Goal: Information Seeking & Learning: Learn about a topic

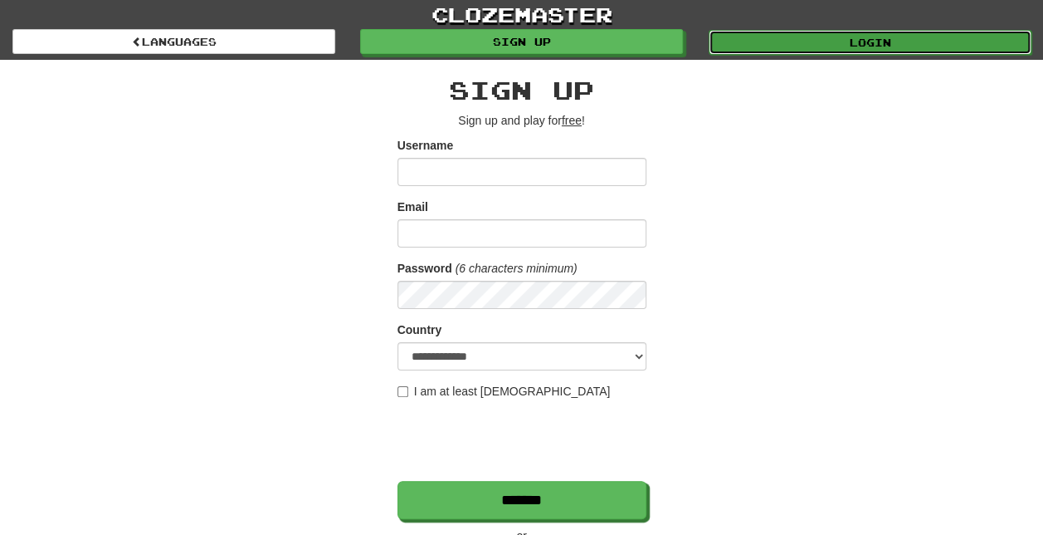
click at [847, 33] on link "Login" at bounding box center [870, 42] width 323 height 25
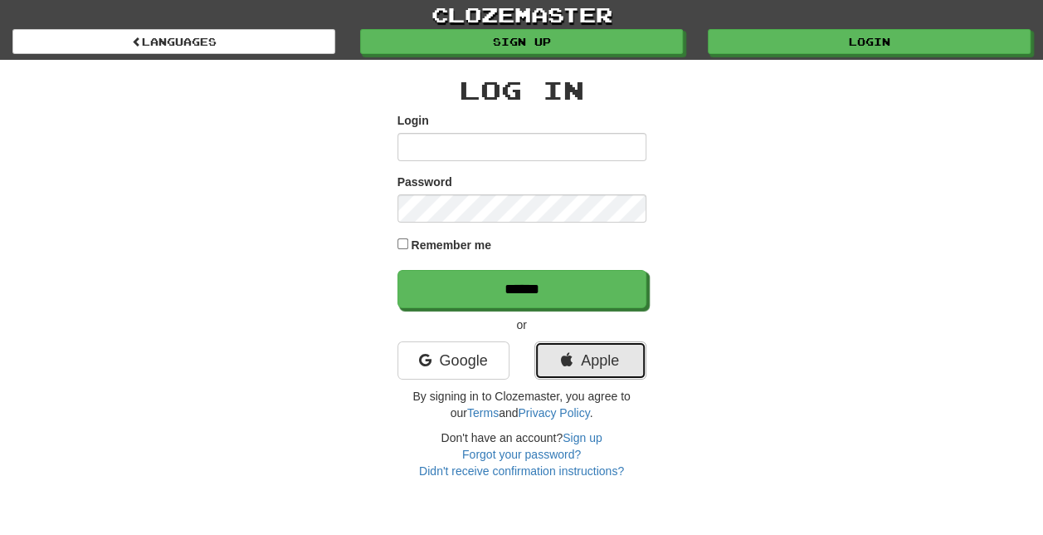
click at [590, 354] on link "Apple" at bounding box center [591, 360] width 112 height 38
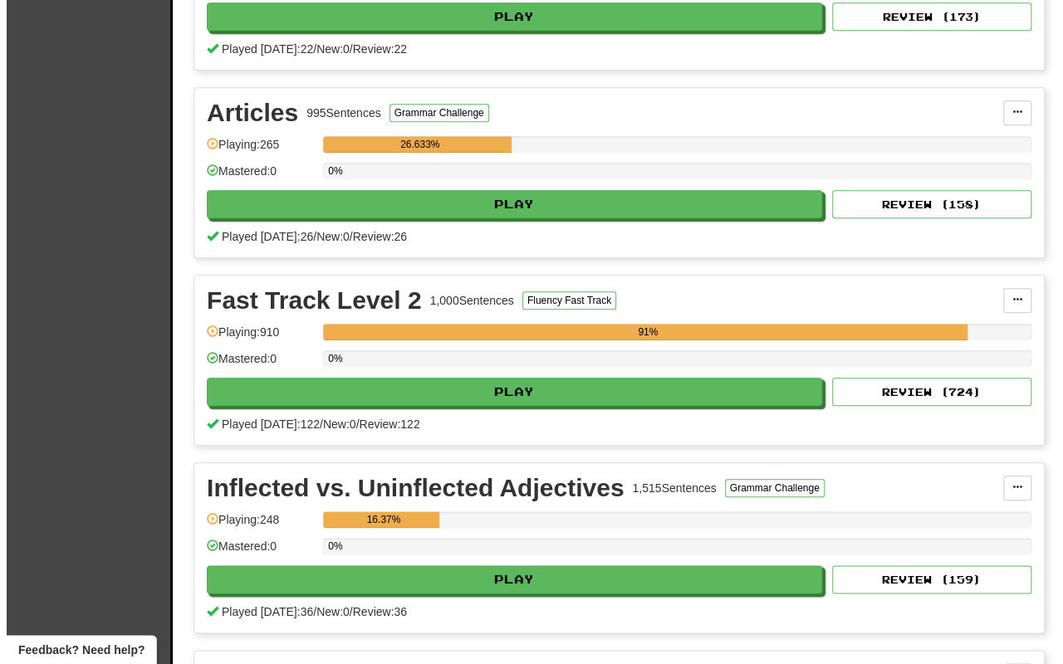
scroll to position [747, 0]
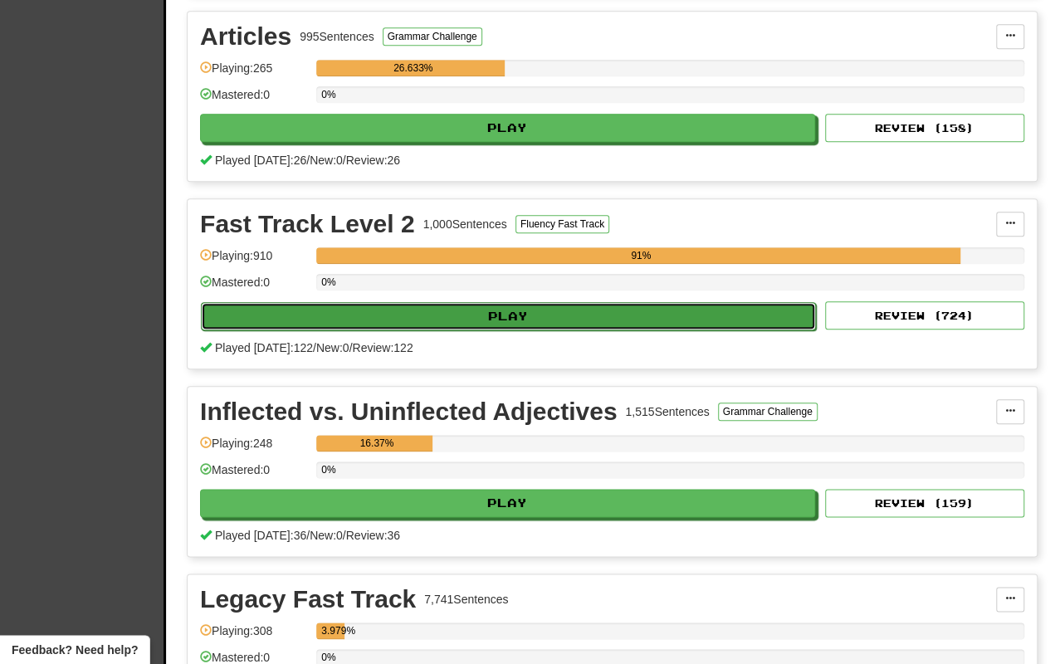
click at [521, 302] on button "Play" at bounding box center [508, 316] width 615 height 28
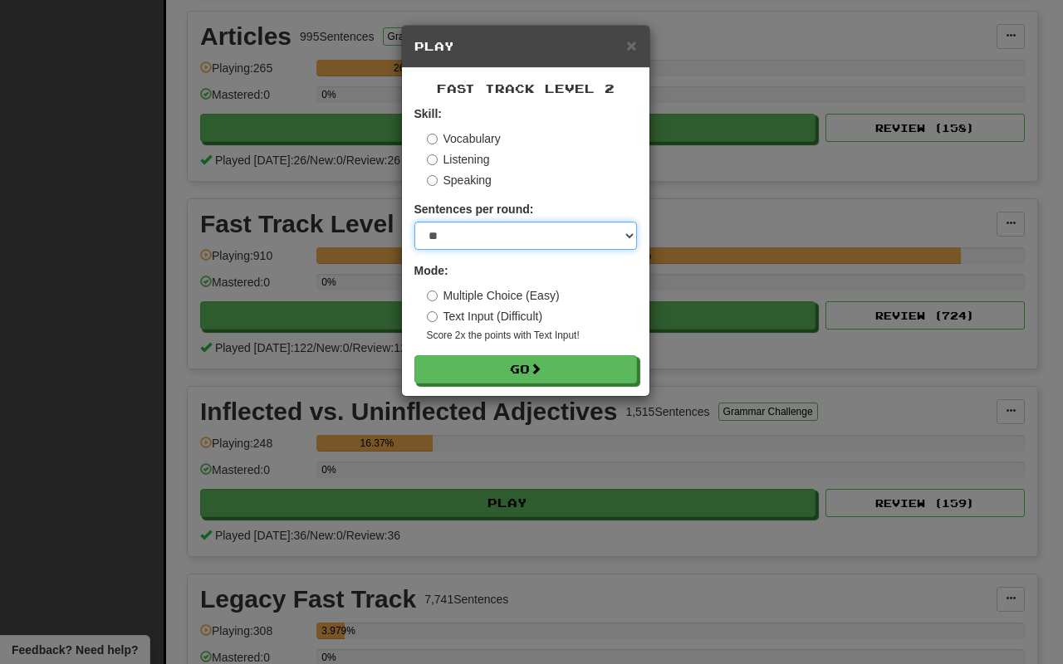
click at [516, 227] on select "* ** ** ** ** ** *** ********" at bounding box center [525, 236] width 222 height 28
select select "**"
click at [414, 222] on select "* ** ** ** ** ** *** ********" at bounding box center [525, 236] width 222 height 28
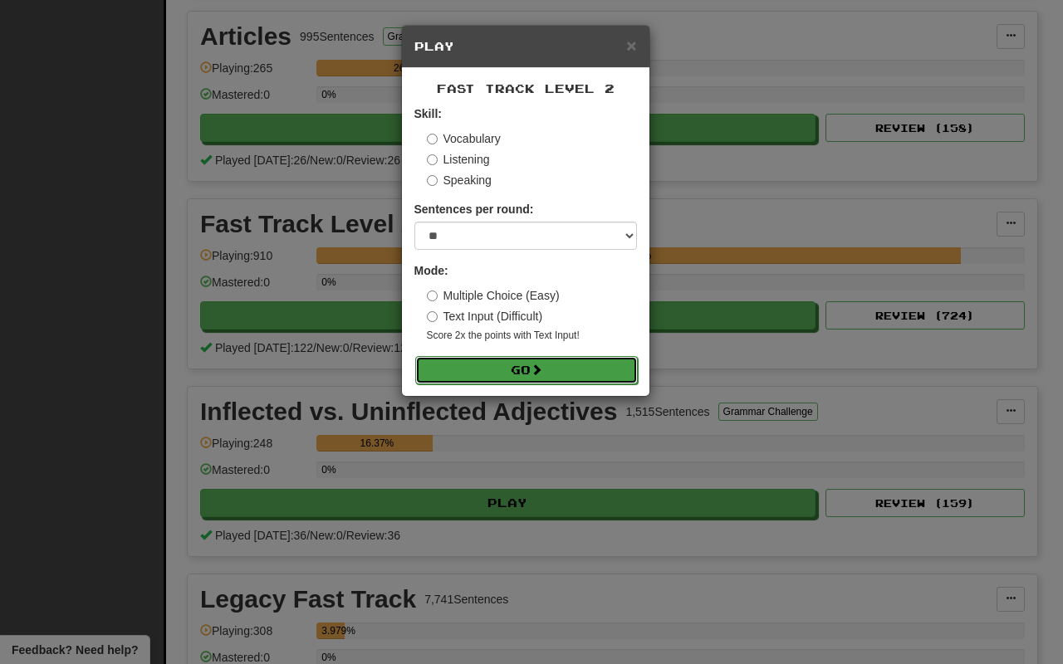
click at [542, 359] on button "Go" at bounding box center [526, 370] width 222 height 28
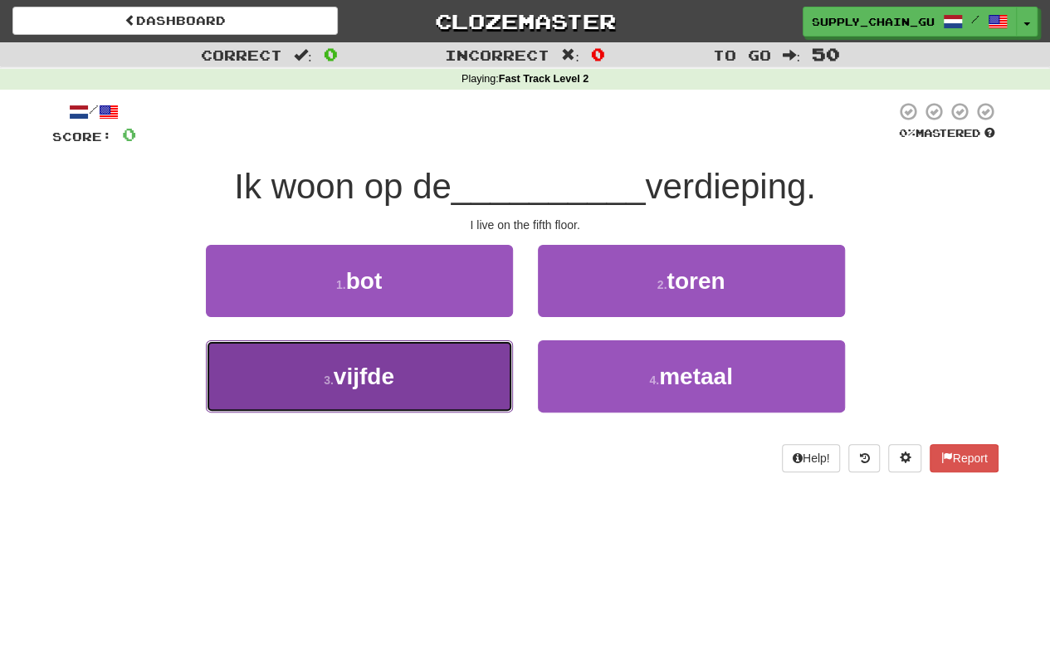
click at [342, 385] on span "vijfde" at bounding box center [364, 377] width 61 height 26
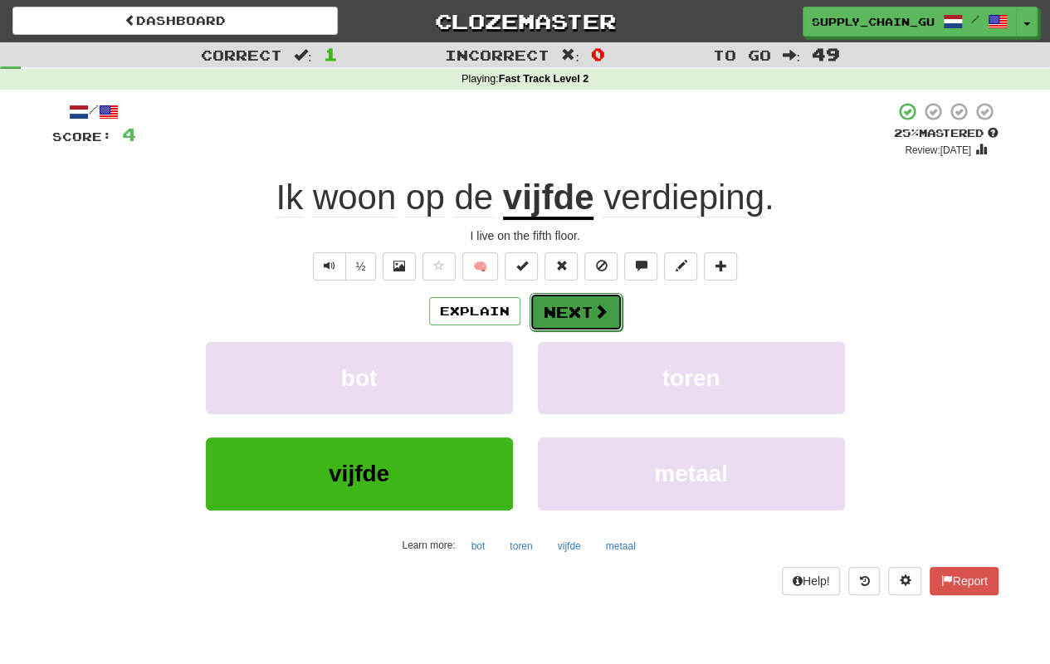
click at [571, 299] on button "Next" at bounding box center [576, 312] width 93 height 38
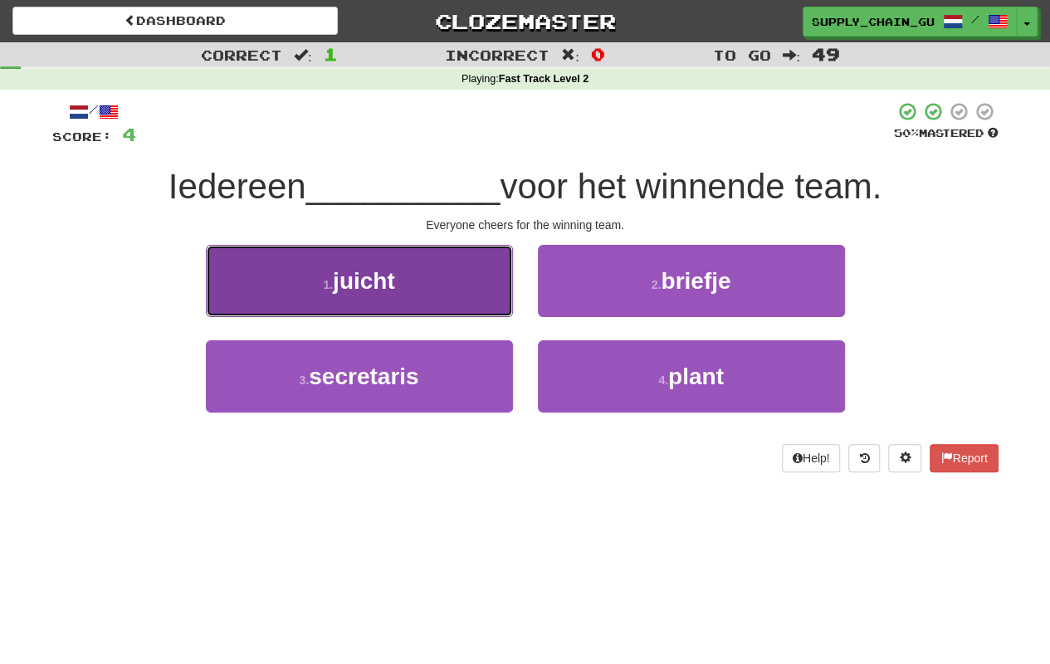
click at [445, 284] on button "1 . juicht" at bounding box center [359, 281] width 307 height 72
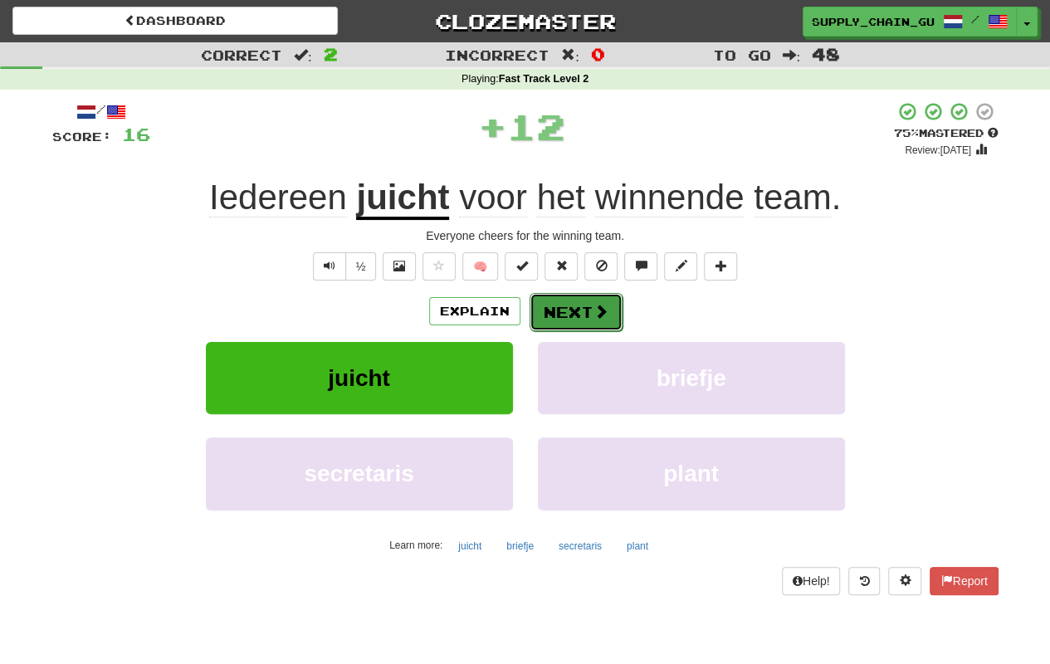
click at [574, 319] on button "Next" at bounding box center [576, 312] width 93 height 38
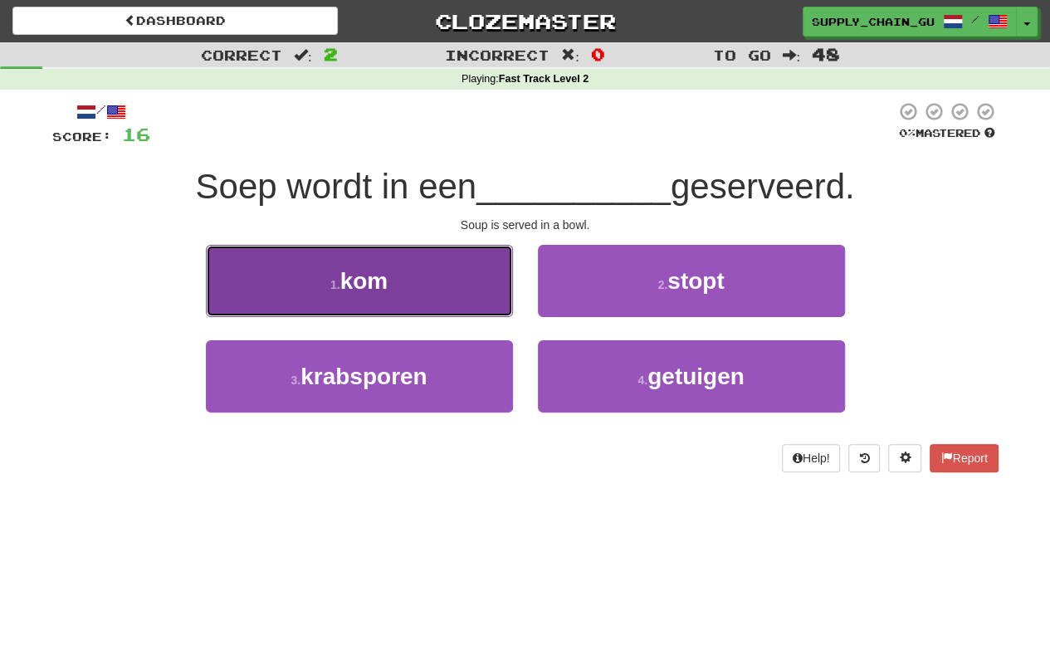
click at [486, 285] on button "1 . kom" at bounding box center [359, 281] width 307 height 72
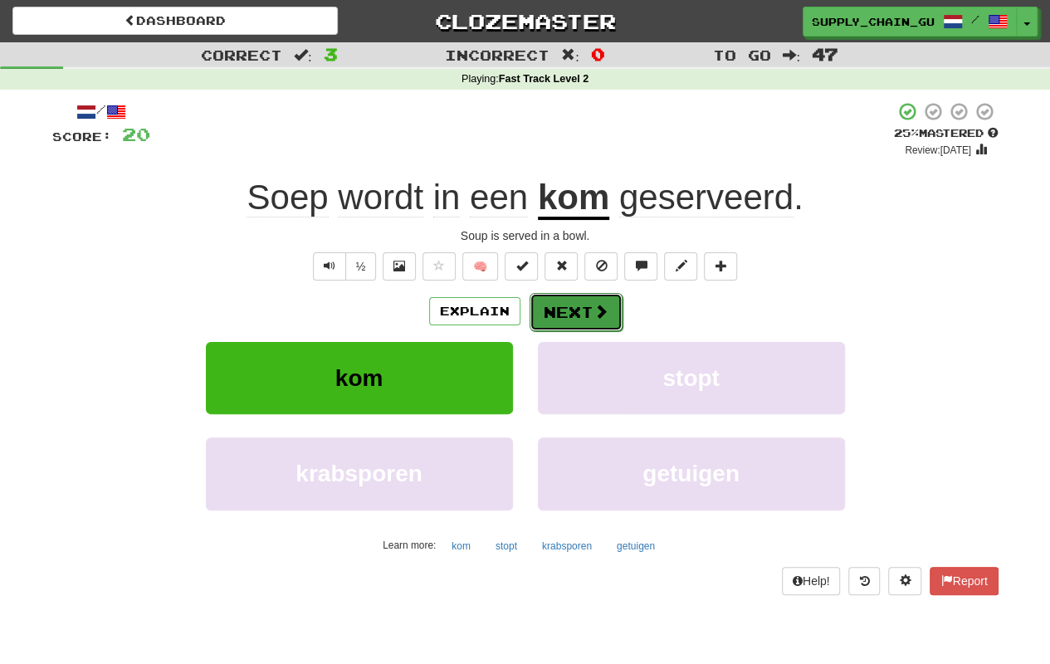
click at [589, 304] on button "Next" at bounding box center [576, 312] width 93 height 38
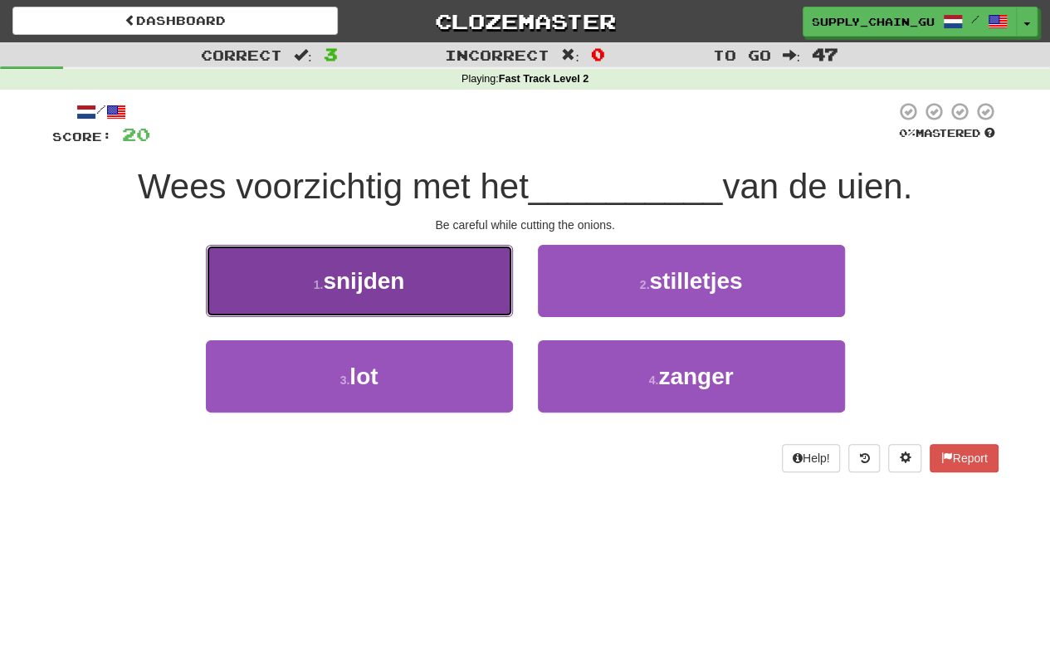
click at [316, 258] on button "1 . snijden" at bounding box center [359, 281] width 307 height 72
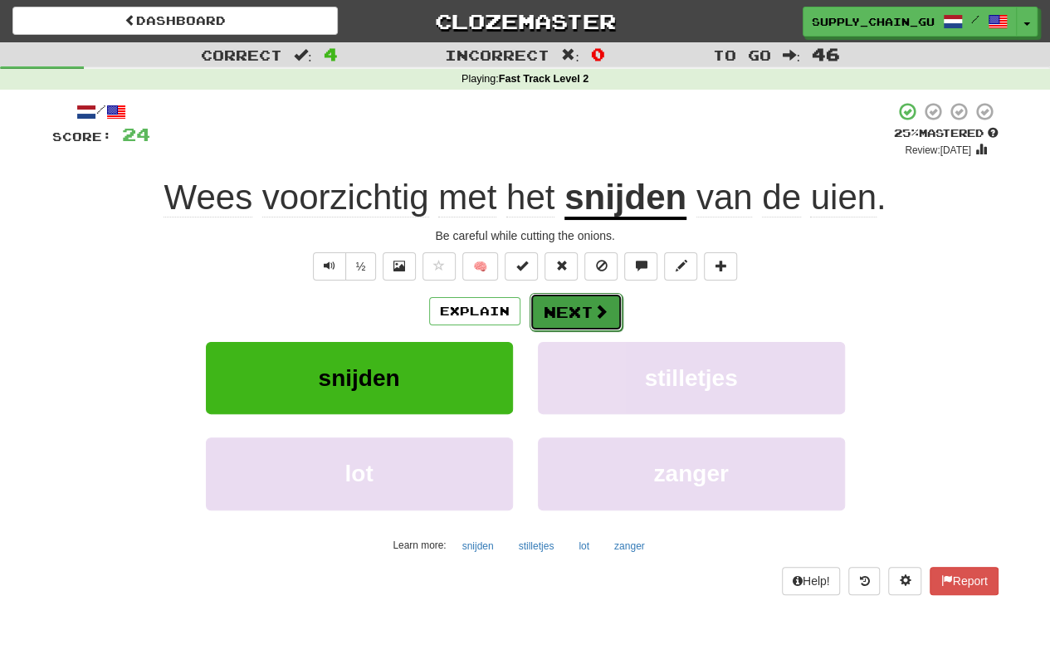
click at [574, 301] on button "Next" at bounding box center [576, 312] width 93 height 38
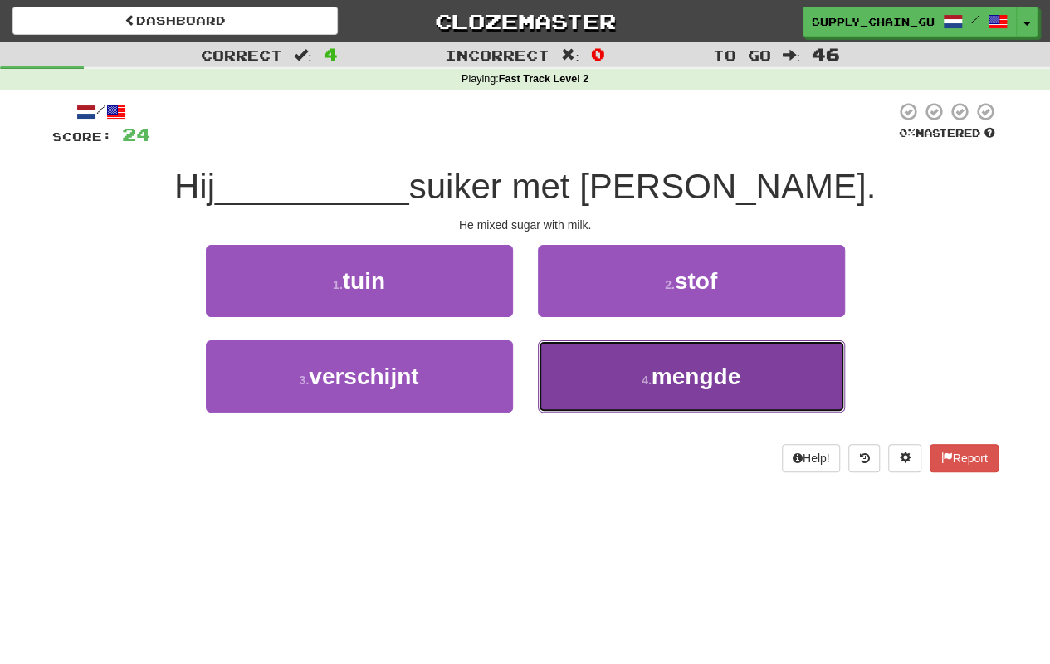
click at [645, 362] on button "4 . mengde" at bounding box center [691, 376] width 307 height 72
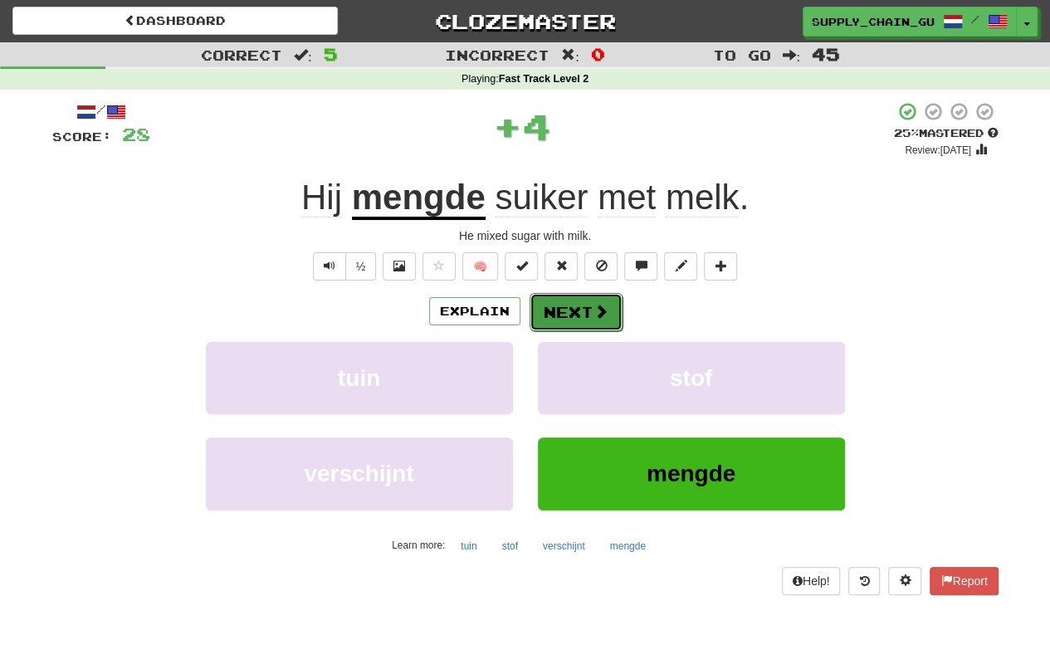
click at [587, 309] on button "Next" at bounding box center [576, 312] width 93 height 38
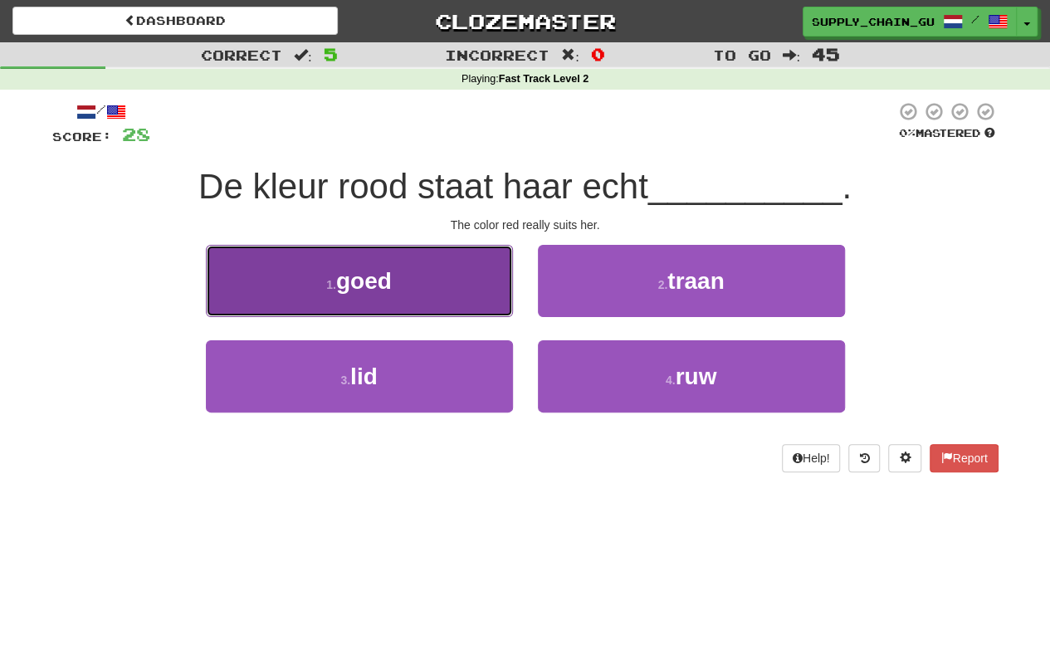
click at [409, 286] on button "1 . goed" at bounding box center [359, 281] width 307 height 72
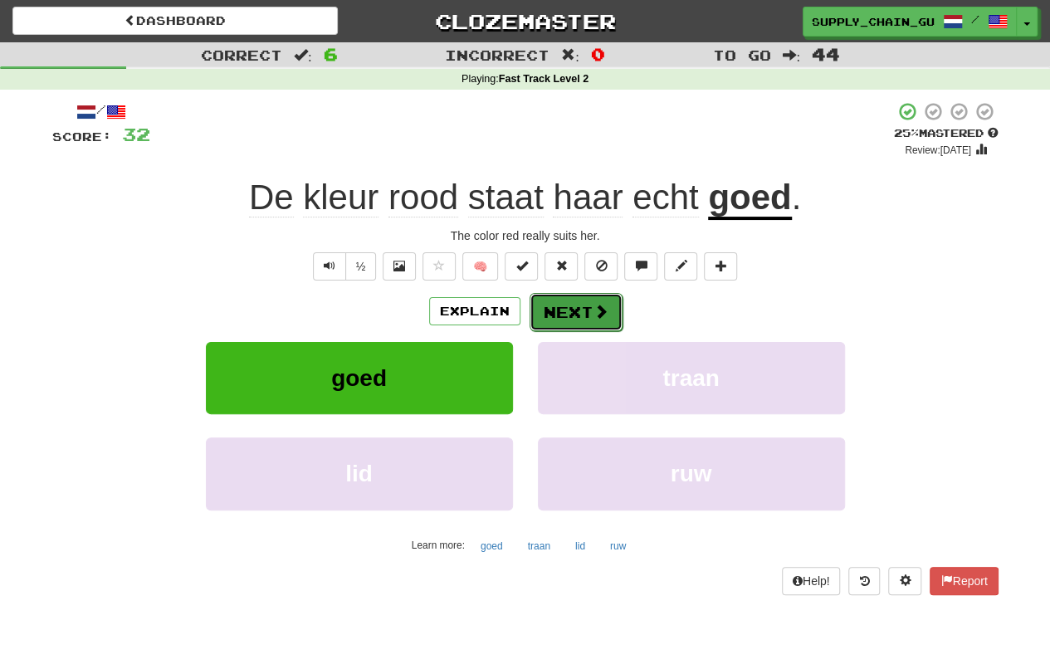
click at [569, 293] on button "Next" at bounding box center [576, 312] width 93 height 38
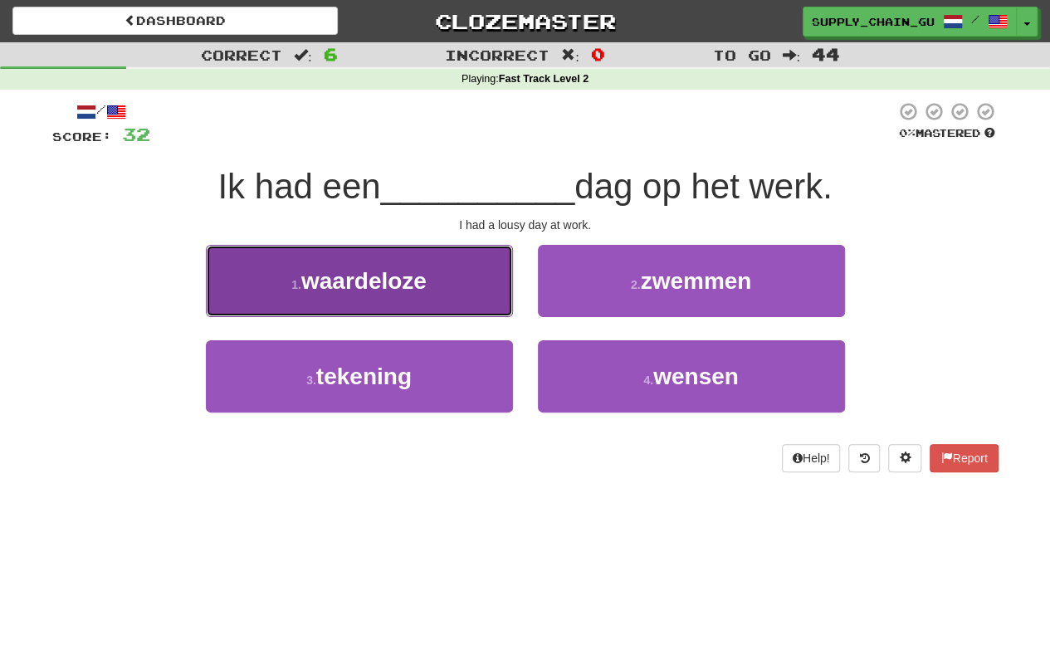
click at [485, 279] on button "1 . waardeloze" at bounding box center [359, 281] width 307 height 72
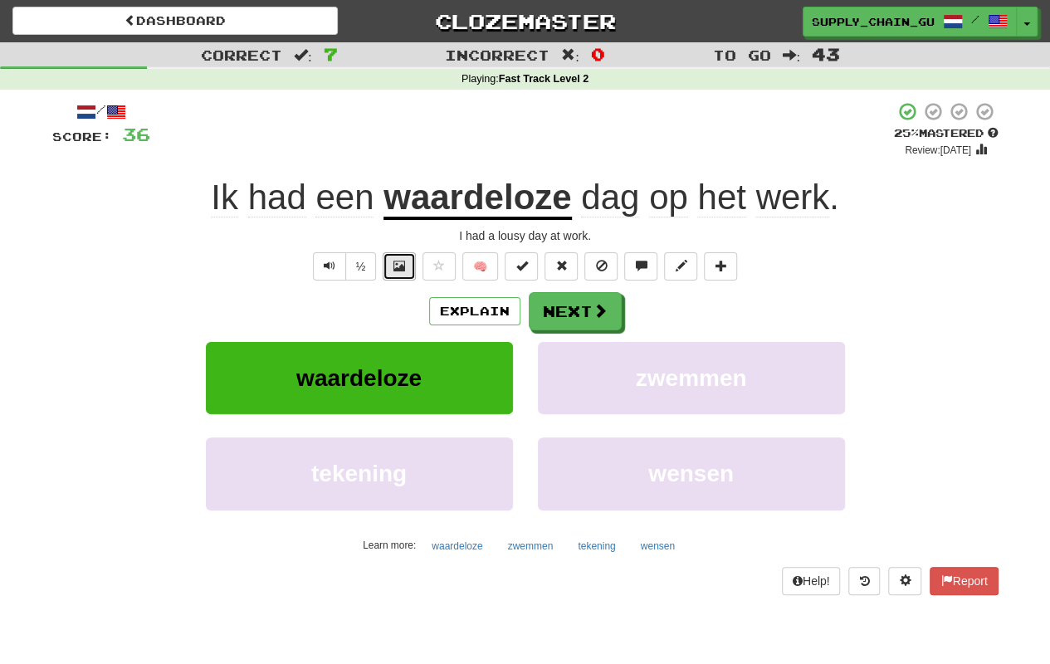
click at [402, 265] on span at bounding box center [399, 266] width 12 height 12
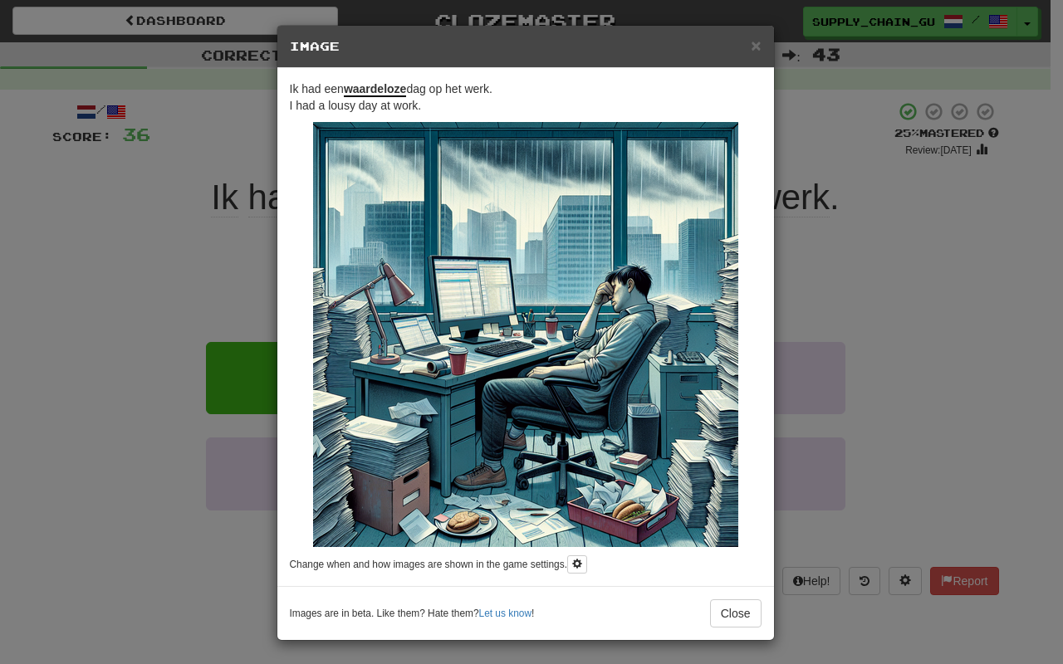
click at [942, 424] on div "× Image Ik had een waardeloze dag op het werk. I had a lousy day at work. Chang…" at bounding box center [531, 332] width 1063 height 664
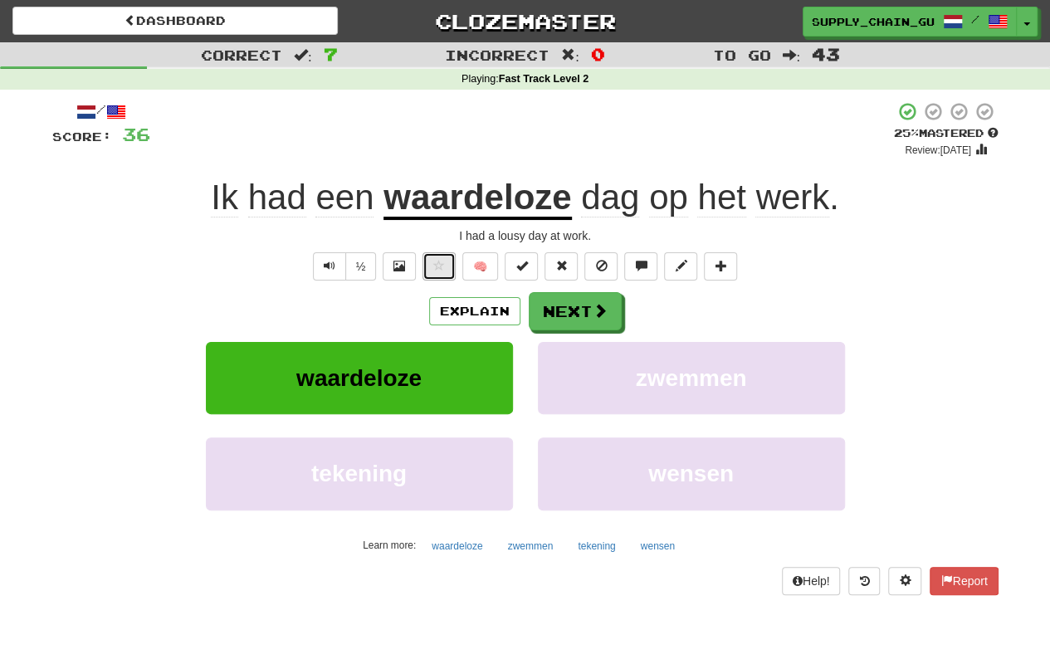
click at [448, 259] on button at bounding box center [439, 266] width 33 height 28
click at [566, 301] on button "Next" at bounding box center [576, 312] width 93 height 38
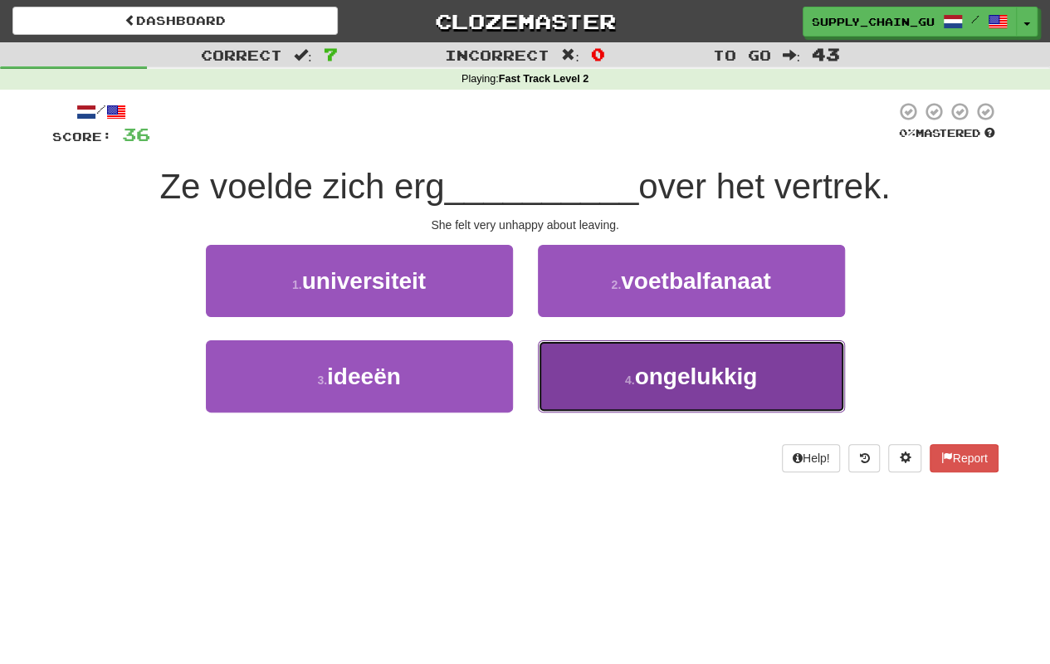
click at [636, 364] on span "ongelukkig" at bounding box center [695, 377] width 123 height 26
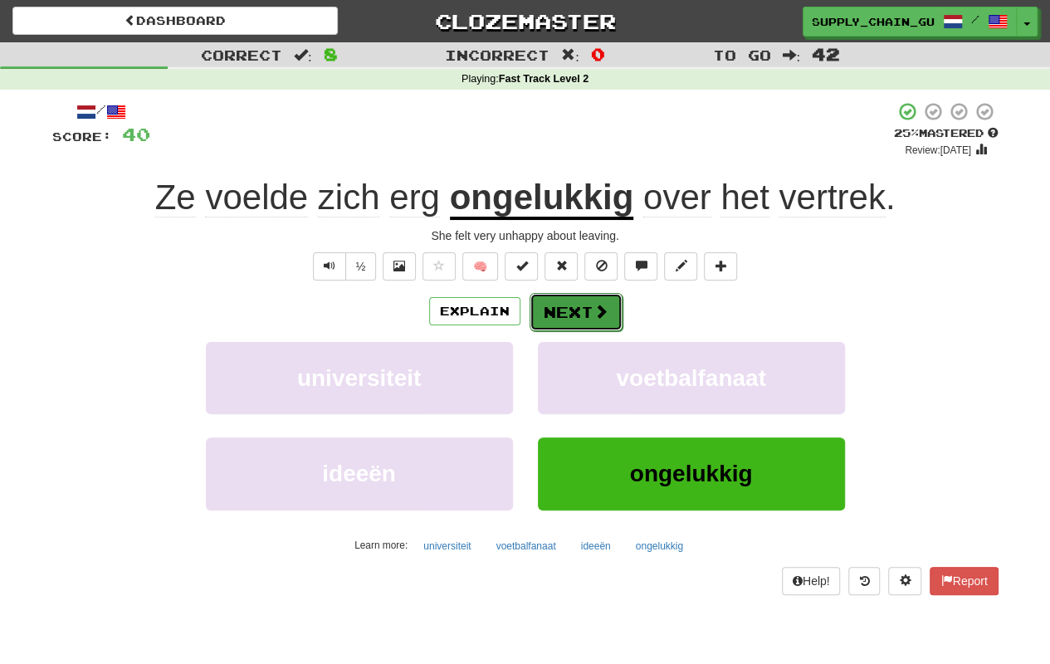
click at [572, 310] on button "Next" at bounding box center [576, 312] width 93 height 38
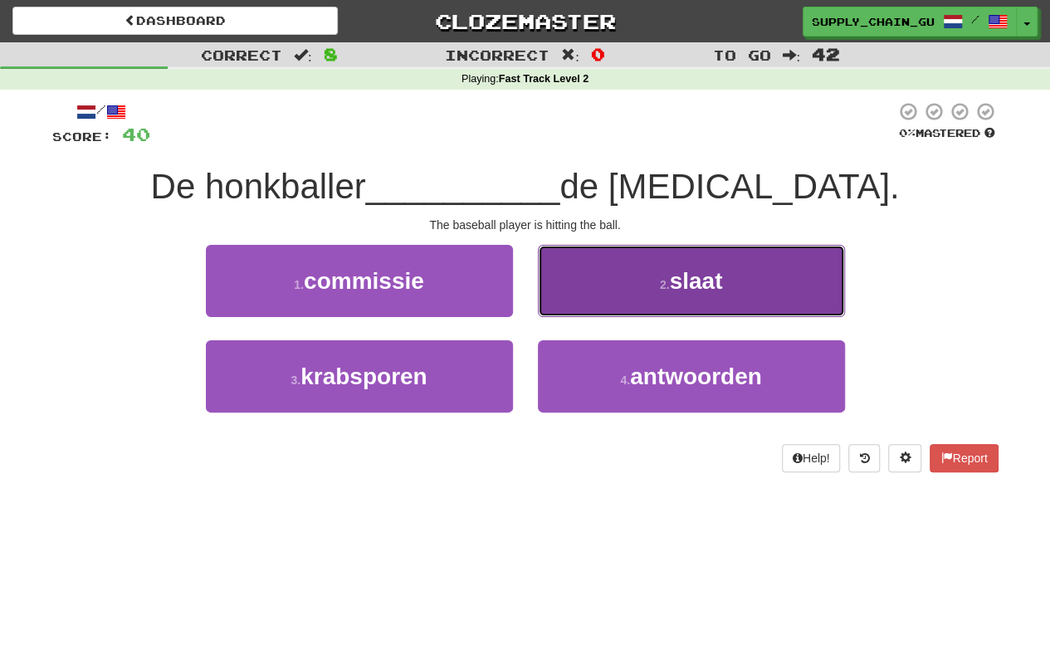
click at [590, 310] on button "2 . slaat" at bounding box center [691, 281] width 307 height 72
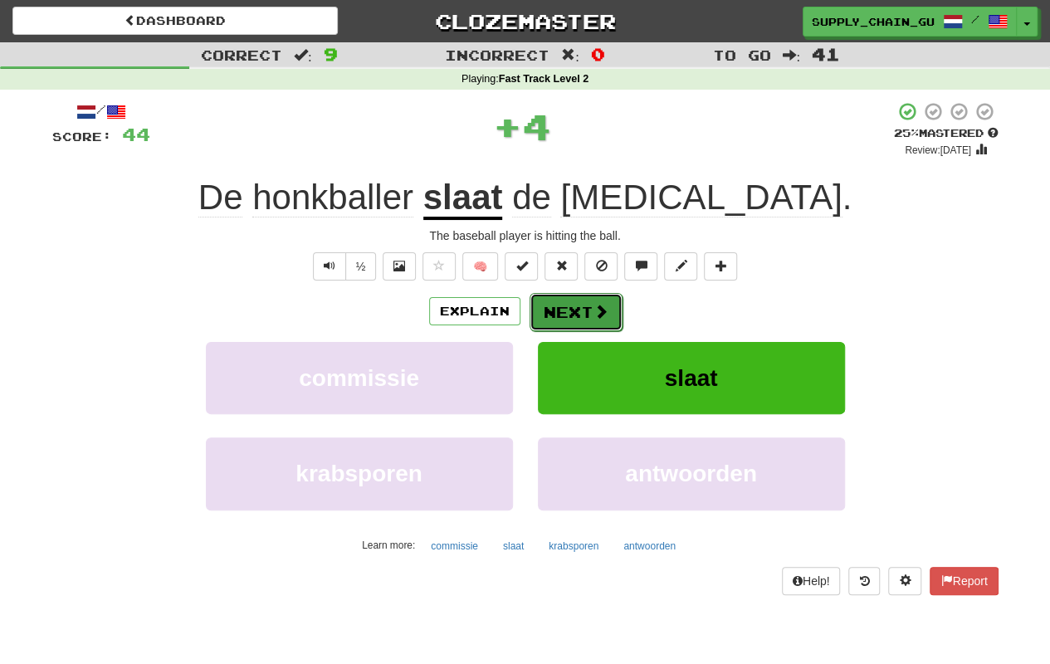
click at [587, 310] on button "Next" at bounding box center [576, 312] width 93 height 38
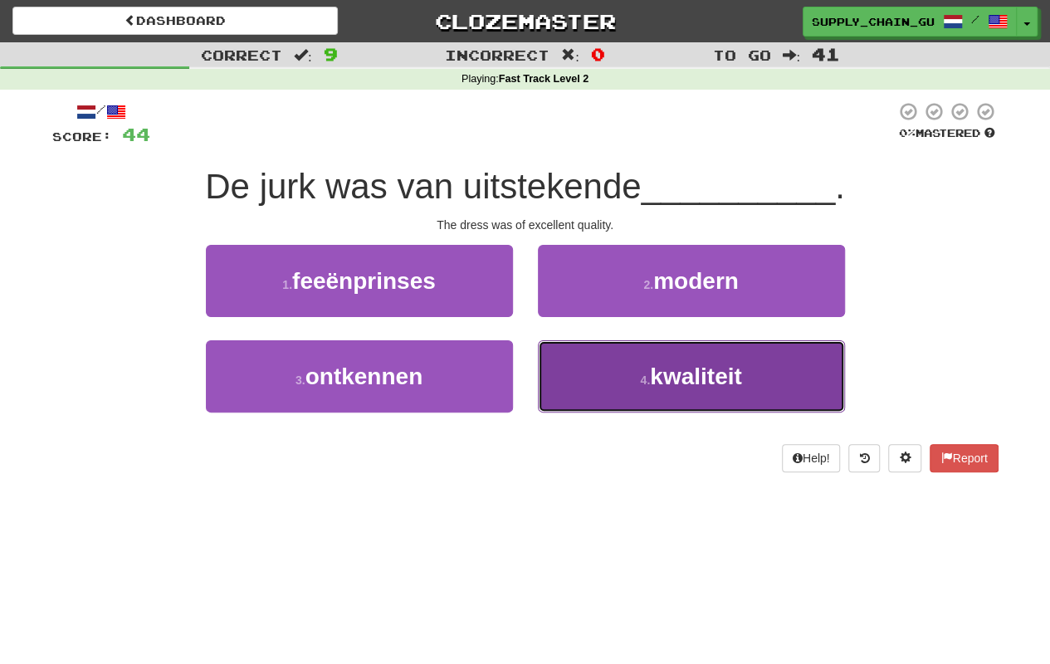
click at [661, 368] on span "kwaliteit" at bounding box center [695, 377] width 91 height 26
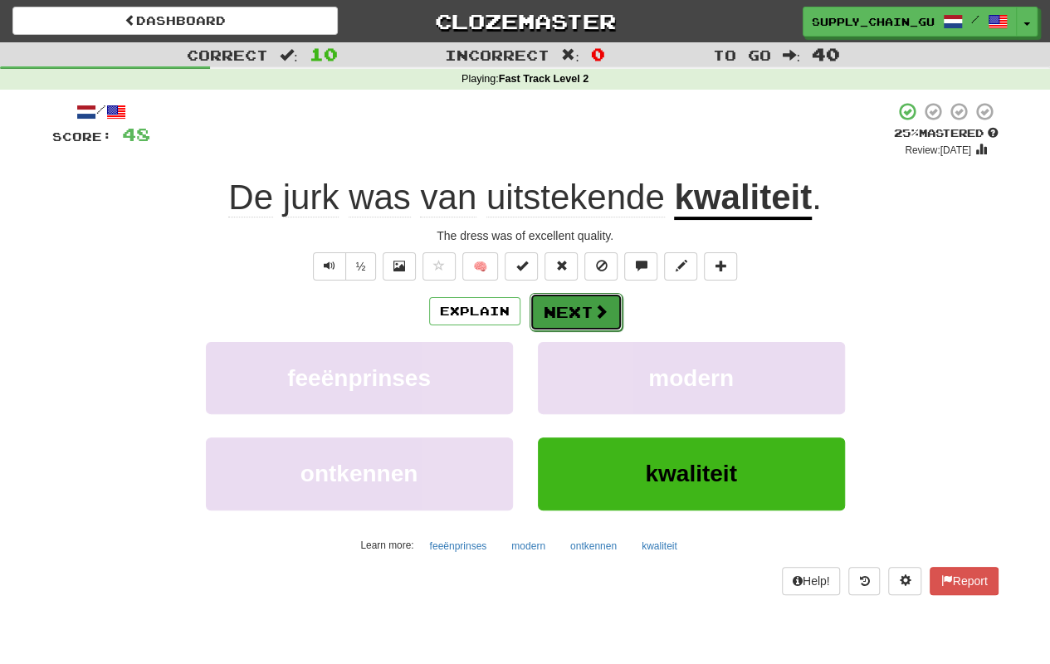
click at [588, 311] on button "Next" at bounding box center [576, 312] width 93 height 38
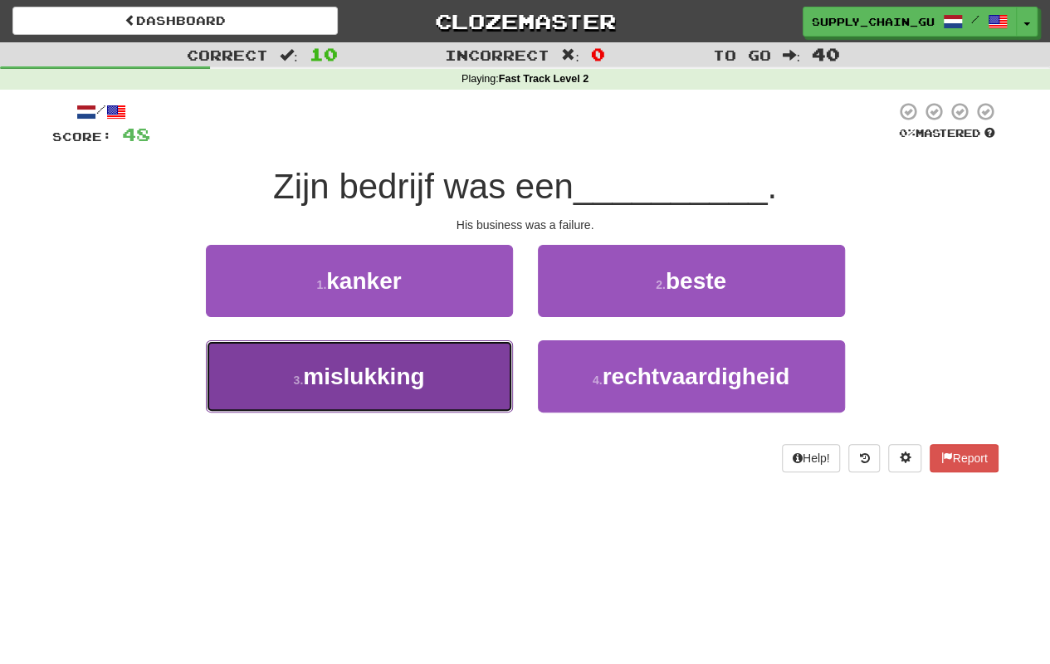
click at [427, 372] on button "3 . mislukking" at bounding box center [359, 376] width 307 height 72
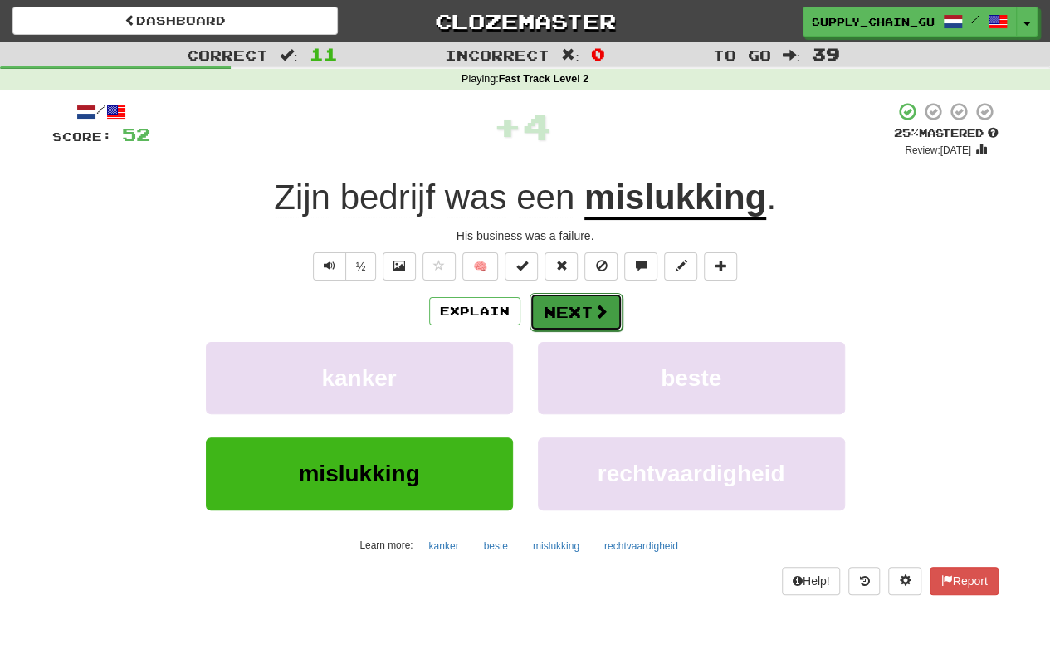
click at [573, 316] on button "Next" at bounding box center [576, 312] width 93 height 38
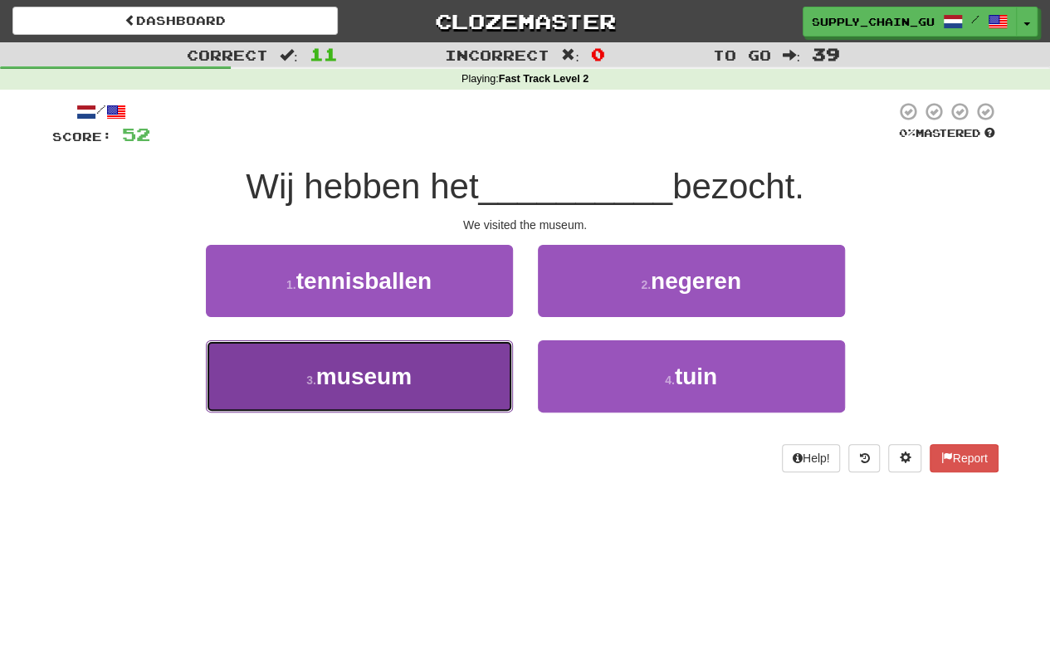
click at [379, 359] on button "3 . museum" at bounding box center [359, 376] width 307 height 72
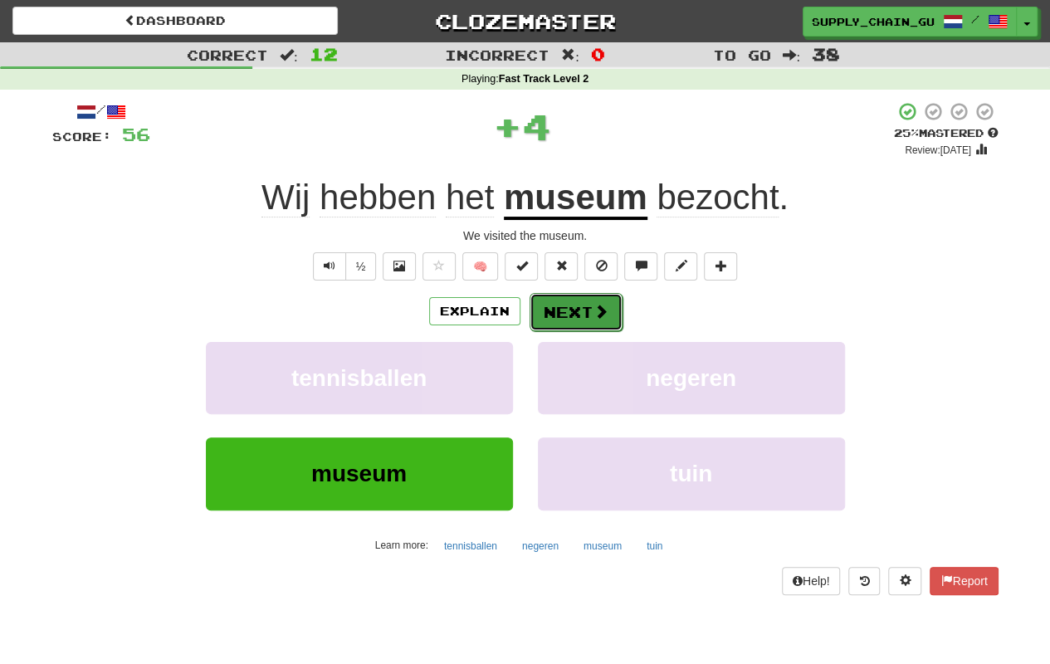
click at [587, 300] on button "Next" at bounding box center [576, 312] width 93 height 38
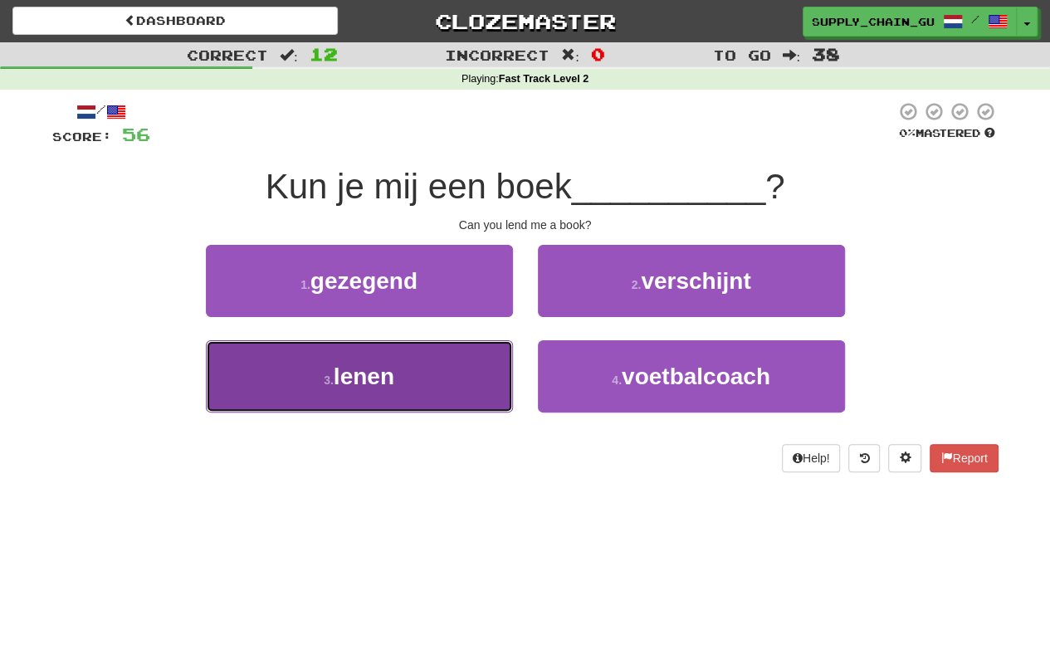
click at [439, 361] on button "3 . lenen" at bounding box center [359, 376] width 307 height 72
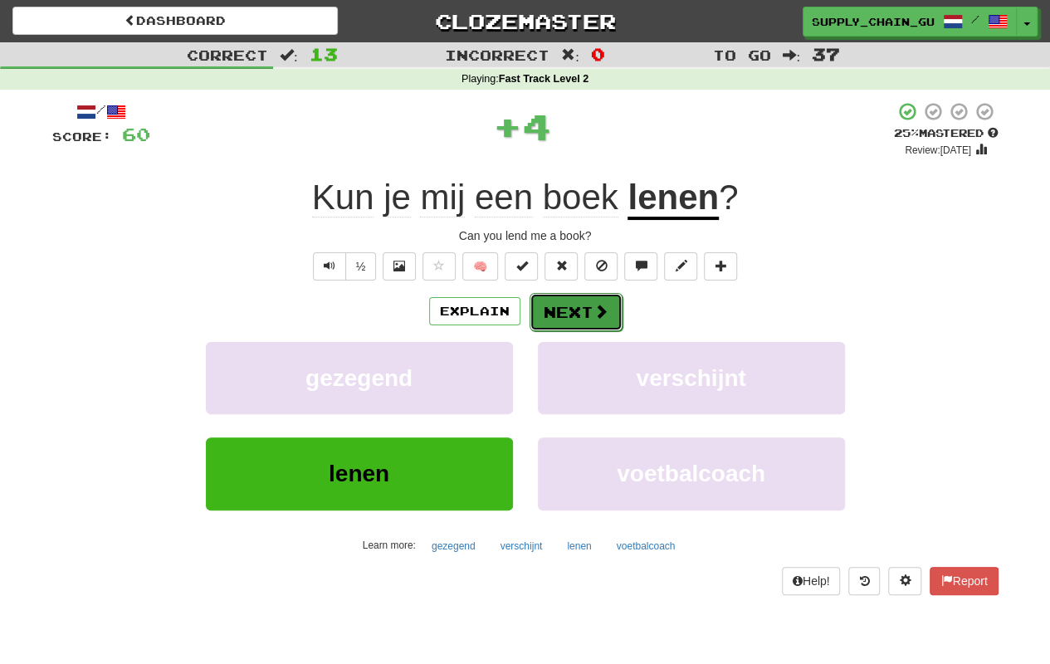
click at [561, 310] on button "Next" at bounding box center [576, 312] width 93 height 38
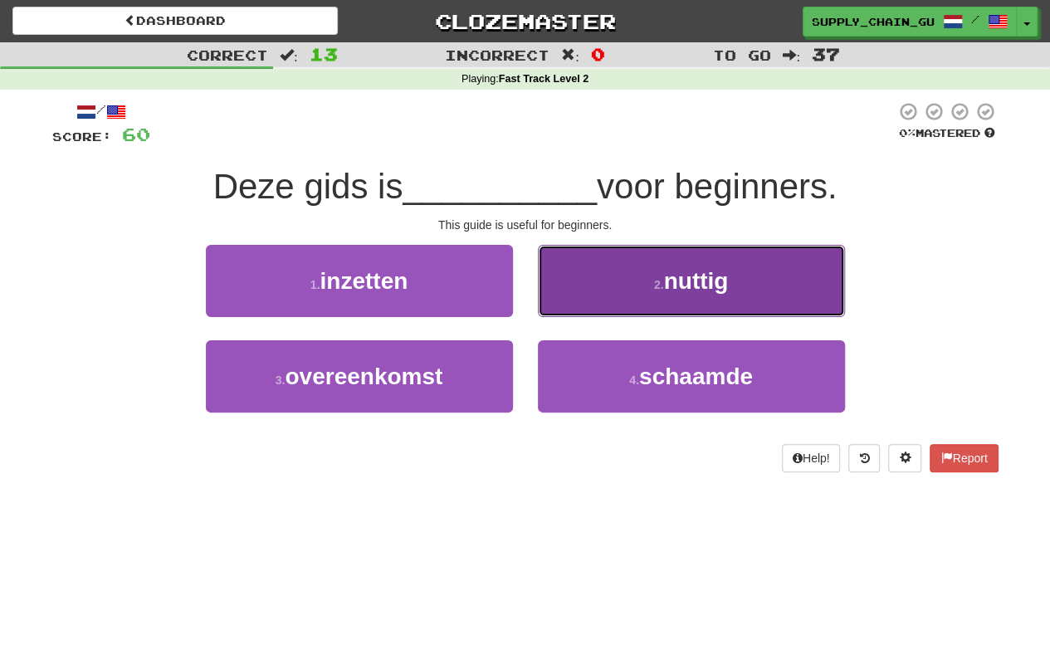
click at [609, 291] on button "2 . nuttig" at bounding box center [691, 281] width 307 height 72
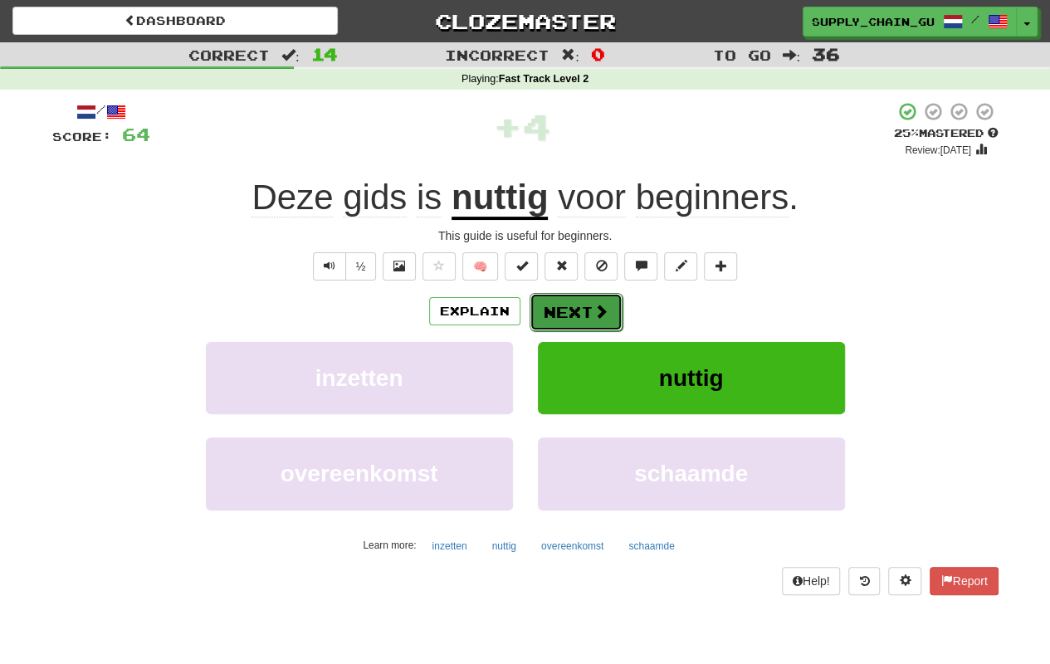
click at [588, 301] on button "Next" at bounding box center [576, 312] width 93 height 38
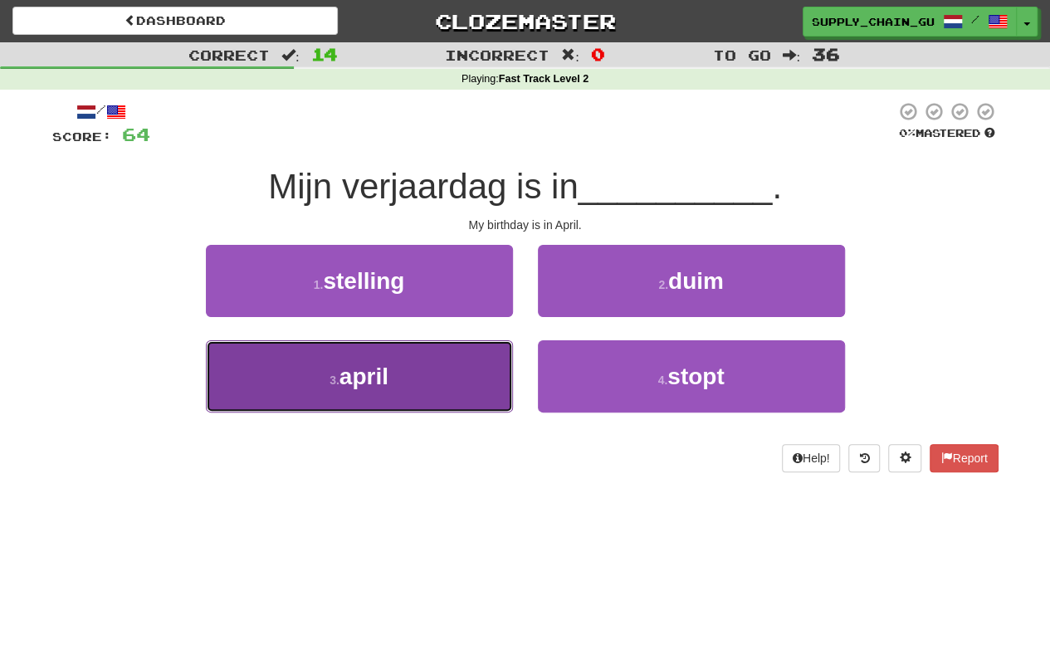
click at [476, 392] on button "3 . april" at bounding box center [359, 376] width 307 height 72
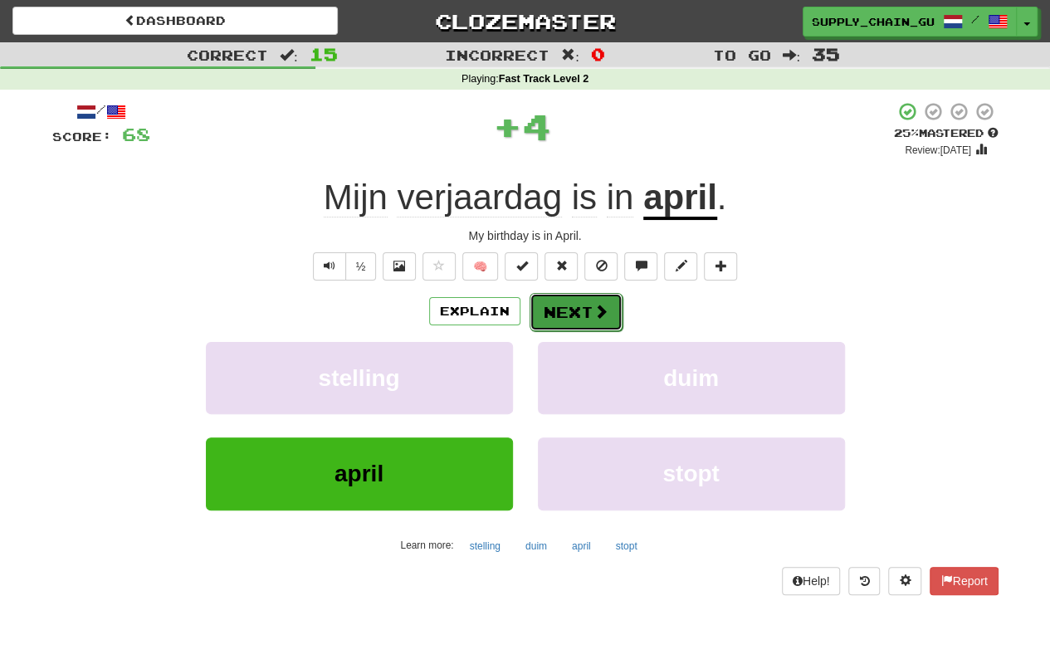
click at [546, 312] on button "Next" at bounding box center [576, 312] width 93 height 38
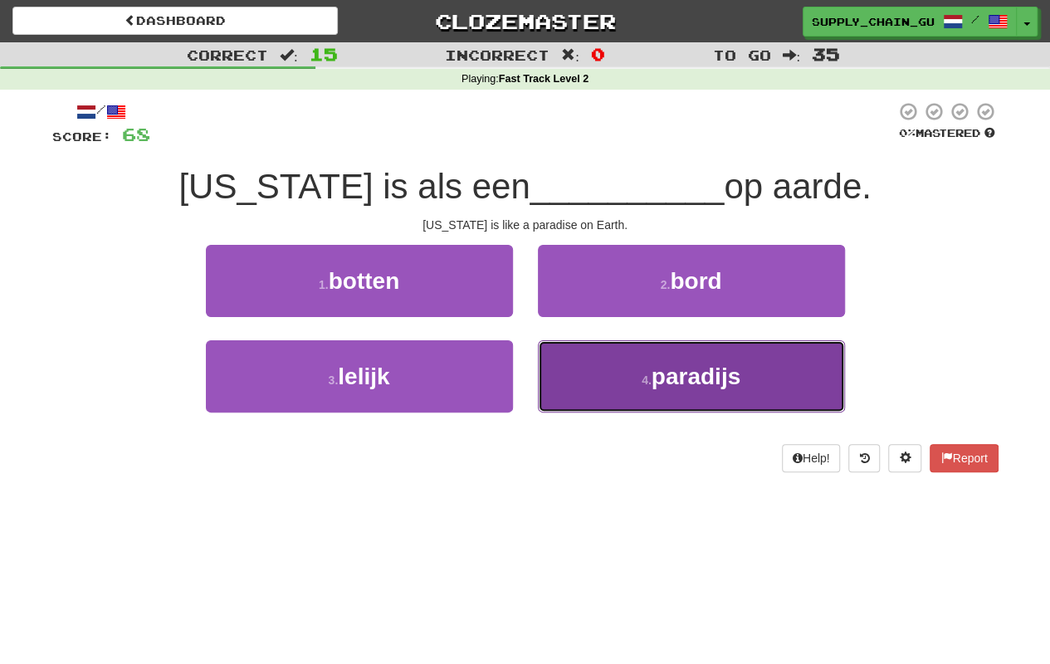
click at [571, 387] on button "4 . paradijs" at bounding box center [691, 376] width 307 height 72
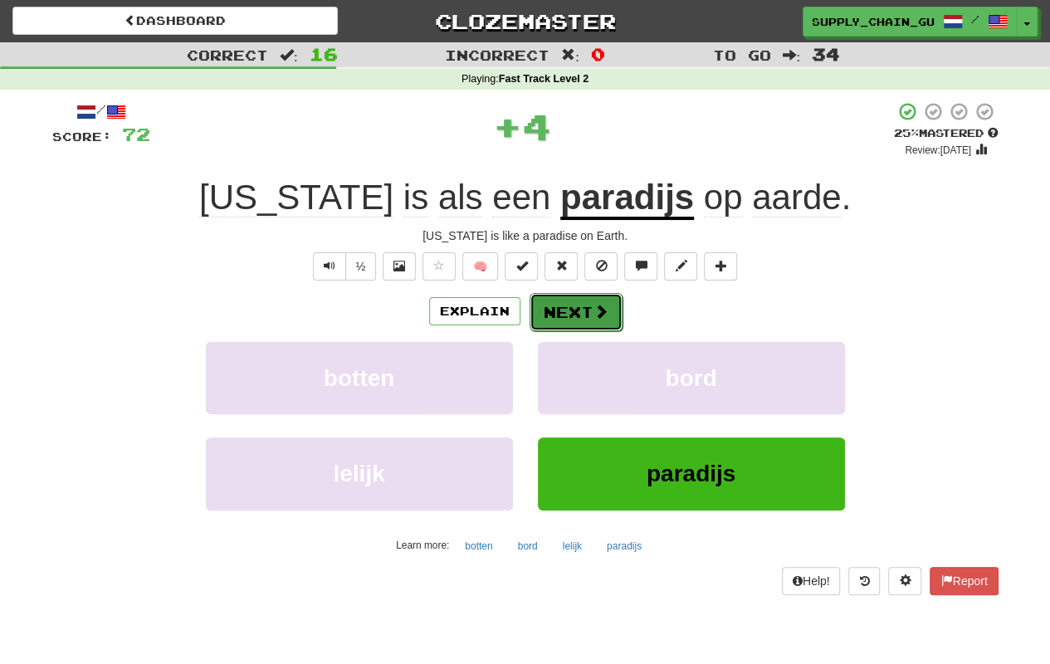
click at [566, 310] on button "Next" at bounding box center [576, 312] width 93 height 38
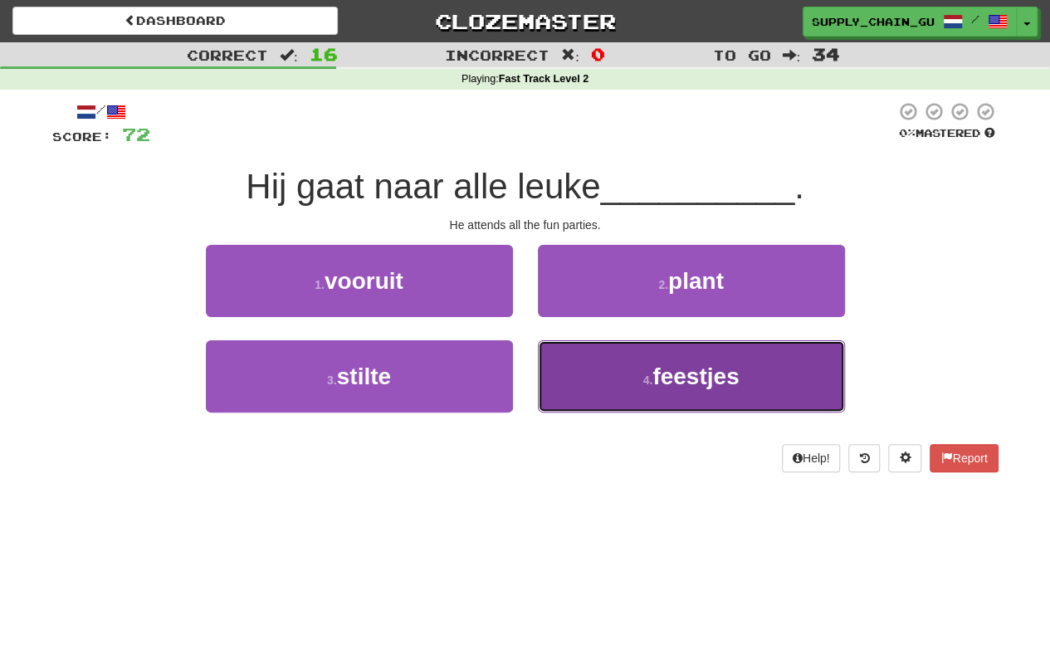
click at [636, 367] on button "4 . feestjes" at bounding box center [691, 376] width 307 height 72
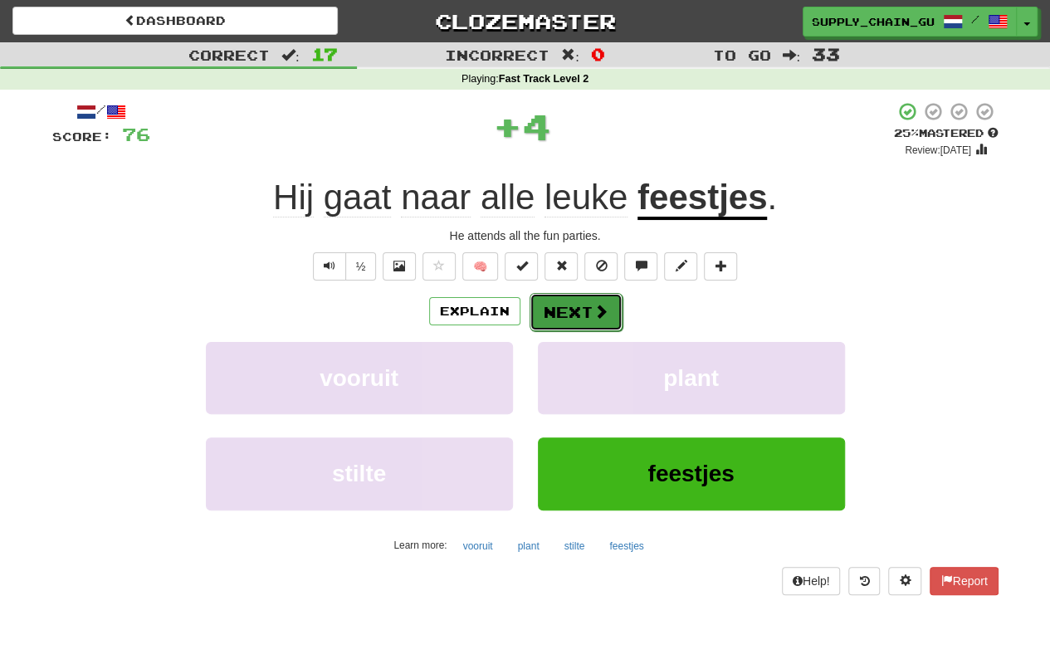
click at [583, 313] on button "Next" at bounding box center [576, 312] width 93 height 38
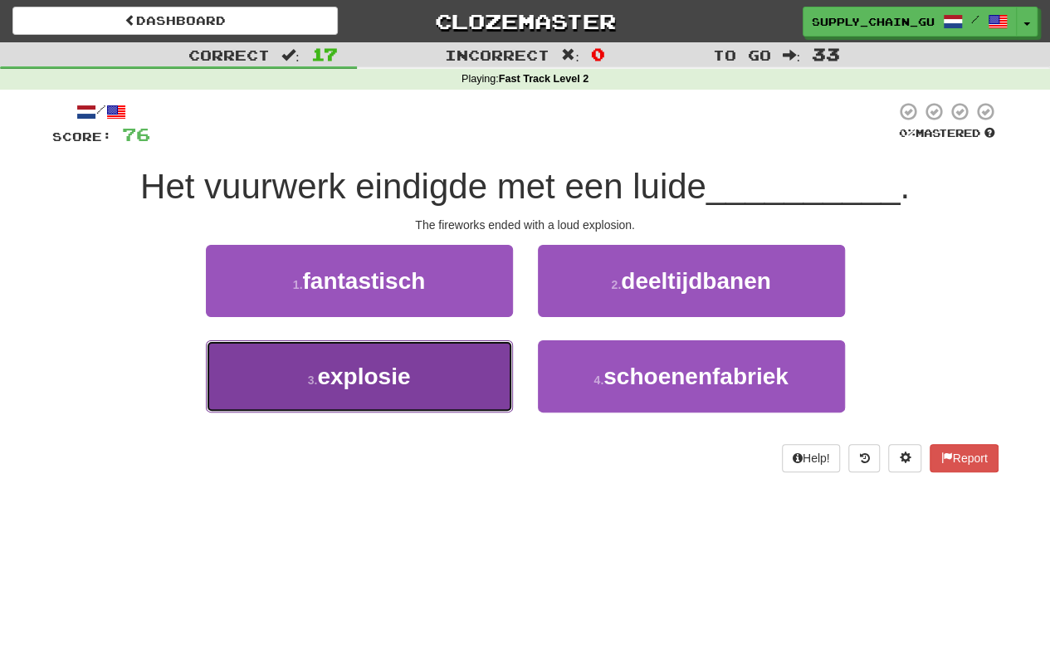
click at [428, 378] on button "3 . explosie" at bounding box center [359, 376] width 307 height 72
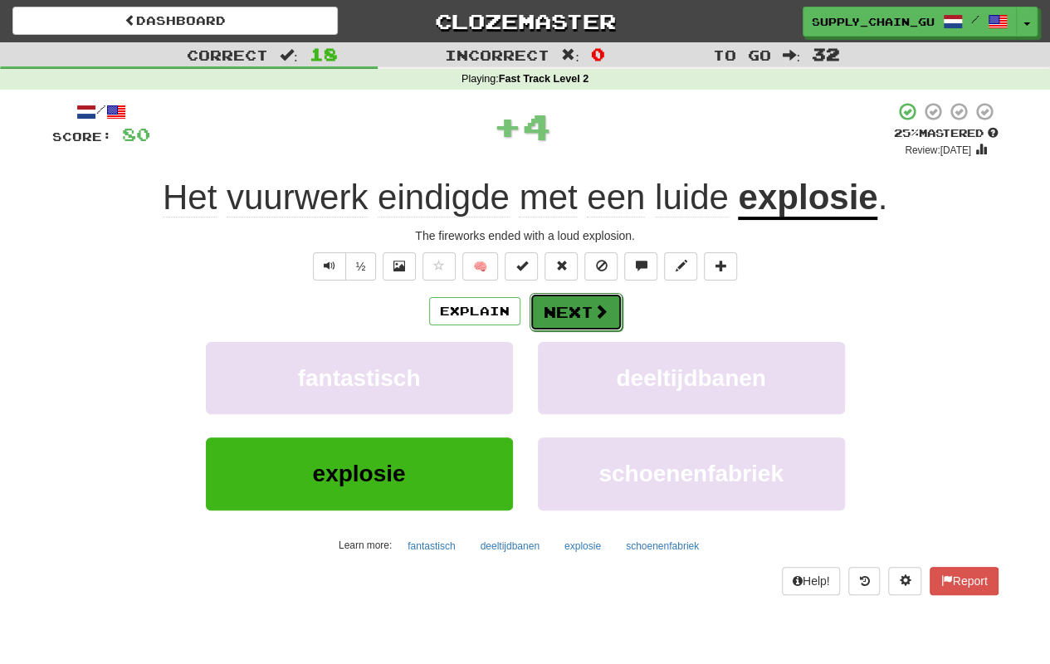
click at [572, 312] on button "Next" at bounding box center [576, 312] width 93 height 38
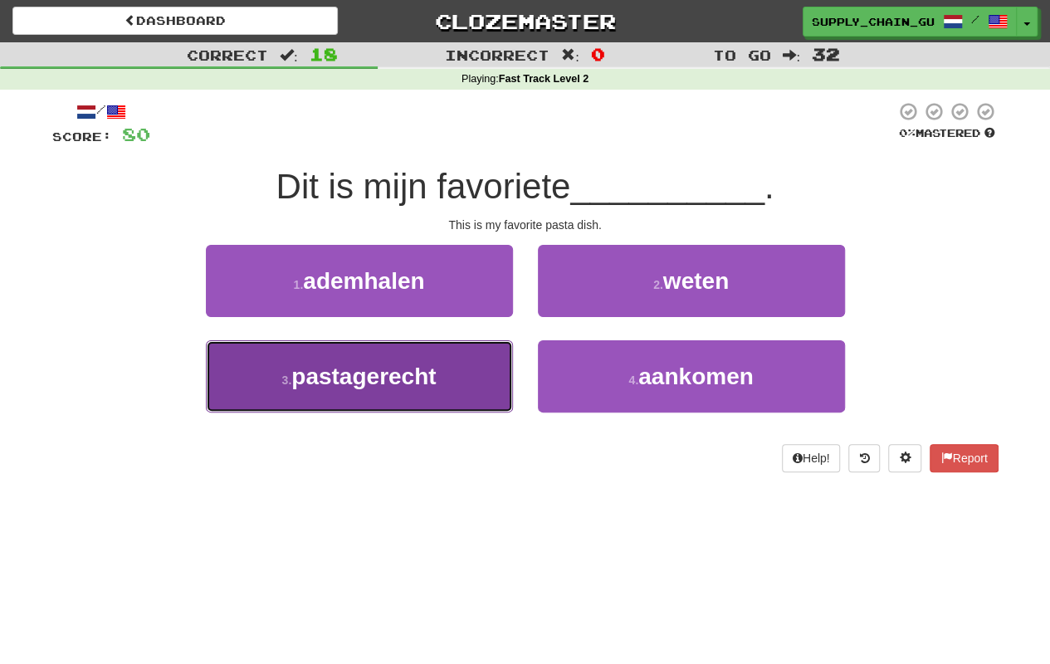
click at [458, 365] on button "3 . pastagerecht" at bounding box center [359, 376] width 307 height 72
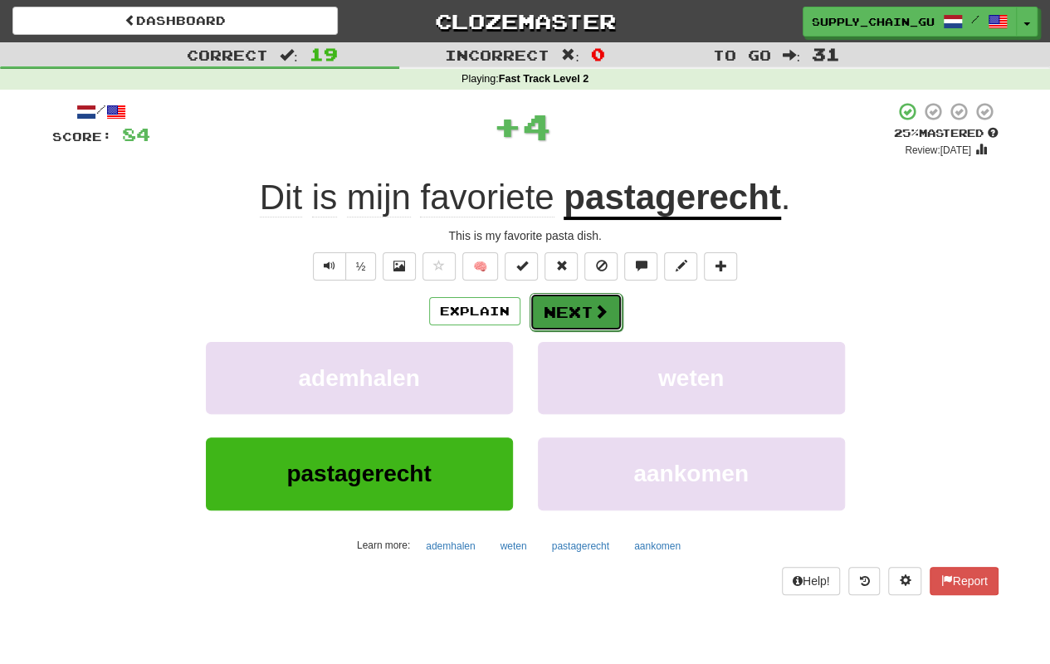
click at [559, 308] on button "Next" at bounding box center [576, 312] width 93 height 38
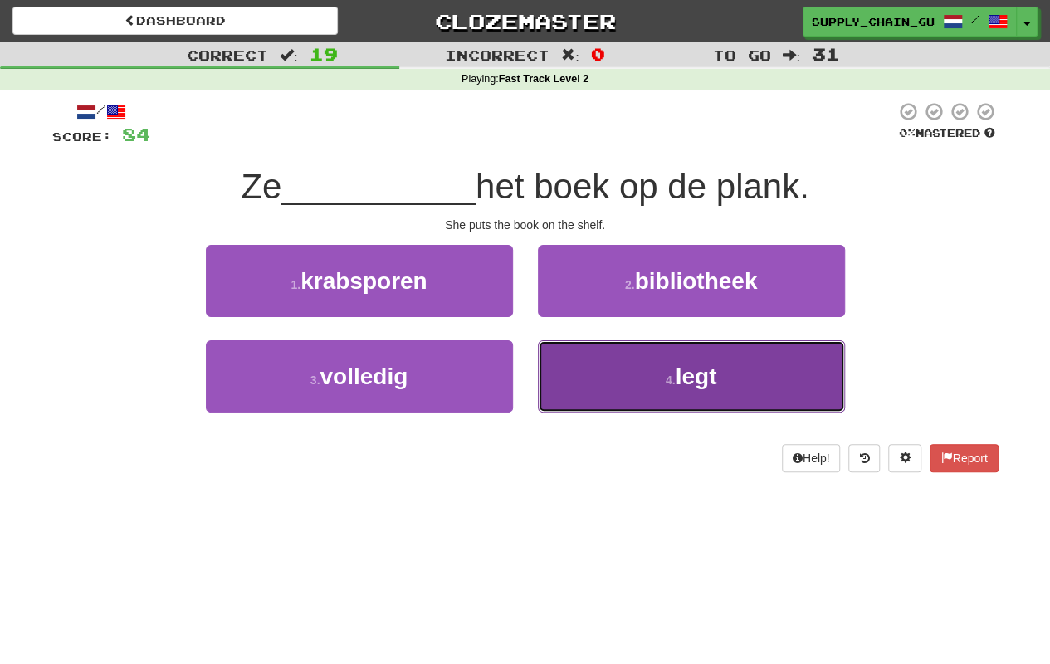
click at [568, 360] on button "4 . legt" at bounding box center [691, 376] width 307 height 72
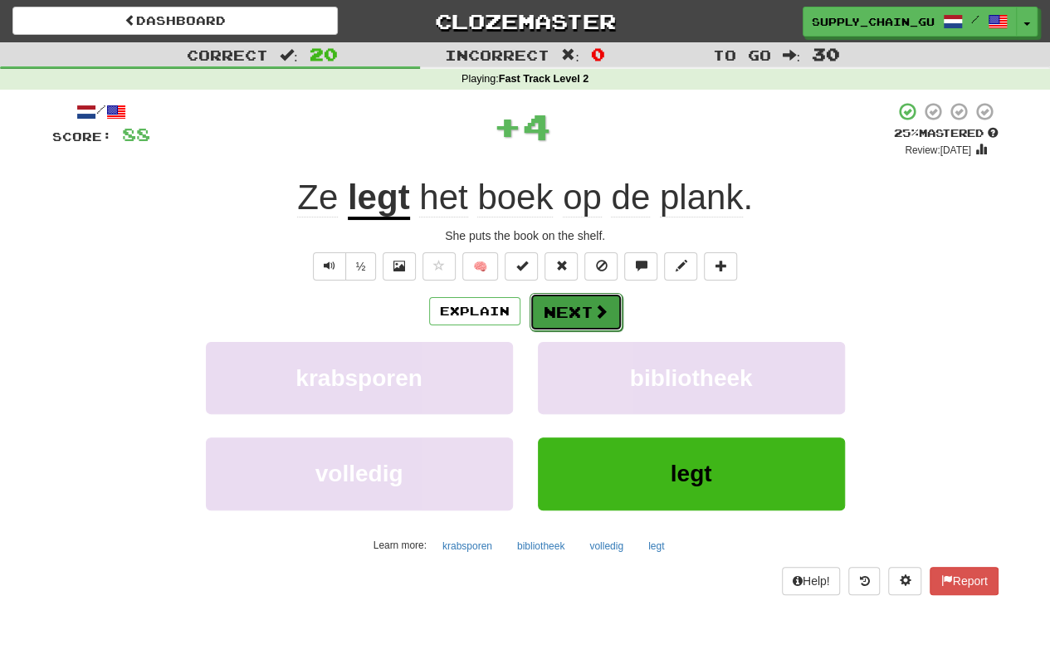
click at [568, 302] on button "Next" at bounding box center [576, 312] width 93 height 38
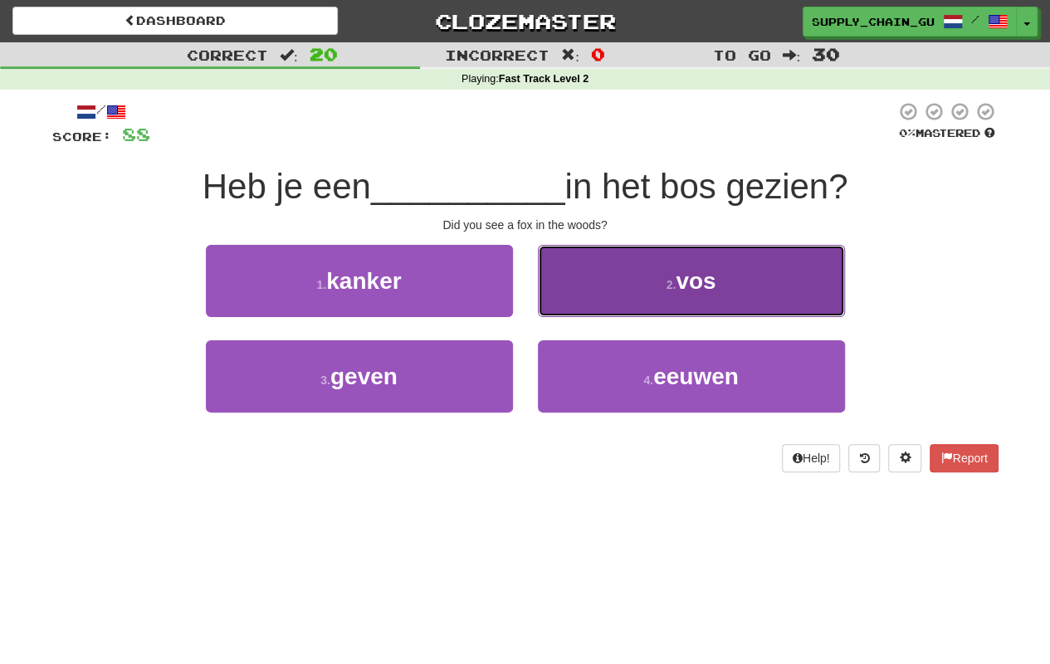
click at [564, 302] on button "2 . vos" at bounding box center [691, 281] width 307 height 72
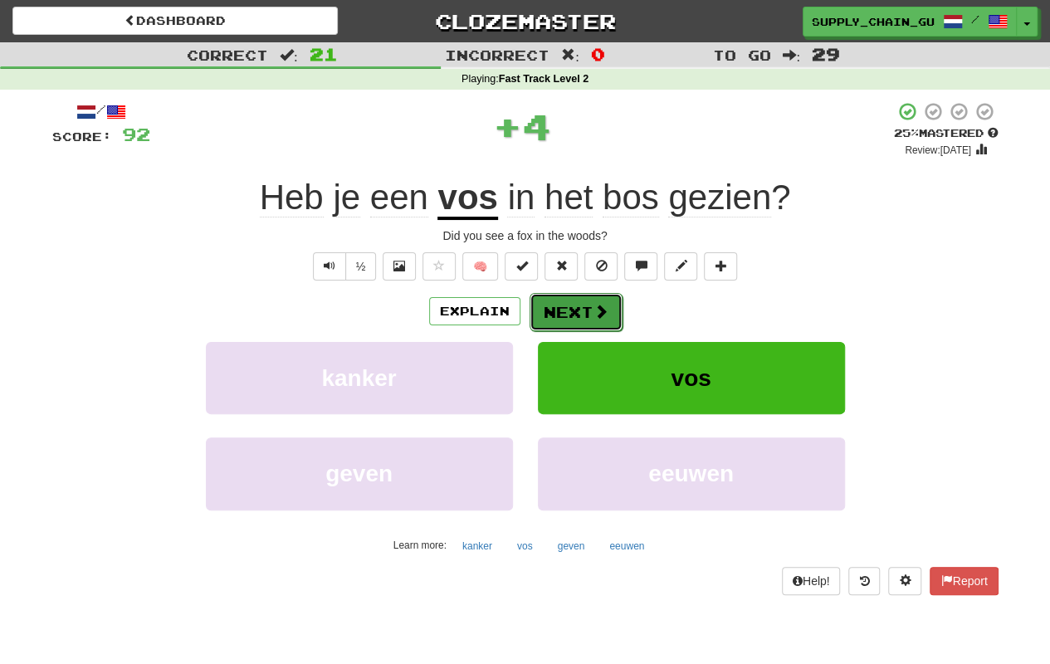
click at [564, 305] on button "Next" at bounding box center [576, 312] width 93 height 38
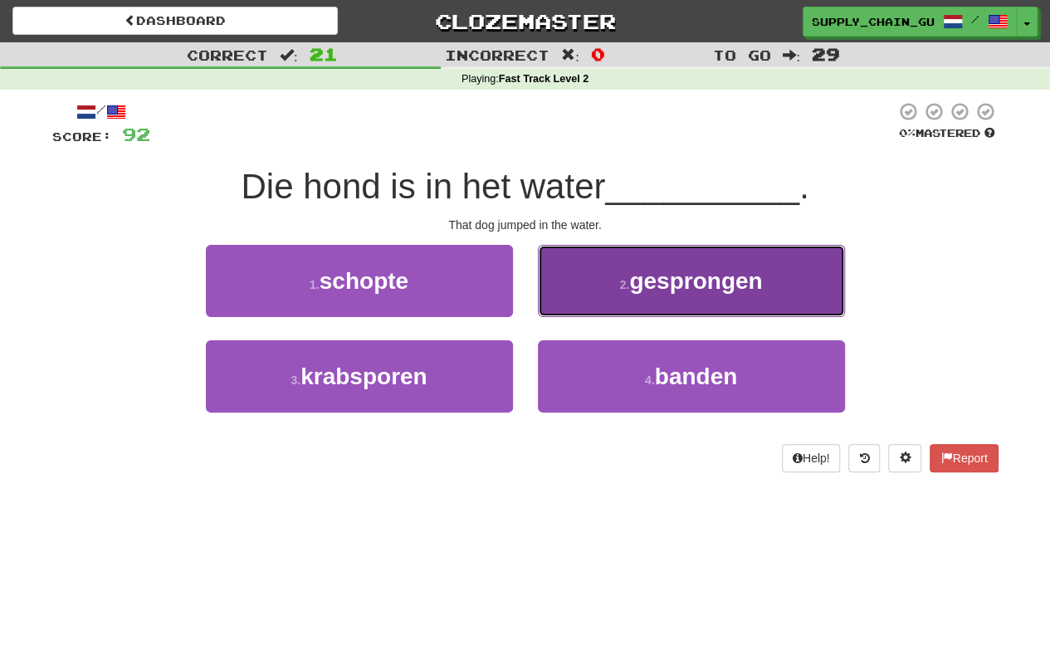
click at [583, 304] on button "2 . gesprongen" at bounding box center [691, 281] width 307 height 72
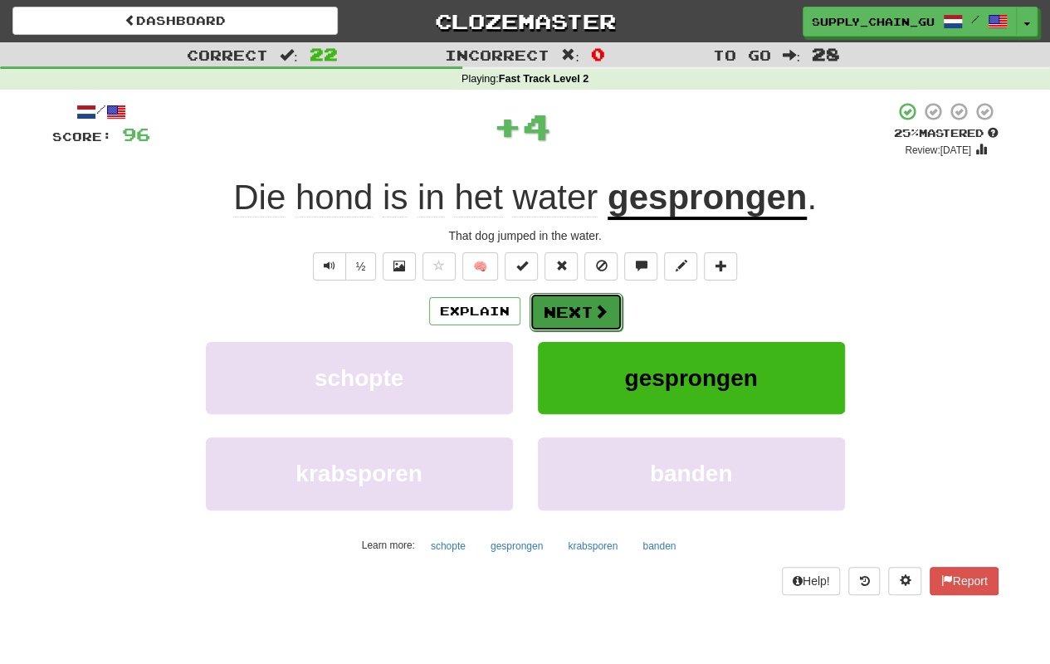
click at [576, 305] on button "Next" at bounding box center [576, 312] width 93 height 38
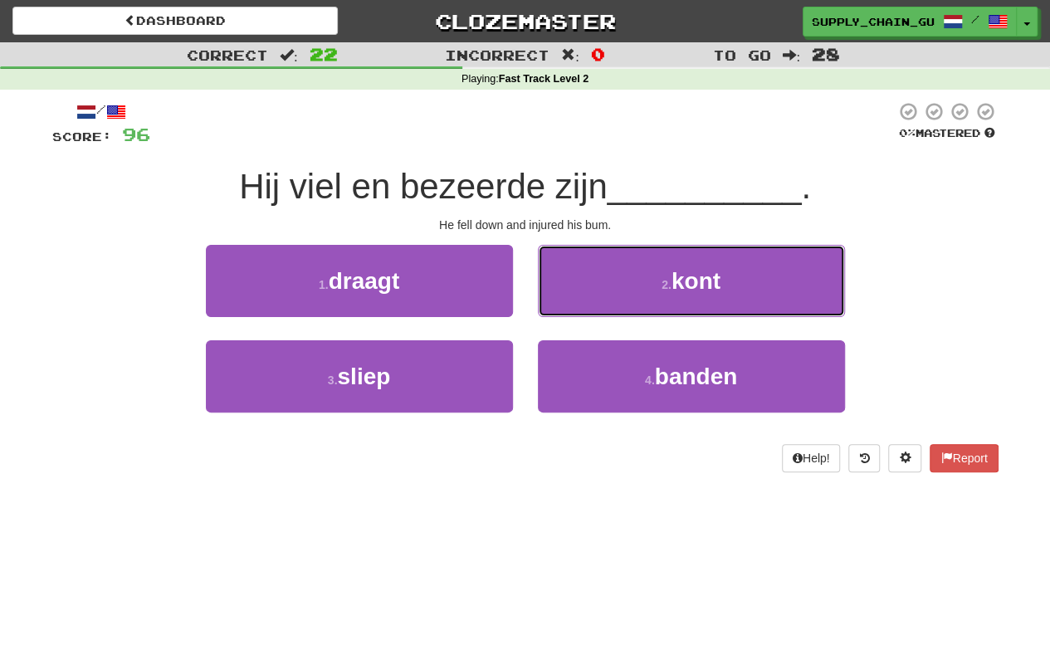
click at [576, 305] on button "2 . kont" at bounding box center [691, 281] width 307 height 72
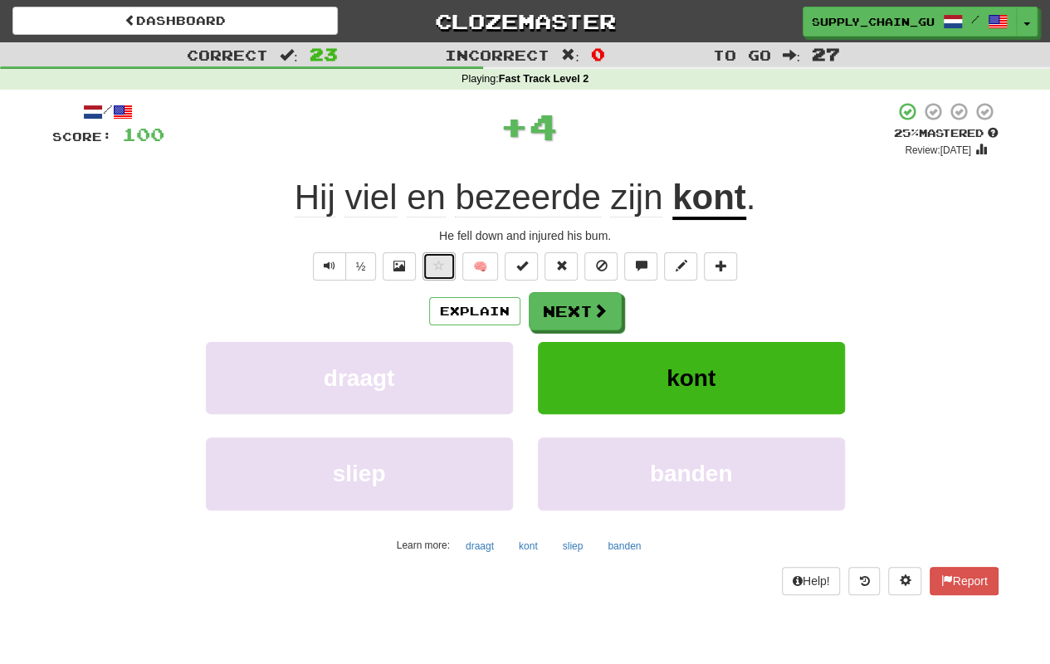
click at [437, 267] on span at bounding box center [439, 266] width 12 height 12
click at [403, 266] on span at bounding box center [399, 266] width 12 height 12
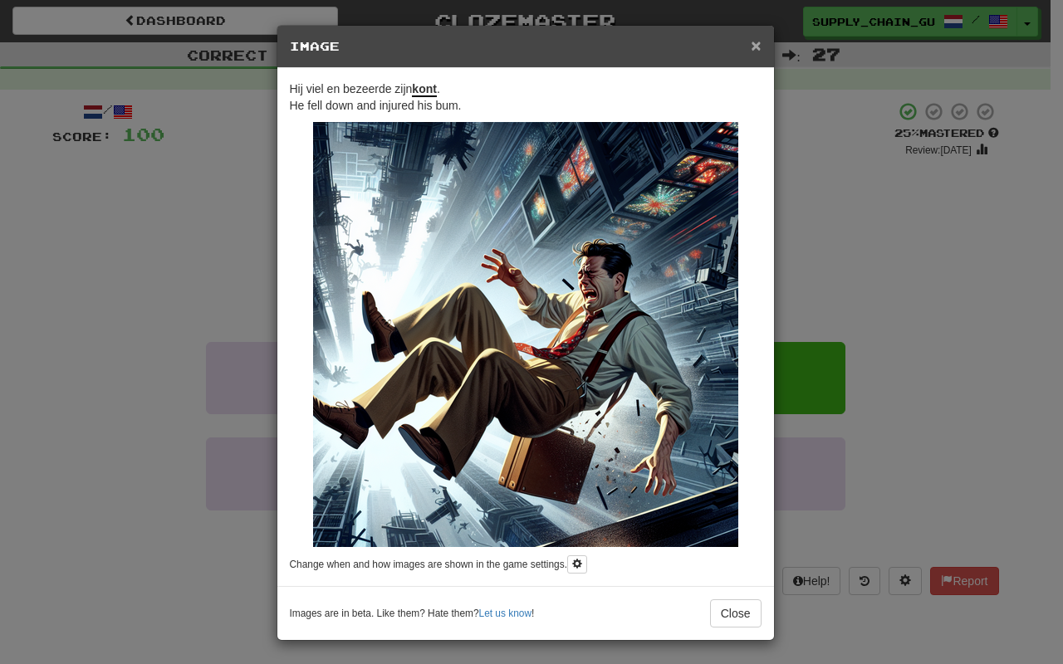
click at [755, 41] on span "×" at bounding box center [755, 45] width 10 height 19
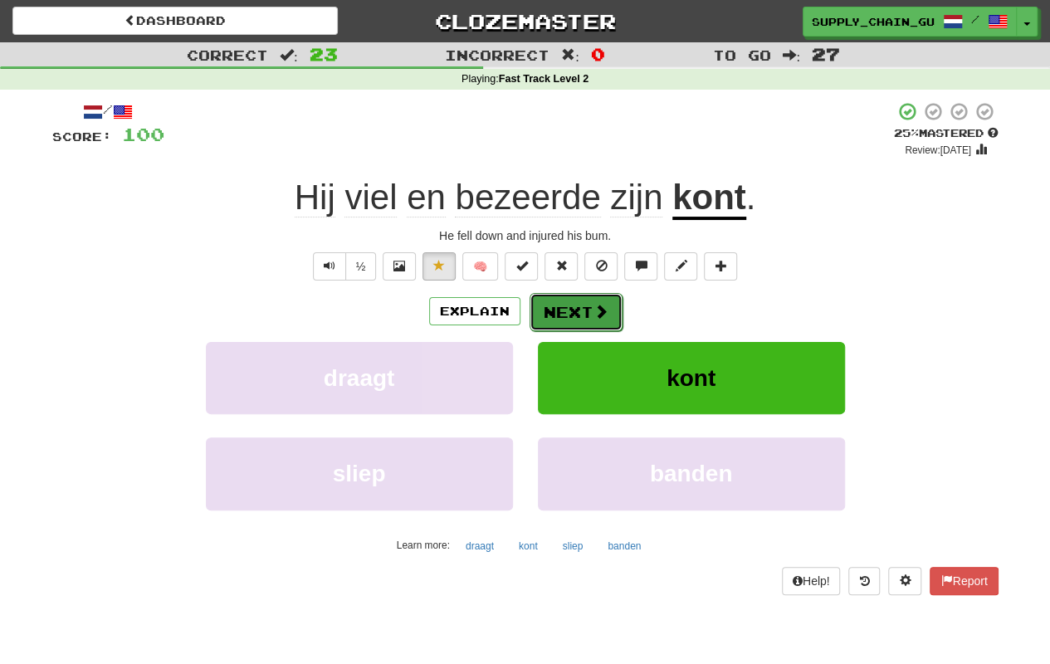
click at [573, 304] on button "Next" at bounding box center [576, 312] width 93 height 38
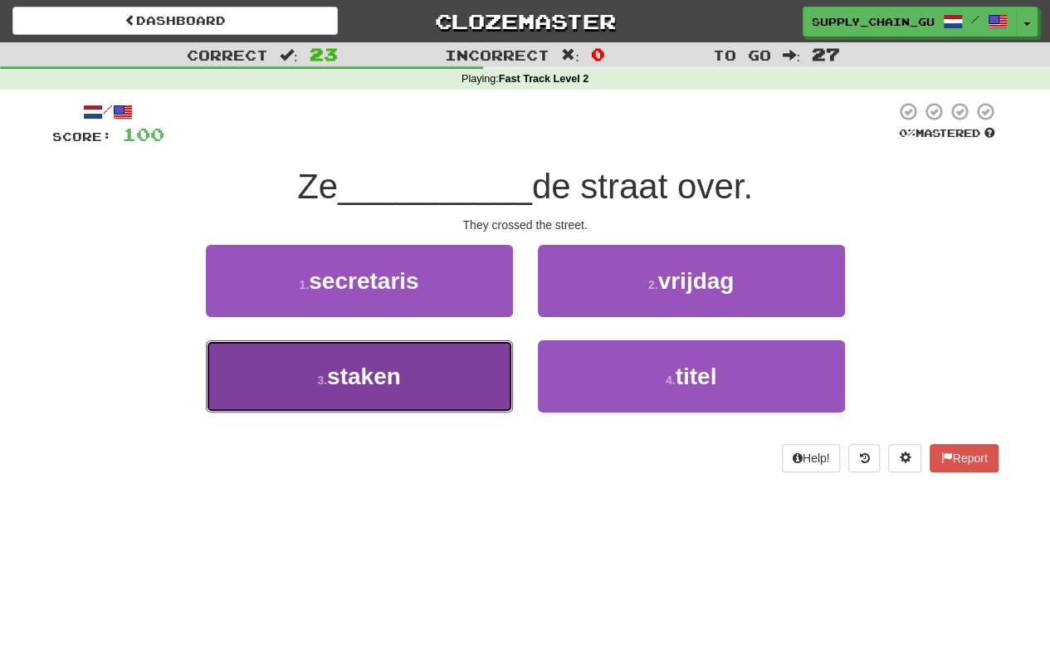
click at [466, 362] on button "3 . staken" at bounding box center [359, 376] width 307 height 72
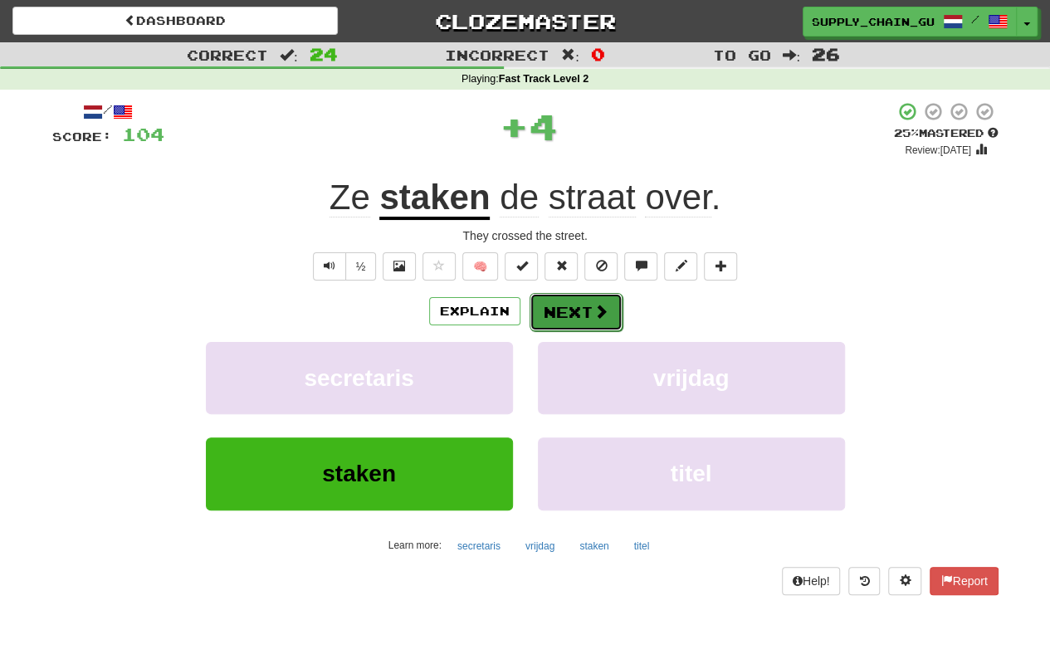
click at [573, 301] on button "Next" at bounding box center [576, 312] width 93 height 38
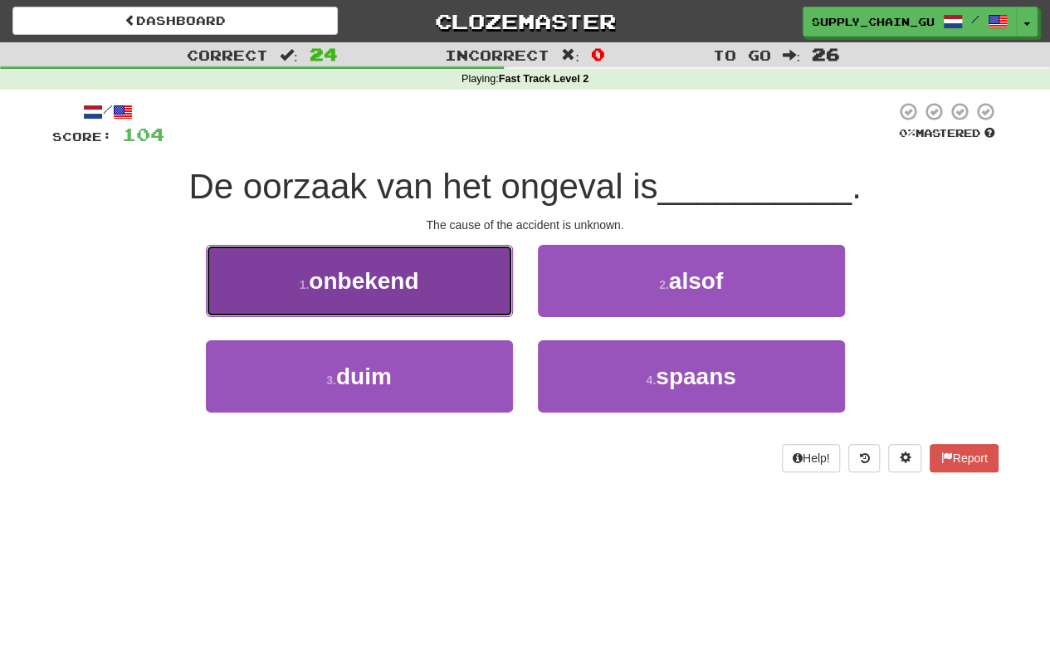
click at [433, 296] on button "1 . onbekend" at bounding box center [359, 281] width 307 height 72
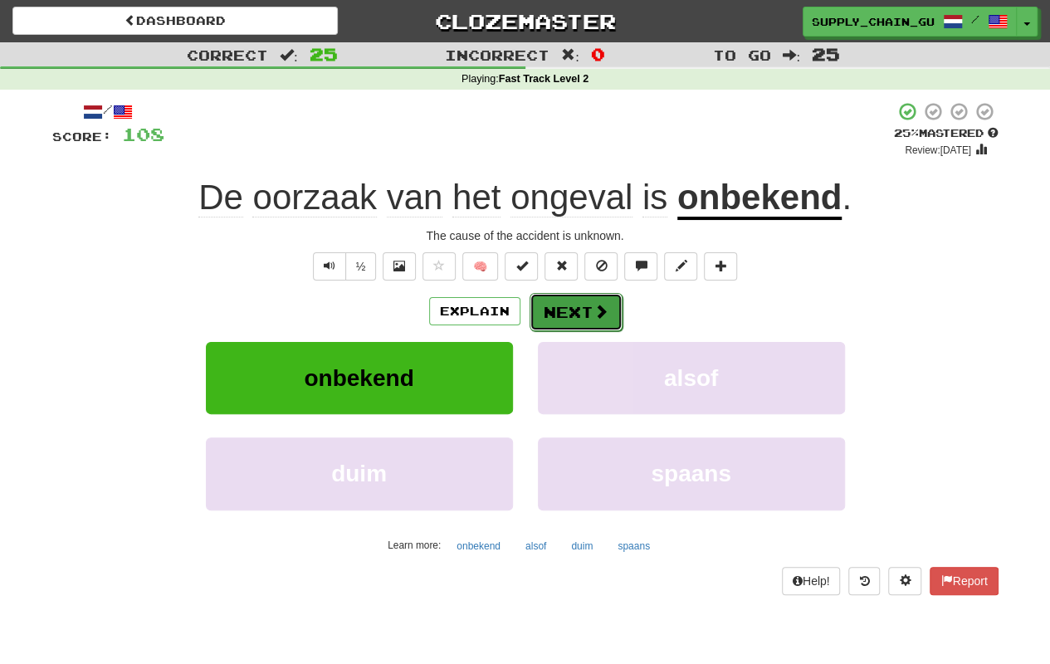
click at [584, 306] on button "Next" at bounding box center [576, 312] width 93 height 38
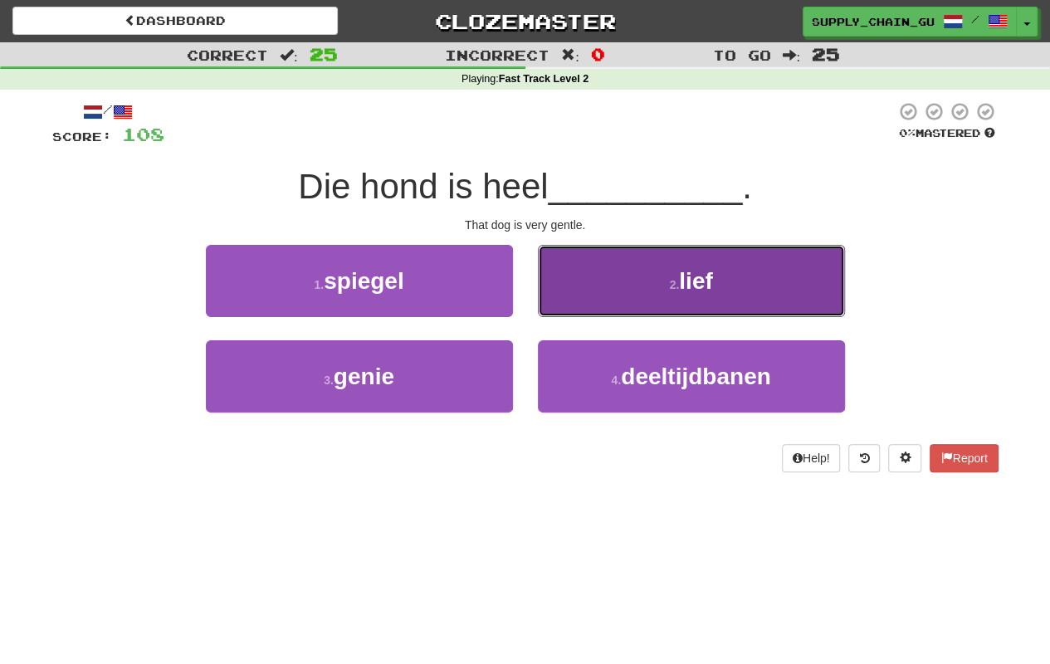
click at [616, 284] on button "2 . lief" at bounding box center [691, 281] width 307 height 72
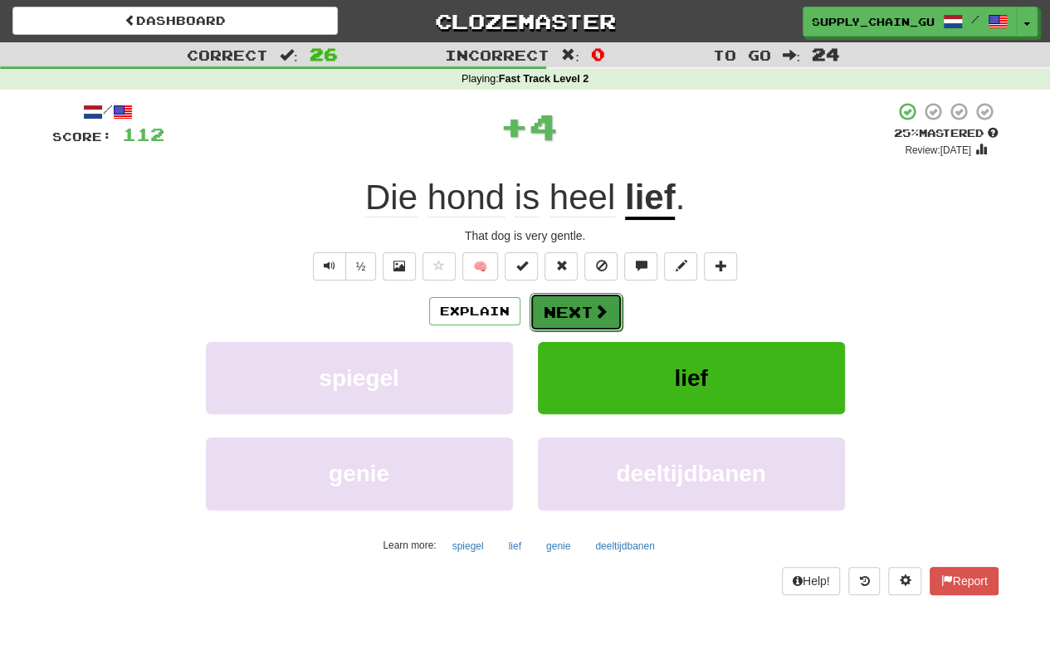
click at [568, 315] on button "Next" at bounding box center [576, 312] width 93 height 38
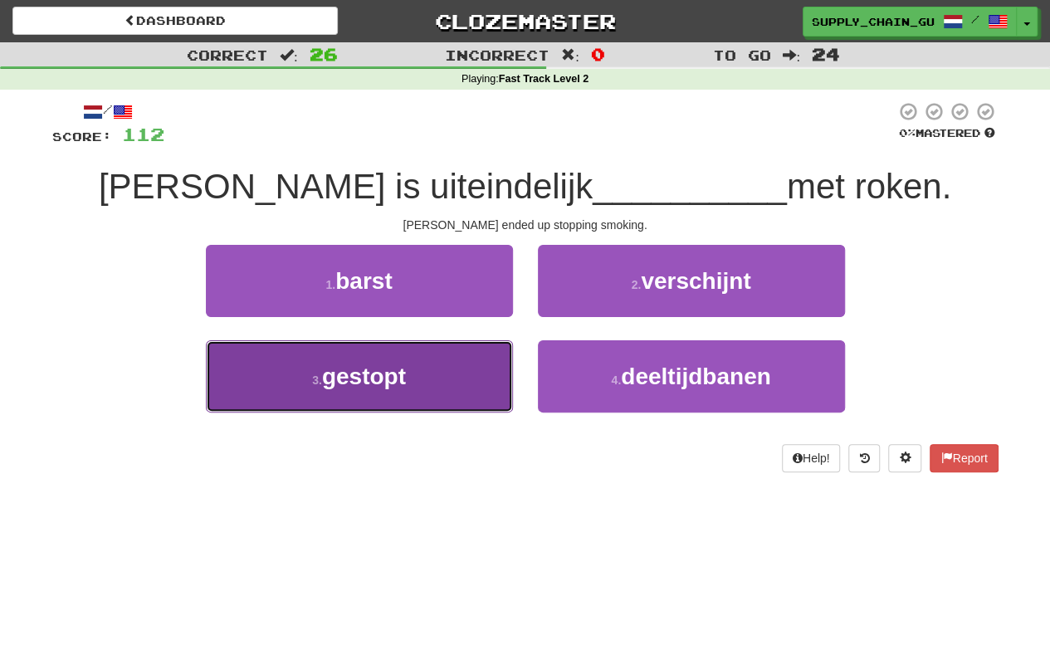
click at [470, 372] on button "3 . gestopt" at bounding box center [359, 376] width 307 height 72
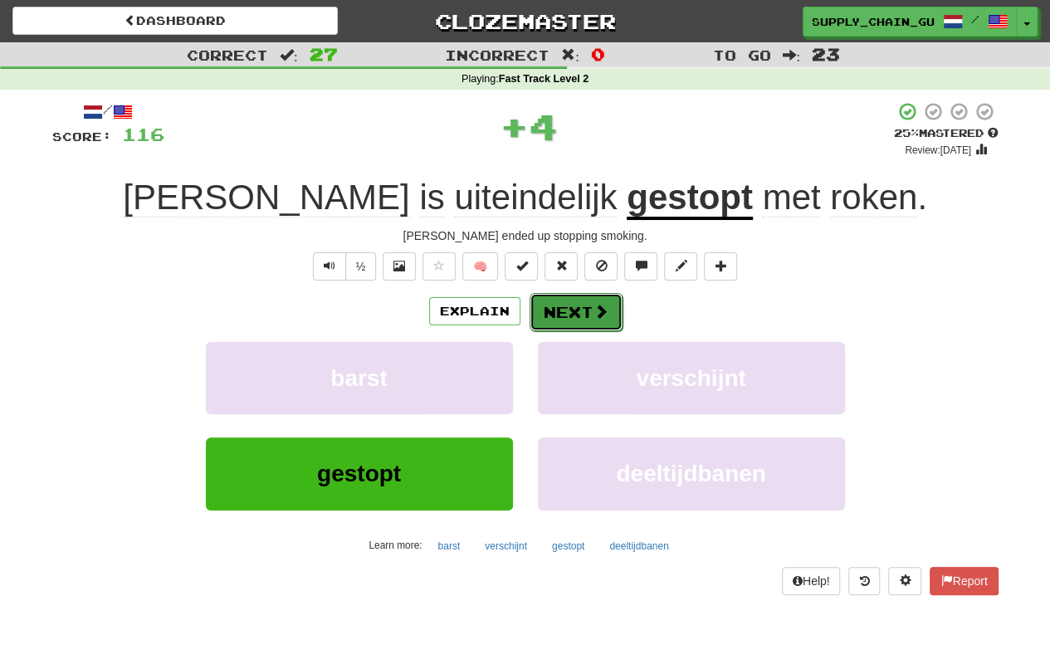
click at [583, 308] on button "Next" at bounding box center [576, 312] width 93 height 38
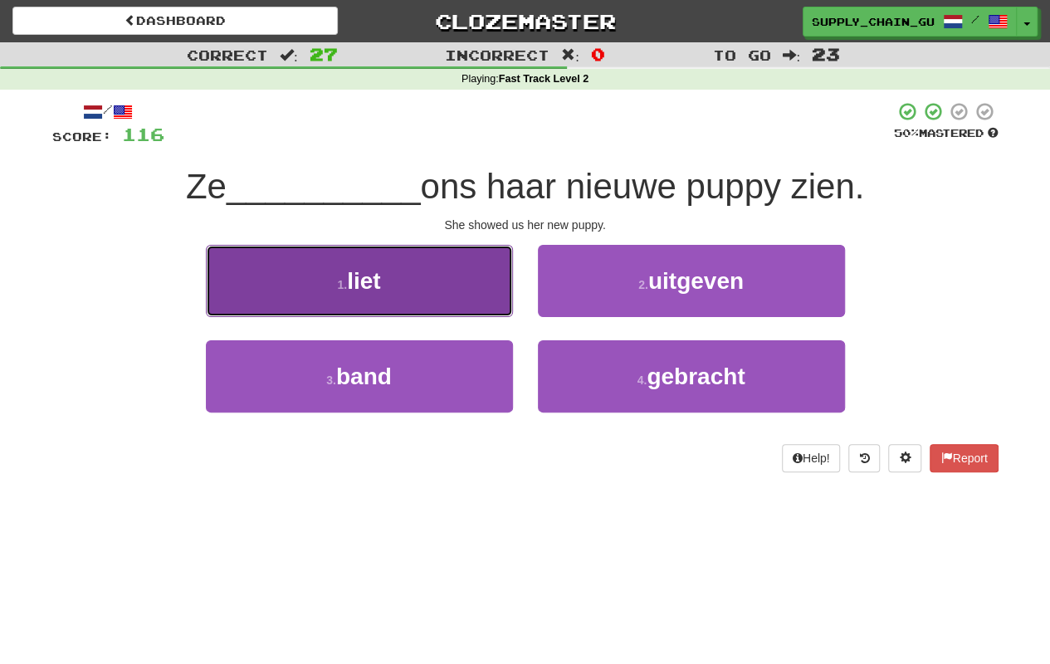
click at [470, 281] on button "1 . liet" at bounding box center [359, 281] width 307 height 72
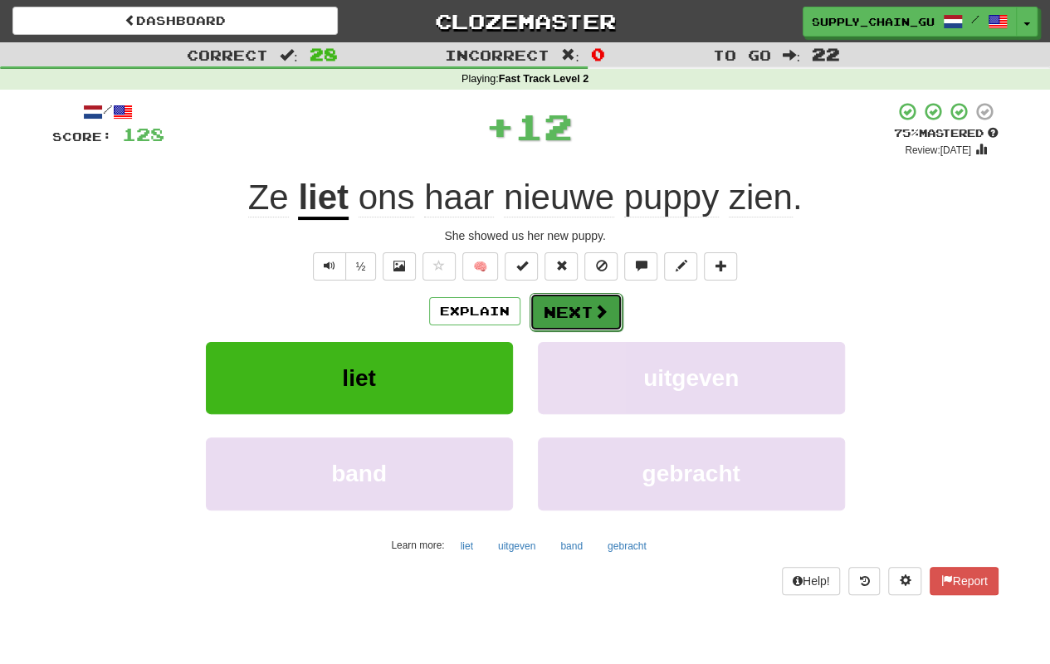
click at [571, 301] on button "Next" at bounding box center [576, 312] width 93 height 38
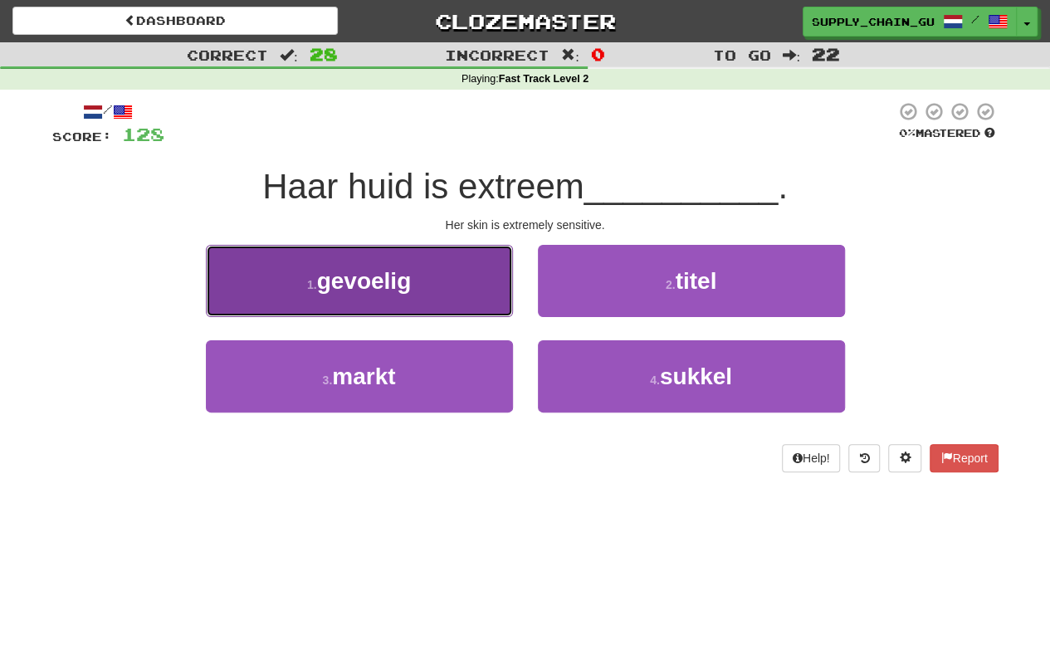
click at [470, 297] on button "1 . gevoelig" at bounding box center [359, 281] width 307 height 72
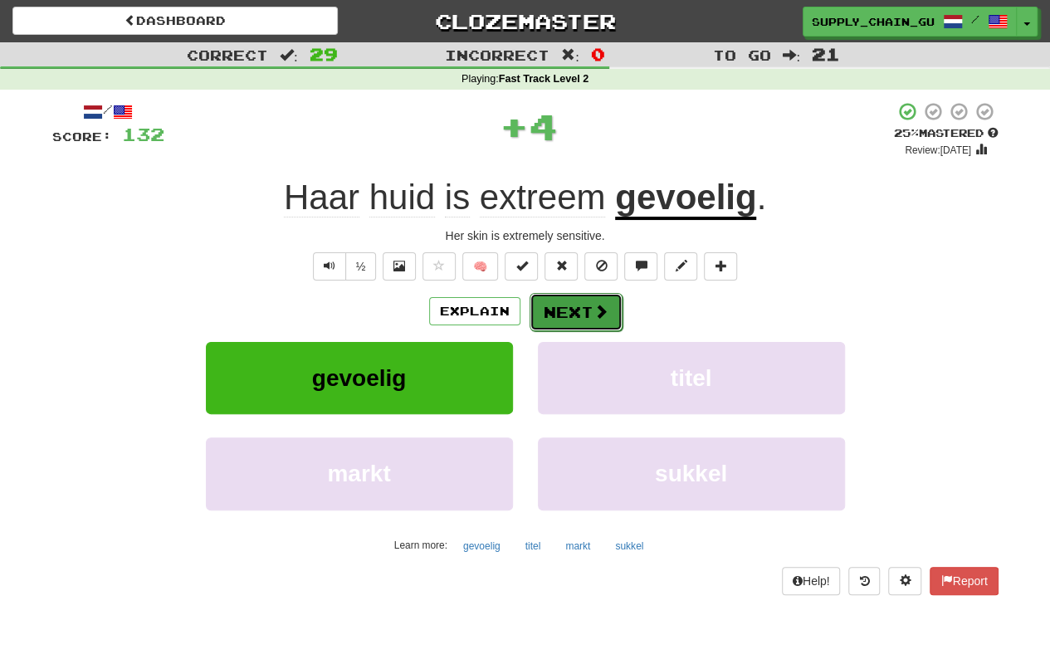
click at [564, 303] on button "Next" at bounding box center [576, 312] width 93 height 38
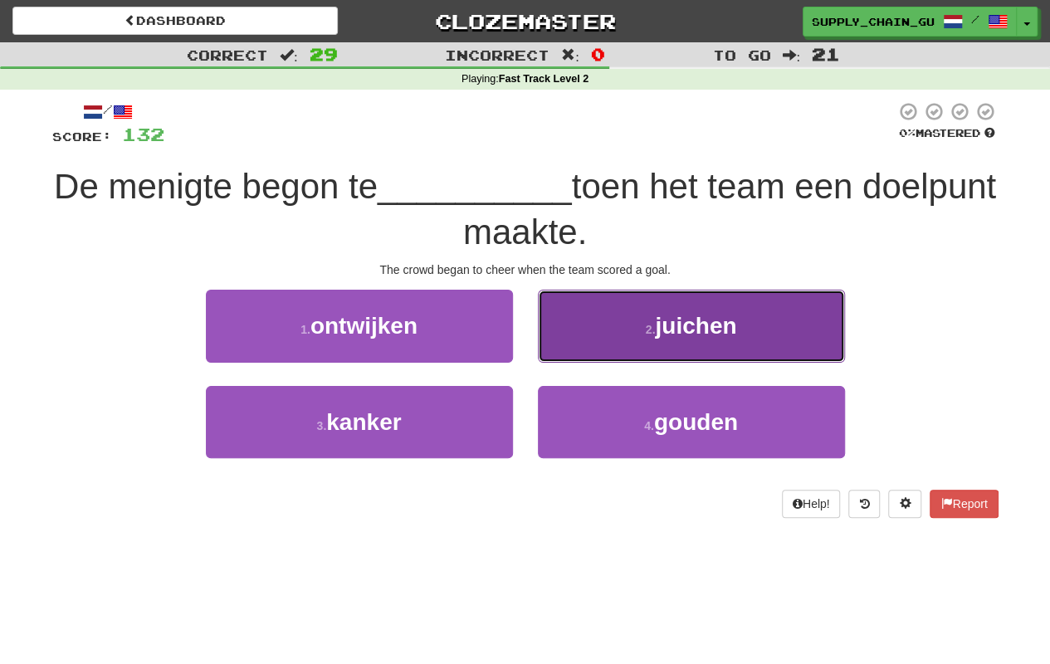
click at [609, 321] on button "2 . juichen" at bounding box center [691, 326] width 307 height 72
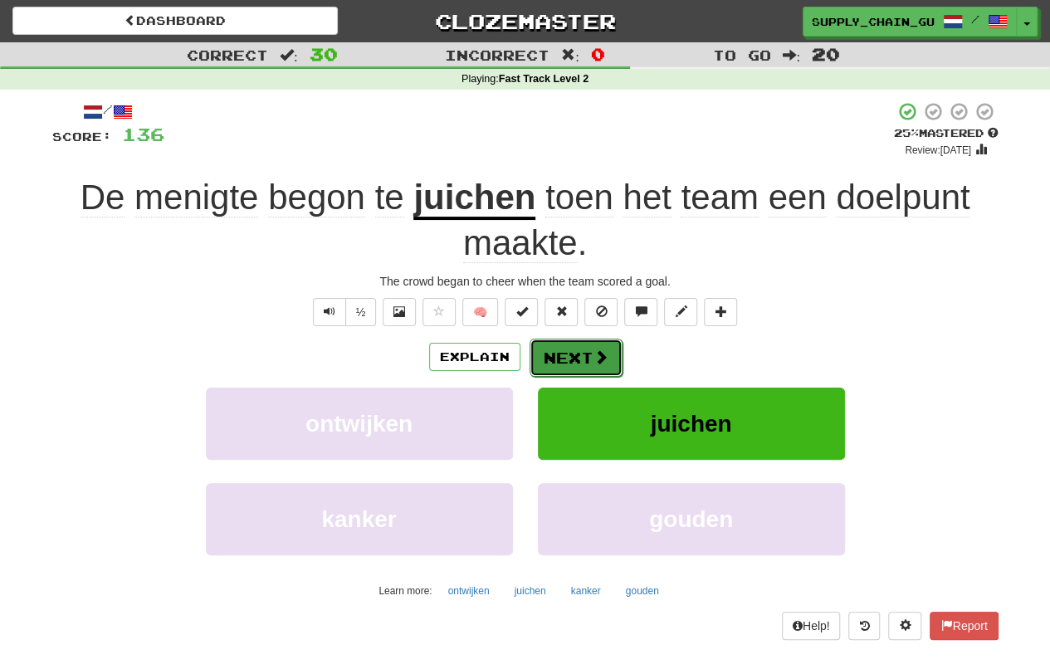
click at [594, 352] on span at bounding box center [601, 356] width 15 height 15
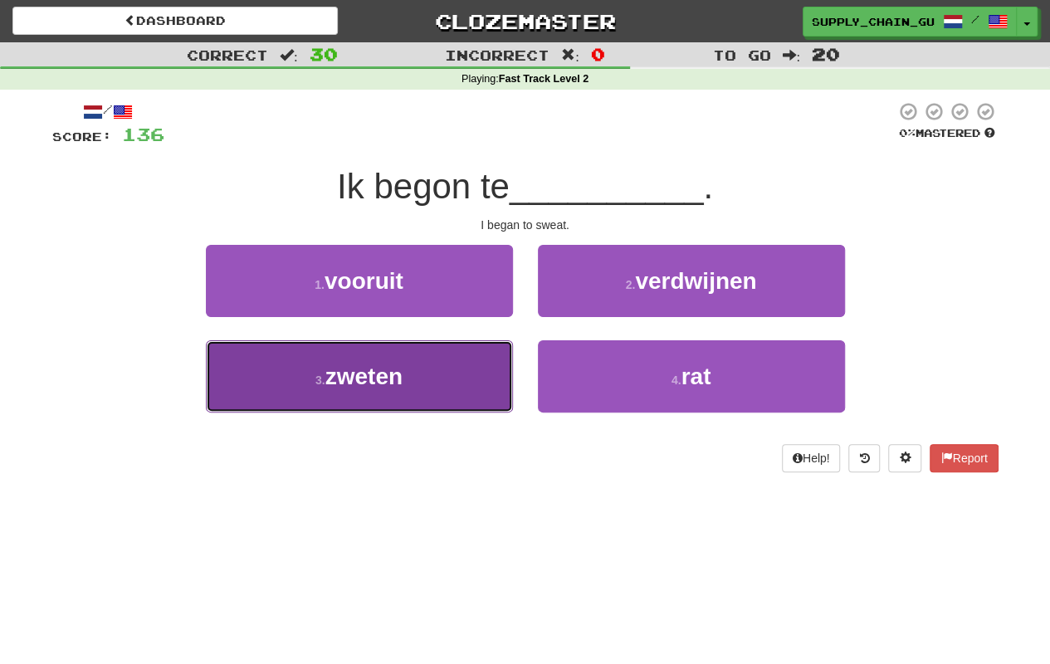
click at [481, 369] on button "3 . zweten" at bounding box center [359, 376] width 307 height 72
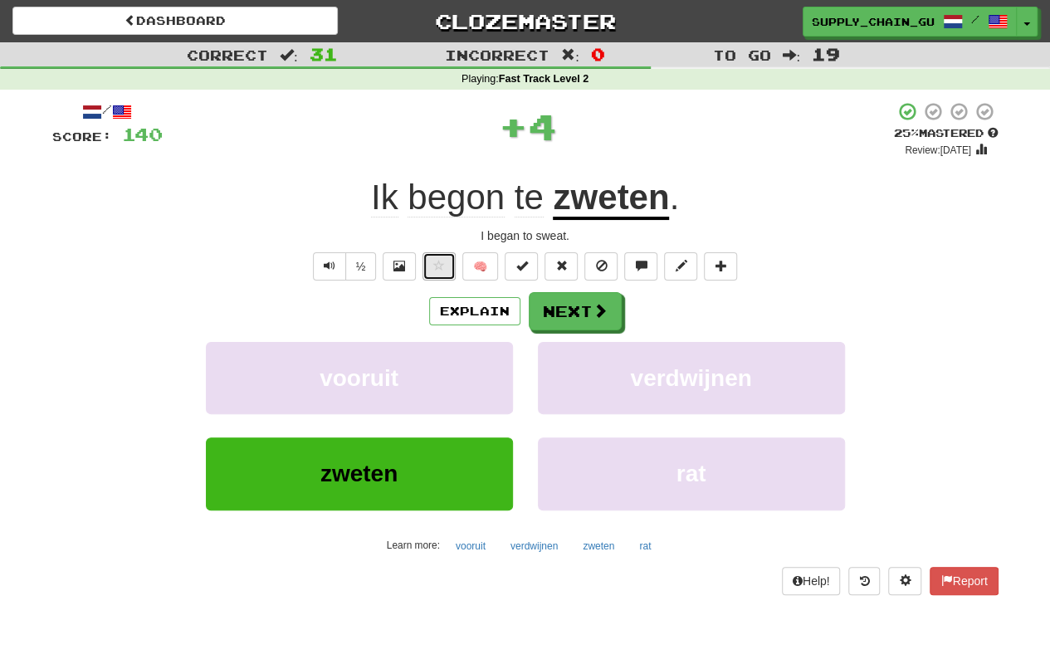
click at [424, 267] on button at bounding box center [439, 266] width 33 height 28
click at [586, 301] on button "Next" at bounding box center [576, 312] width 93 height 38
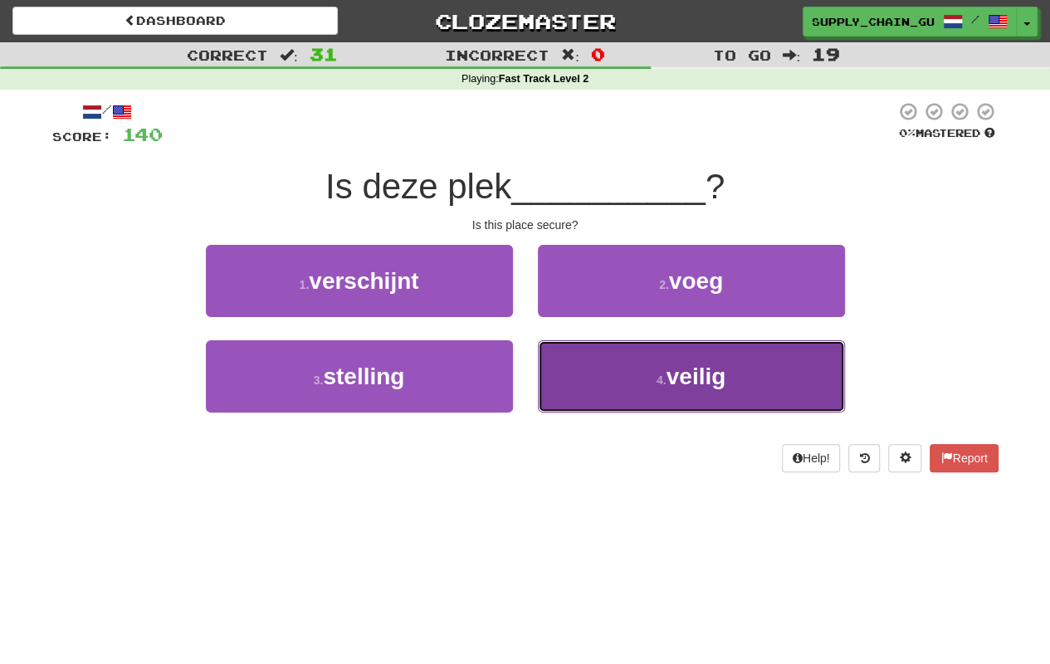
click at [608, 381] on button "4 . veilig" at bounding box center [691, 376] width 307 height 72
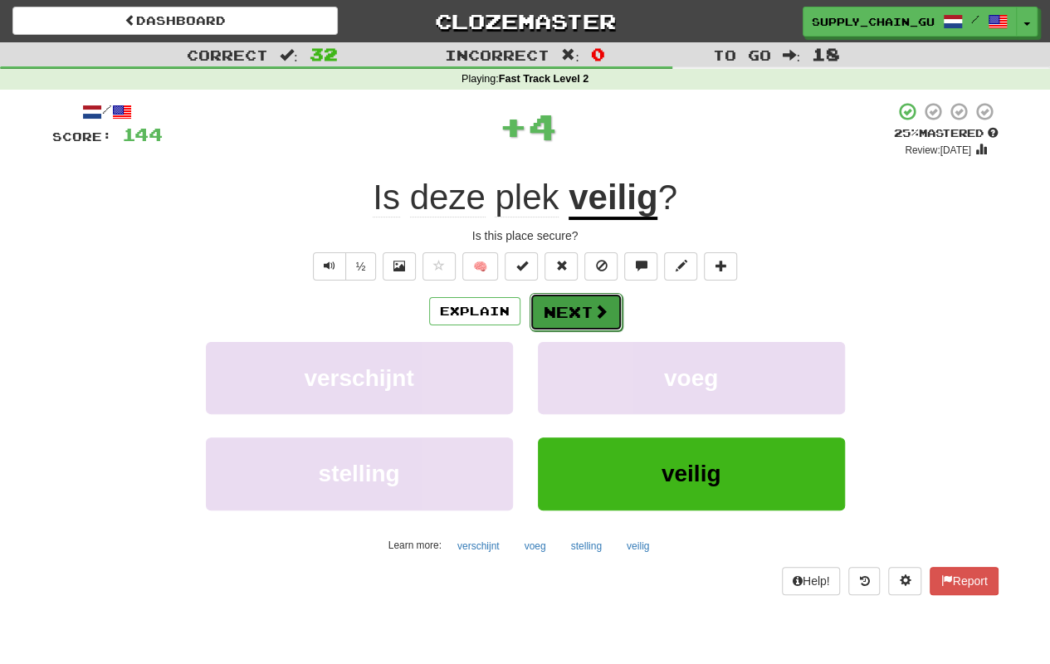
click at [577, 322] on button "Next" at bounding box center [576, 312] width 93 height 38
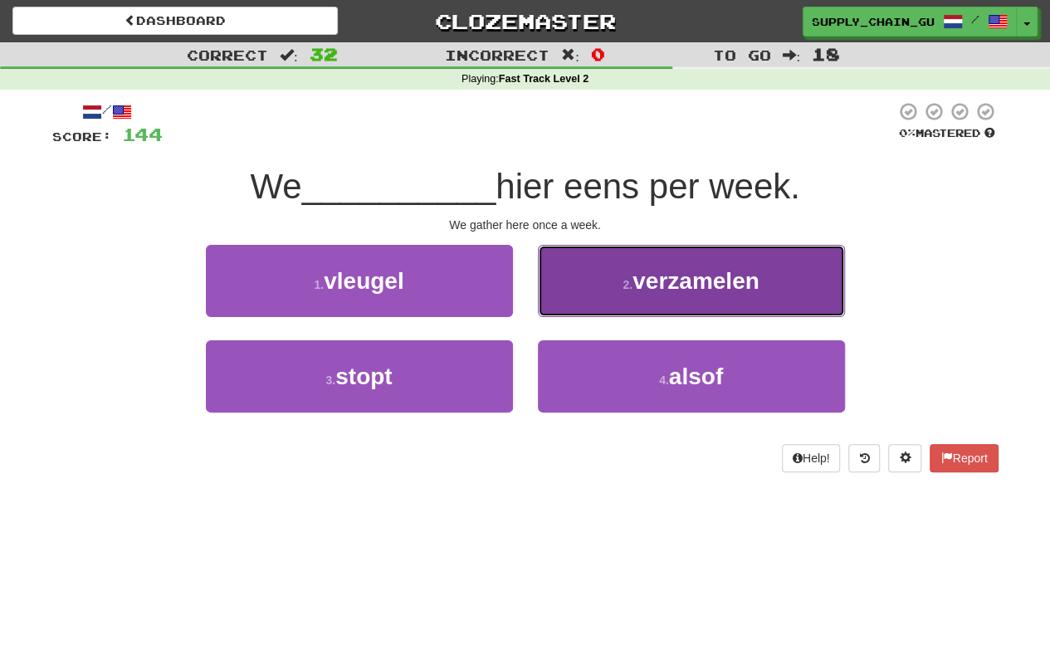
click at [651, 298] on button "2 . verzamelen" at bounding box center [691, 281] width 307 height 72
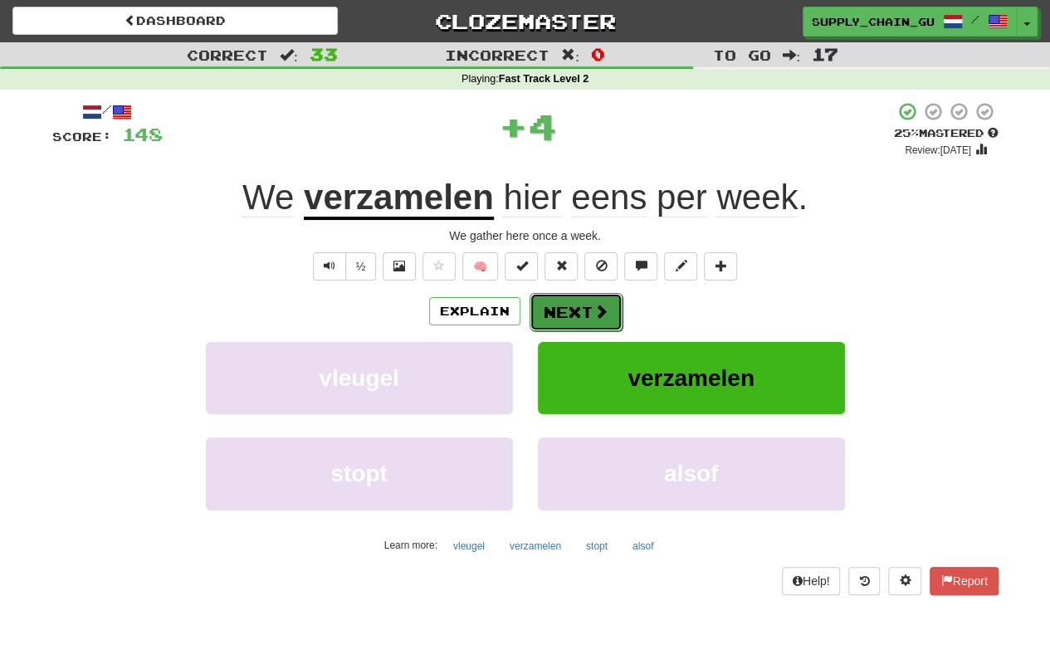
click at [577, 305] on button "Next" at bounding box center [576, 312] width 93 height 38
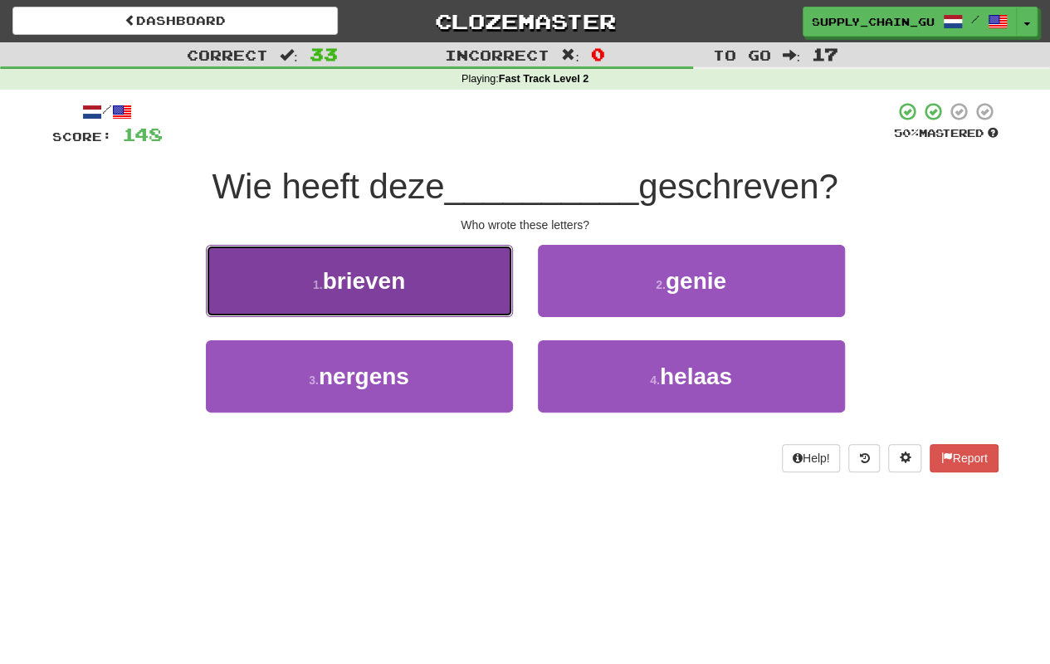
click at [463, 303] on button "1 . brieven" at bounding box center [359, 281] width 307 height 72
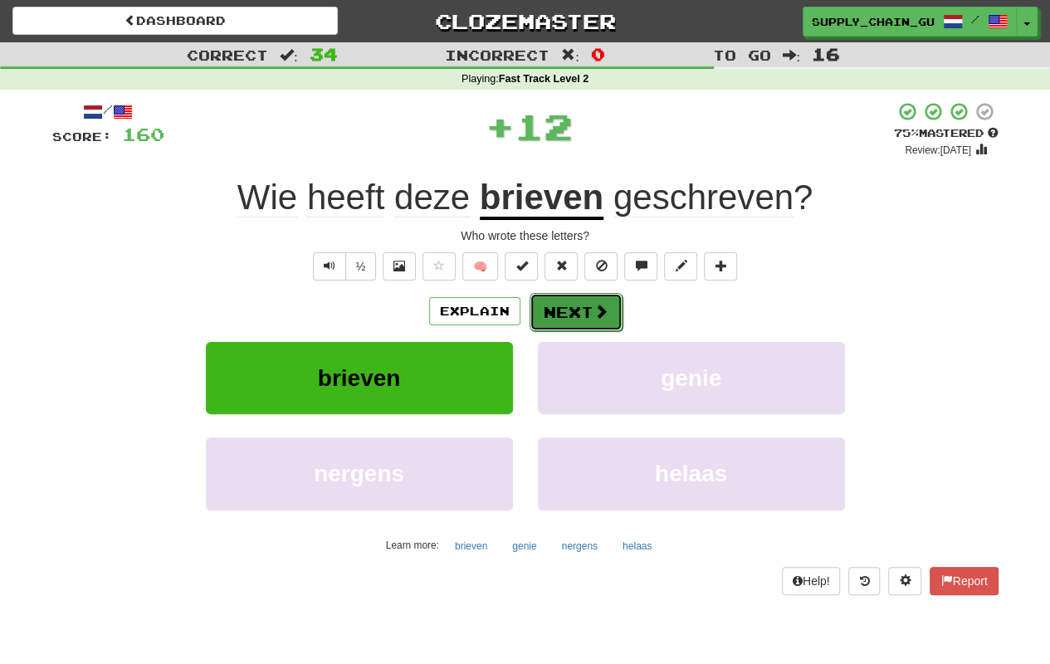
click at [570, 306] on button "Next" at bounding box center [576, 312] width 93 height 38
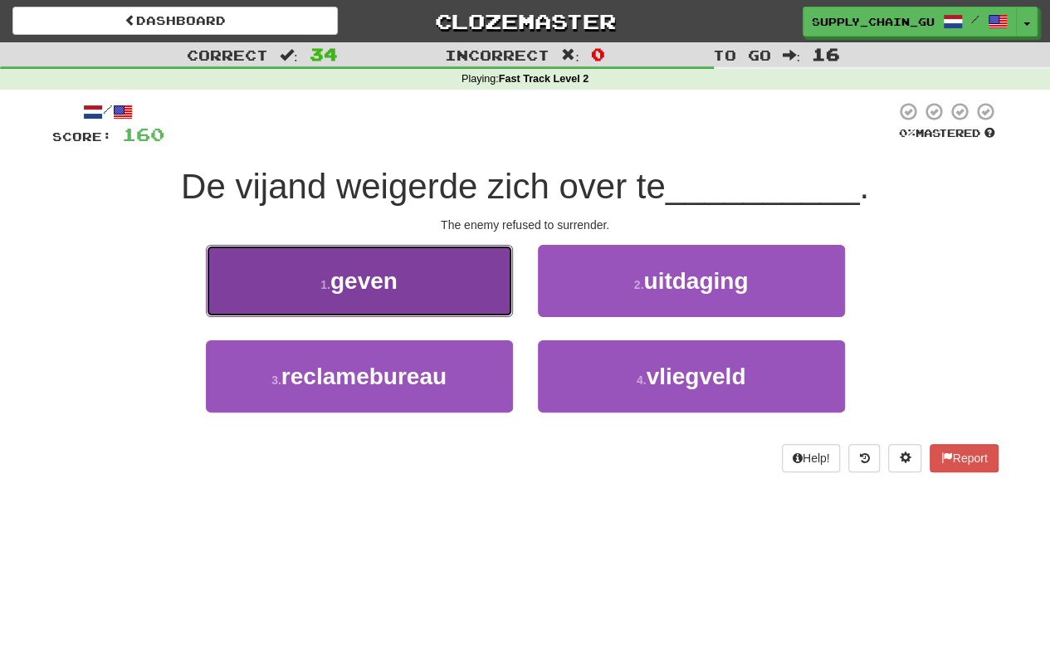
click at [453, 279] on button "1 . geven" at bounding box center [359, 281] width 307 height 72
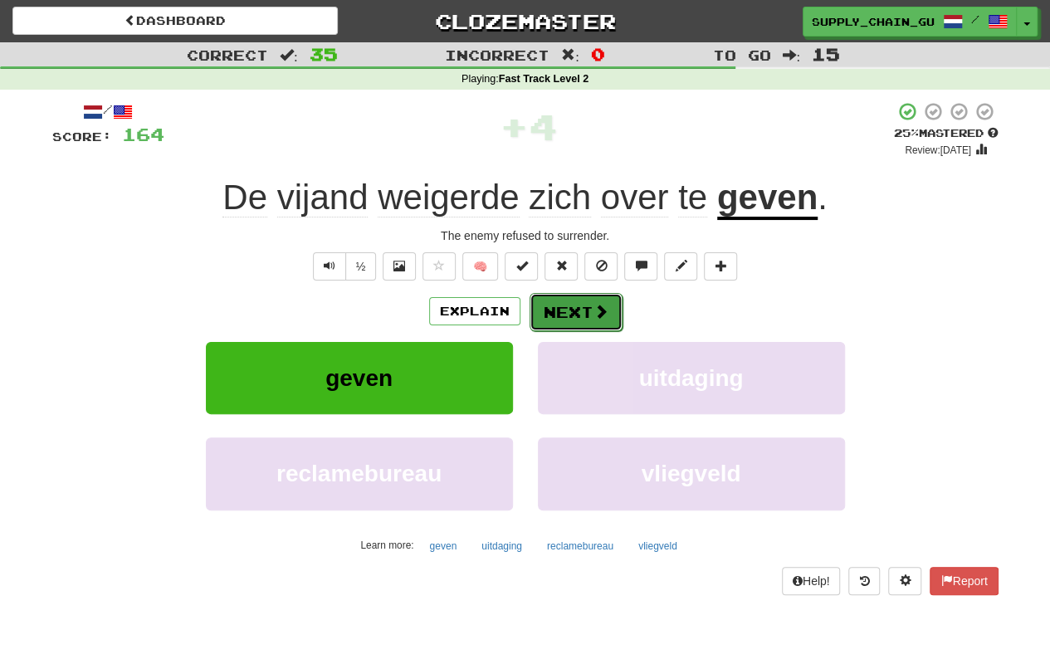
click at [603, 315] on span at bounding box center [601, 311] width 15 height 15
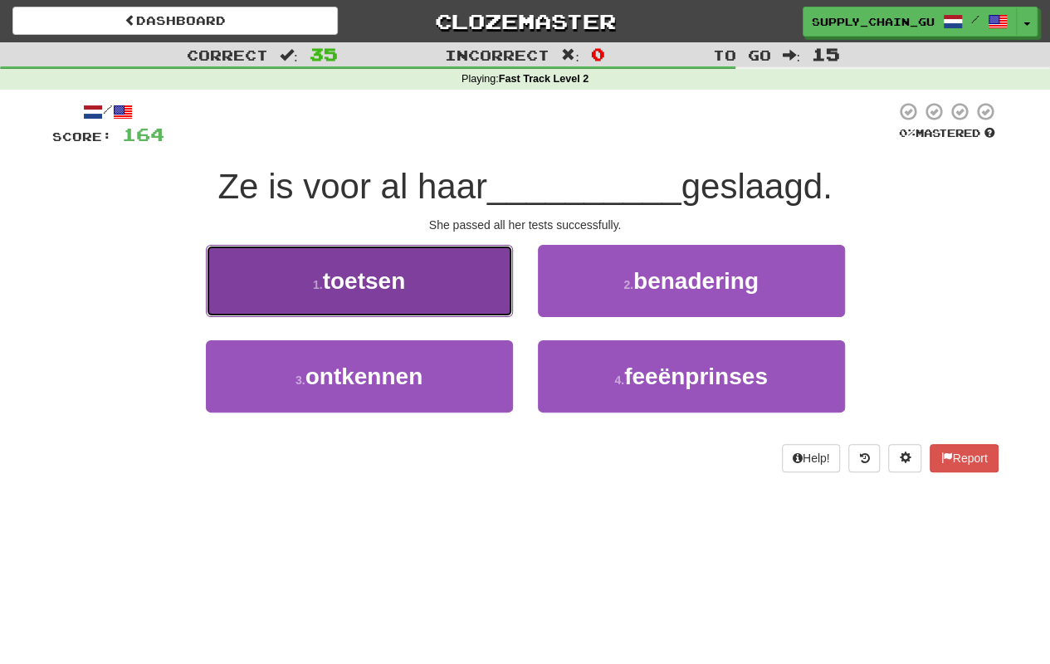
click at [399, 296] on button "1 . toetsen" at bounding box center [359, 281] width 307 height 72
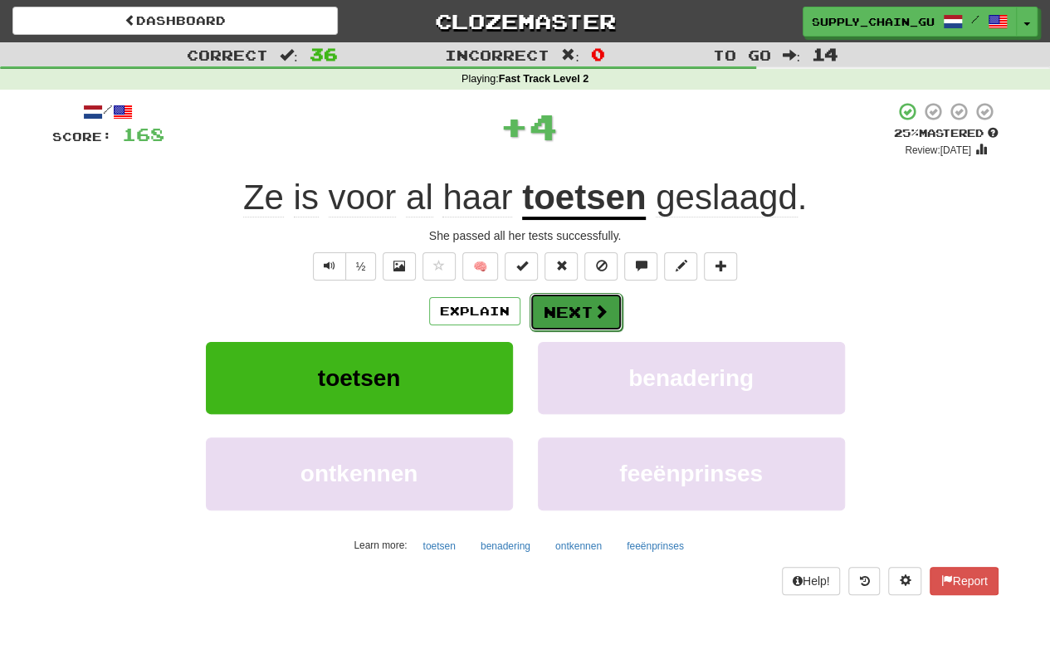
click at [589, 303] on button "Next" at bounding box center [576, 312] width 93 height 38
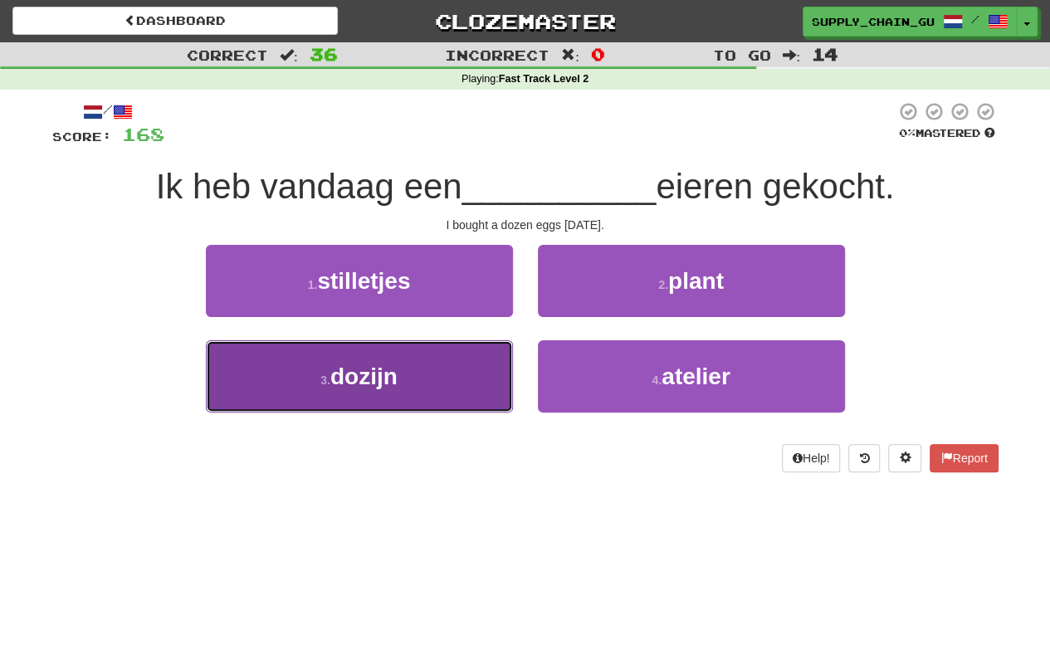
click at [467, 359] on button "3 . dozijn" at bounding box center [359, 376] width 307 height 72
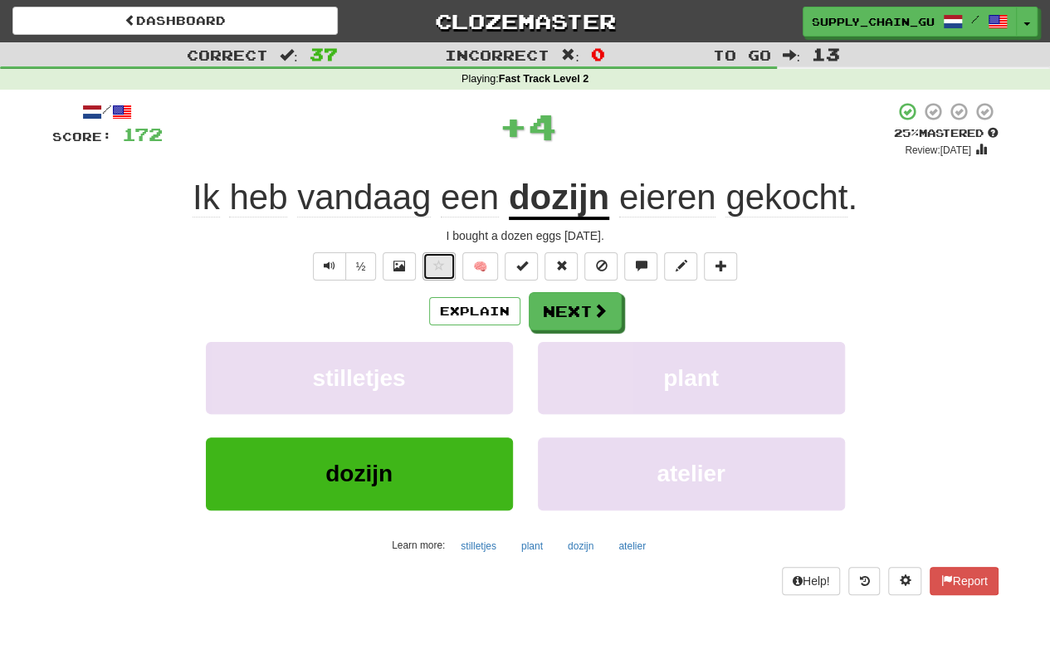
click at [443, 264] on span at bounding box center [439, 266] width 12 height 12
click at [594, 304] on span at bounding box center [601, 311] width 15 height 15
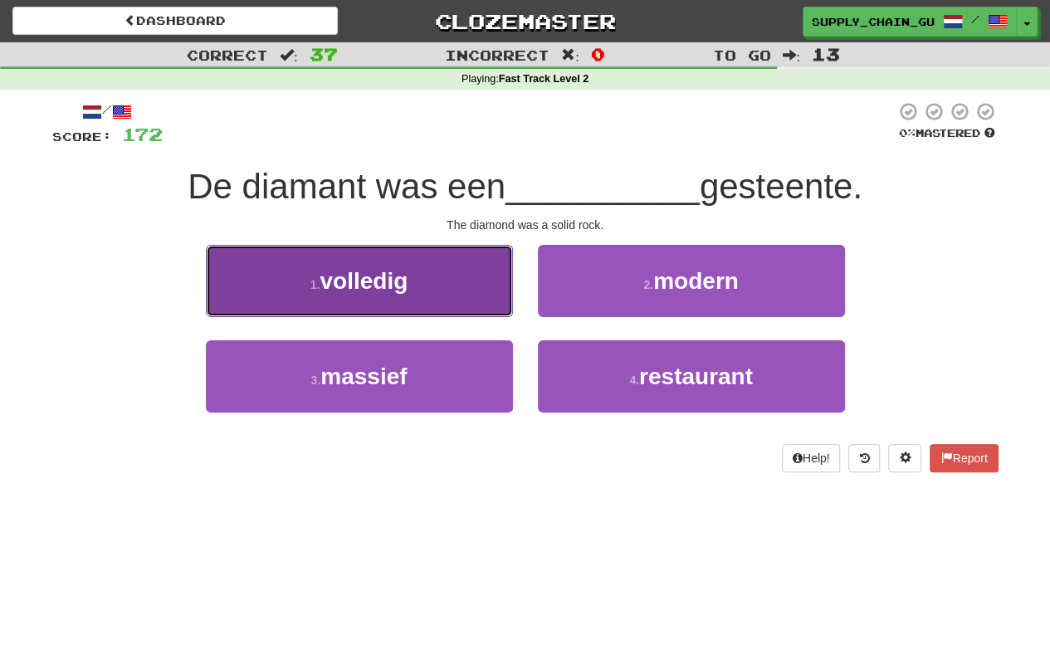
click at [447, 288] on button "1 . volledig" at bounding box center [359, 281] width 307 height 72
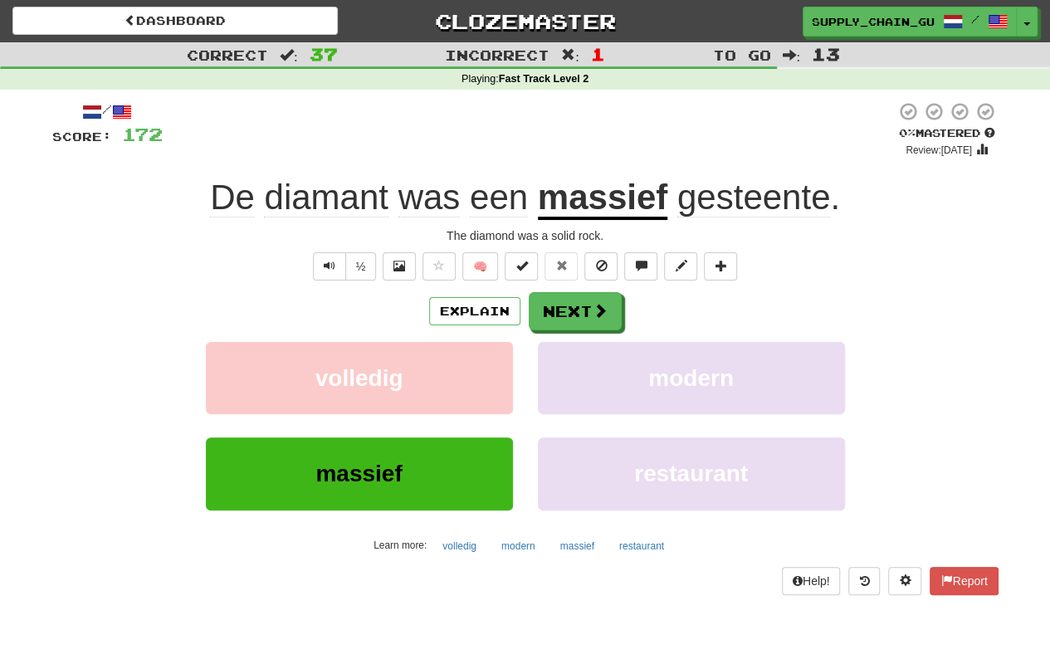
click at [627, 198] on u "massief" at bounding box center [602, 199] width 129 height 42
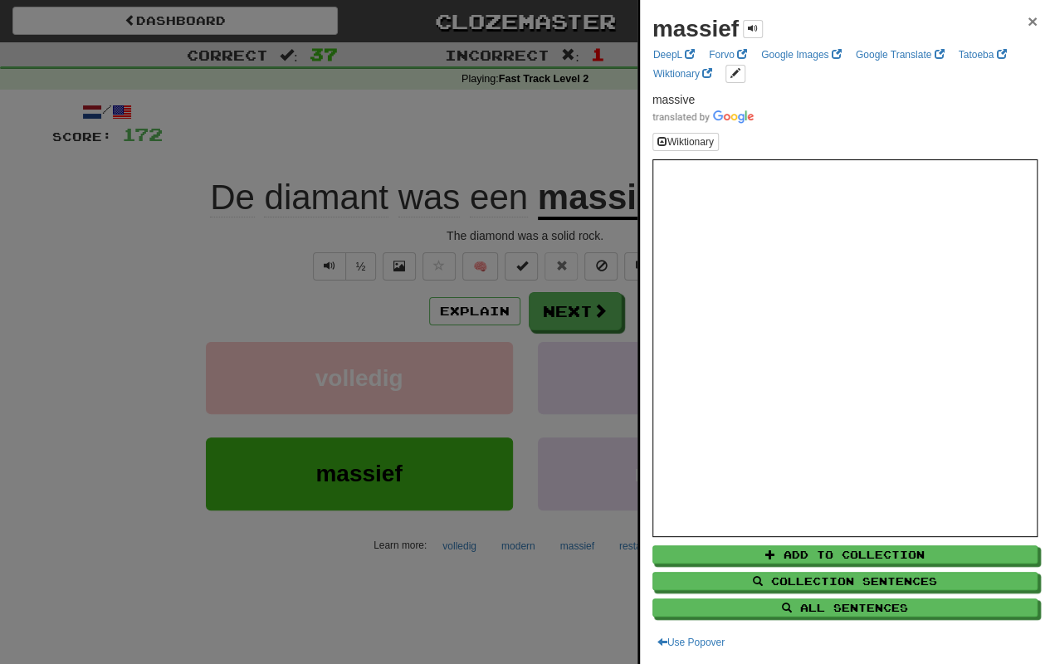
click at [1028, 24] on span "×" at bounding box center [1033, 21] width 10 height 19
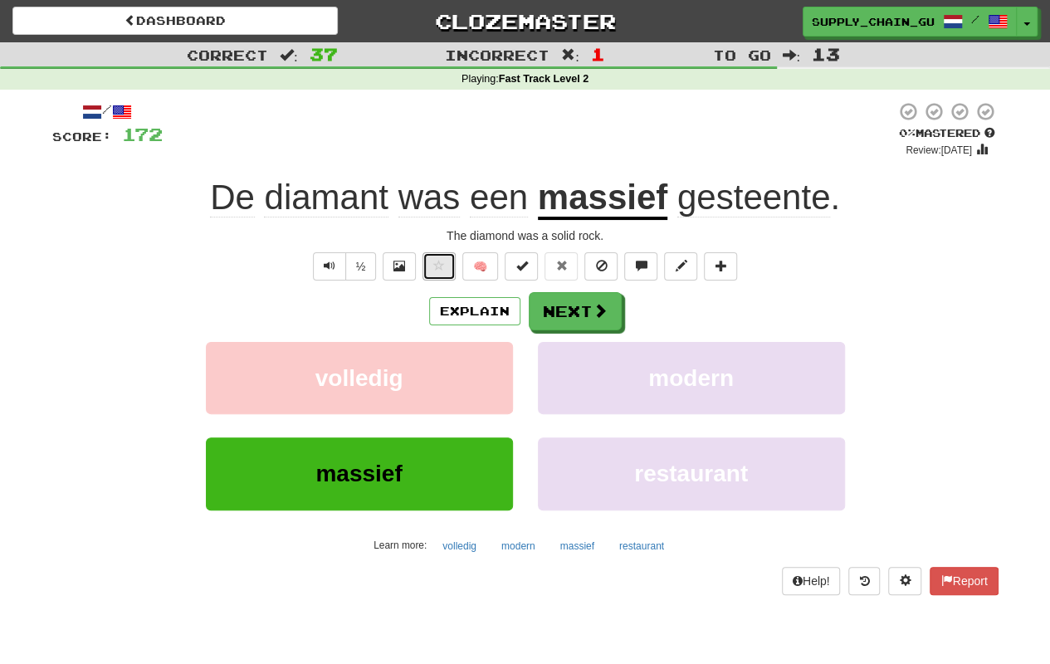
click at [445, 266] on span at bounding box center [439, 266] width 12 height 12
click at [751, 199] on span "gesteente" at bounding box center [754, 198] width 154 height 40
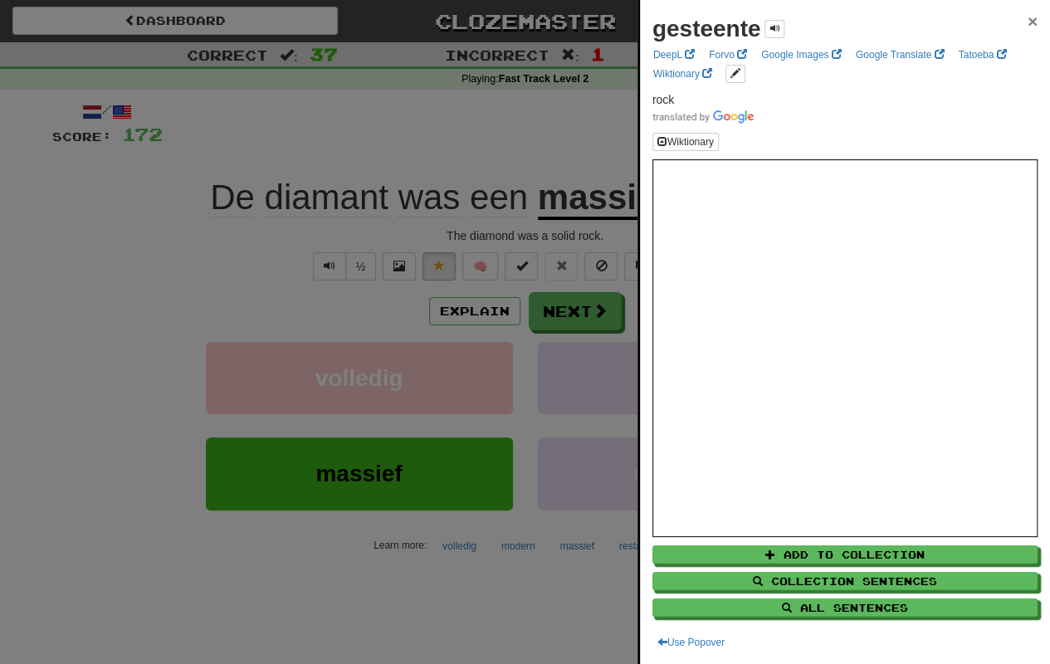
click at [1028, 26] on span "×" at bounding box center [1033, 21] width 10 height 19
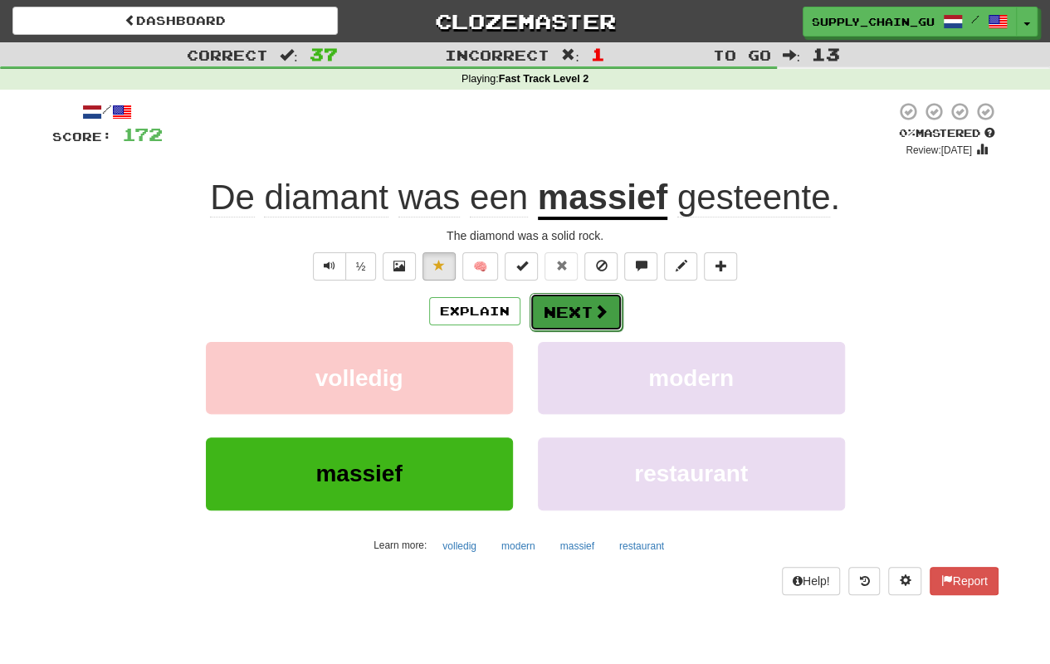
click at [583, 312] on button "Next" at bounding box center [576, 312] width 93 height 38
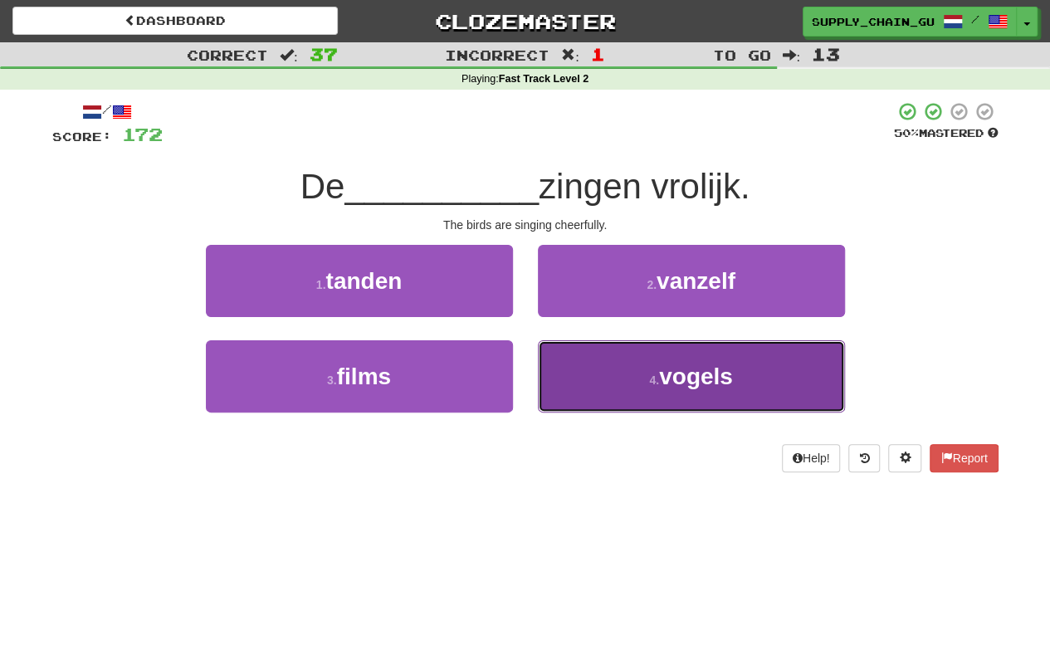
click at [628, 382] on button "4 . vogels" at bounding box center [691, 376] width 307 height 72
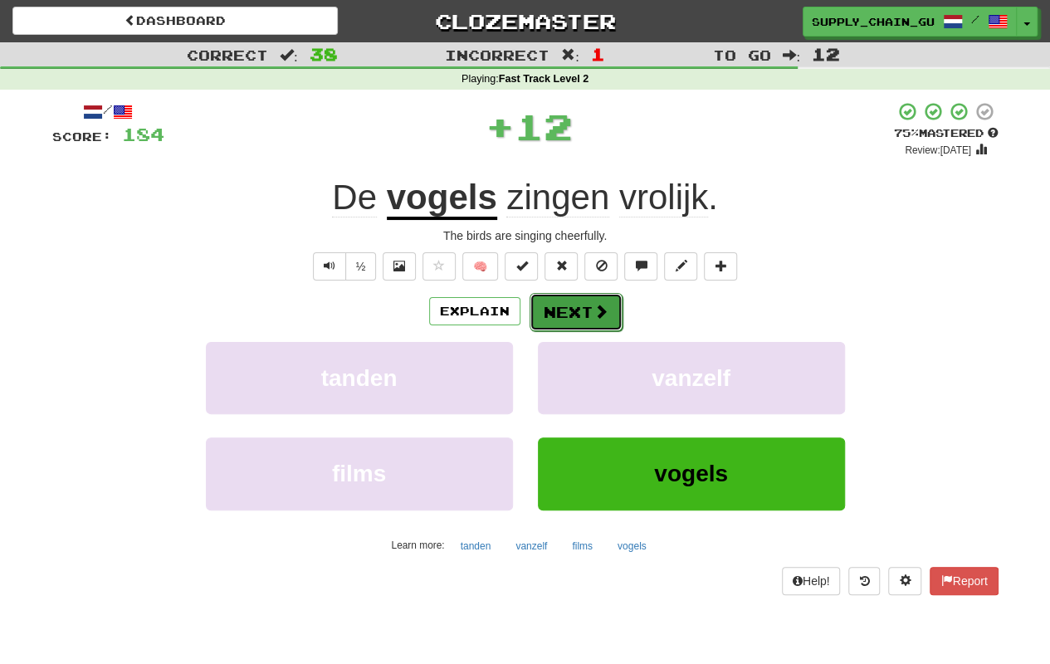
click at [570, 309] on button "Next" at bounding box center [576, 312] width 93 height 38
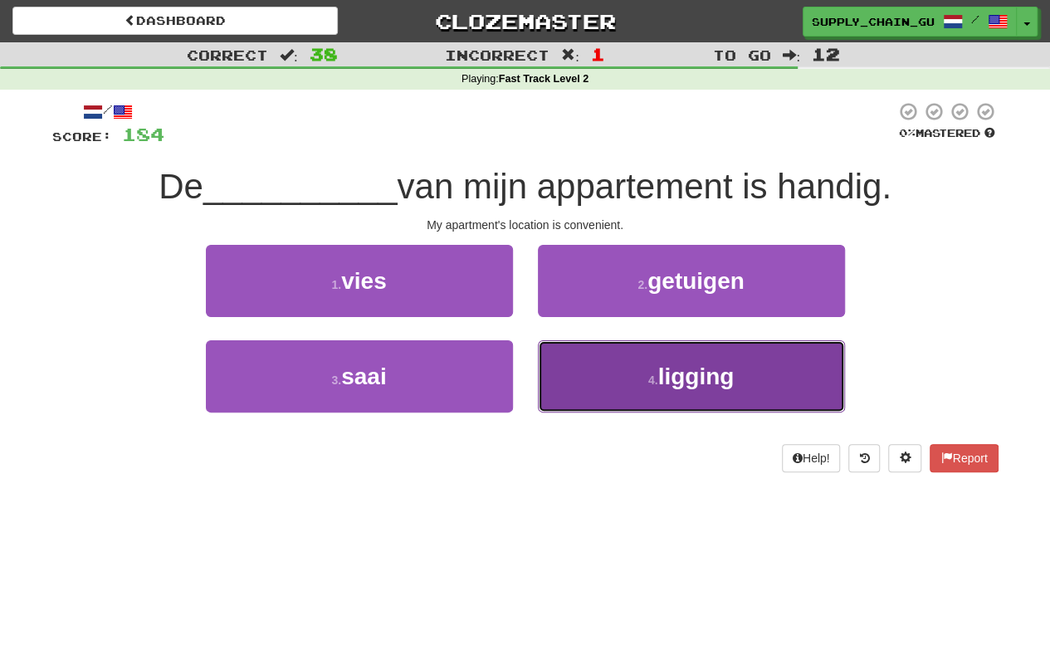
click at [644, 365] on button "4 . ligging" at bounding box center [691, 376] width 307 height 72
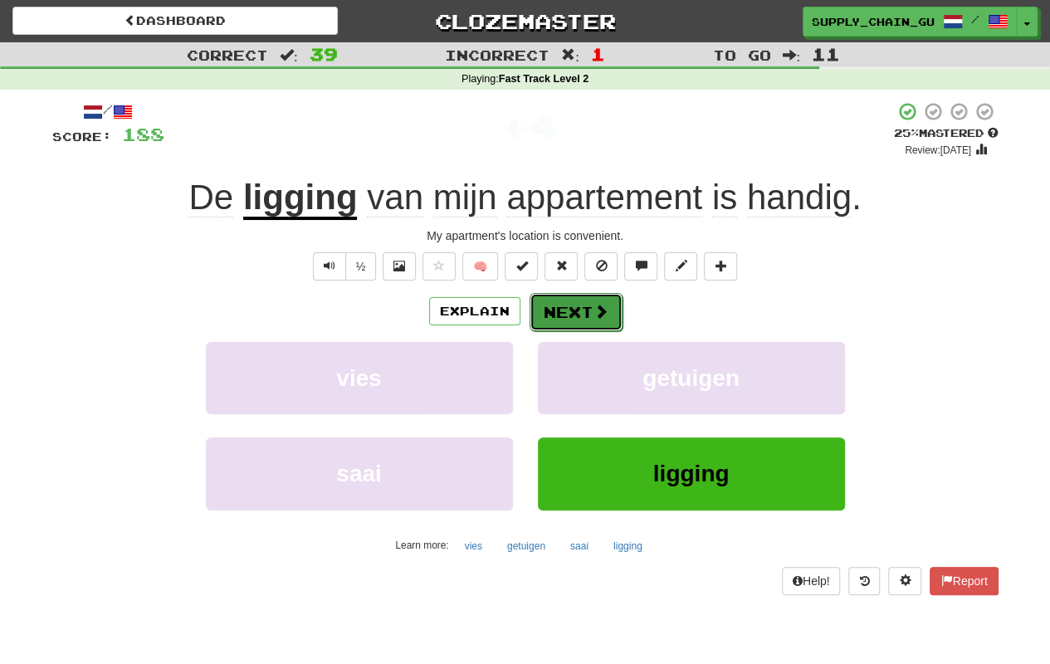
click at [586, 318] on button "Next" at bounding box center [576, 312] width 93 height 38
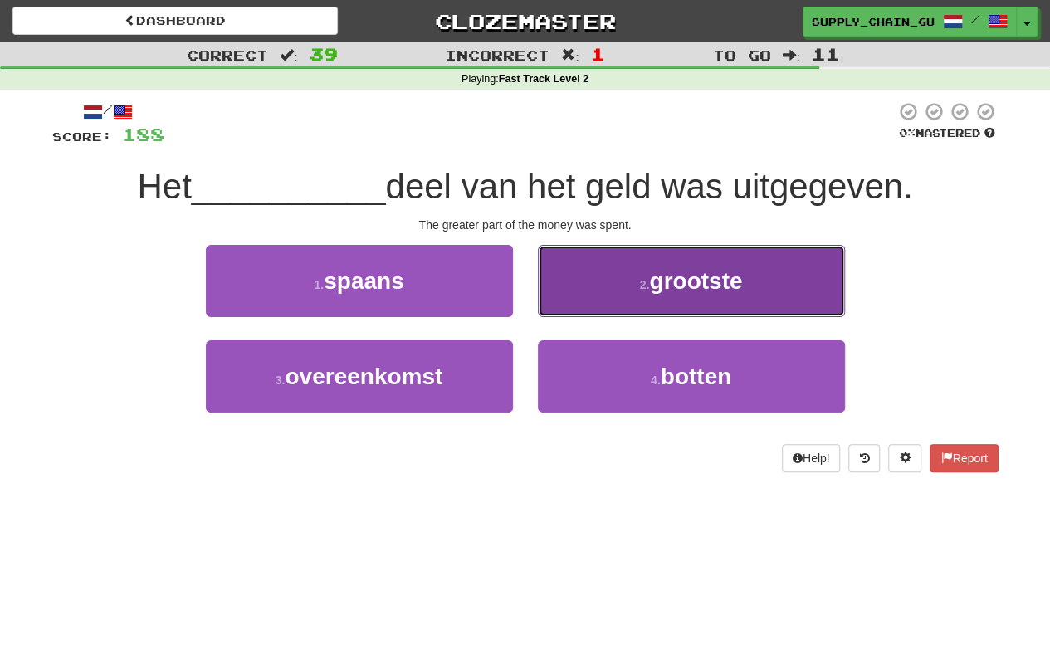
click at [649, 266] on button "2 . grootste" at bounding box center [691, 281] width 307 height 72
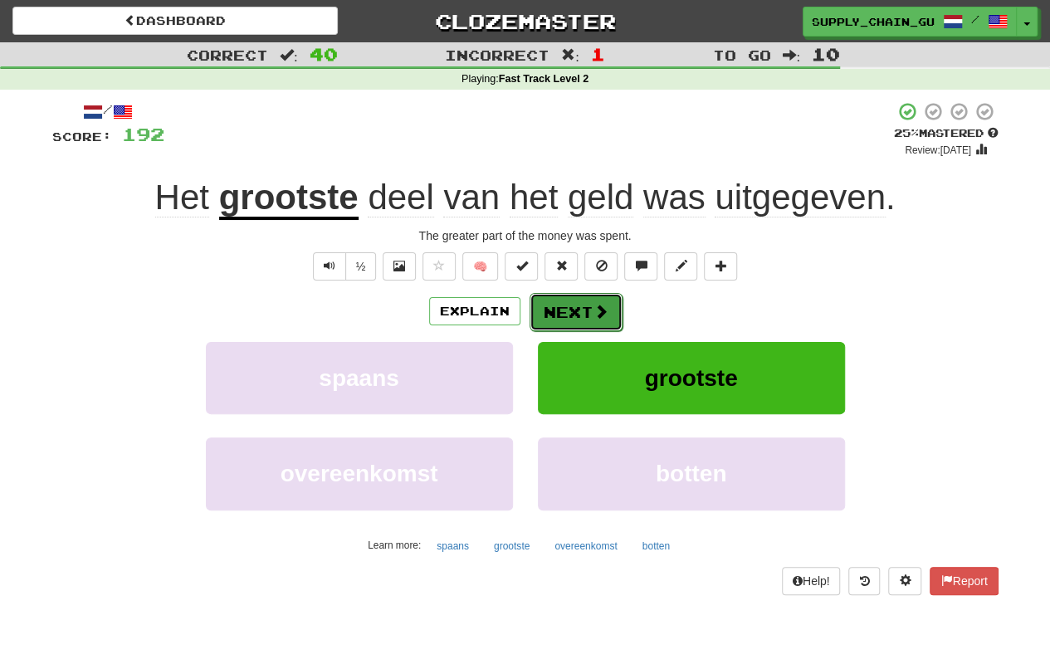
click at [597, 322] on button "Next" at bounding box center [576, 312] width 93 height 38
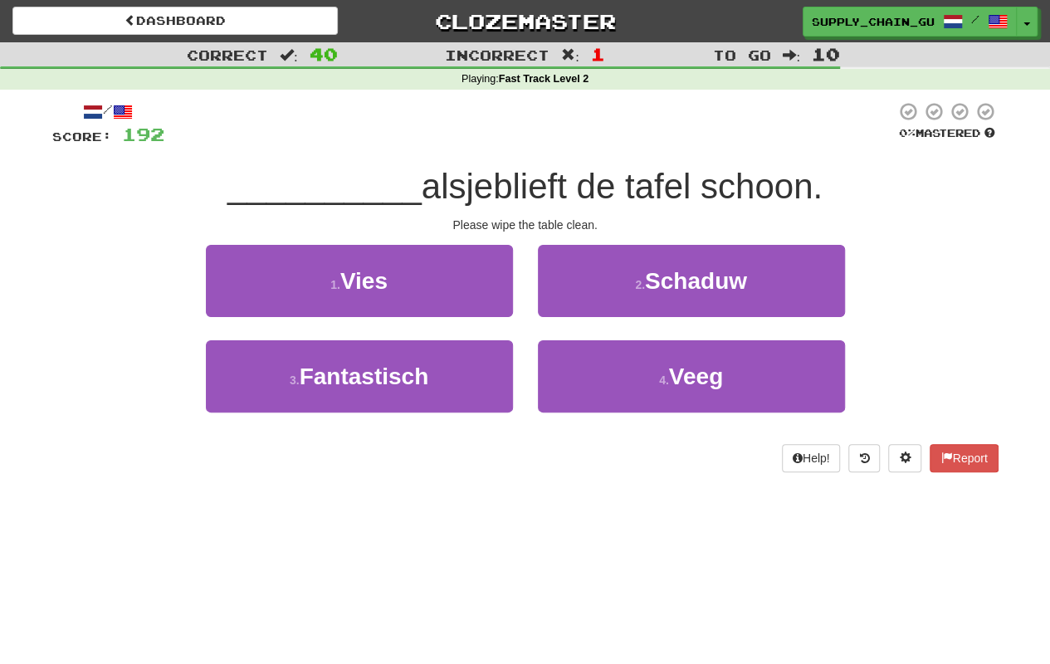
click at [600, 333] on div "2 . Schaduw" at bounding box center [691, 292] width 332 height 95
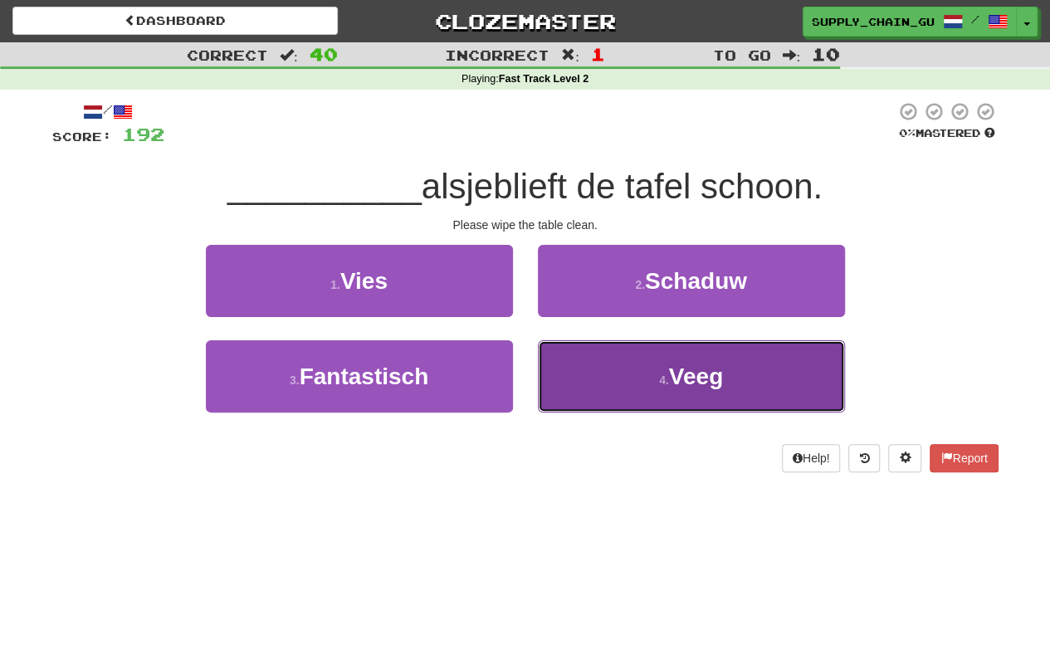
click at [601, 385] on button "4 . Veeg" at bounding box center [691, 376] width 307 height 72
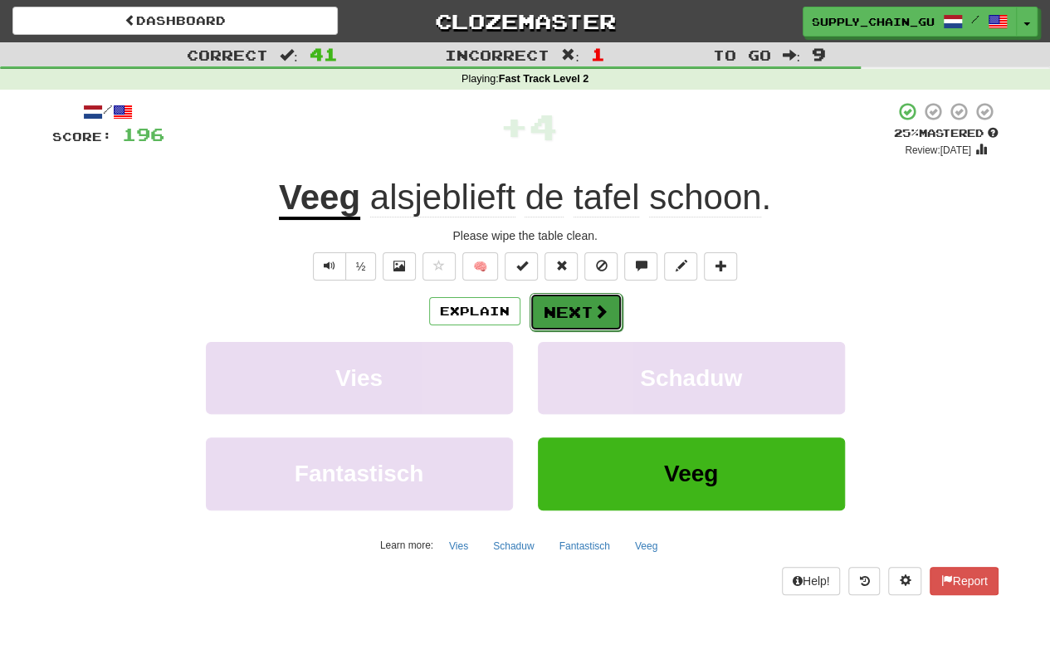
click at [559, 301] on button "Next" at bounding box center [576, 312] width 93 height 38
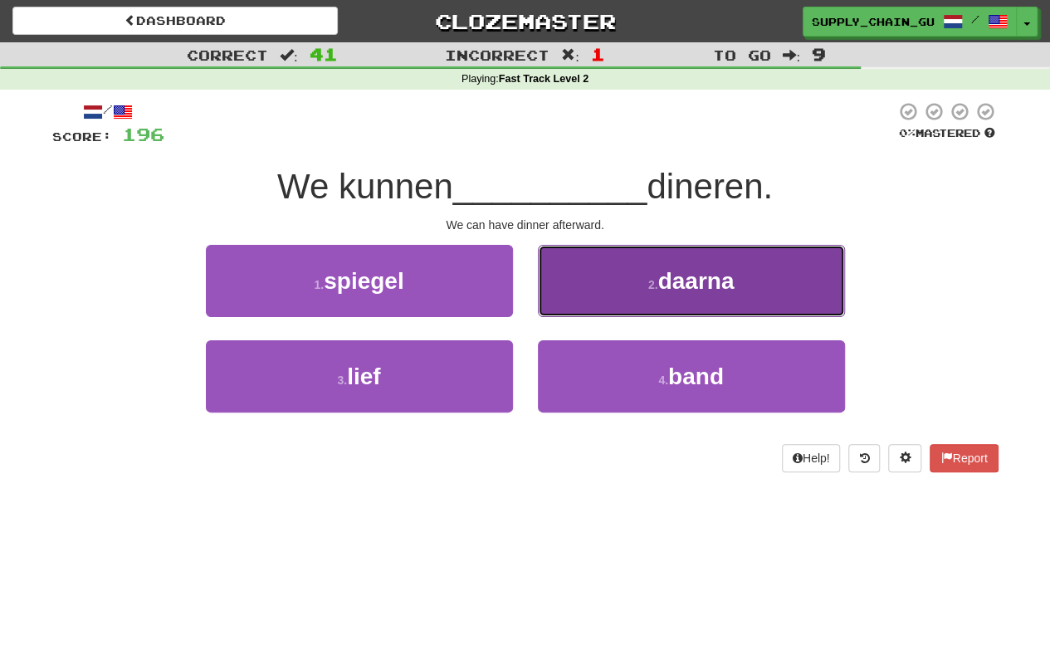
click at [579, 274] on button "2 . daarna" at bounding box center [691, 281] width 307 height 72
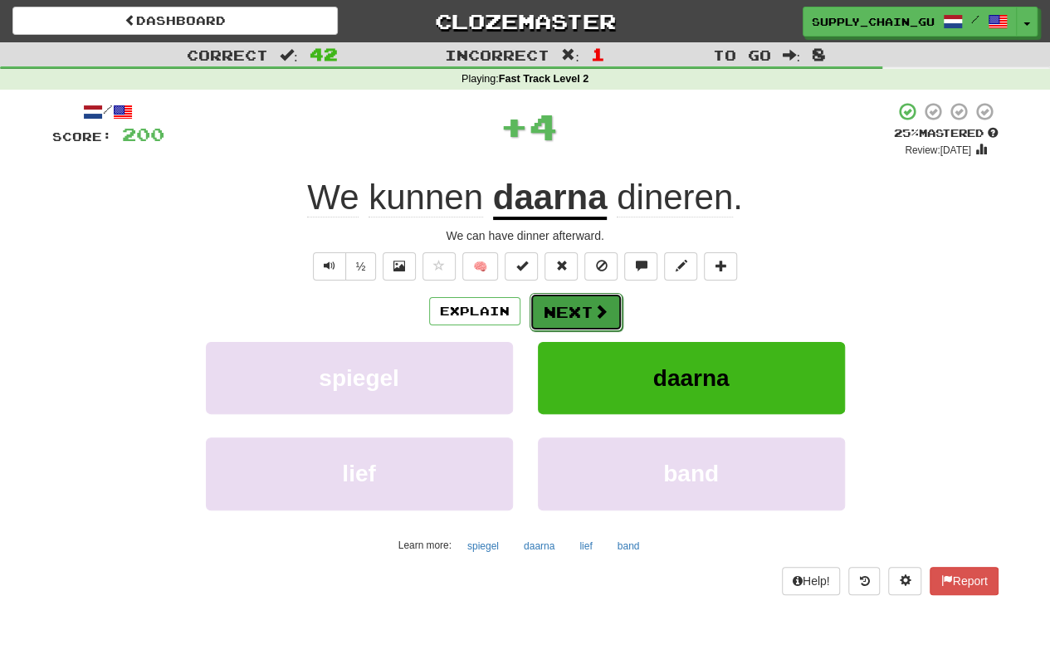
click at [571, 302] on button "Next" at bounding box center [576, 312] width 93 height 38
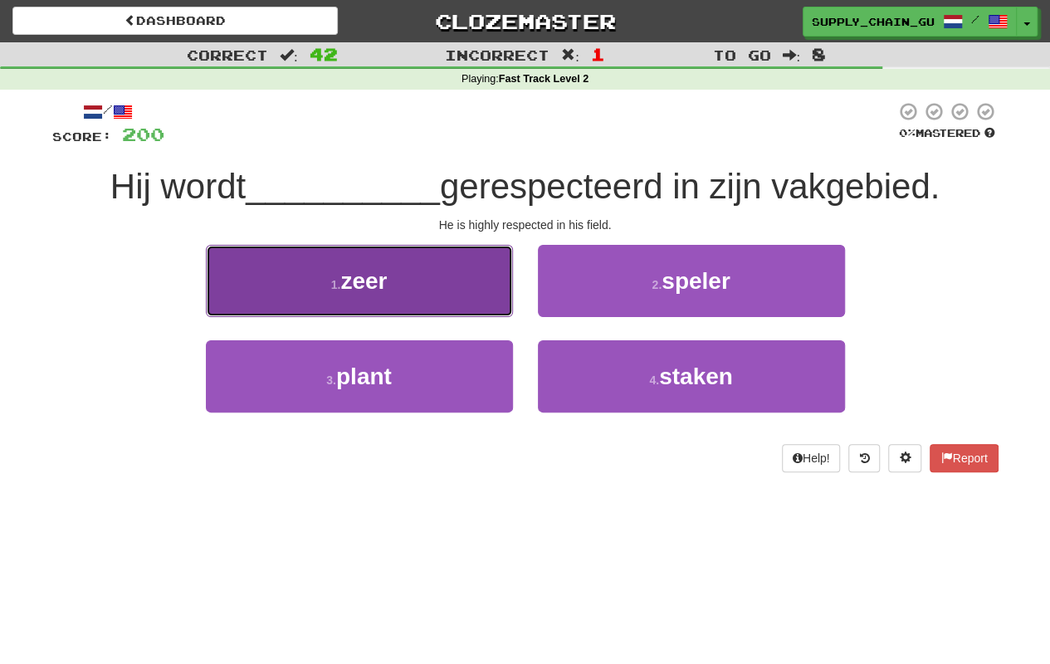
click at [470, 291] on button "1 . zeer" at bounding box center [359, 281] width 307 height 72
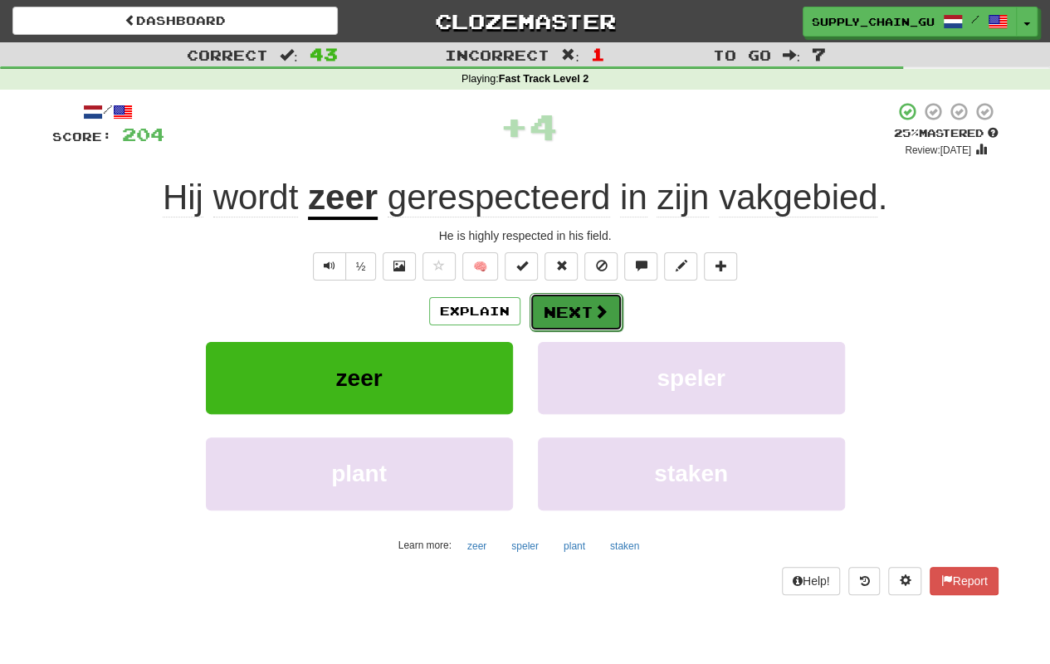
click at [577, 305] on button "Next" at bounding box center [576, 312] width 93 height 38
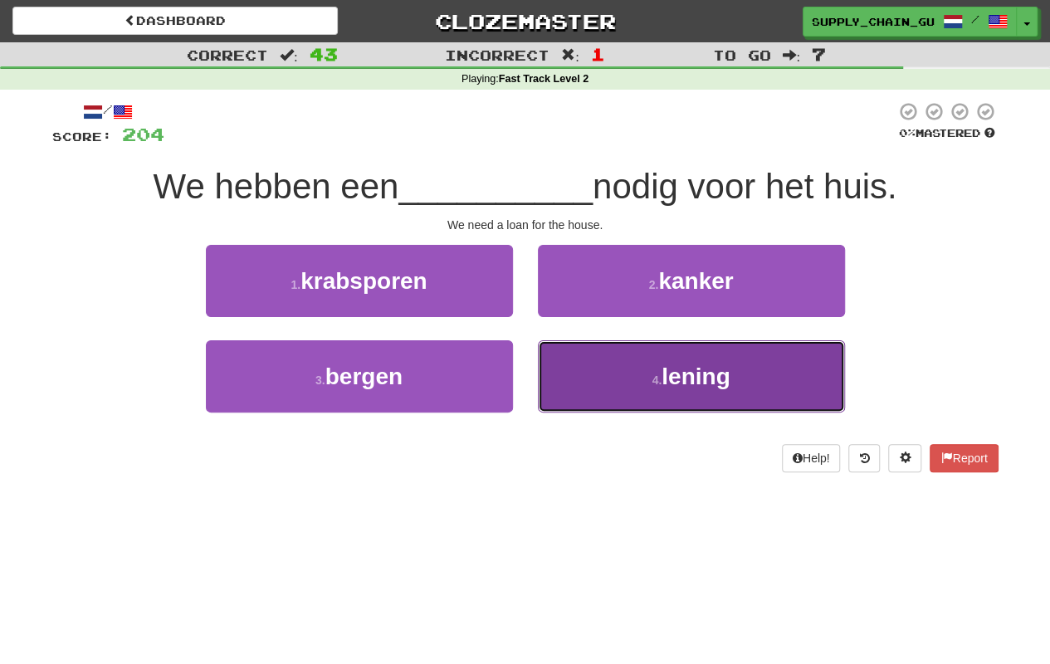
click at [589, 360] on button "4 . lening" at bounding box center [691, 376] width 307 height 72
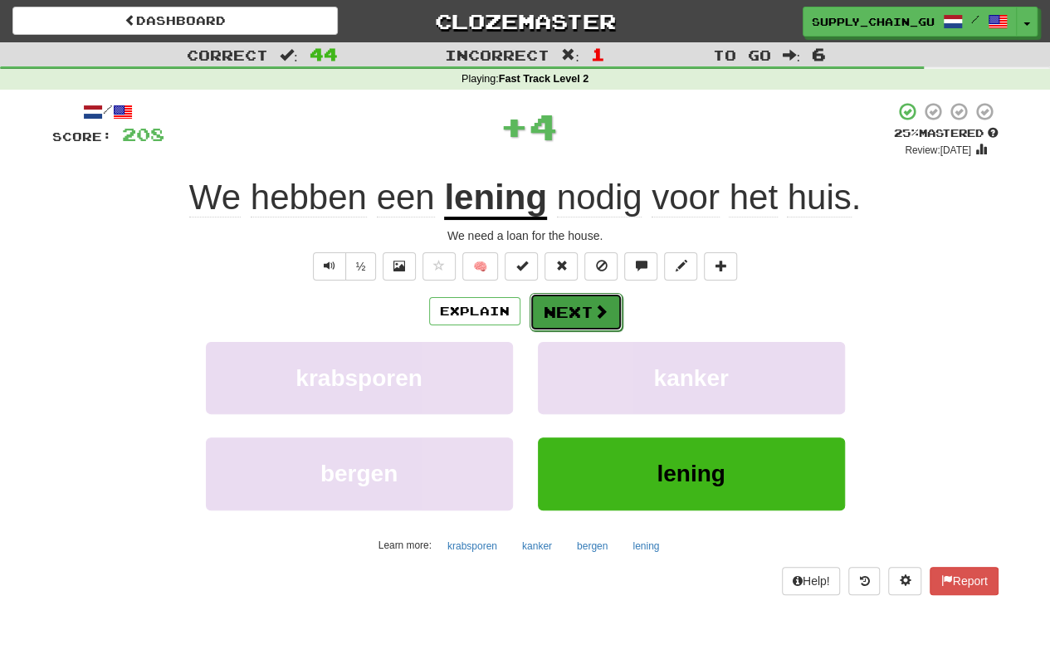
click at [606, 309] on span at bounding box center [601, 311] width 15 height 15
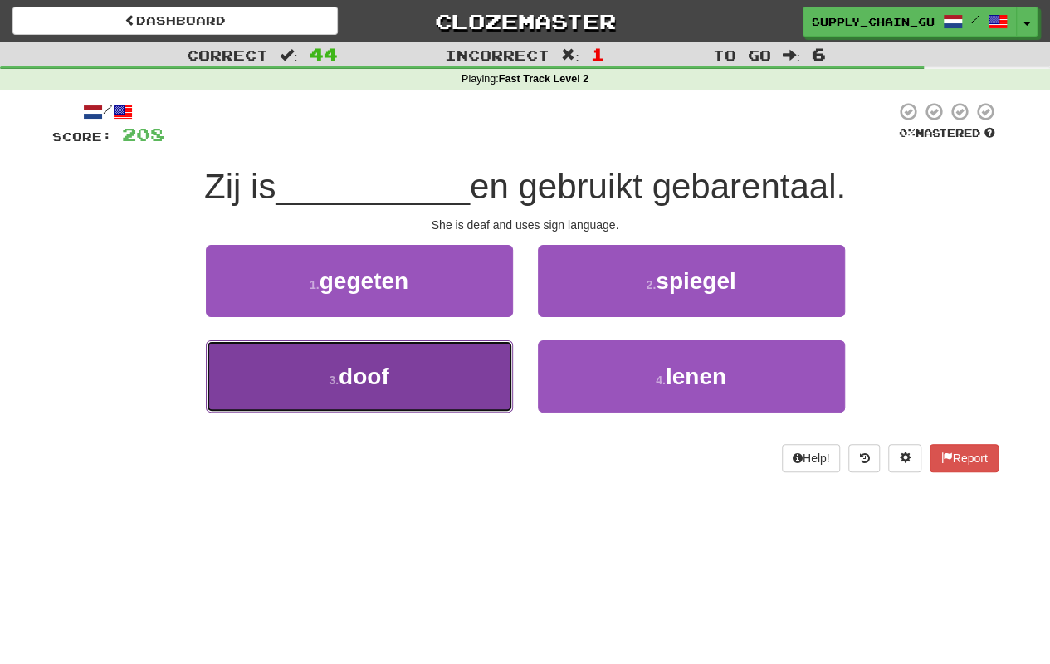
click at [481, 375] on button "3 . doof" at bounding box center [359, 376] width 307 height 72
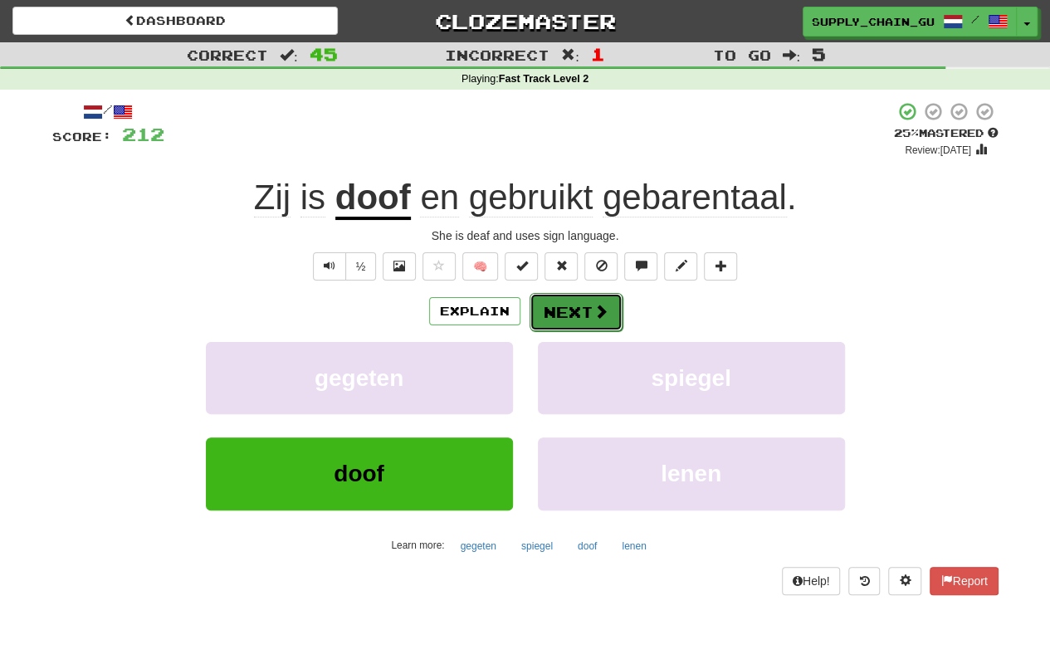
click at [557, 309] on button "Next" at bounding box center [576, 312] width 93 height 38
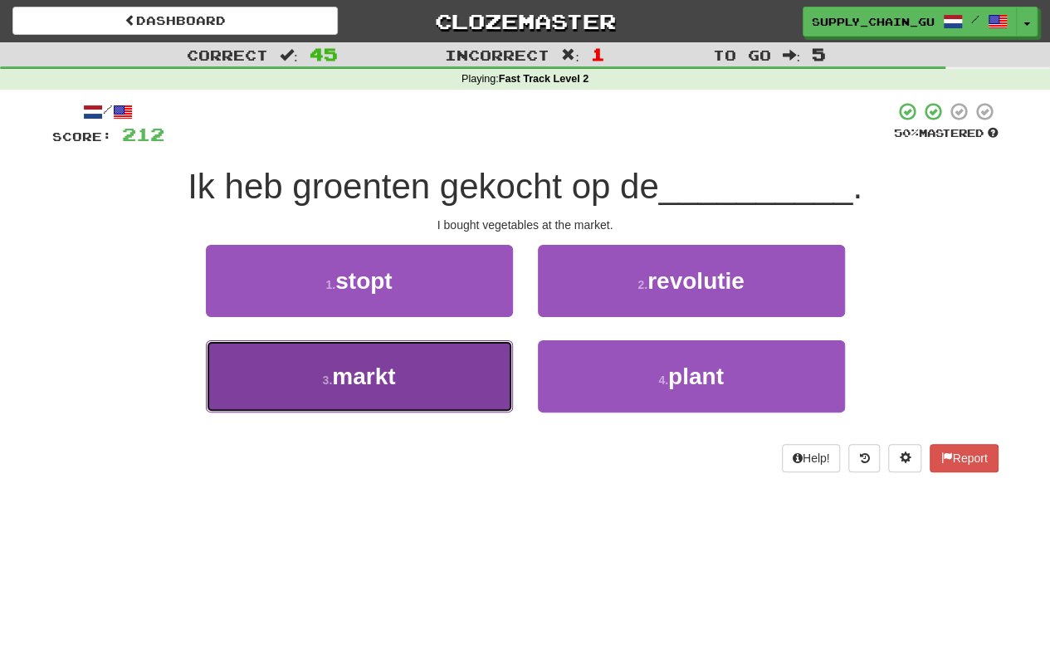
click at [428, 357] on button "3 . markt" at bounding box center [359, 376] width 307 height 72
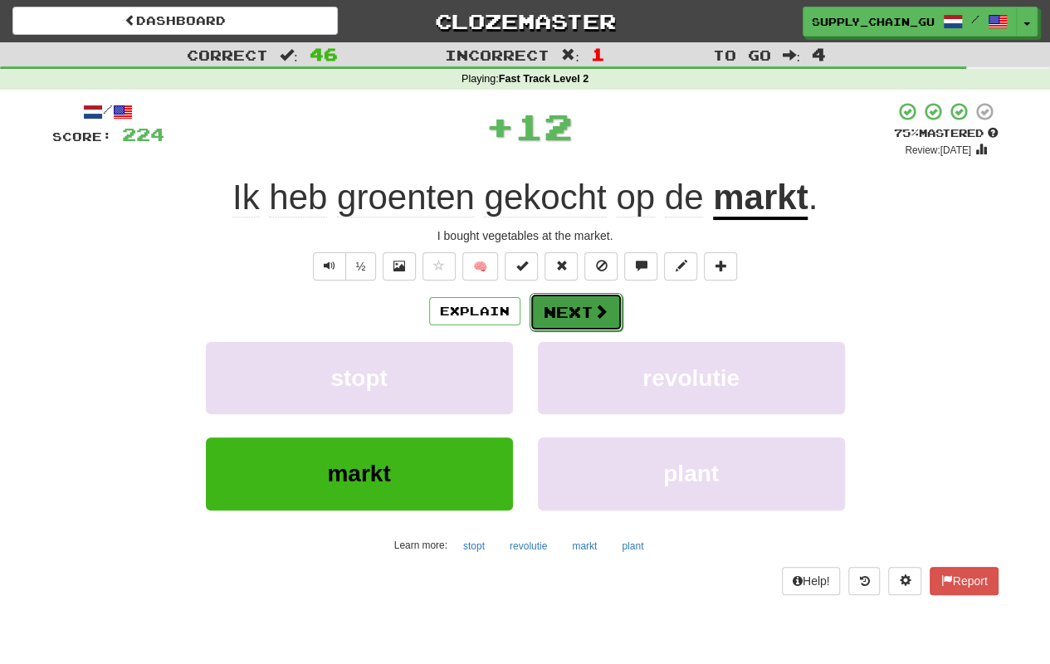
click at [594, 299] on button "Next" at bounding box center [576, 312] width 93 height 38
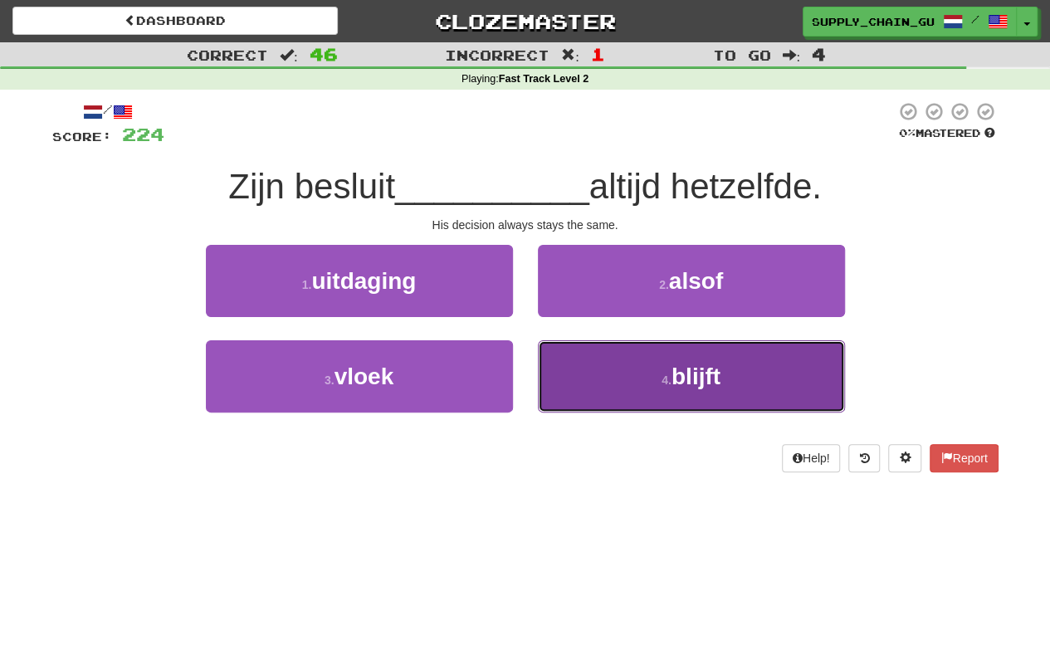
click at [628, 373] on button "4 . blijft" at bounding box center [691, 376] width 307 height 72
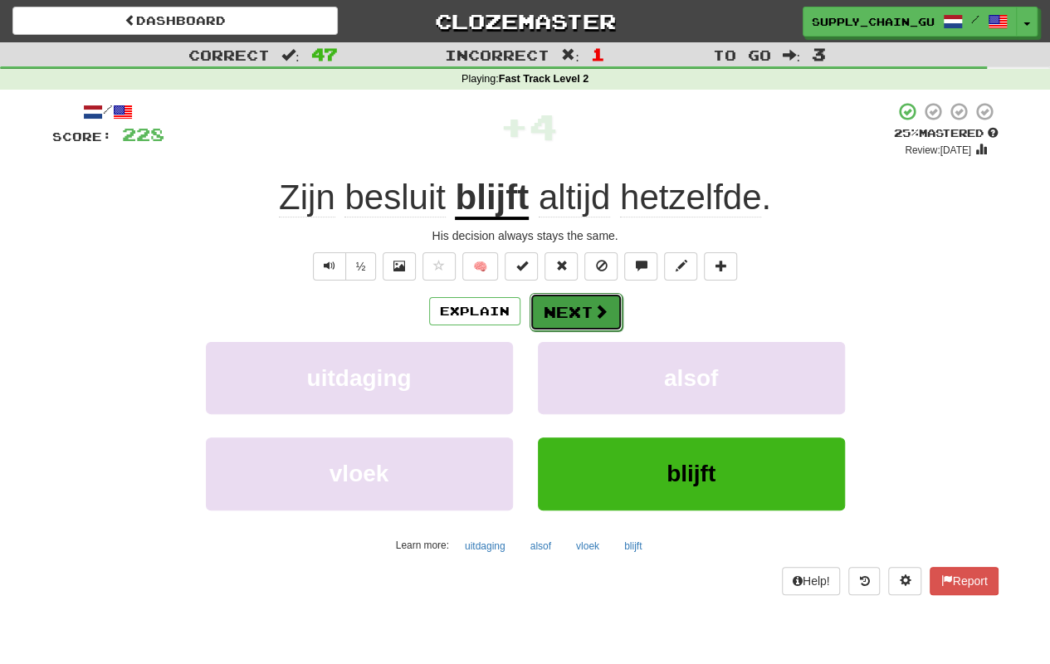
click at [555, 314] on button "Next" at bounding box center [576, 312] width 93 height 38
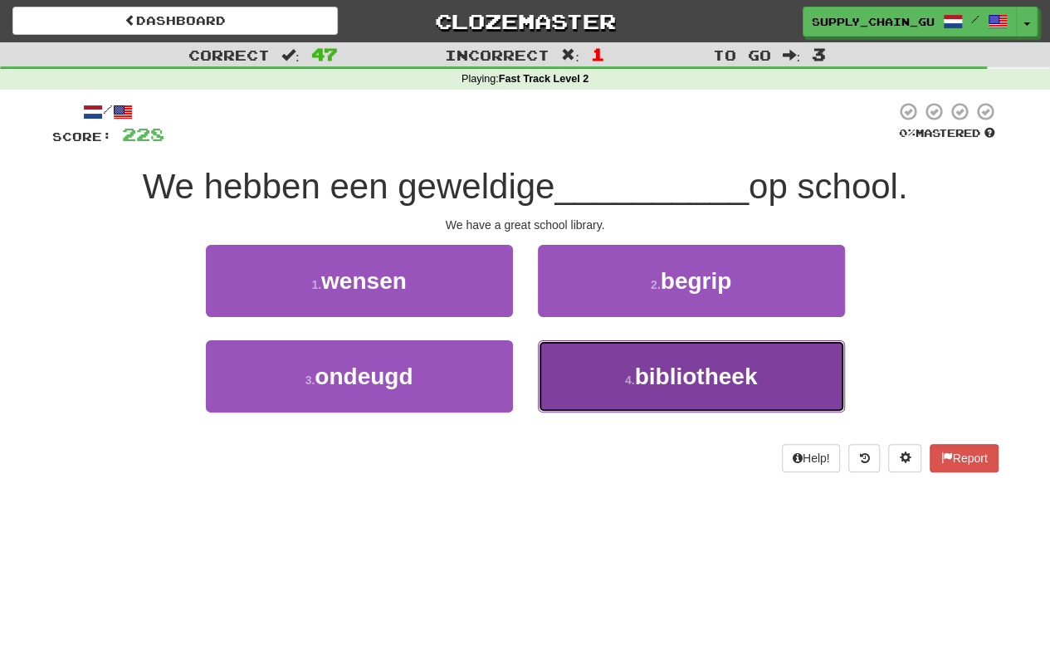
click at [628, 370] on button "4 . bibliotheek" at bounding box center [691, 376] width 307 height 72
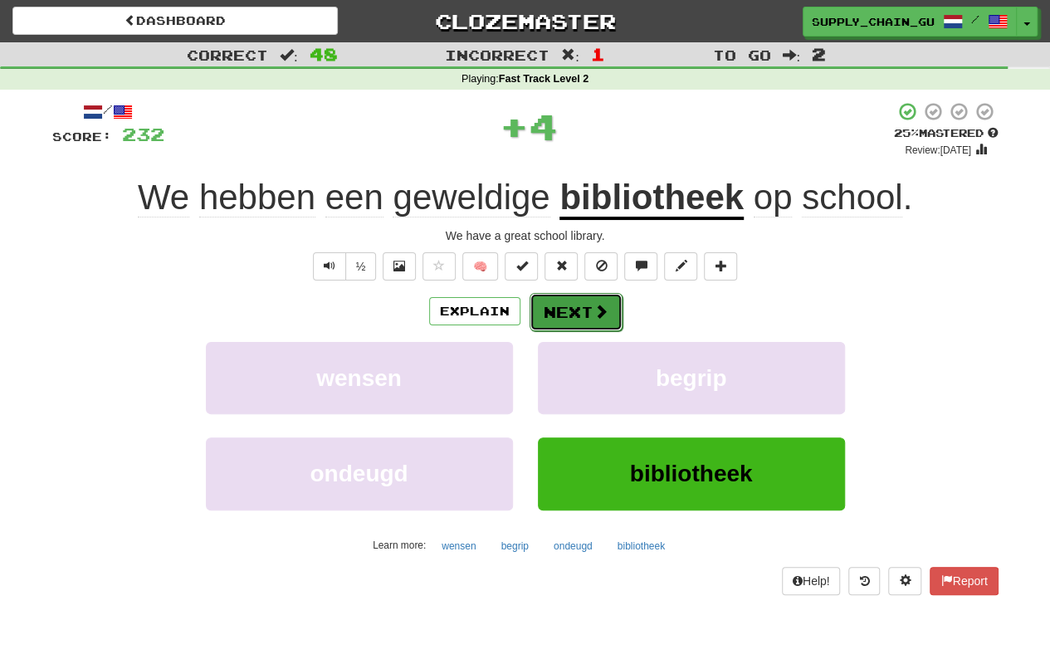
click at [583, 312] on button "Next" at bounding box center [576, 312] width 93 height 38
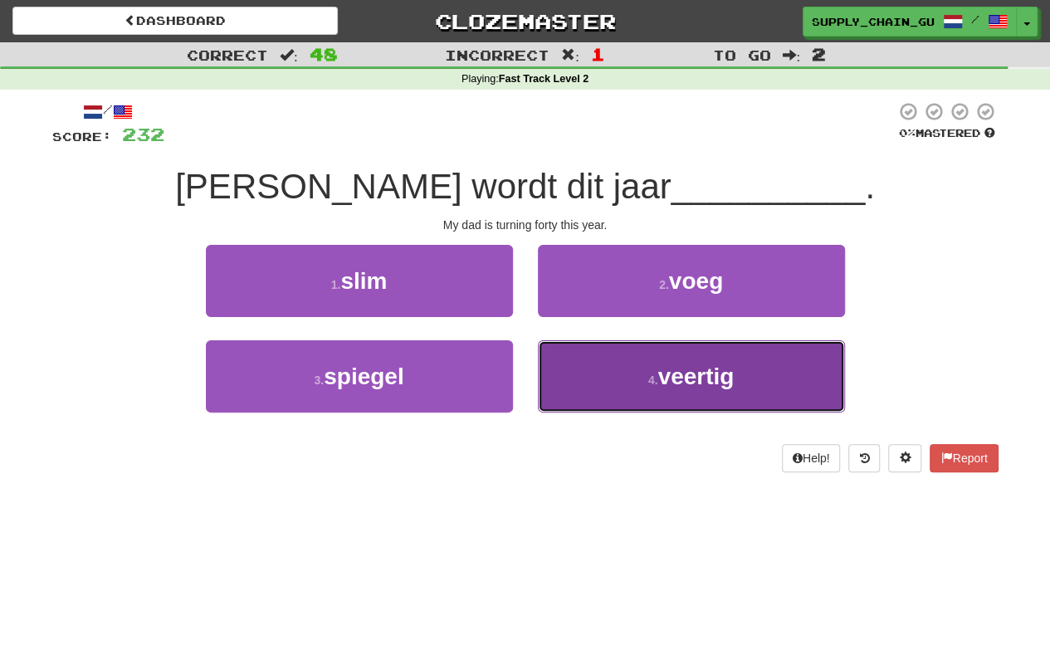
click at [604, 383] on button "4 . veertig" at bounding box center [691, 376] width 307 height 72
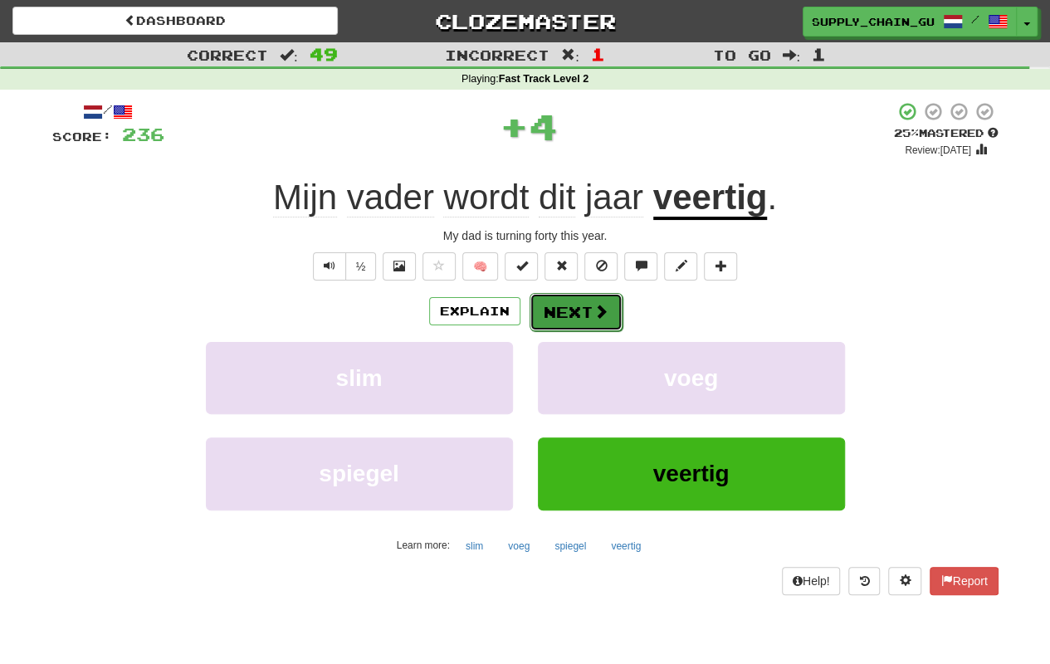
click at [545, 325] on button "Next" at bounding box center [576, 312] width 93 height 38
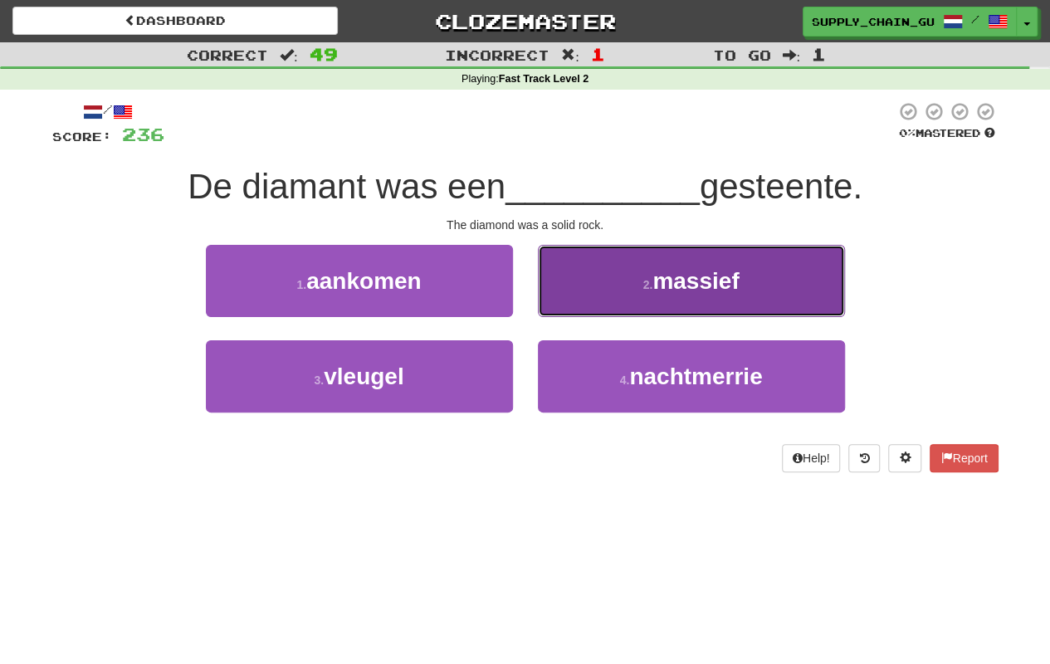
click at [603, 287] on button "2 . massief" at bounding box center [691, 281] width 307 height 72
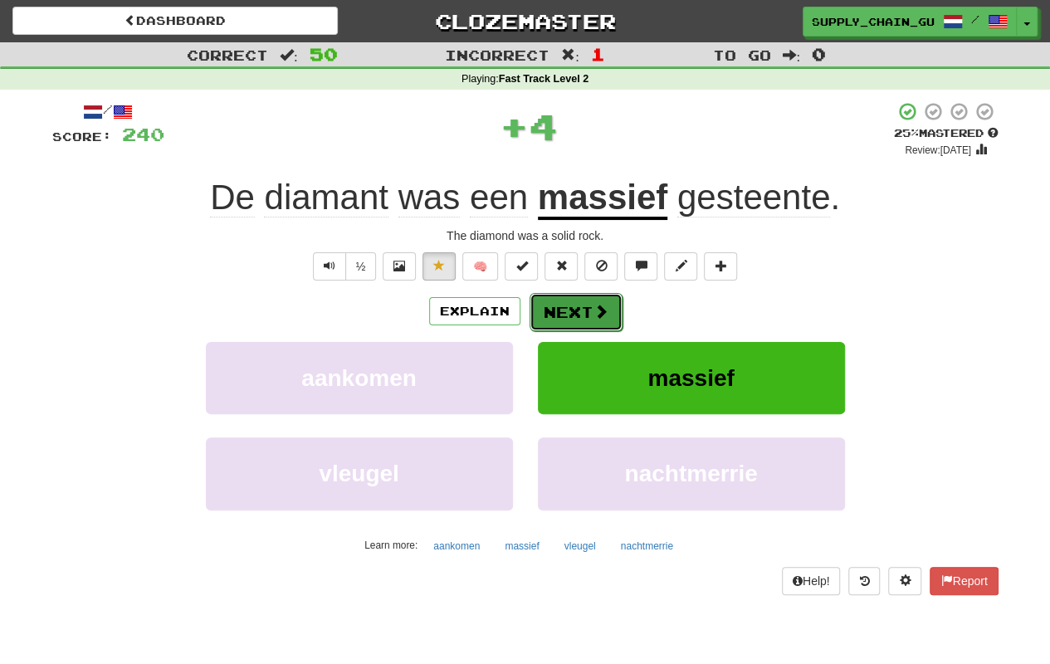
click at [585, 305] on button "Next" at bounding box center [576, 312] width 93 height 38
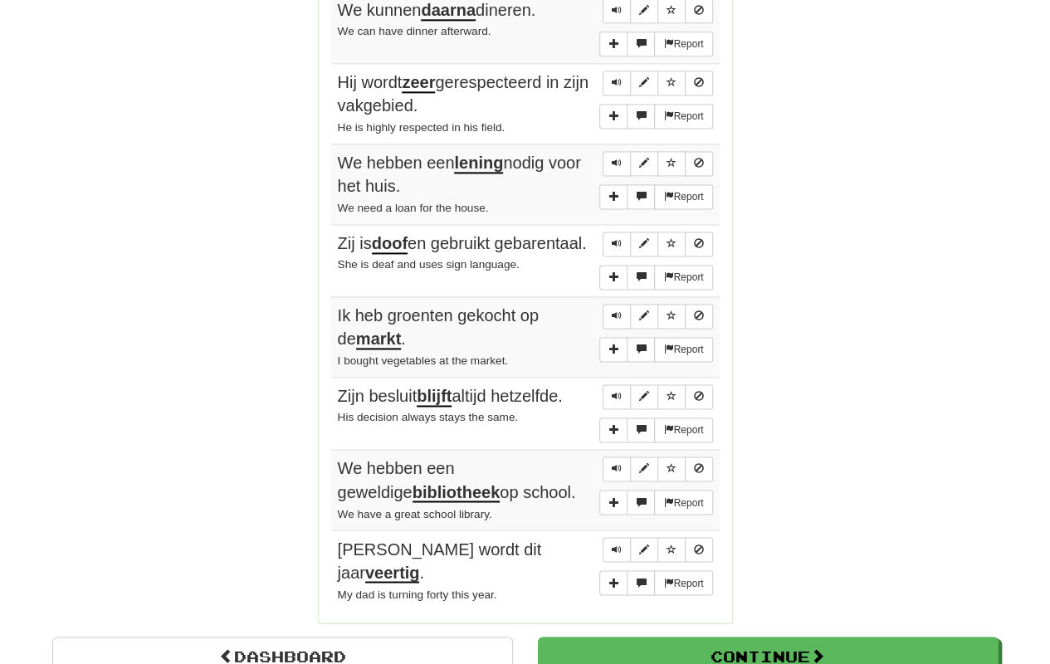
scroll to position [4224, 0]
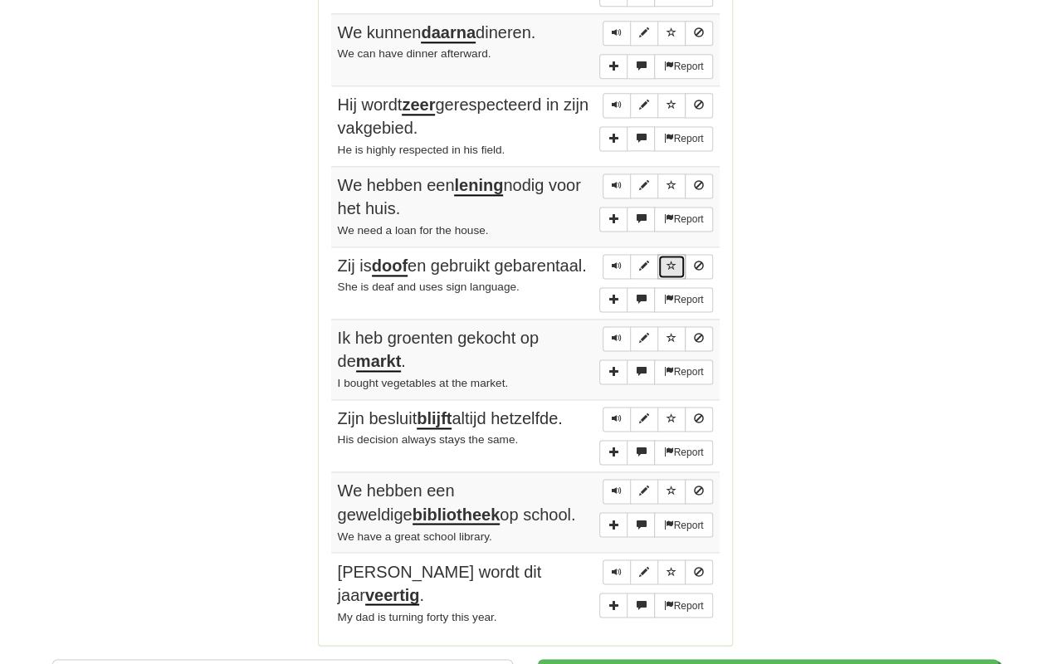
click at [669, 254] on button "Sentence controls" at bounding box center [671, 266] width 28 height 25
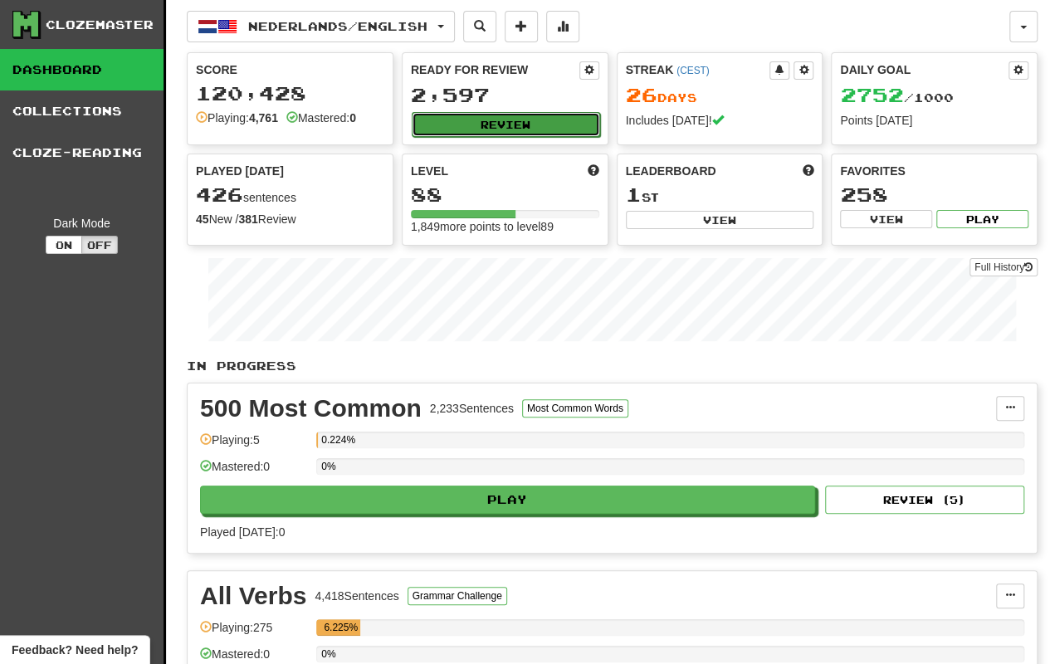
click at [556, 116] on button "Review" at bounding box center [506, 124] width 188 height 25
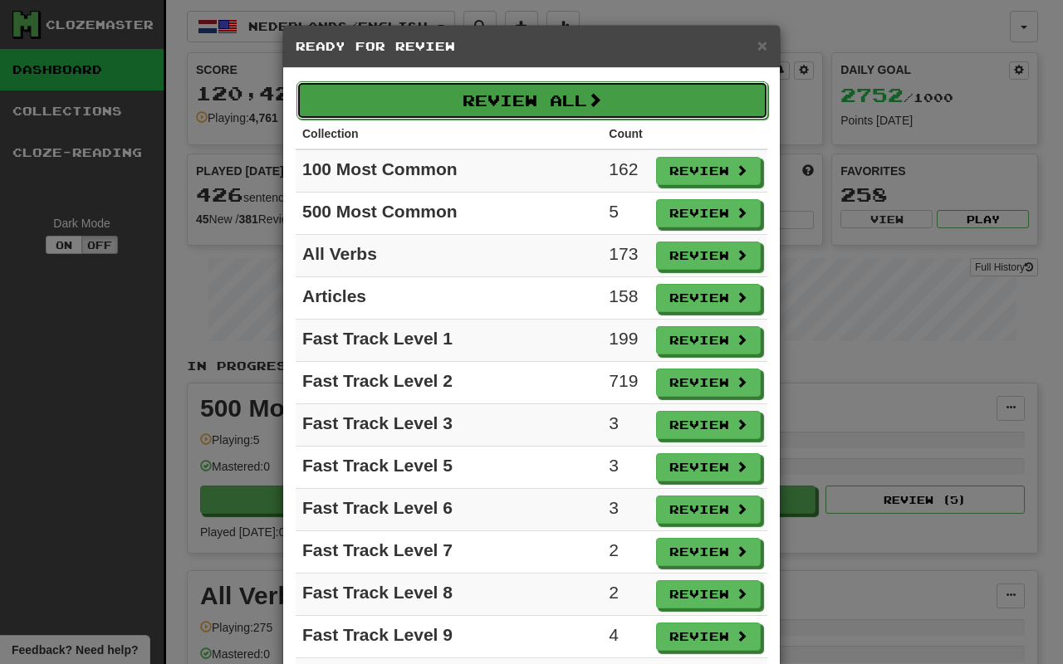
click at [556, 112] on button "Review All" at bounding box center [532, 100] width 472 height 38
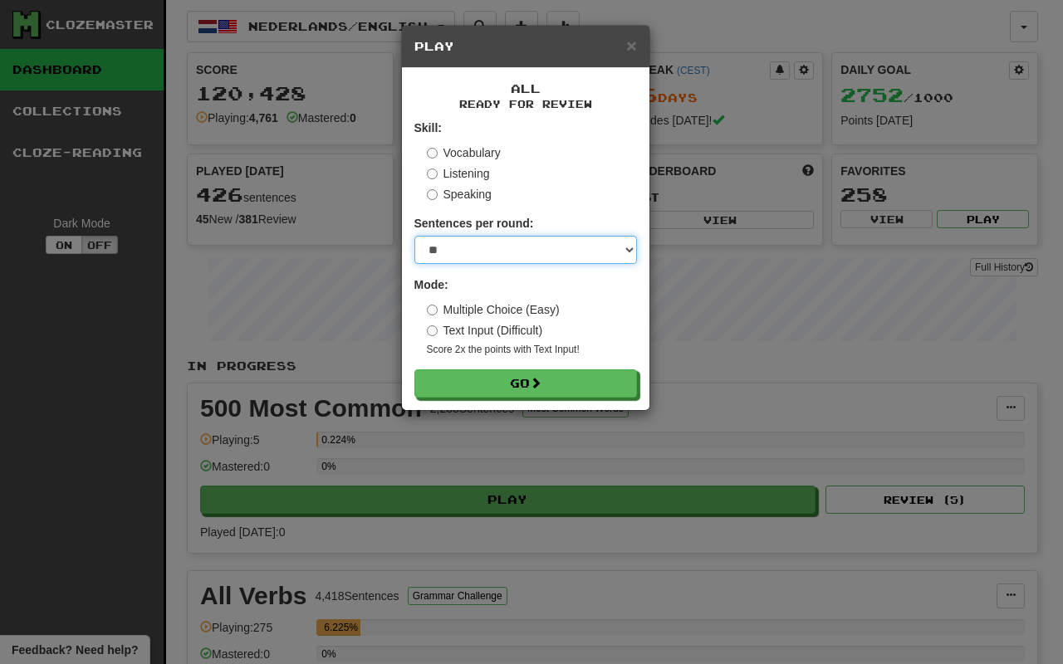
click at [580, 247] on select "* ** ** ** ** ** *** ********" at bounding box center [525, 250] width 222 height 28
select select "**"
click at [414, 236] on select "* ** ** ** ** ** *** ********" at bounding box center [525, 250] width 222 height 28
click at [463, 320] on div "Multiple Choice (Easy) Text Input (Difficult) Score 2x the points with Text Inp…" at bounding box center [532, 329] width 210 height 56
click at [463, 325] on label "Text Input (Difficult)" at bounding box center [485, 330] width 116 height 17
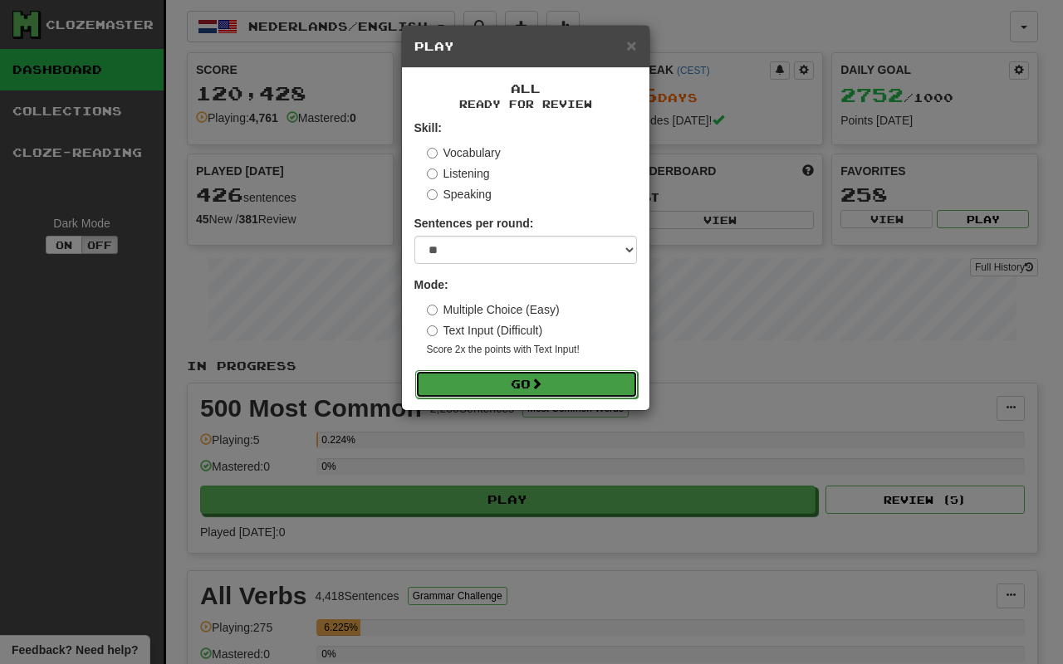
click at [498, 376] on button "Go" at bounding box center [526, 384] width 222 height 28
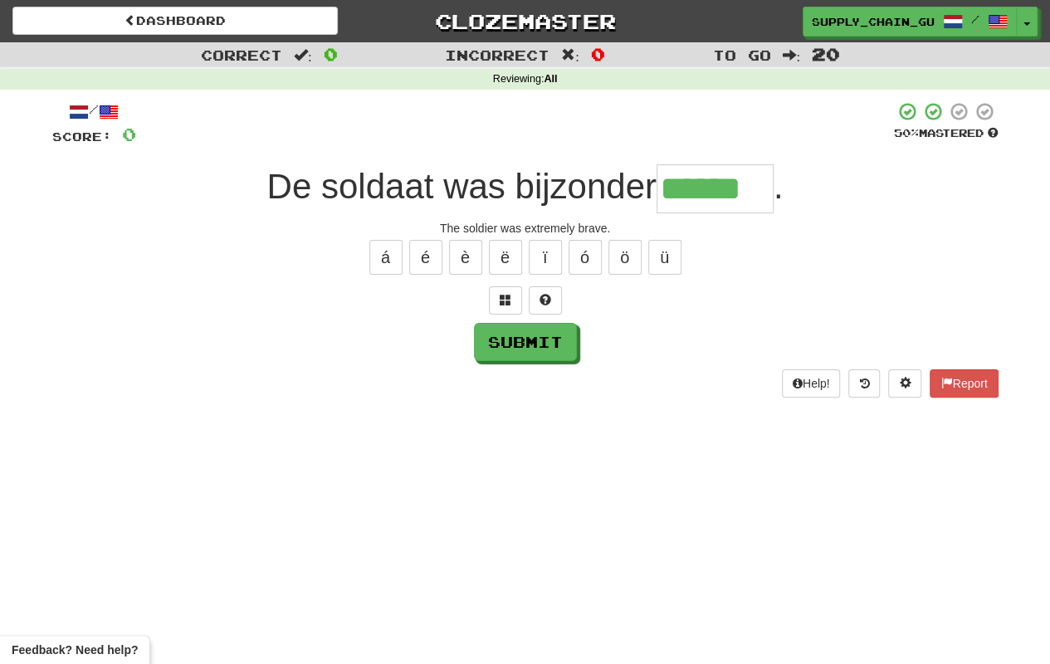
type input "******"
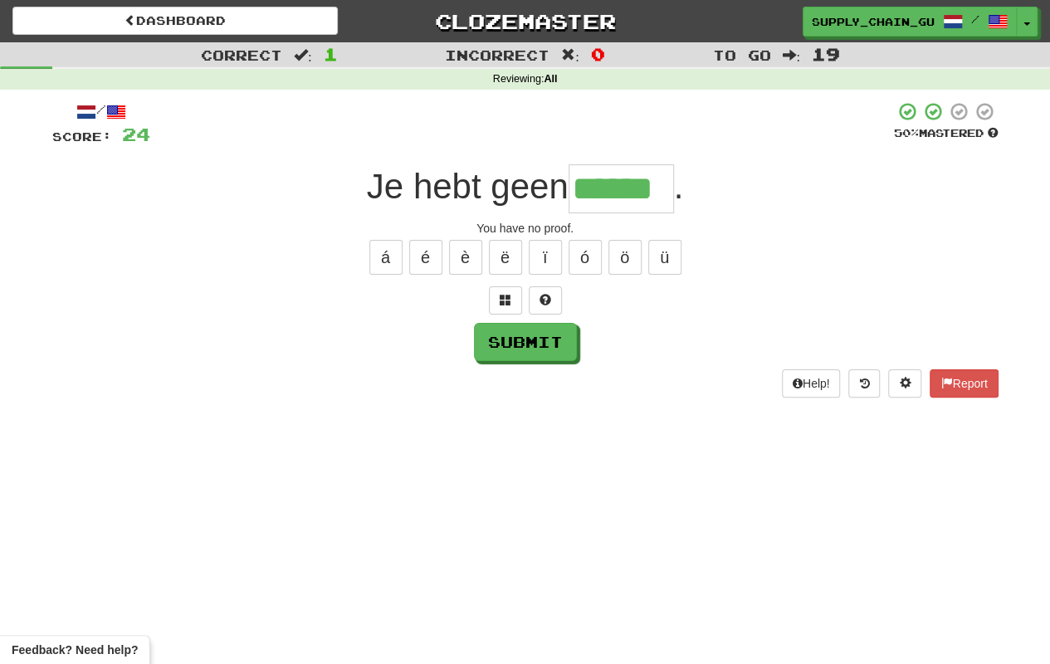
type input "******"
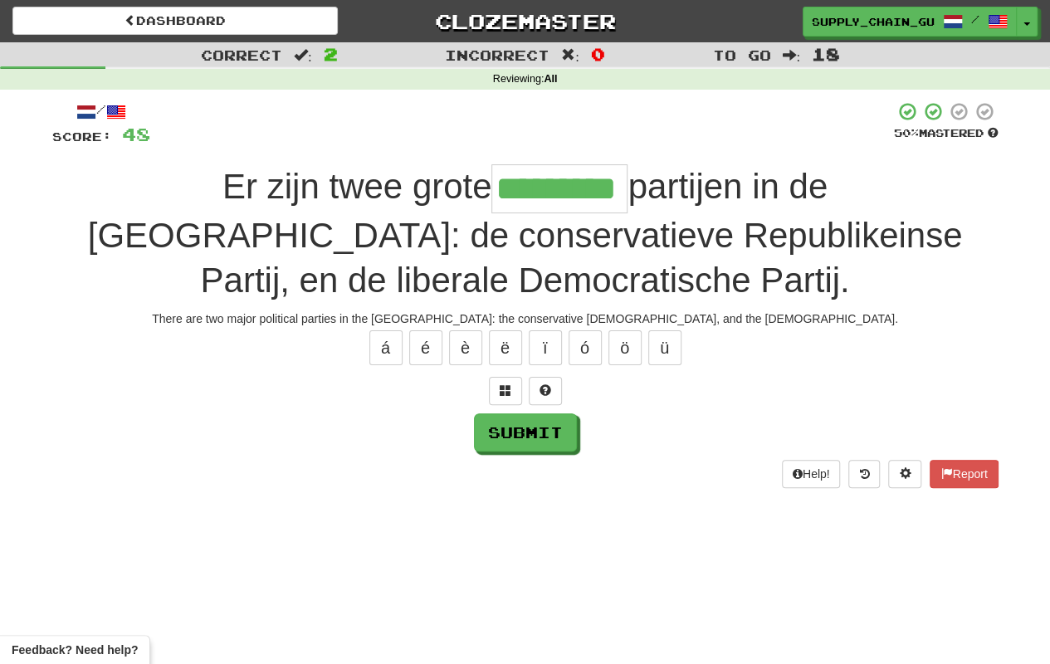
type input "*********"
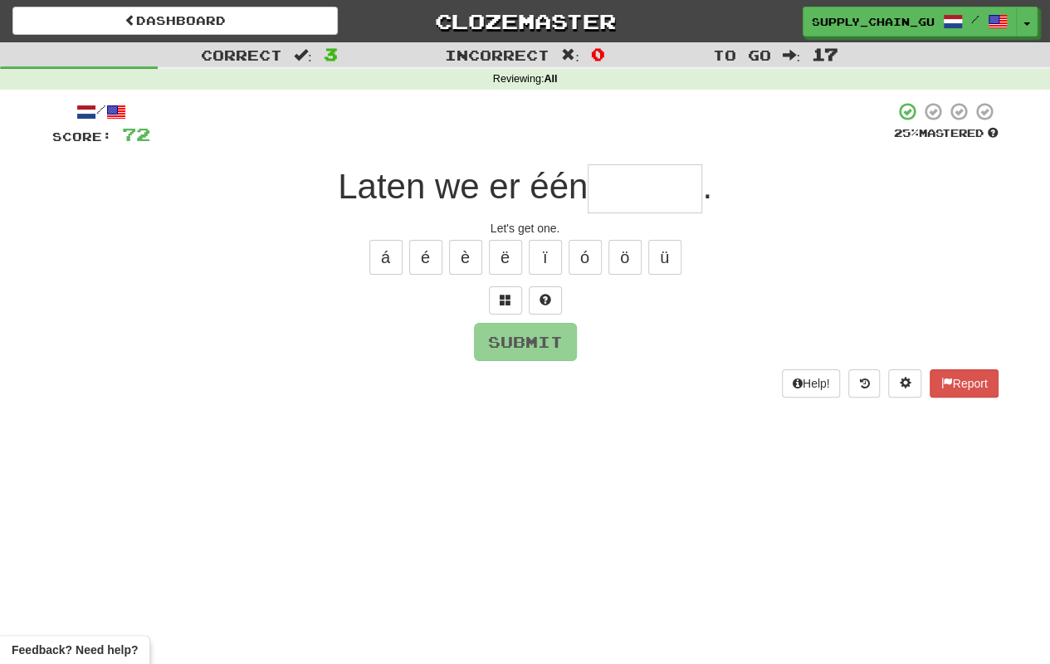
type input "*"
type input "*****"
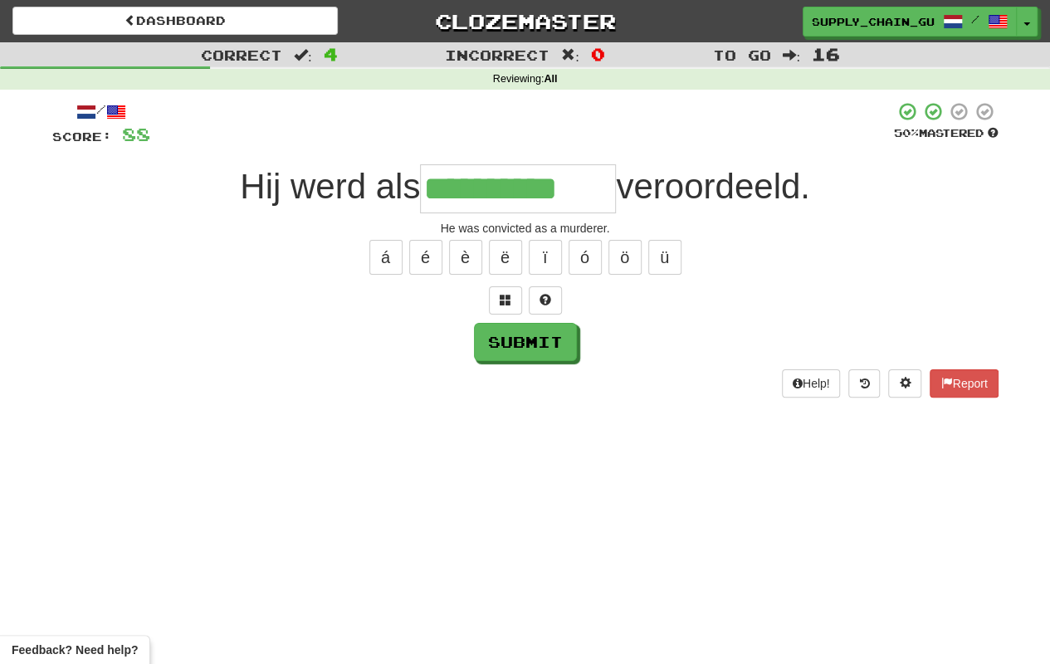
type input "**********"
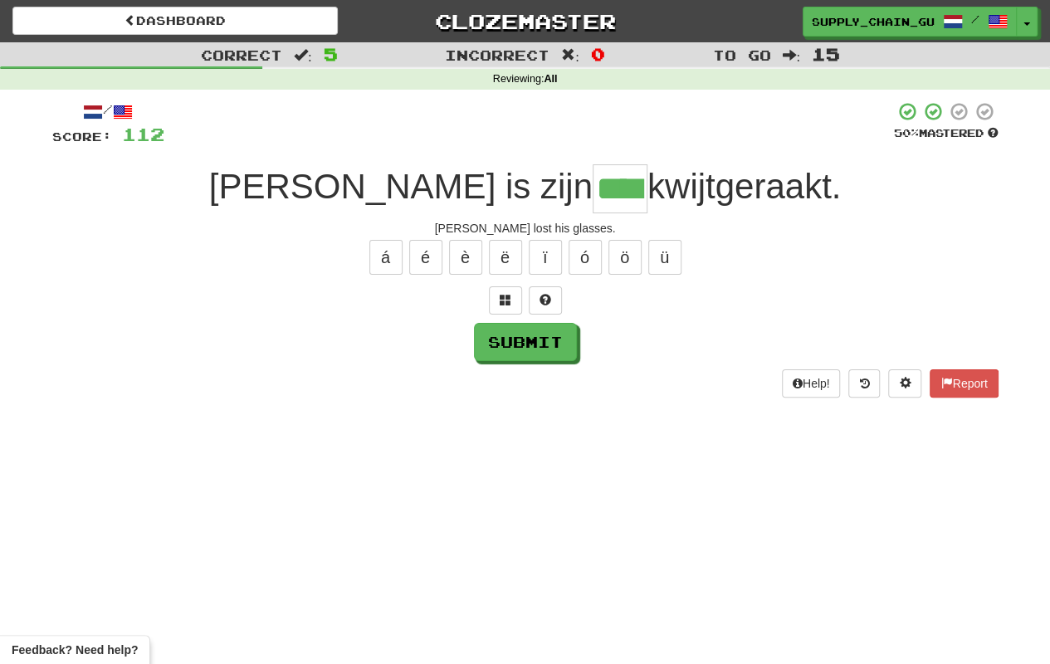
type input "****"
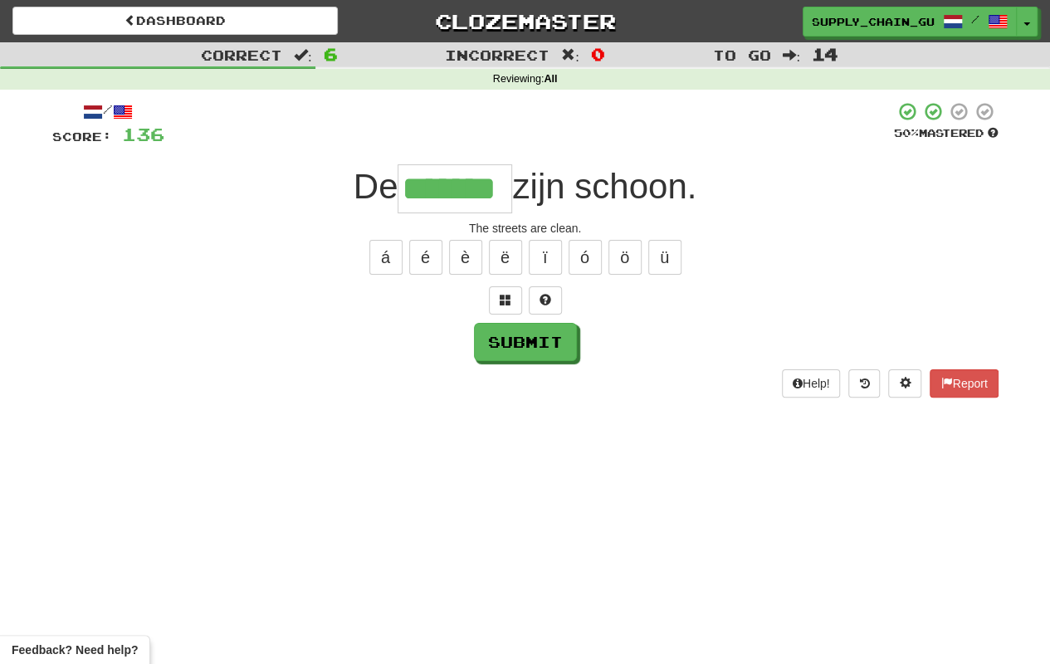
type input "*******"
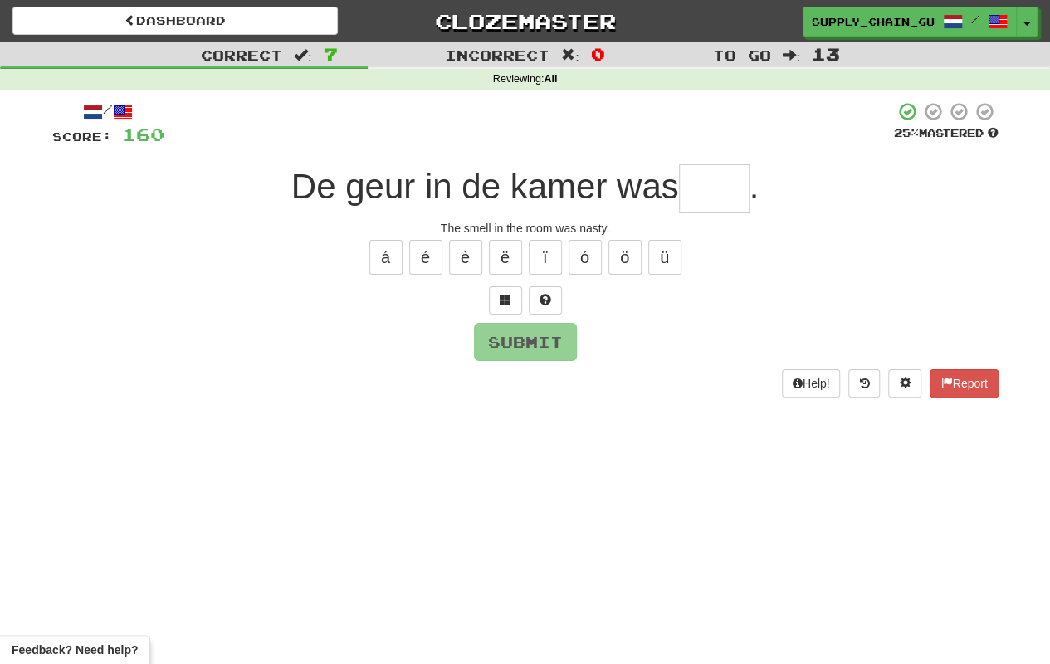
type input "*"
type input "****"
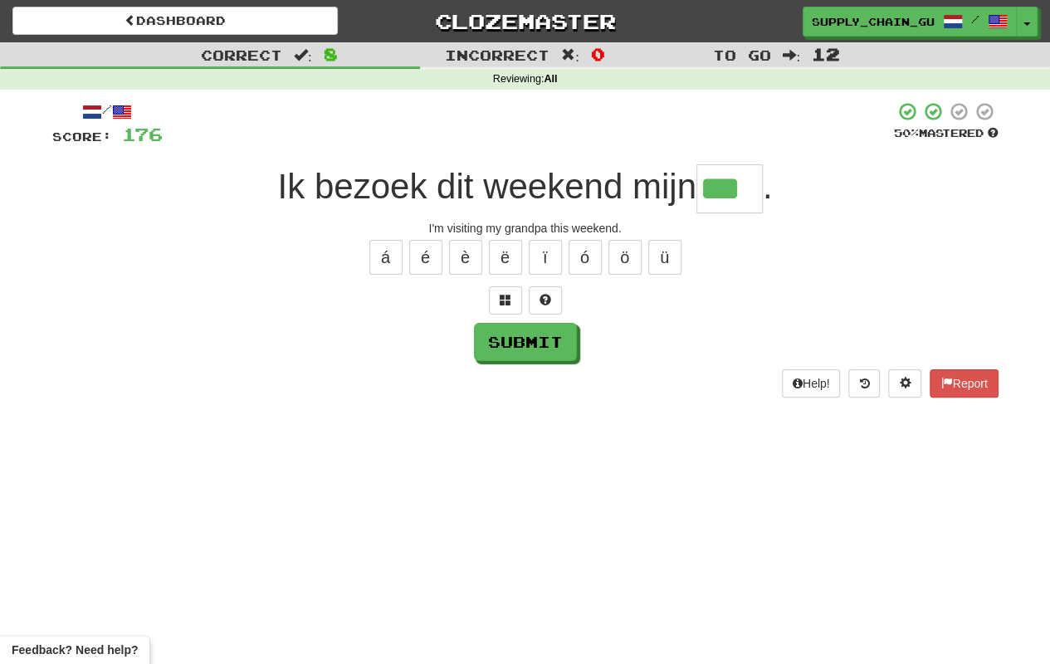
type input "***"
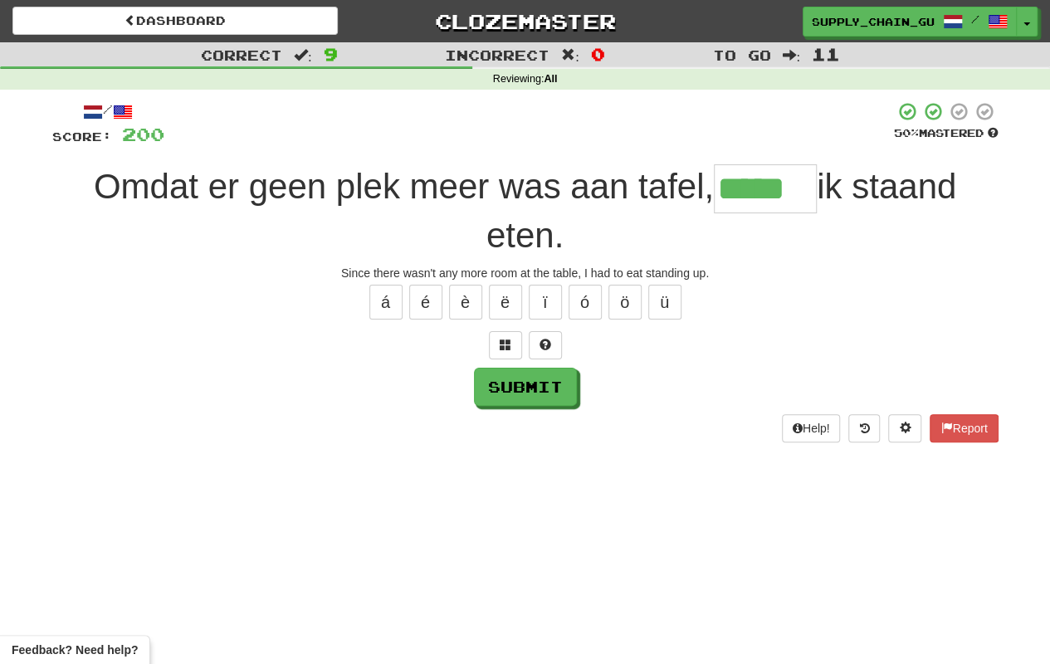
type input "*****"
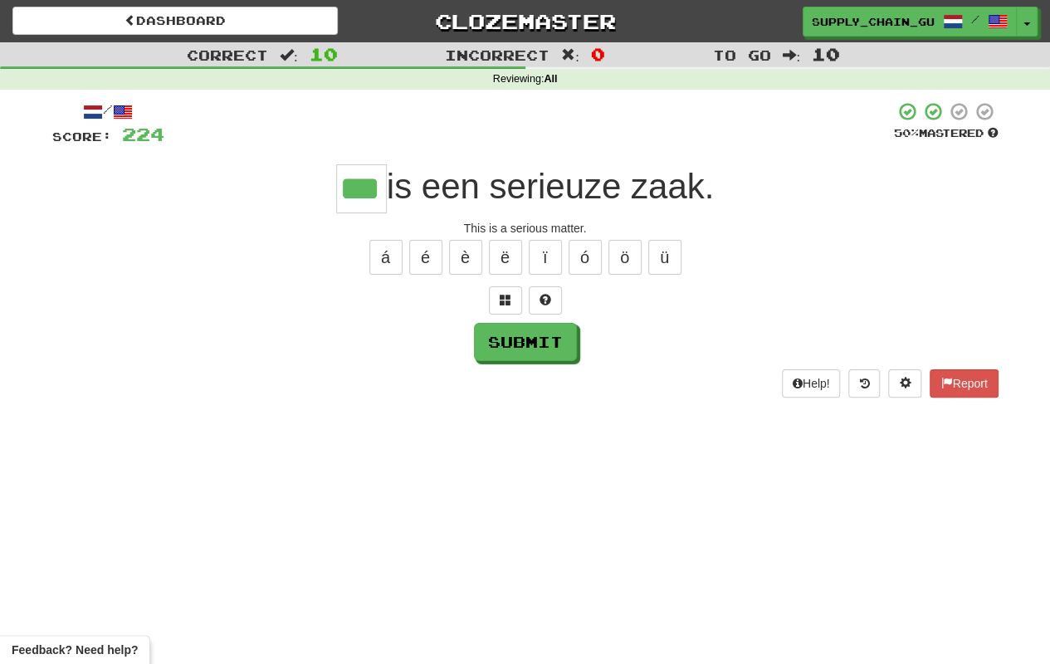
type input "***"
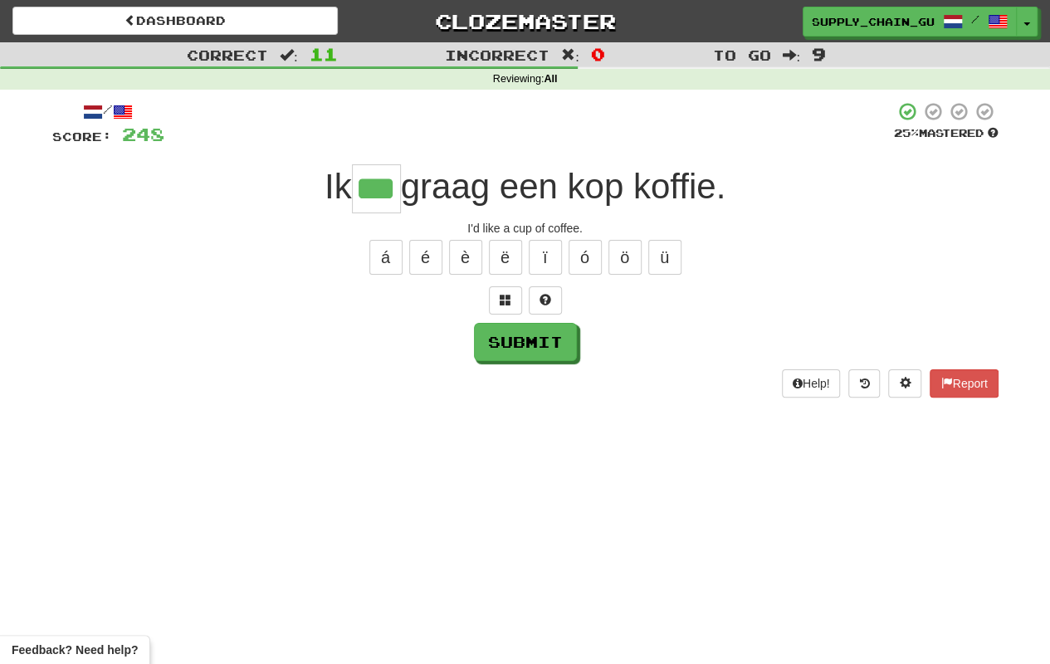
type input "***"
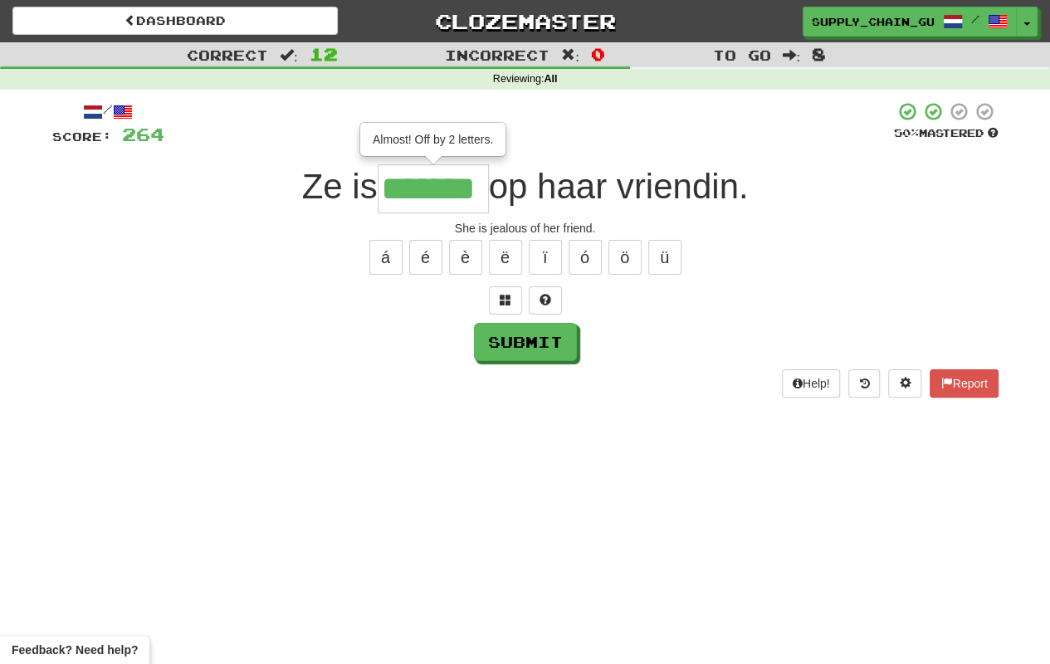
type input "*******"
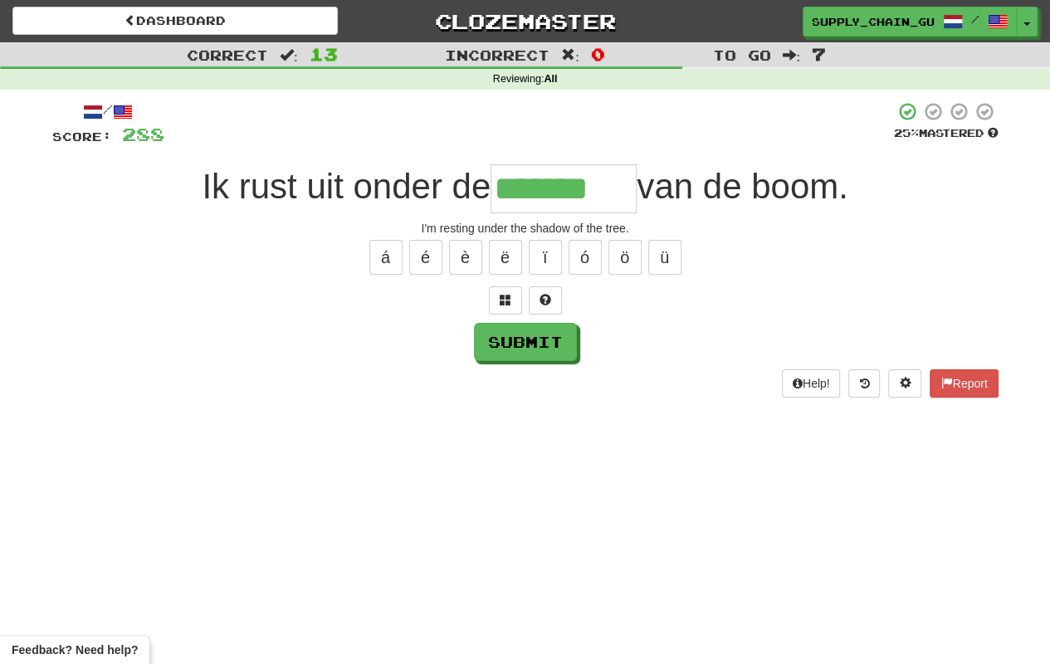
type input "*******"
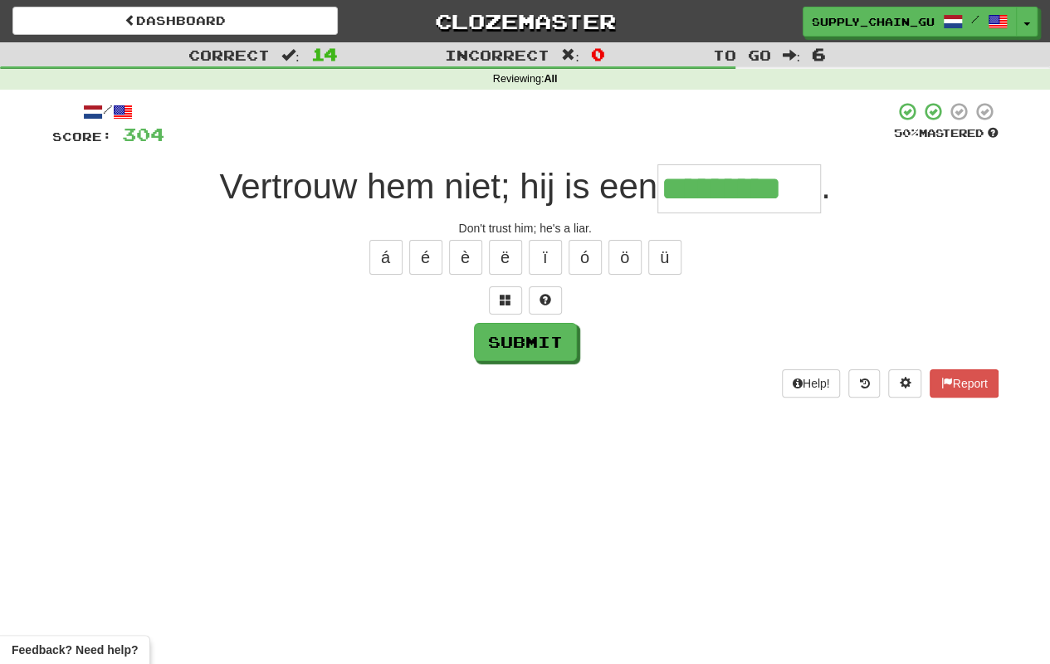
type input "*********"
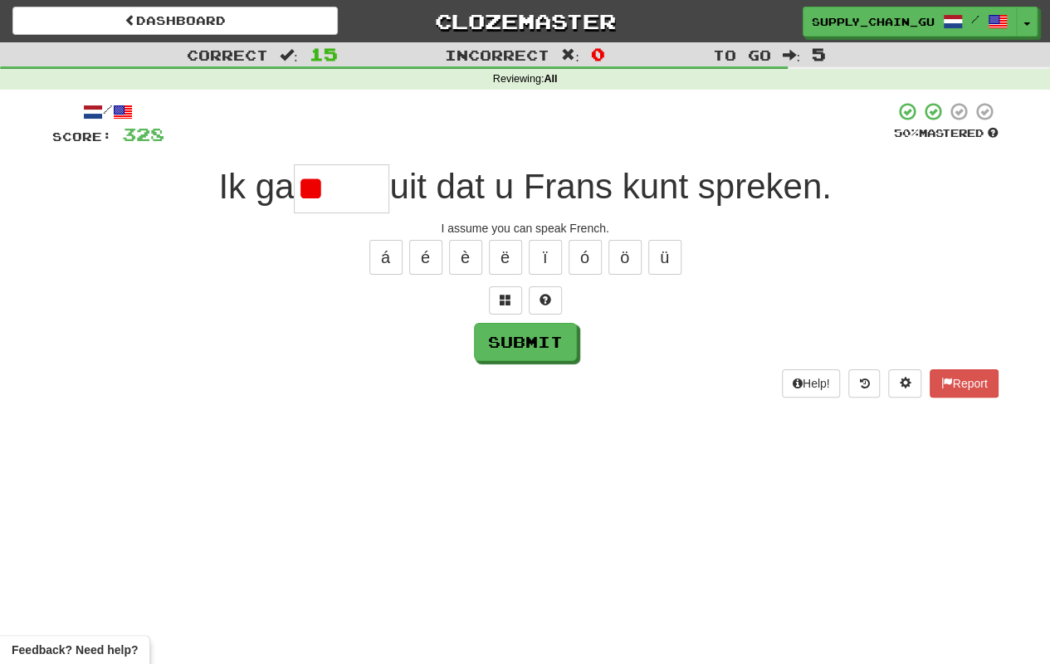
type input "*"
type input "*****"
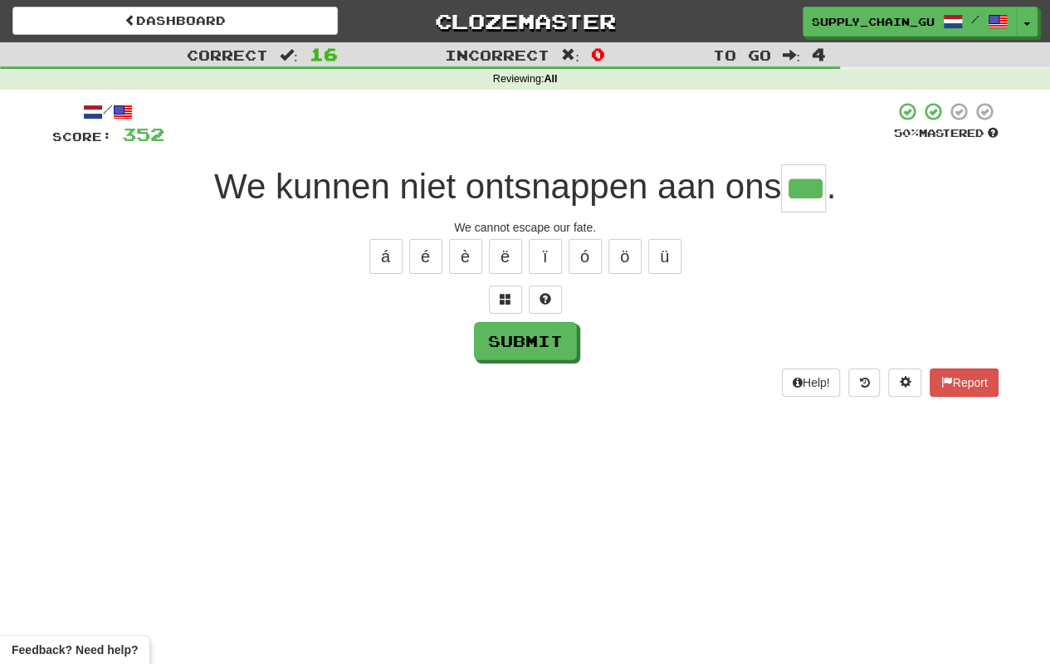
type input "***"
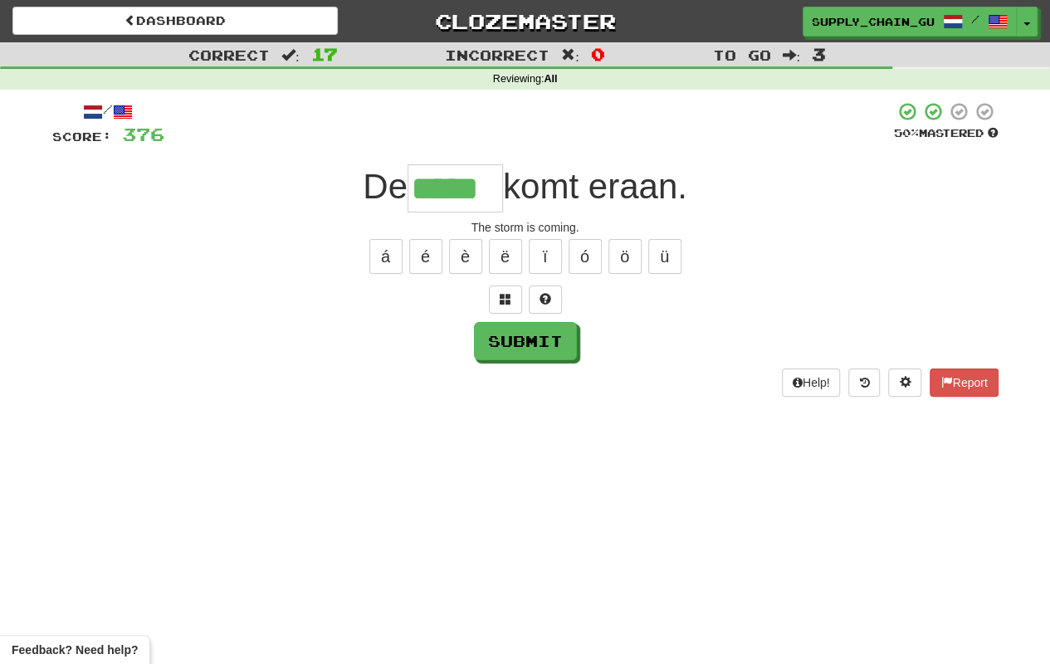
type input "*****"
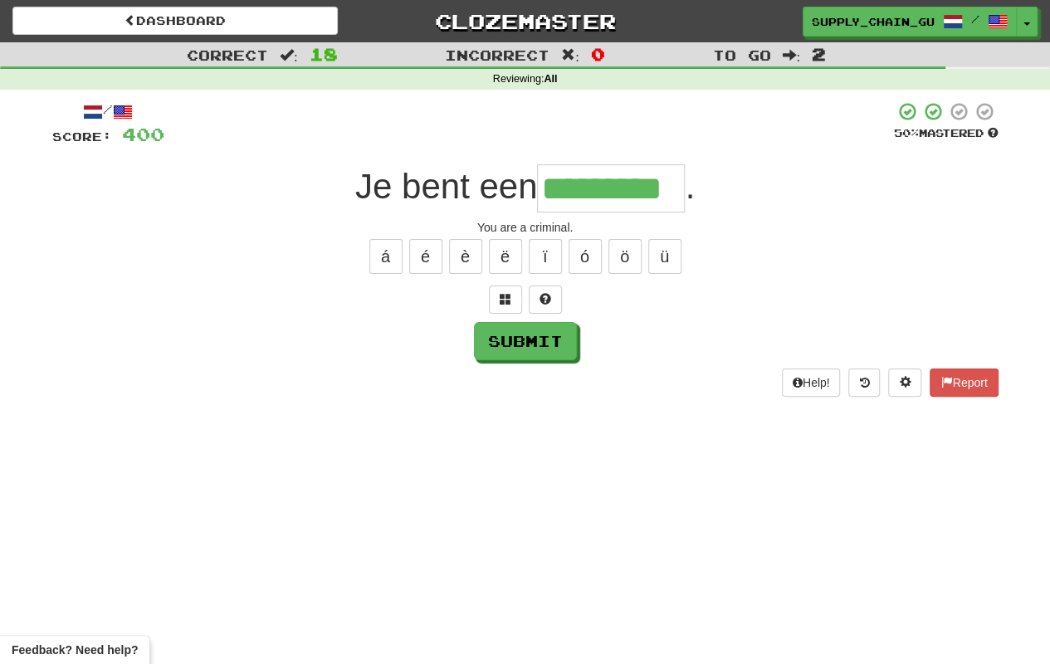
type input "*********"
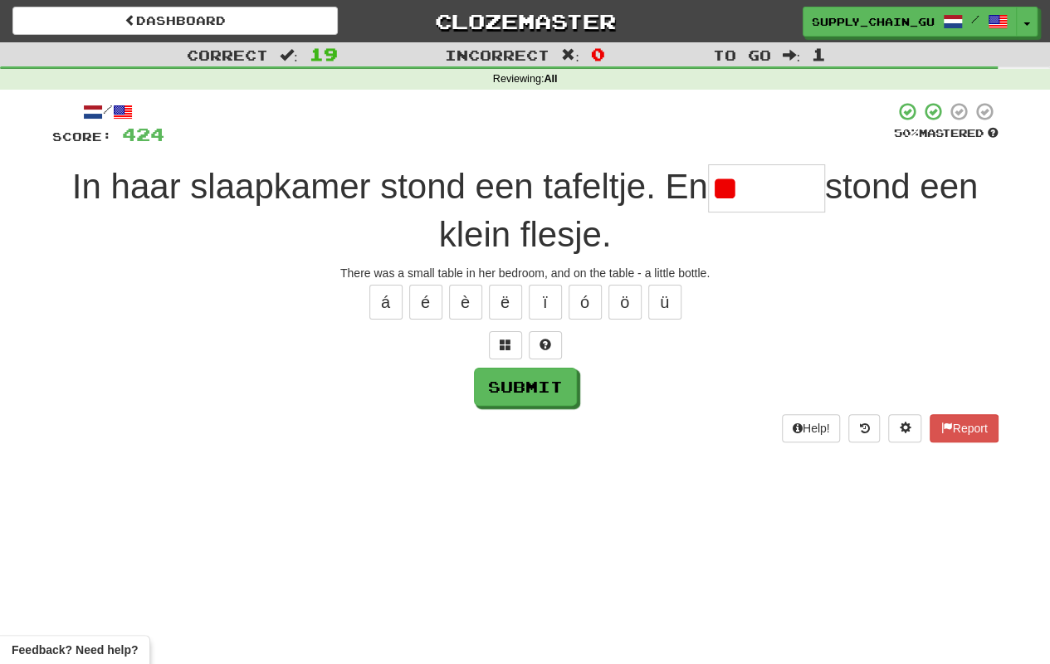
type input "*"
type input "******"
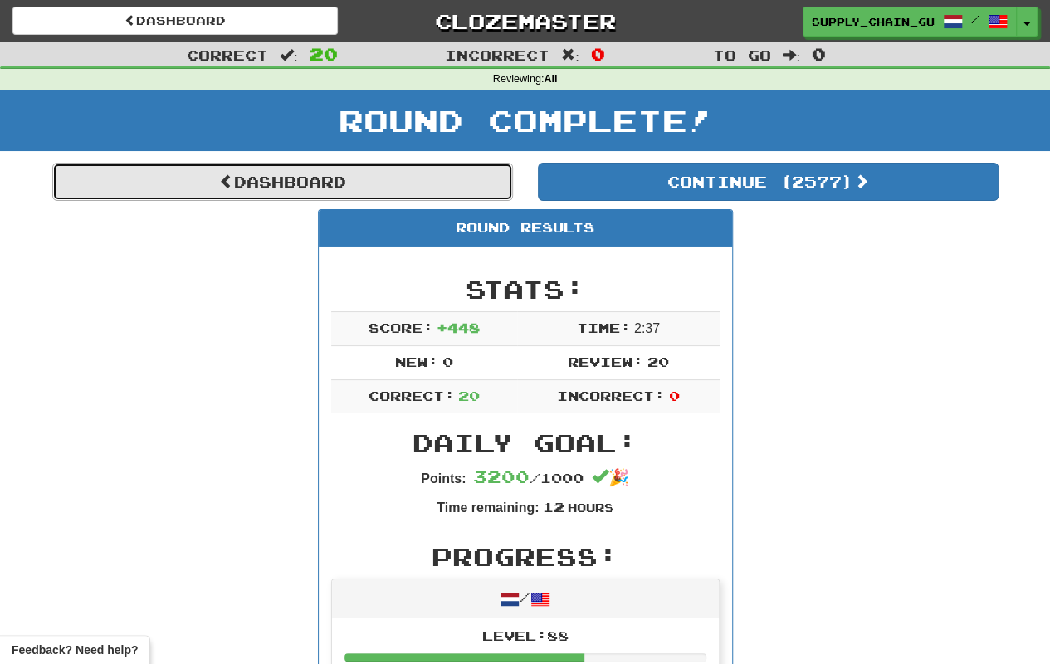
click at [295, 173] on link "Dashboard" at bounding box center [282, 182] width 461 height 38
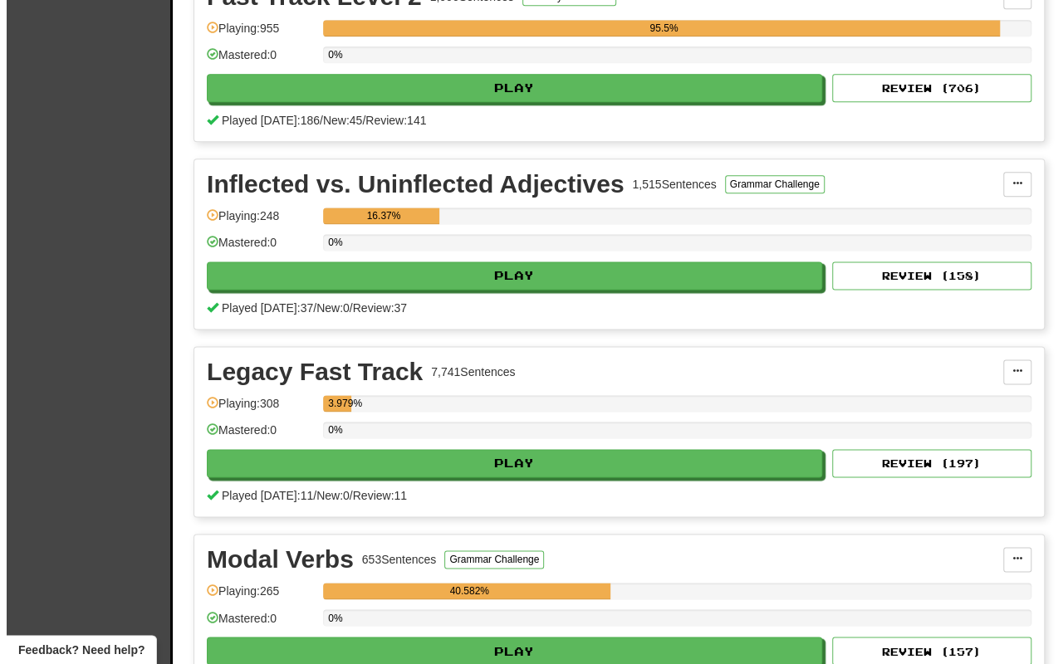
scroll to position [996, 0]
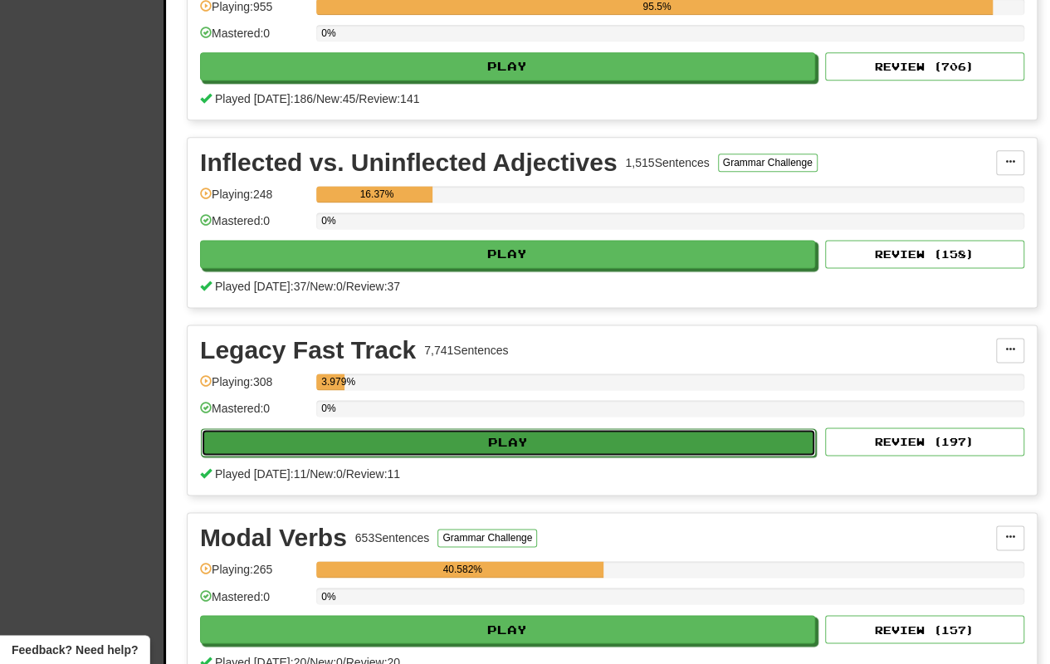
click at [512, 432] on button "Play" at bounding box center [508, 442] width 615 height 28
select select "**"
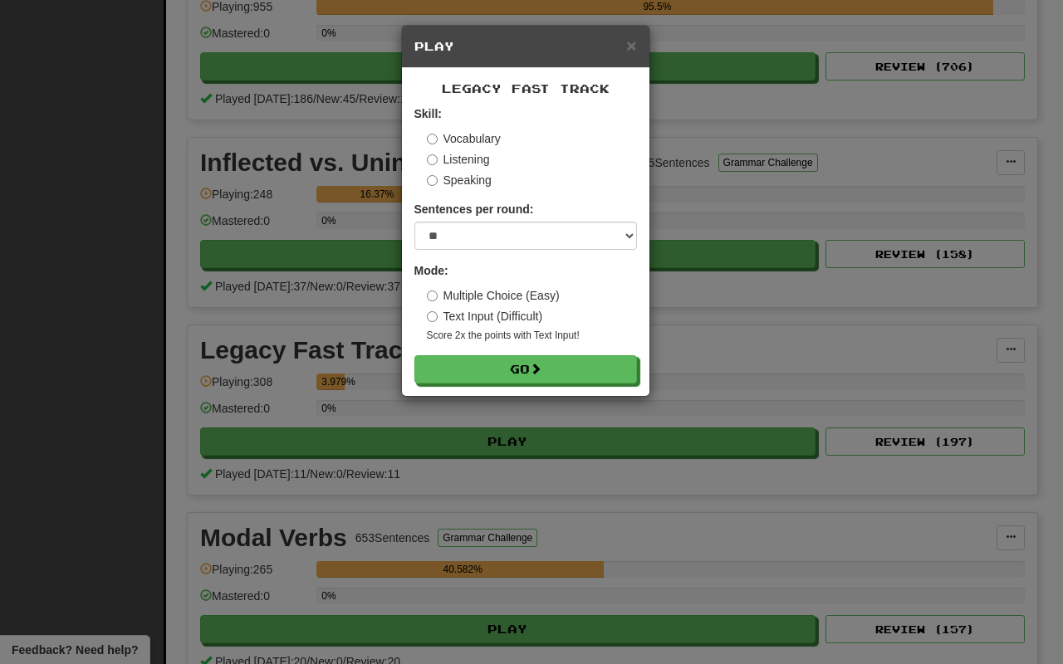
click at [501, 289] on label "Multiple Choice (Easy)" at bounding box center [493, 295] width 133 height 17
click at [509, 364] on button "Go" at bounding box center [526, 370] width 222 height 28
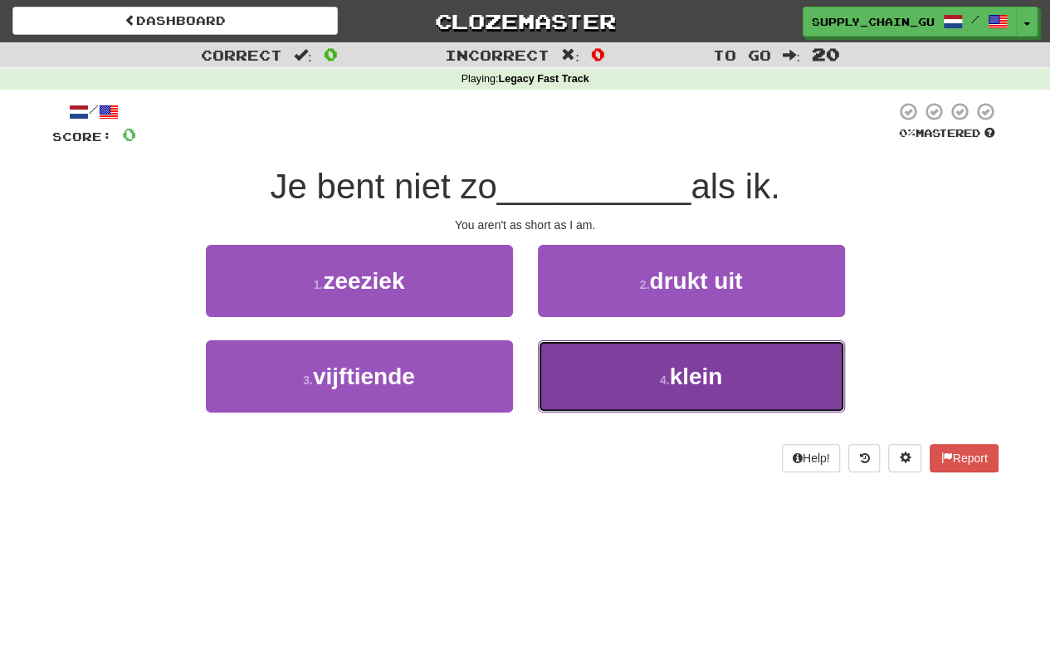
click at [620, 386] on button "4 . klein" at bounding box center [691, 376] width 307 height 72
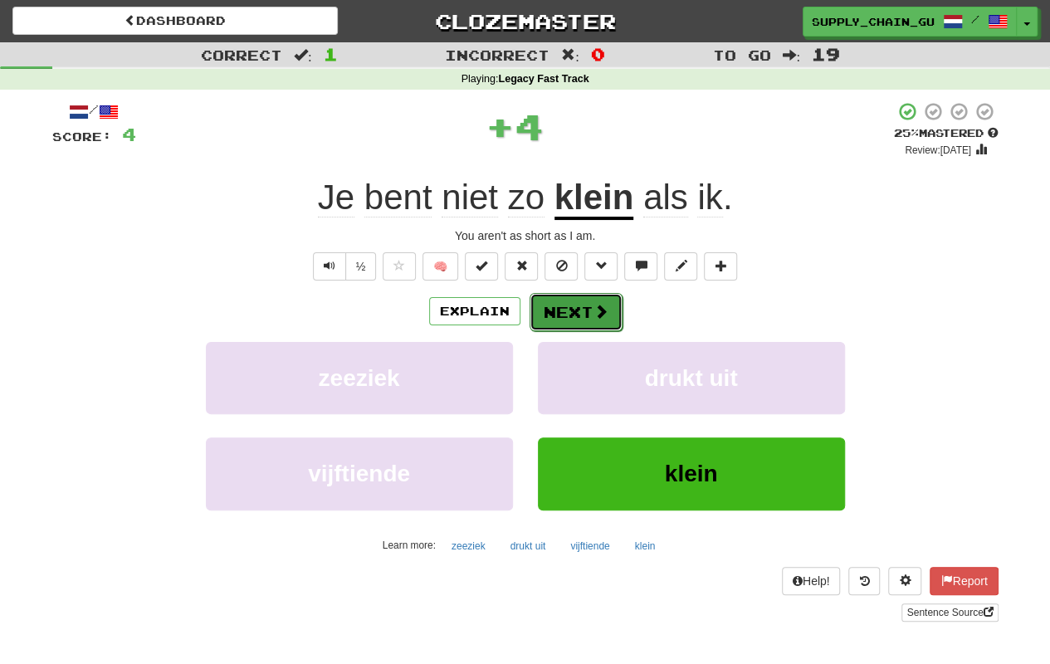
click at [578, 309] on button "Next" at bounding box center [576, 312] width 93 height 38
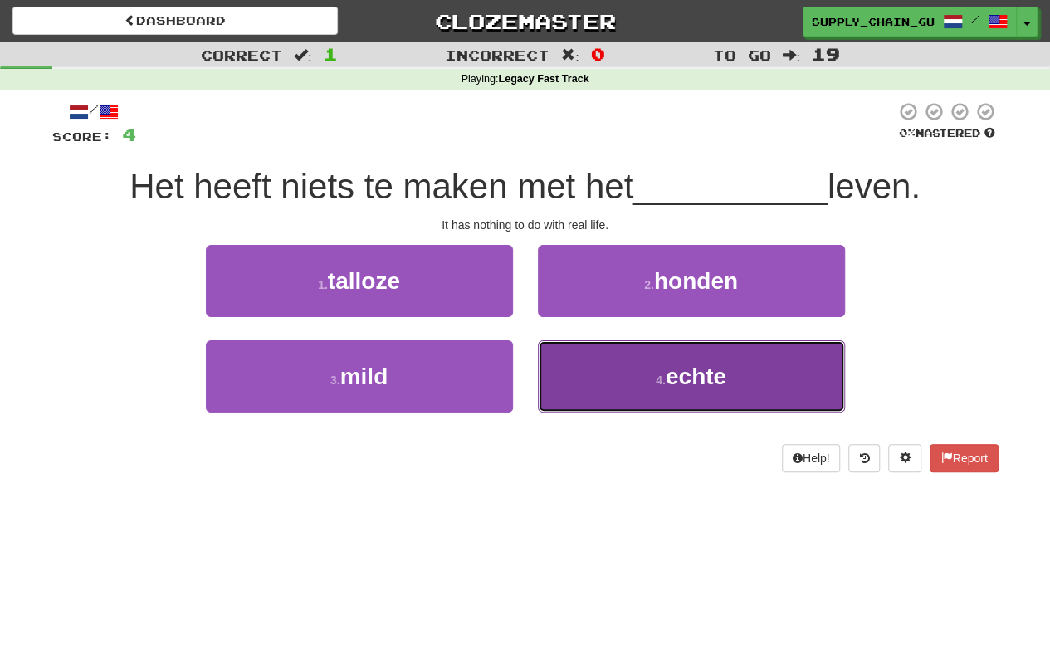
click at [629, 384] on button "4 . echte" at bounding box center [691, 376] width 307 height 72
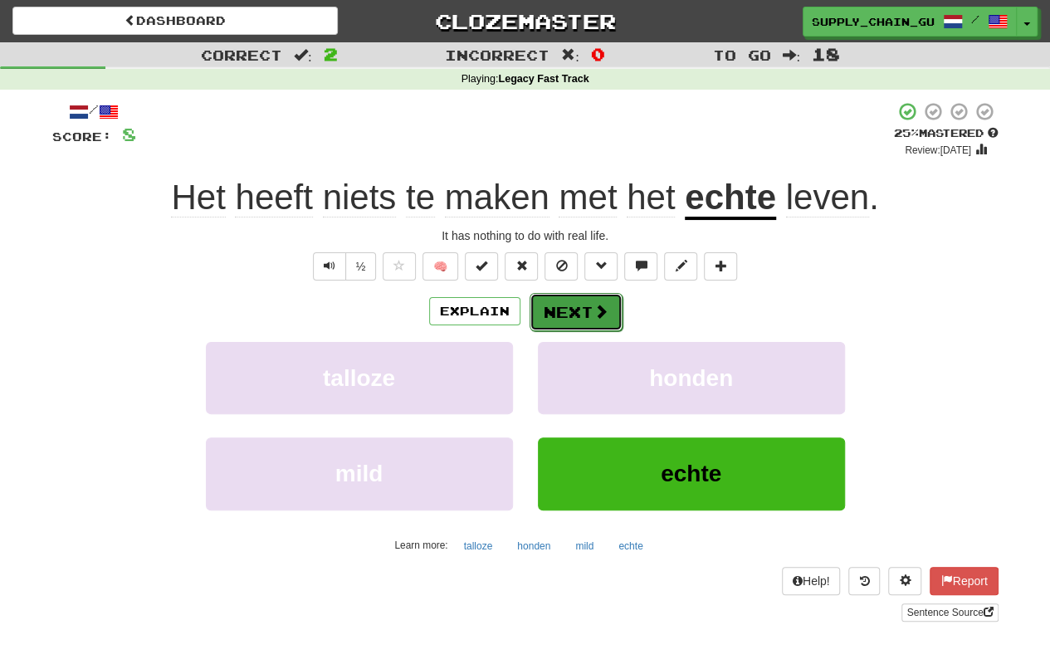
click at [594, 315] on span at bounding box center [601, 311] width 15 height 15
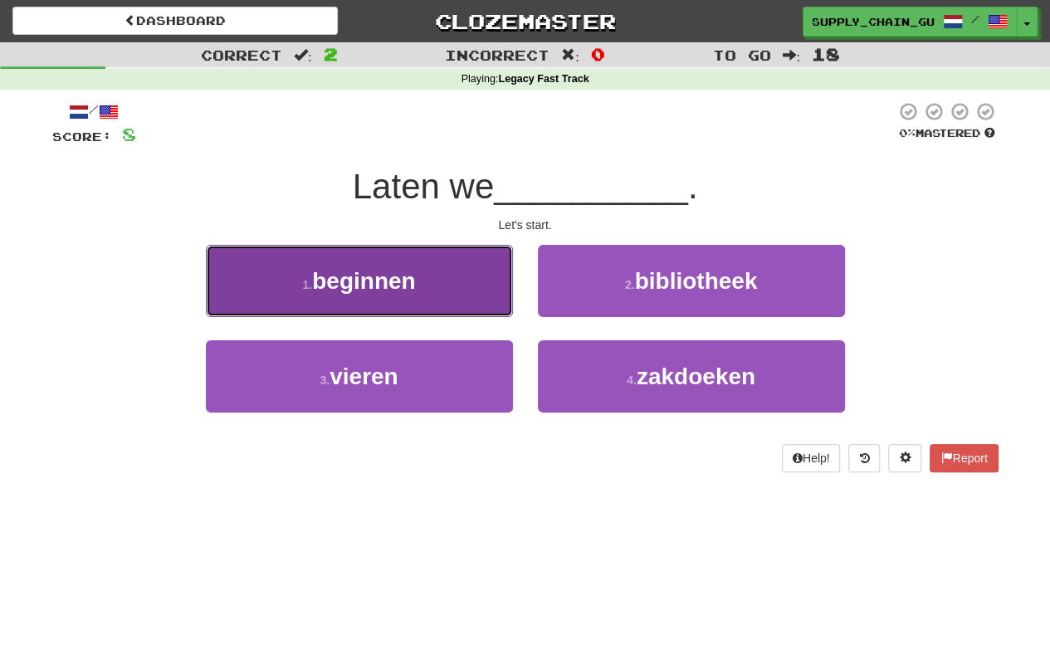
click at [397, 295] on button "1 . beginnen" at bounding box center [359, 281] width 307 height 72
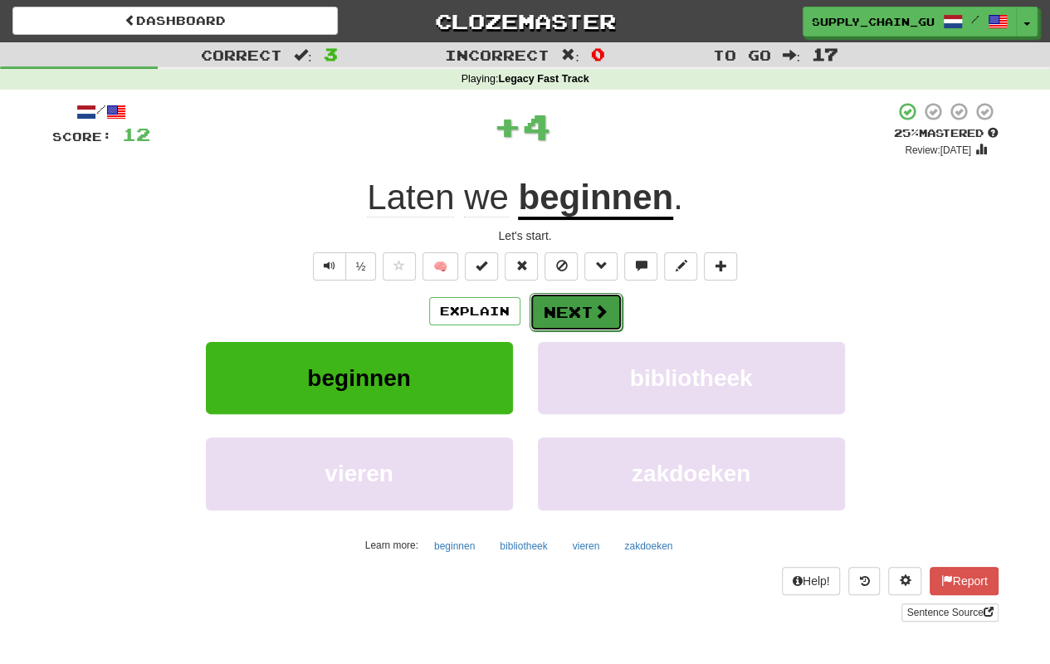
click at [599, 314] on span at bounding box center [601, 311] width 15 height 15
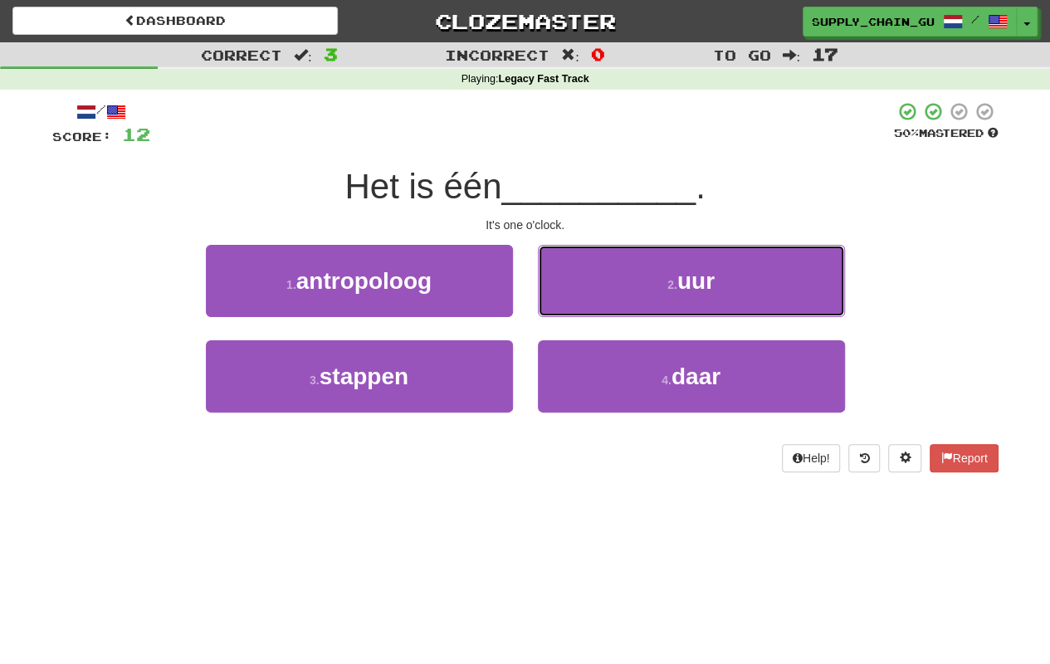
click at [599, 314] on button "2 . uur" at bounding box center [691, 281] width 307 height 72
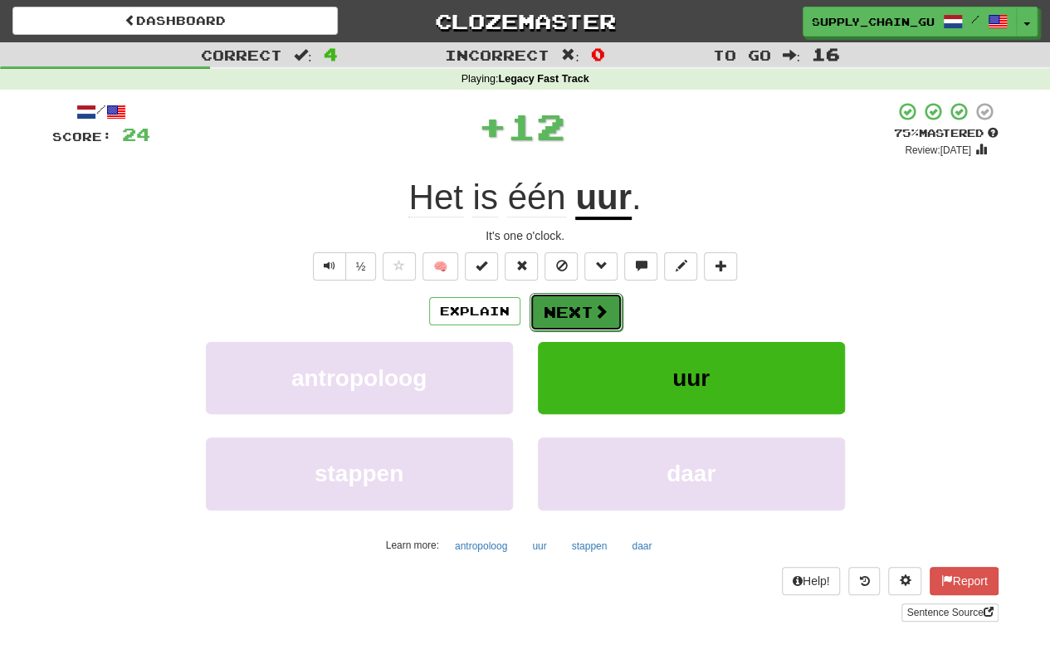
click at [583, 305] on button "Next" at bounding box center [576, 312] width 93 height 38
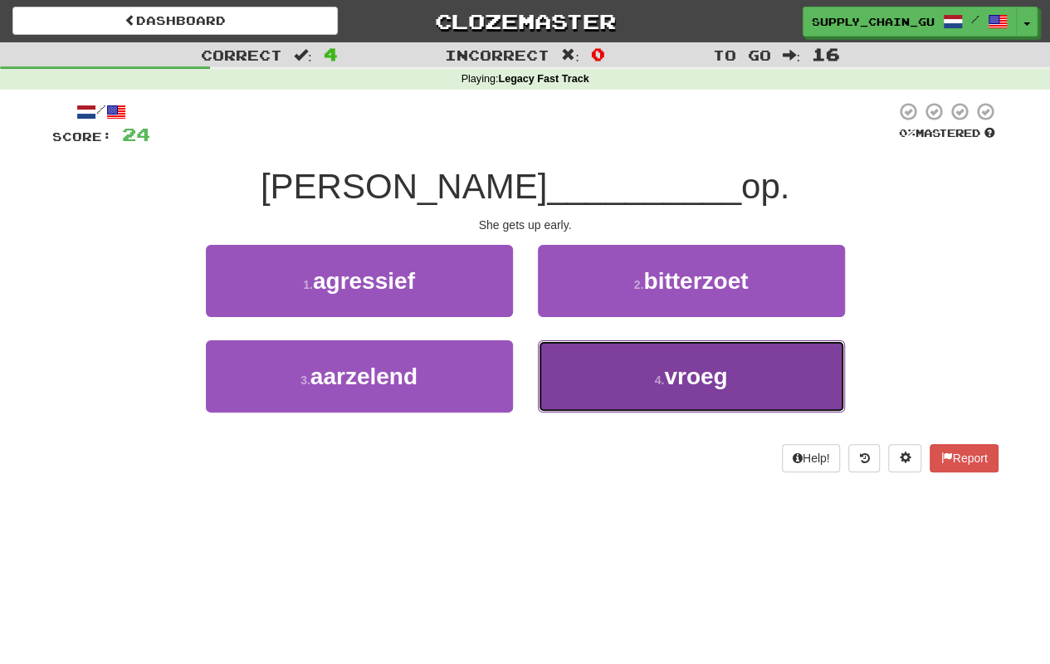
click at [628, 387] on button "4 . vroeg" at bounding box center [691, 376] width 307 height 72
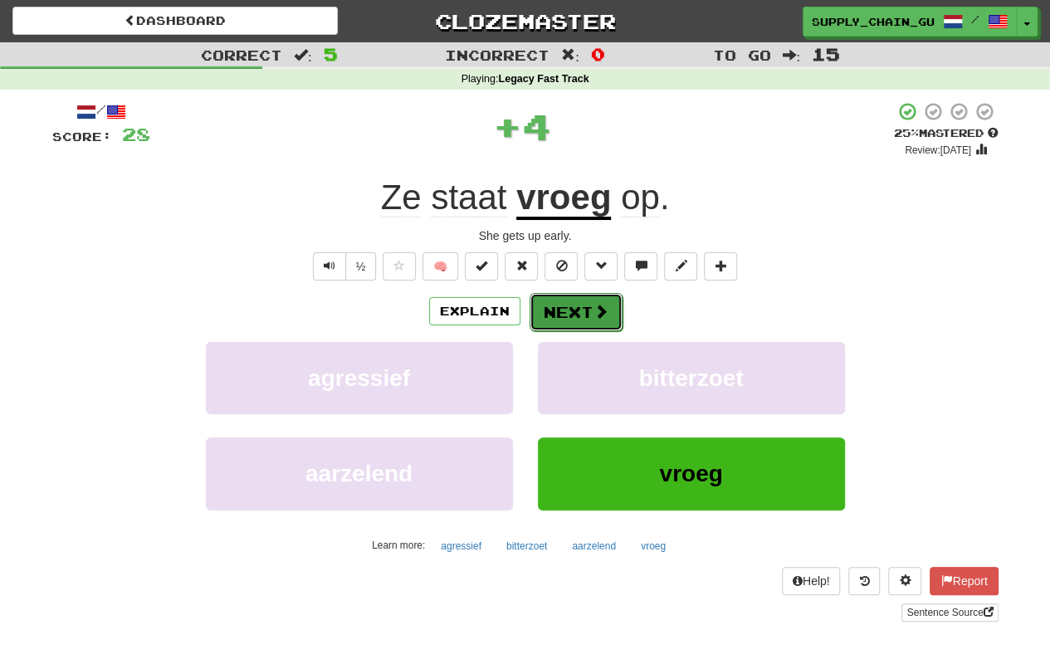
click at [572, 312] on button "Next" at bounding box center [576, 312] width 93 height 38
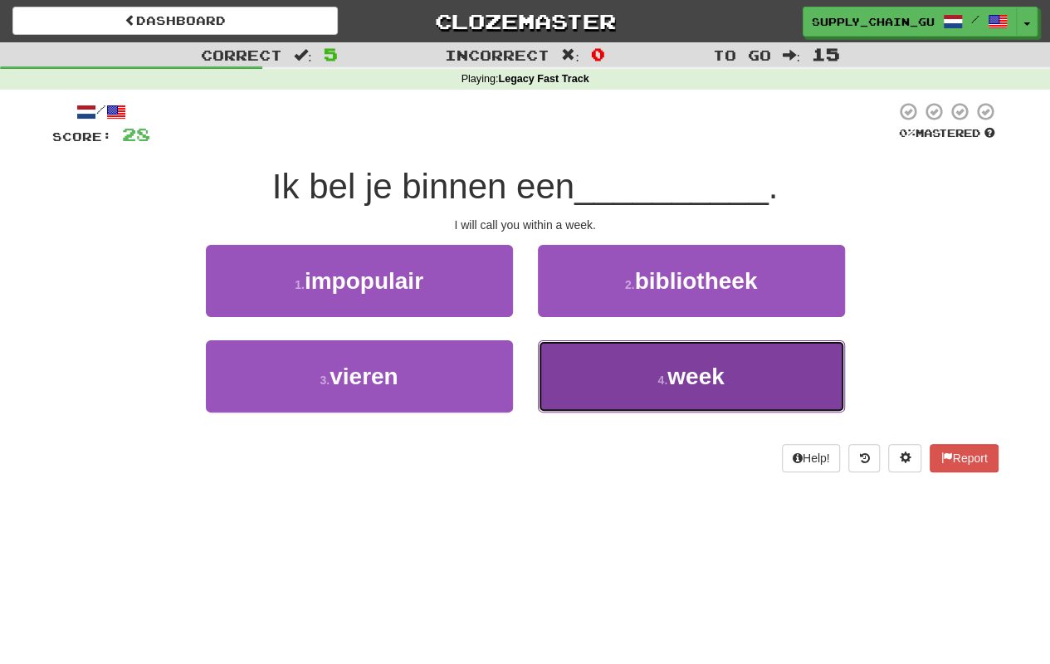
click at [664, 382] on small "4 ." at bounding box center [662, 380] width 10 height 13
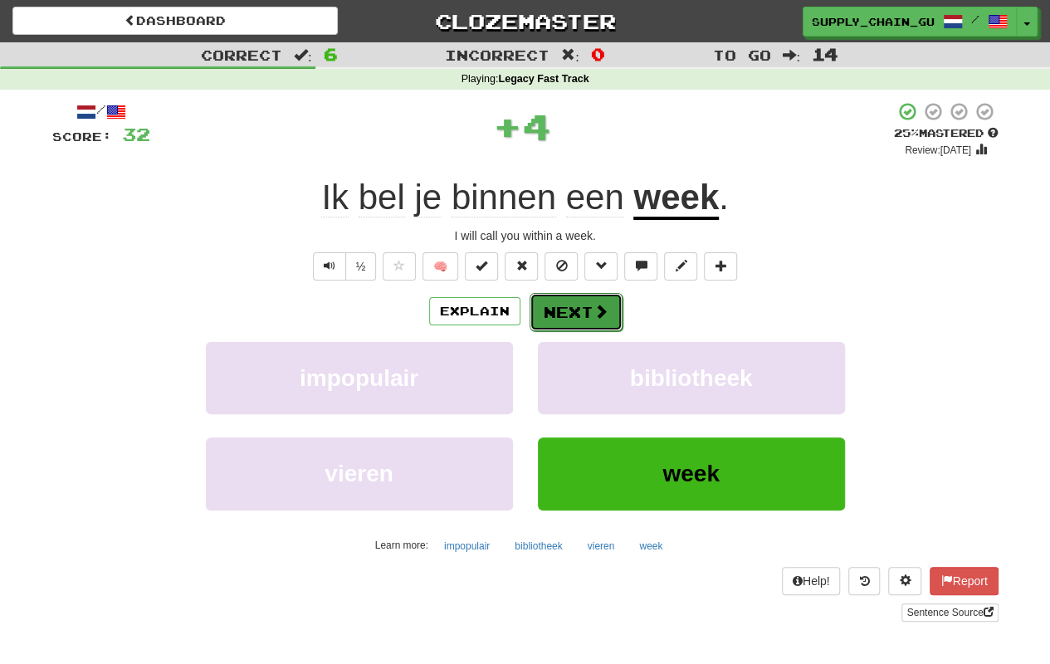
click at [580, 310] on button "Next" at bounding box center [576, 312] width 93 height 38
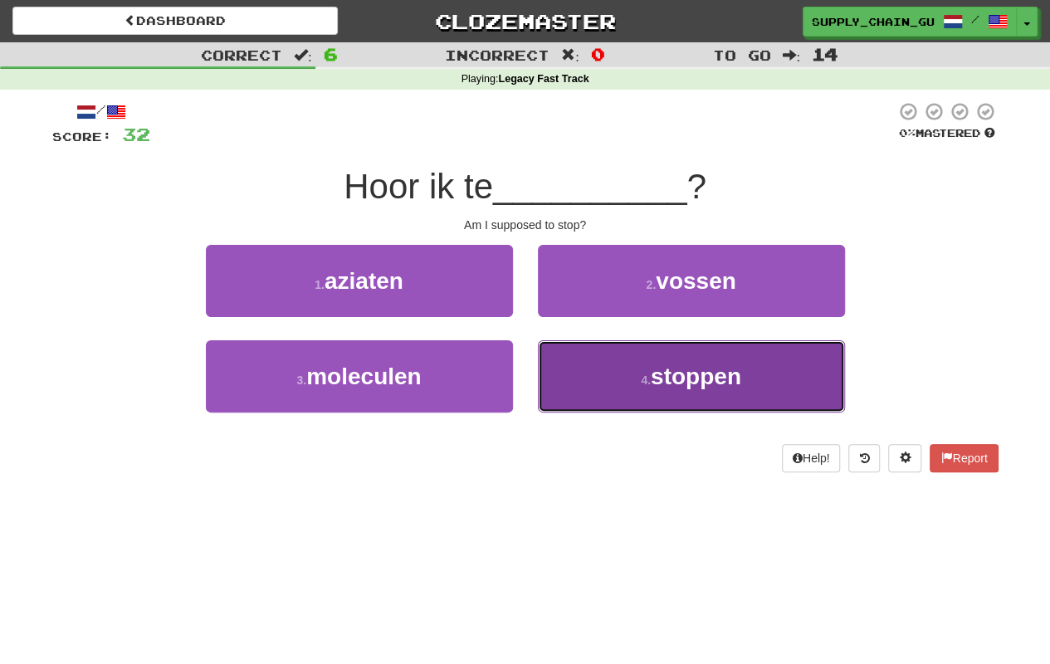
click at [636, 370] on button "4 . stoppen" at bounding box center [691, 376] width 307 height 72
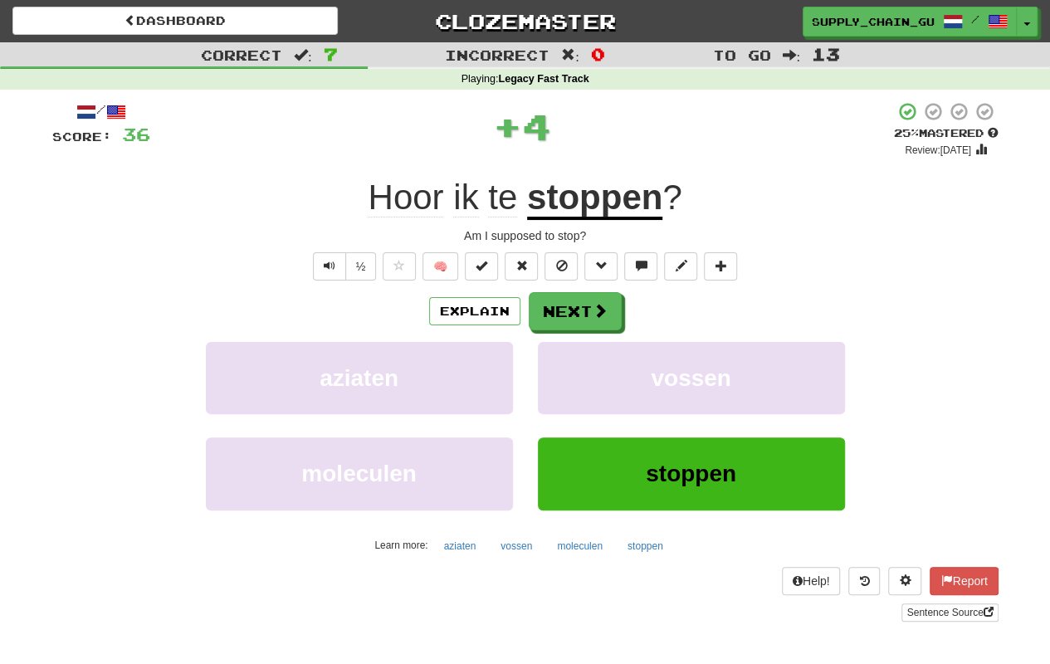
click at [401, 193] on span "Hoor" at bounding box center [406, 198] width 76 height 40
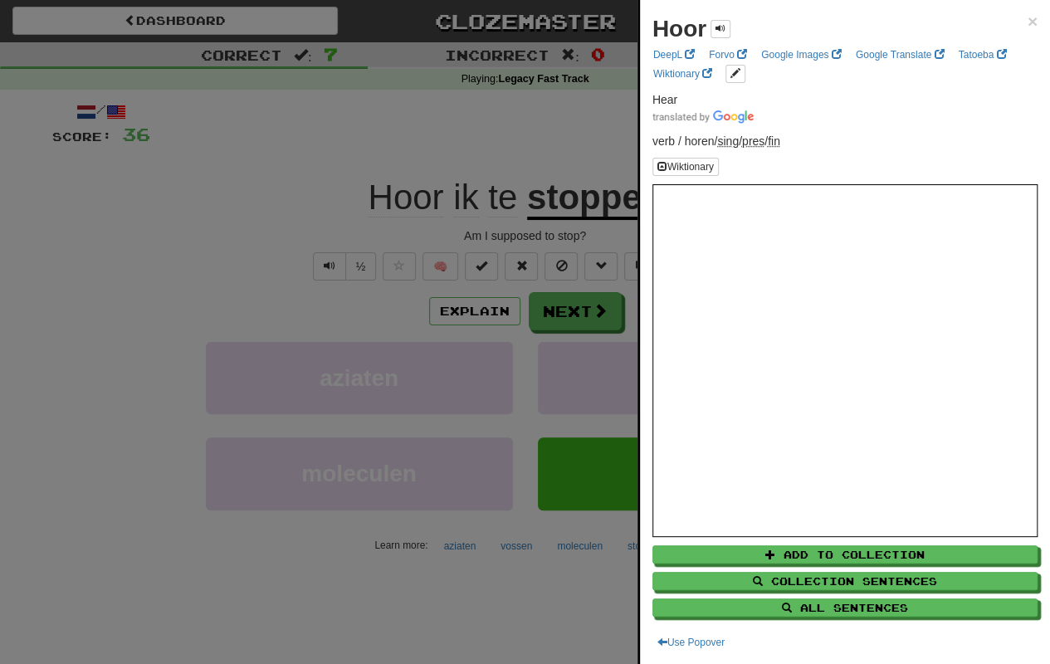
click at [1026, 15] on div "Hoor × DeepL Forvo Google Images Google Translate Tatoeba Wiktionary Hear verb …" at bounding box center [845, 332] width 410 height 664
click at [1028, 23] on span "×" at bounding box center [1033, 21] width 10 height 19
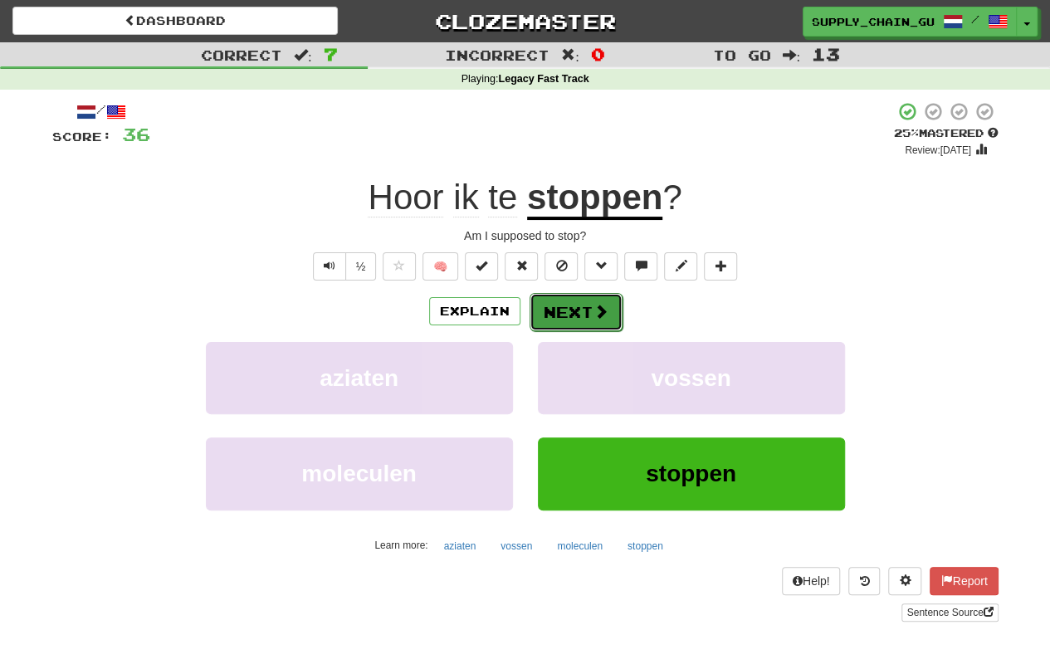
click at [613, 296] on button "Next" at bounding box center [576, 312] width 93 height 38
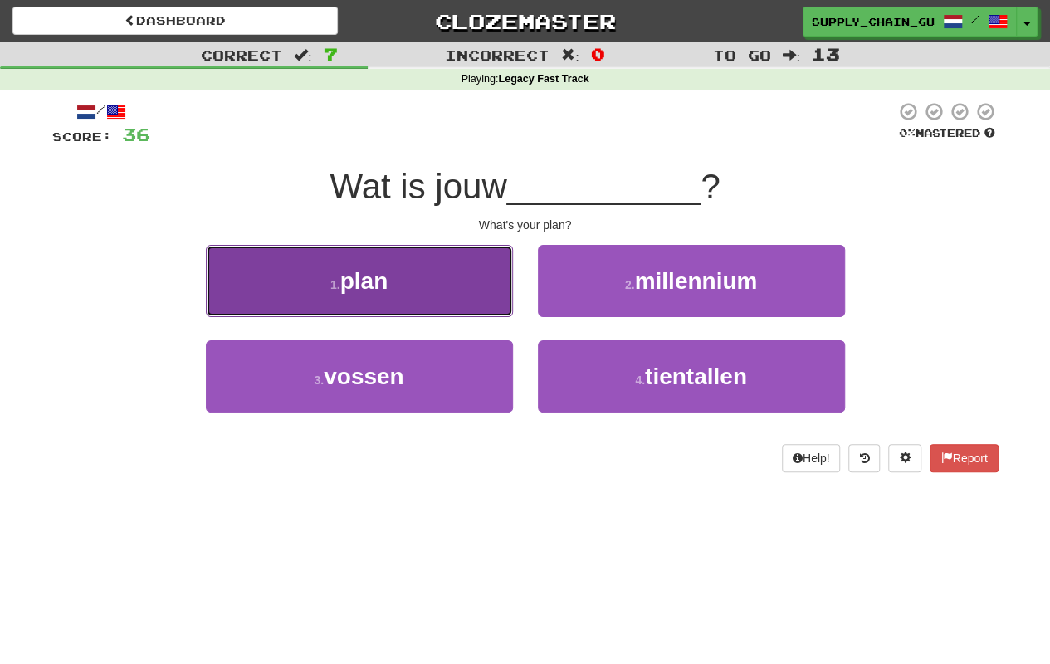
click at [424, 282] on button "1 . plan" at bounding box center [359, 281] width 307 height 72
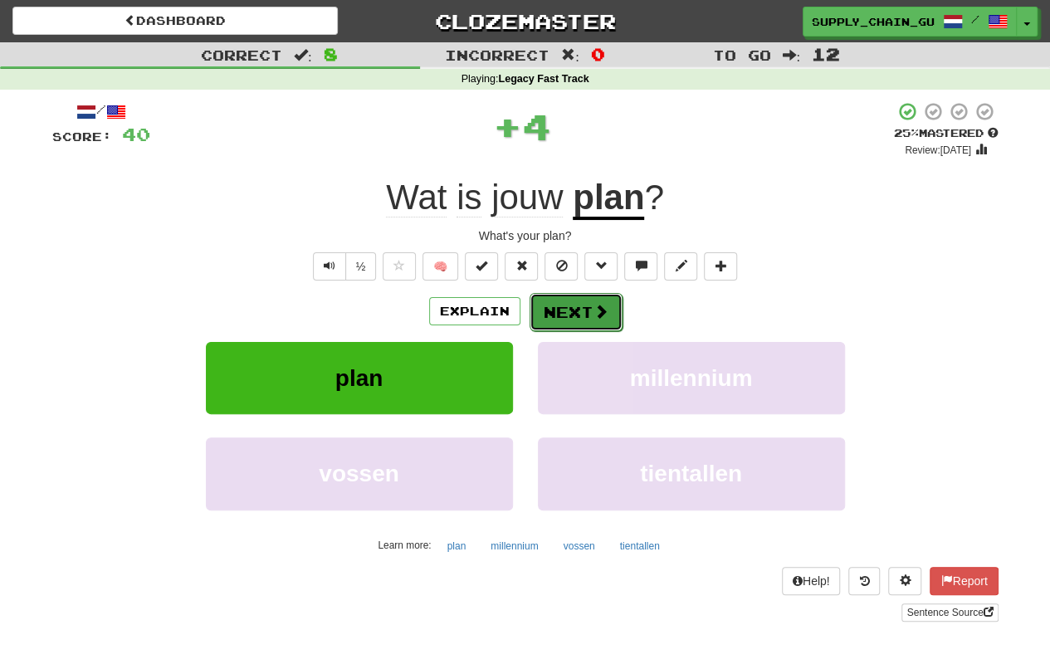
click at [574, 317] on button "Next" at bounding box center [576, 312] width 93 height 38
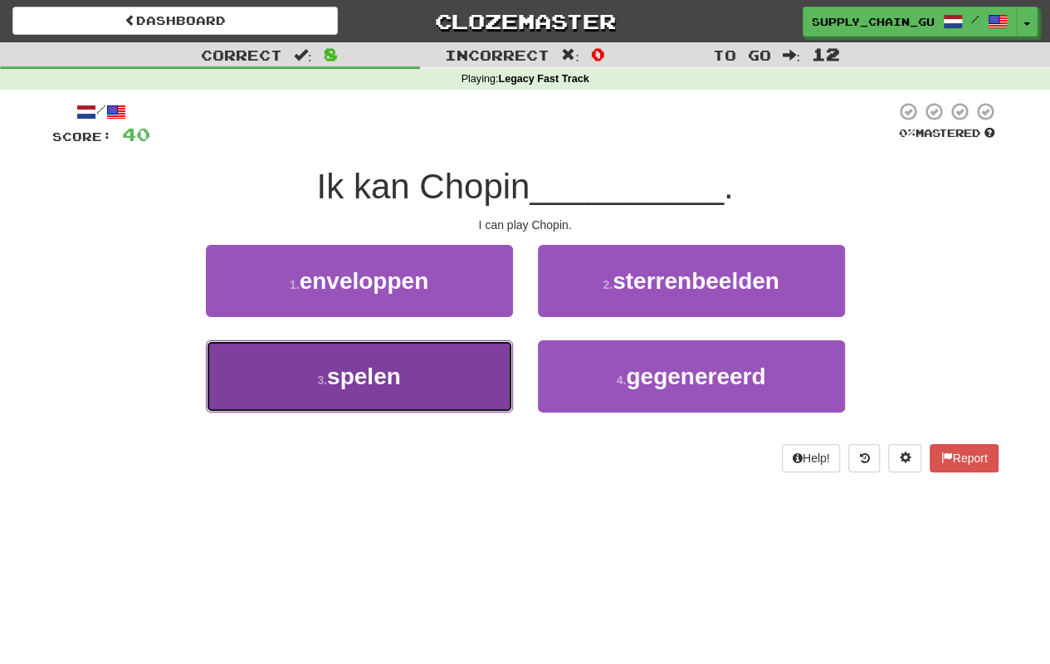
click at [393, 369] on span "spelen" at bounding box center [364, 377] width 74 height 26
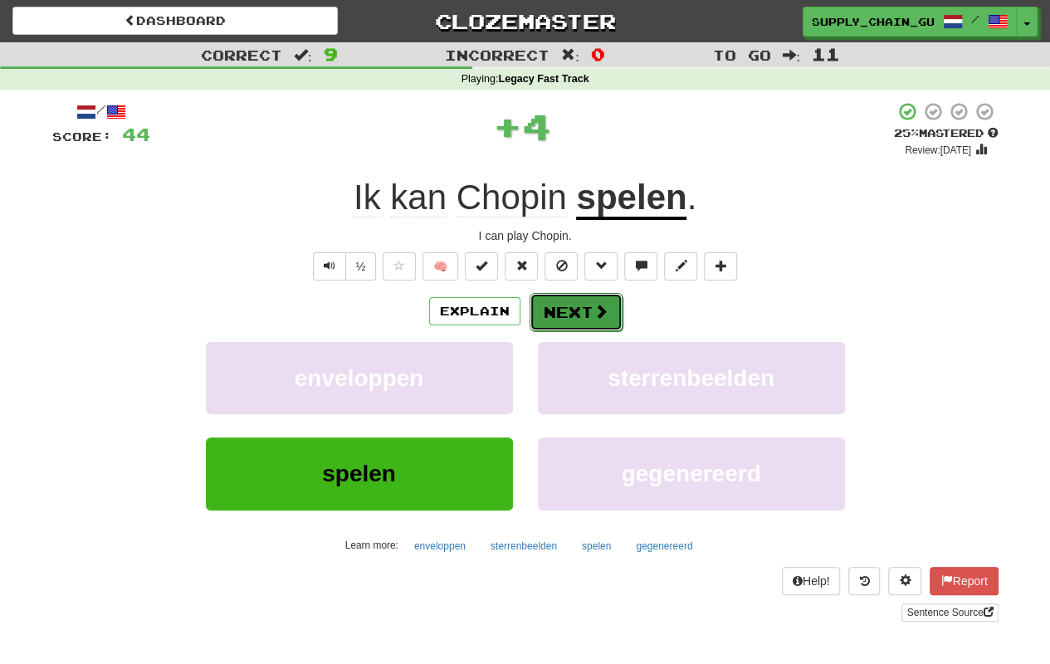
click at [587, 301] on button "Next" at bounding box center [576, 312] width 93 height 38
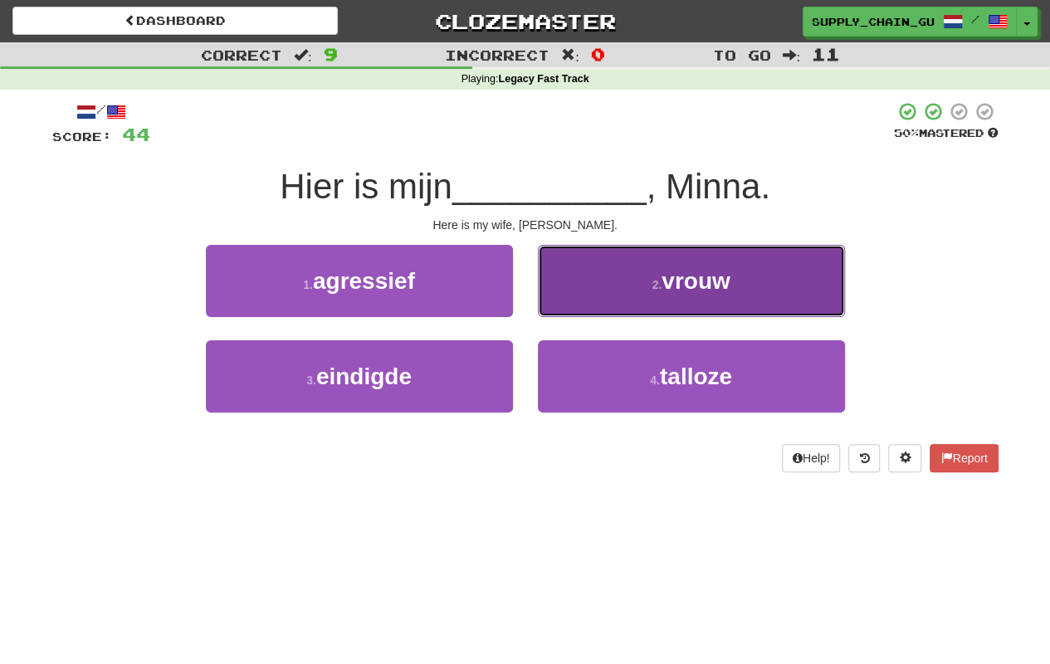
click at [666, 282] on span "vrouw" at bounding box center [696, 281] width 68 height 26
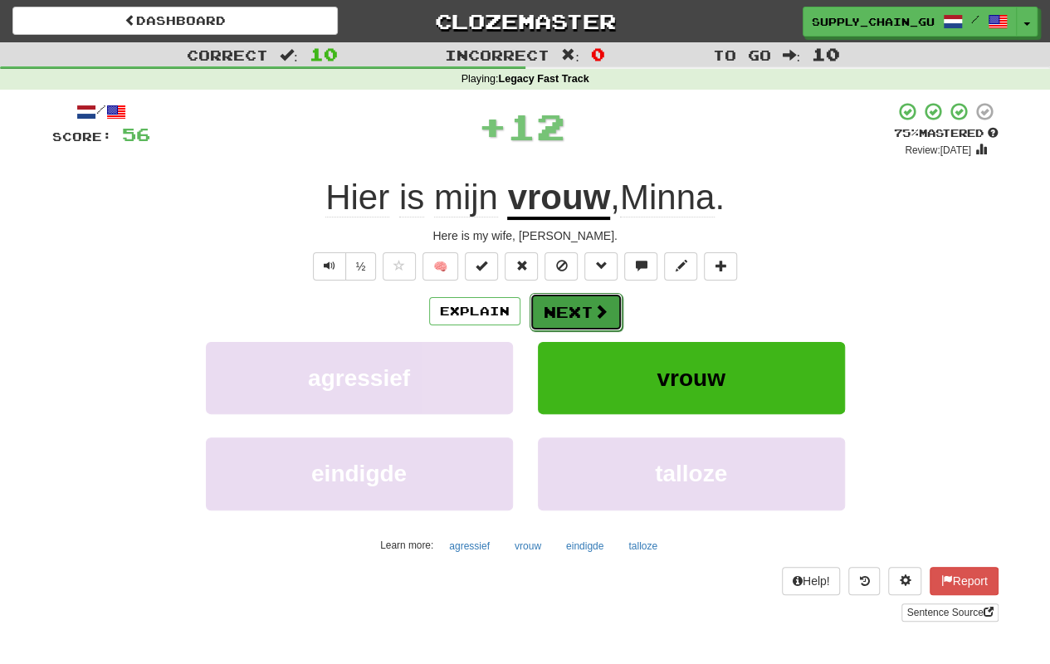
click at [596, 309] on span at bounding box center [601, 311] width 15 height 15
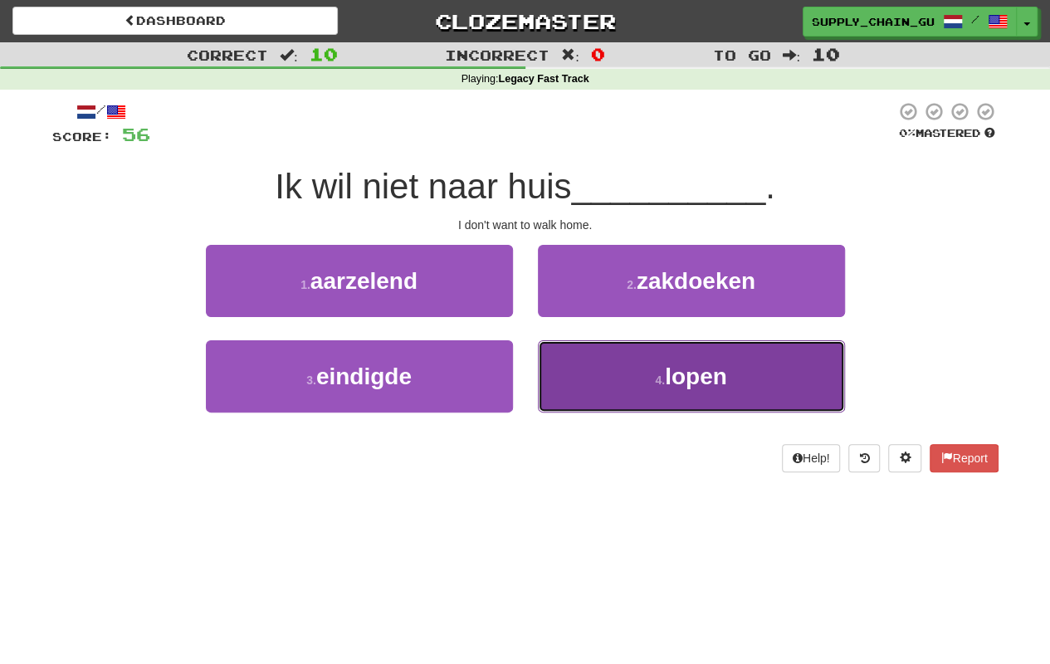
click at [583, 379] on button "4 . lopen" at bounding box center [691, 376] width 307 height 72
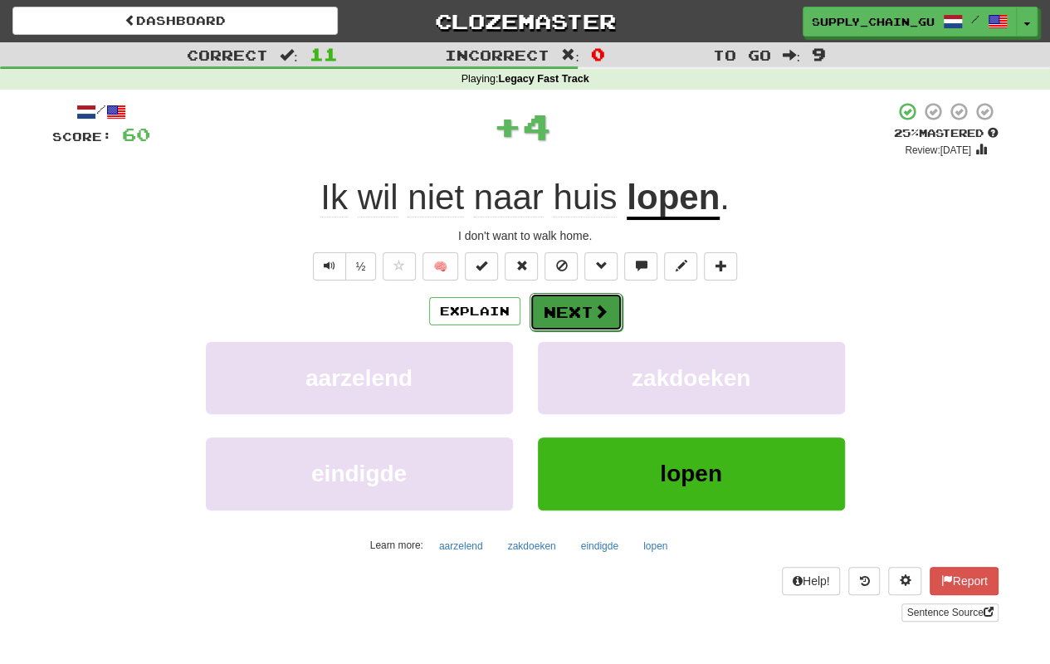
click at [564, 304] on button "Next" at bounding box center [576, 312] width 93 height 38
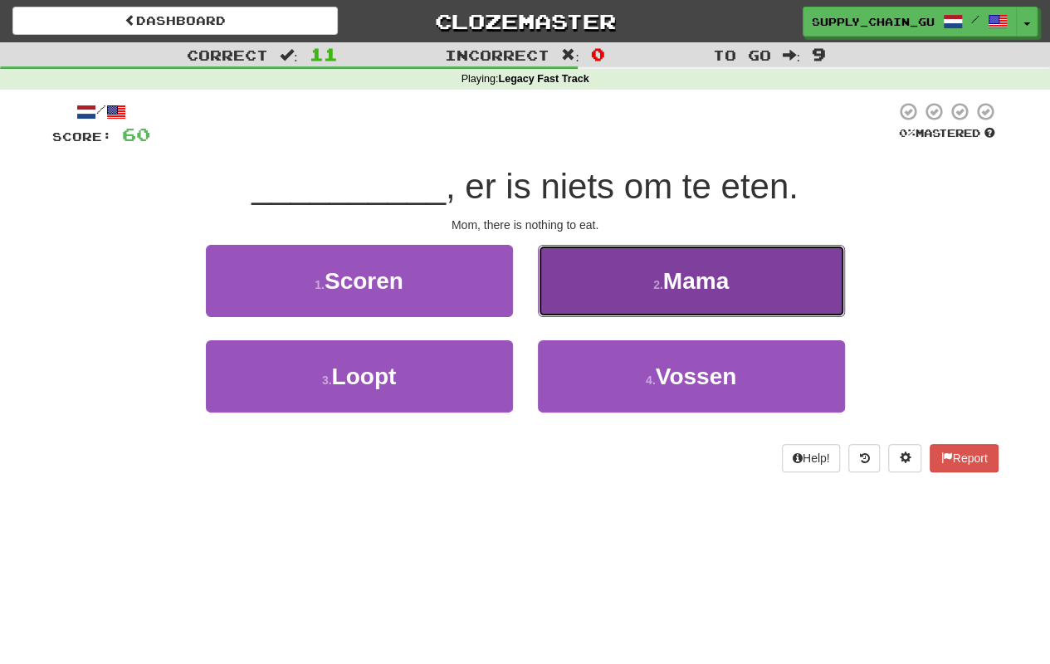
click at [593, 291] on button "2 . Mama" at bounding box center [691, 281] width 307 height 72
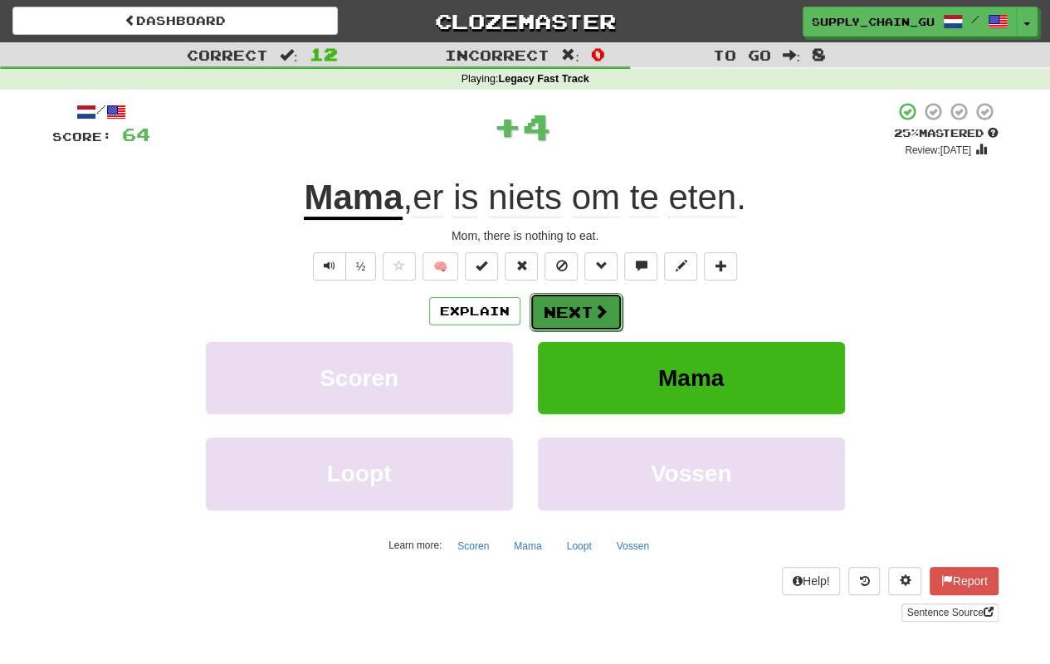
click at [588, 301] on button "Next" at bounding box center [576, 312] width 93 height 38
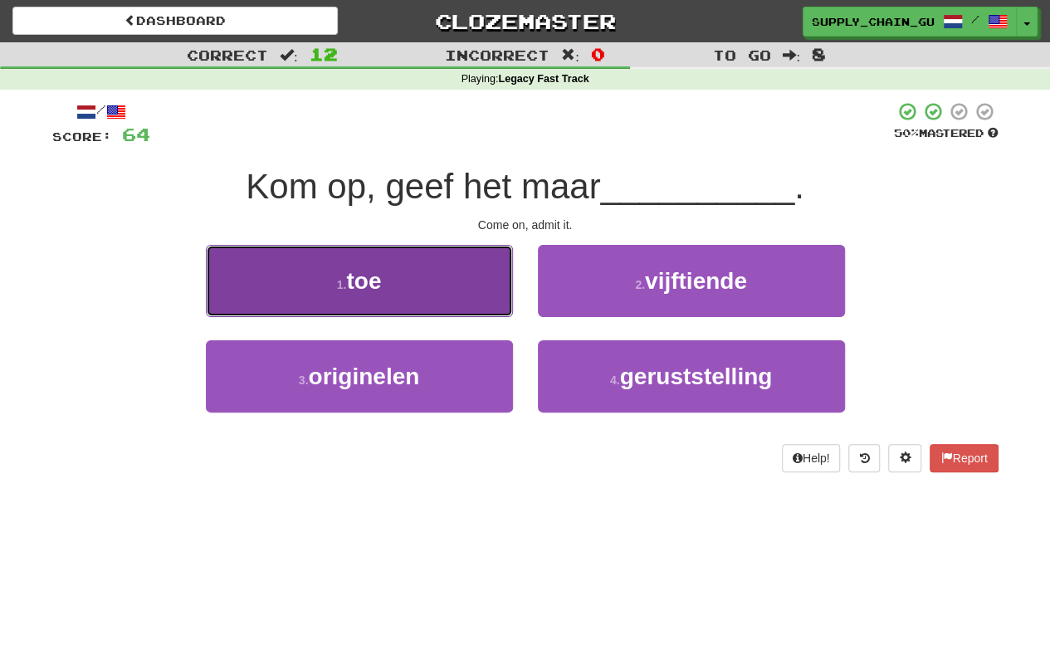
click at [456, 284] on button "1 . toe" at bounding box center [359, 281] width 307 height 72
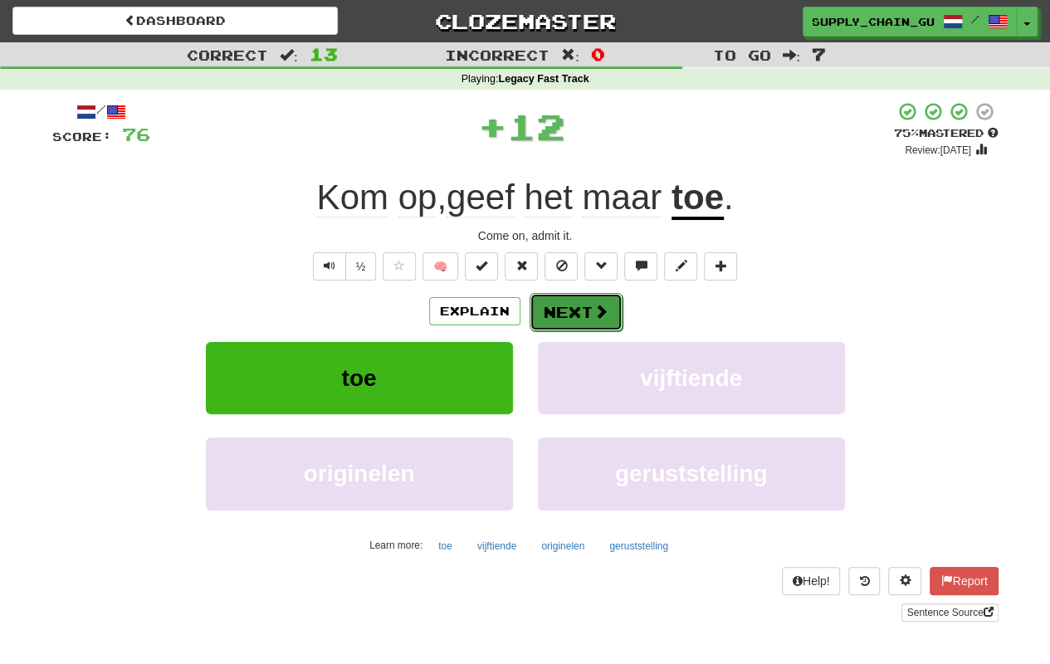
click at [584, 307] on button "Next" at bounding box center [576, 312] width 93 height 38
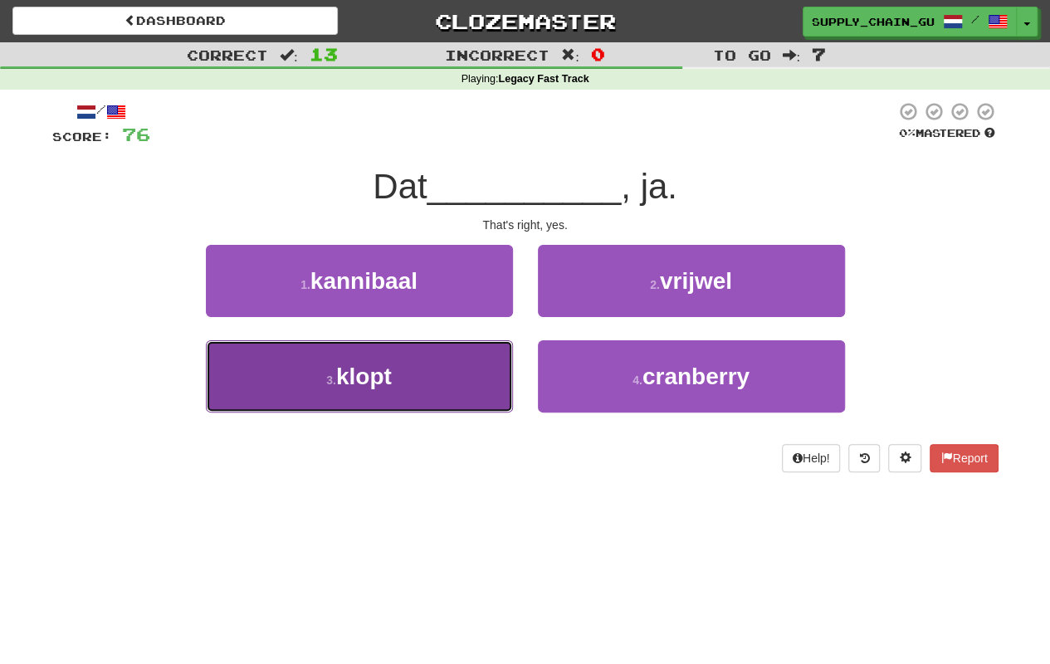
click at [433, 376] on button "3 . klopt" at bounding box center [359, 376] width 307 height 72
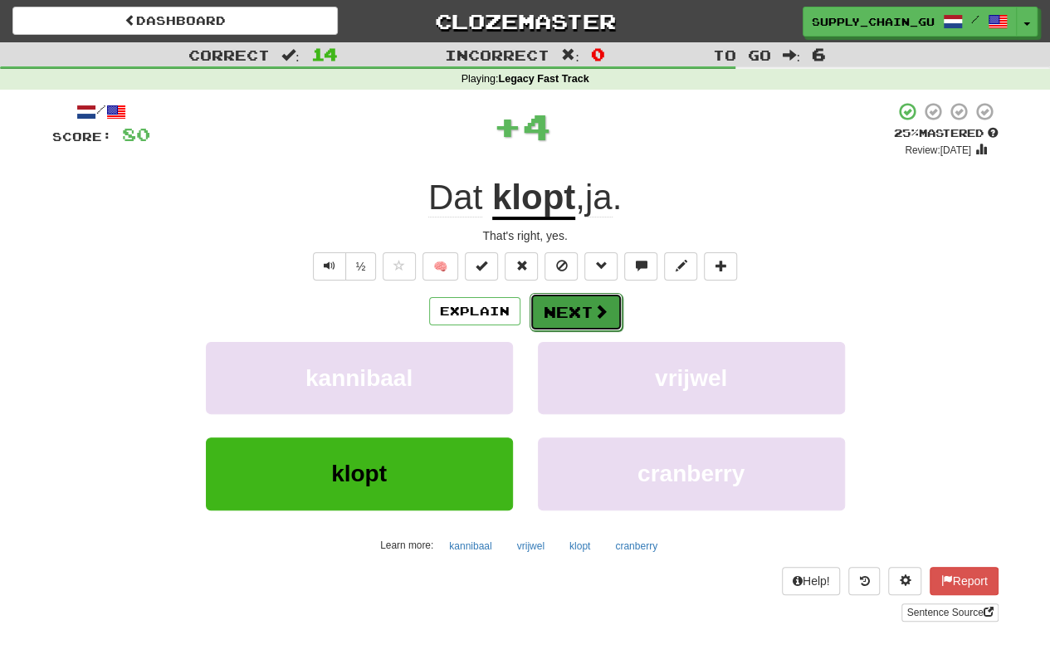
click at [568, 301] on button "Next" at bounding box center [576, 312] width 93 height 38
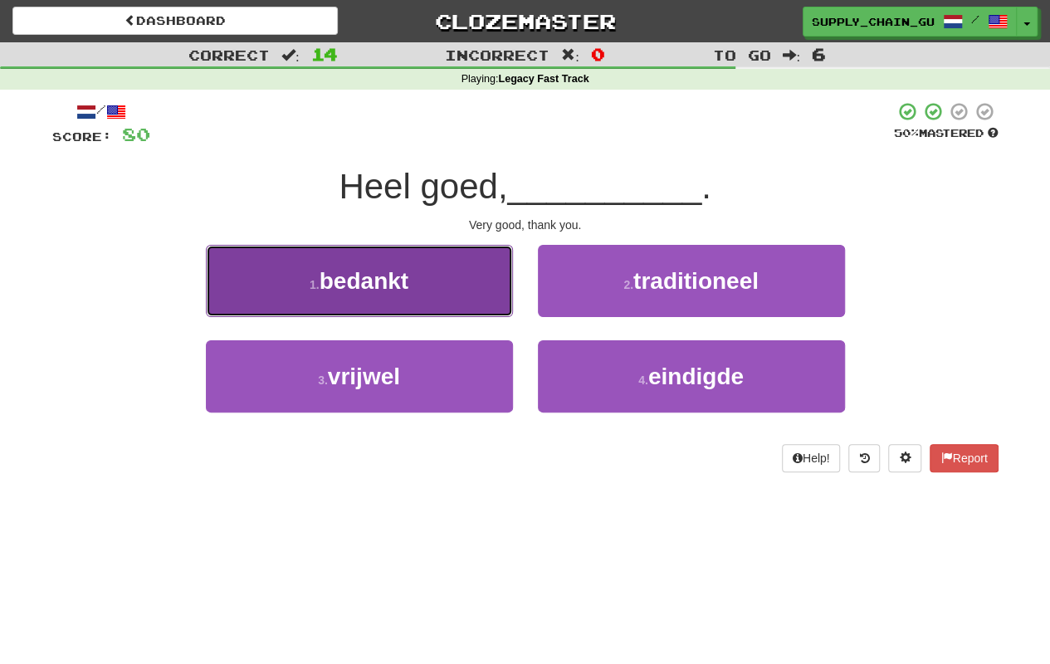
click at [432, 285] on button "1 . bedankt" at bounding box center [359, 281] width 307 height 72
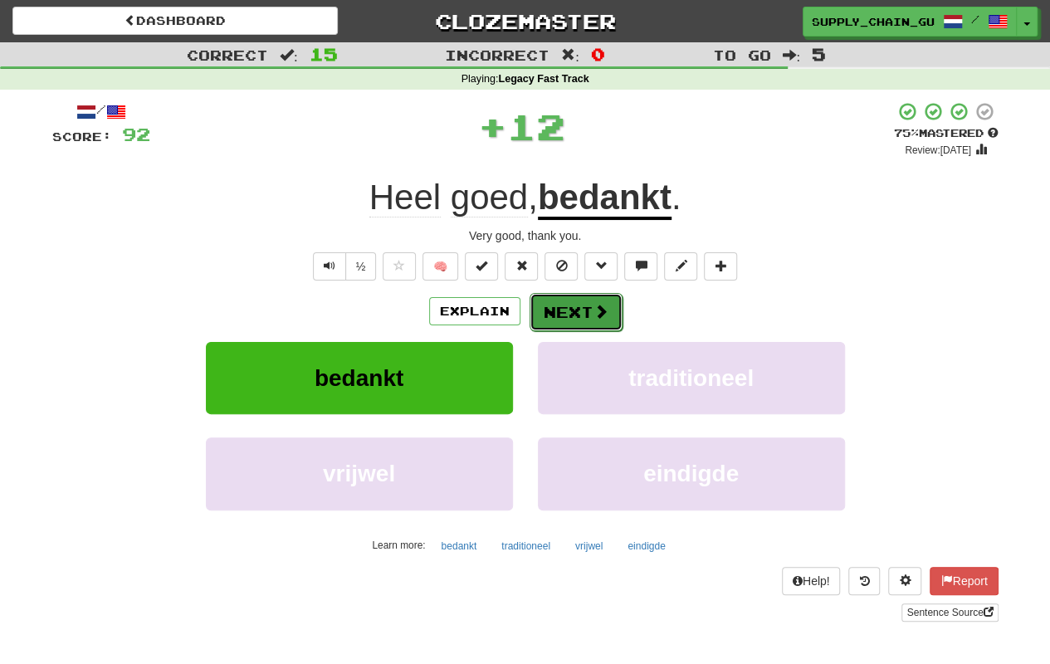
click at [564, 301] on button "Next" at bounding box center [576, 312] width 93 height 38
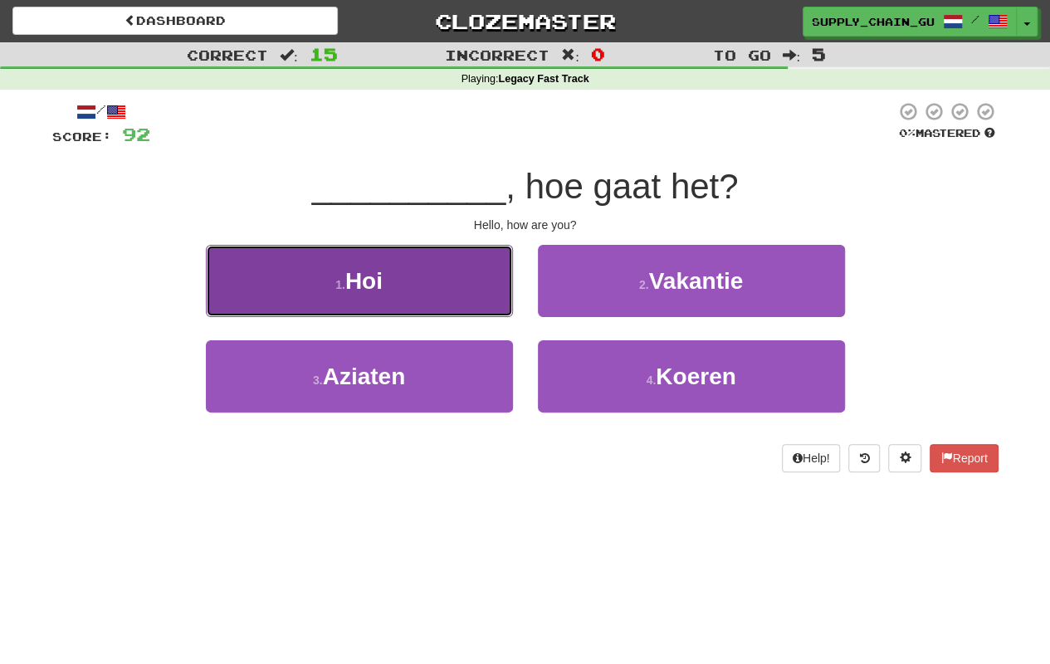
click at [443, 289] on button "1 . Hoi" at bounding box center [359, 281] width 307 height 72
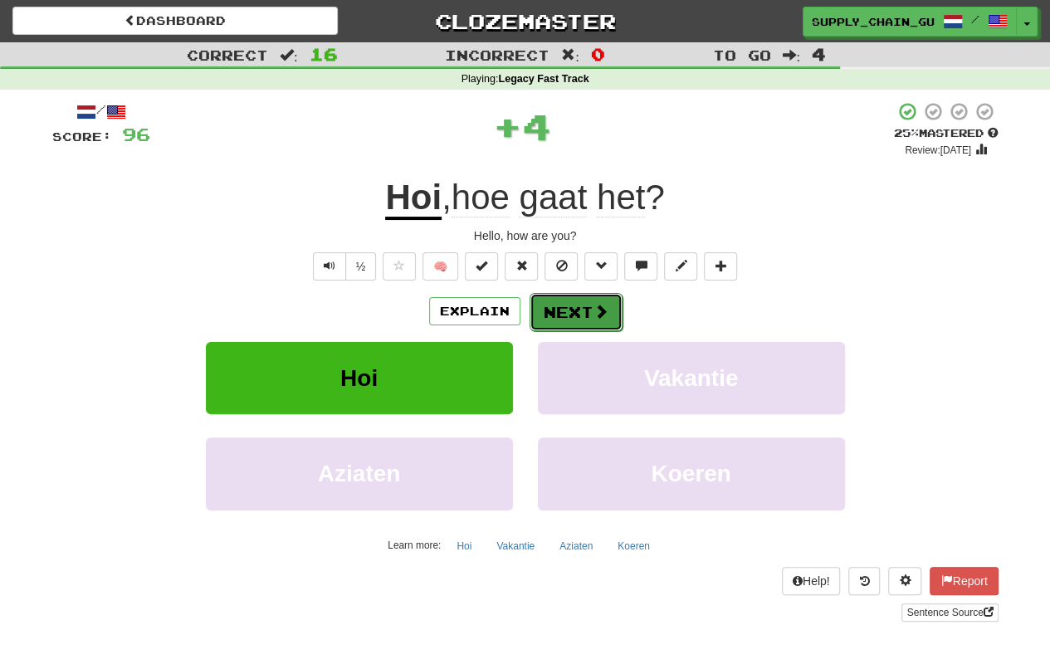
click at [570, 305] on button "Next" at bounding box center [576, 312] width 93 height 38
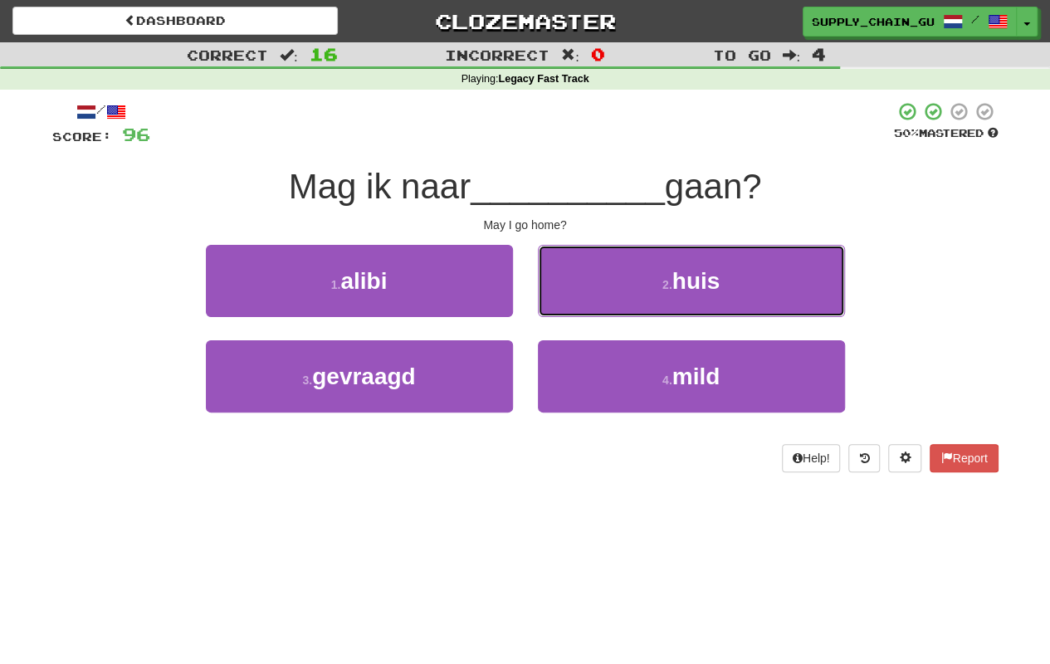
click at [570, 305] on button "2 . huis" at bounding box center [691, 281] width 307 height 72
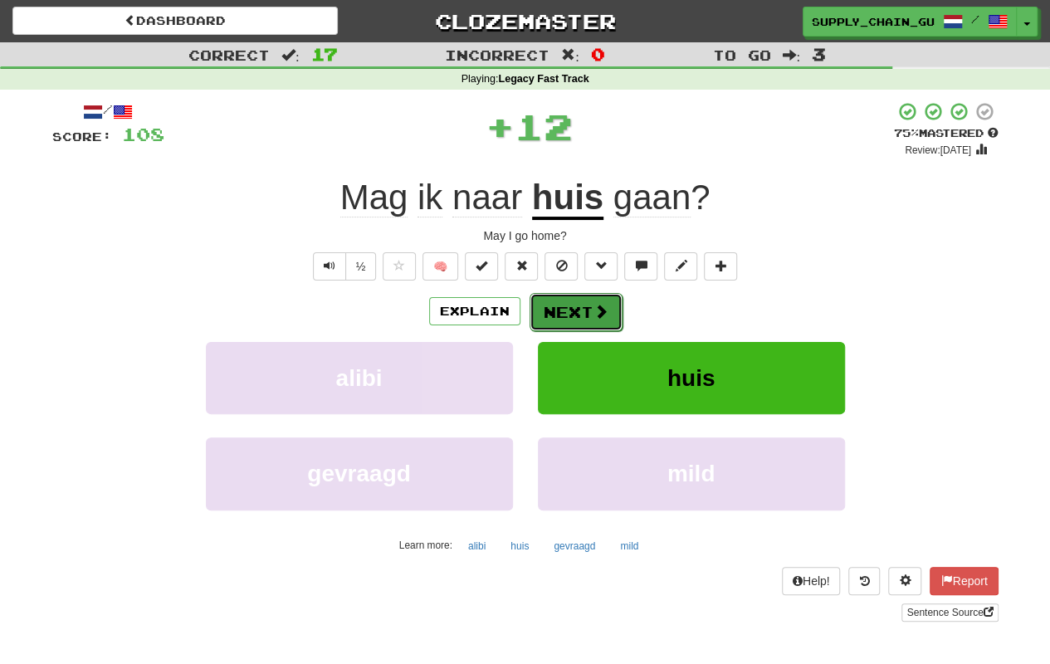
click at [570, 309] on button "Next" at bounding box center [576, 312] width 93 height 38
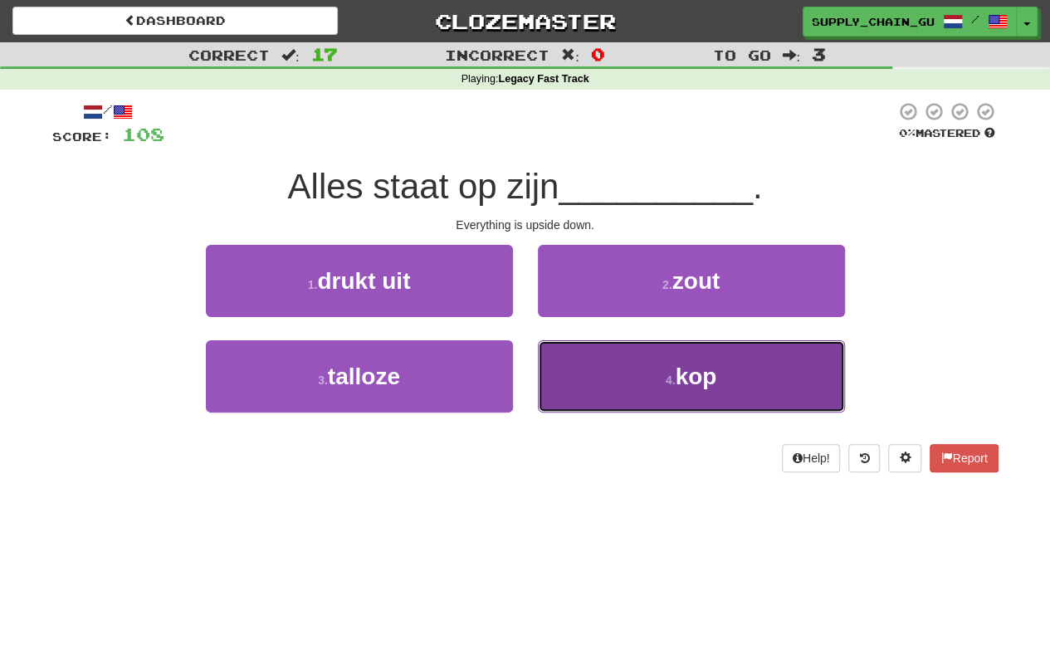
click at [636, 379] on button "4 . kop" at bounding box center [691, 376] width 307 height 72
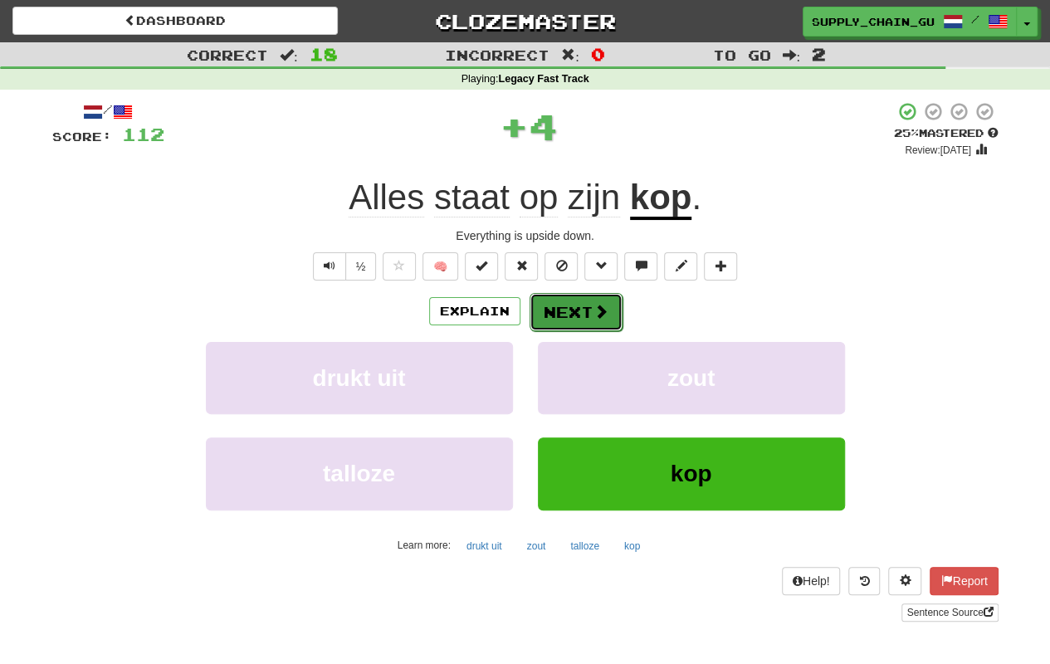
click at [575, 305] on button "Next" at bounding box center [576, 312] width 93 height 38
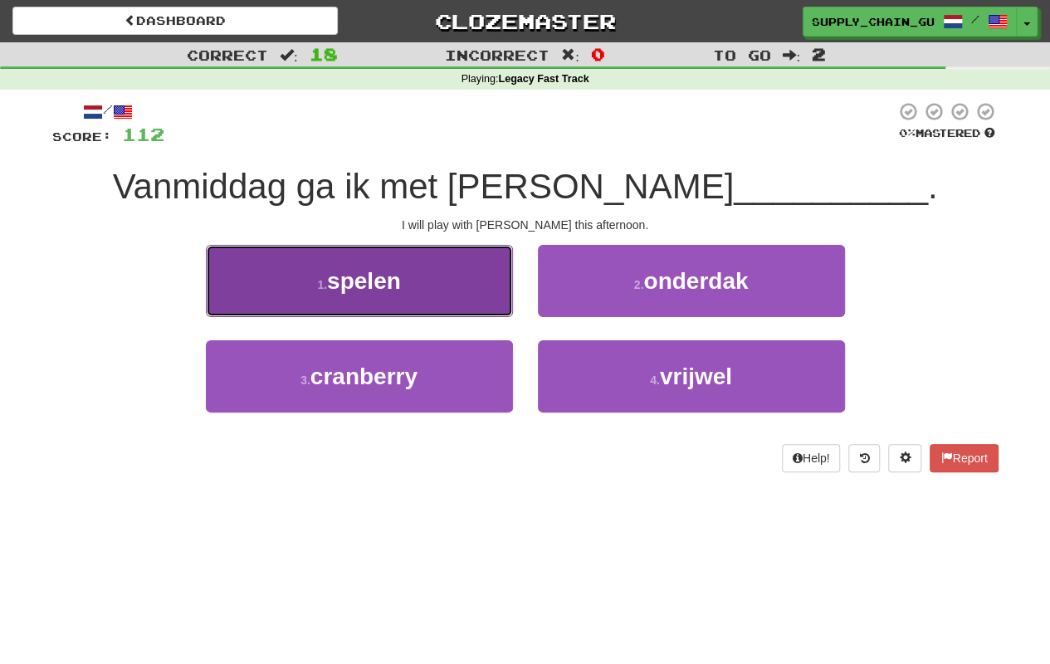
click at [483, 291] on button "1 . spelen" at bounding box center [359, 281] width 307 height 72
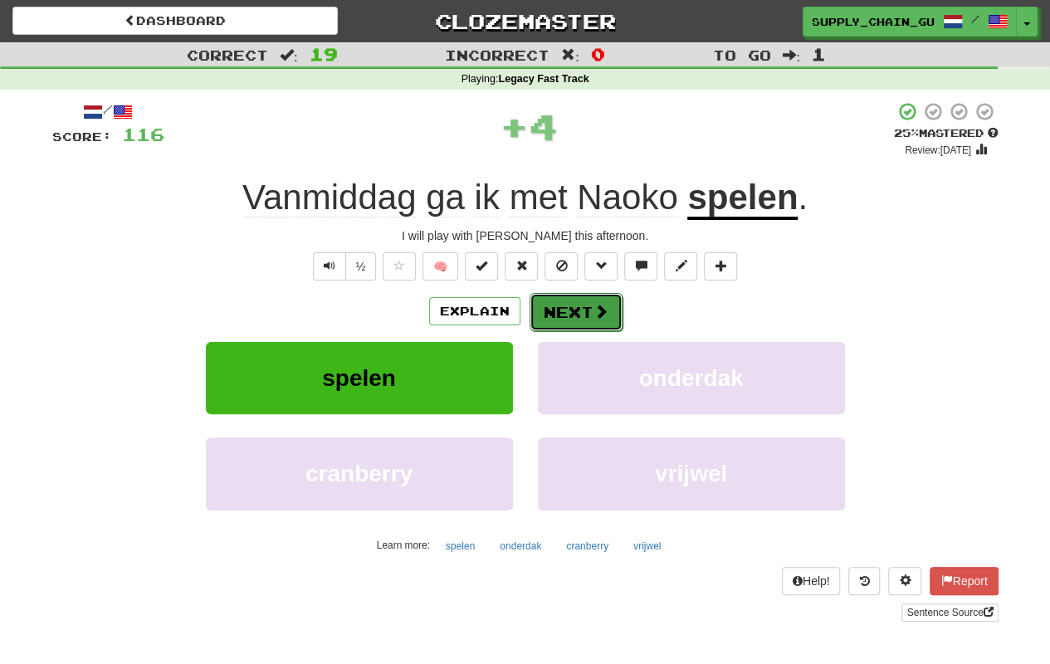
click at [587, 310] on button "Next" at bounding box center [576, 312] width 93 height 38
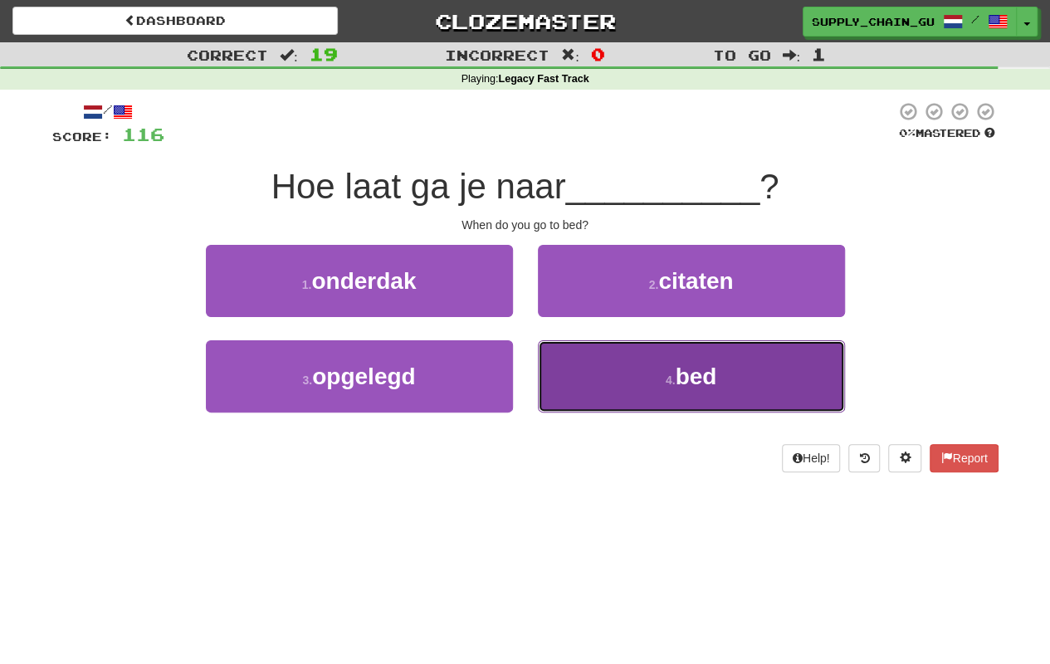
click at [633, 395] on button "4 . bed" at bounding box center [691, 376] width 307 height 72
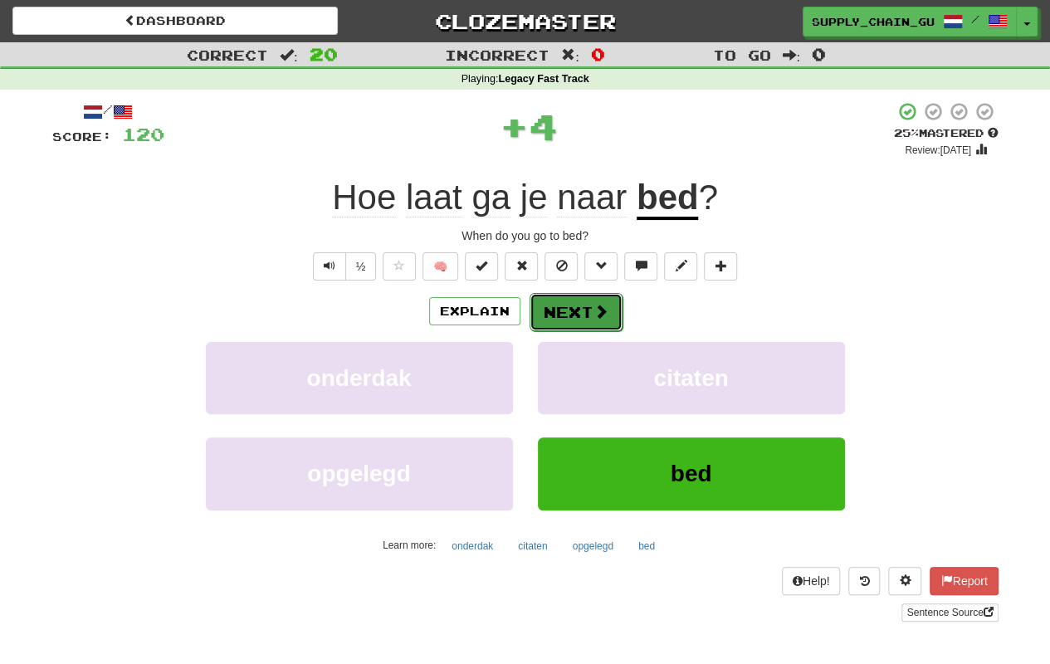
click at [556, 312] on button "Next" at bounding box center [576, 312] width 93 height 38
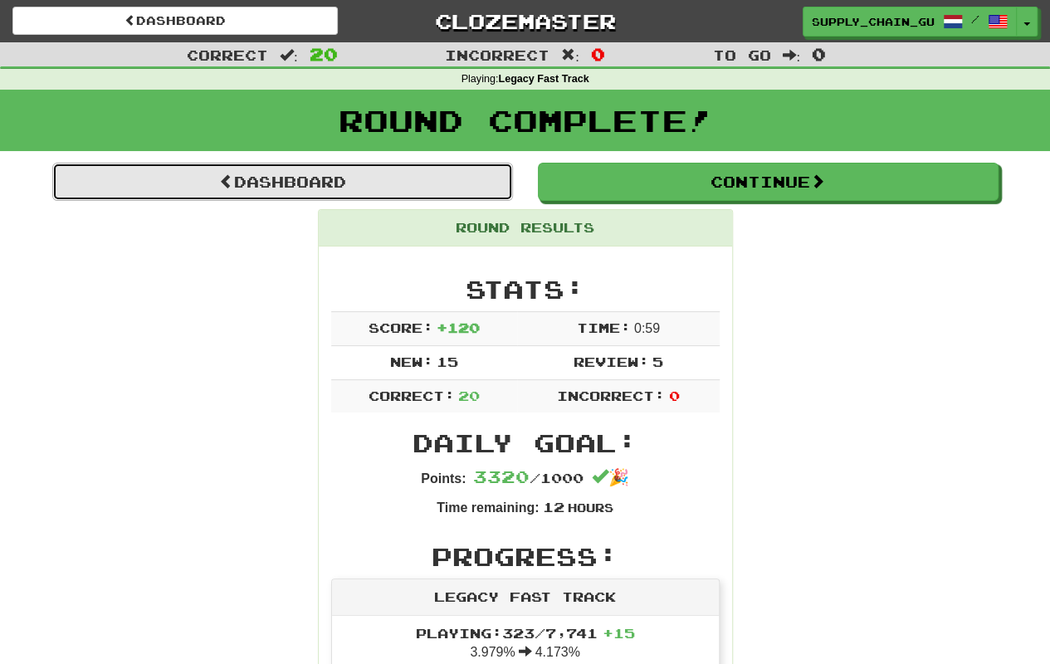
click at [295, 183] on link "Dashboard" at bounding box center [282, 182] width 461 height 38
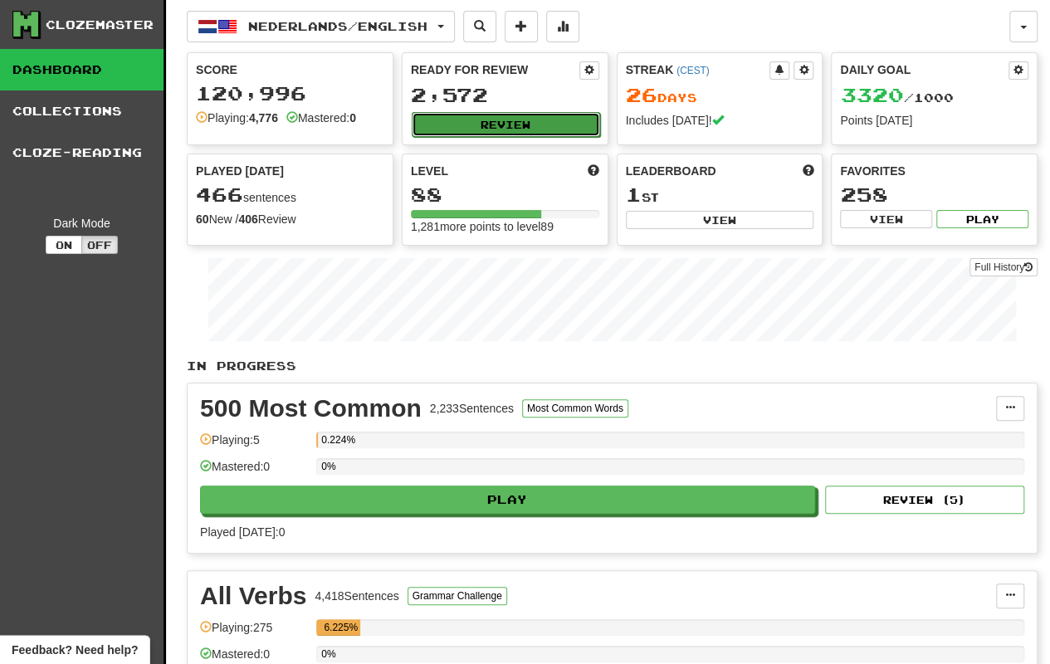
click at [517, 112] on button "Review" at bounding box center [506, 124] width 188 height 25
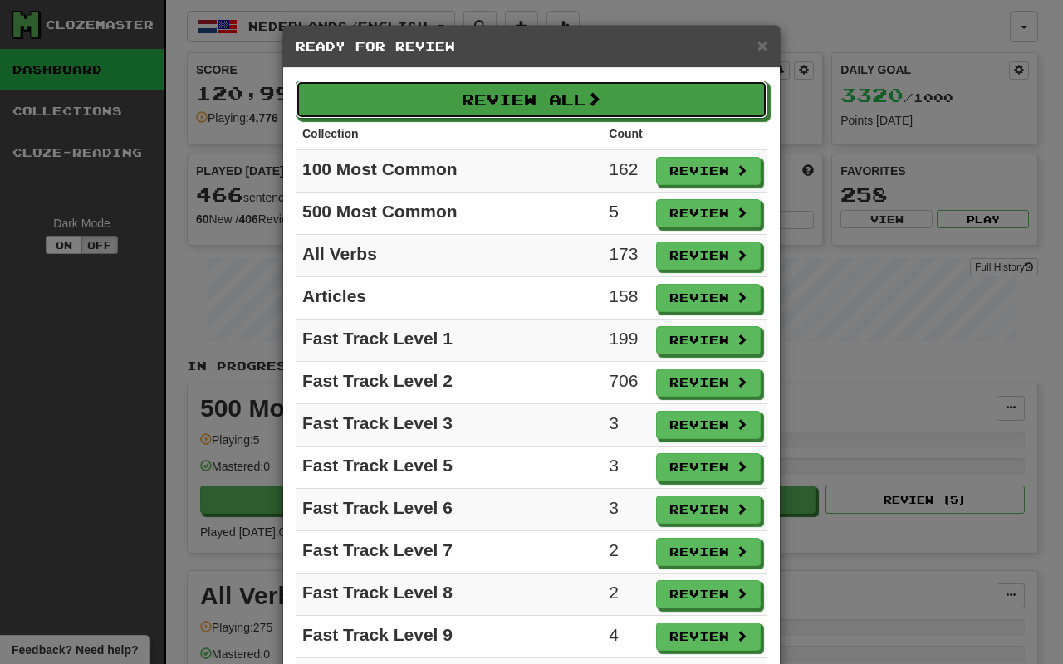
click at [517, 112] on button "Review All" at bounding box center [532, 100] width 472 height 38
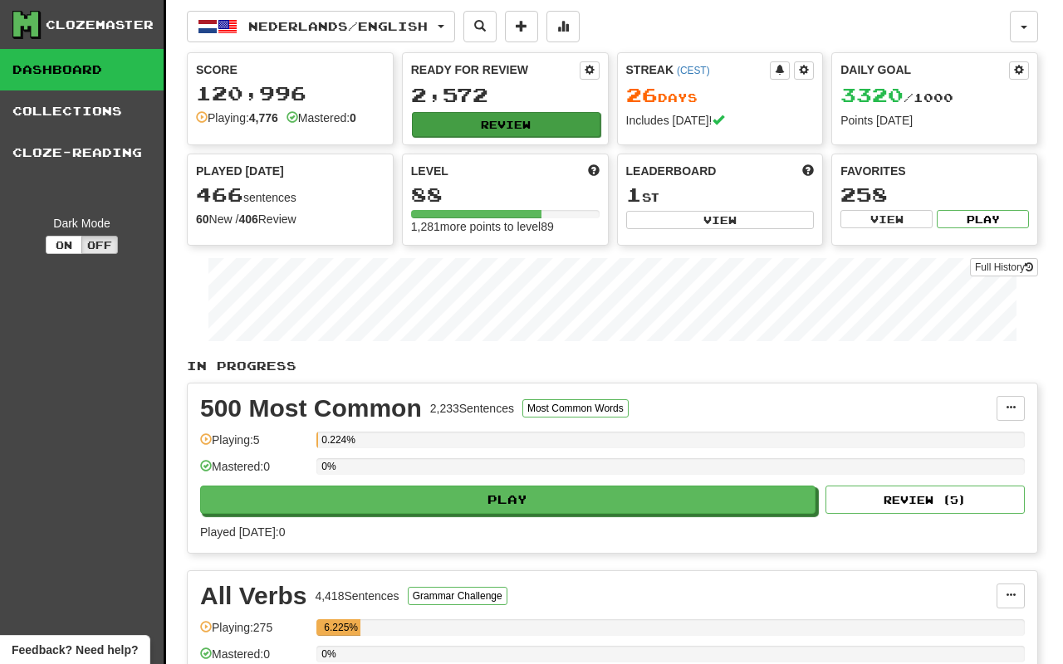
select select "**"
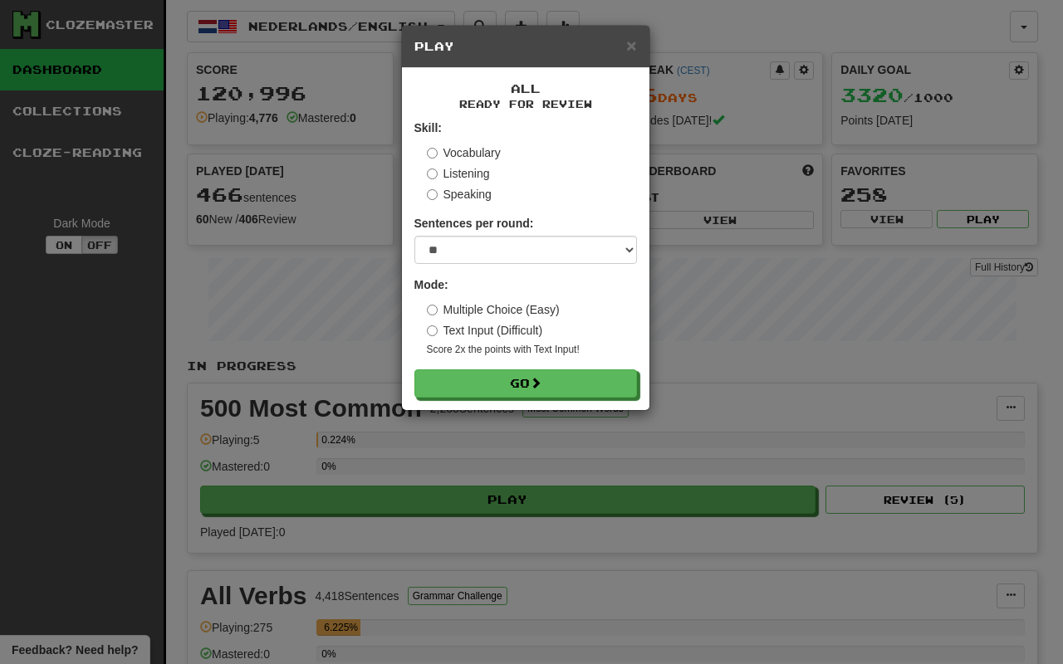
click at [511, 322] on label "Text Input (Difficult)" at bounding box center [485, 330] width 116 height 17
click at [525, 380] on button "Go" at bounding box center [526, 384] width 222 height 28
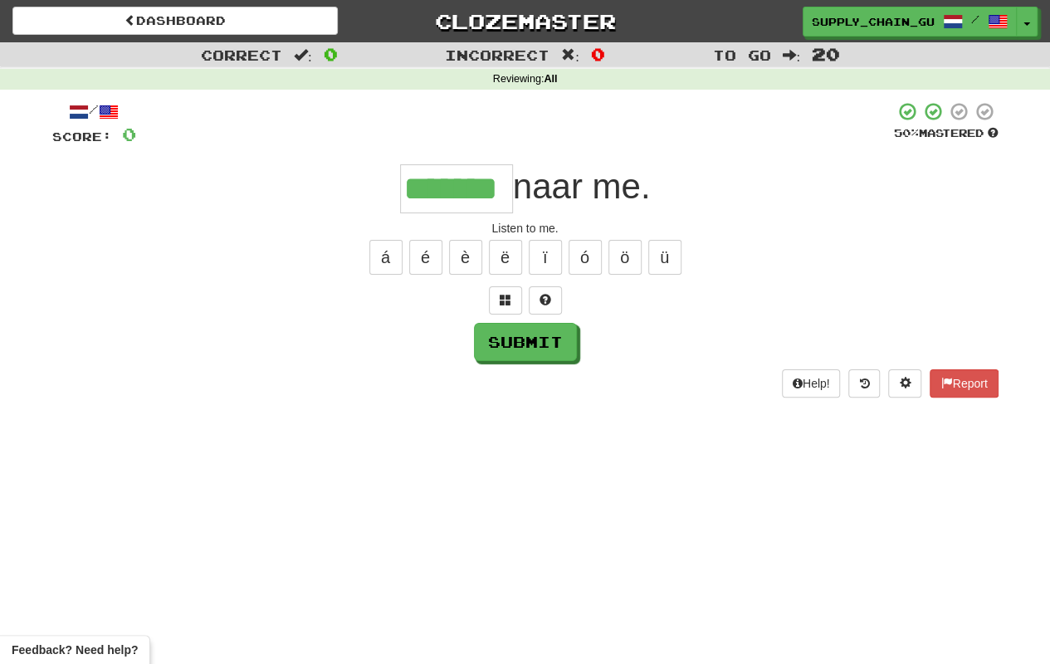
type input "*******"
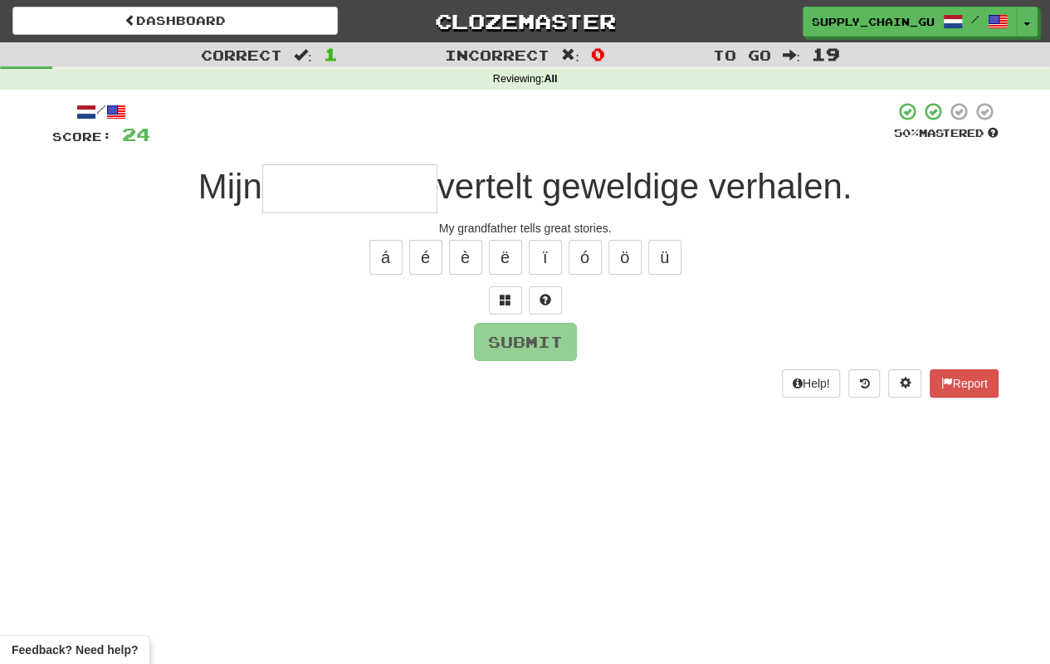
type input "*"
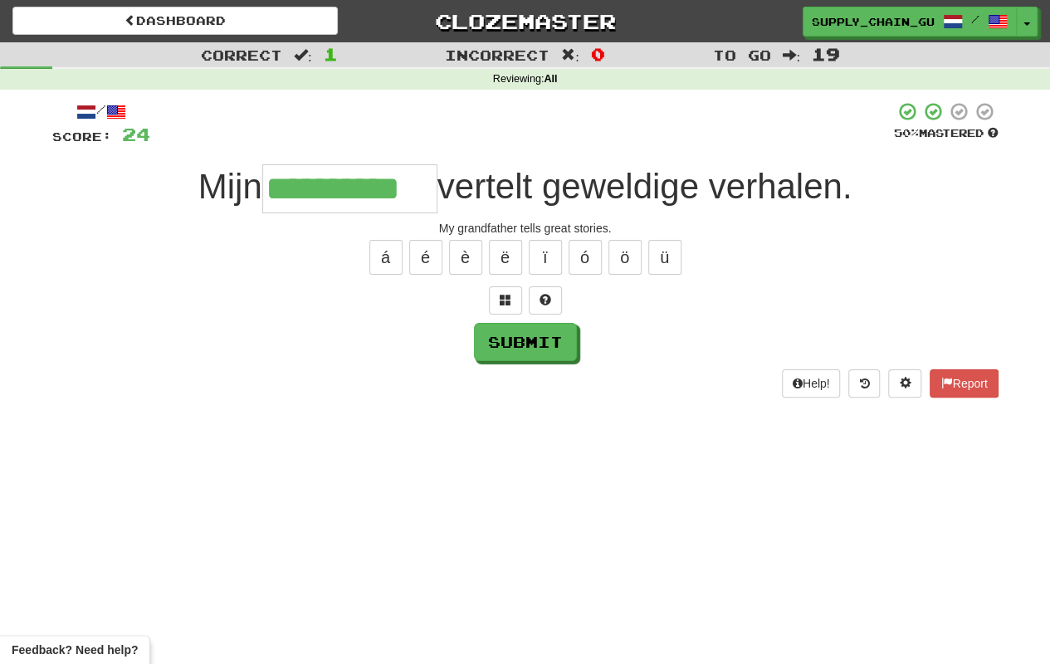
type input "**********"
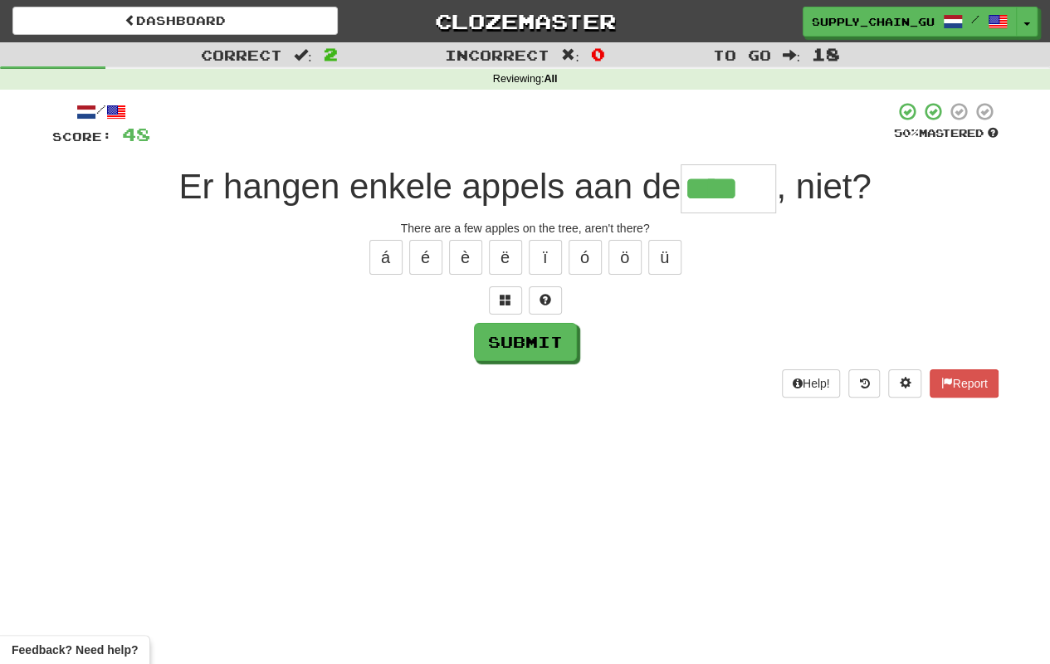
type input "****"
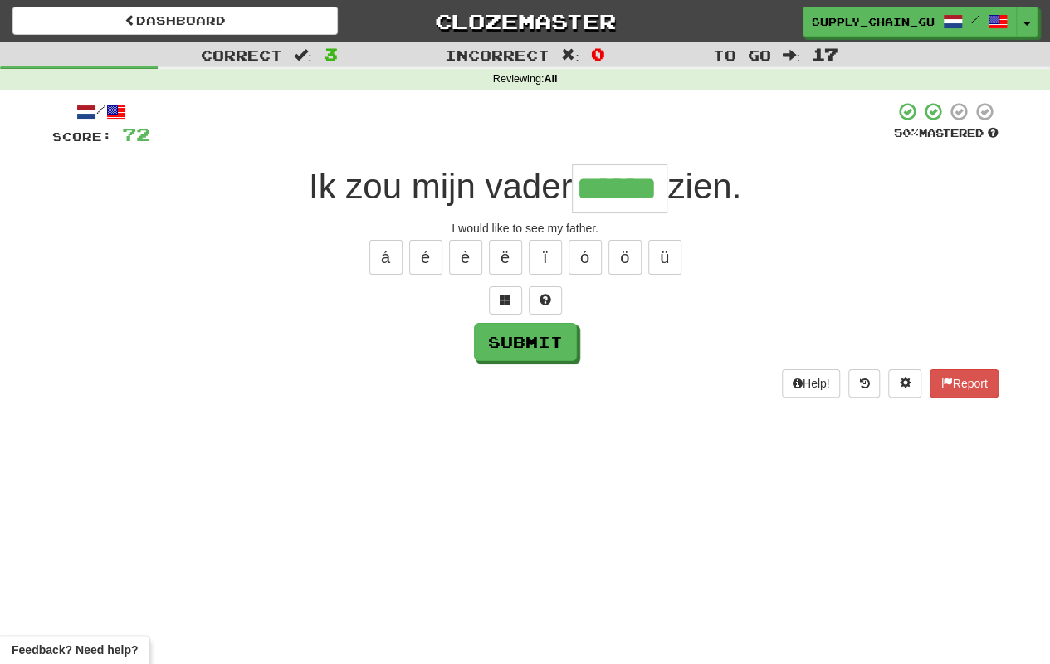
type input "******"
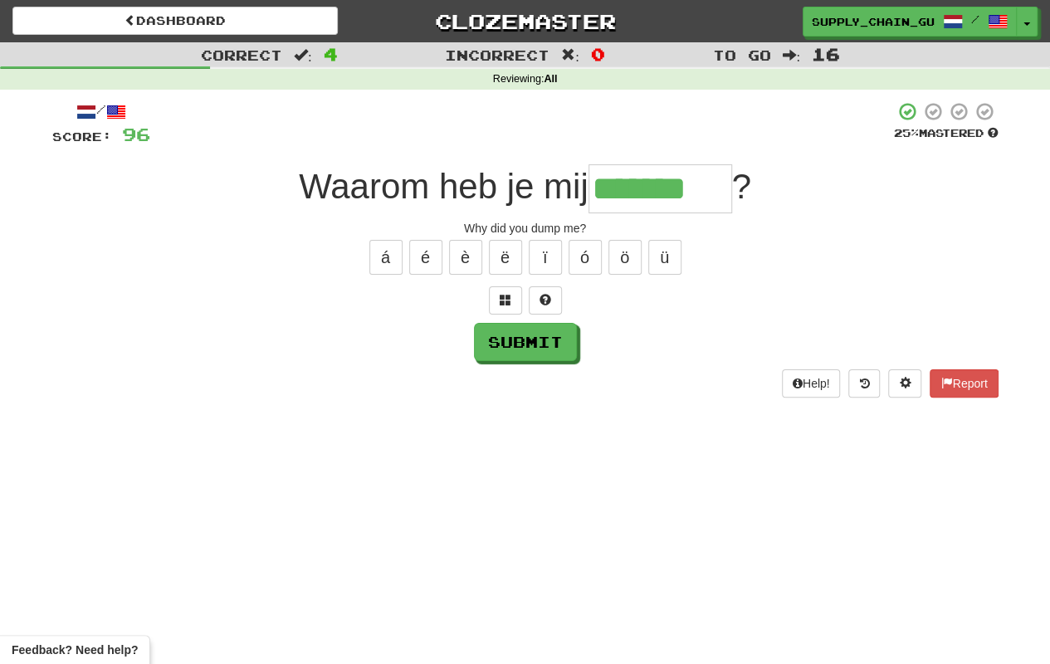
type input "*******"
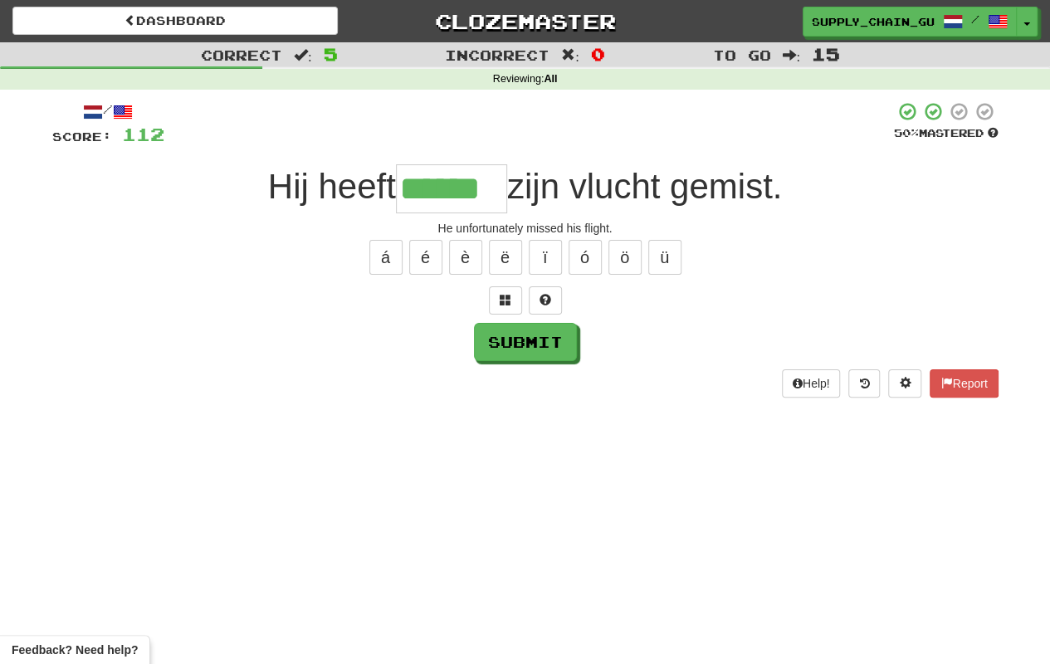
type input "******"
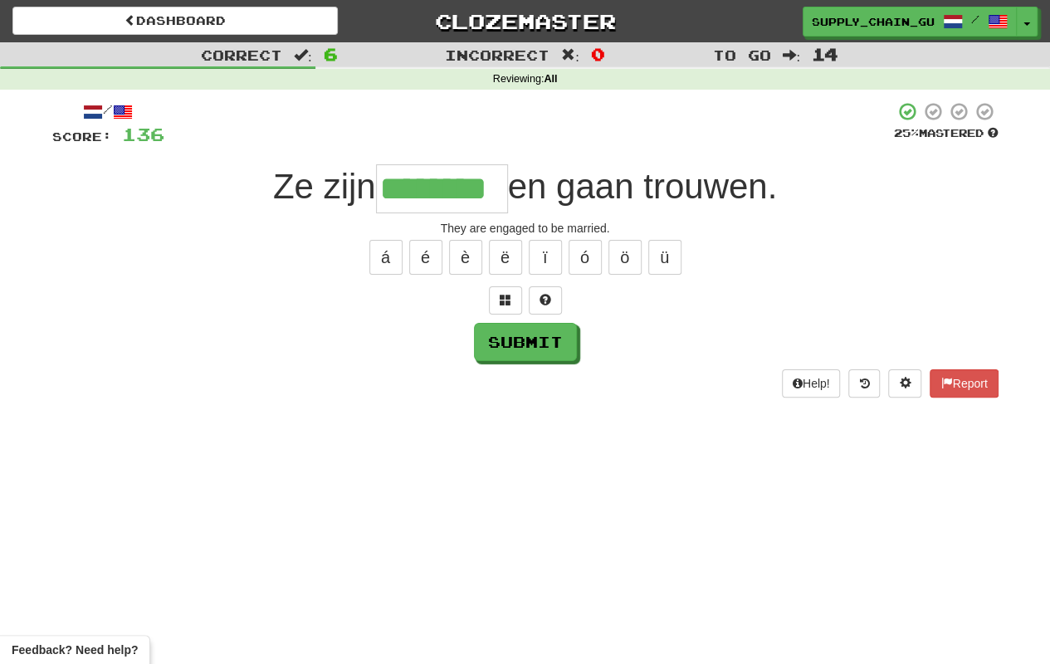
type input "********"
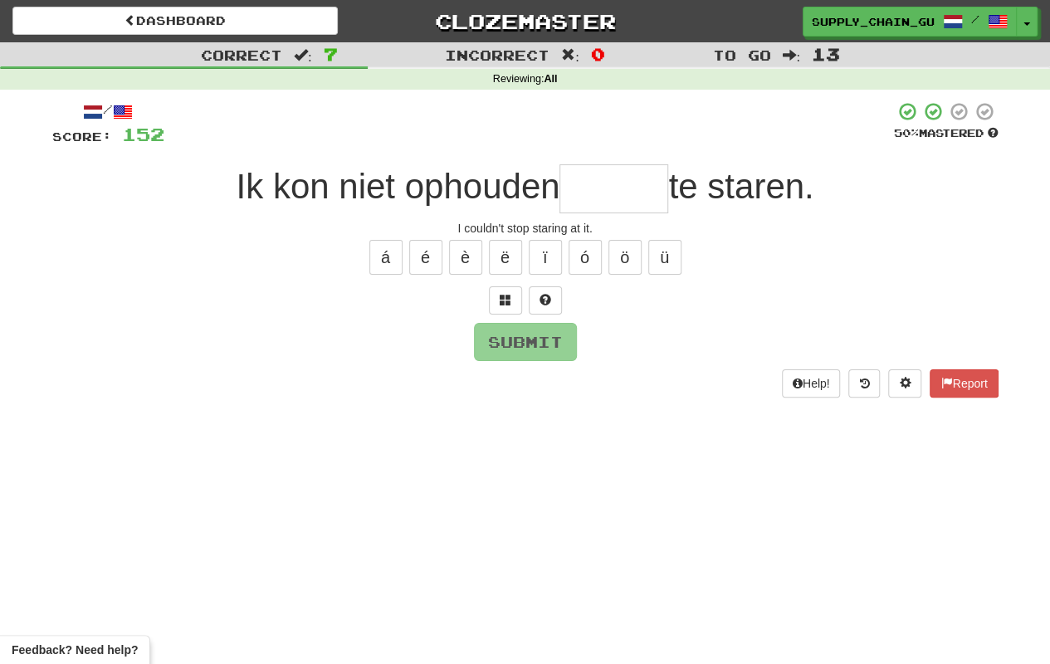
type input "*"
type input "******"
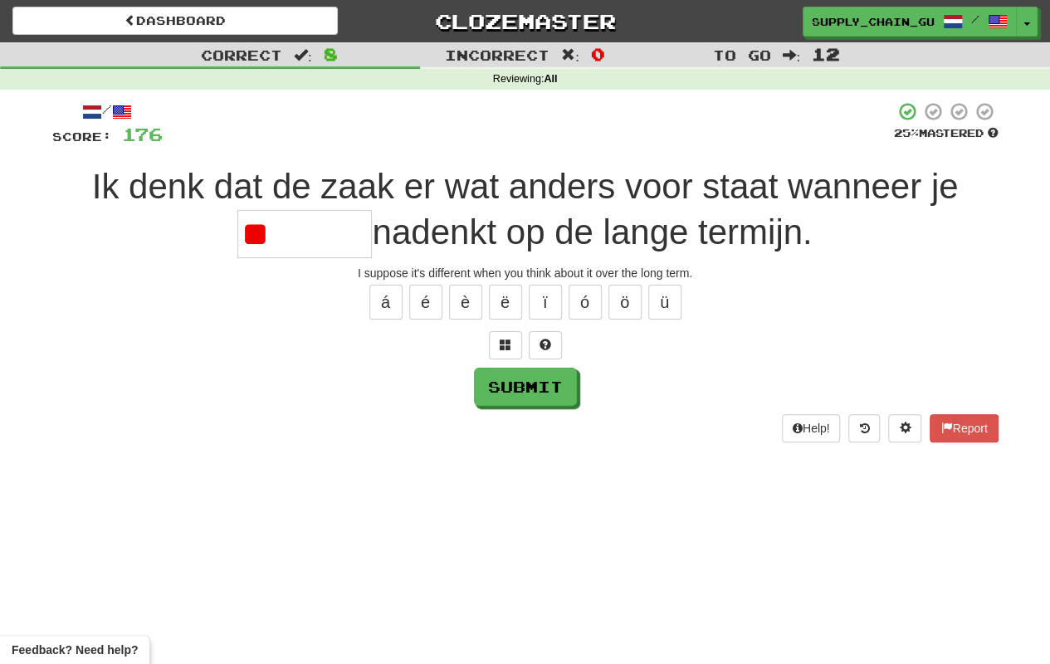
type input "*"
type input "********"
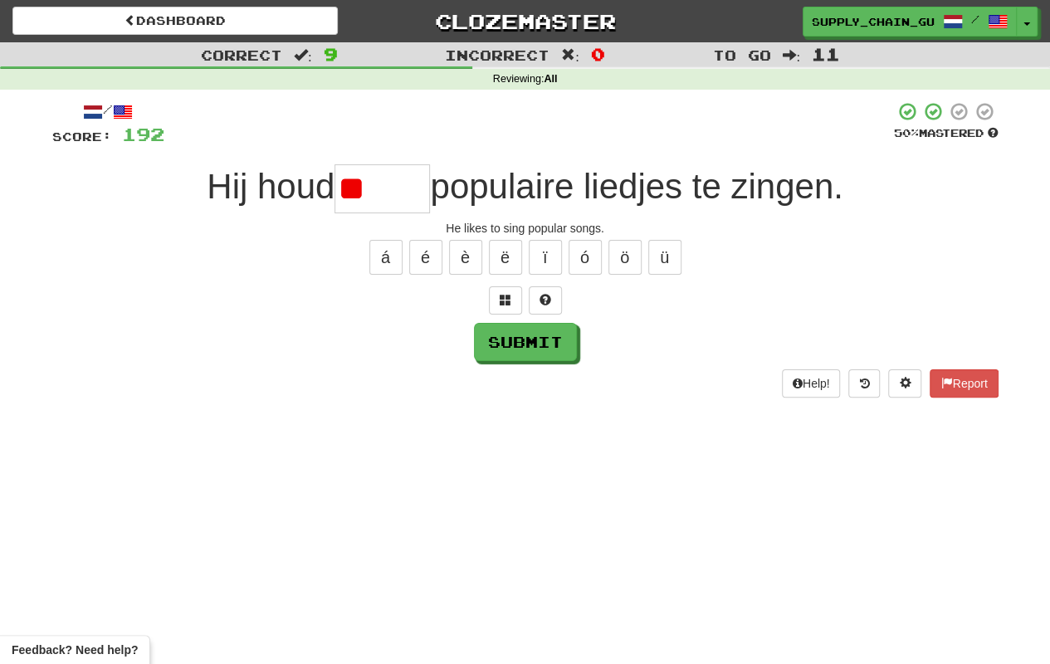
type input "*"
type input "*****"
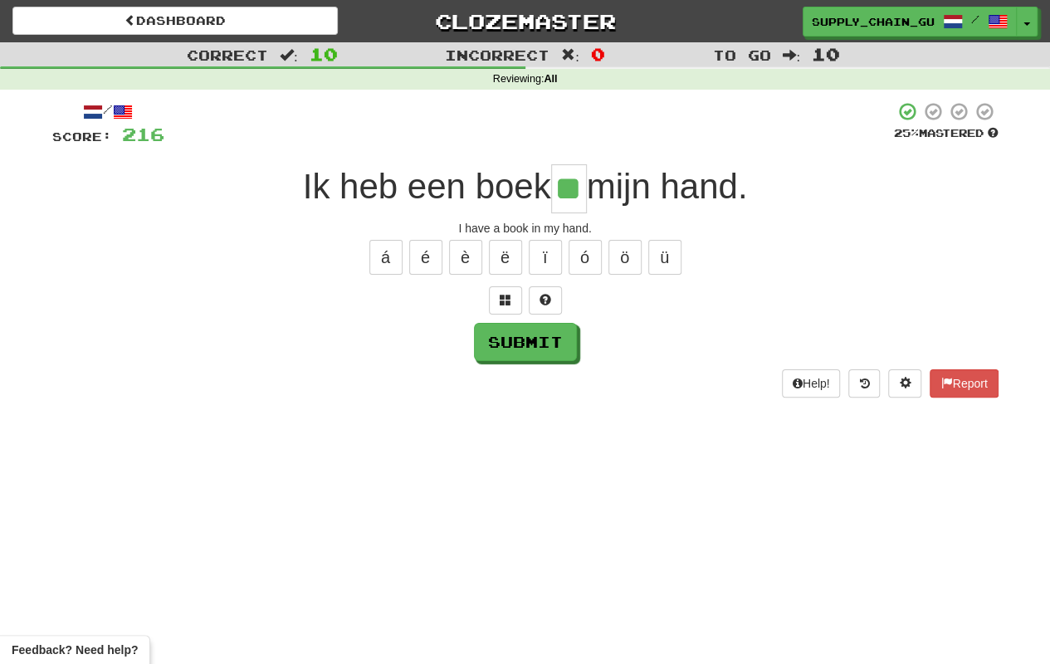
type input "**"
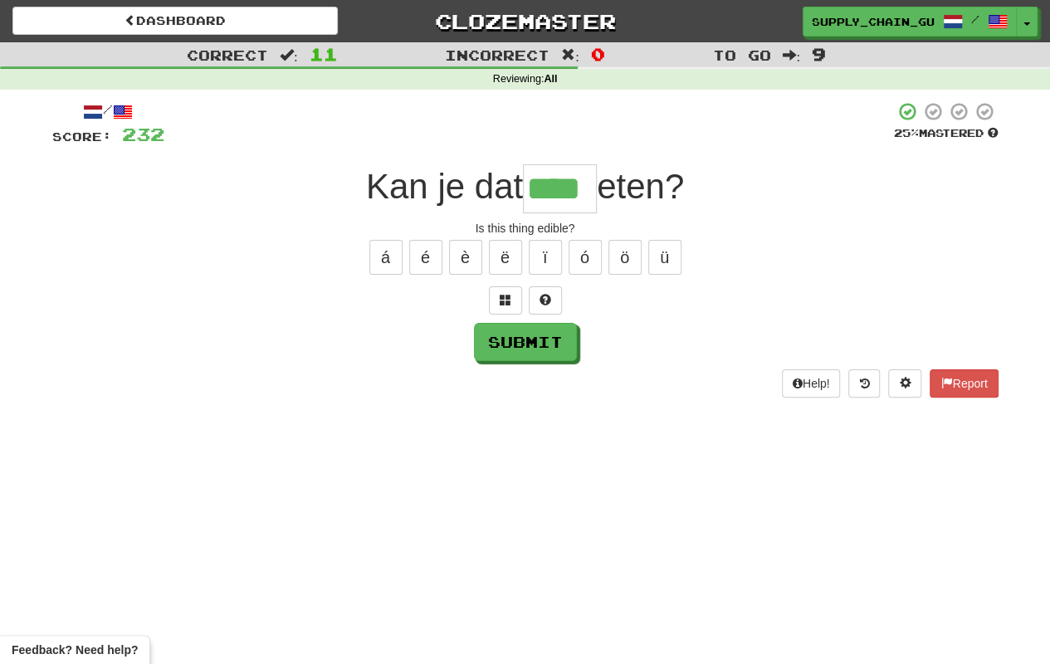
type input "****"
type input "*****"
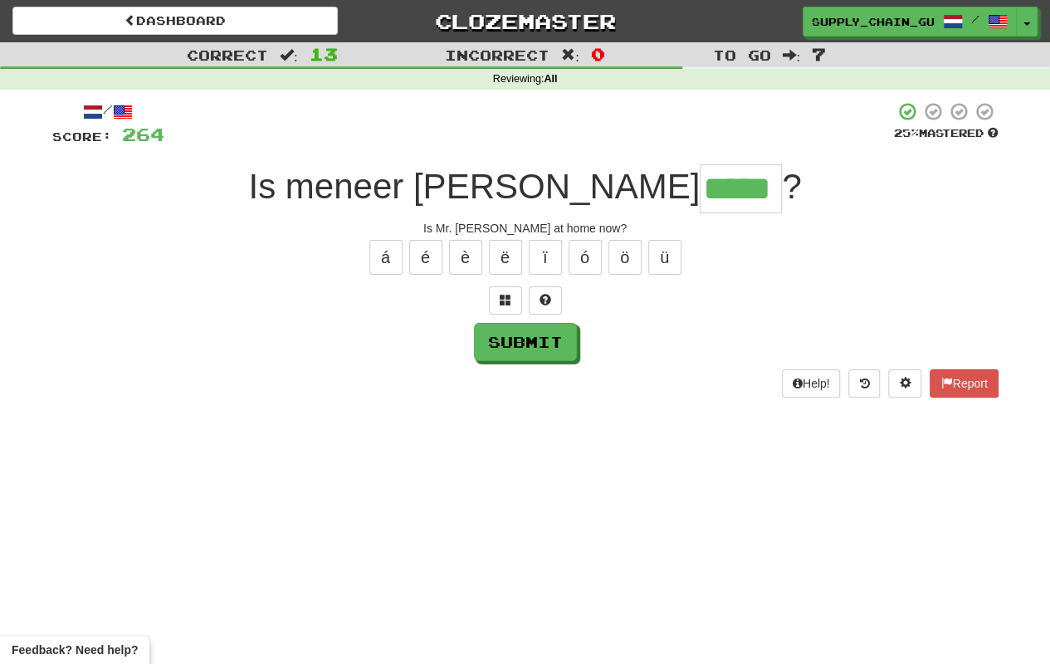
type input "*****"
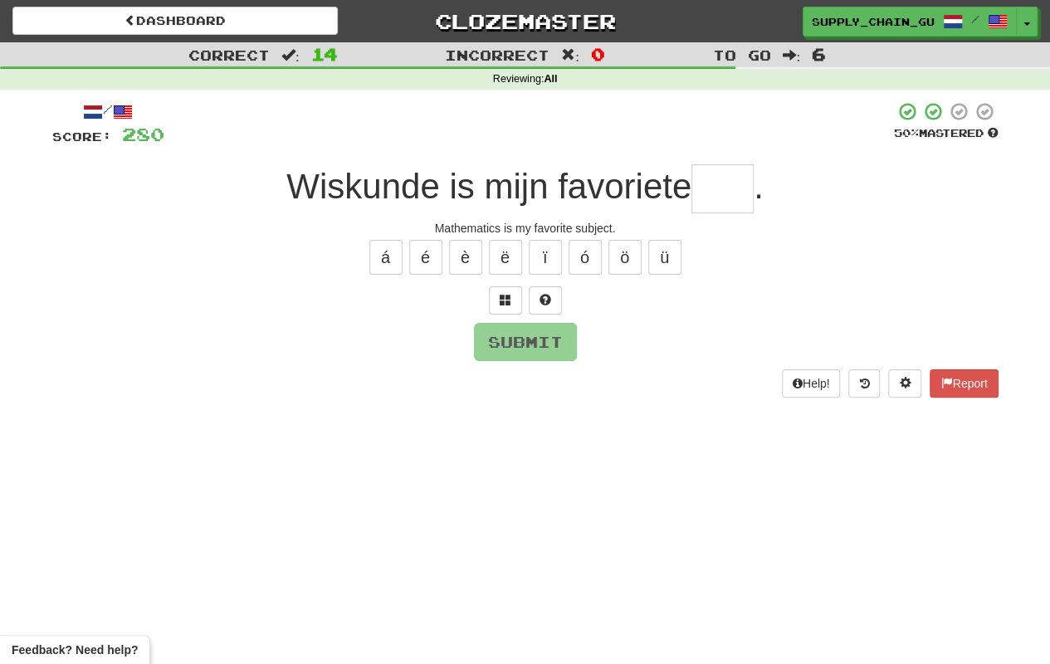
type input "*"
type input "***"
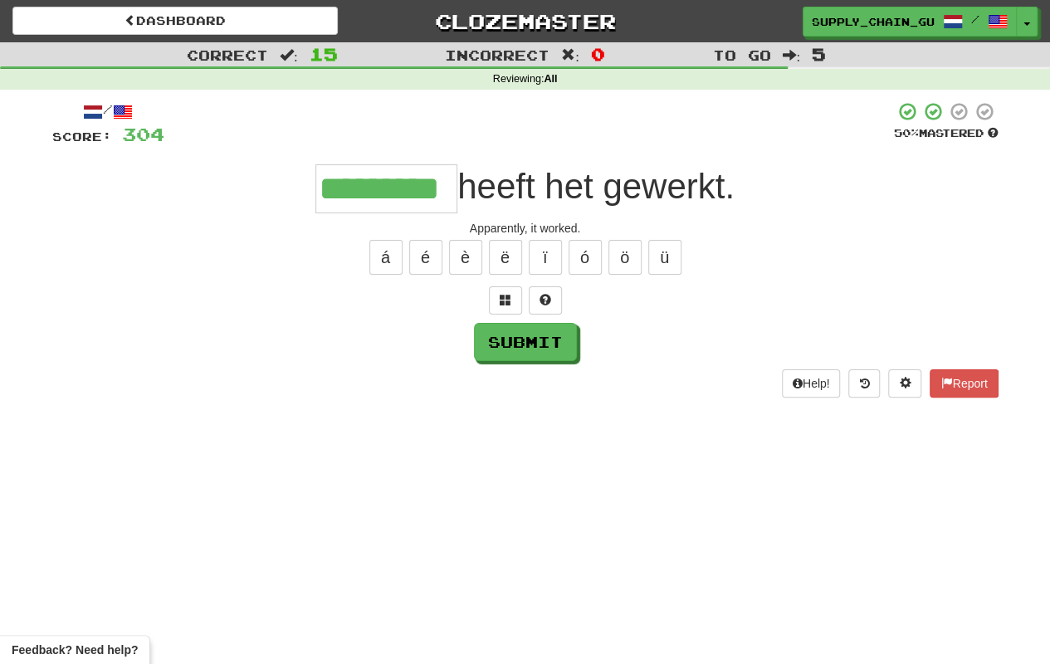
type input "*********"
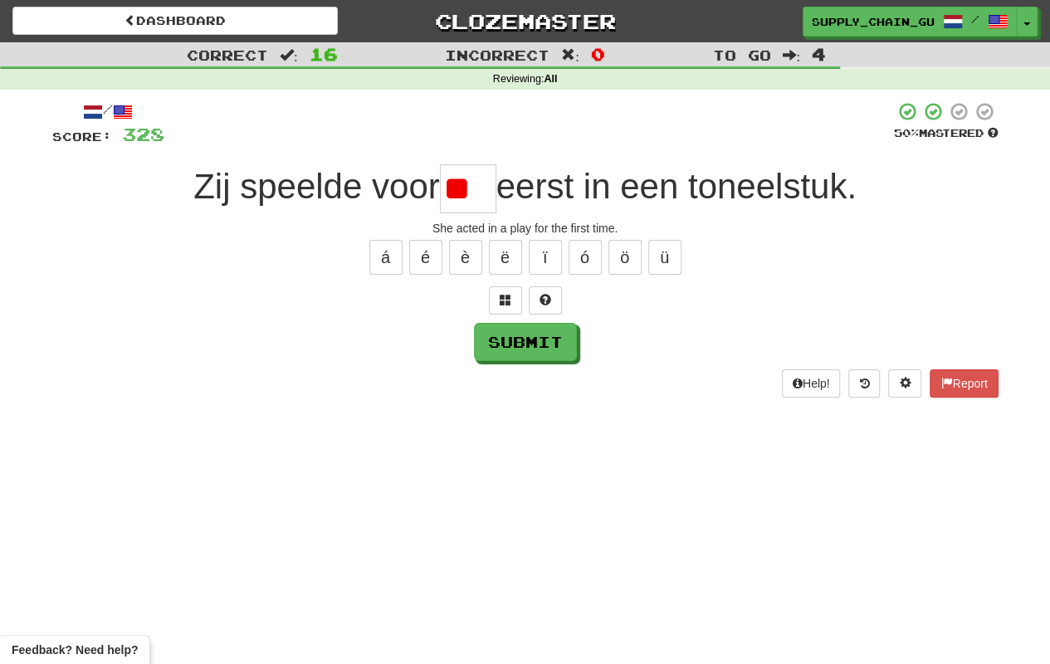
type input "*"
type input "***"
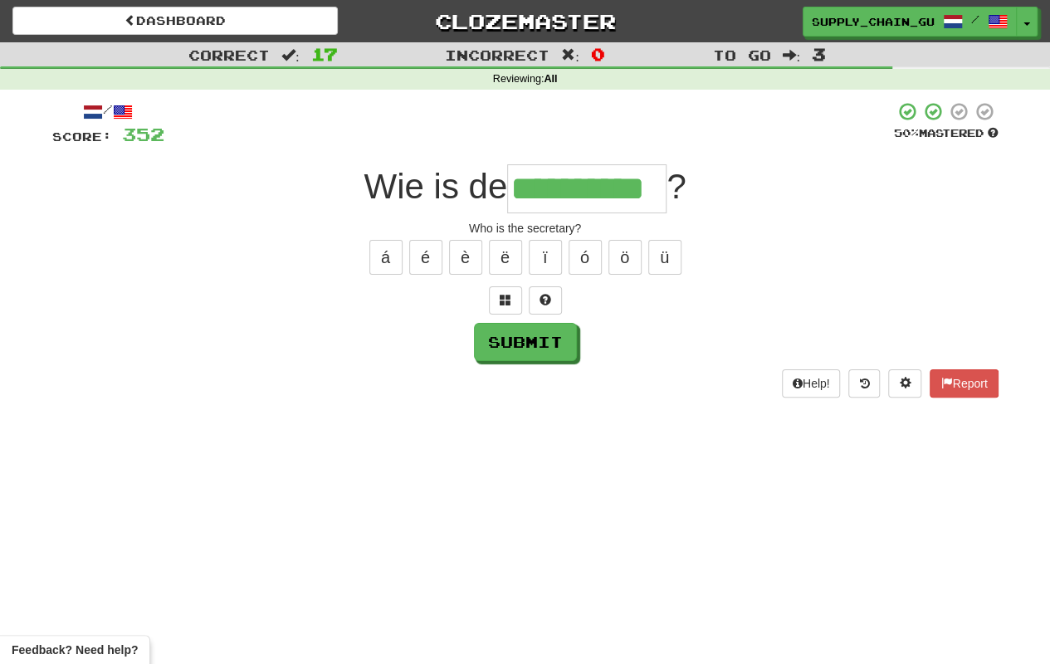
type input "**********"
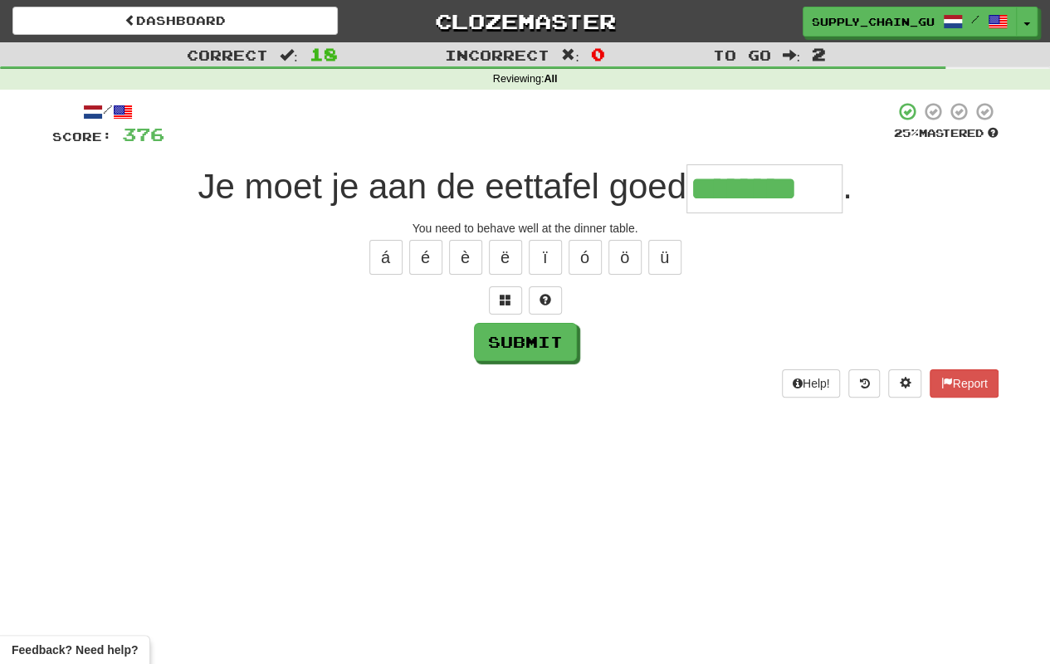
type input "********"
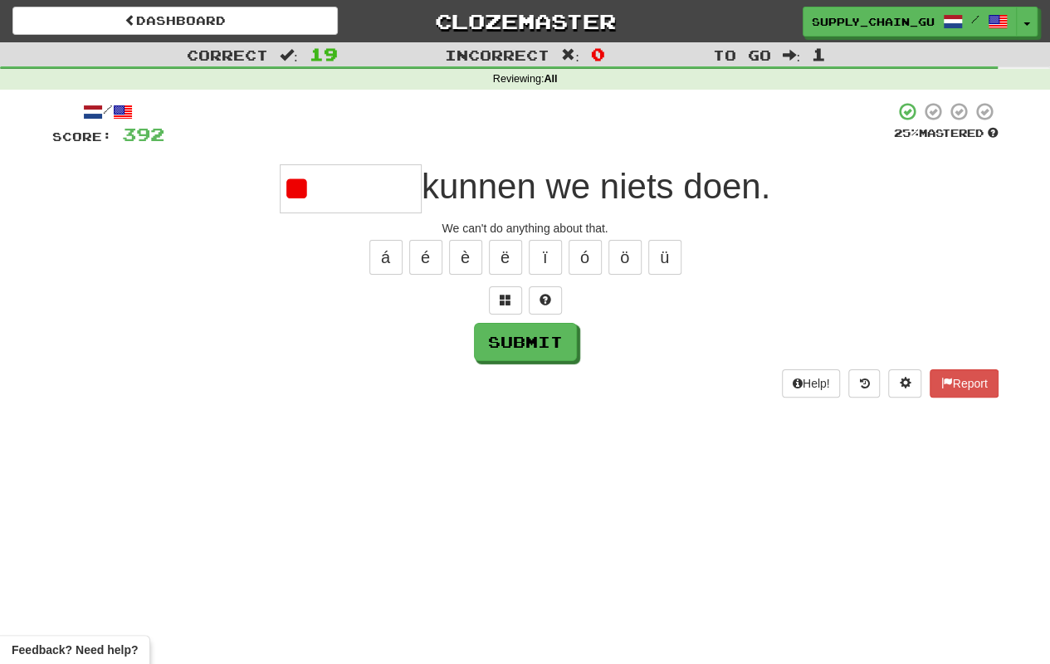
type input "*"
type input "*******"
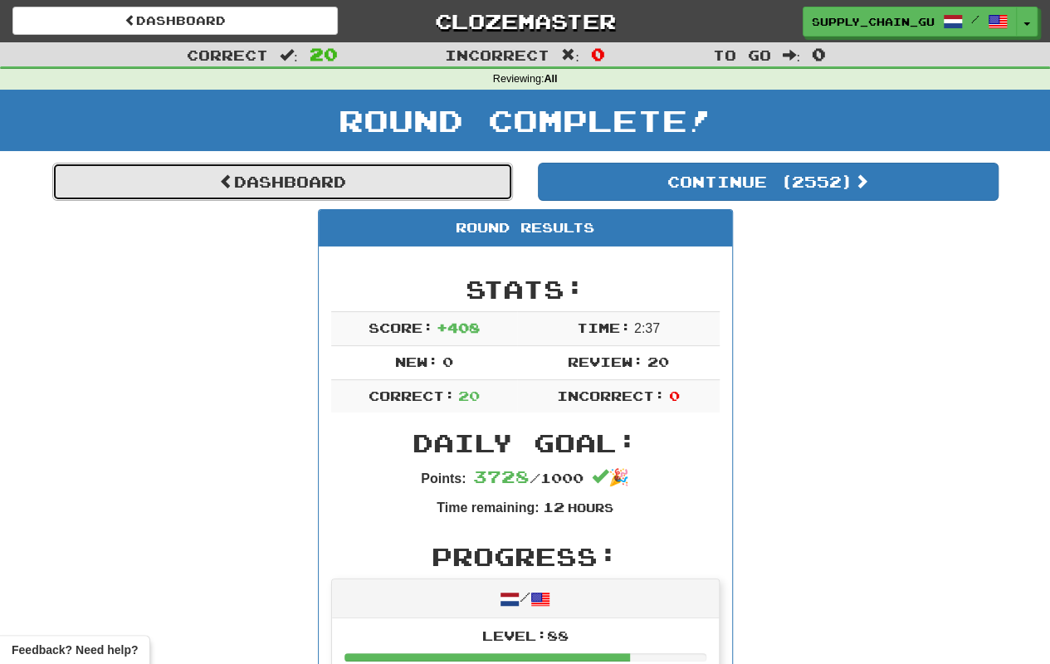
click at [305, 184] on link "Dashboard" at bounding box center [282, 182] width 461 height 38
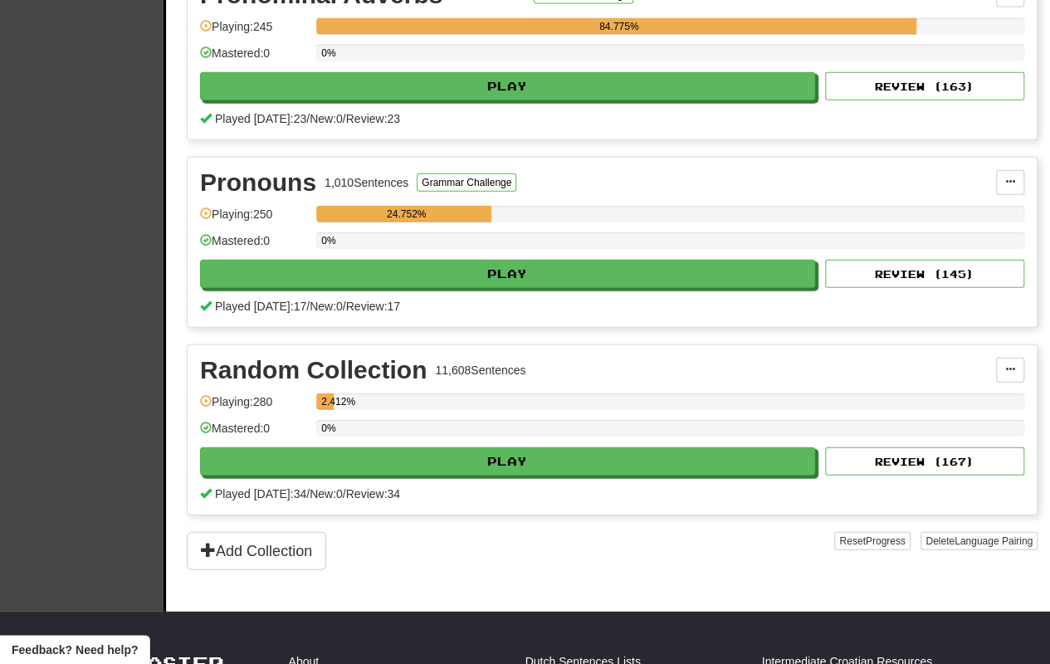
scroll to position [1909, 0]
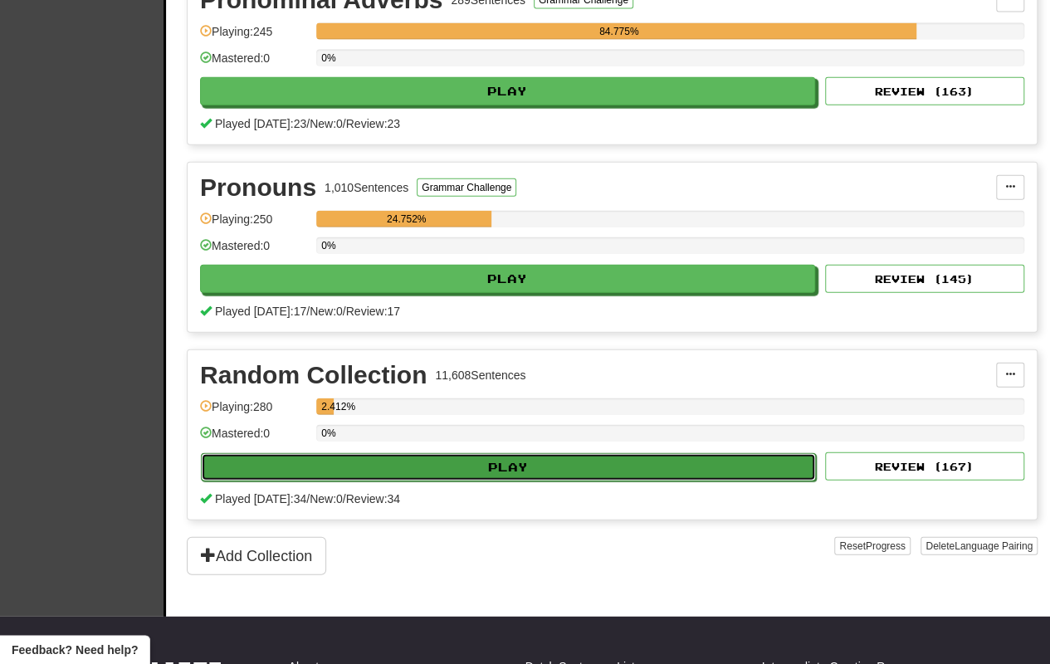
click at [563, 453] on button "Play" at bounding box center [508, 467] width 615 height 28
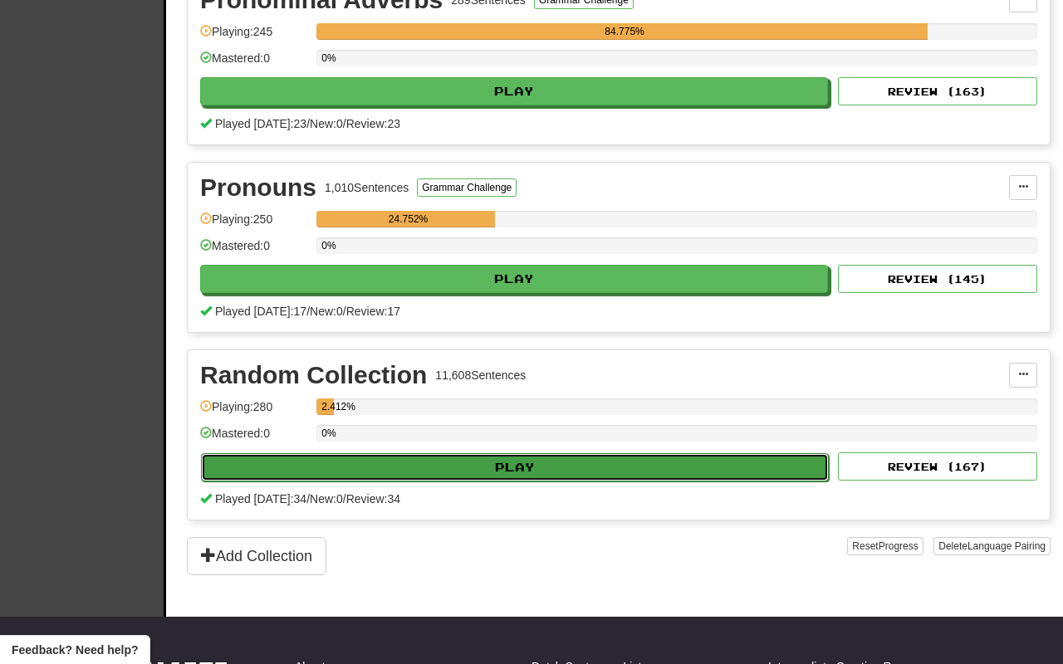
select select "**"
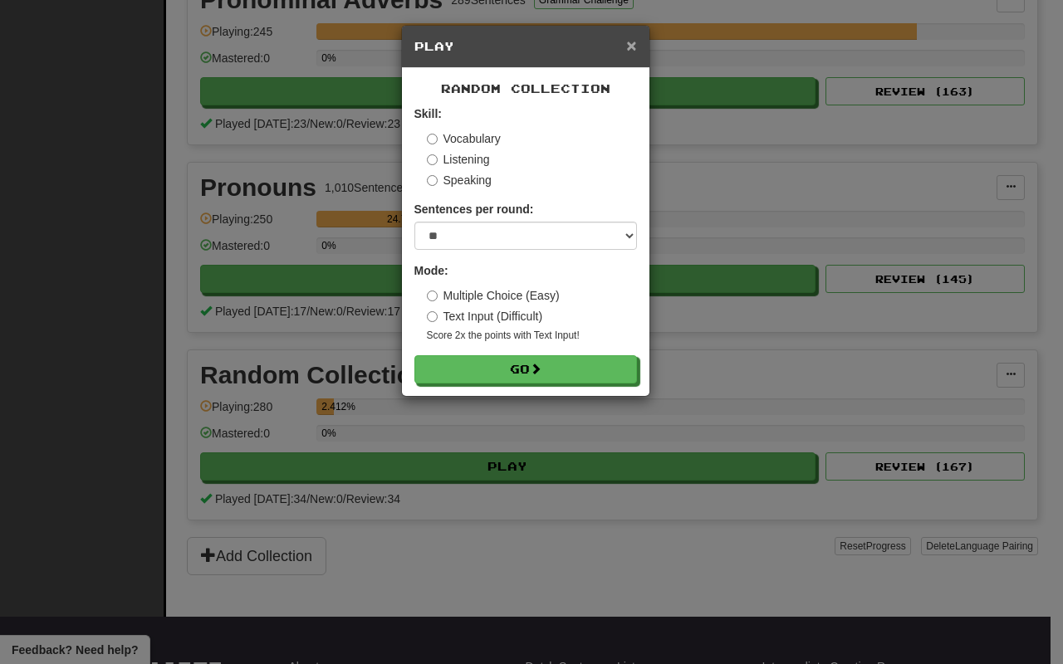
click at [633, 50] on span "×" at bounding box center [631, 45] width 10 height 19
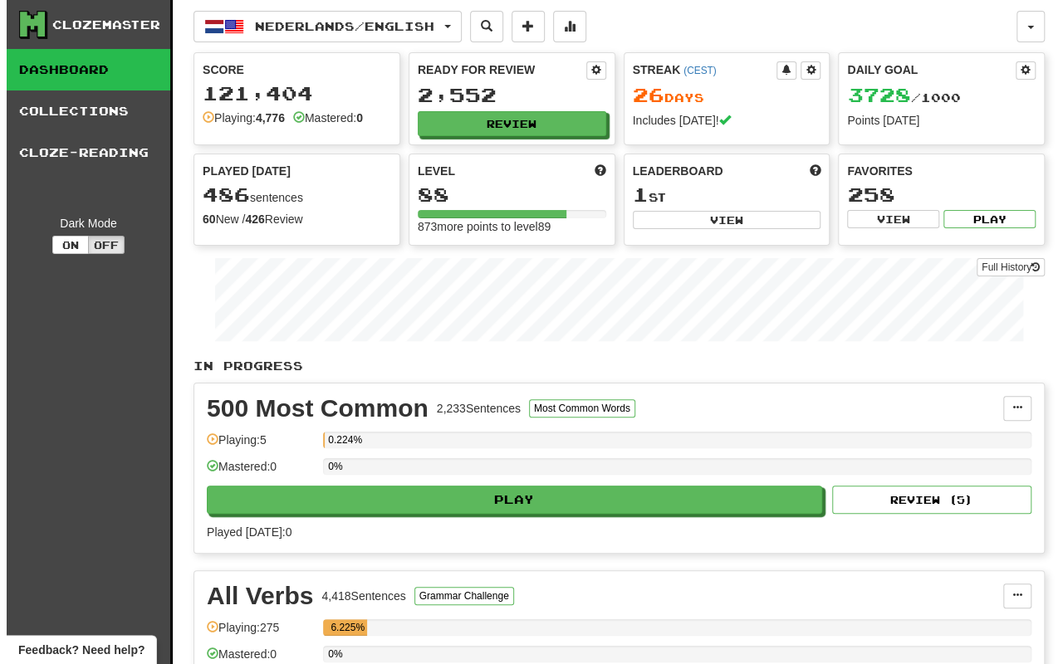
scroll to position [83, 0]
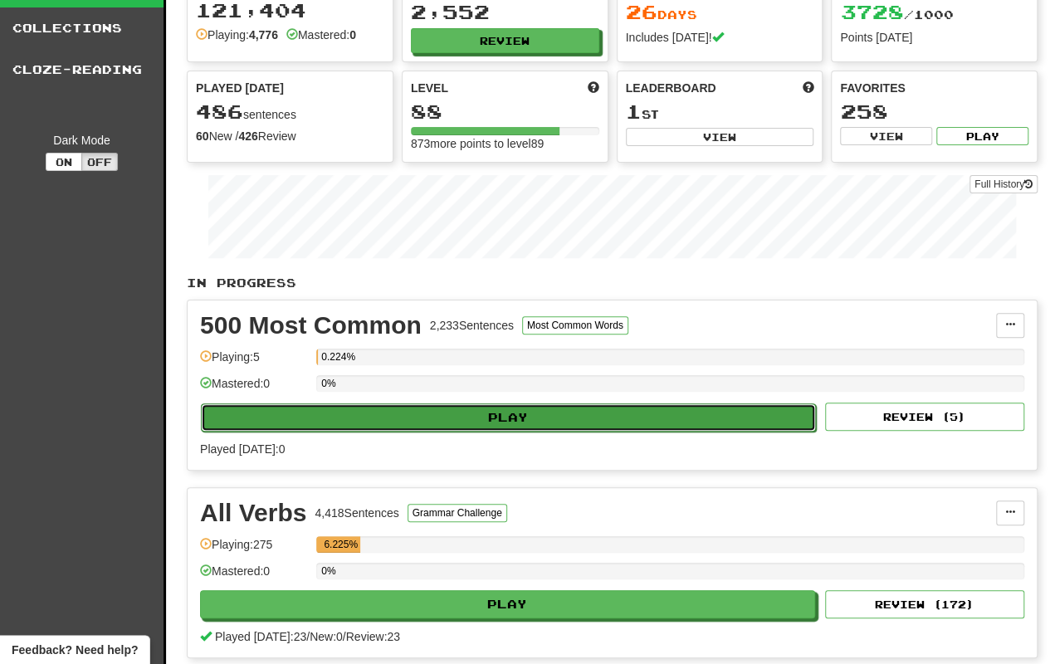
click at [469, 412] on button "Play" at bounding box center [508, 417] width 615 height 28
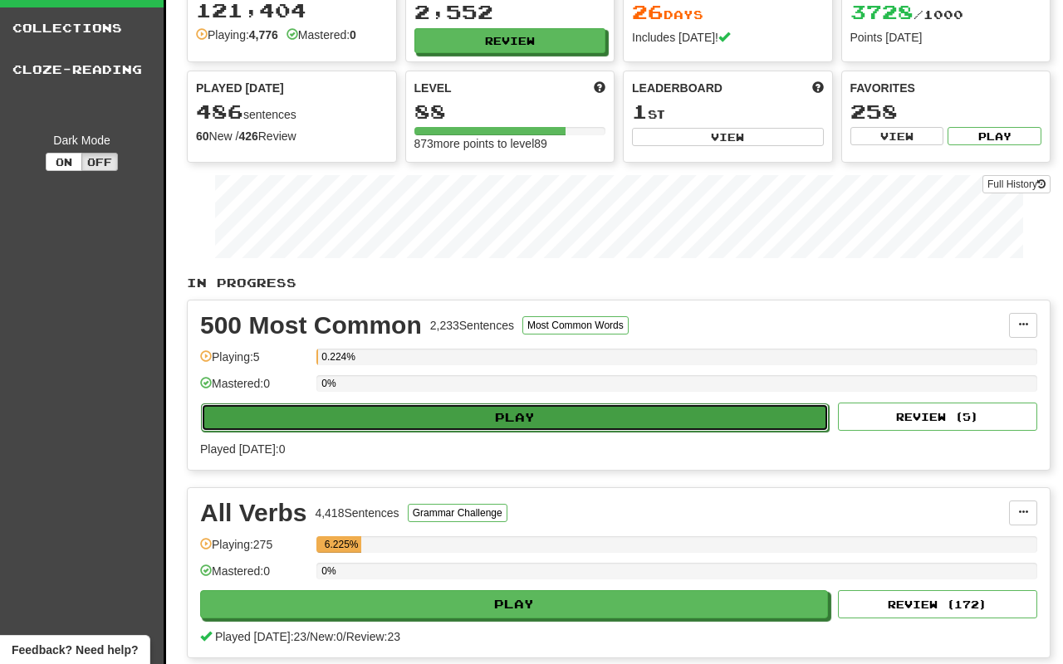
select select "**"
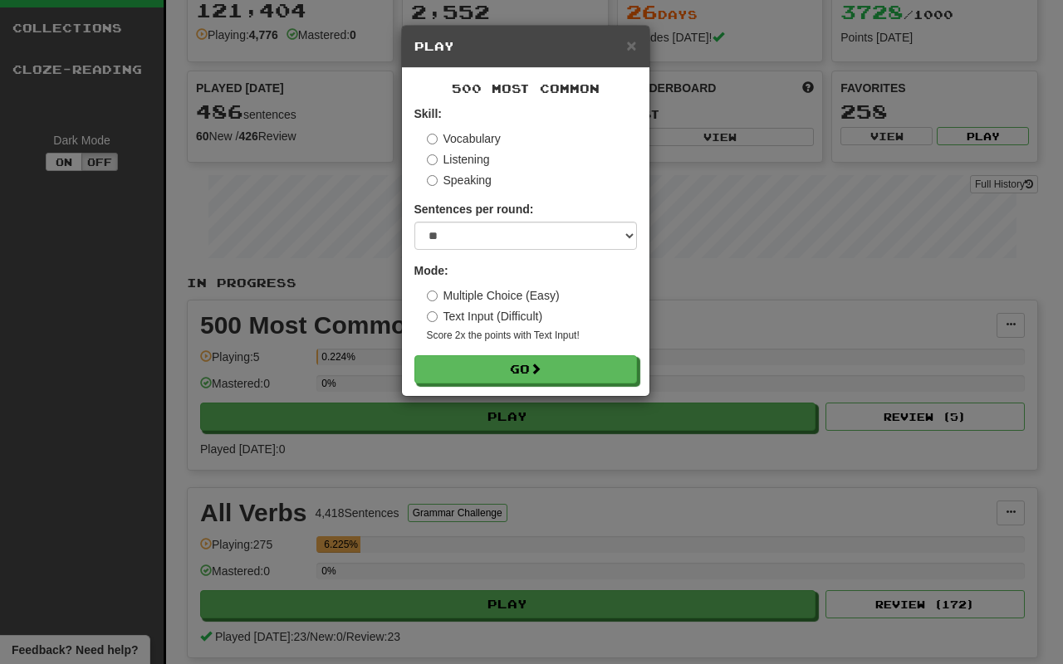
click at [491, 292] on label "Multiple Choice (Easy)" at bounding box center [493, 295] width 133 height 17
click at [514, 375] on button "Go" at bounding box center [526, 370] width 222 height 28
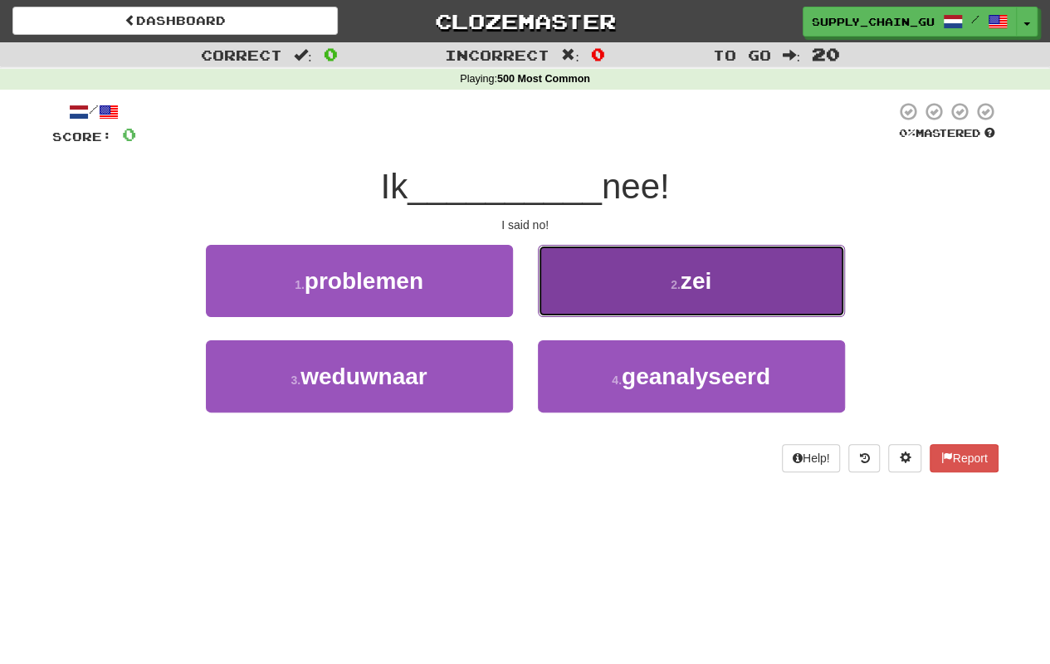
click at [688, 301] on button "2 . zei" at bounding box center [691, 281] width 307 height 72
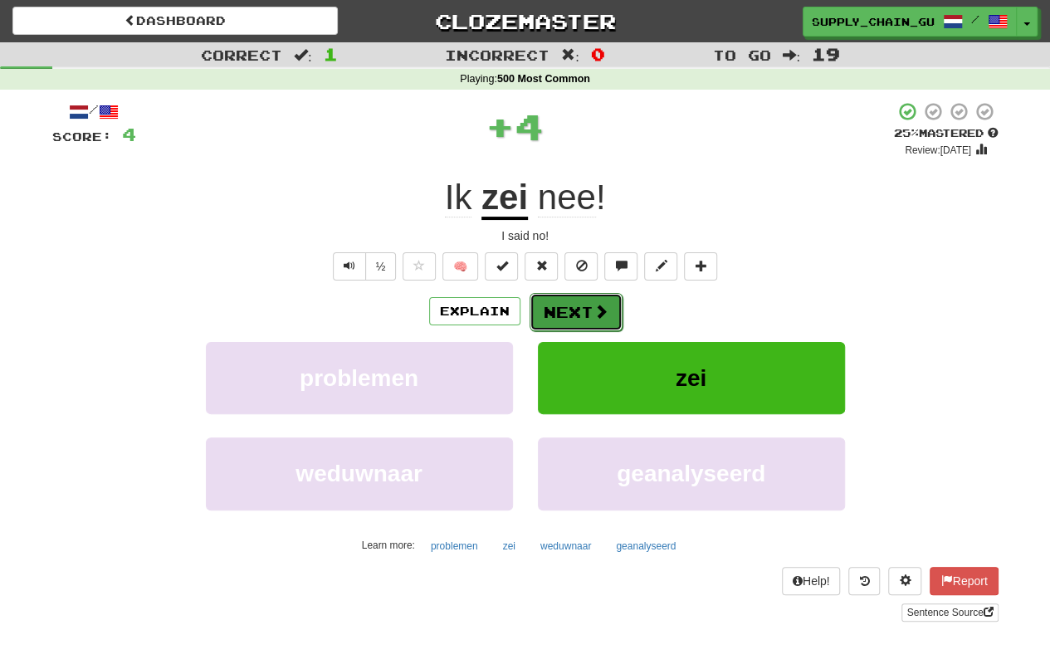
click at [583, 303] on button "Next" at bounding box center [576, 312] width 93 height 38
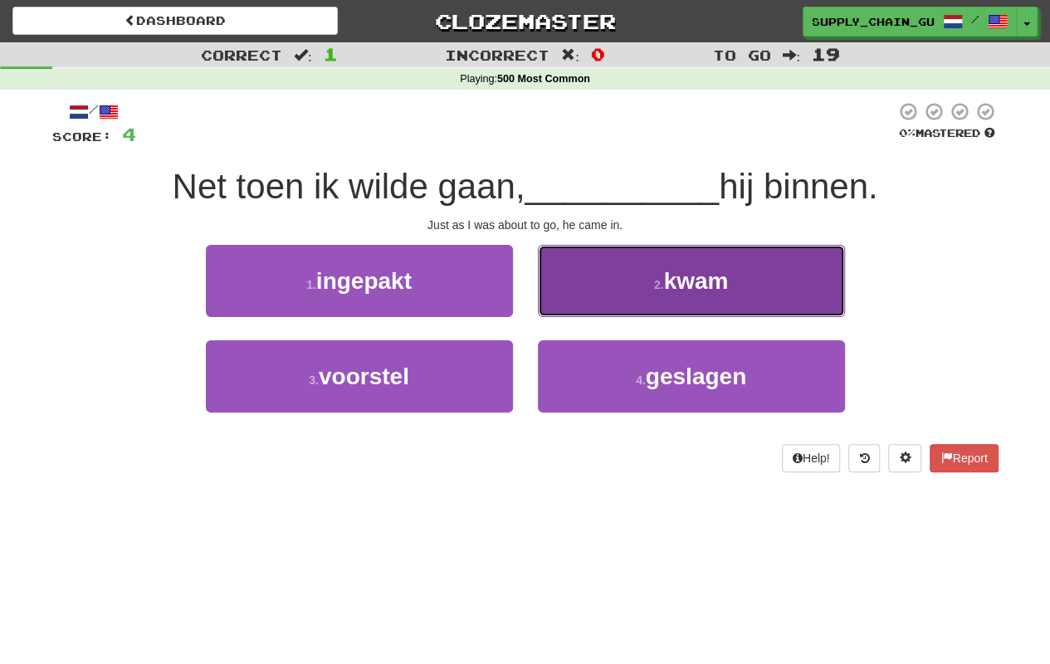
click at [608, 299] on button "2 . kwam" at bounding box center [691, 281] width 307 height 72
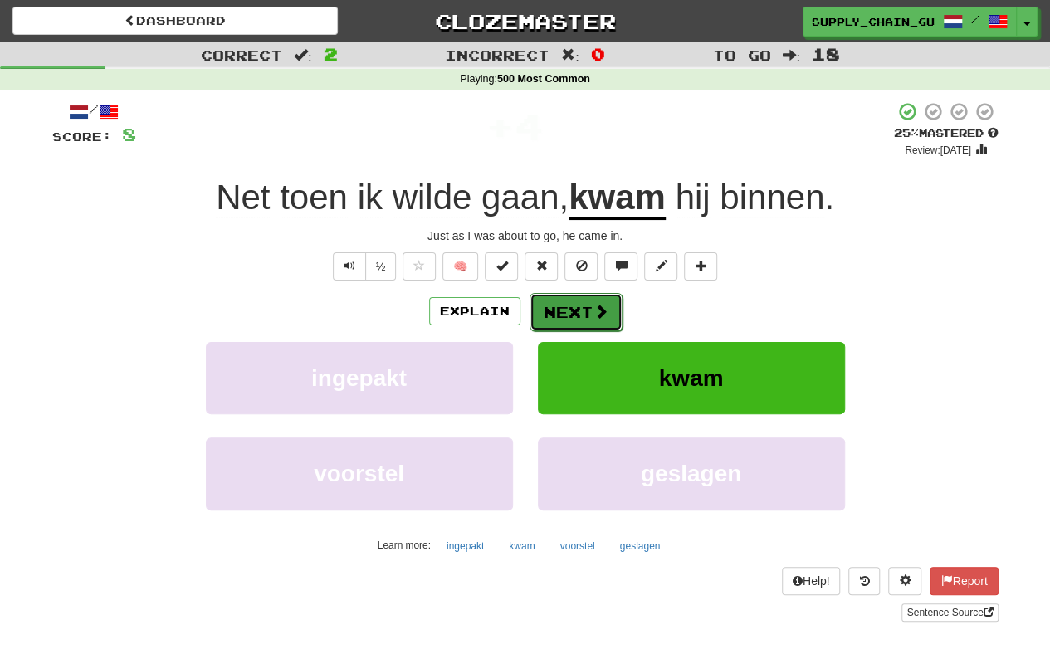
click at [590, 307] on button "Next" at bounding box center [576, 312] width 93 height 38
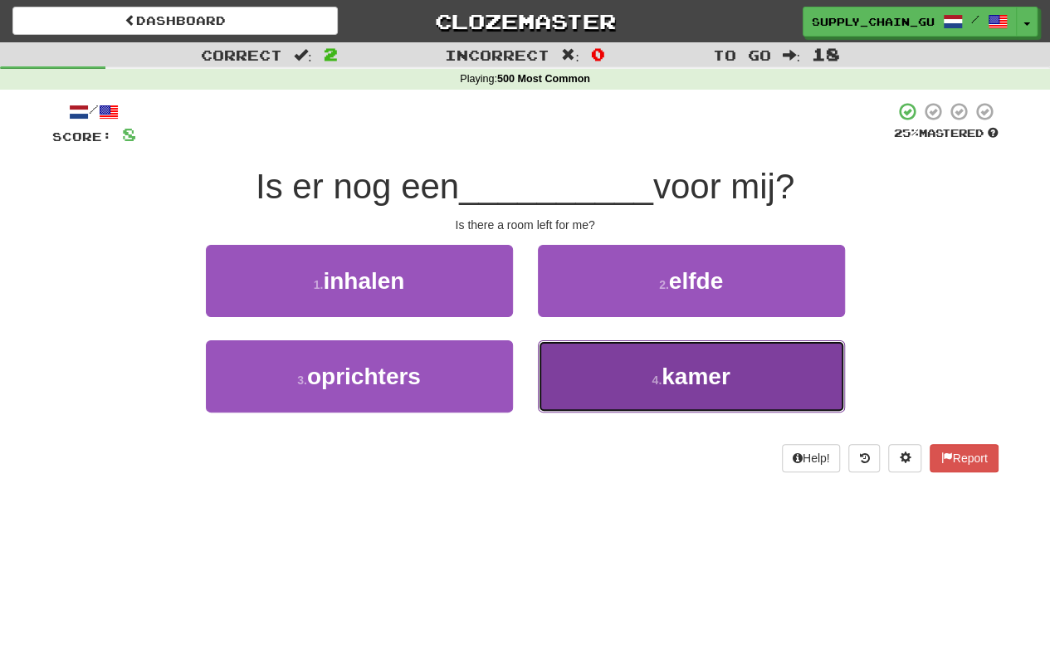
click at [590, 387] on button "4 . kamer" at bounding box center [691, 376] width 307 height 72
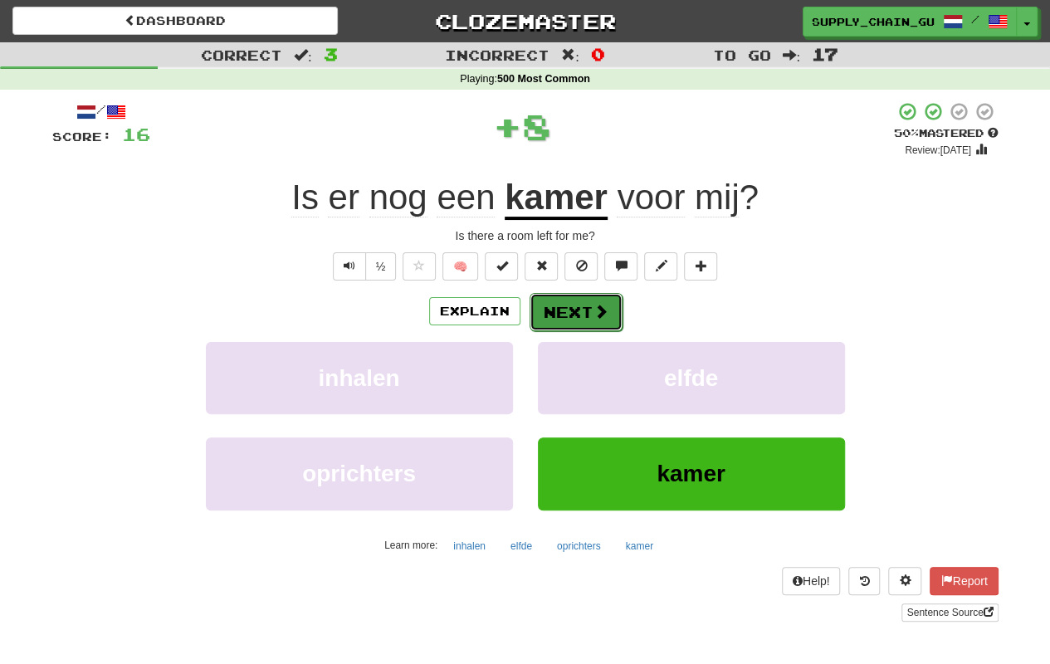
click at [594, 309] on span at bounding box center [601, 311] width 15 height 15
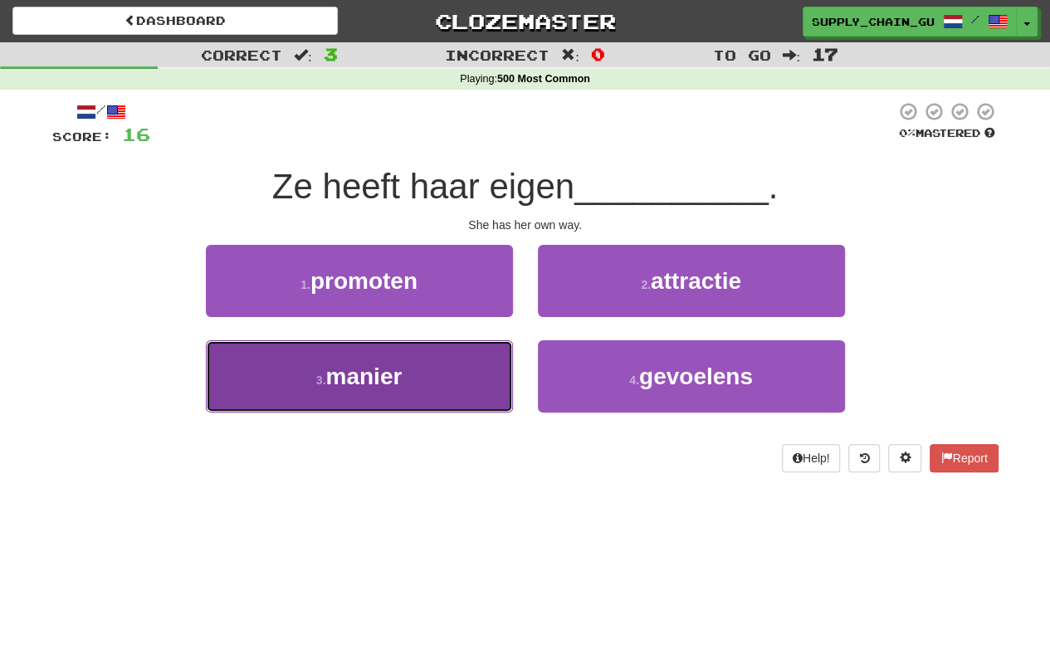
click at [434, 380] on button "3 . manier" at bounding box center [359, 376] width 307 height 72
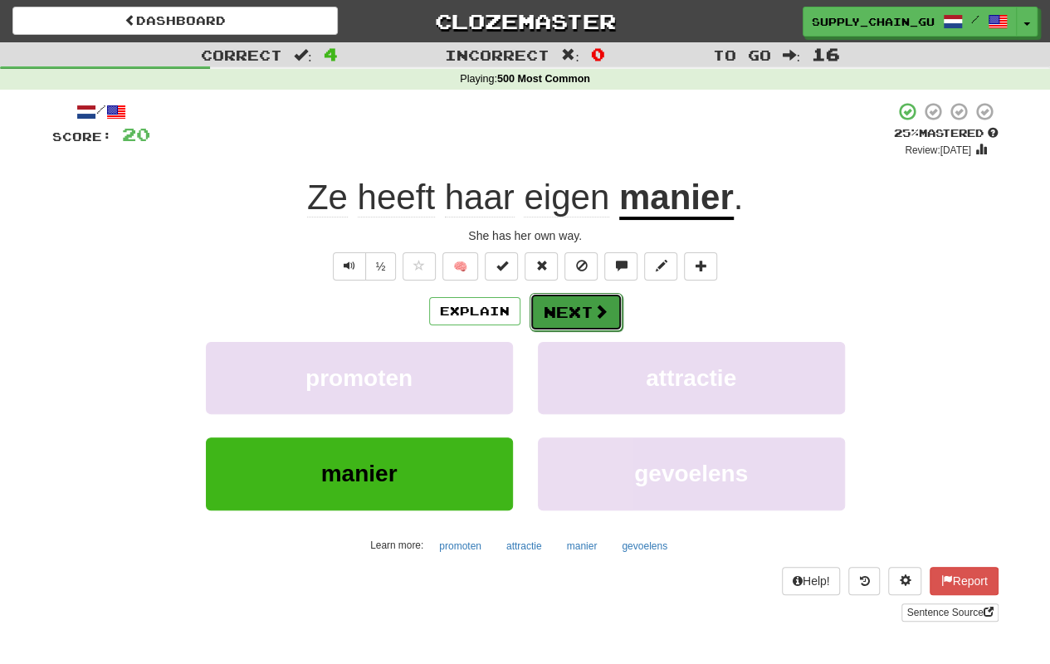
click at [559, 314] on button "Next" at bounding box center [576, 312] width 93 height 38
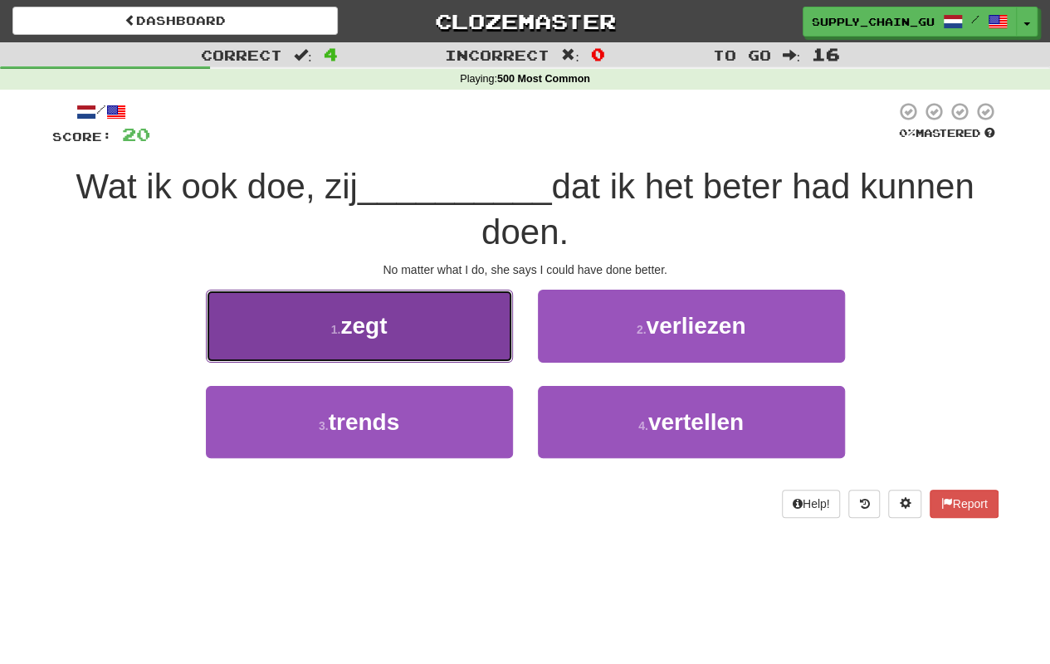
click at [450, 317] on button "1 . zegt" at bounding box center [359, 326] width 307 height 72
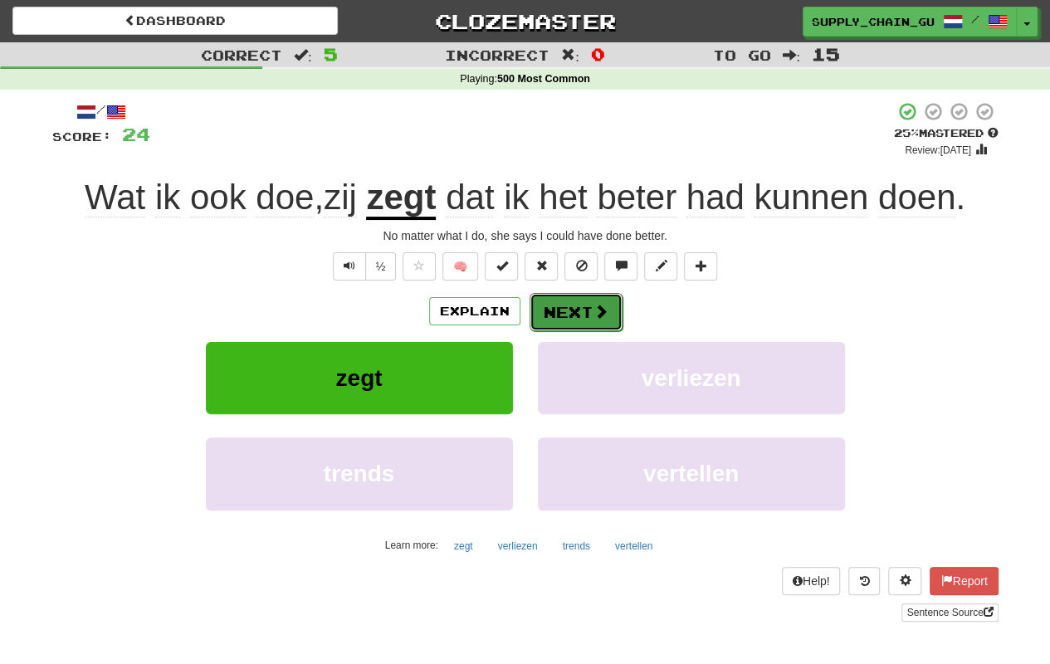
click at [559, 315] on button "Next" at bounding box center [576, 312] width 93 height 38
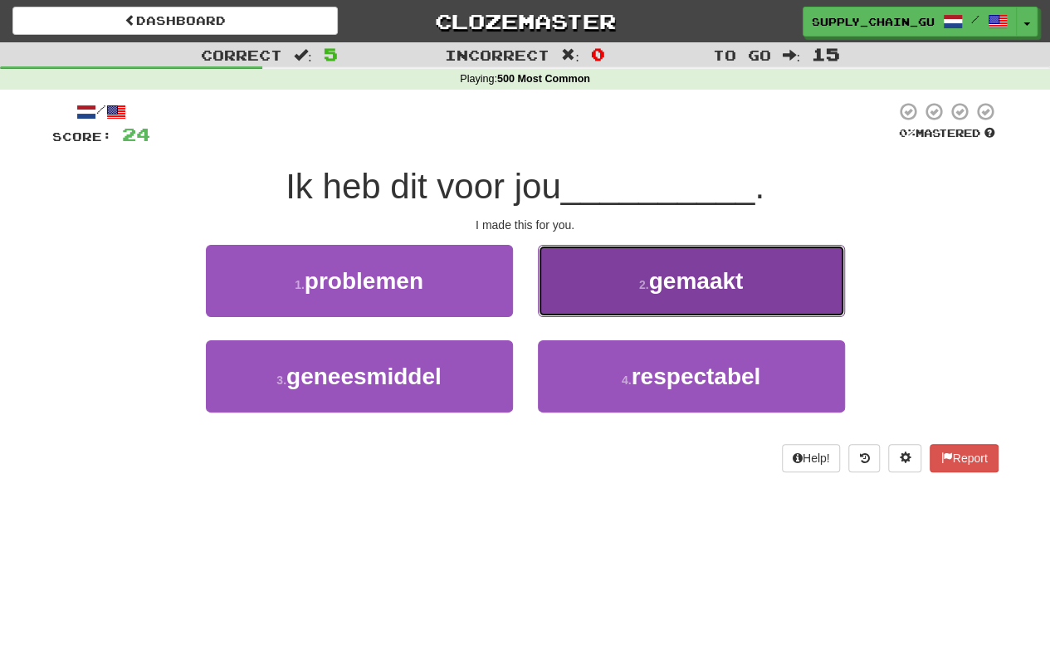
click at [631, 292] on button "2 . gemaakt" at bounding box center [691, 281] width 307 height 72
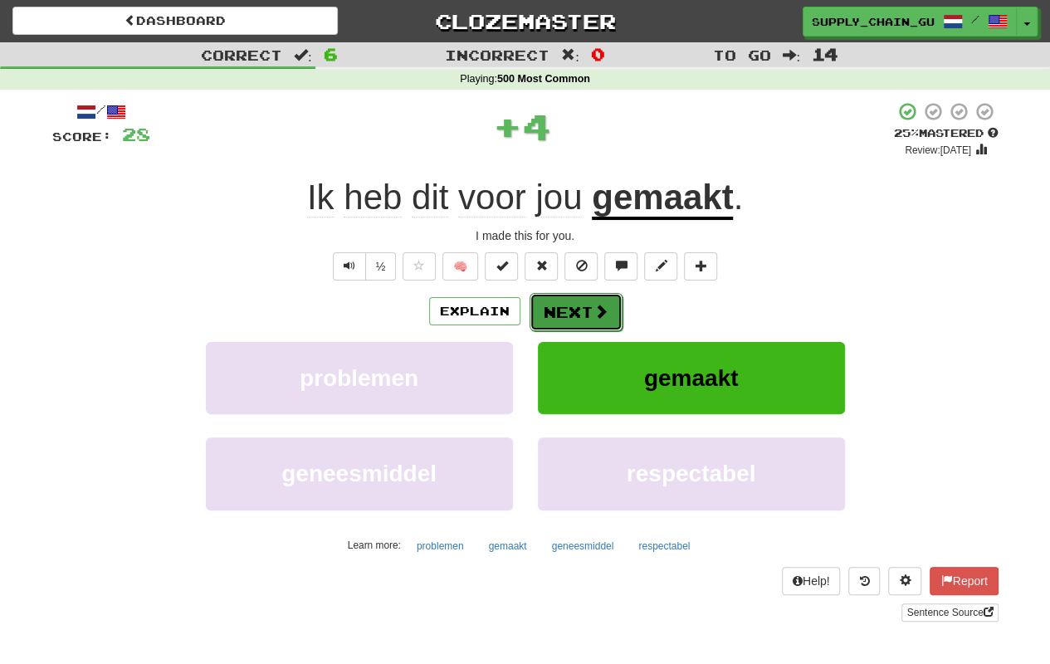
click at [569, 310] on button "Next" at bounding box center [576, 312] width 93 height 38
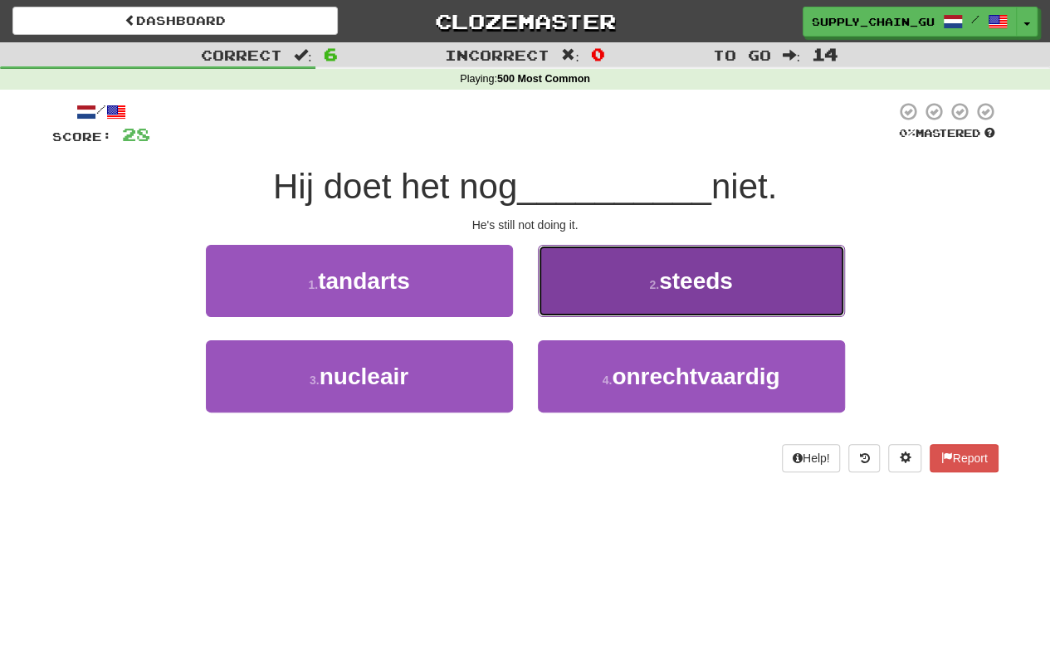
click at [718, 247] on button "2 . steeds" at bounding box center [691, 281] width 307 height 72
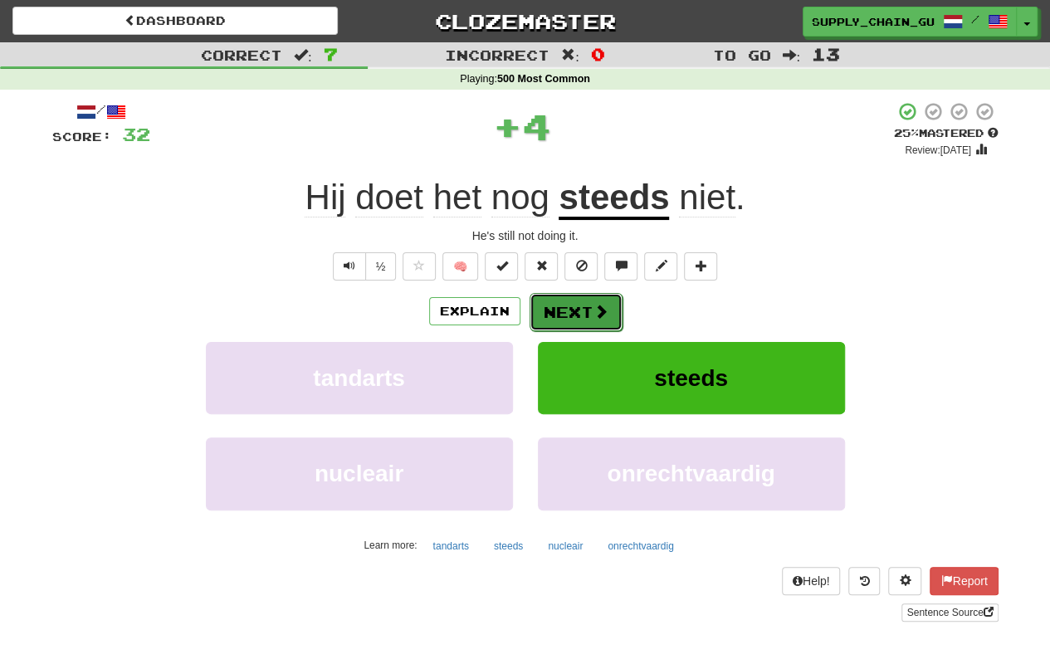
click at [570, 310] on button "Next" at bounding box center [576, 312] width 93 height 38
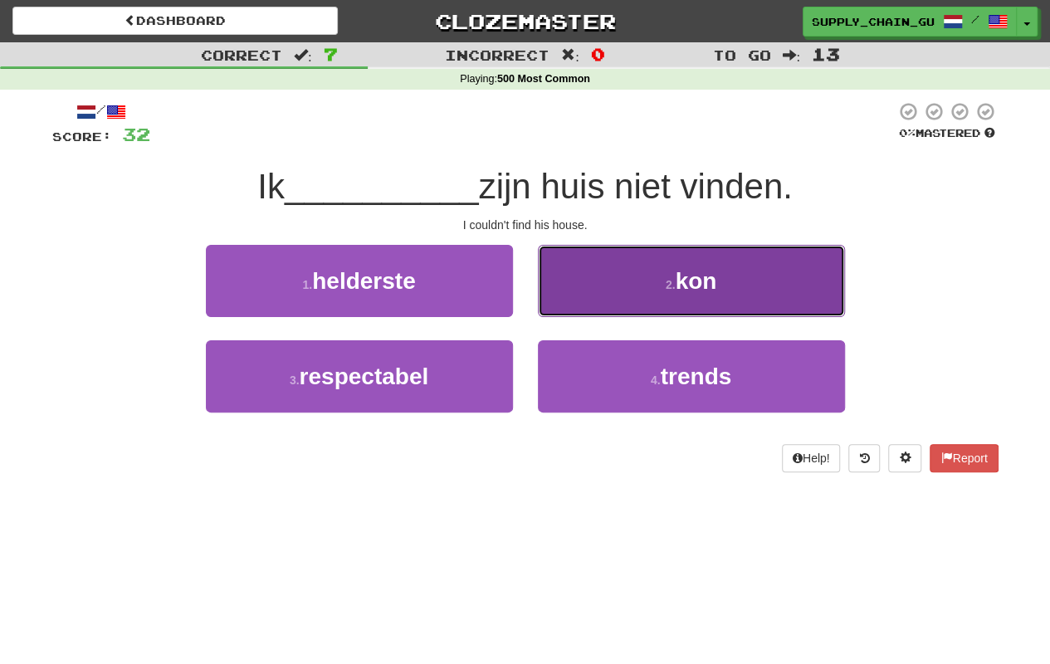
click at [573, 310] on button "2 . kon" at bounding box center [691, 281] width 307 height 72
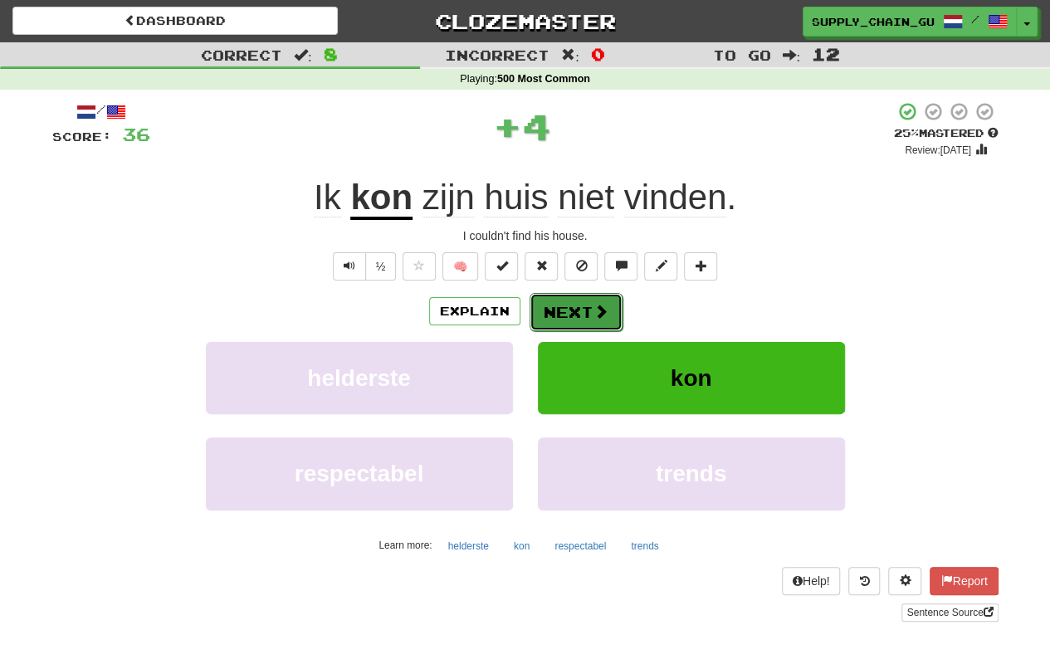
click at [571, 311] on button "Next" at bounding box center [576, 312] width 93 height 38
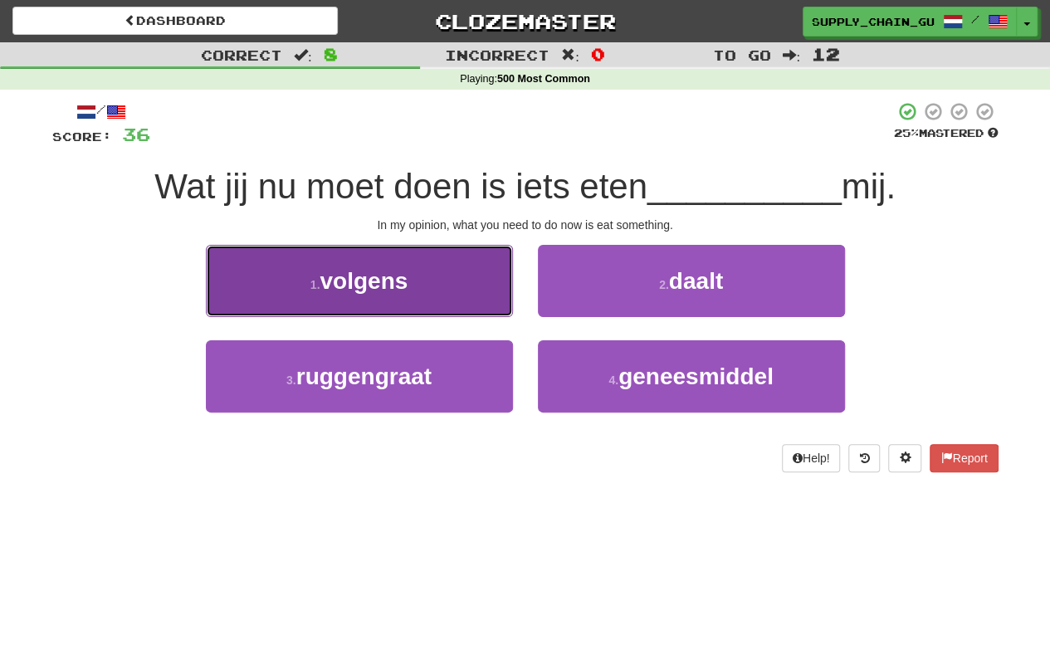
click at [475, 296] on button "1 . volgens" at bounding box center [359, 281] width 307 height 72
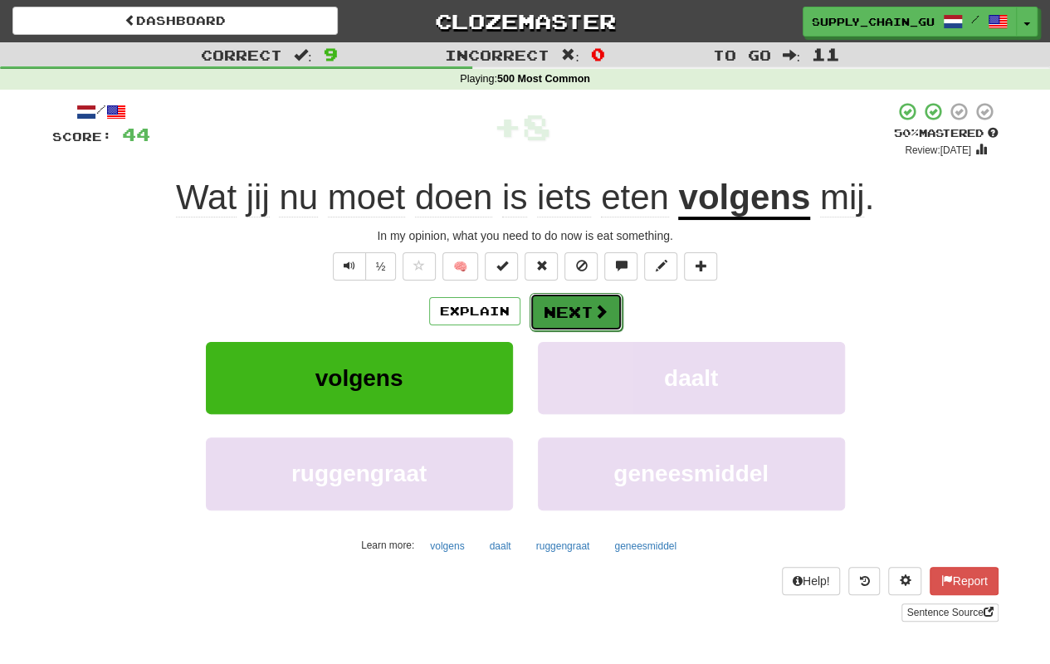
click at [605, 308] on span at bounding box center [601, 311] width 15 height 15
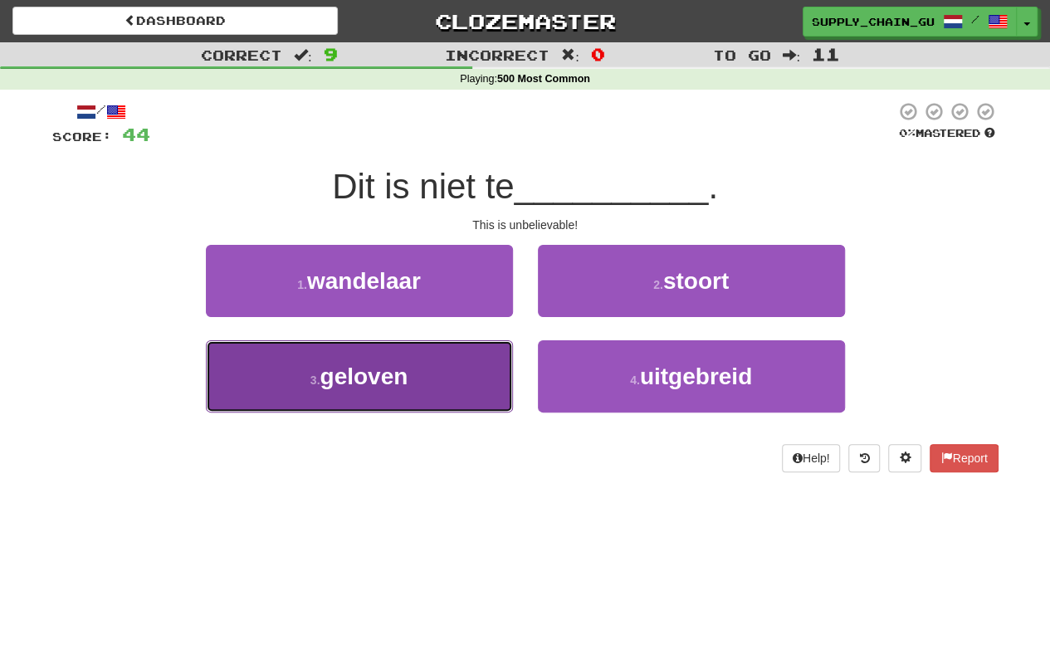
click at [494, 372] on button "3 . geloven" at bounding box center [359, 376] width 307 height 72
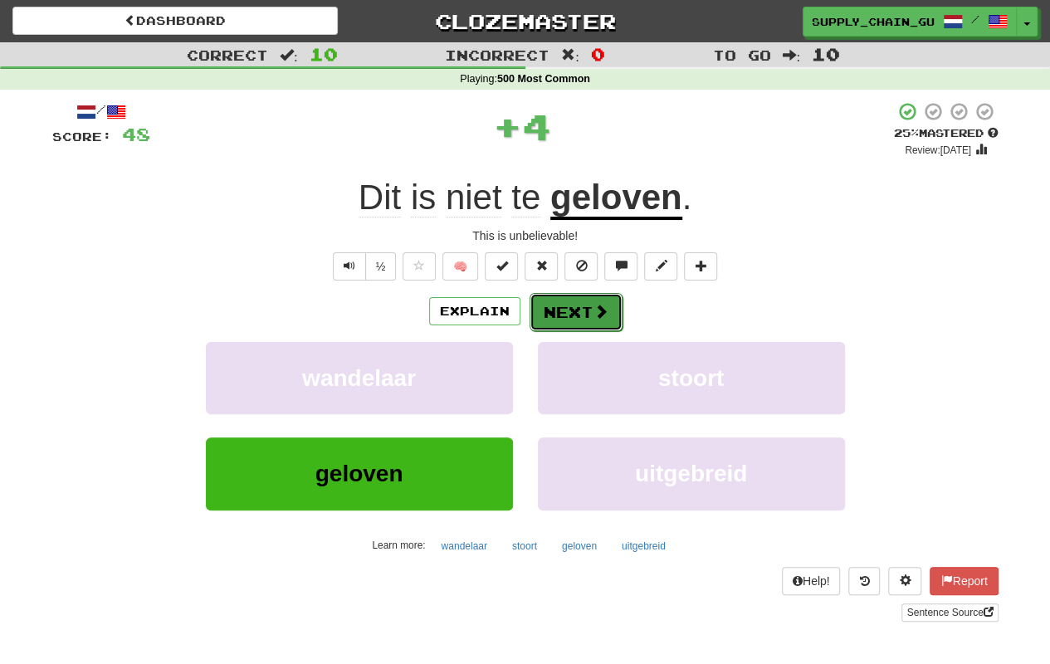
click at [576, 315] on button "Next" at bounding box center [576, 312] width 93 height 38
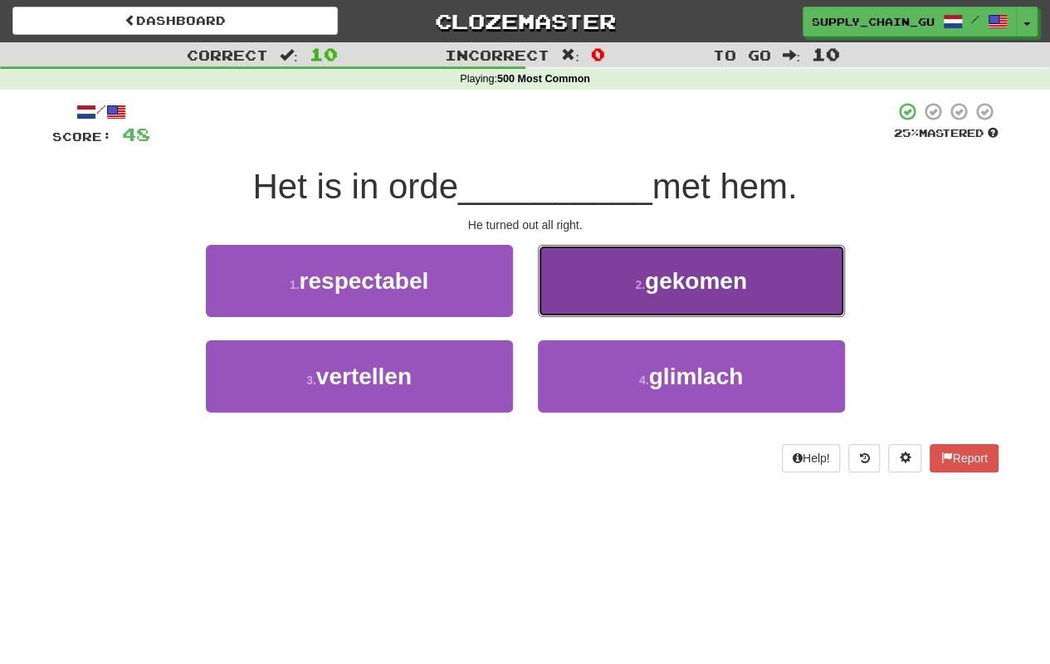
click at [564, 301] on button "2 . gekomen" at bounding box center [691, 281] width 307 height 72
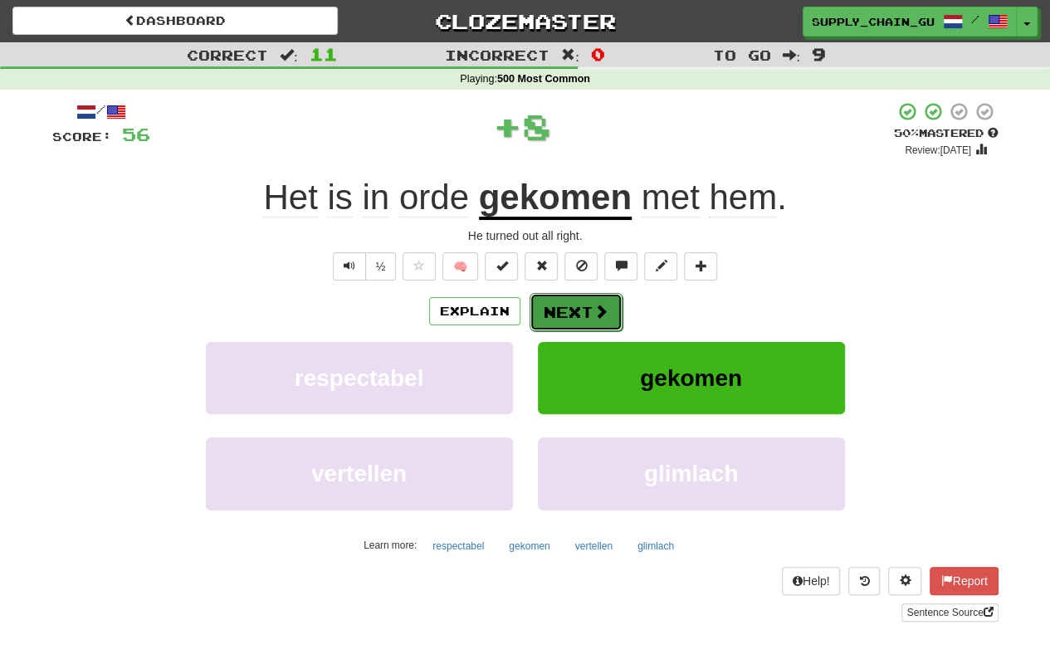
click at [565, 309] on button "Next" at bounding box center [576, 312] width 93 height 38
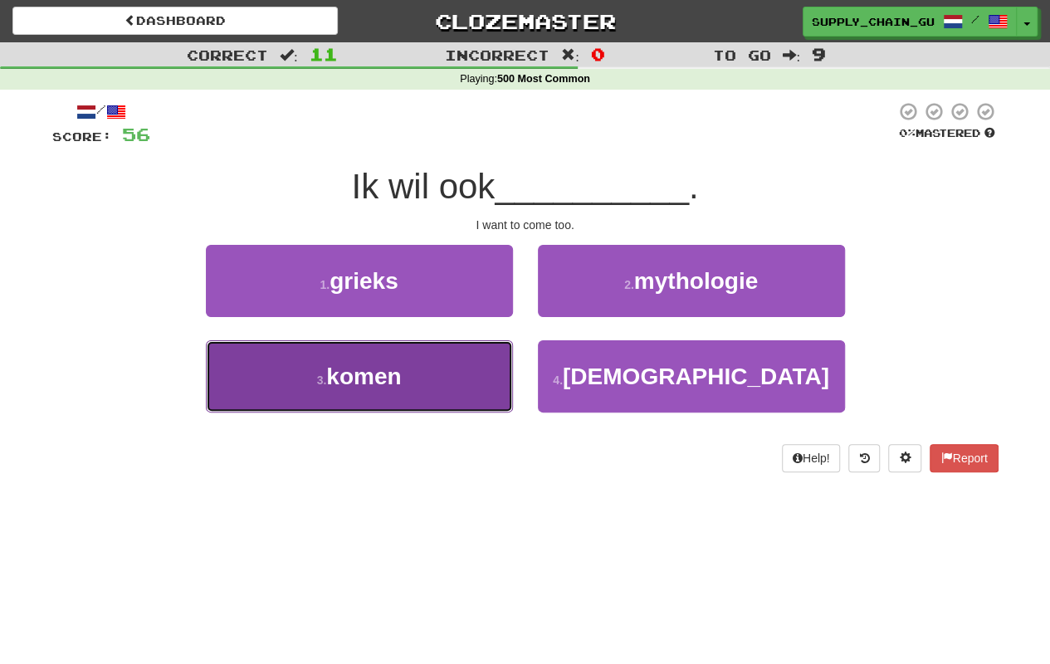
click at [450, 374] on button "3 . komen" at bounding box center [359, 376] width 307 height 72
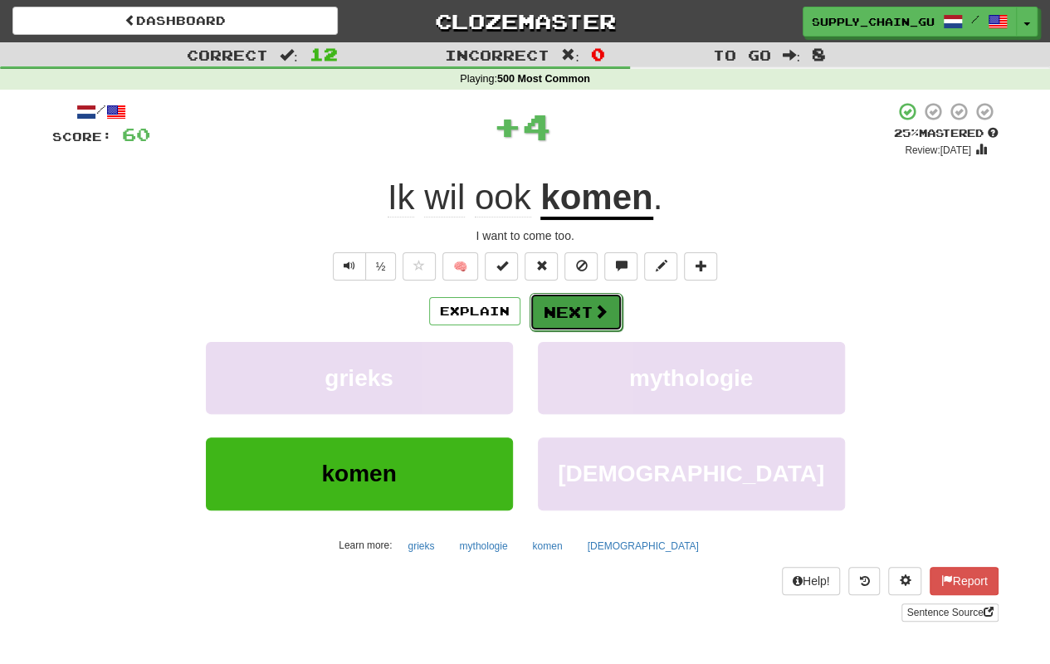
click at [578, 313] on button "Next" at bounding box center [576, 312] width 93 height 38
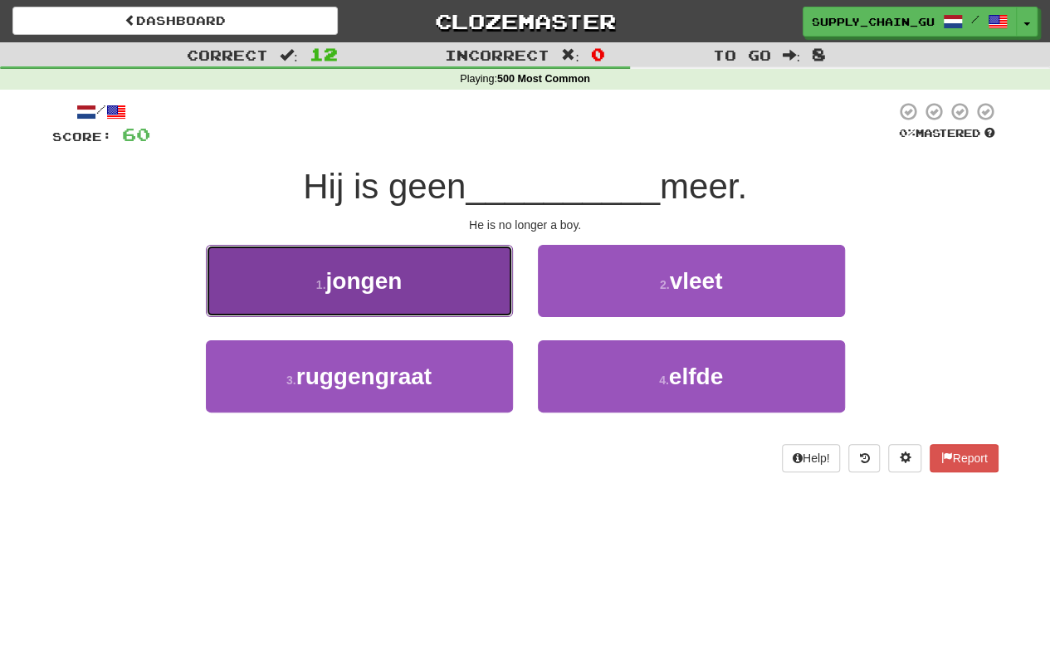
click at [467, 305] on button "1 . jongen" at bounding box center [359, 281] width 307 height 72
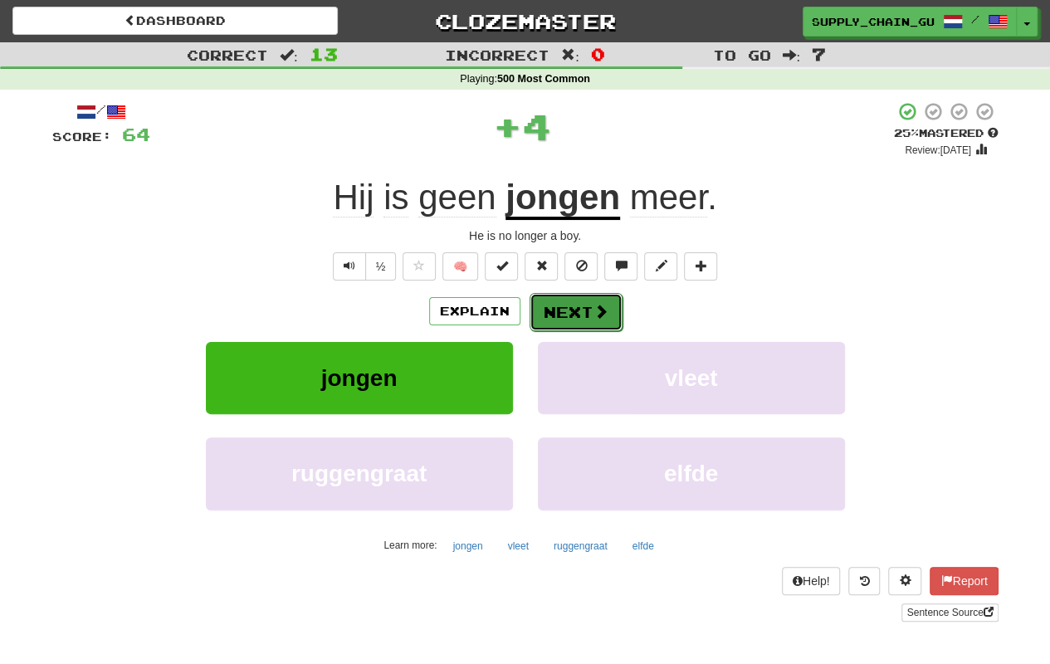
click at [589, 310] on button "Next" at bounding box center [576, 312] width 93 height 38
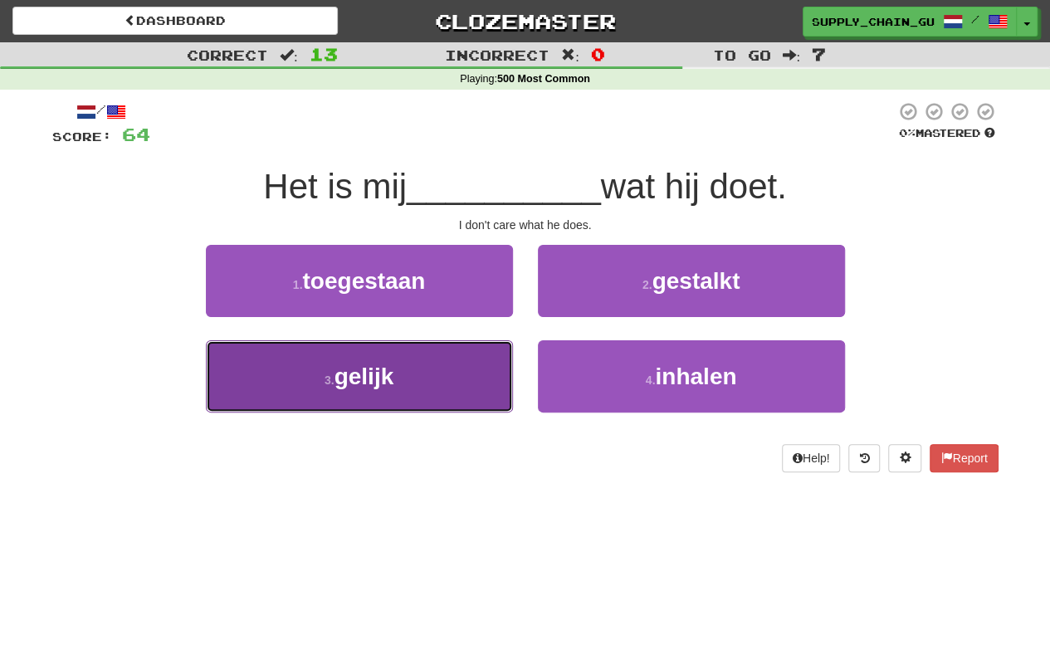
click at [384, 395] on button "3 . gelijk" at bounding box center [359, 376] width 307 height 72
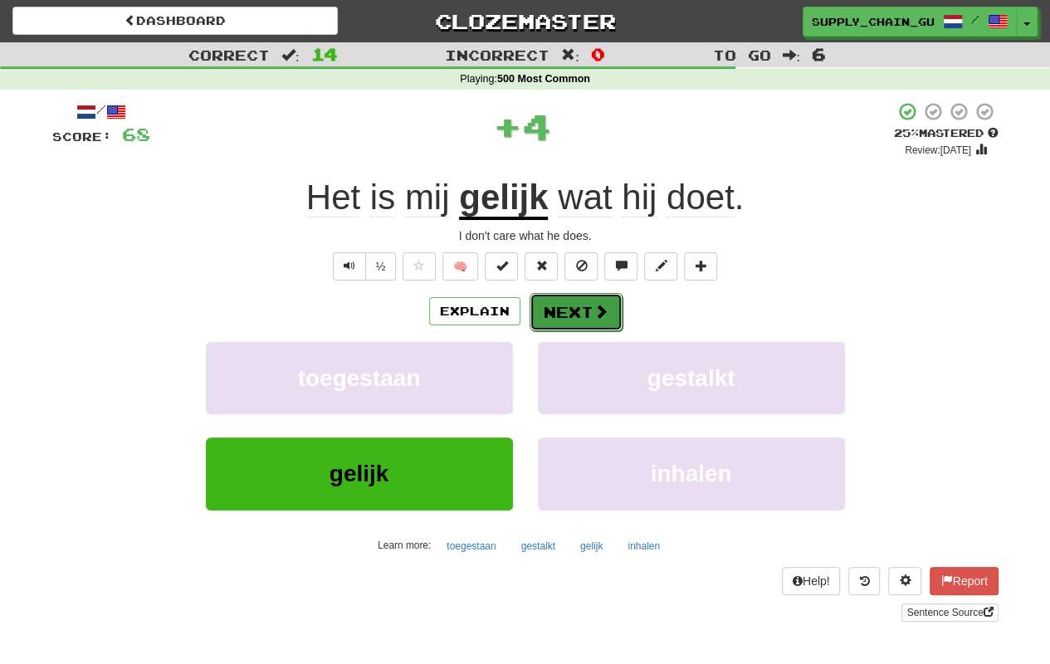
click at [599, 310] on span at bounding box center [601, 311] width 15 height 15
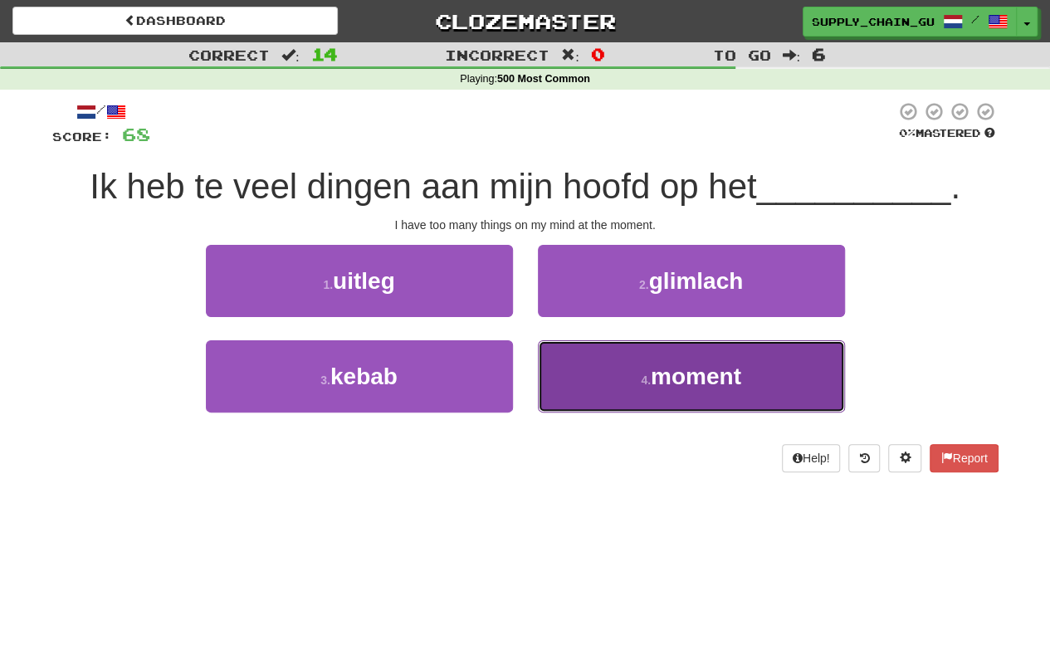
click at [614, 362] on button "4 . moment" at bounding box center [691, 376] width 307 height 72
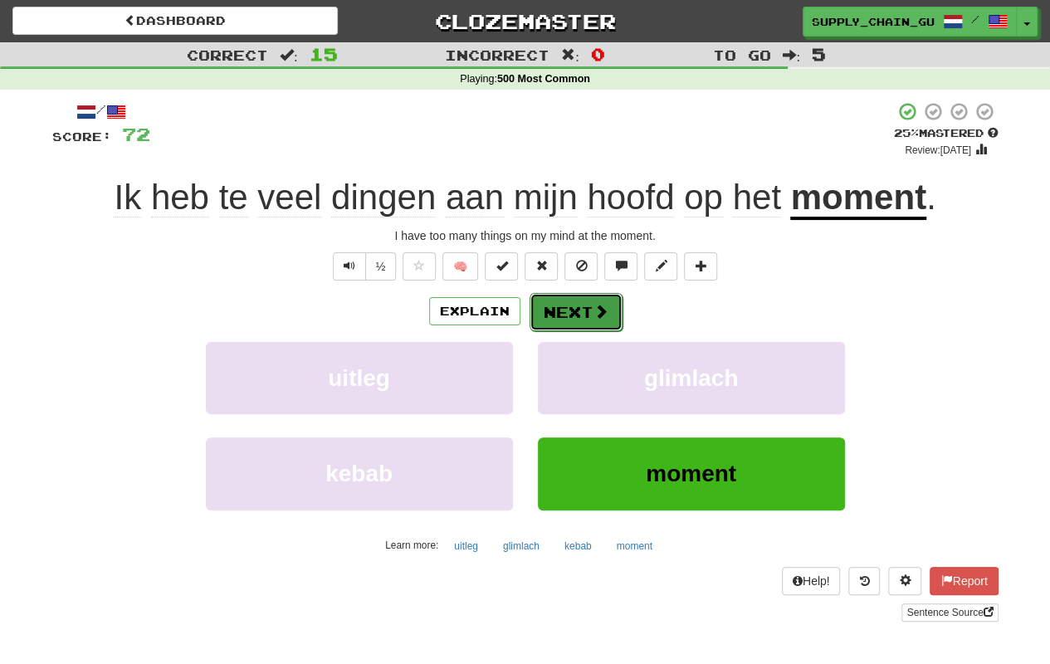
click at [579, 305] on button "Next" at bounding box center [576, 312] width 93 height 38
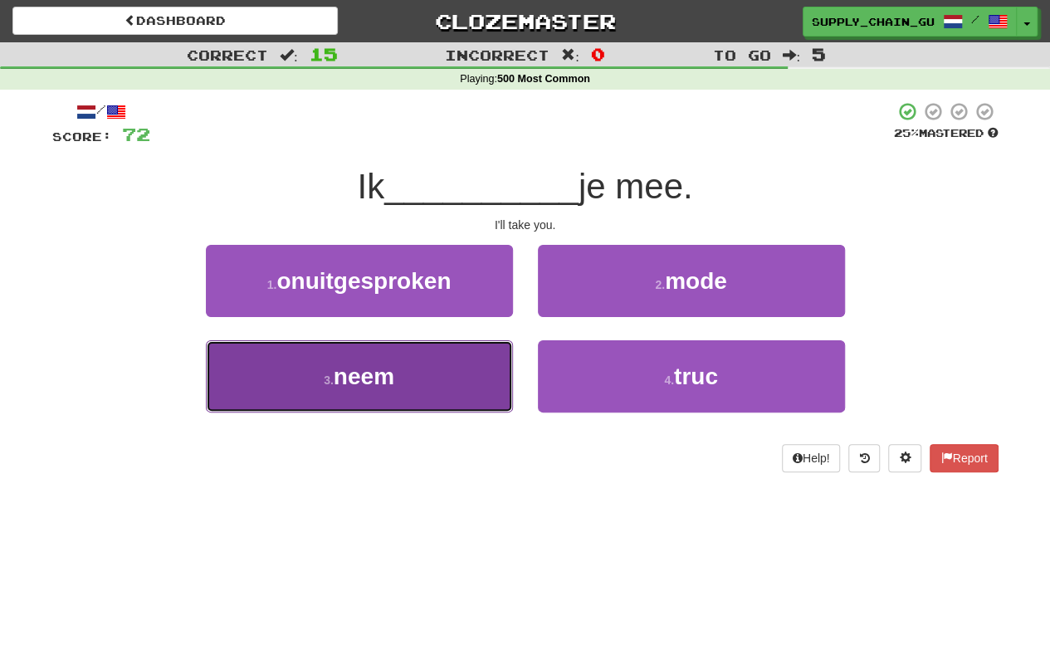
click at [472, 366] on button "3 . neem" at bounding box center [359, 376] width 307 height 72
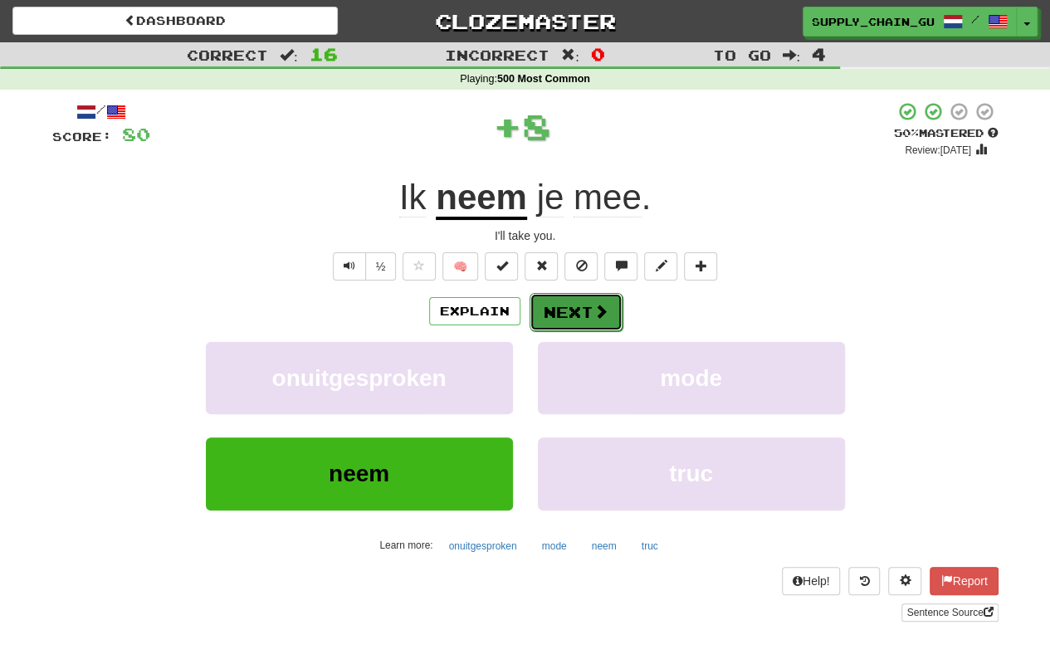
click at [571, 311] on button "Next" at bounding box center [576, 312] width 93 height 38
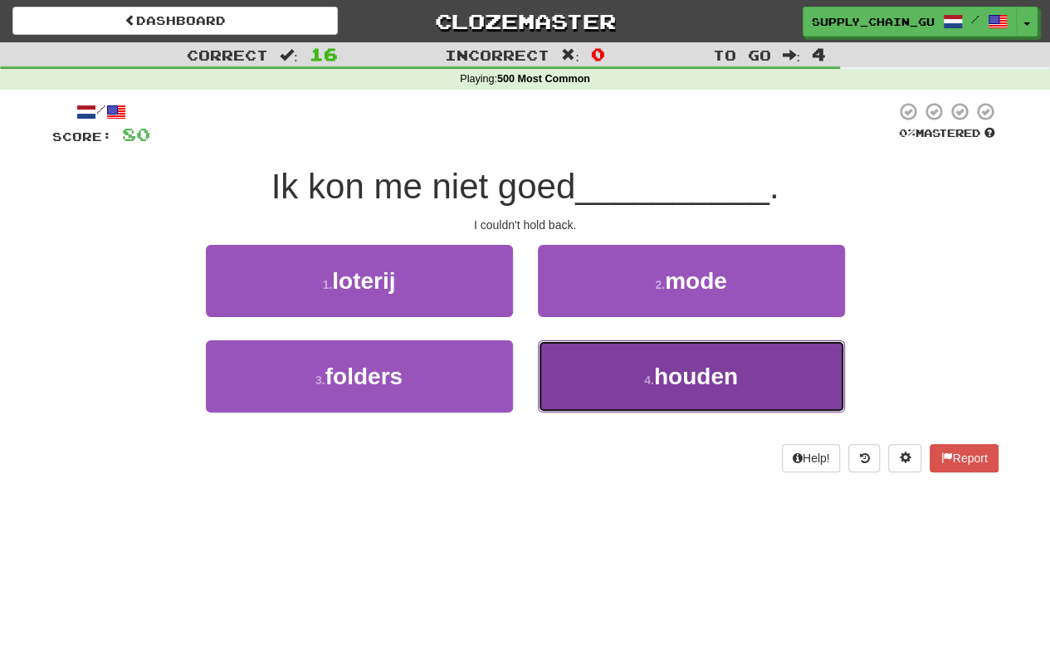
click at [606, 366] on button "4 . houden" at bounding box center [691, 376] width 307 height 72
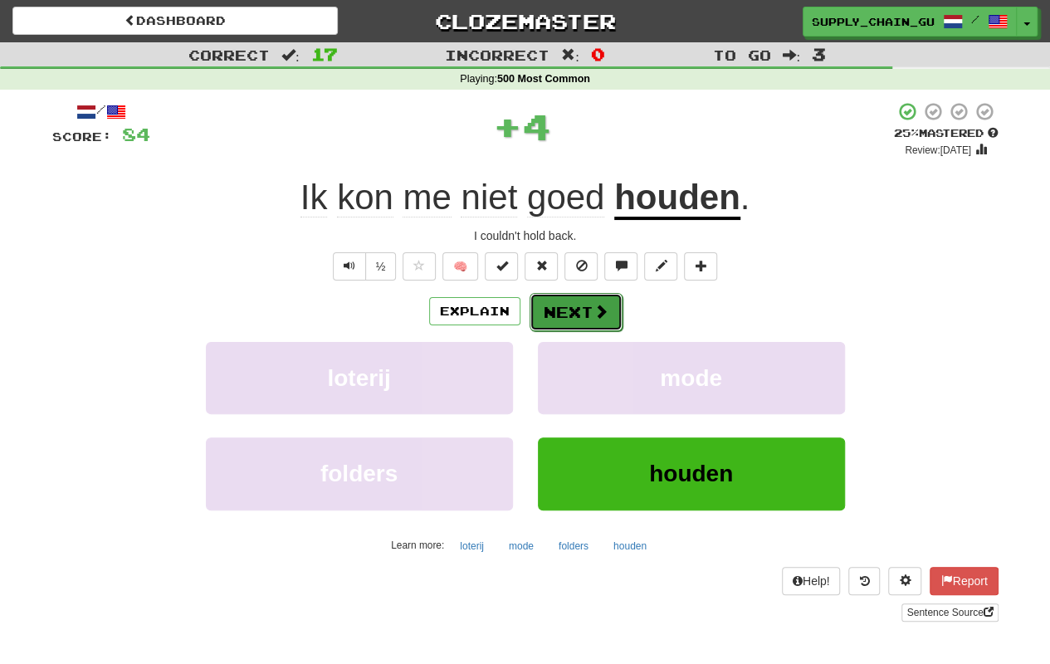
click at [579, 321] on button "Next" at bounding box center [576, 312] width 93 height 38
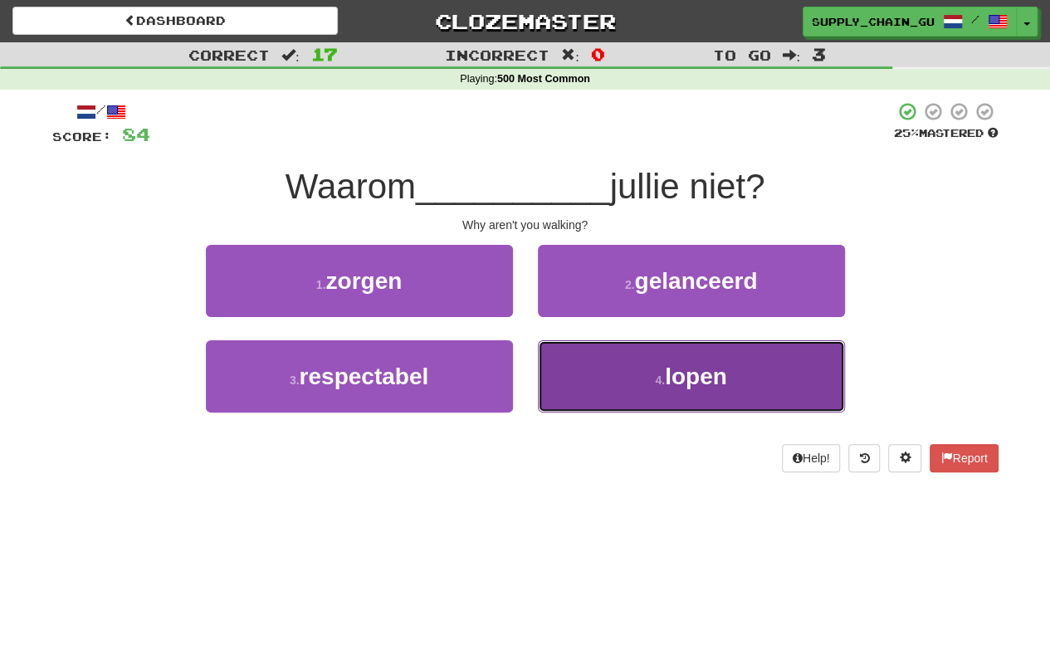
click at [601, 372] on button "4 . lopen" at bounding box center [691, 376] width 307 height 72
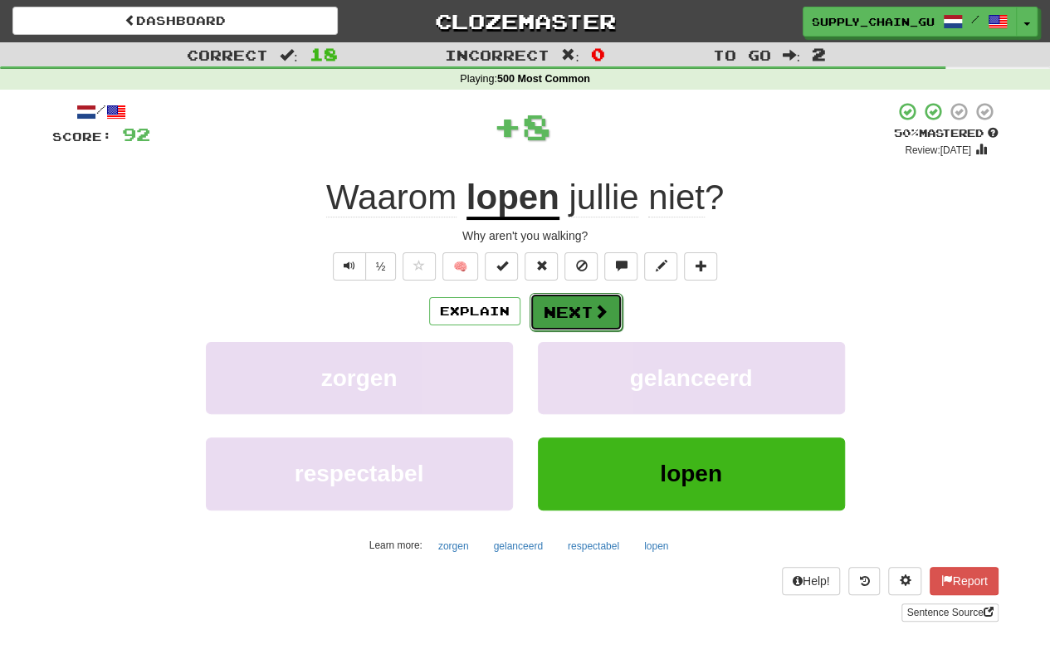
click at [558, 312] on button "Next" at bounding box center [576, 312] width 93 height 38
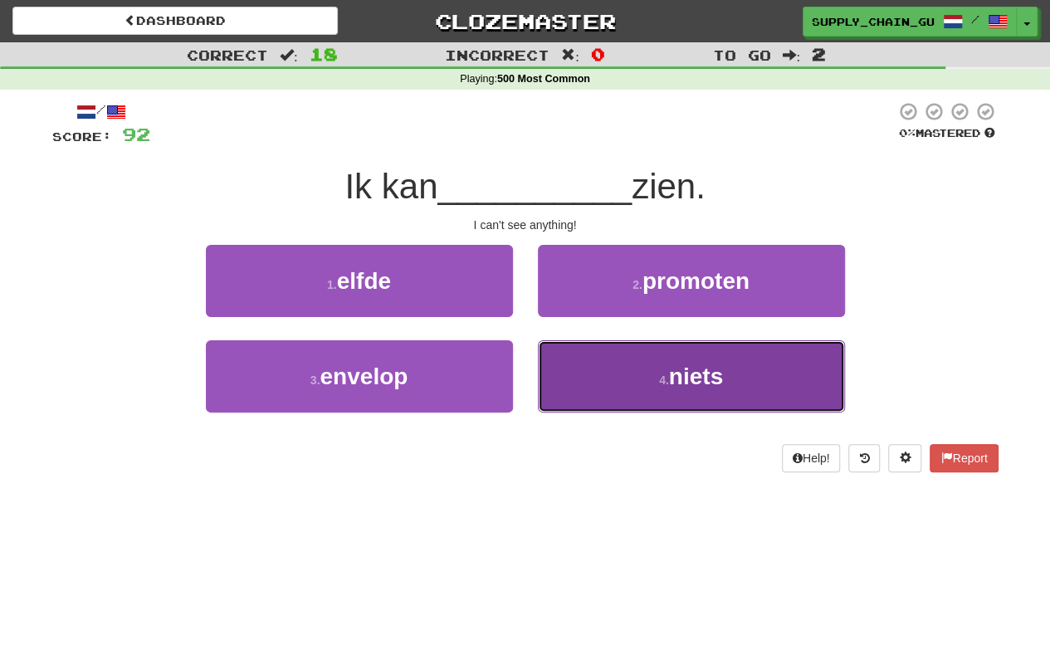
click at [588, 353] on button "4 . niets" at bounding box center [691, 376] width 307 height 72
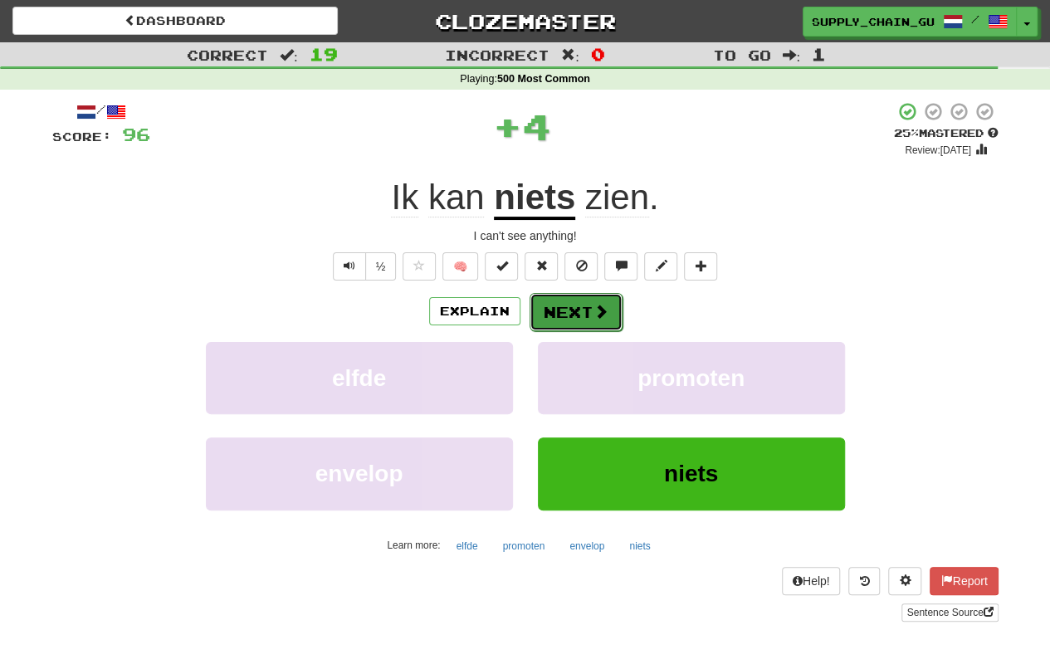
click at [586, 320] on button "Next" at bounding box center [576, 312] width 93 height 38
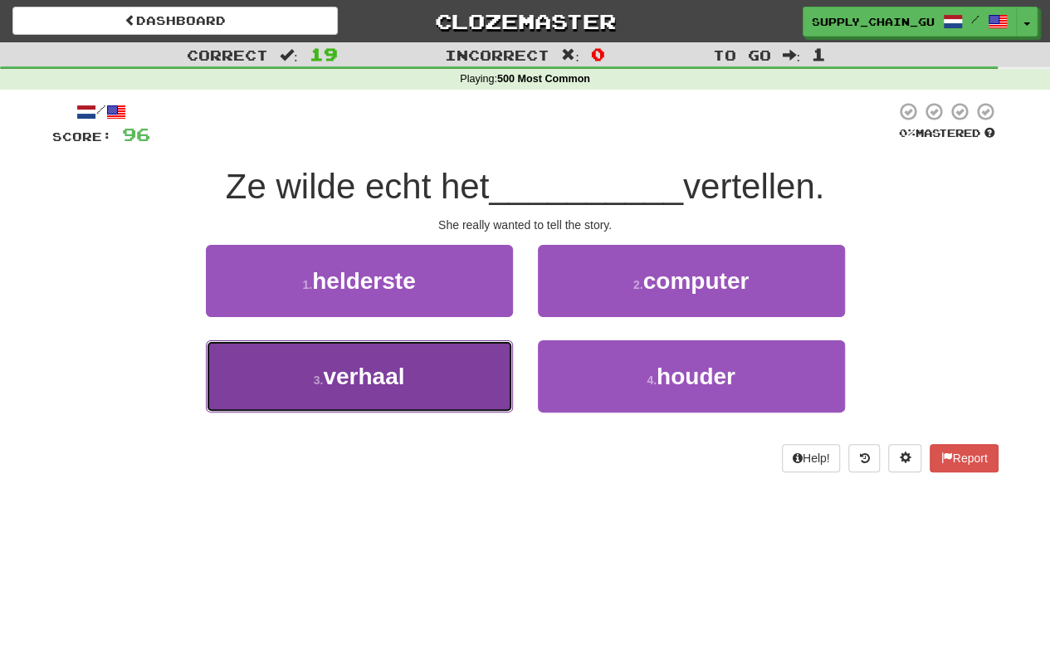
click at [500, 375] on button "3 . verhaal" at bounding box center [359, 376] width 307 height 72
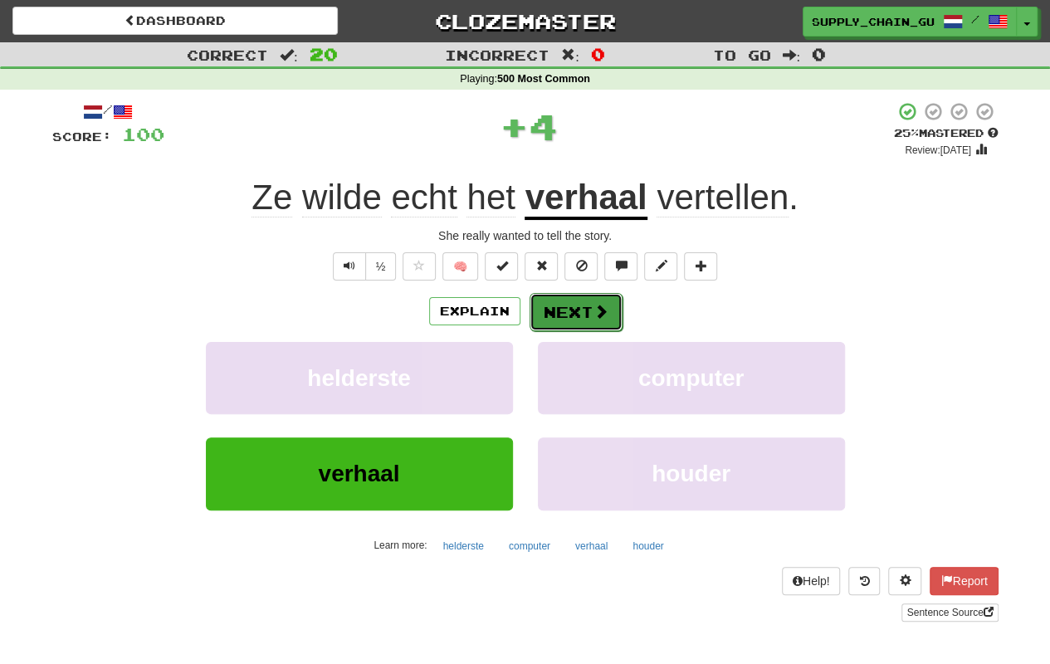
click at [574, 305] on button "Next" at bounding box center [576, 312] width 93 height 38
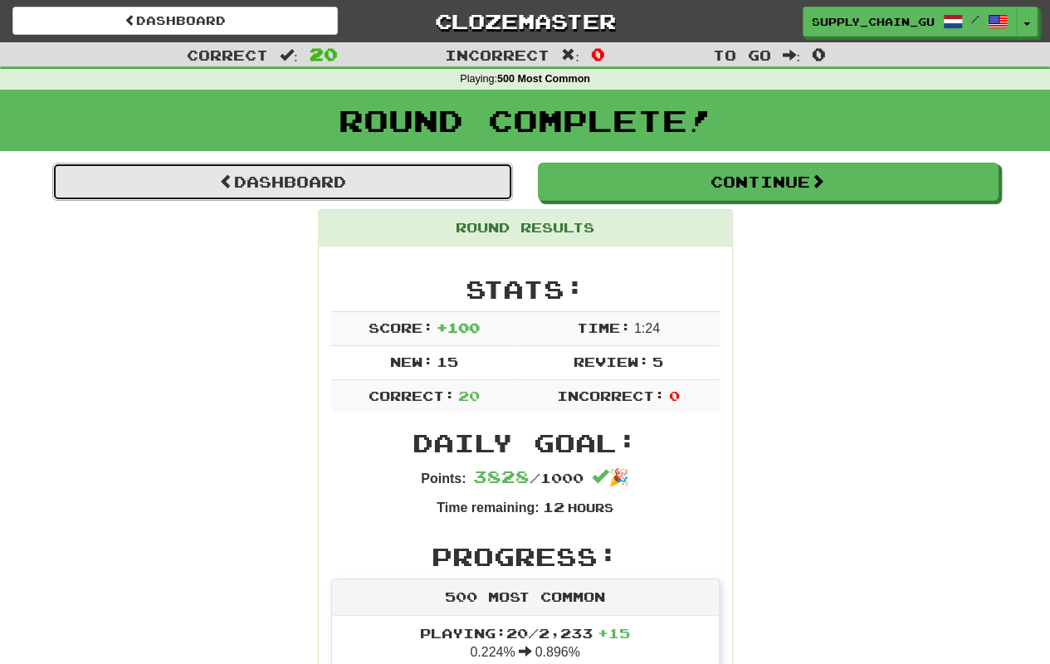
click at [315, 174] on link "Dashboard" at bounding box center [282, 182] width 461 height 38
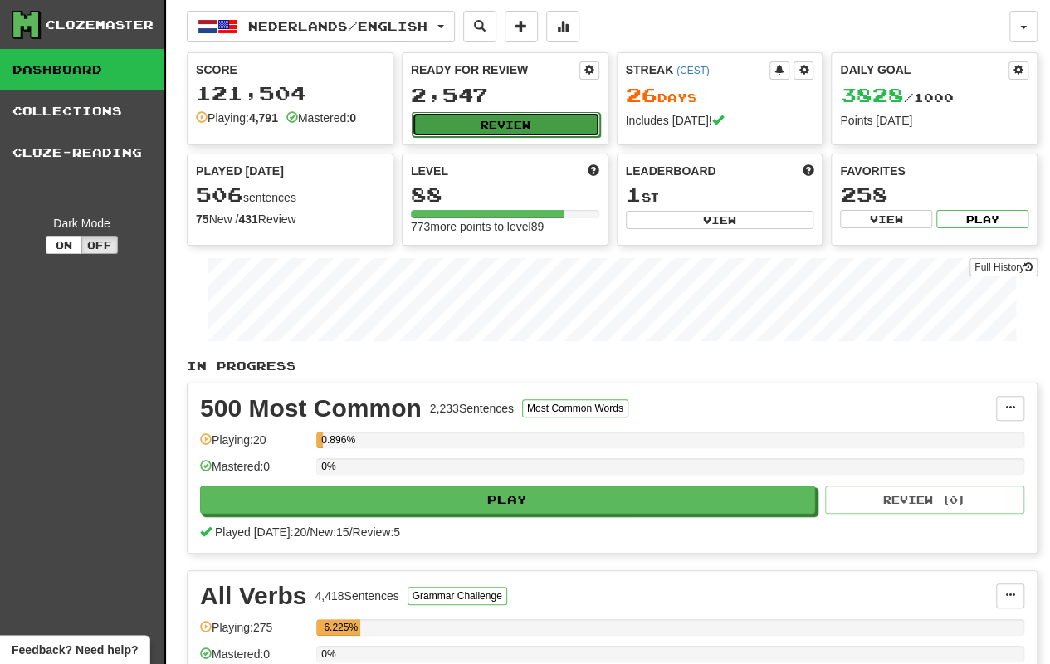
click at [540, 113] on button "Review" at bounding box center [506, 124] width 188 height 25
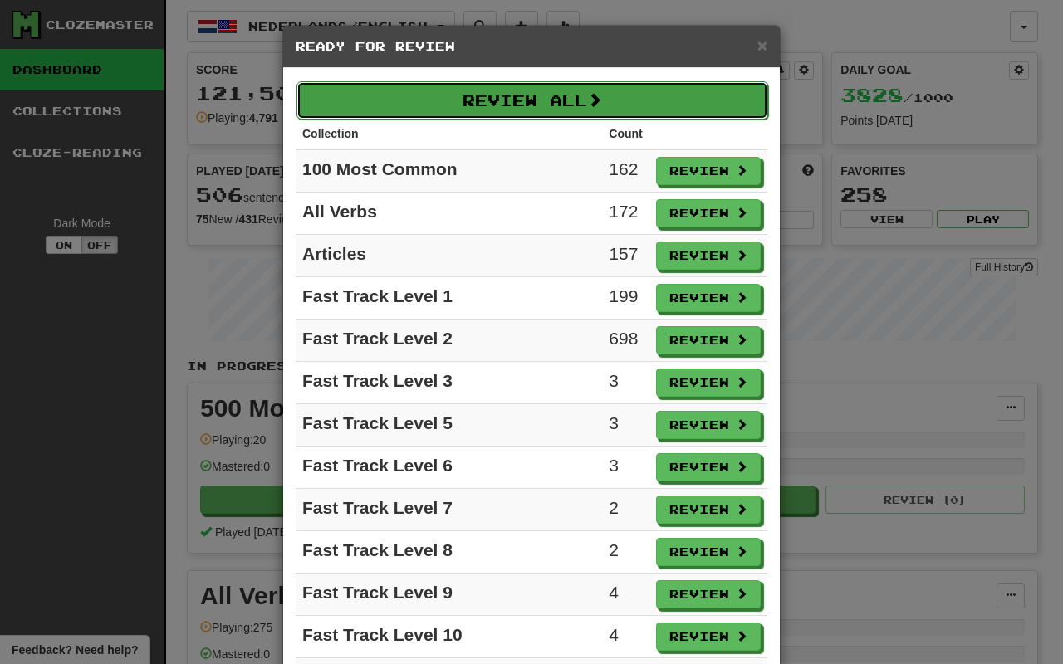
click at [539, 106] on button "Review All" at bounding box center [532, 100] width 472 height 38
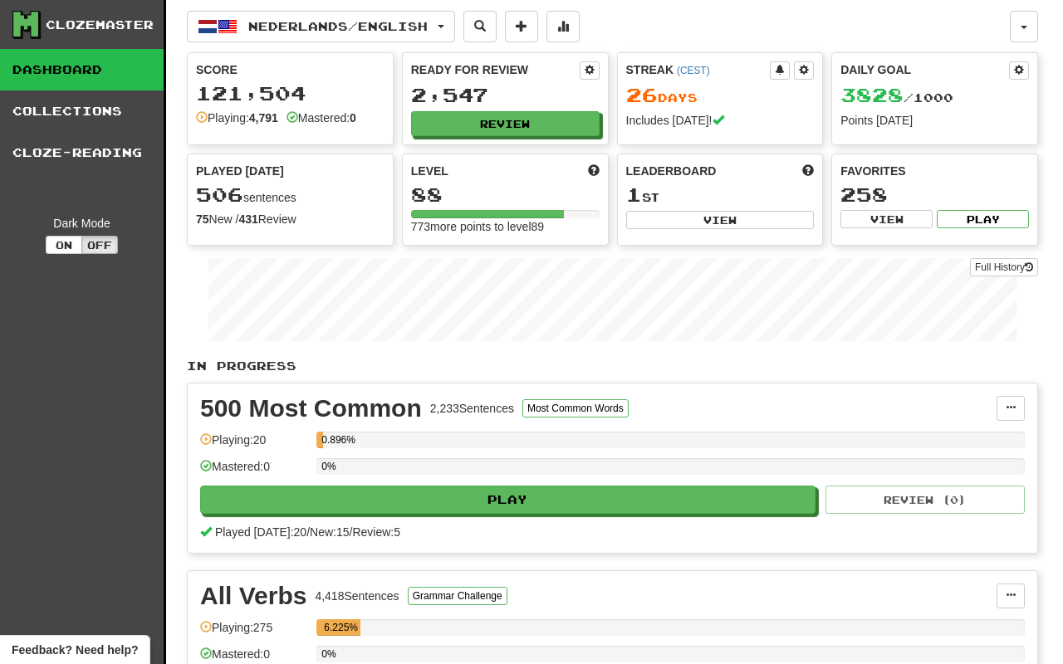
select select "**"
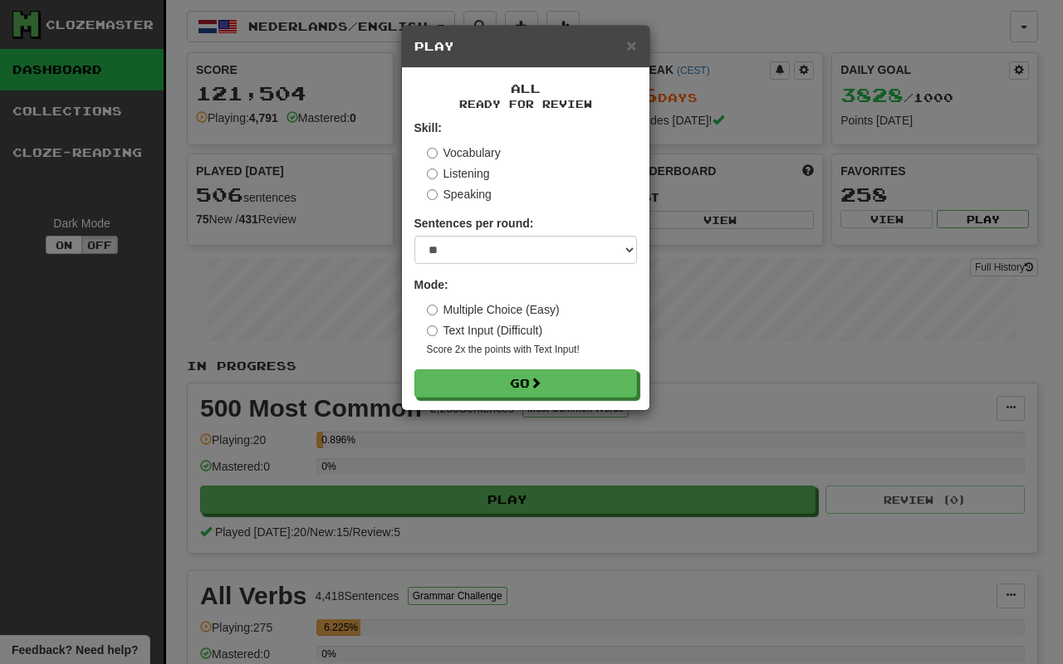
click at [520, 330] on label "Text Input (Difficult)" at bounding box center [485, 330] width 116 height 17
click at [527, 381] on button "Go" at bounding box center [526, 384] width 222 height 28
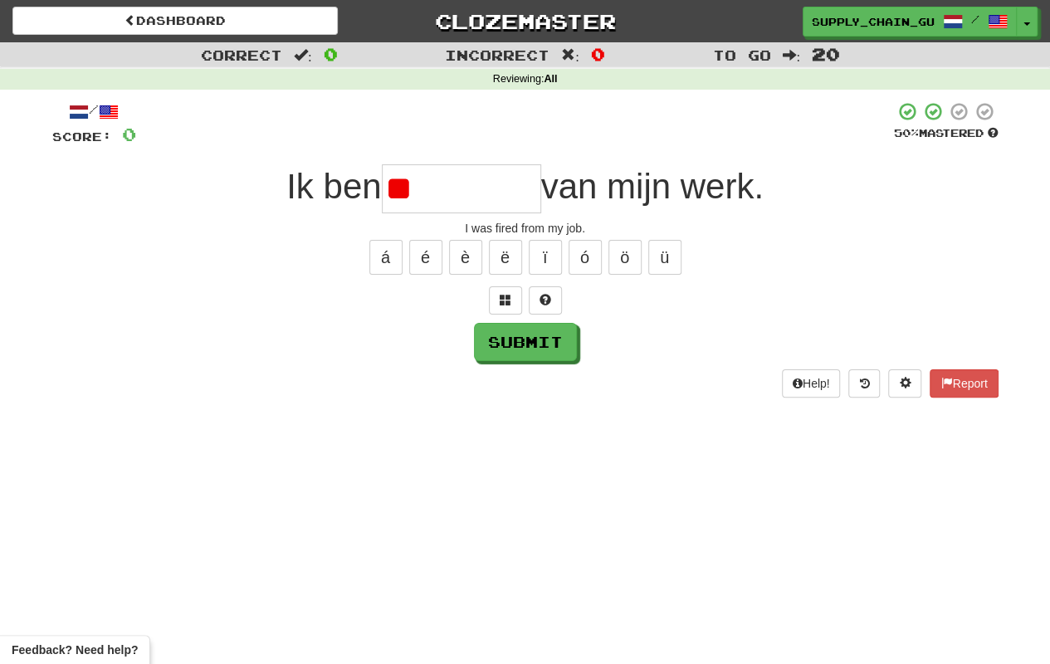
type input "*"
type input "*********"
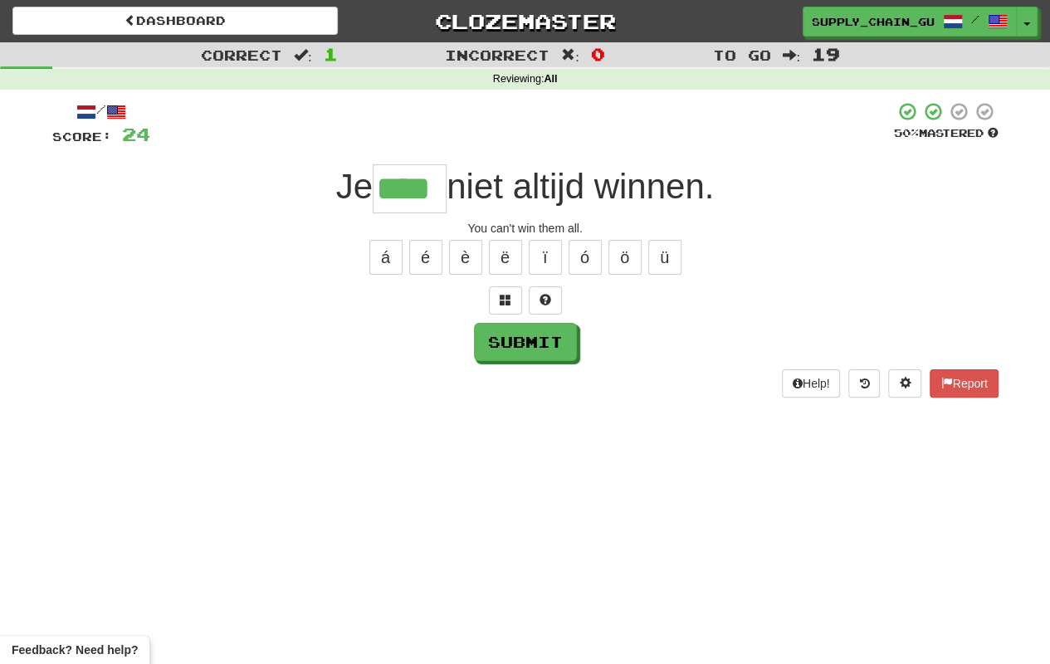
type input "****"
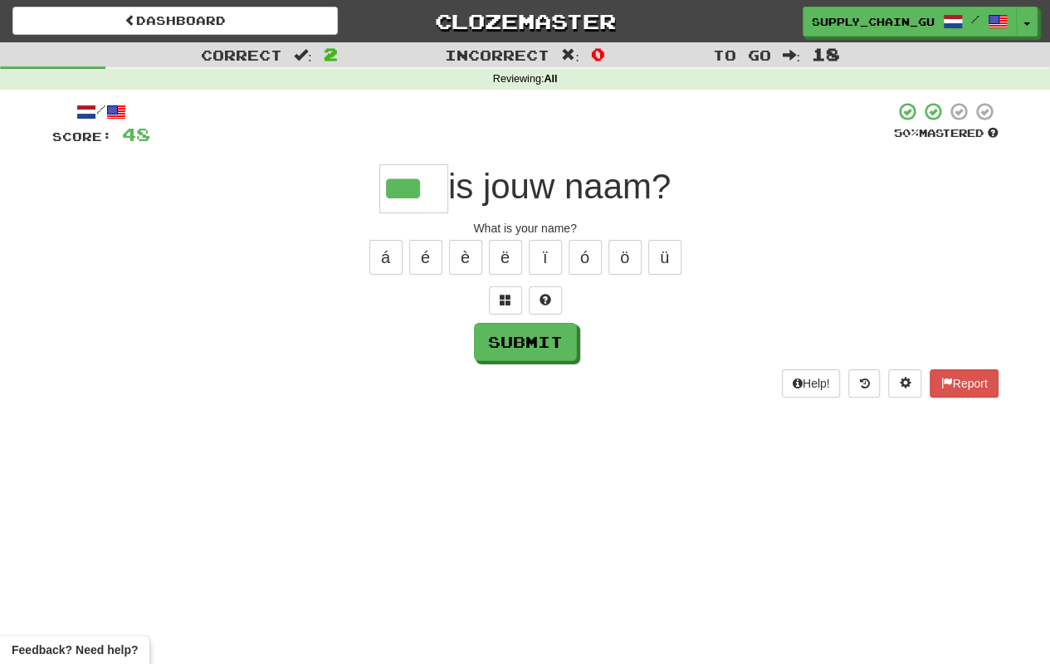
type input "***"
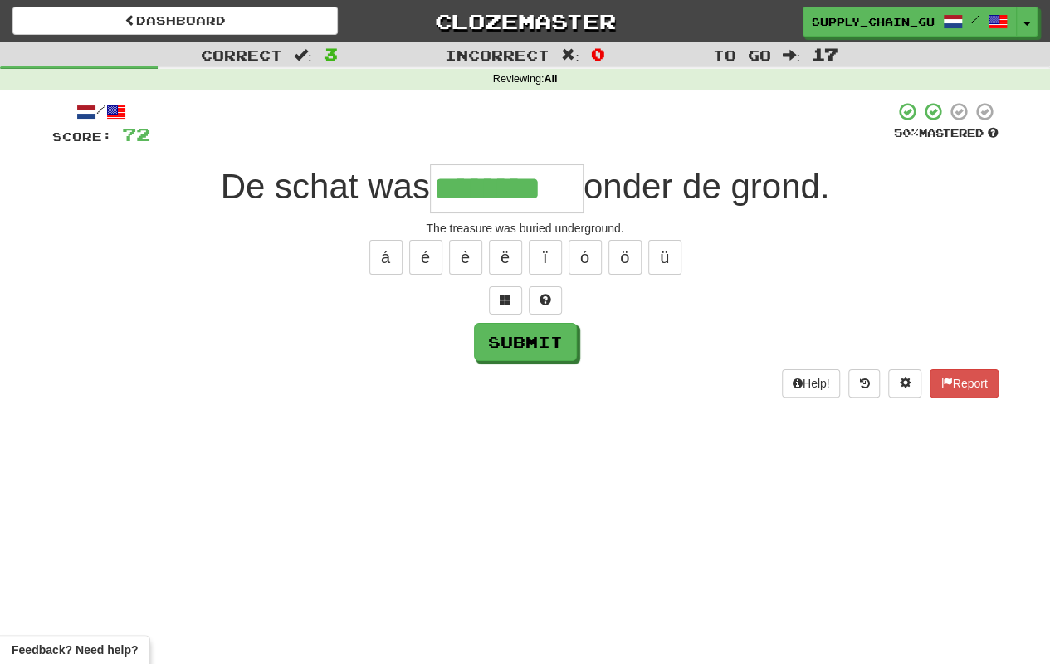
type input "********"
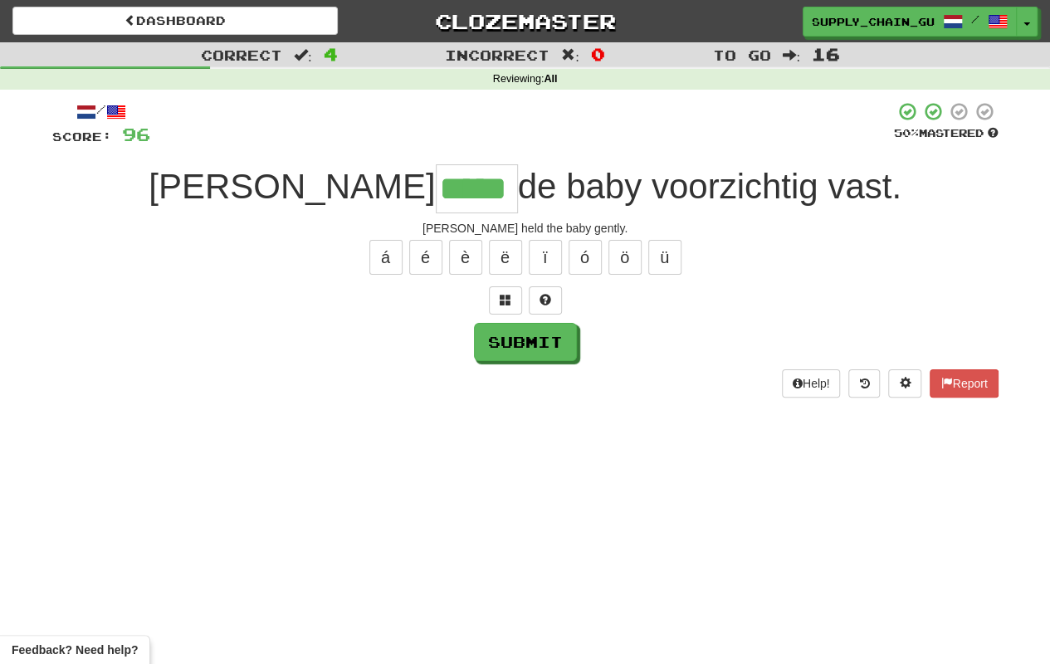
type input "*****"
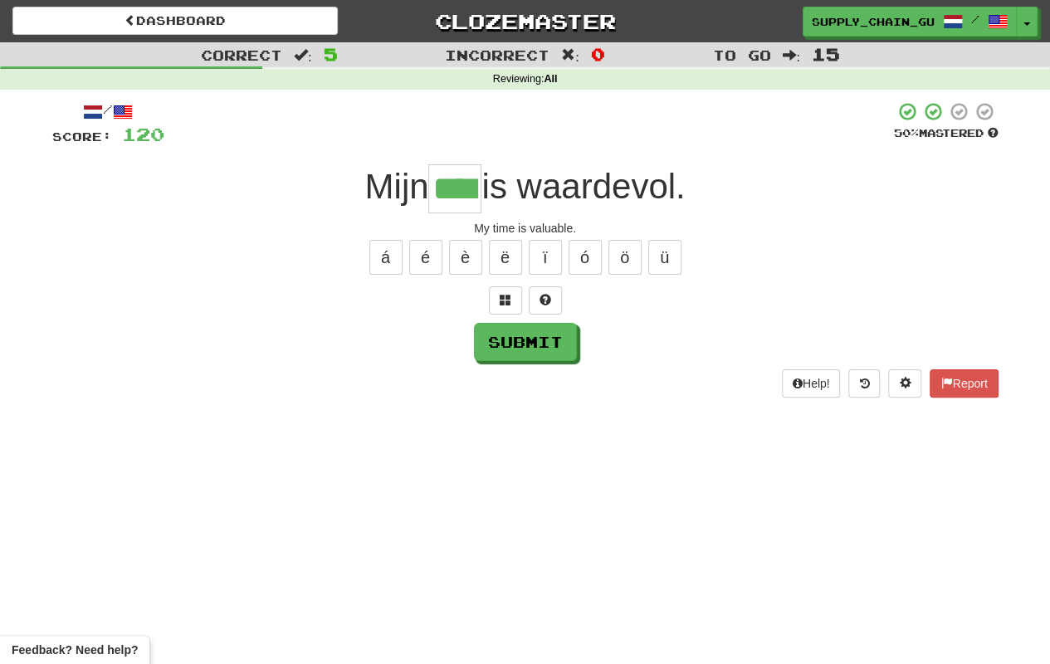
type input "****"
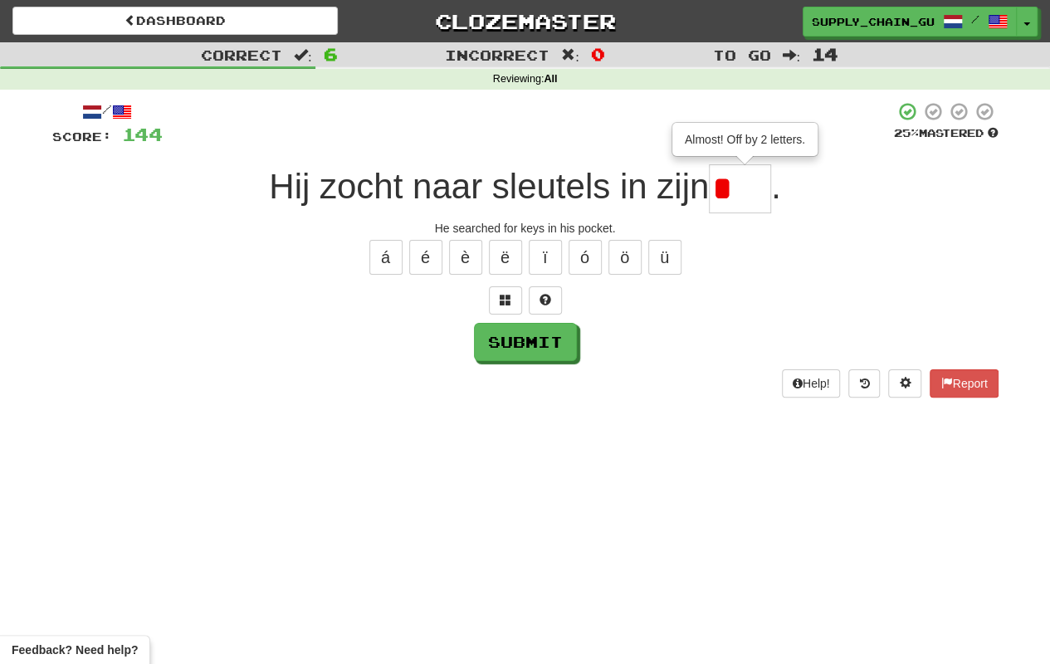
type input "***"
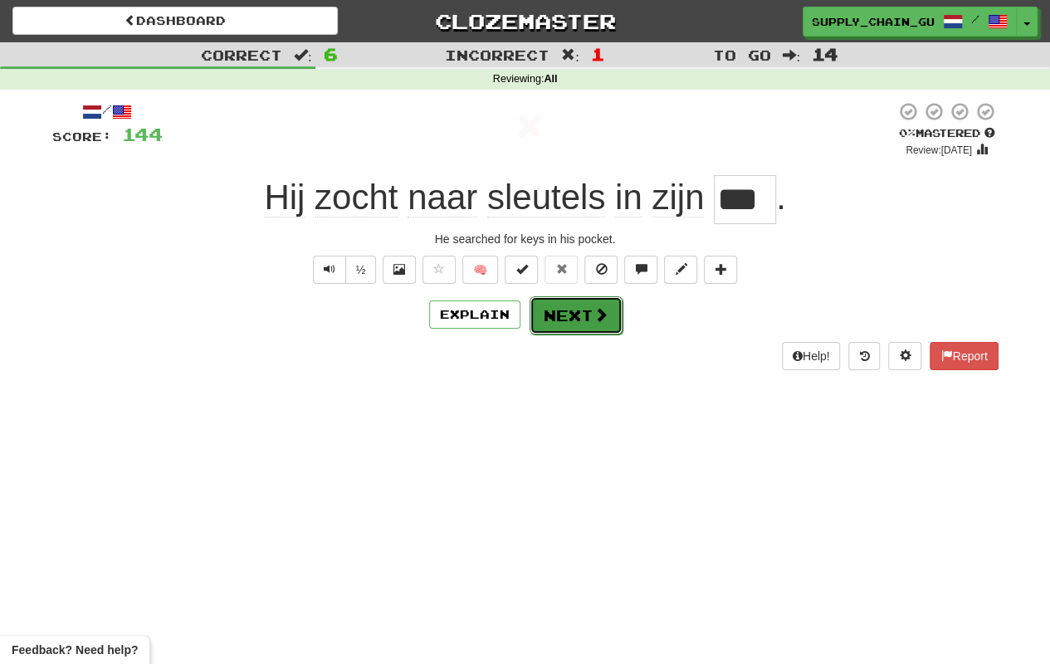
click at [535, 325] on button "Next" at bounding box center [576, 315] width 93 height 38
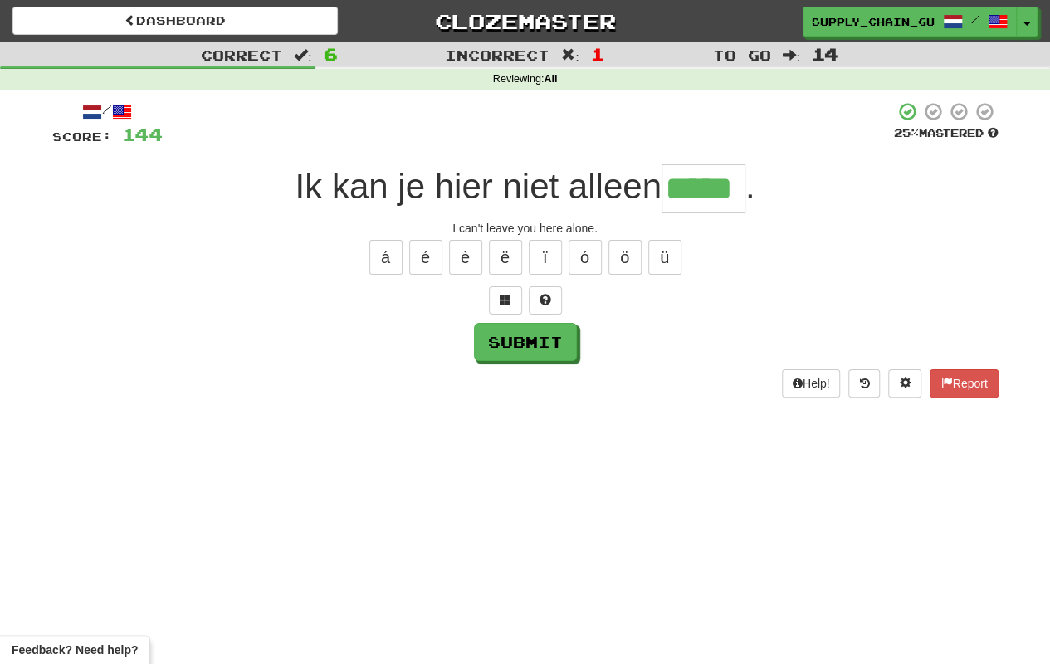
type input "*****"
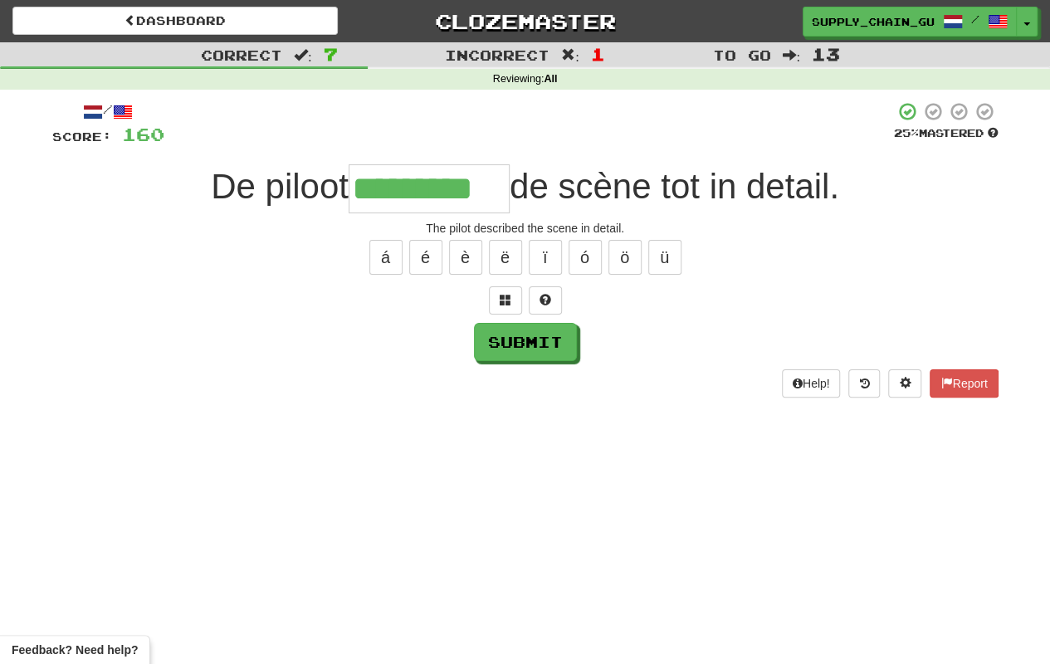
type input "*********"
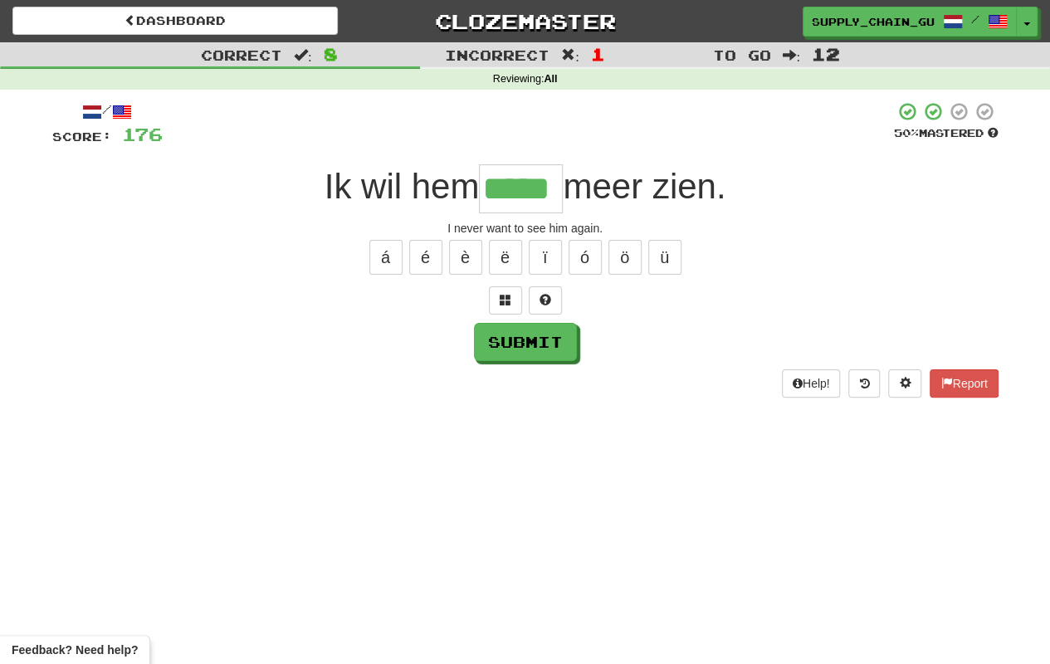
type input "*****"
type input "***"
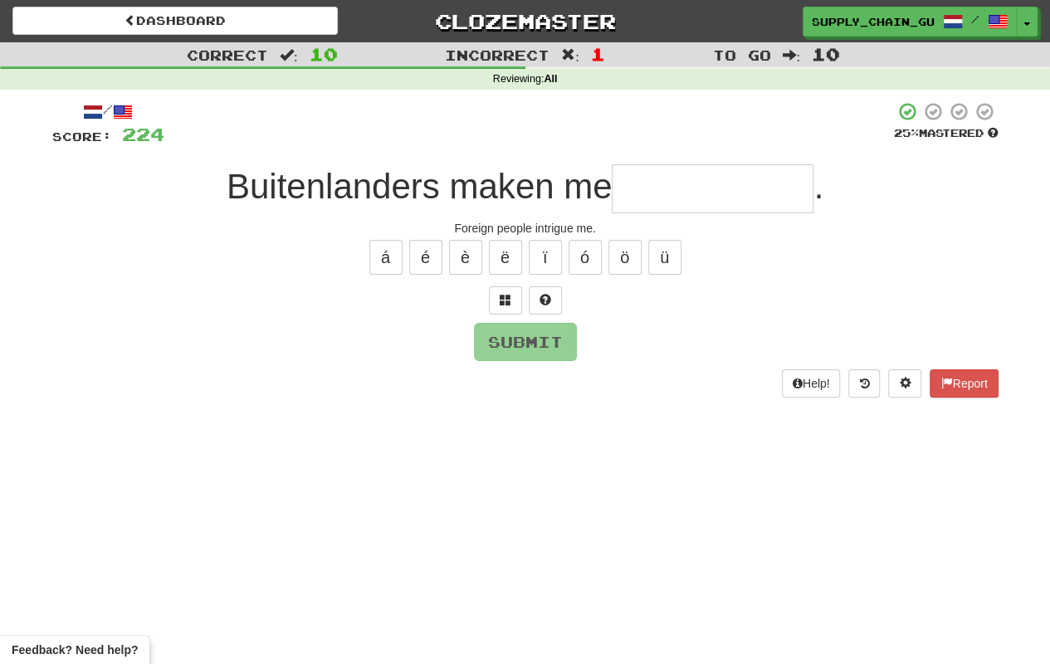
type input "**********"
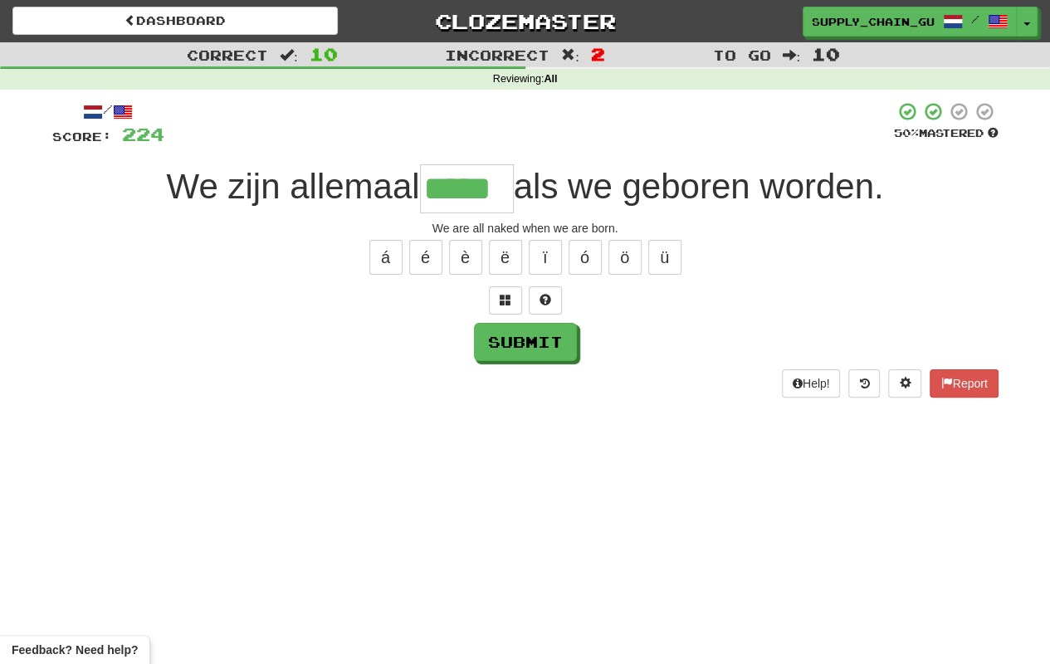
type input "*****"
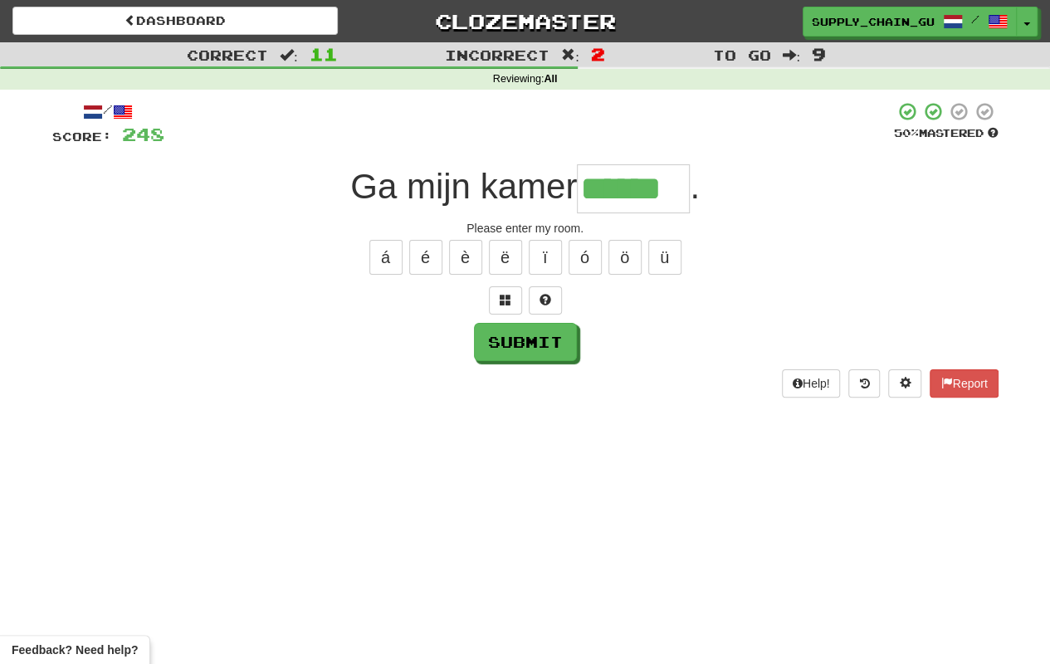
type input "******"
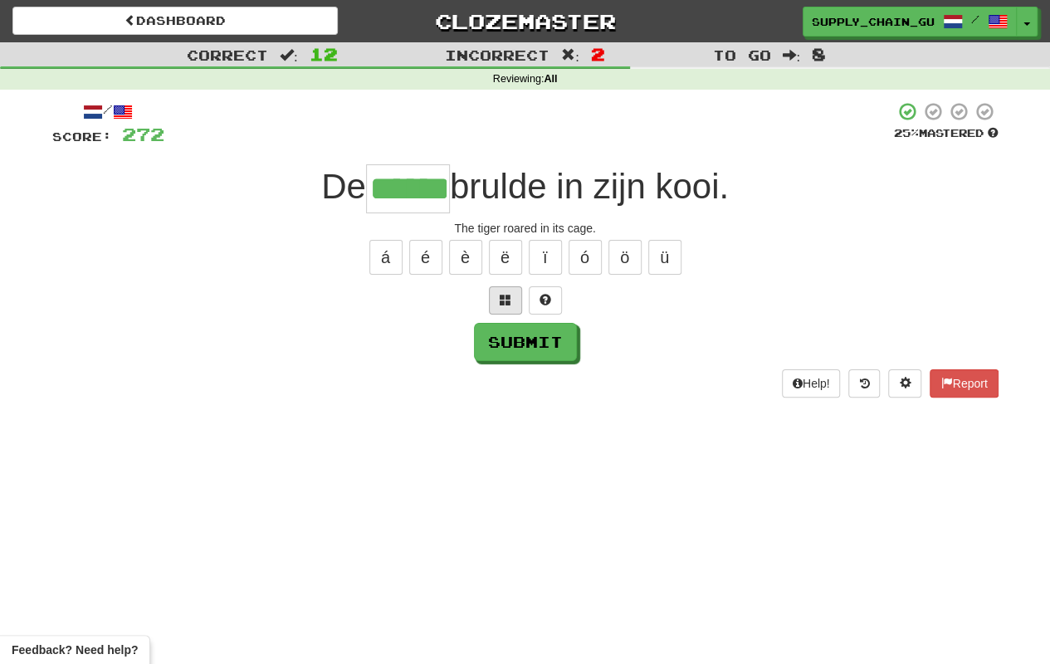
type input "******"
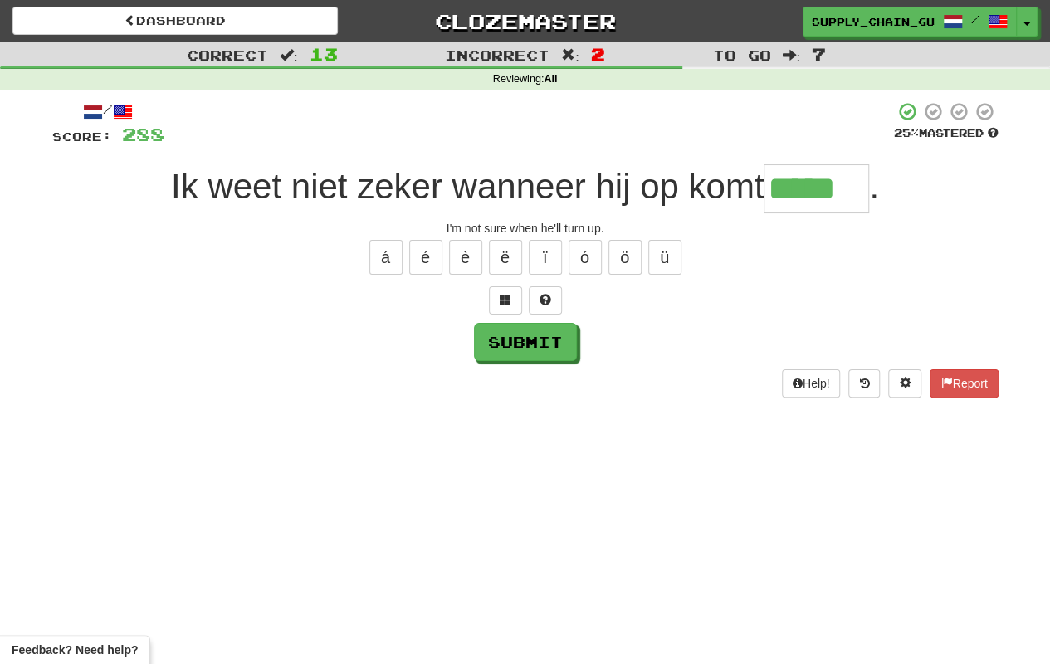
type input "*****"
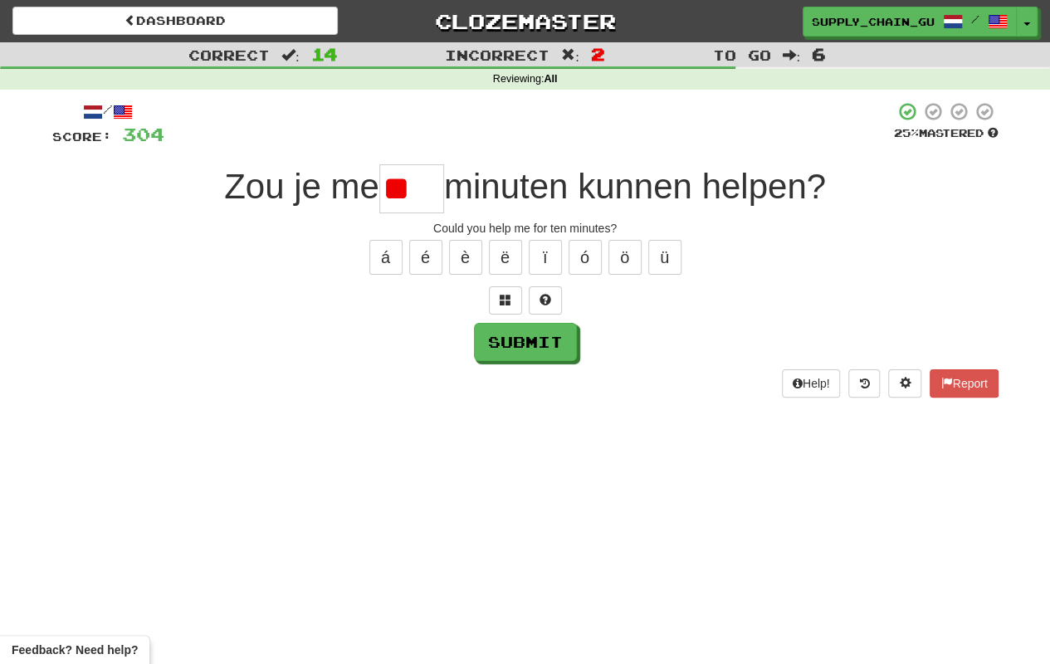
type input "*"
type input "****"
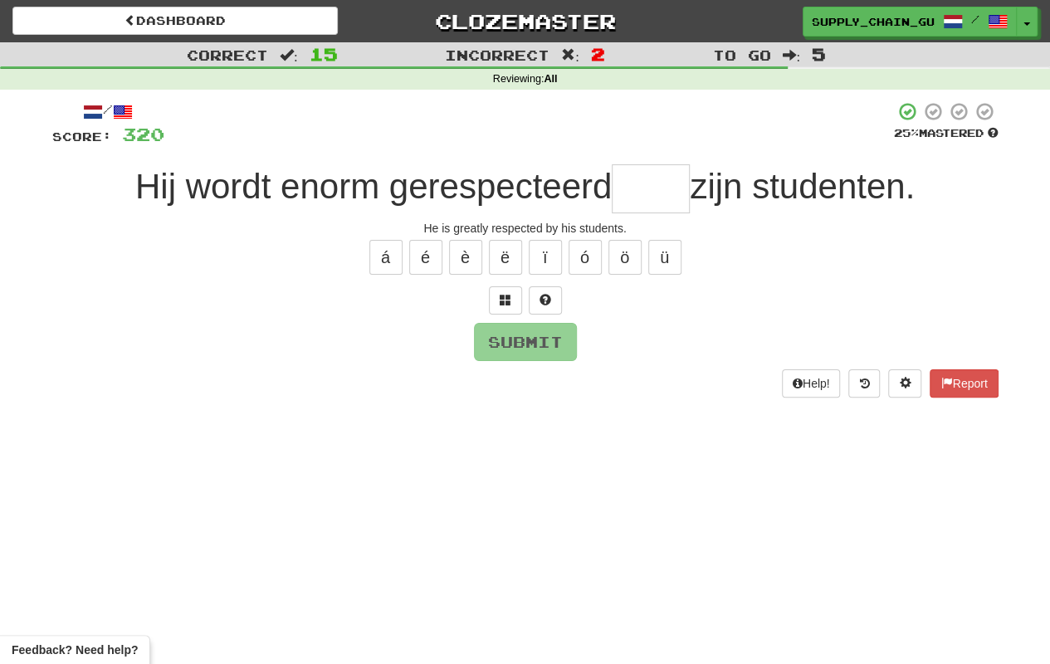
type input "*"
type input "****"
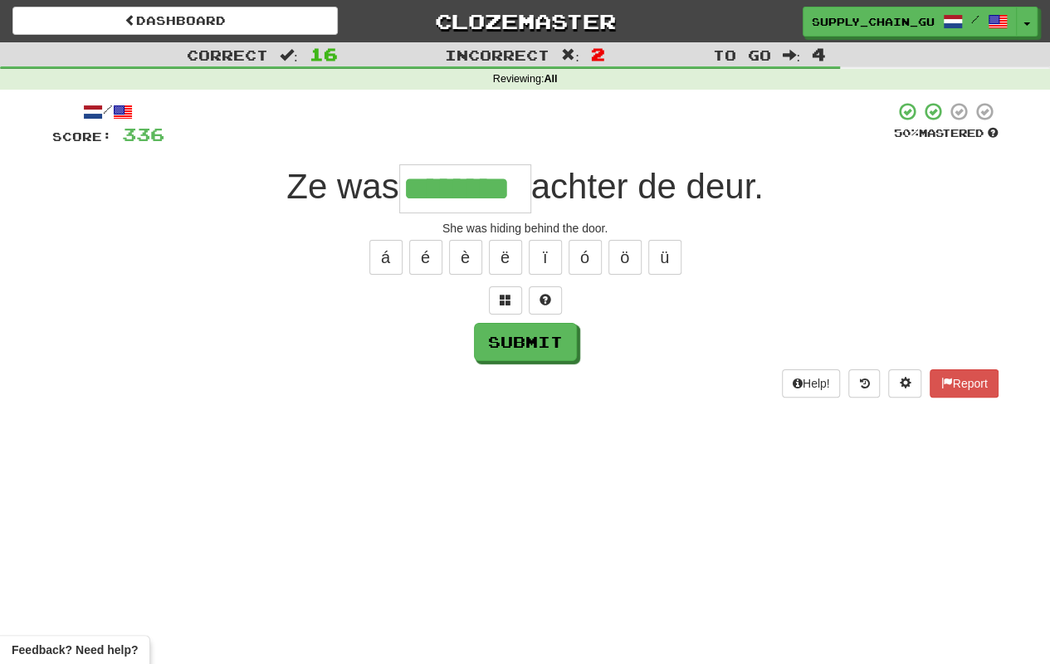
type input "********"
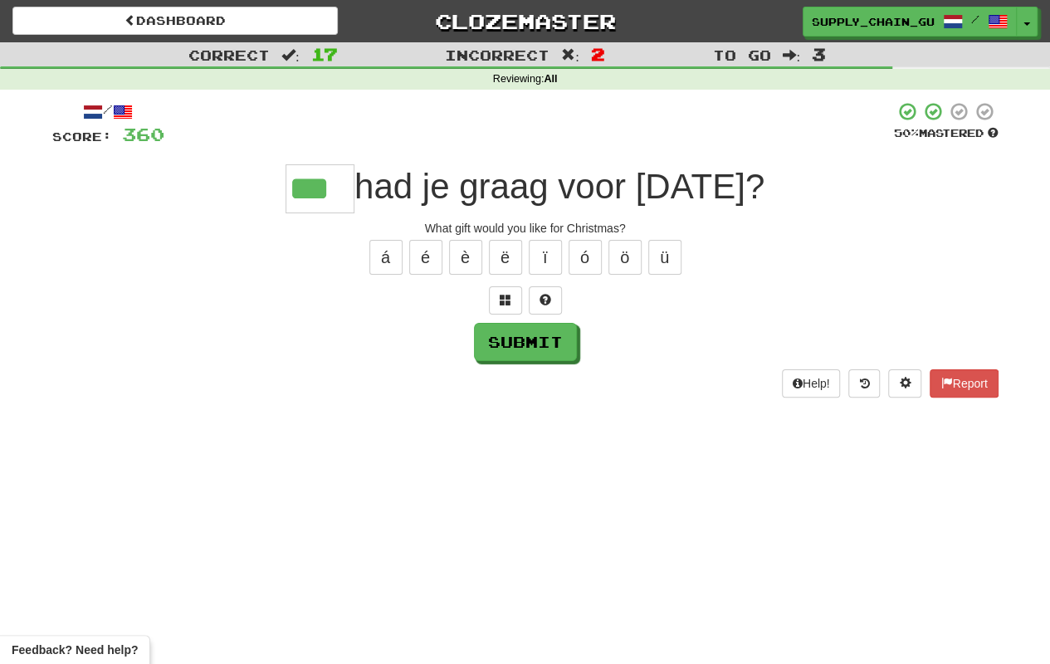
type input "***"
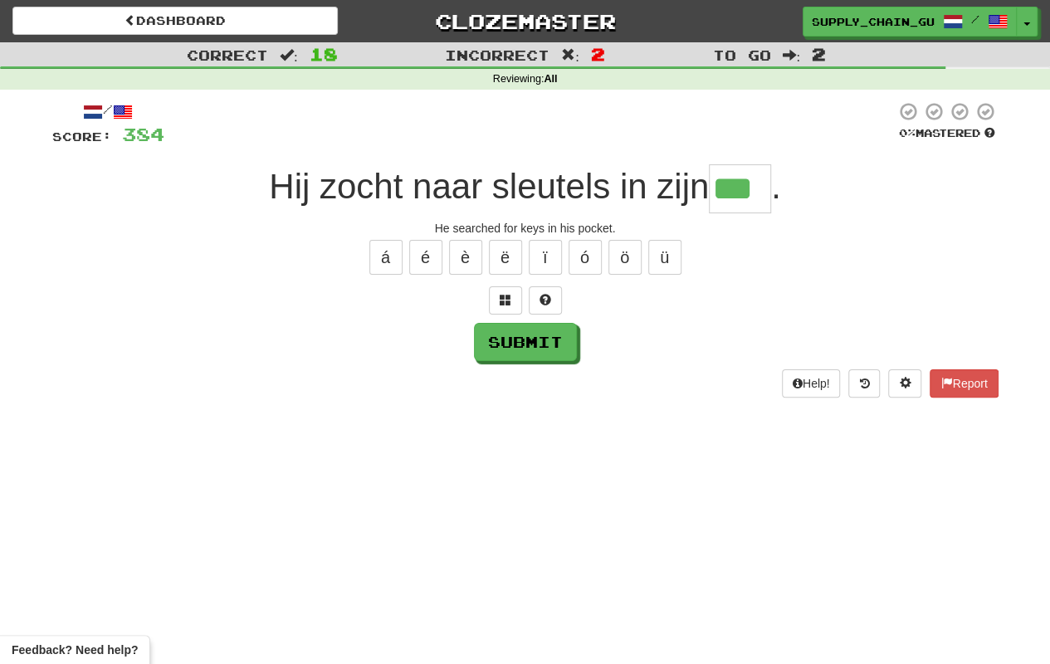
type input "***"
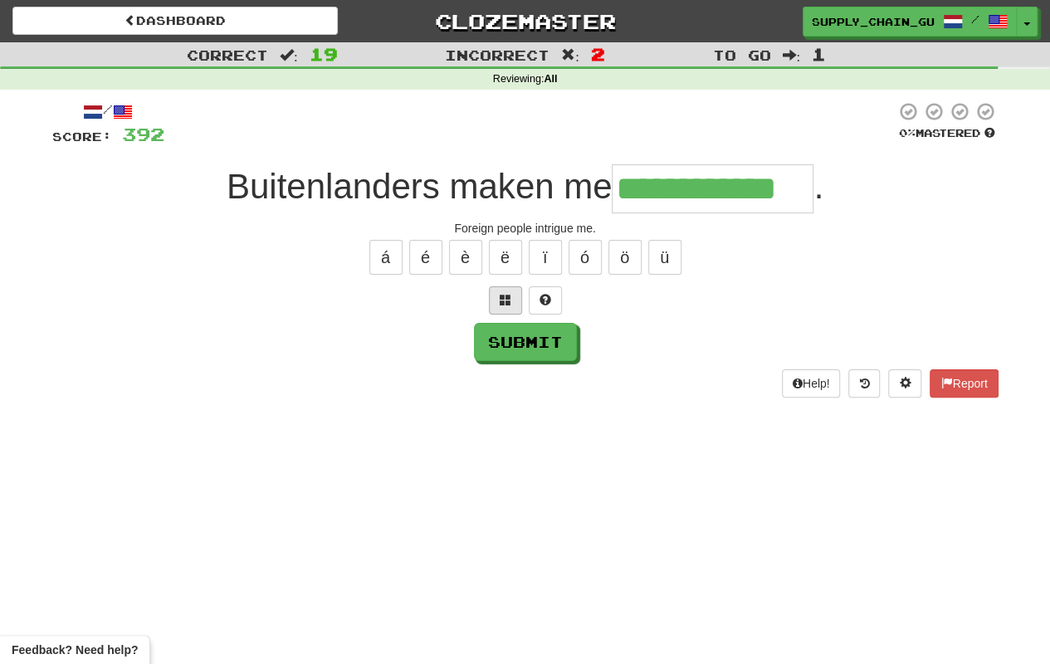
type input "**********"
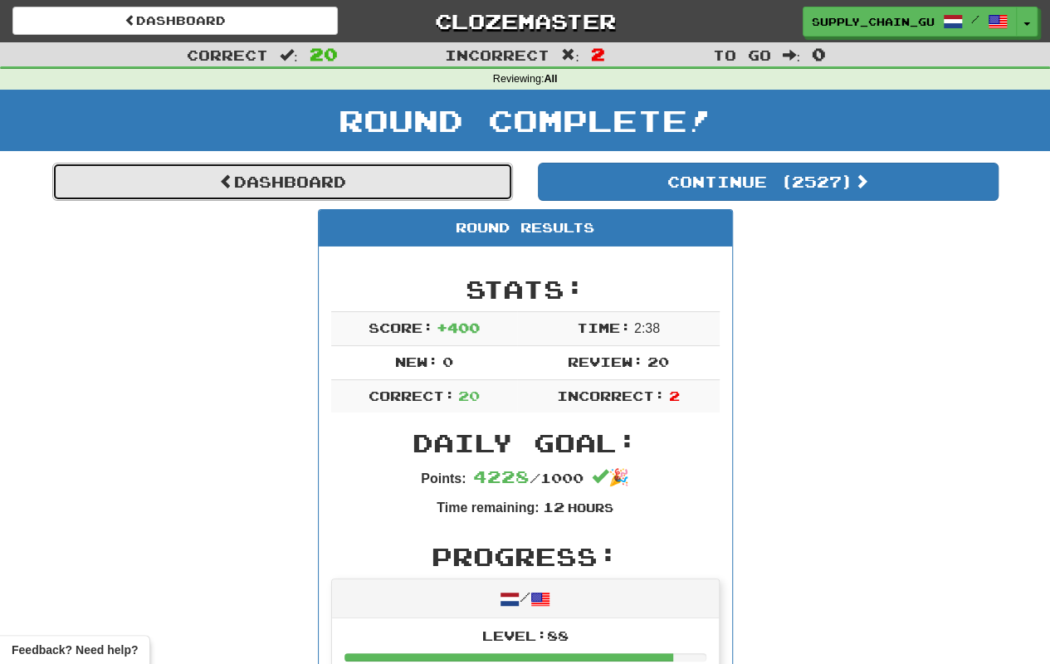
click at [354, 182] on link "Dashboard" at bounding box center [282, 182] width 461 height 38
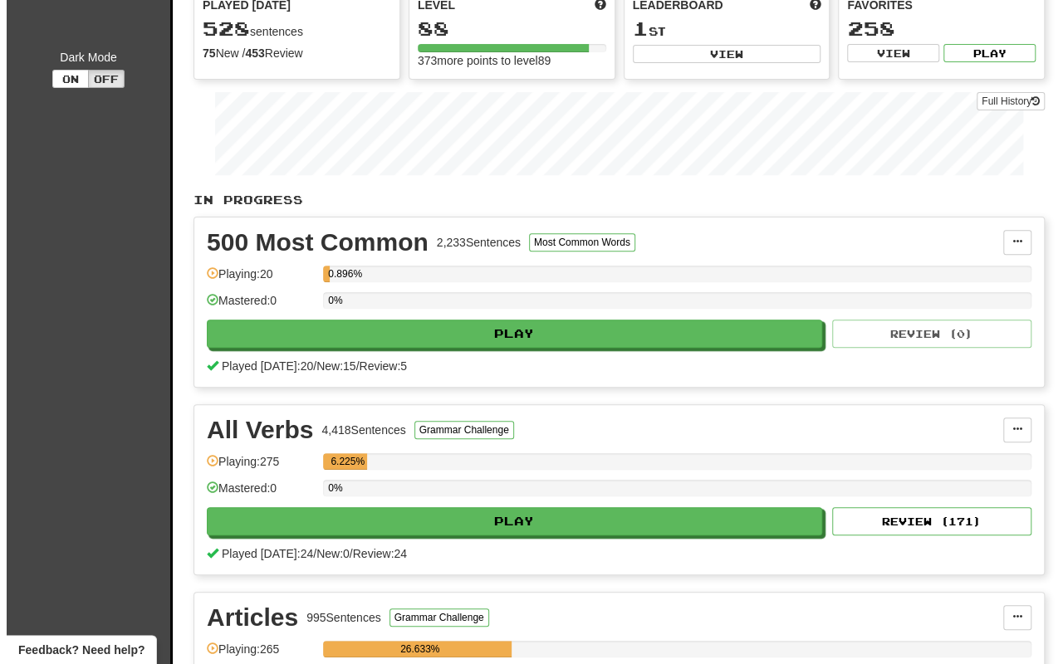
scroll to position [249, 0]
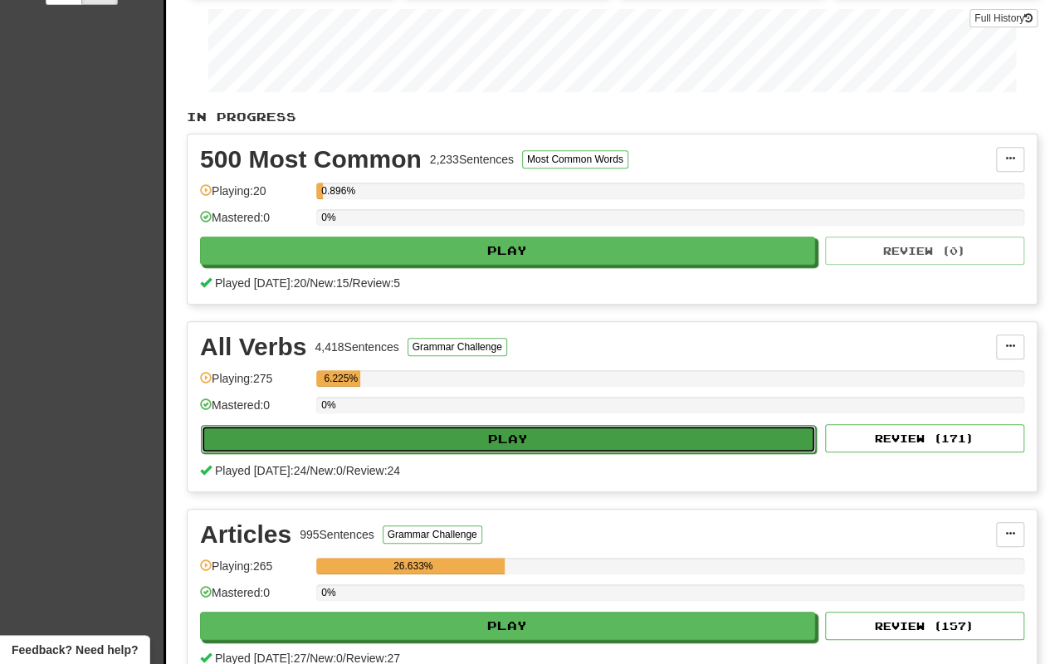
click at [474, 433] on button "Play" at bounding box center [508, 439] width 615 height 28
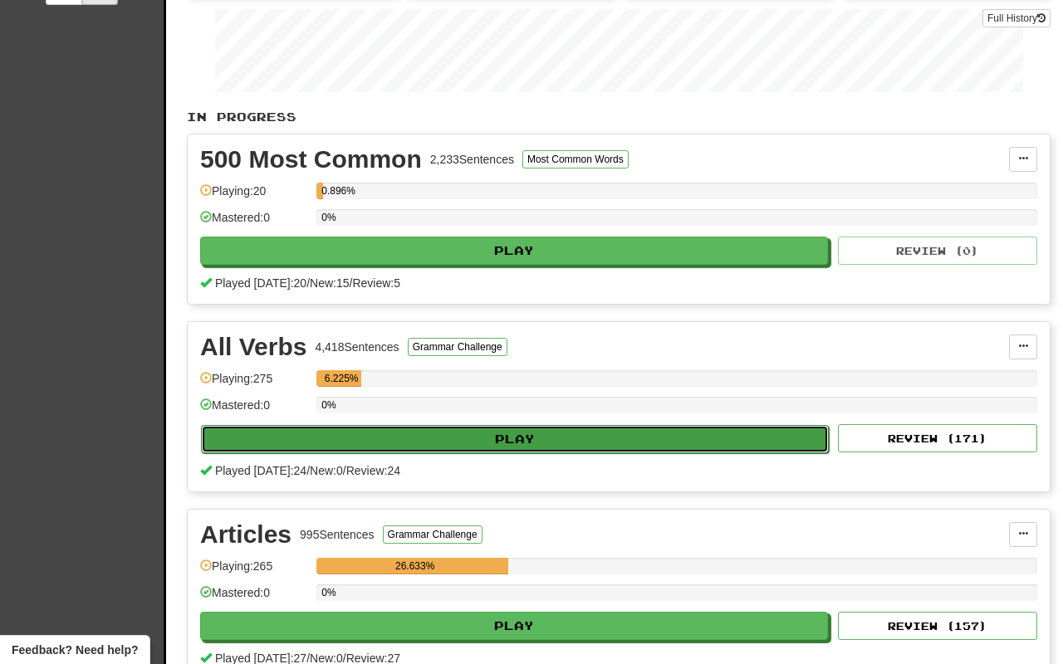
select select "**"
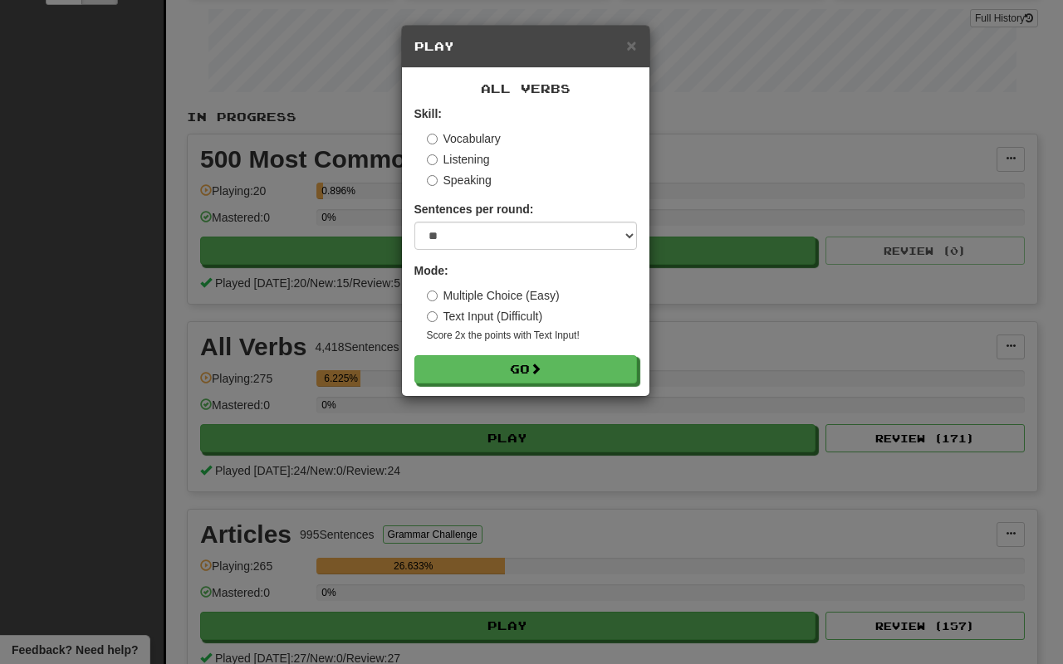
click at [508, 296] on label "Multiple Choice (Easy)" at bounding box center [493, 295] width 133 height 17
click at [525, 377] on button "Go" at bounding box center [526, 370] width 222 height 28
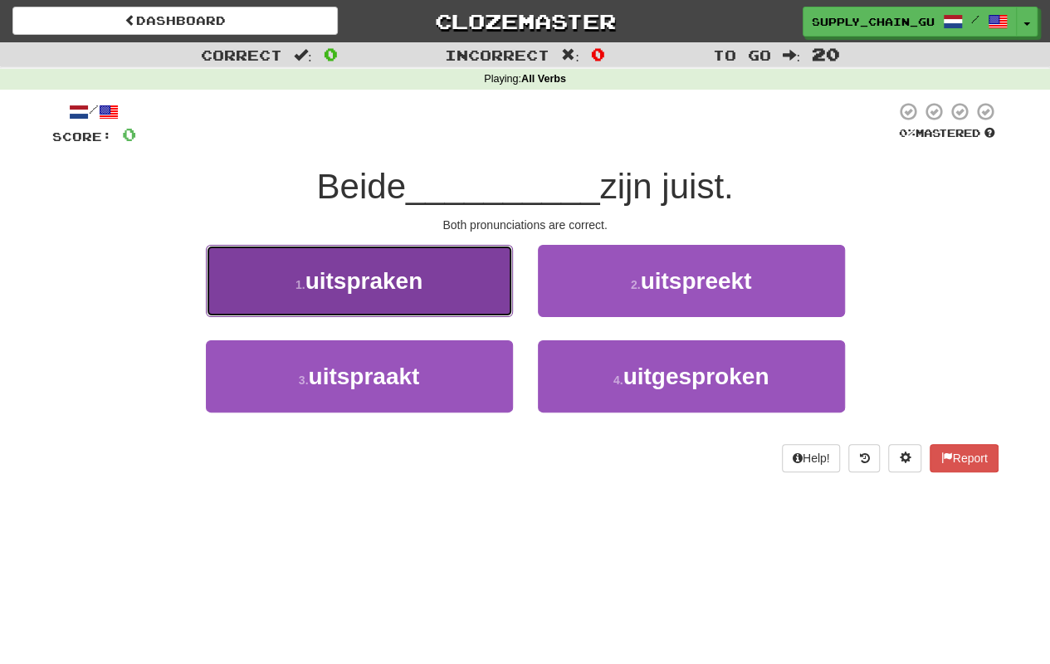
click at [440, 271] on button "1 . uitspraken" at bounding box center [359, 281] width 307 height 72
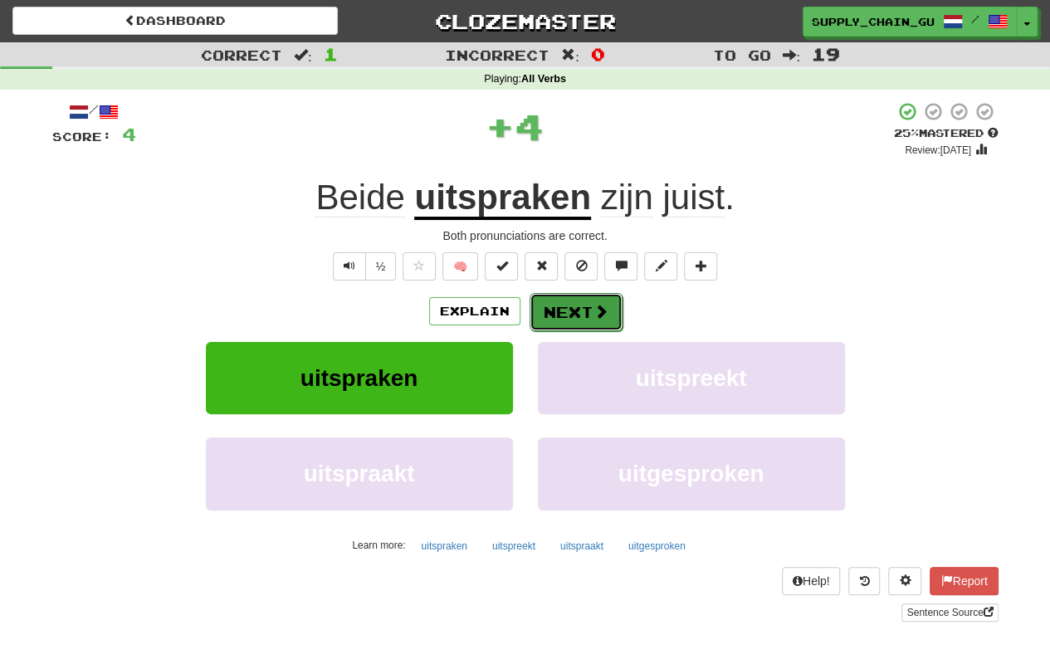
click at [575, 304] on button "Next" at bounding box center [576, 312] width 93 height 38
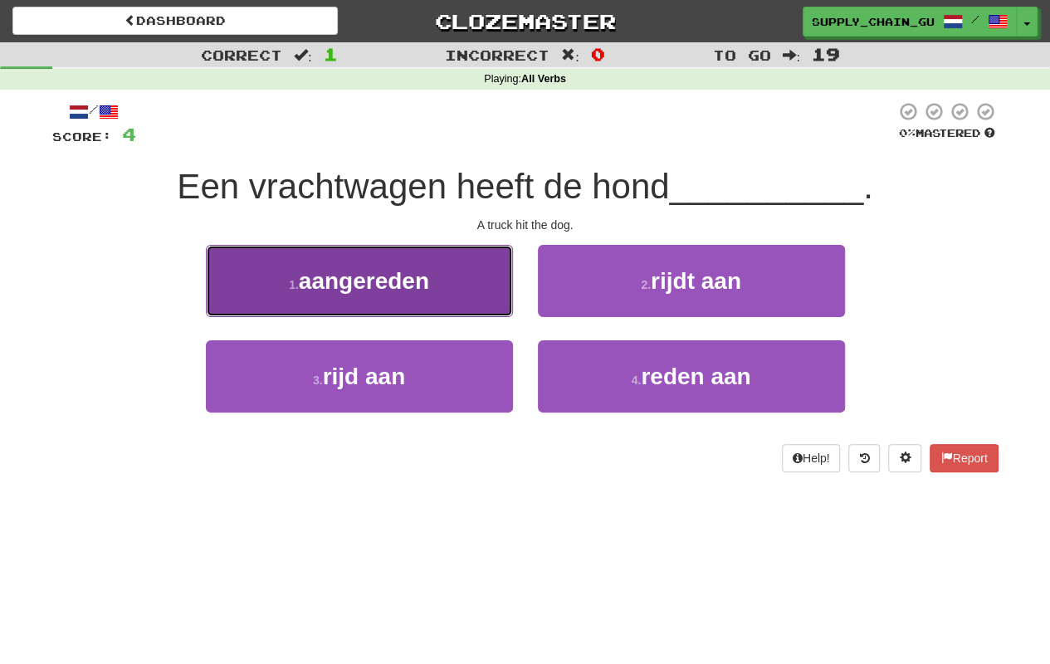
click at [505, 294] on button "1 . aangereden" at bounding box center [359, 281] width 307 height 72
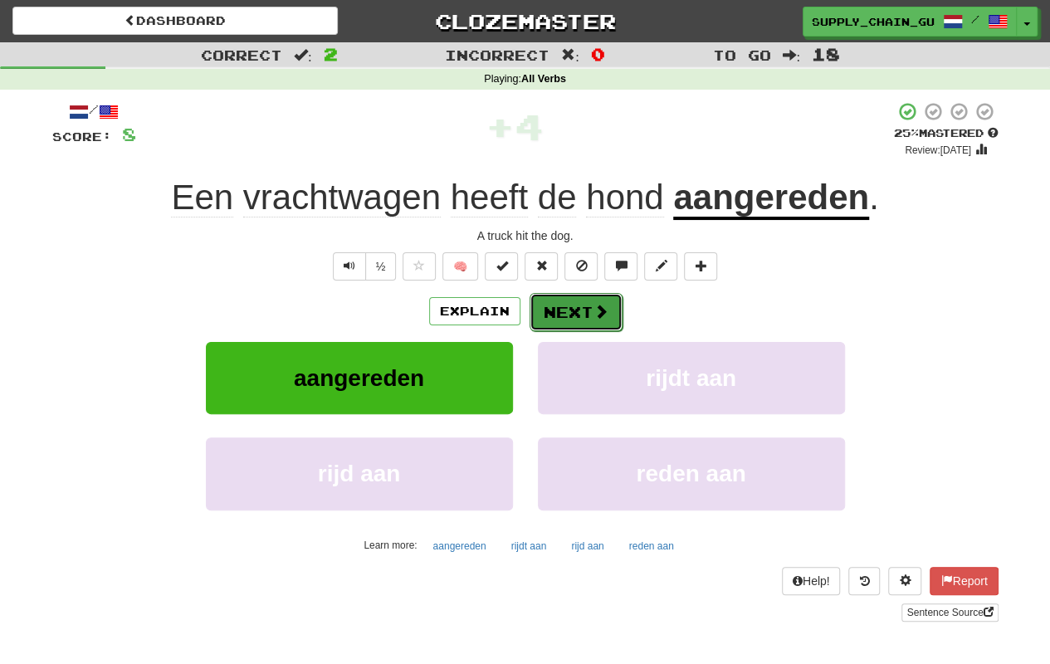
click at [569, 312] on button "Next" at bounding box center [576, 312] width 93 height 38
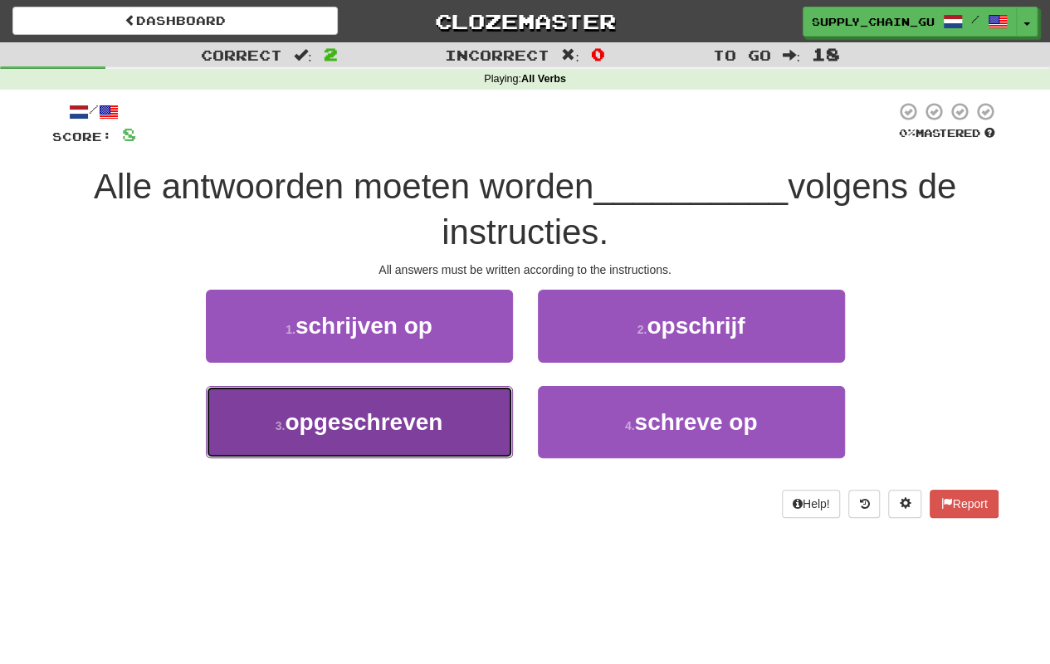
click at [426, 428] on span "opgeschreven" at bounding box center [364, 422] width 158 height 26
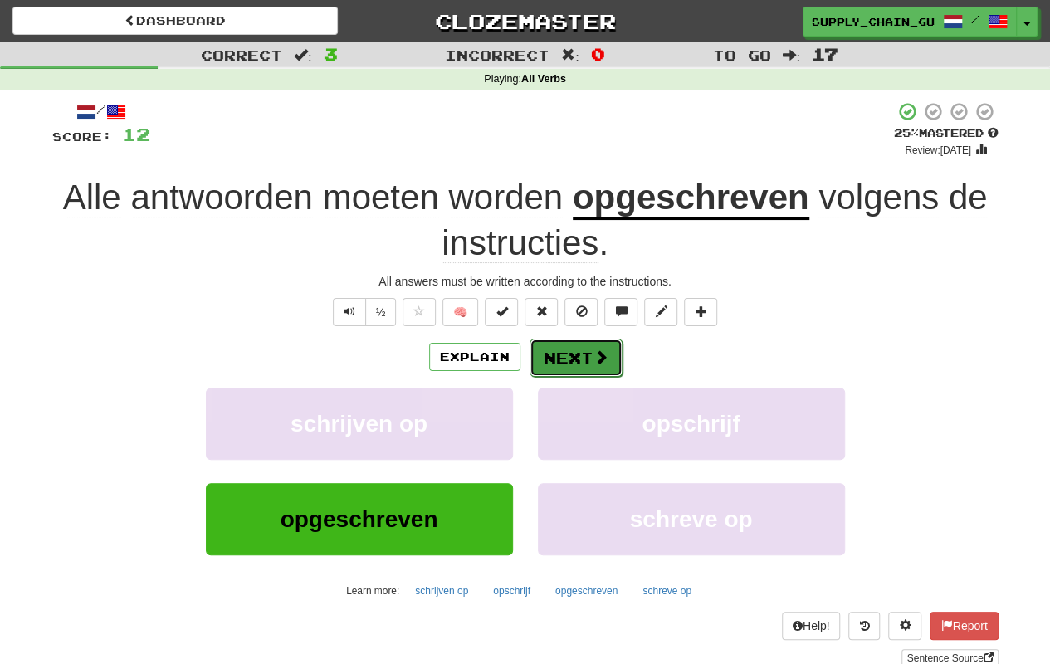
click at [541, 350] on button "Next" at bounding box center [576, 358] width 93 height 38
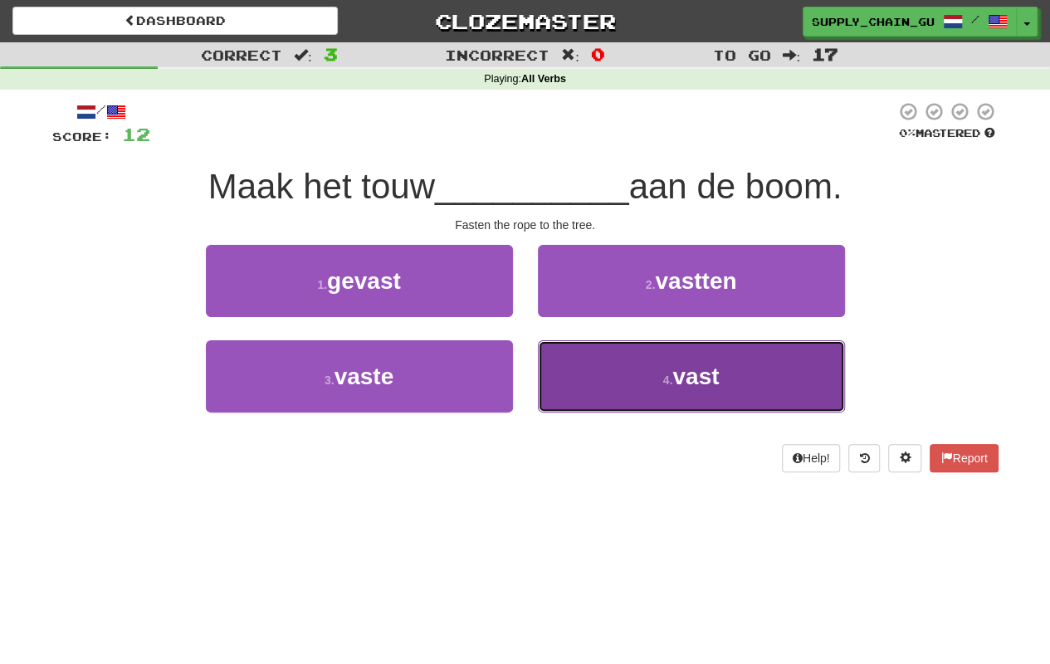
click at [728, 393] on button "4 . vast" at bounding box center [691, 376] width 307 height 72
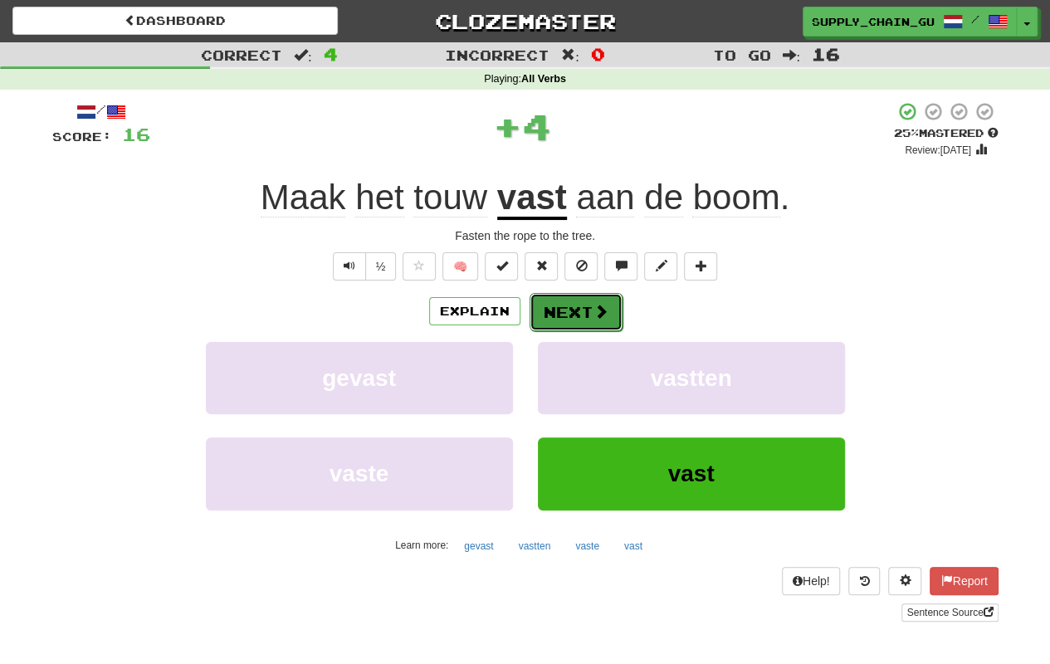
click at [569, 305] on button "Next" at bounding box center [576, 312] width 93 height 38
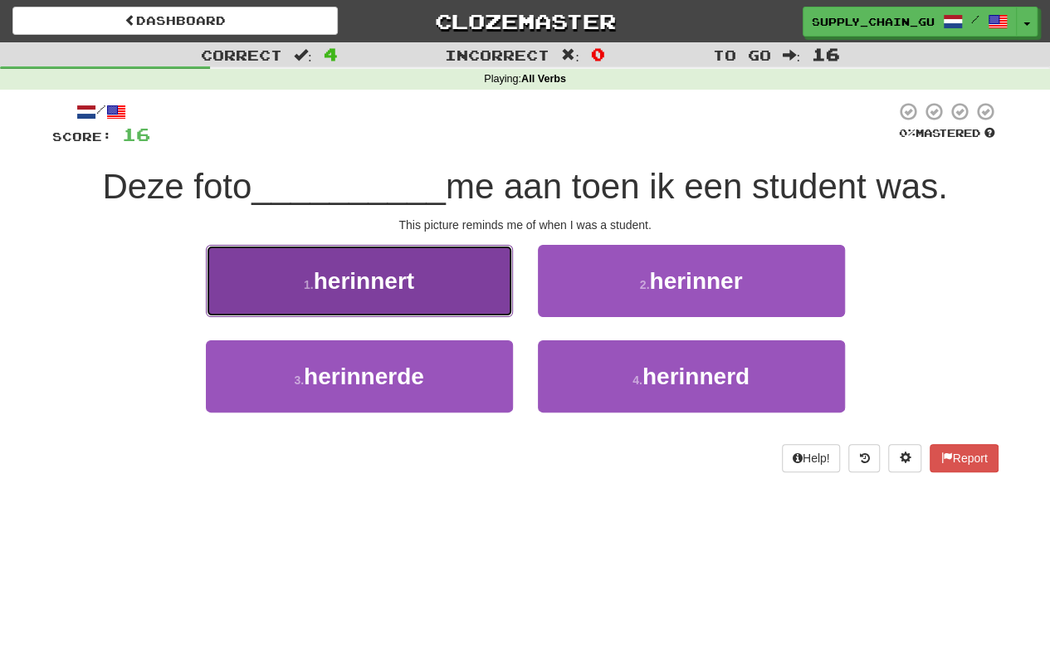
click at [418, 293] on button "1 . herinnert" at bounding box center [359, 281] width 307 height 72
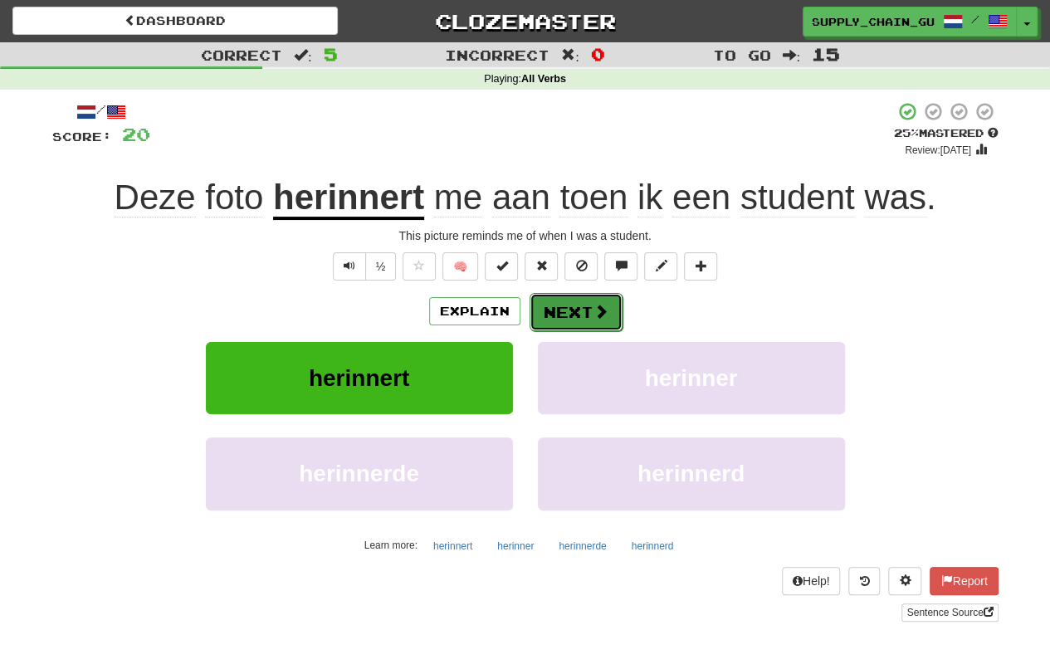
click at [575, 318] on button "Next" at bounding box center [576, 312] width 93 height 38
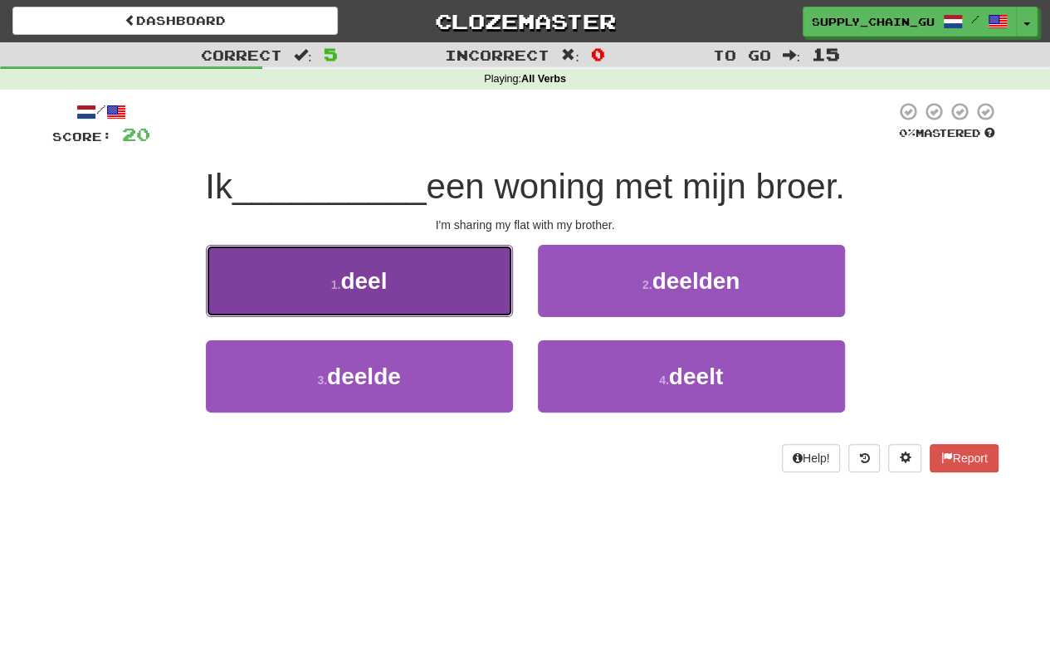
click at [408, 289] on button "1 . deel" at bounding box center [359, 281] width 307 height 72
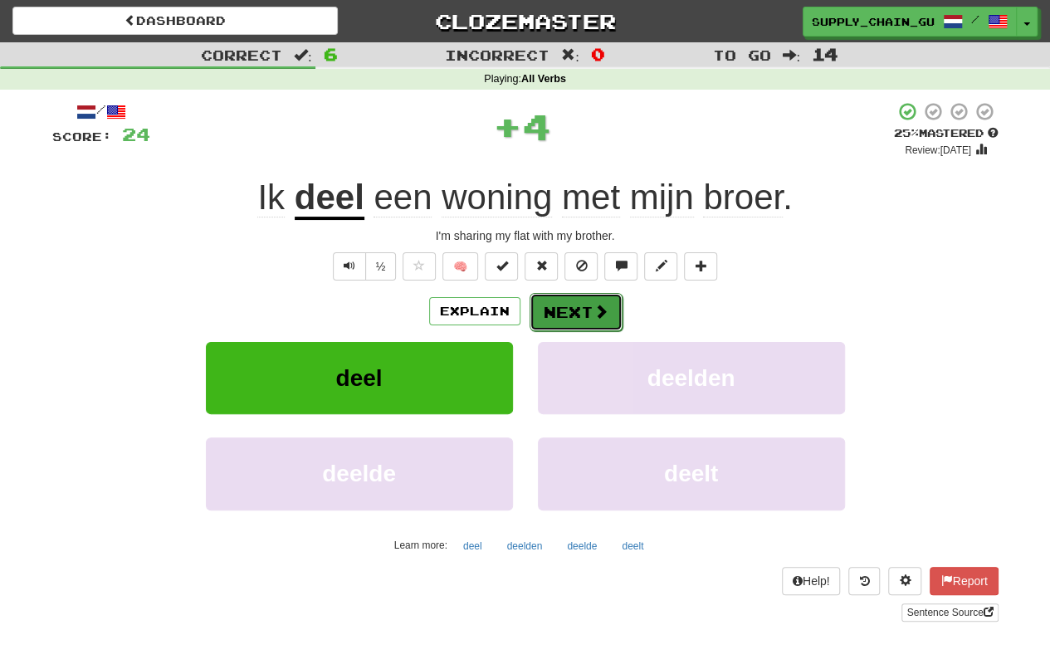
click at [577, 307] on button "Next" at bounding box center [576, 312] width 93 height 38
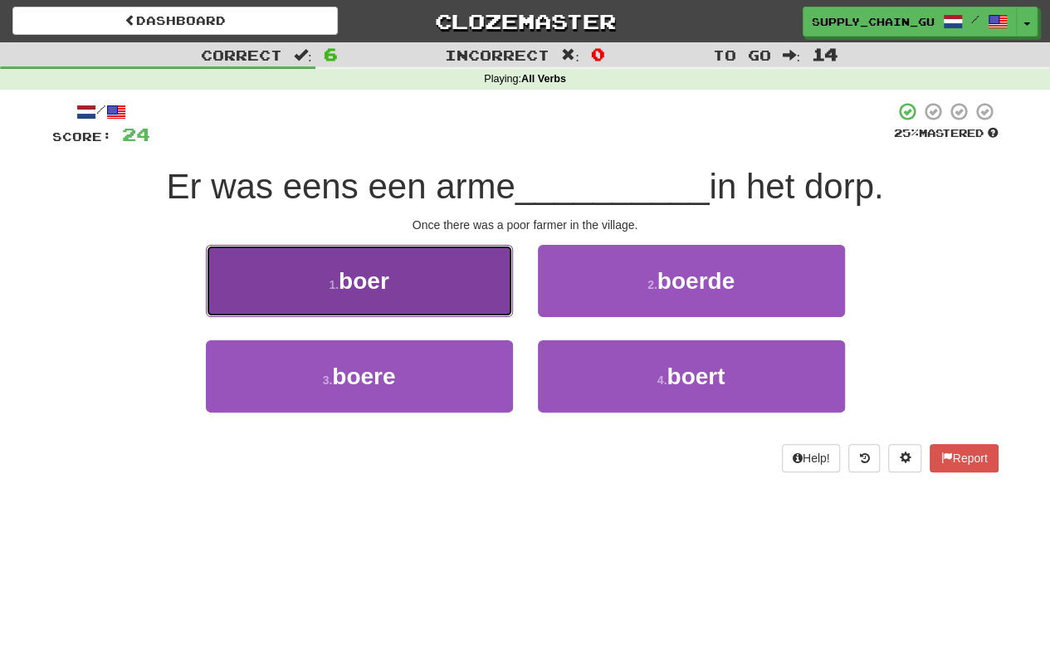
click at [418, 308] on button "1 . boer" at bounding box center [359, 281] width 307 height 72
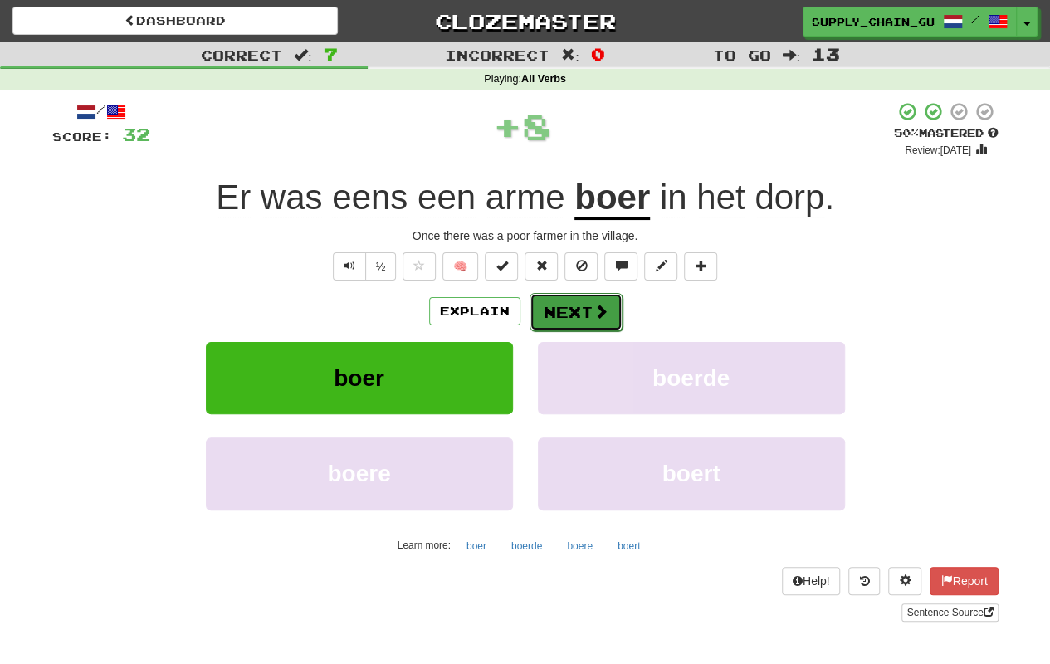
click at [566, 312] on button "Next" at bounding box center [576, 312] width 93 height 38
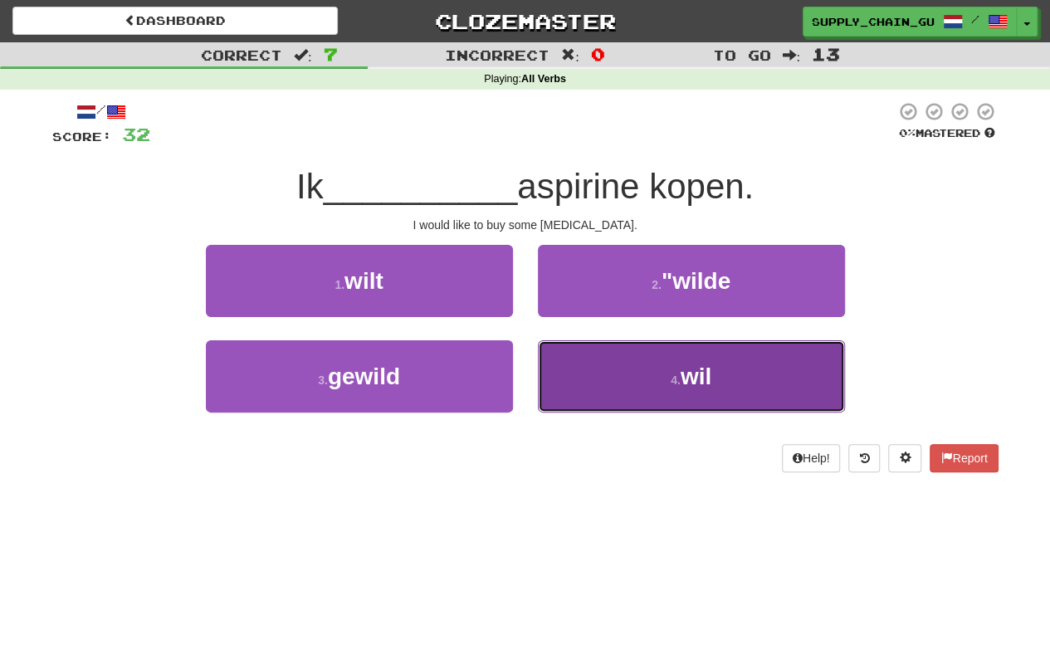
click at [605, 370] on button "4 . wil" at bounding box center [691, 376] width 307 height 72
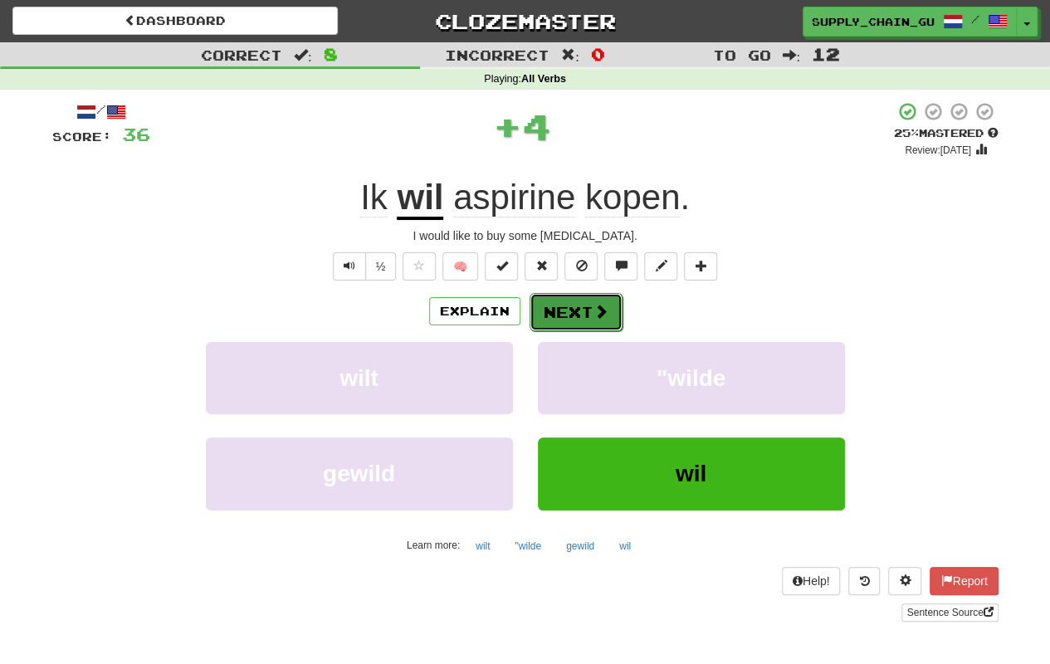
click at [579, 308] on button "Next" at bounding box center [576, 312] width 93 height 38
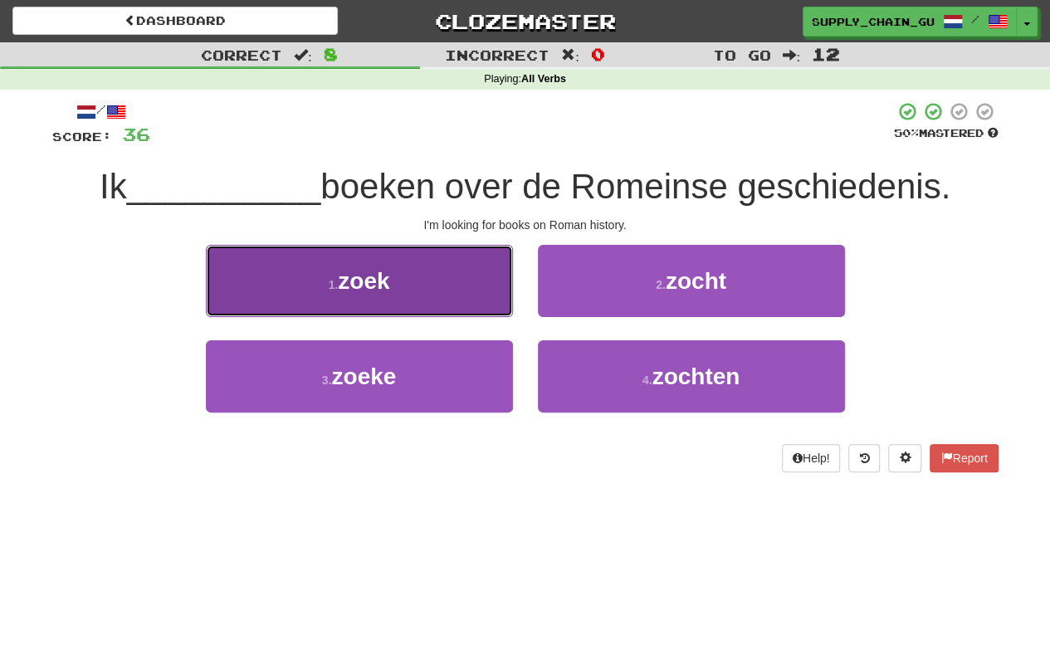
click at [497, 296] on button "1 . zoek" at bounding box center [359, 281] width 307 height 72
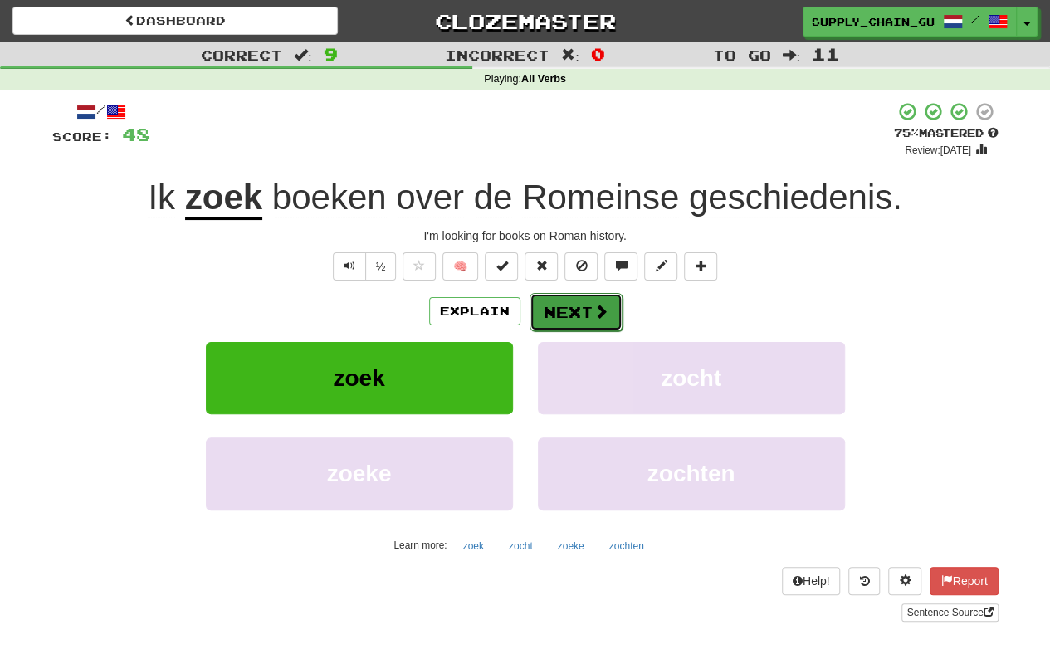
click at [579, 308] on button "Next" at bounding box center [576, 312] width 93 height 38
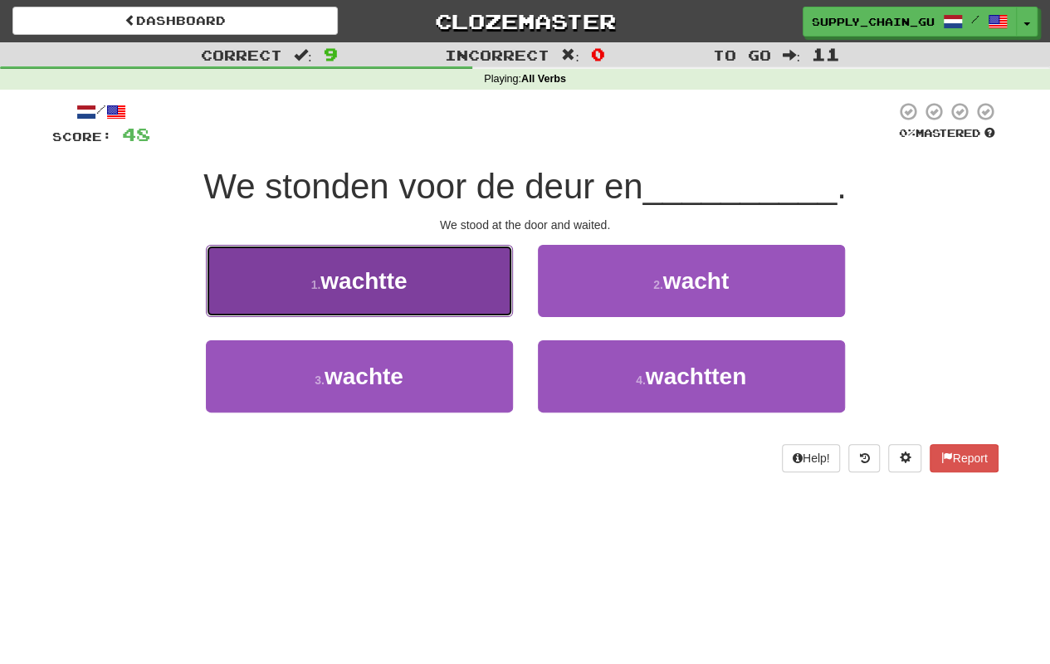
click at [392, 301] on button "1 . wachtte" at bounding box center [359, 281] width 307 height 72
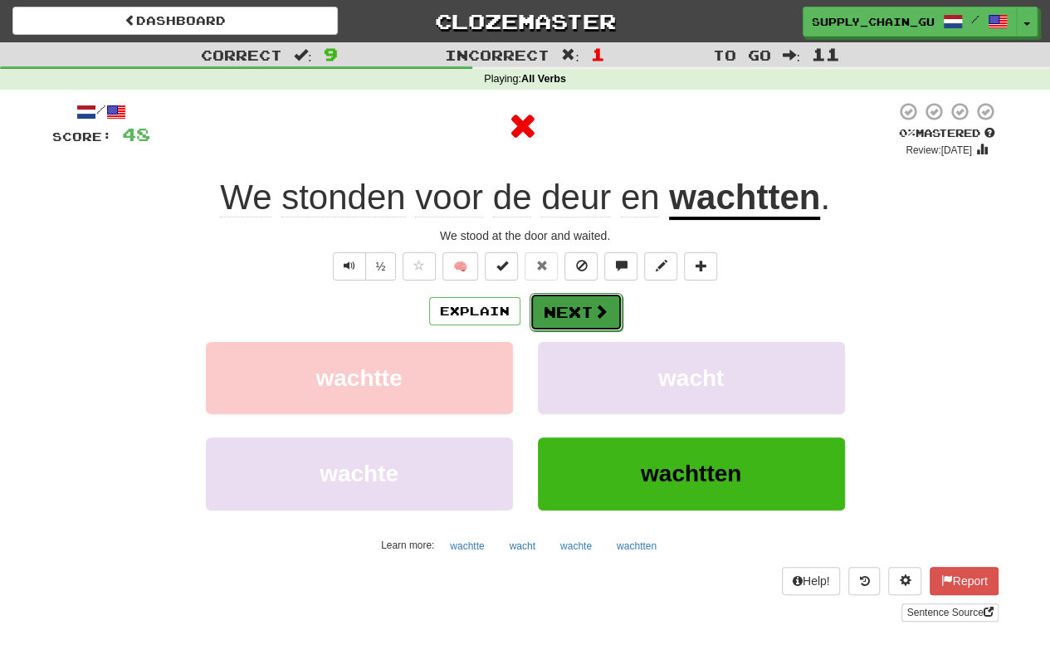
click at [573, 317] on button "Next" at bounding box center [576, 312] width 93 height 38
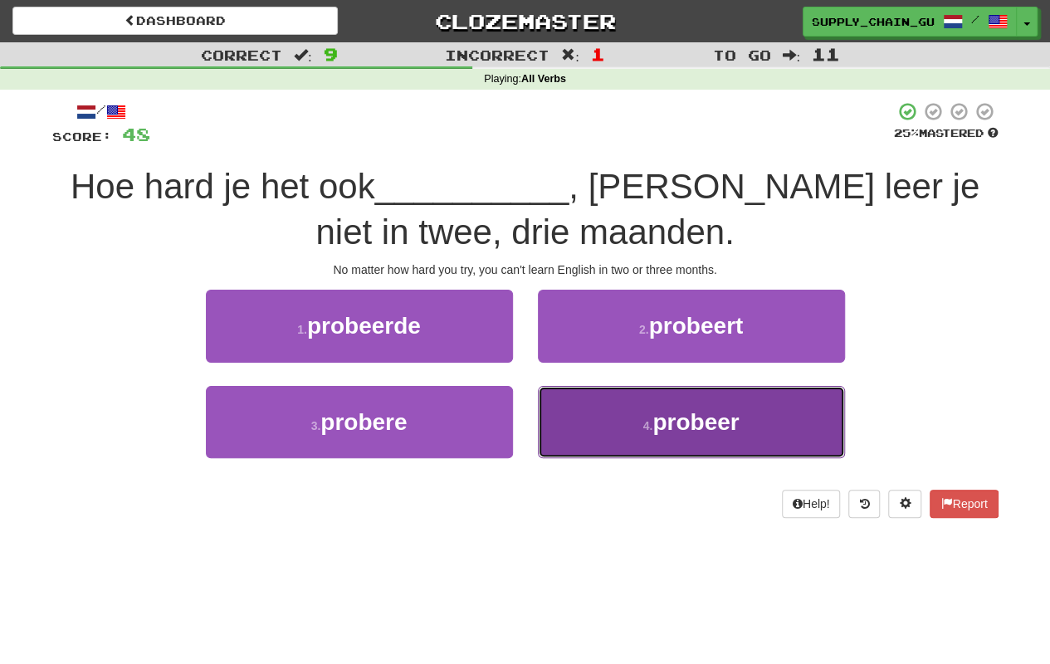
click at [605, 415] on button "4 . probeer" at bounding box center [691, 422] width 307 height 72
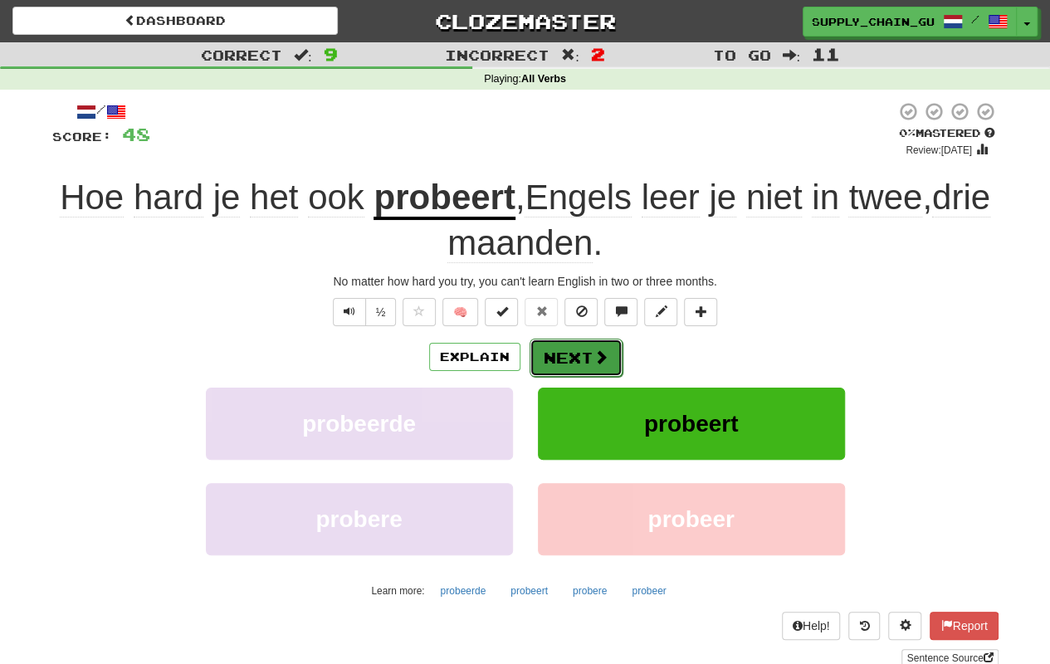
click at [568, 358] on button "Next" at bounding box center [576, 358] width 93 height 38
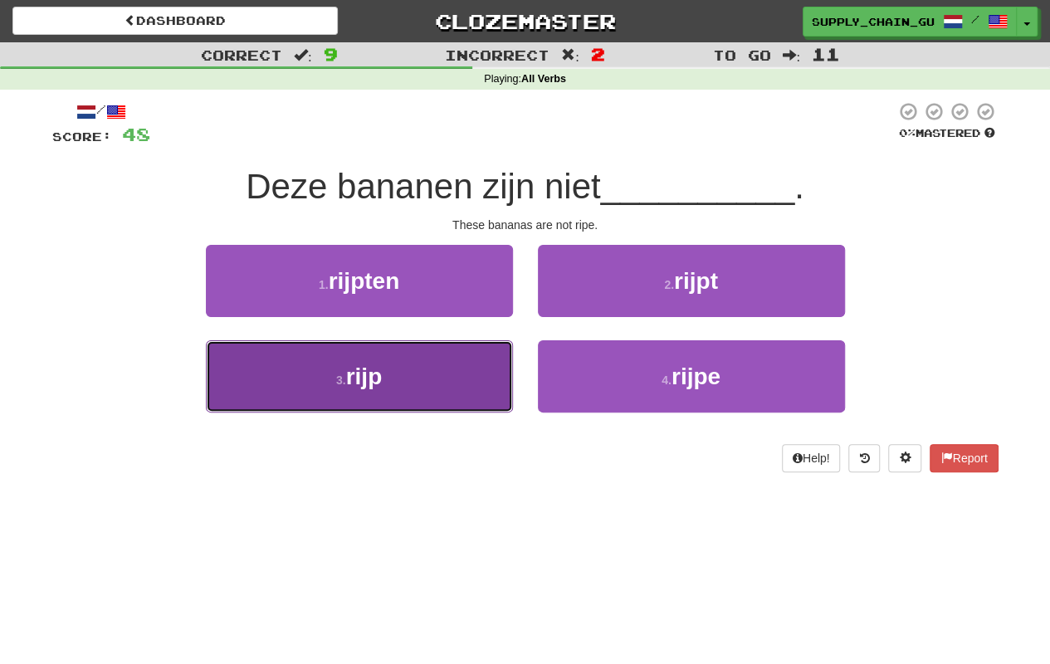
click at [478, 367] on button "3 . rijp" at bounding box center [359, 376] width 307 height 72
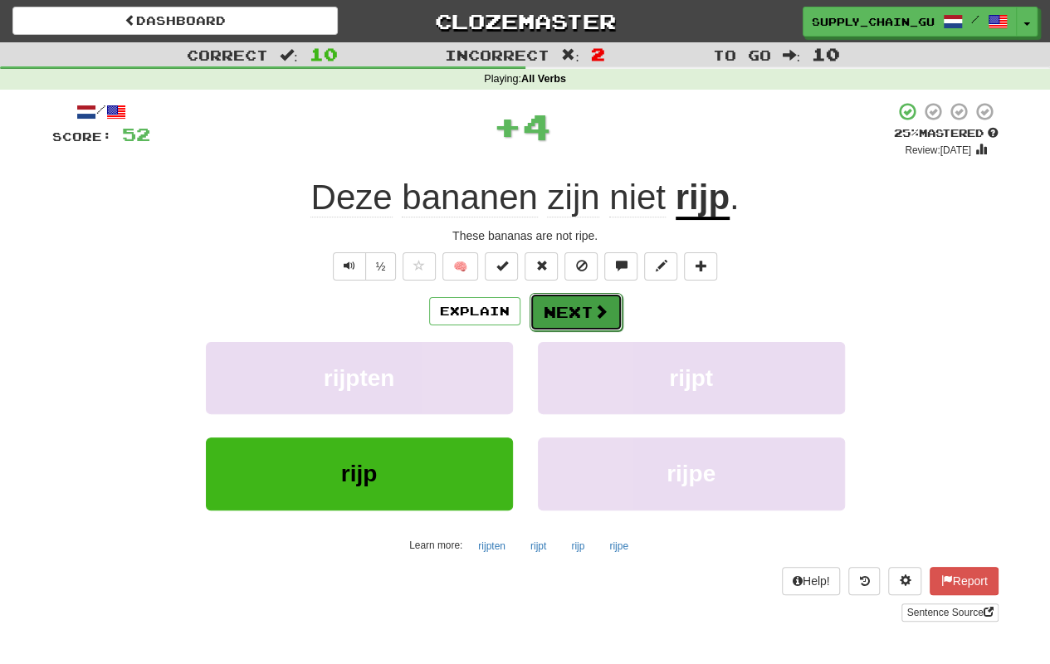
click at [579, 316] on button "Next" at bounding box center [576, 312] width 93 height 38
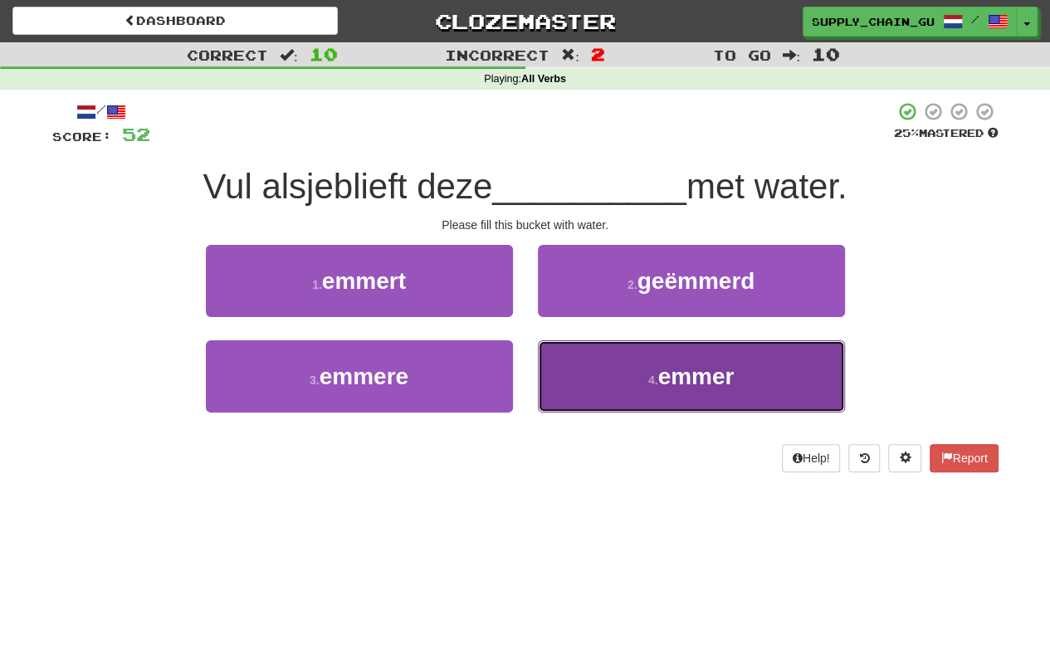
click at [624, 382] on button "4 . emmer" at bounding box center [691, 376] width 307 height 72
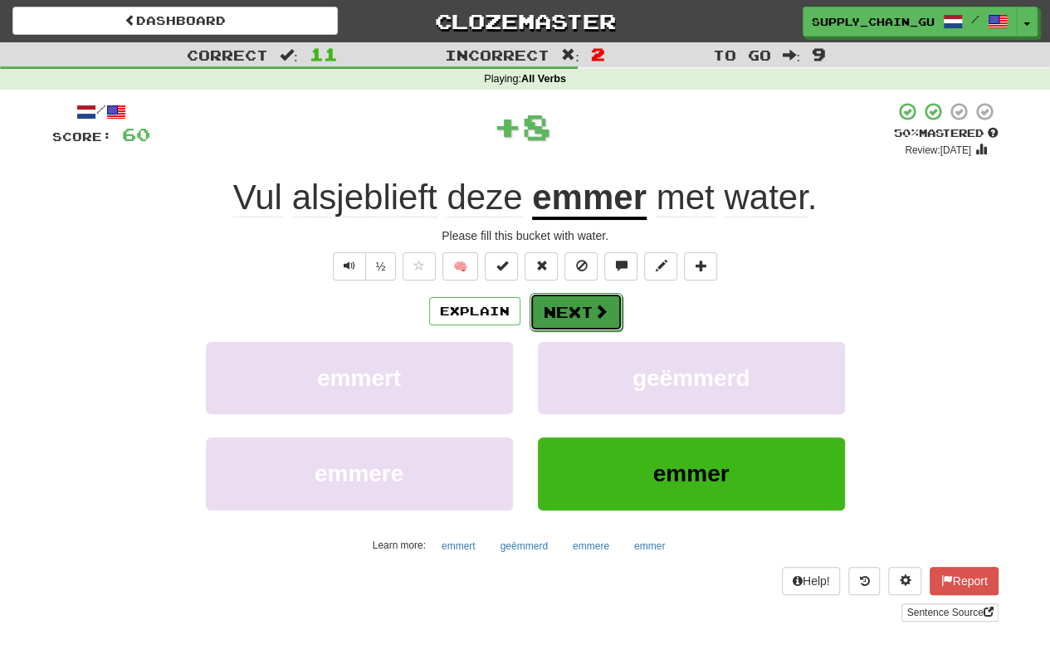
click at [578, 303] on button "Next" at bounding box center [576, 312] width 93 height 38
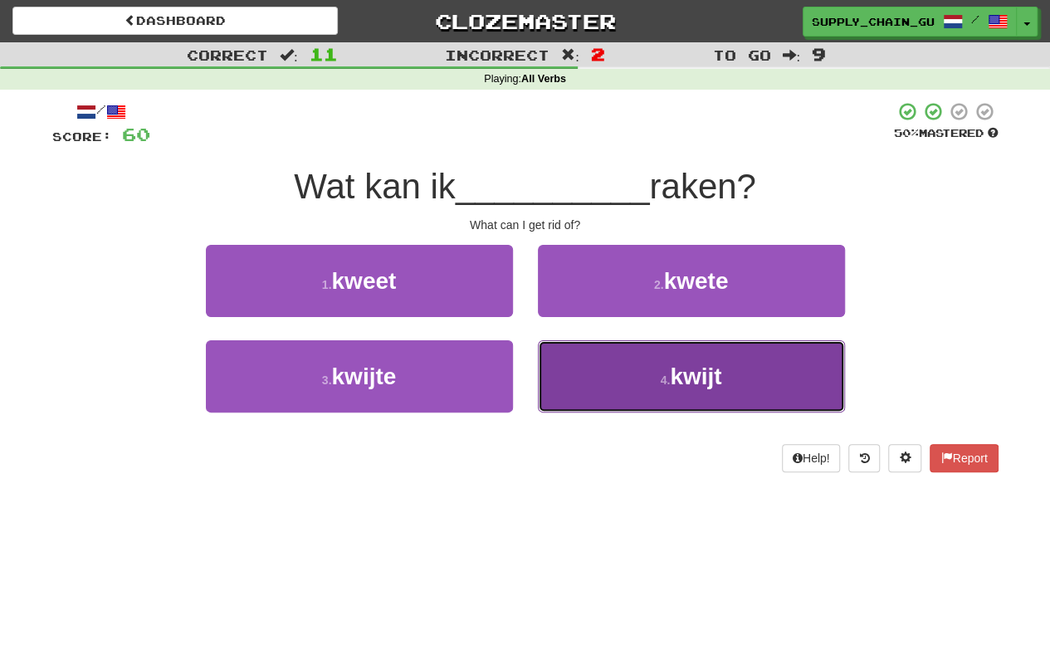
click at [719, 388] on span "kwijt" at bounding box center [695, 377] width 51 height 26
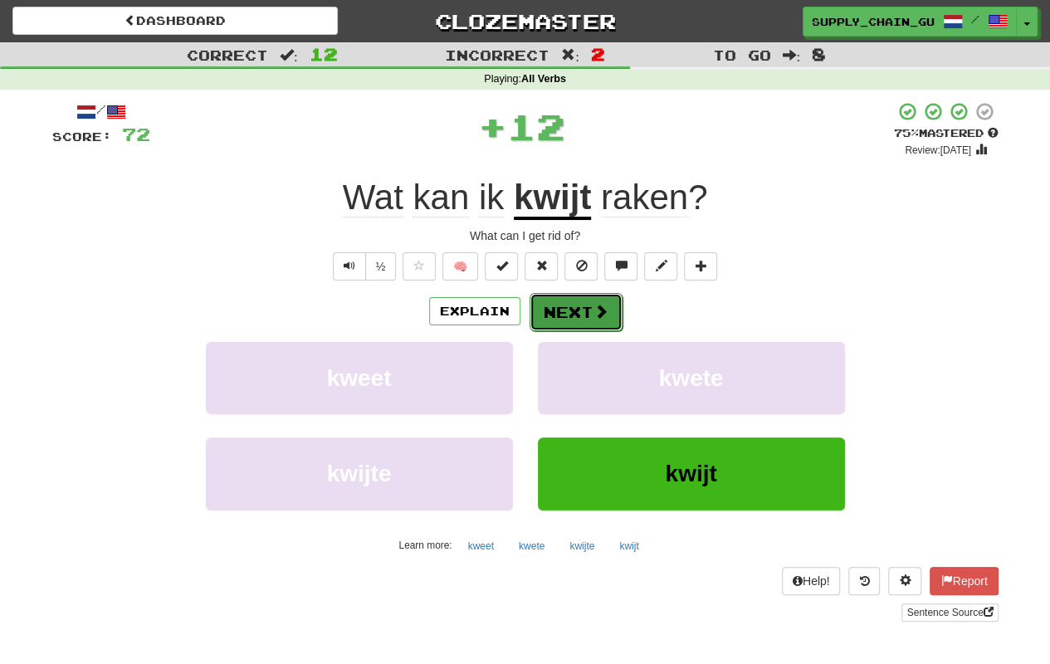
click at [589, 312] on button "Next" at bounding box center [576, 312] width 93 height 38
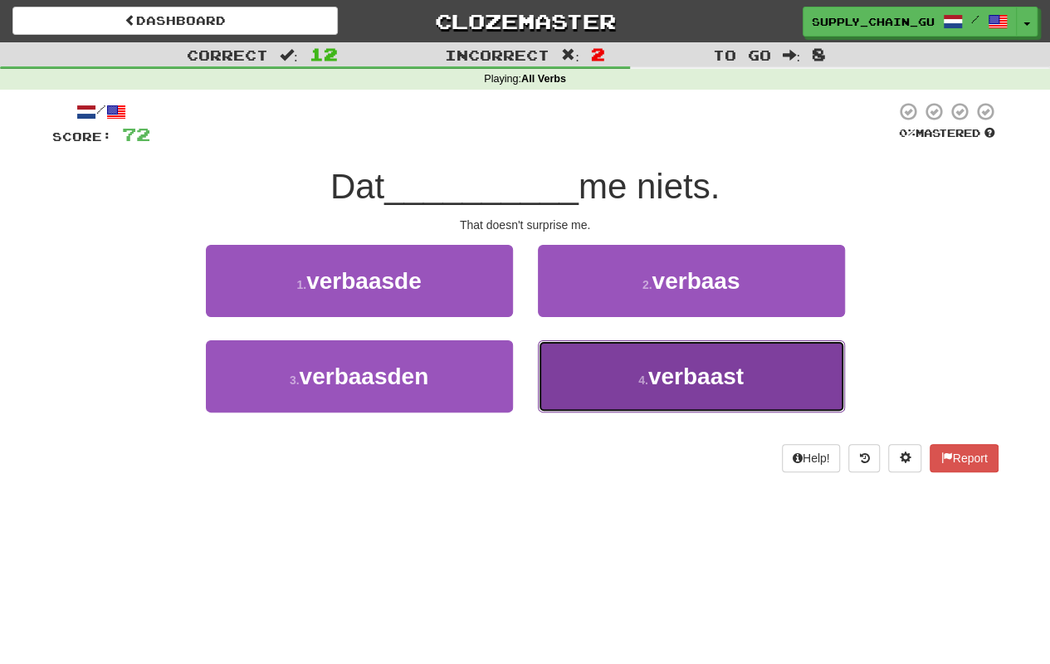
click at [624, 364] on button "4 . verbaast" at bounding box center [691, 376] width 307 height 72
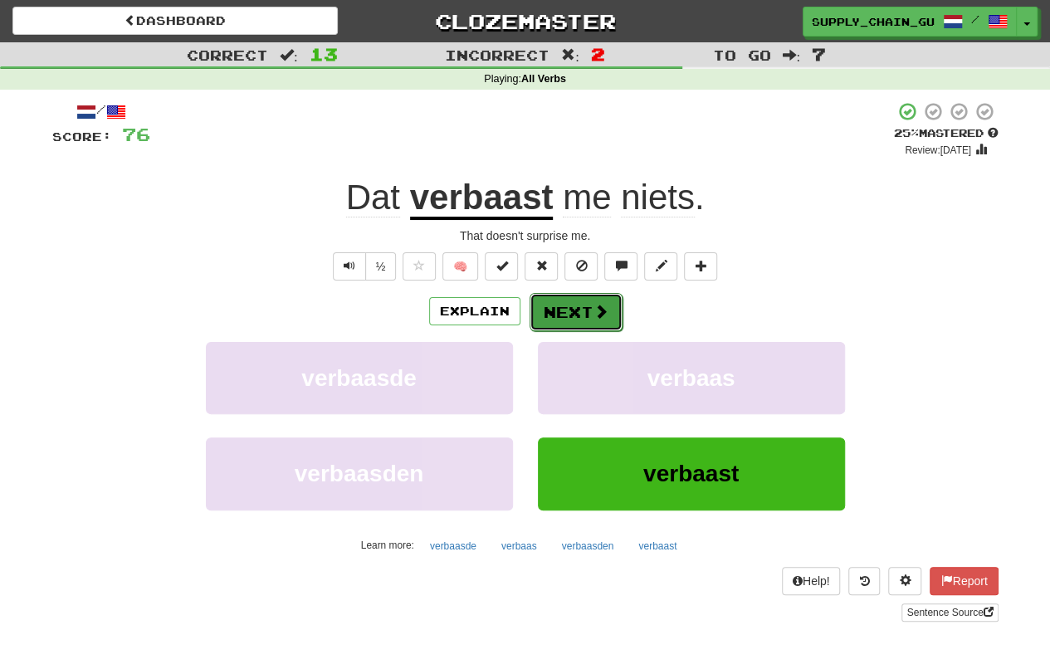
click at [551, 310] on button "Next" at bounding box center [576, 312] width 93 height 38
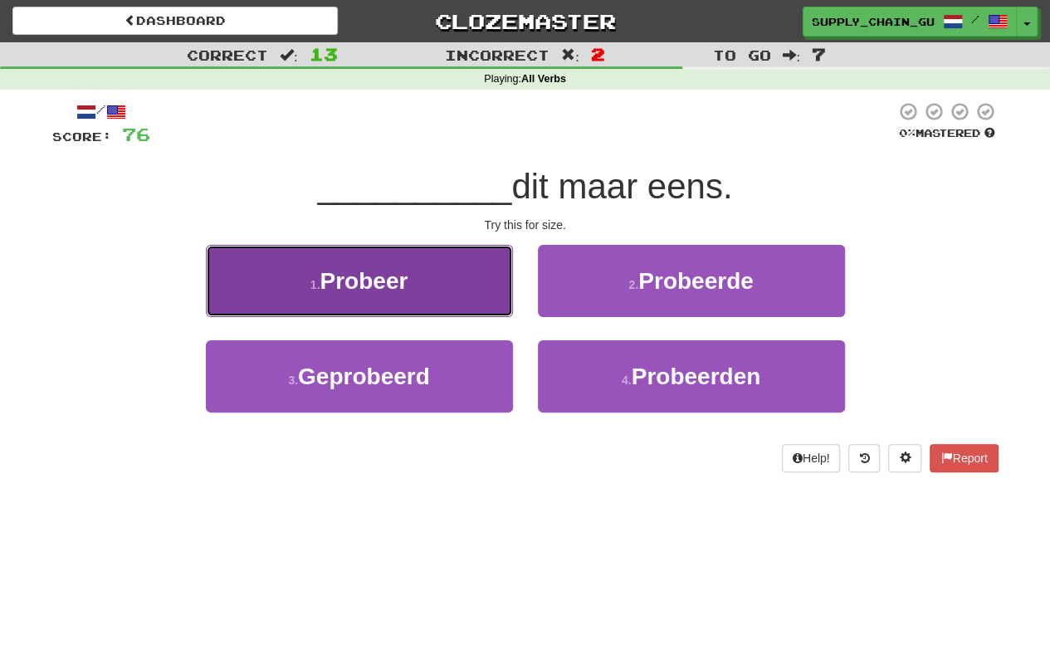
click at [422, 301] on button "1 . Probeer" at bounding box center [359, 281] width 307 height 72
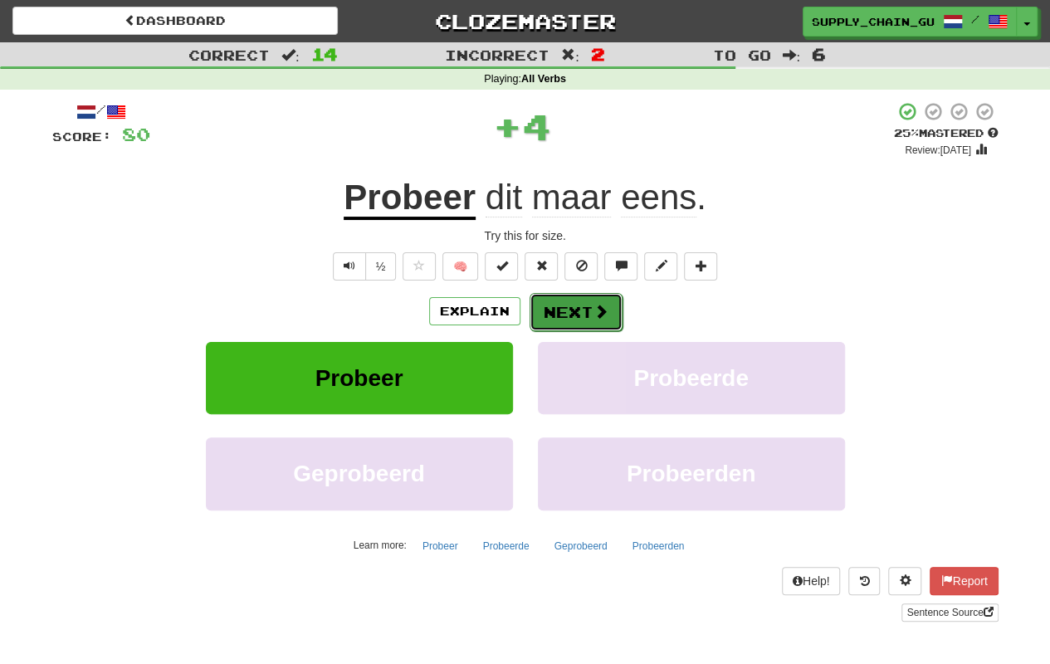
click at [579, 309] on button "Next" at bounding box center [576, 312] width 93 height 38
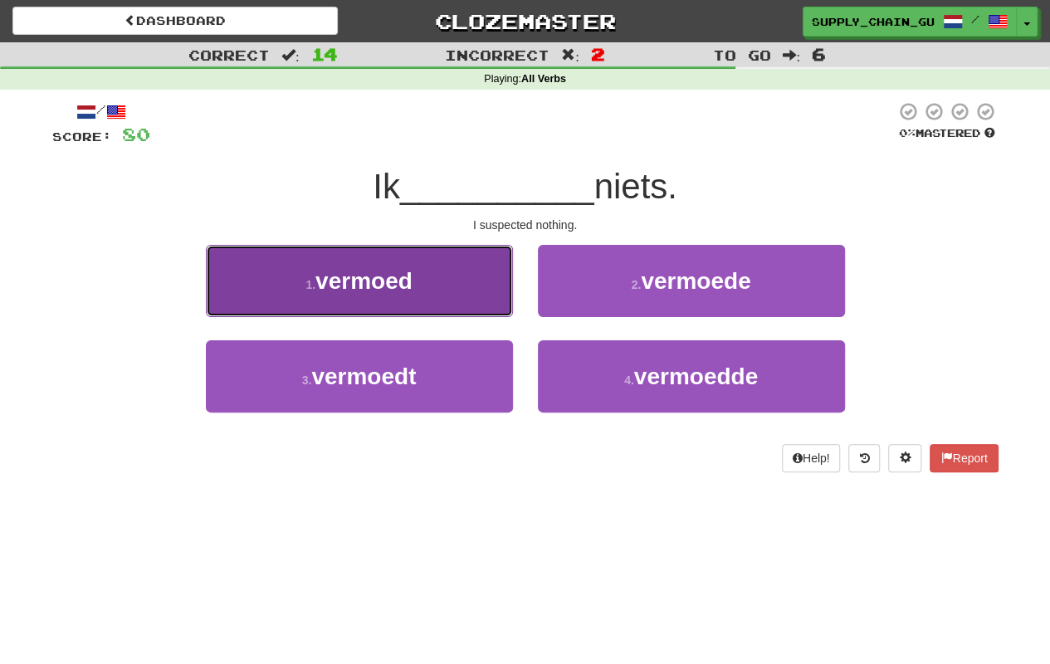
click at [403, 289] on span "vermoed" at bounding box center [363, 281] width 97 height 26
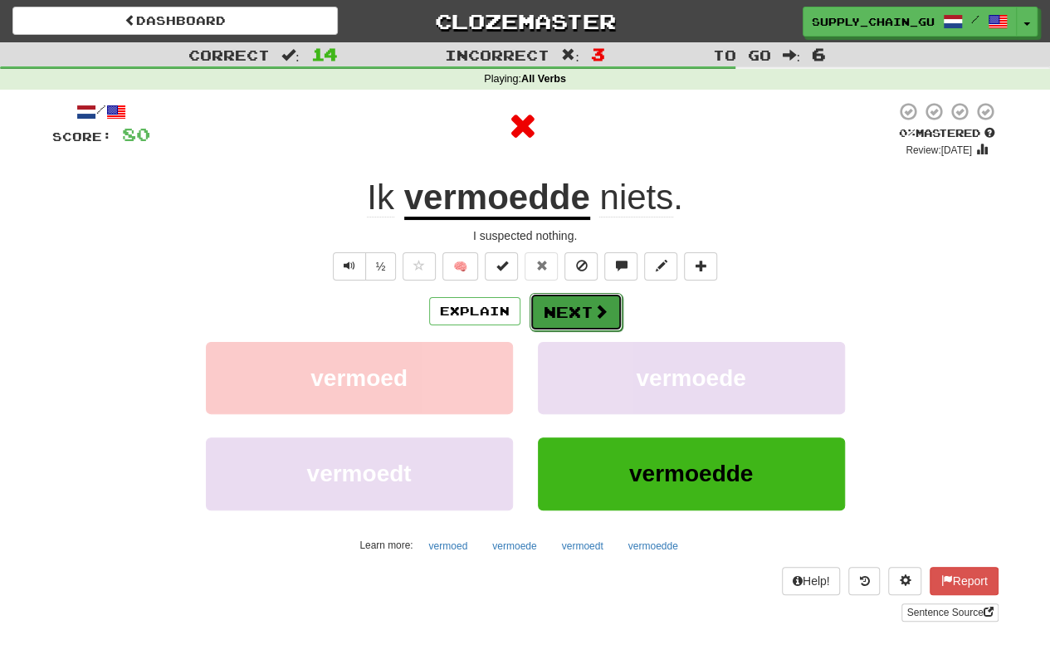
click at [545, 324] on button "Next" at bounding box center [576, 312] width 93 height 38
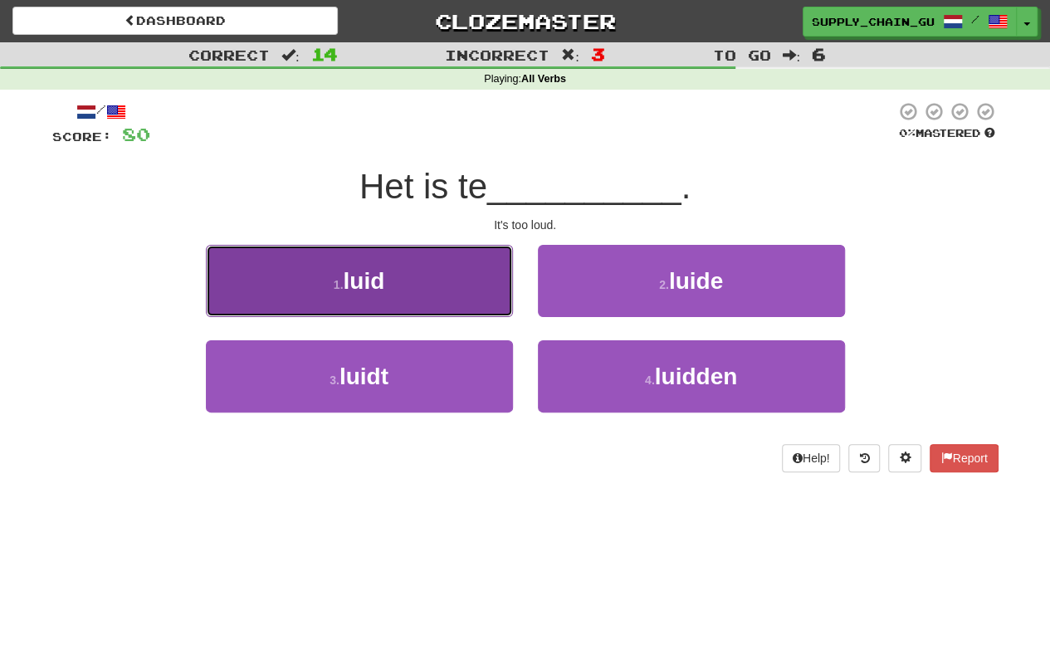
click at [385, 294] on button "1 . luid" at bounding box center [359, 281] width 307 height 72
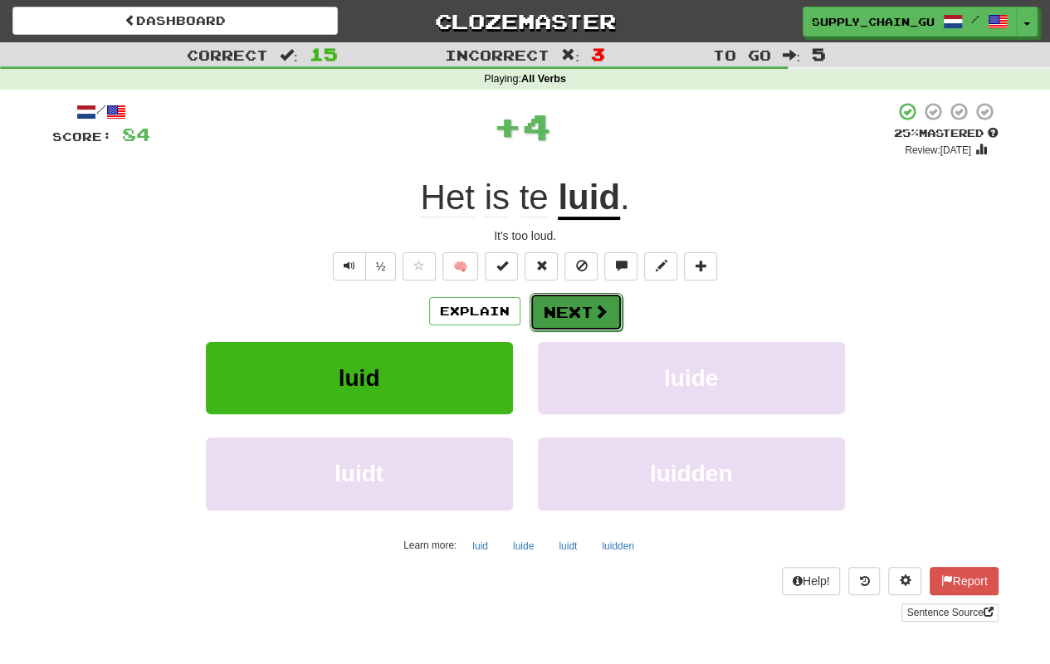
click at [589, 310] on button "Next" at bounding box center [576, 312] width 93 height 38
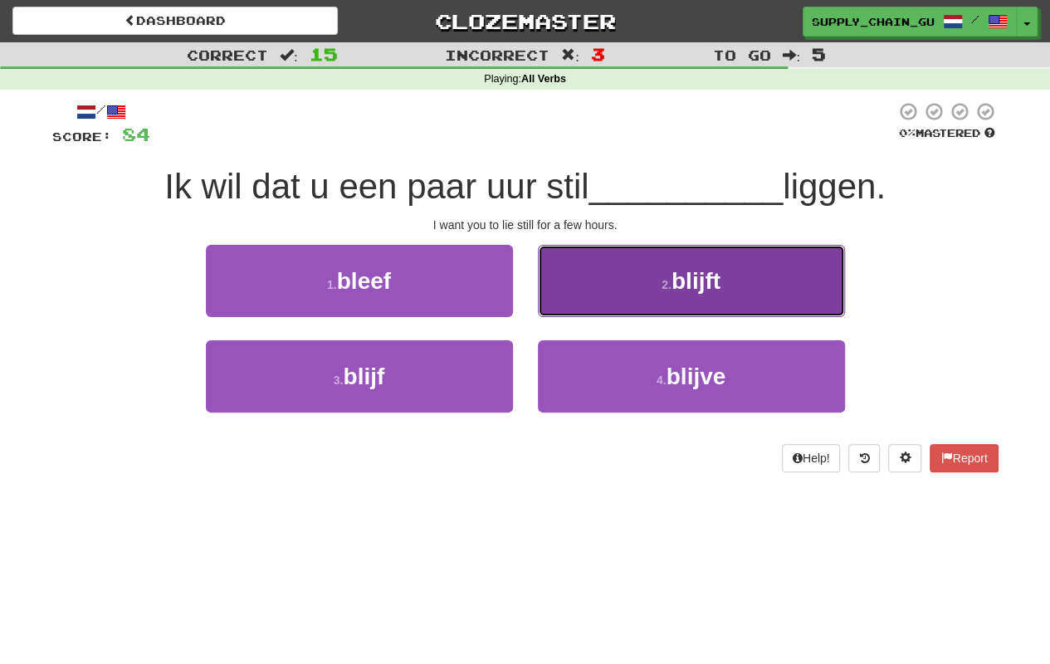
click at [623, 306] on button "2 . blijft" at bounding box center [691, 281] width 307 height 72
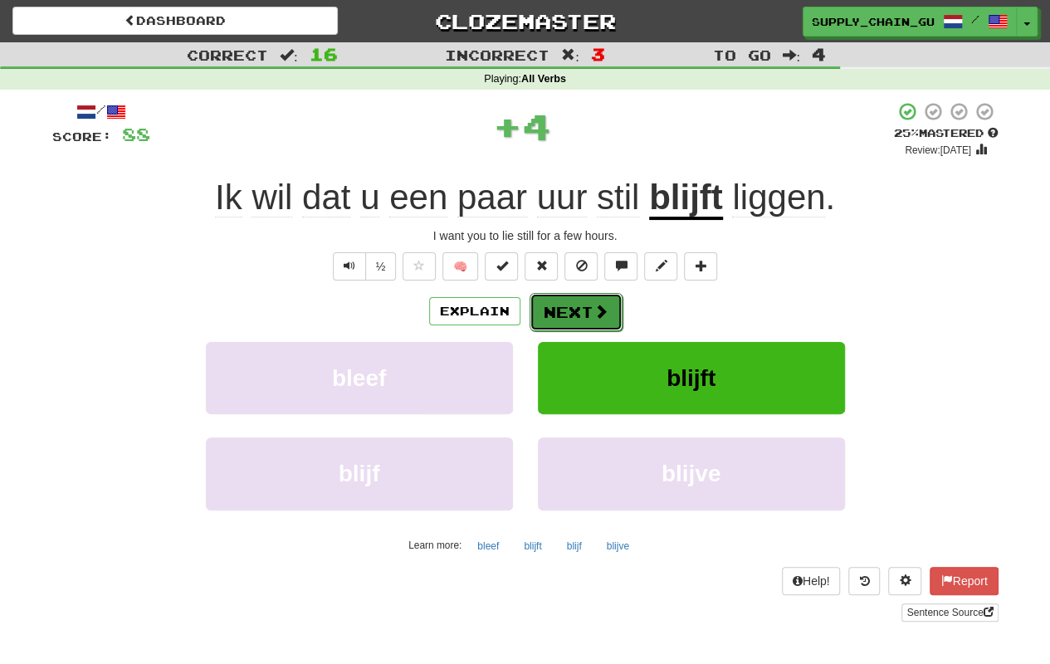
click at [575, 309] on button "Next" at bounding box center [576, 312] width 93 height 38
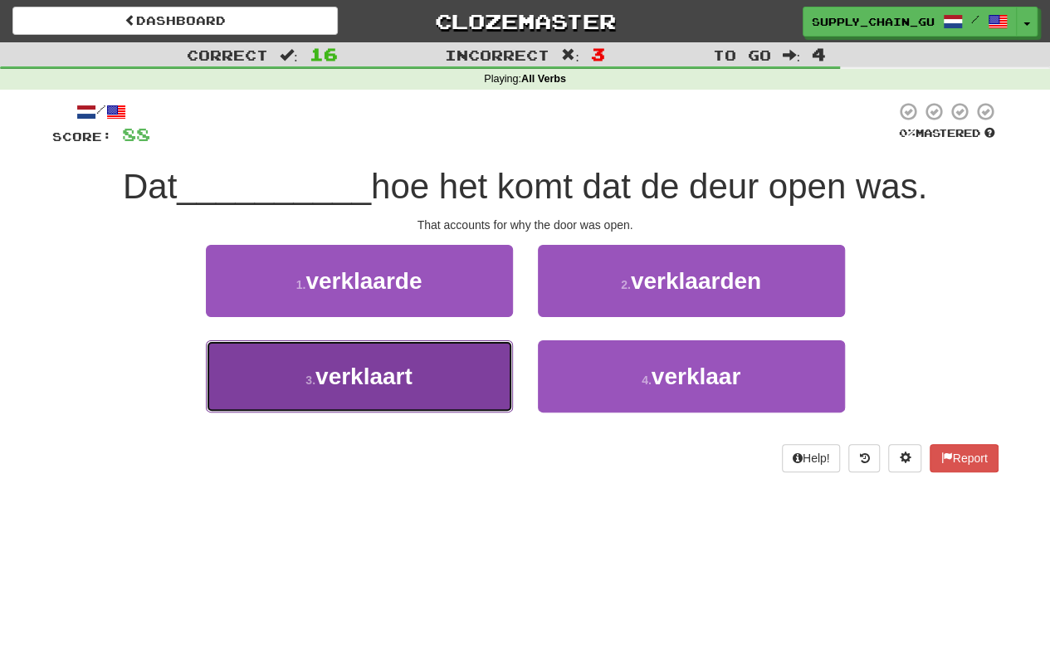
click at [427, 398] on button "3 . verklaart" at bounding box center [359, 376] width 307 height 72
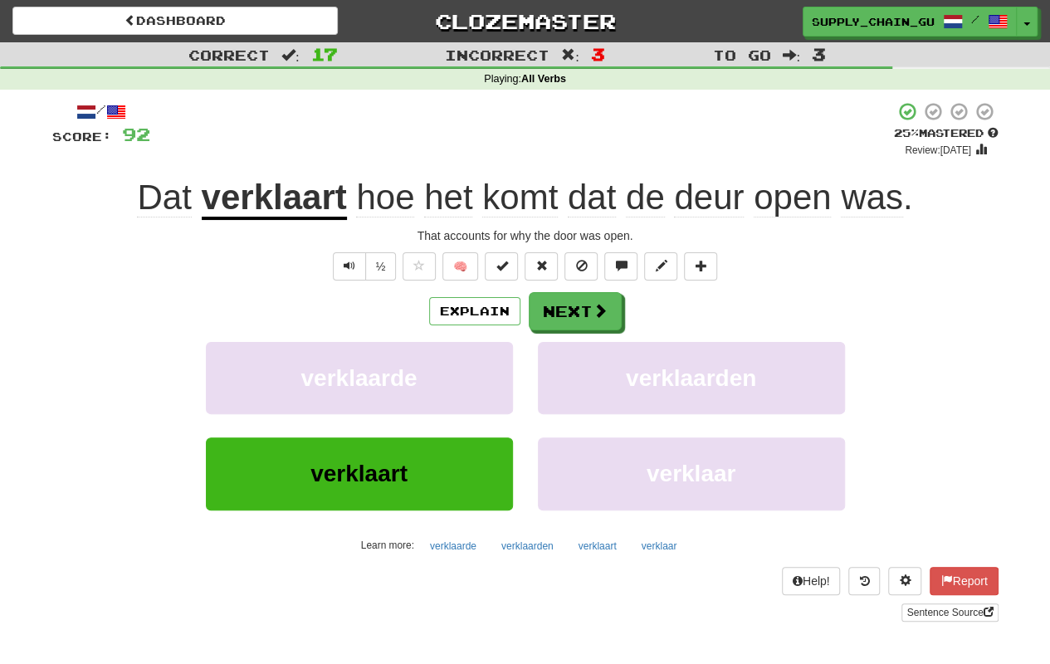
click at [266, 191] on u "verklaart" at bounding box center [274, 199] width 145 height 42
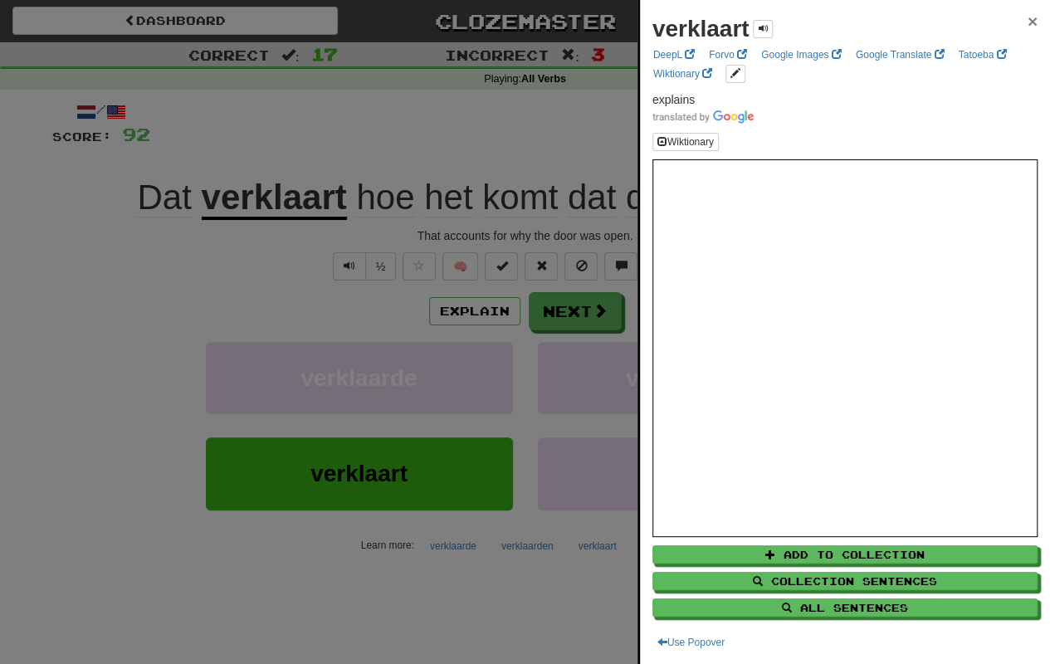
click at [1028, 21] on span "×" at bounding box center [1033, 21] width 10 height 19
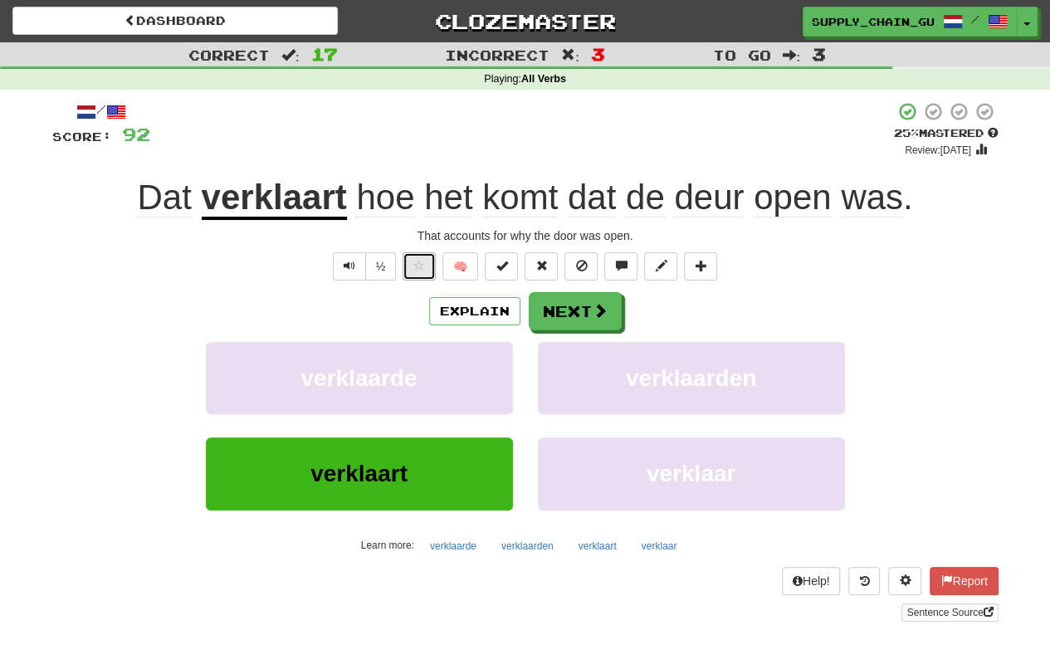
click at [423, 273] on button at bounding box center [419, 266] width 33 height 28
click at [603, 308] on span at bounding box center [601, 311] width 15 height 15
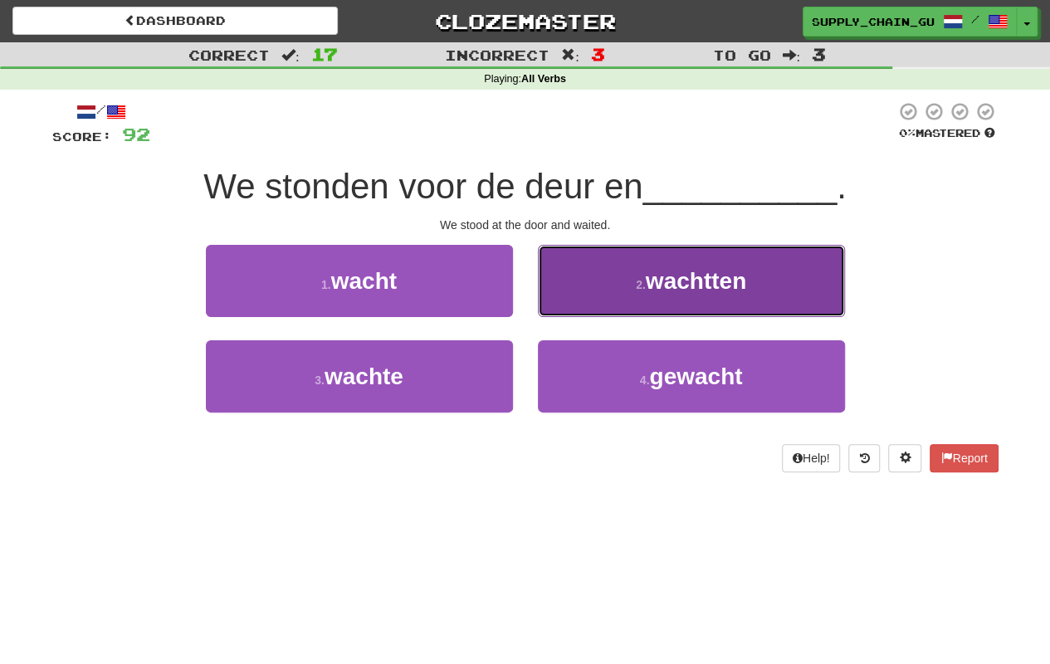
click at [600, 301] on button "2 . wachtten" at bounding box center [691, 281] width 307 height 72
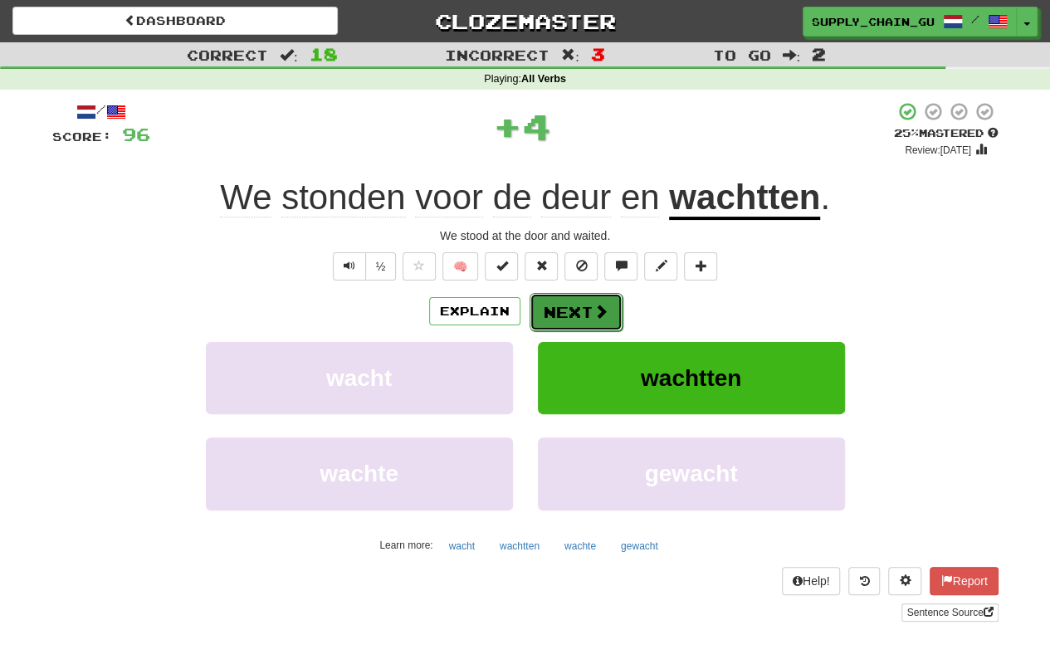
click at [573, 305] on button "Next" at bounding box center [576, 312] width 93 height 38
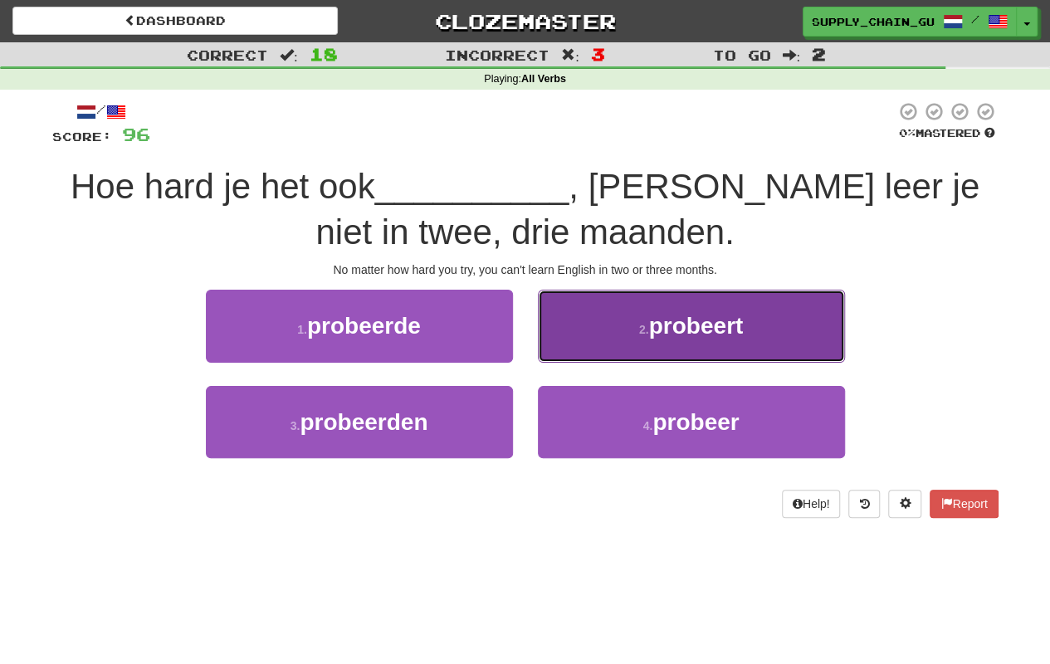
click at [604, 315] on button "2 . probeert" at bounding box center [691, 326] width 307 height 72
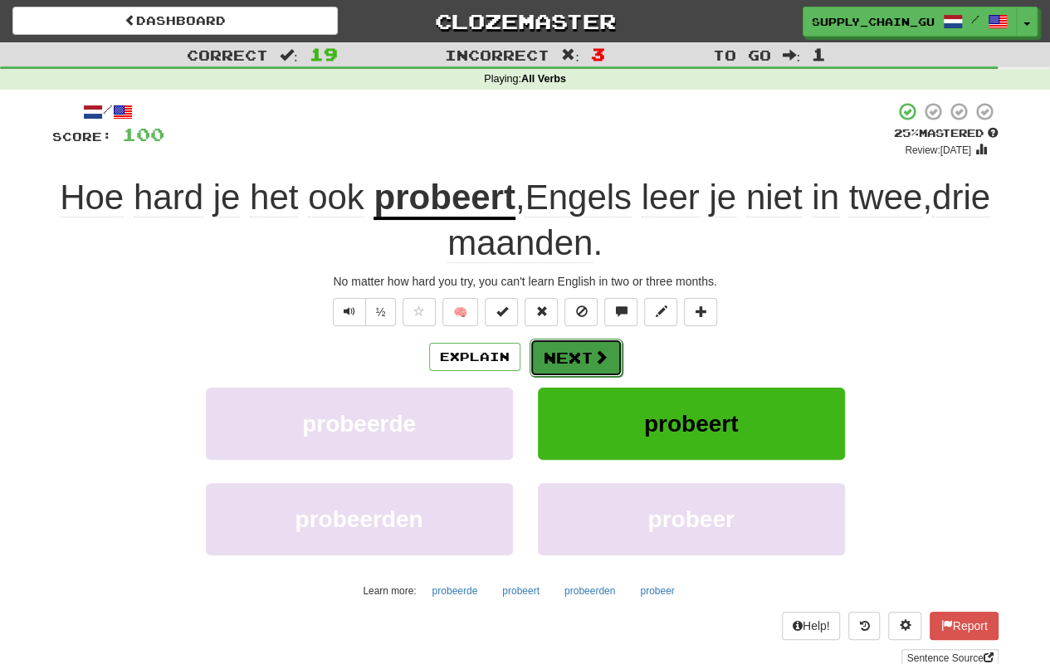
click at [559, 355] on button "Next" at bounding box center [576, 358] width 93 height 38
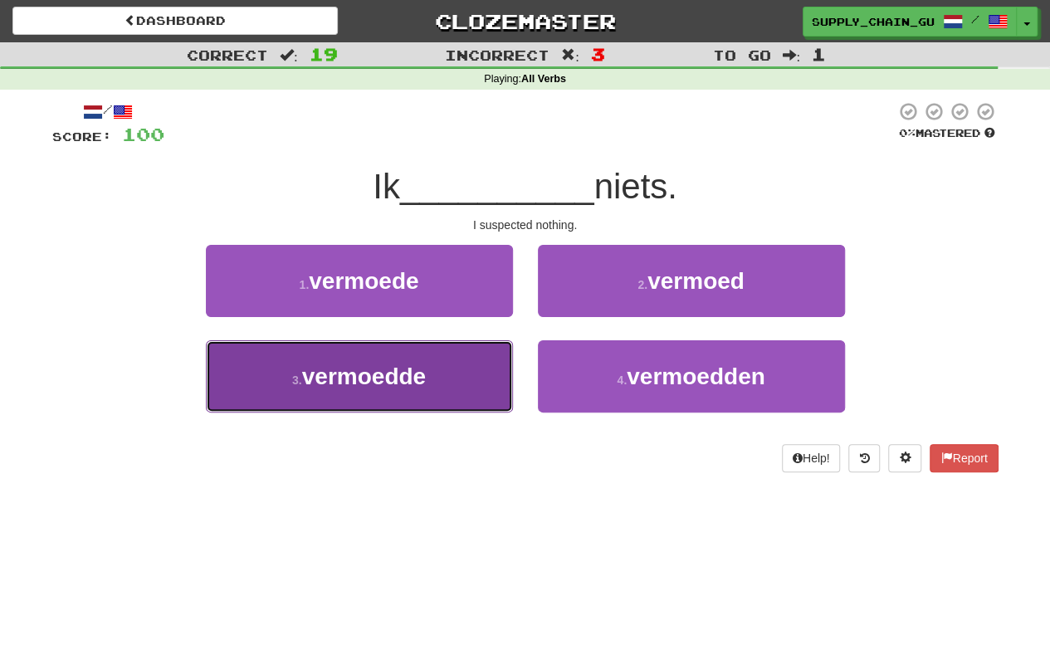
click at [451, 375] on button "3 . vermoedde" at bounding box center [359, 376] width 307 height 72
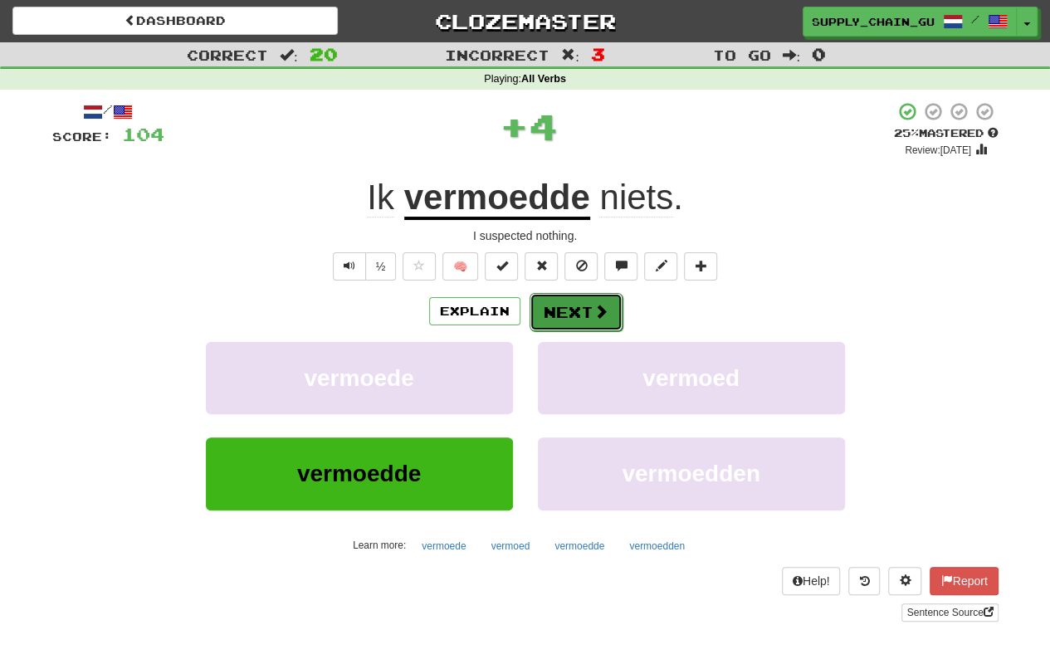
click at [590, 312] on button "Next" at bounding box center [576, 312] width 93 height 38
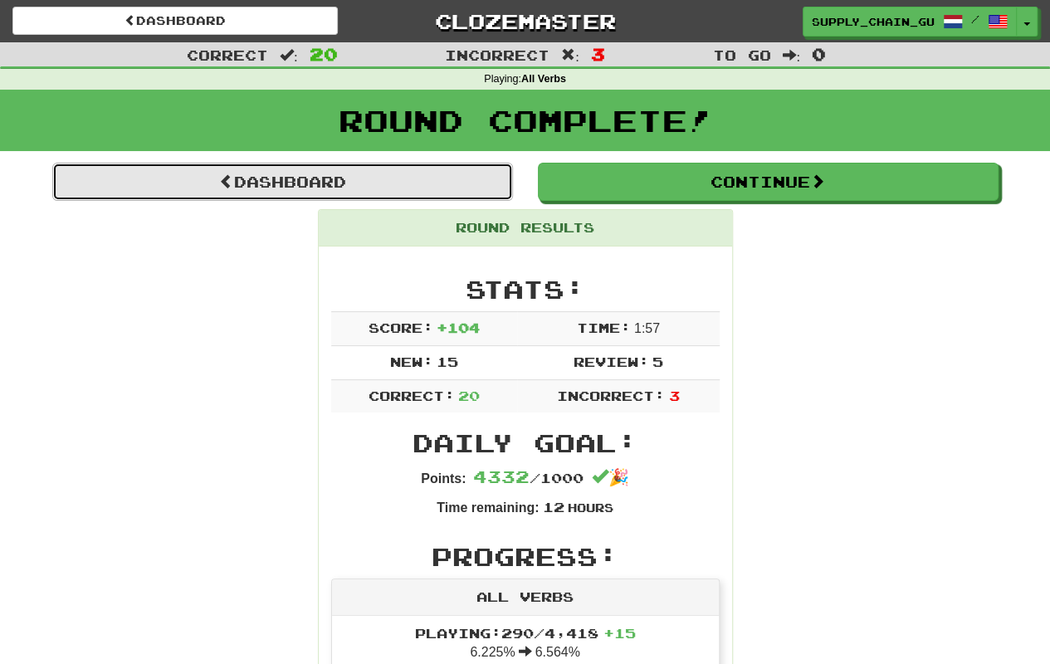
click at [470, 189] on link "Dashboard" at bounding box center [282, 182] width 461 height 38
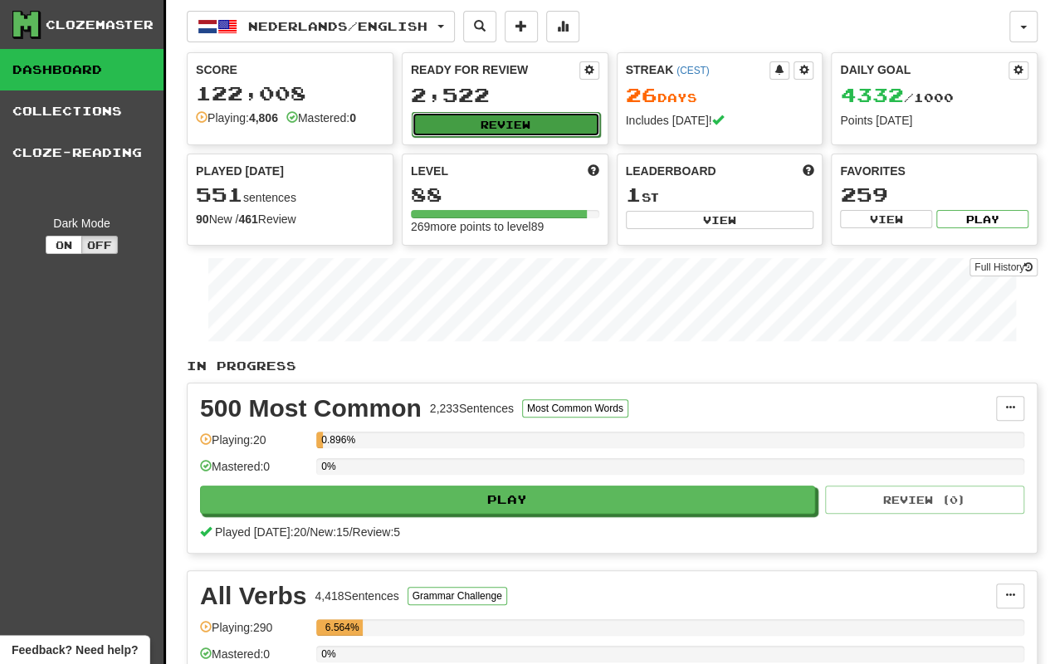
click at [503, 115] on button "Review" at bounding box center [506, 124] width 188 height 25
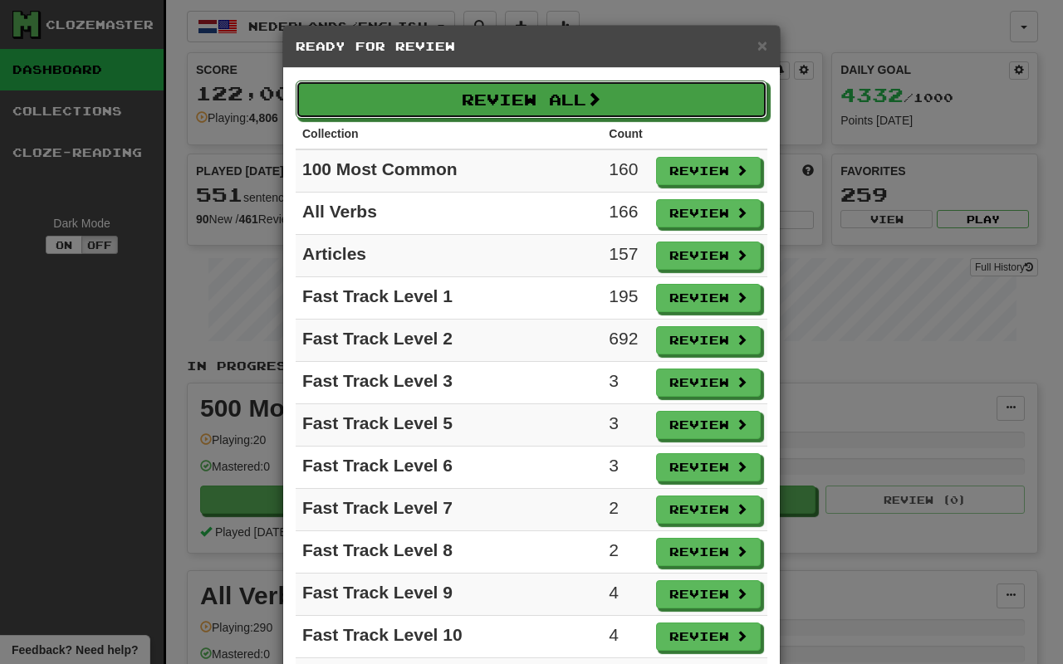
click at [503, 115] on button "Review All" at bounding box center [532, 100] width 472 height 38
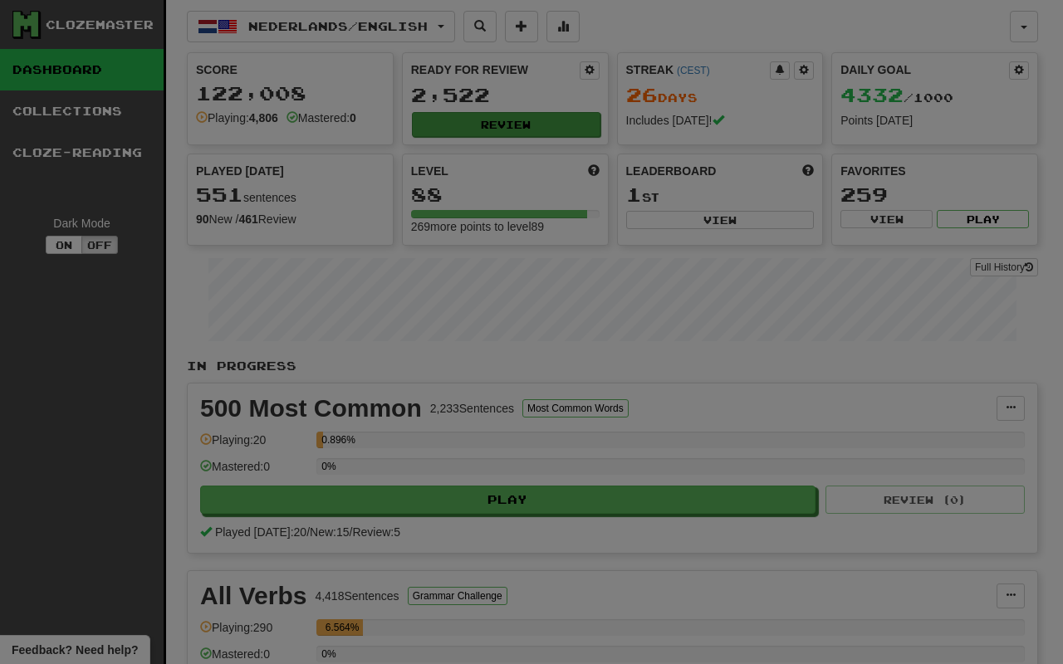
select select "**"
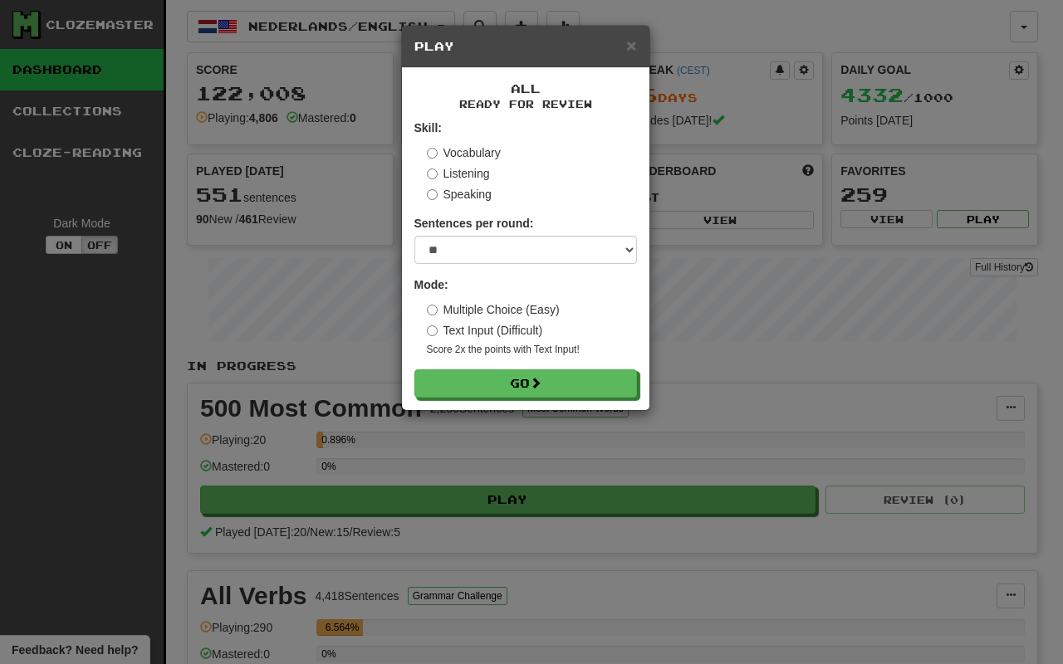
click at [500, 330] on label "Text Input (Difficult)" at bounding box center [485, 330] width 116 height 17
click at [510, 371] on button "Go" at bounding box center [526, 384] width 222 height 28
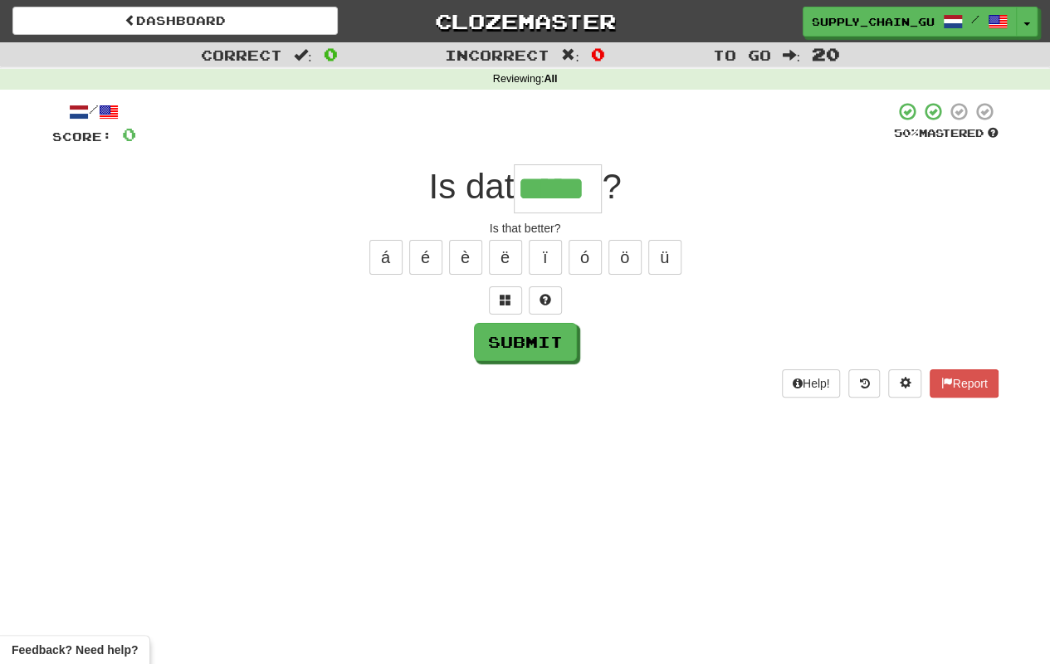
type input "*****"
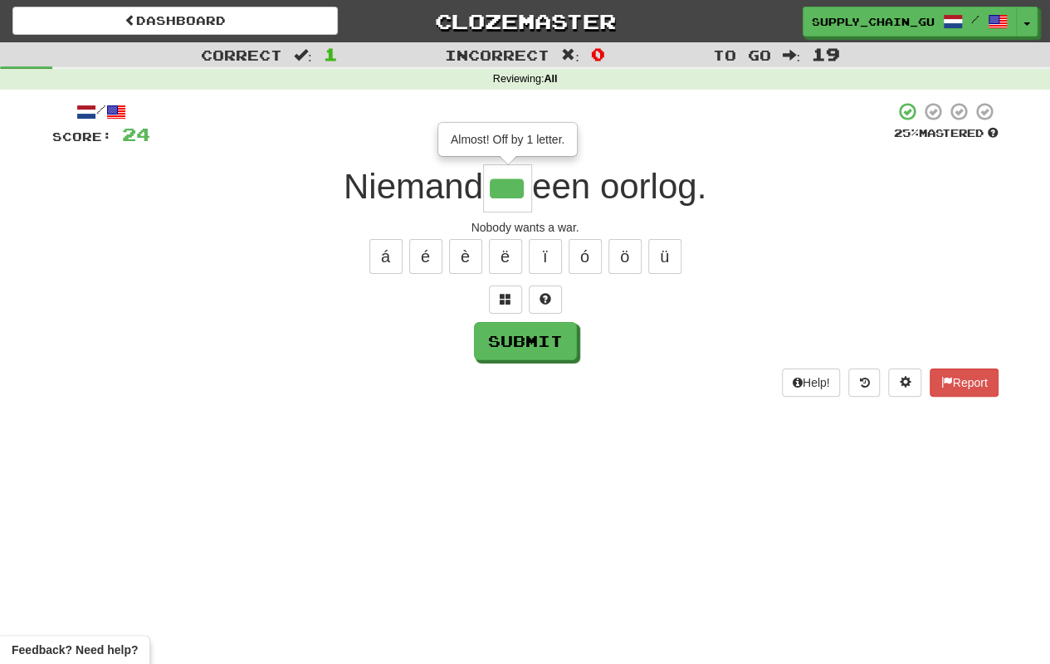
type input "***"
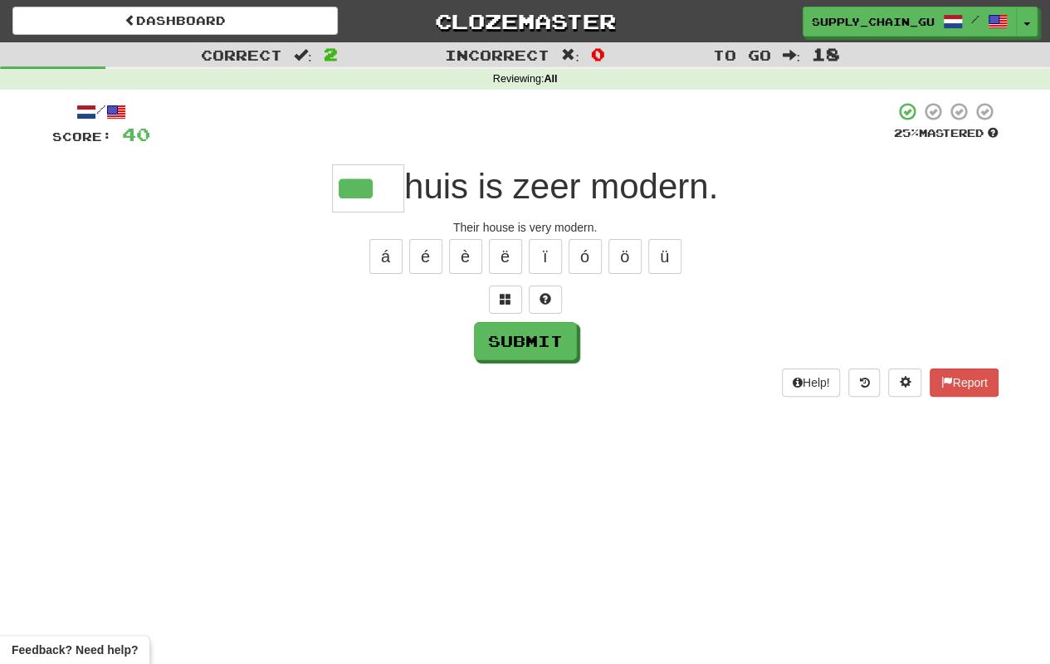
type input "***"
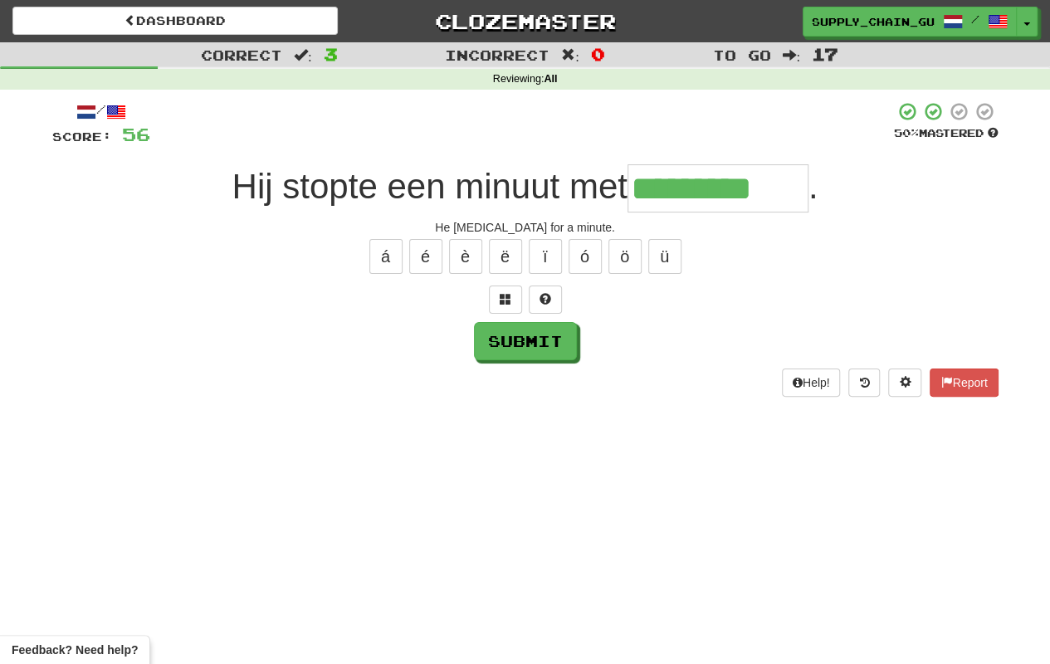
type input "*********"
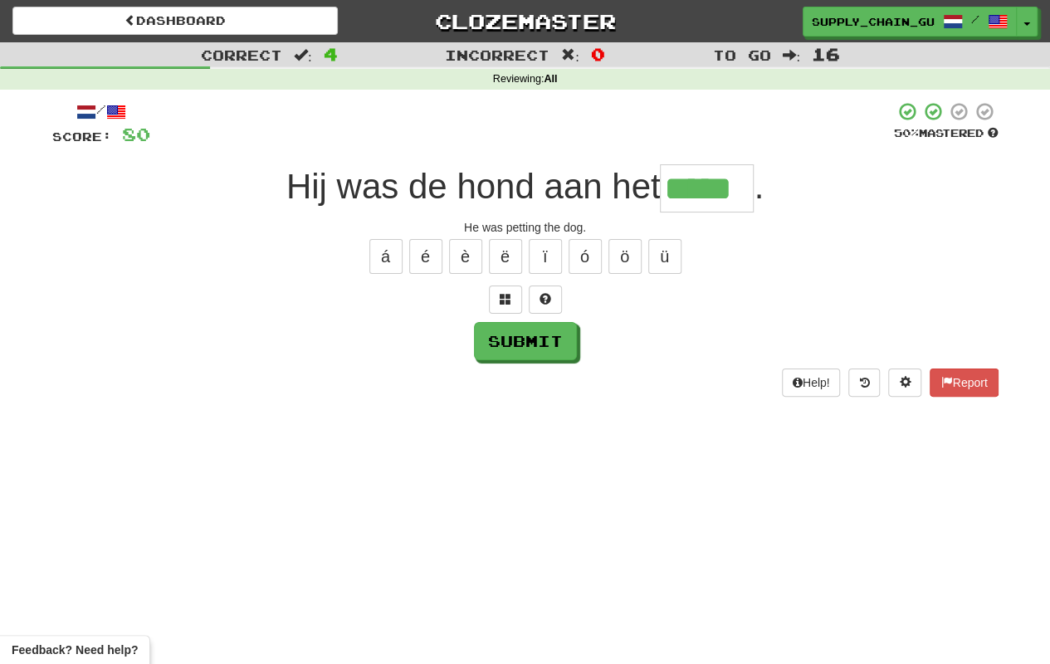
type input "*****"
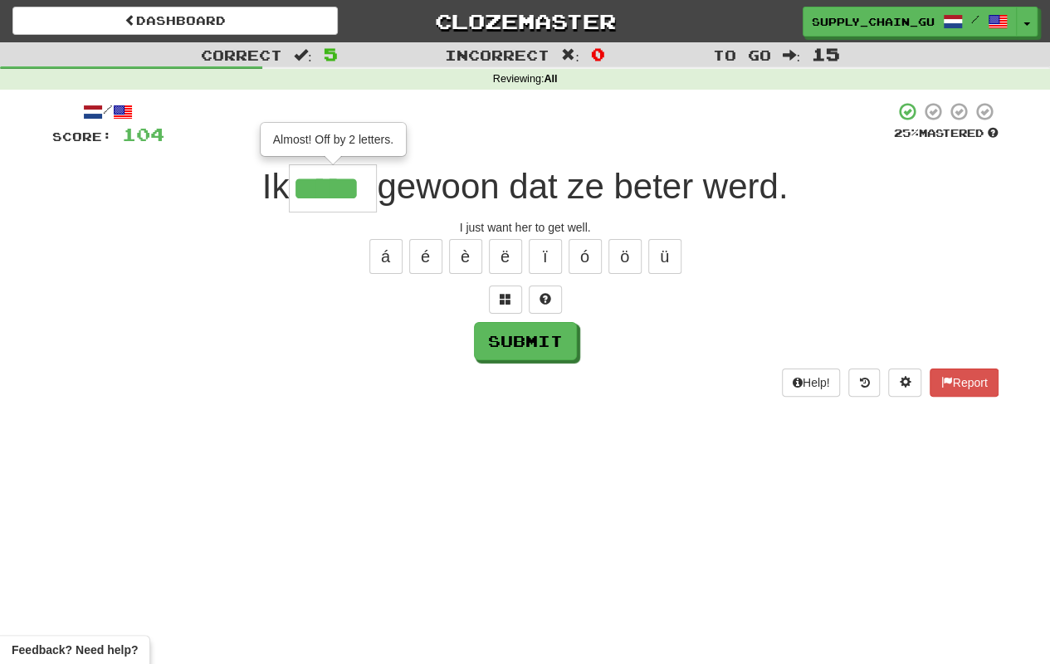
type input "*****"
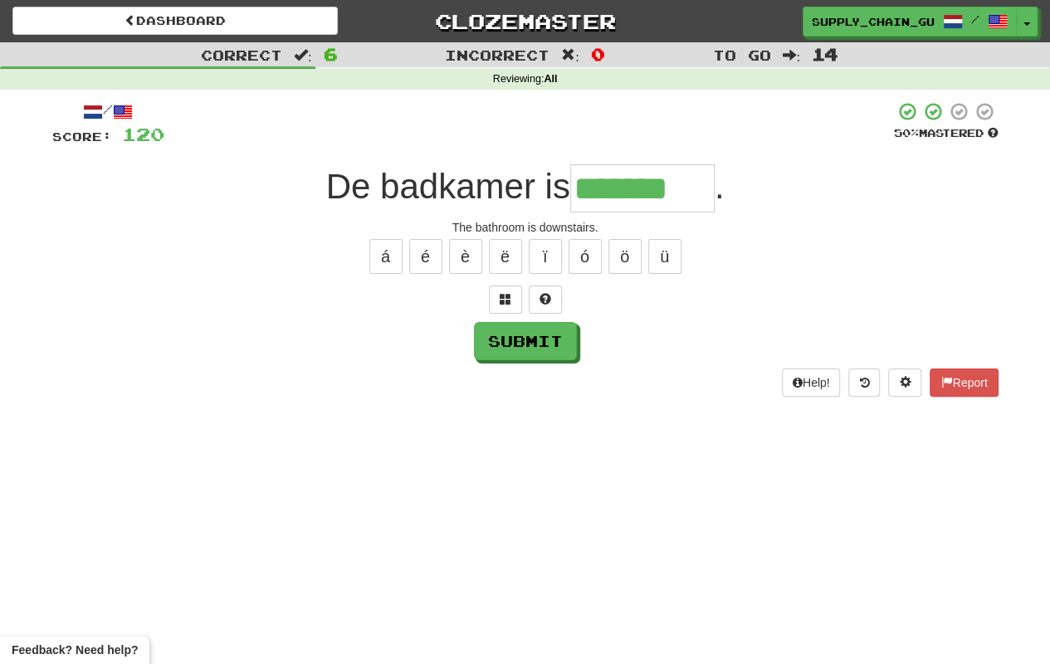
type input "*******"
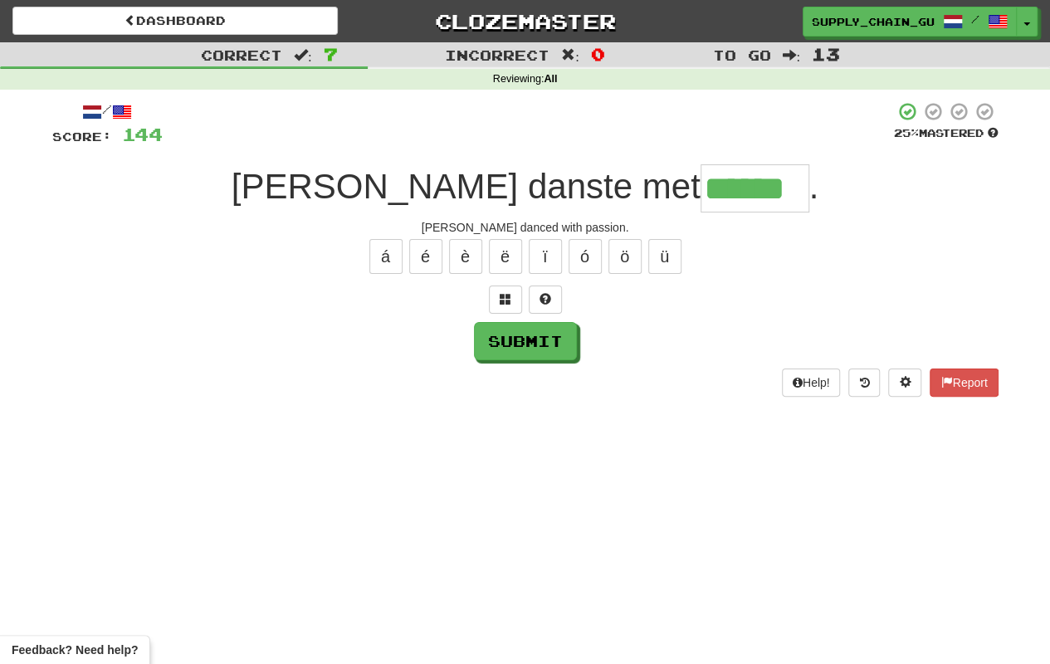
type input "******"
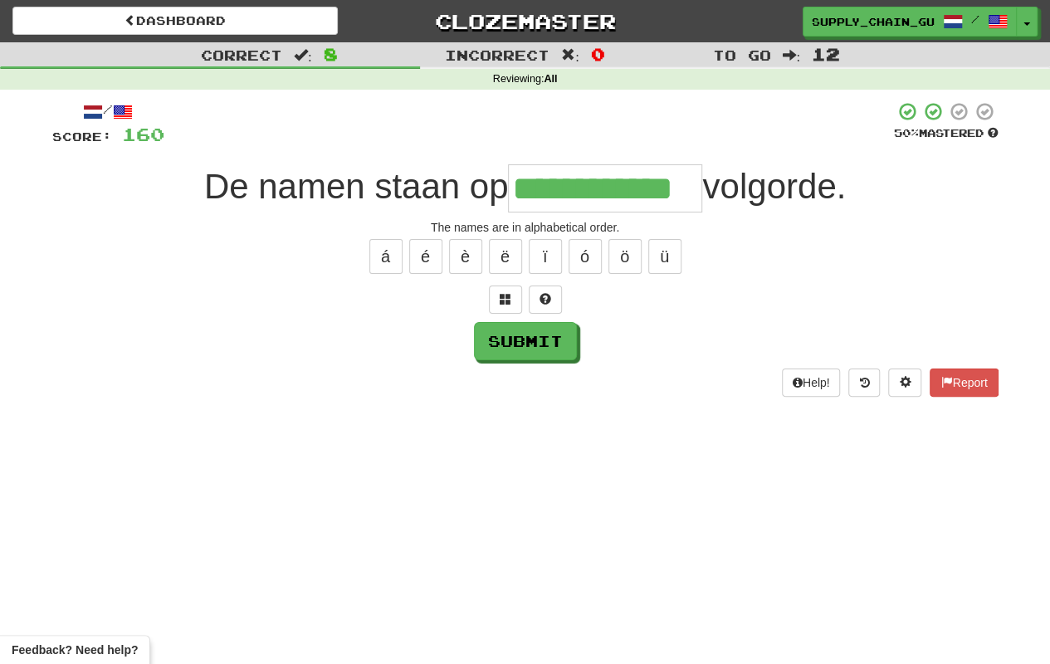
type input "**********"
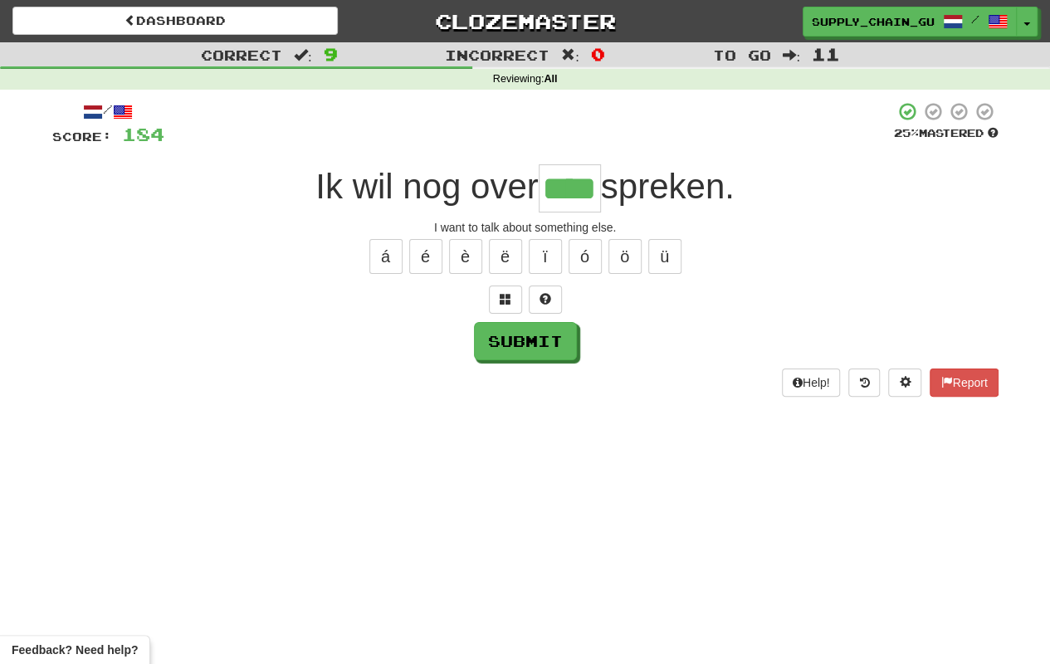
type input "****"
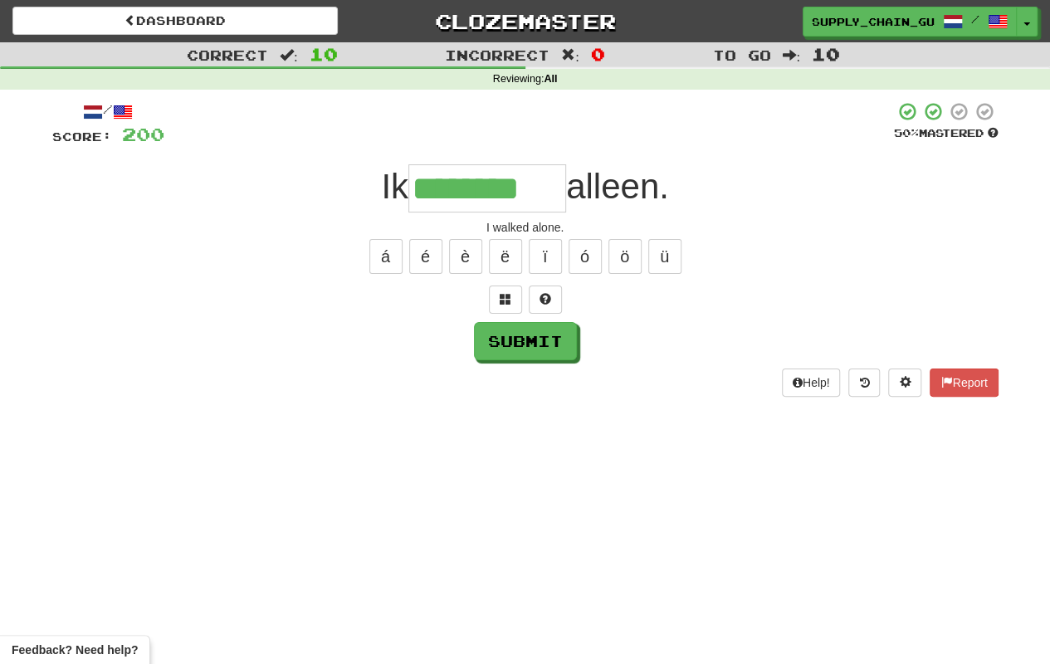
type input "********"
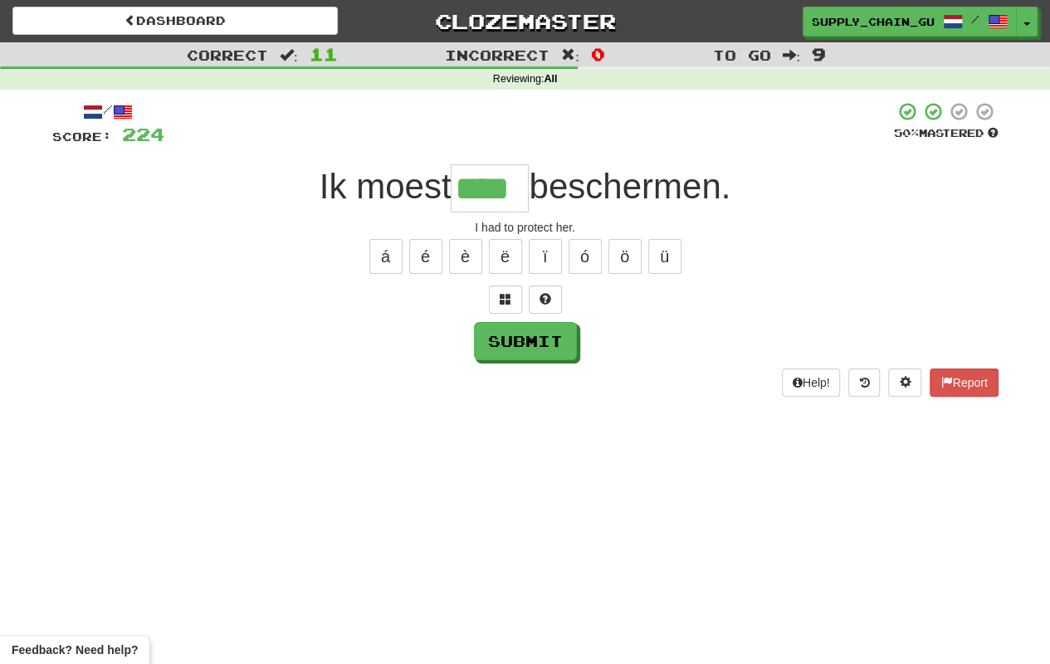
type input "****"
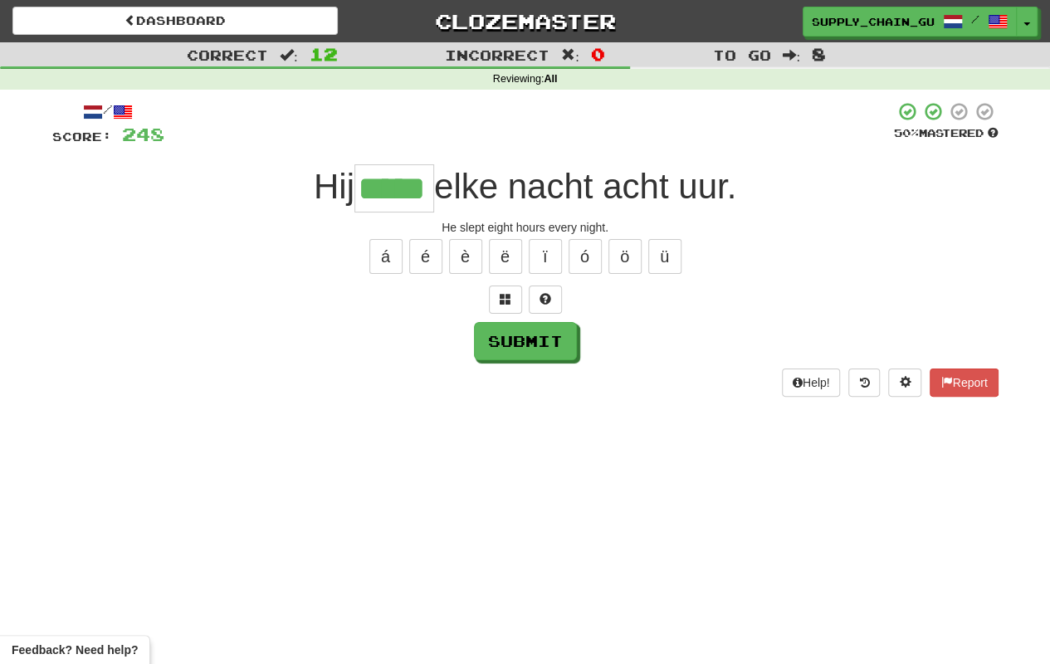
type input "*****"
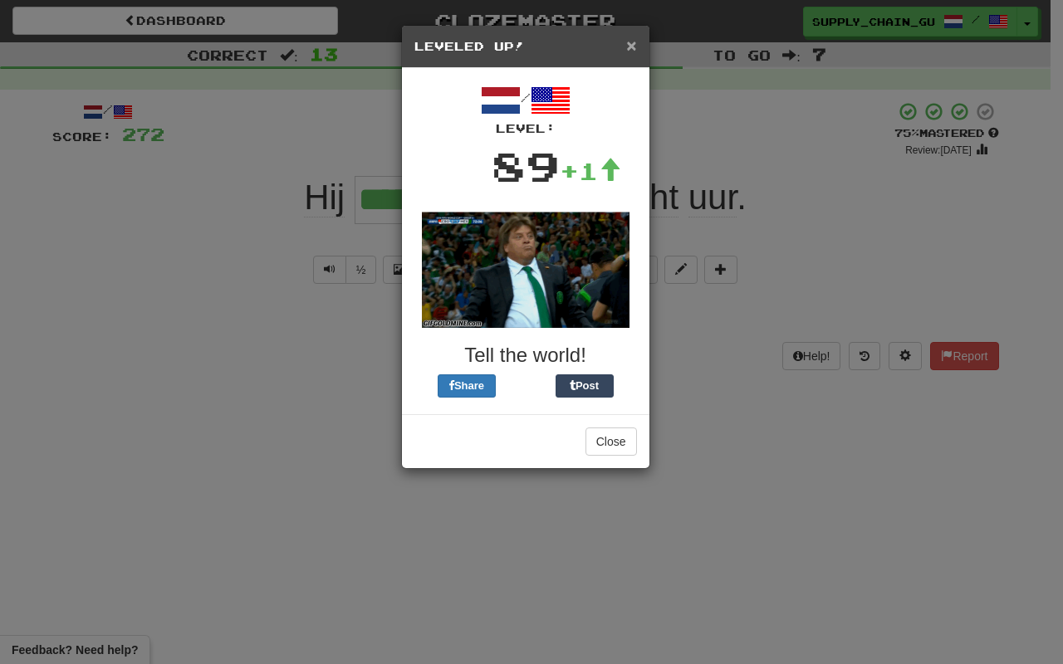
click at [629, 47] on span "×" at bounding box center [631, 45] width 10 height 19
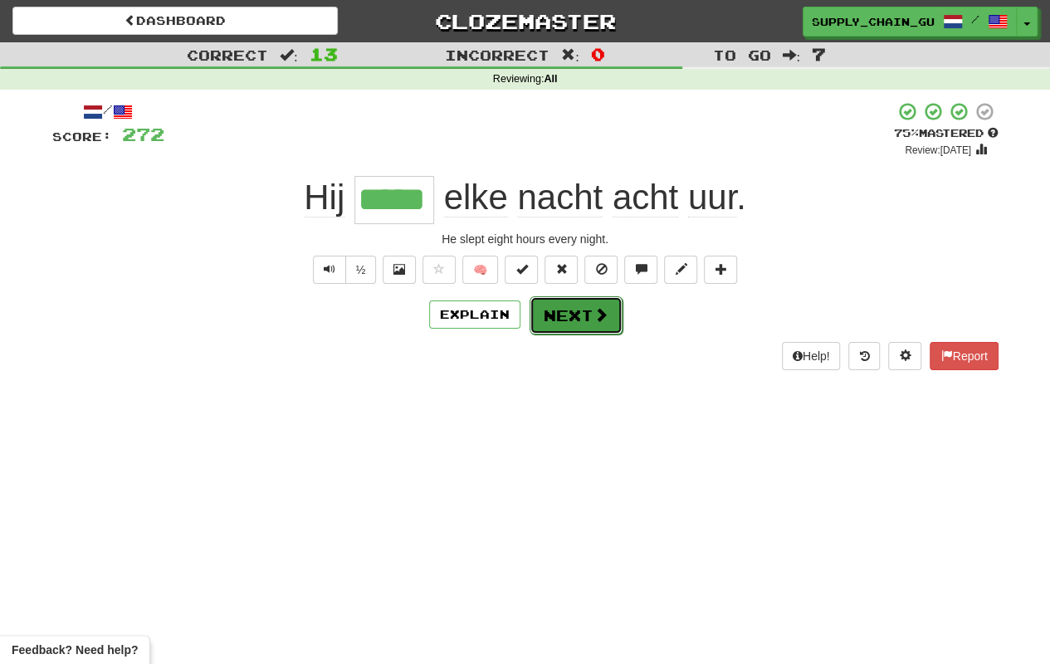
click at [611, 315] on button "Next" at bounding box center [576, 315] width 93 height 38
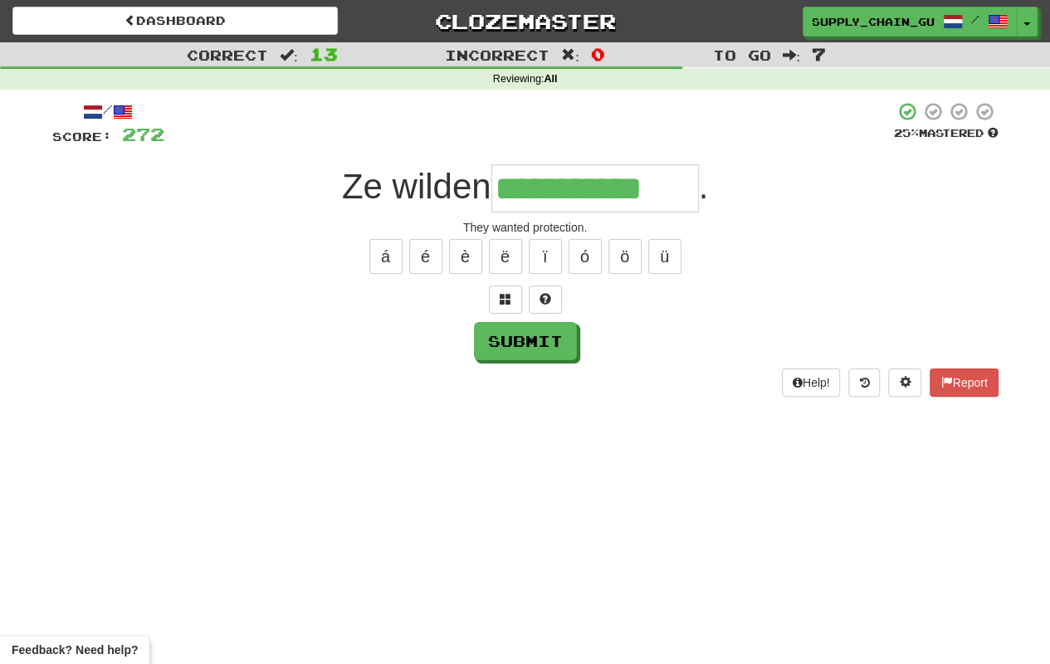
type input "**********"
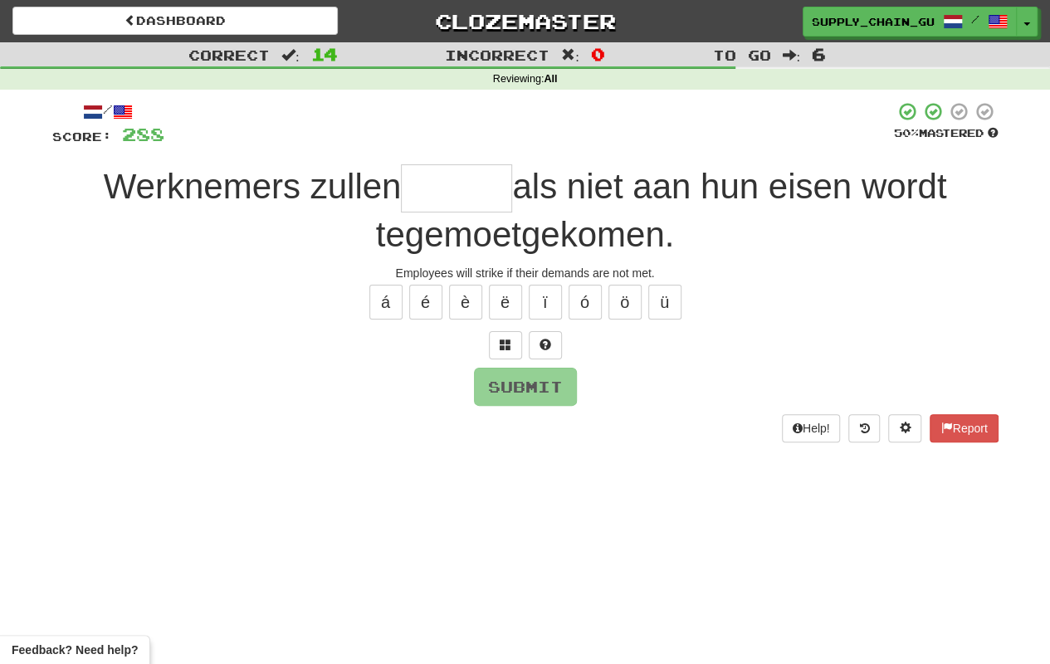
type input "*"
type input "******"
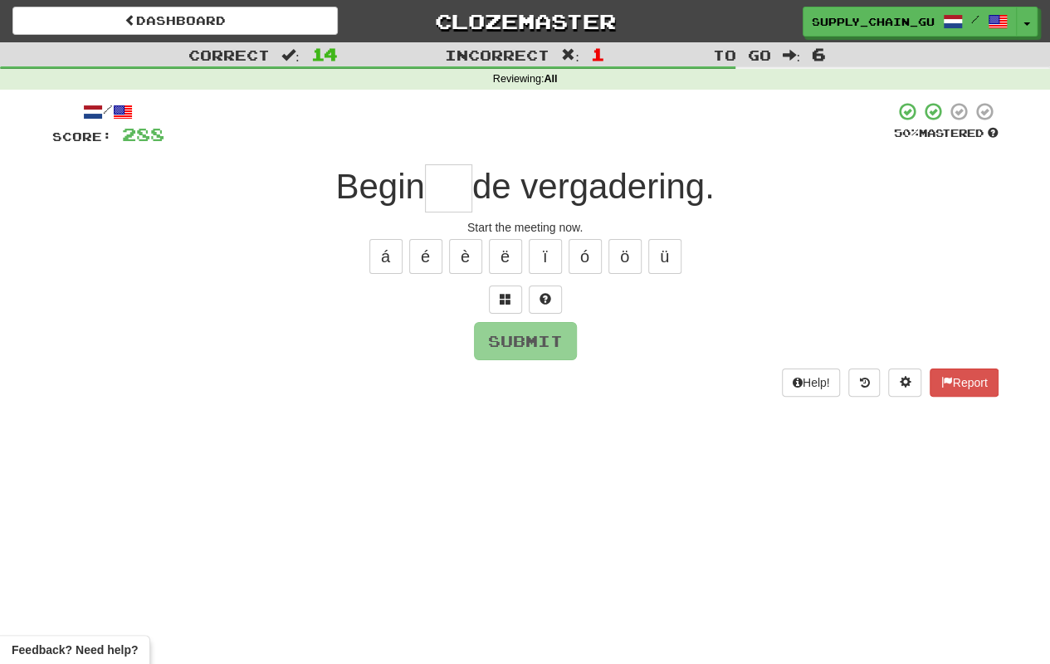
type input "*"
type input "**"
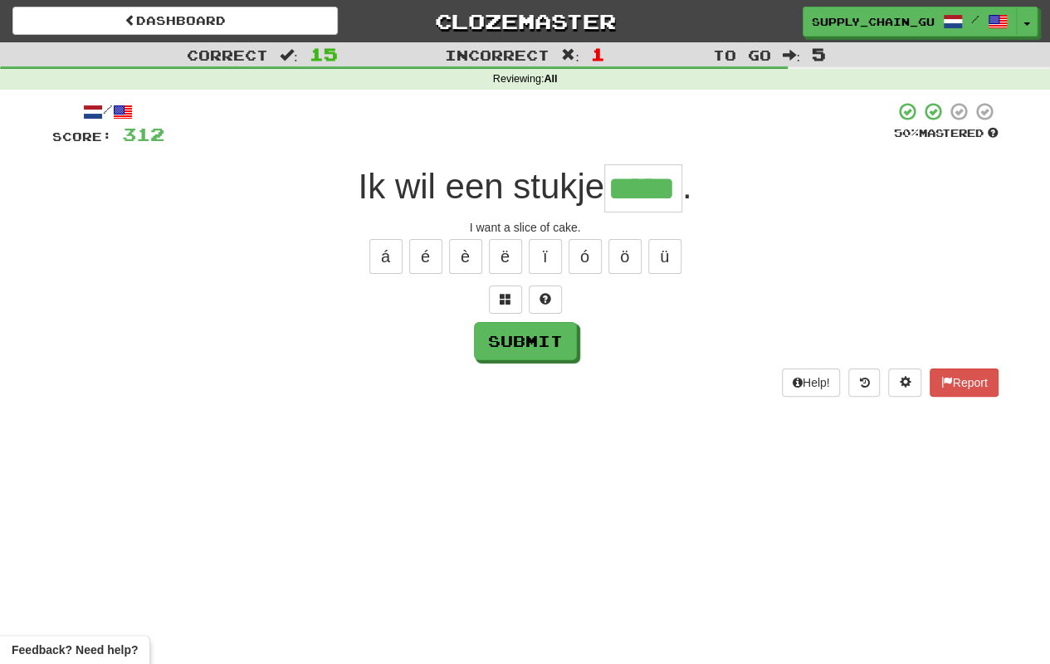
type input "*****"
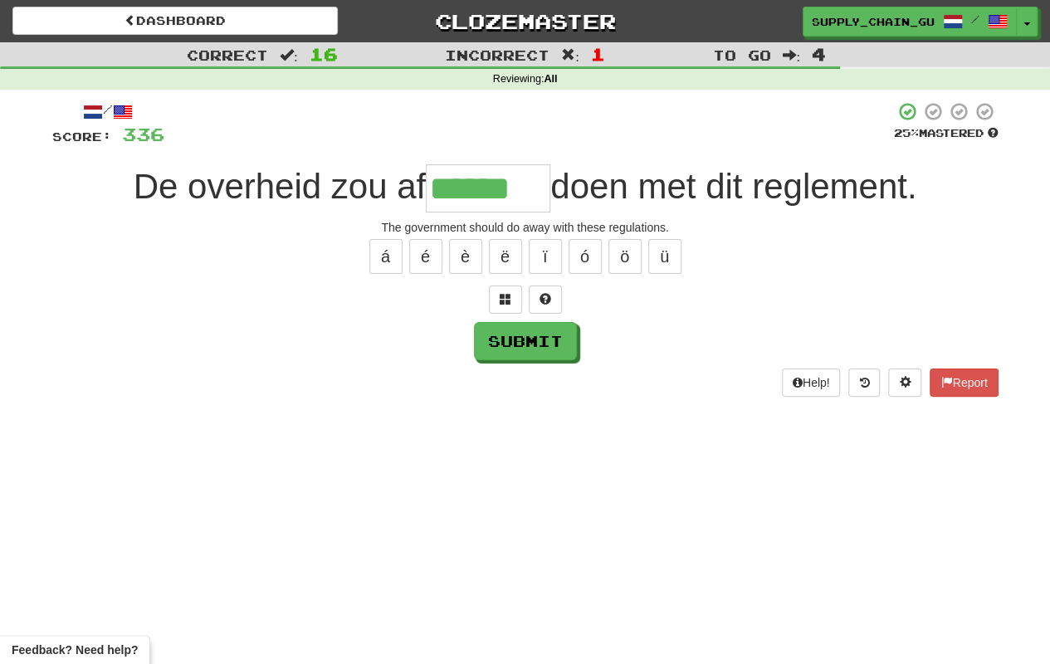
type input "******"
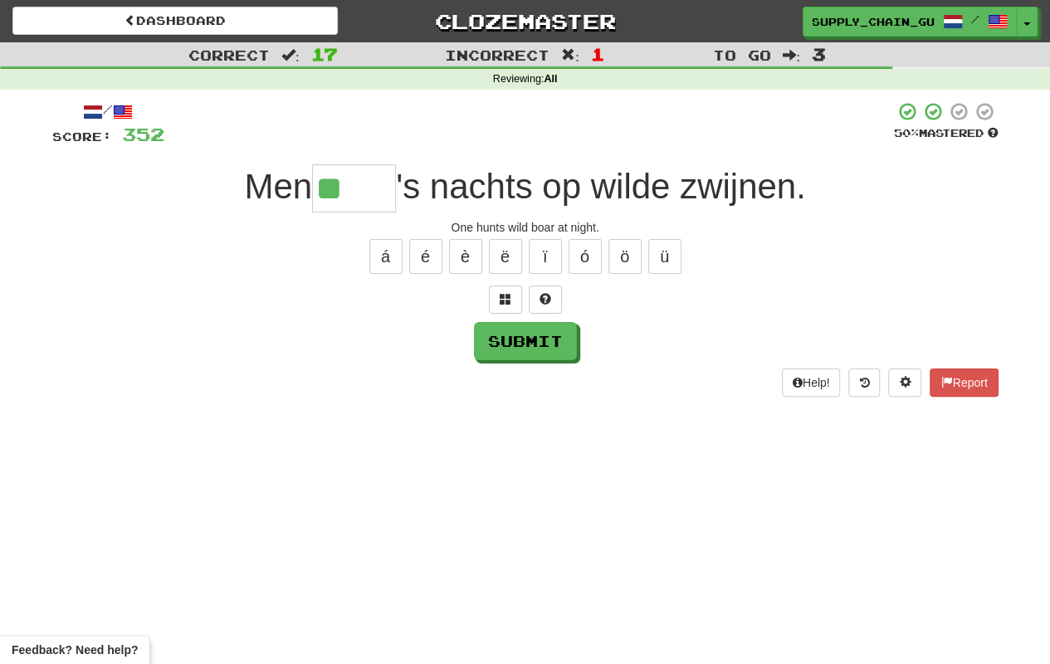
type input "*****"
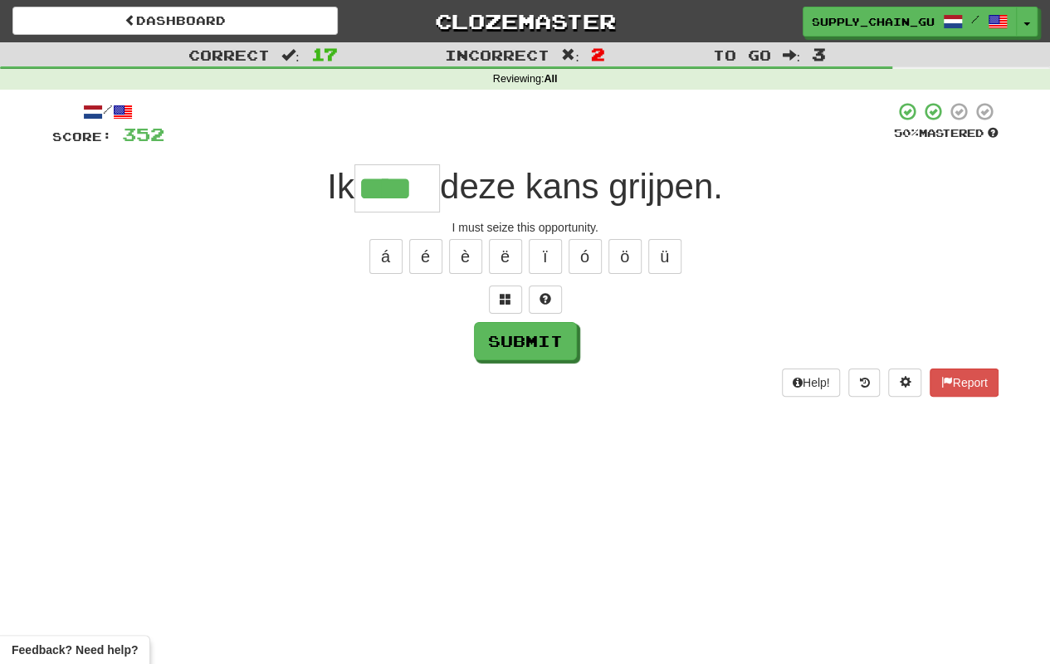
type input "****"
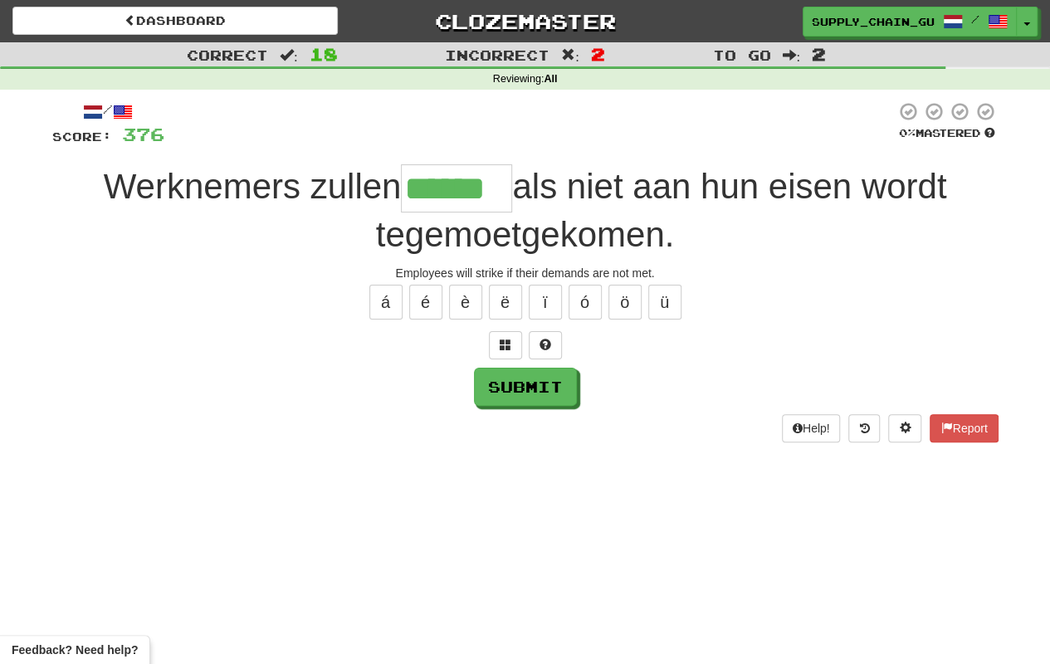
type input "******"
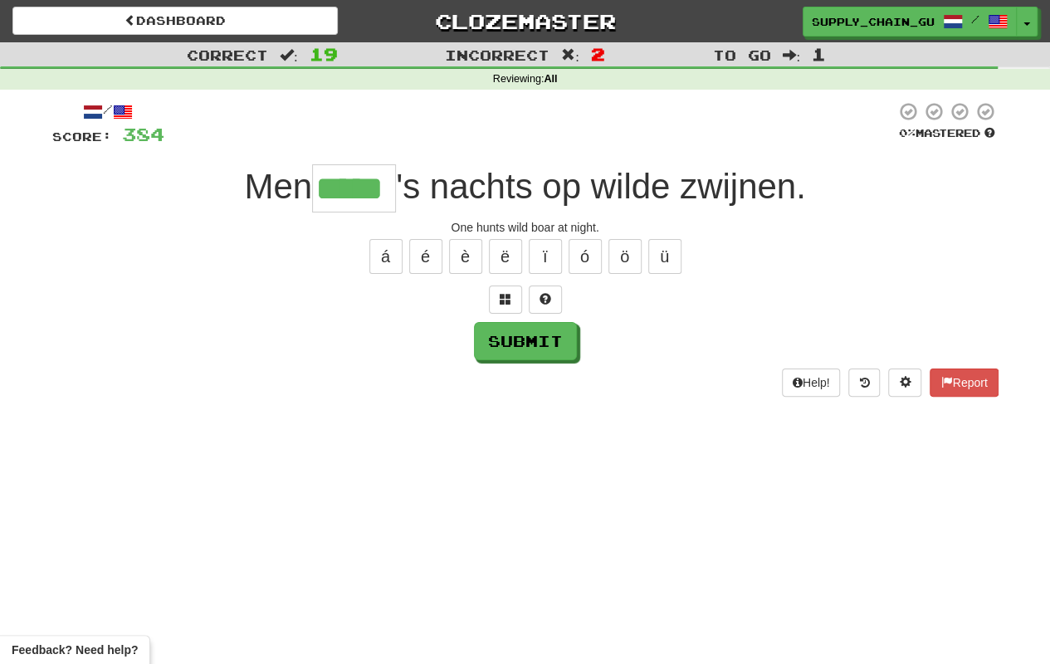
type input "*****"
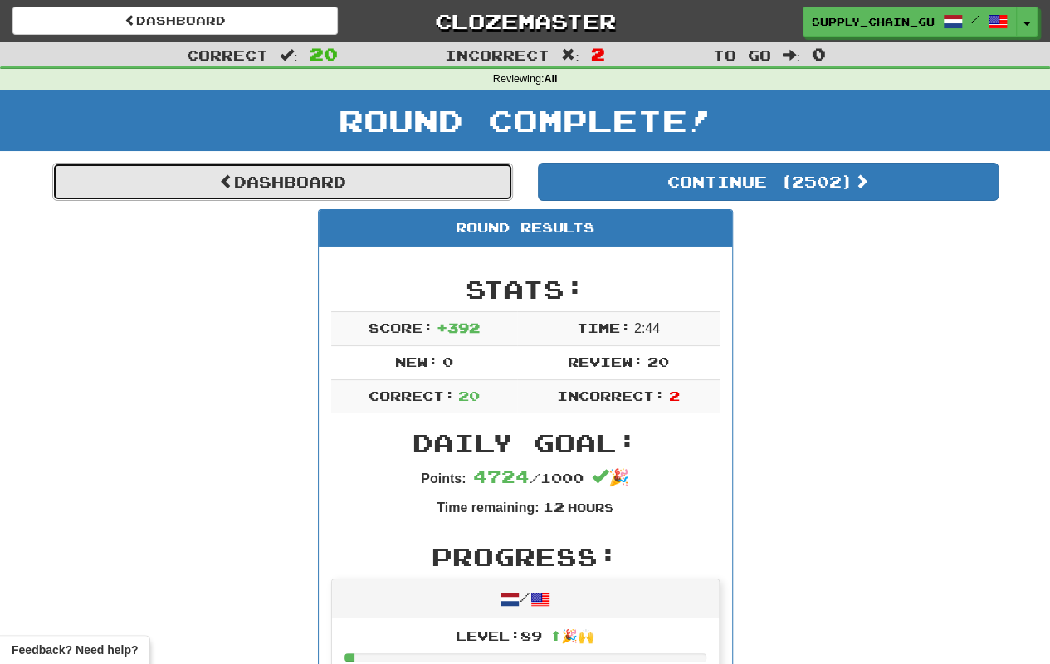
click at [364, 176] on link "Dashboard" at bounding box center [282, 182] width 461 height 38
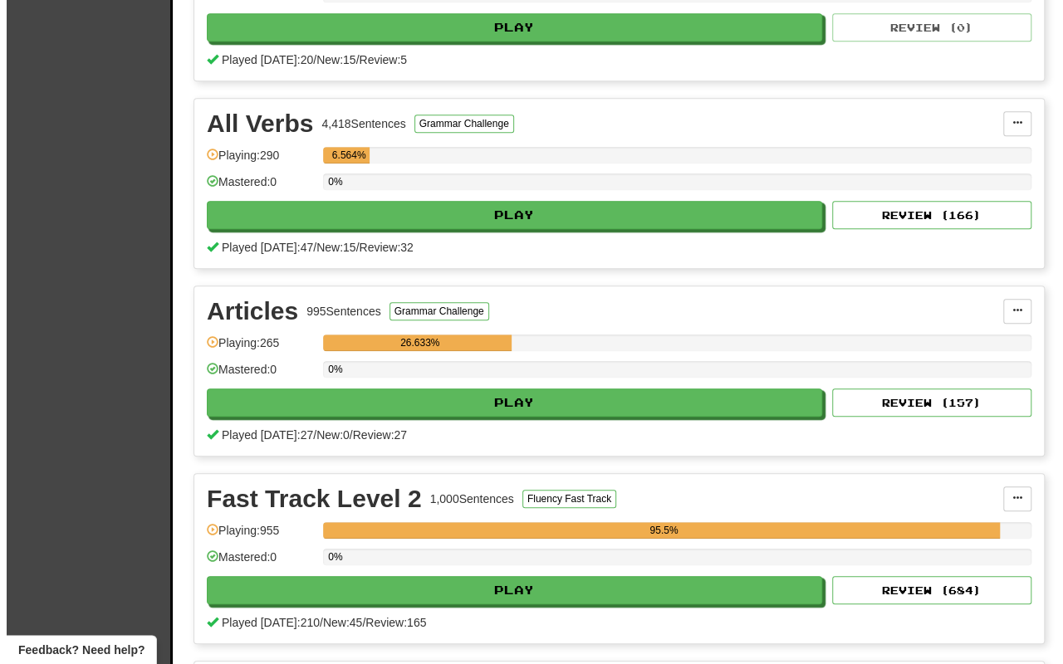
scroll to position [498, 0]
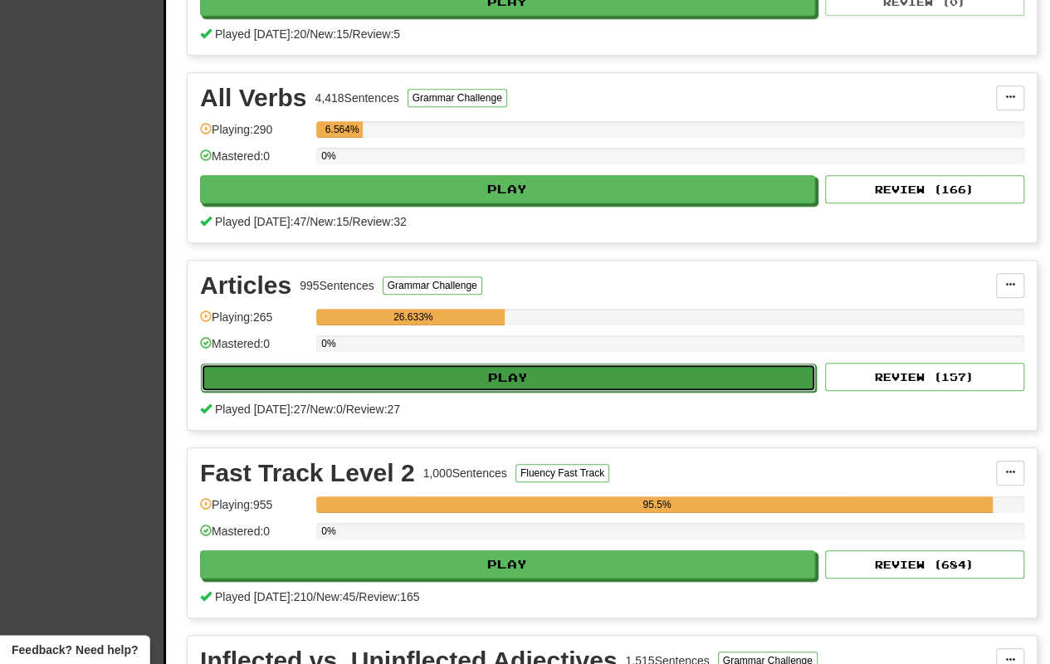
click at [501, 365] on button "Play" at bounding box center [508, 378] width 615 height 28
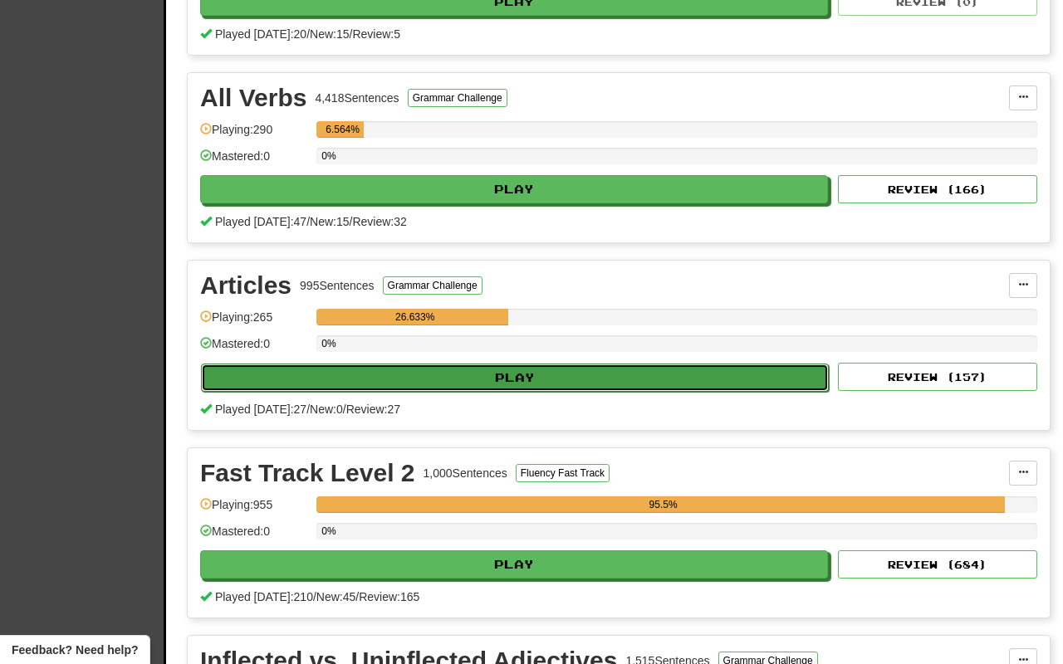
select select "**"
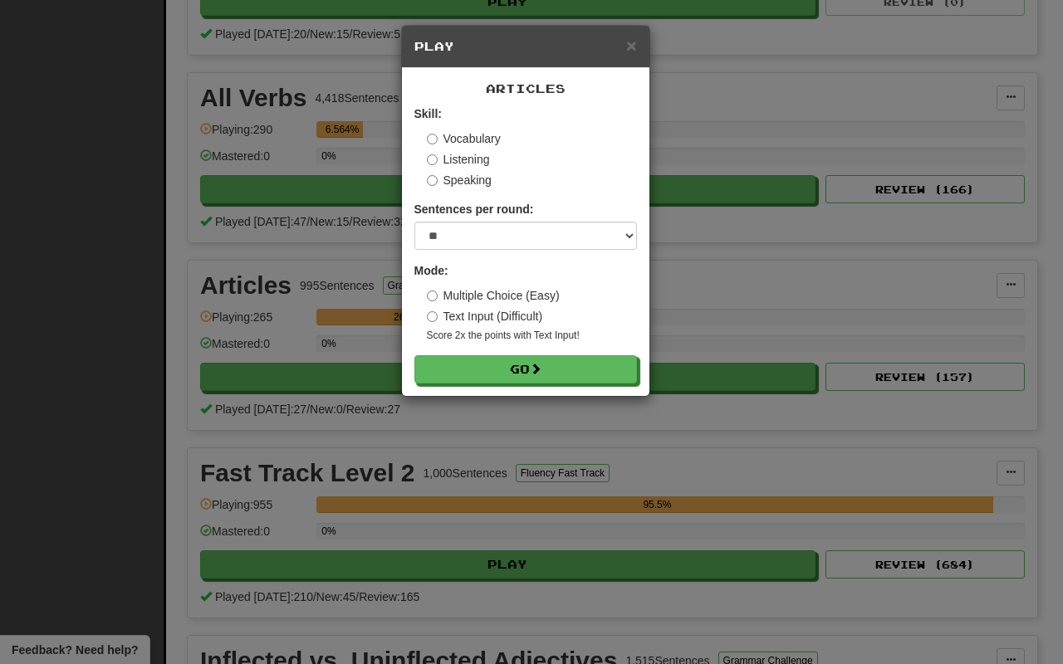
click at [503, 291] on label "Multiple Choice (Easy)" at bounding box center [493, 295] width 133 height 17
click at [516, 375] on button "Go" at bounding box center [526, 370] width 222 height 28
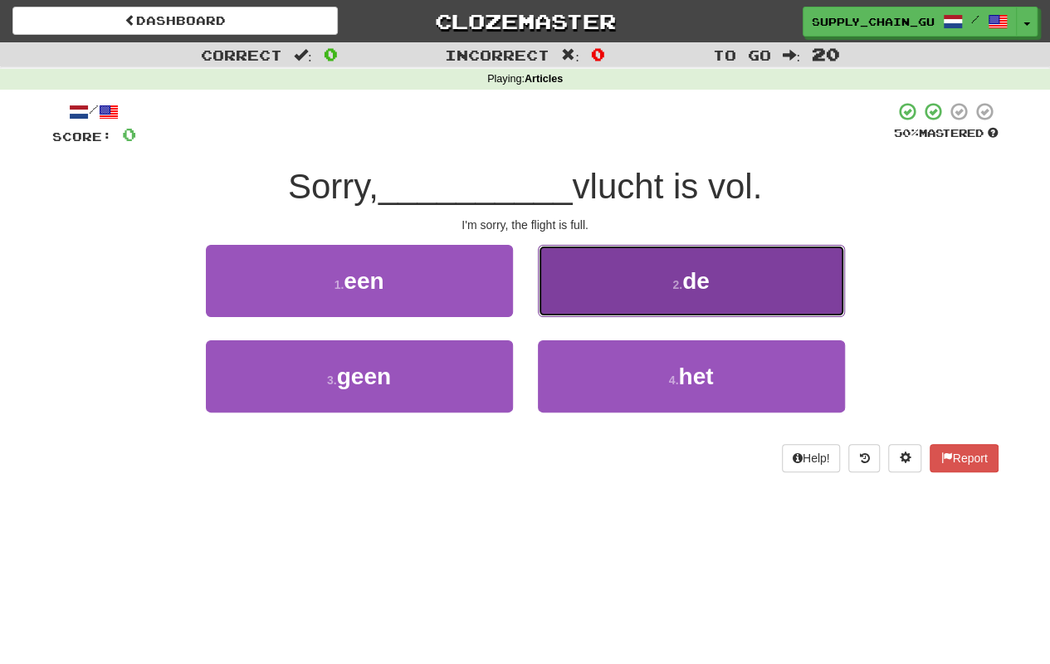
click at [636, 280] on button "2 . de" at bounding box center [691, 281] width 307 height 72
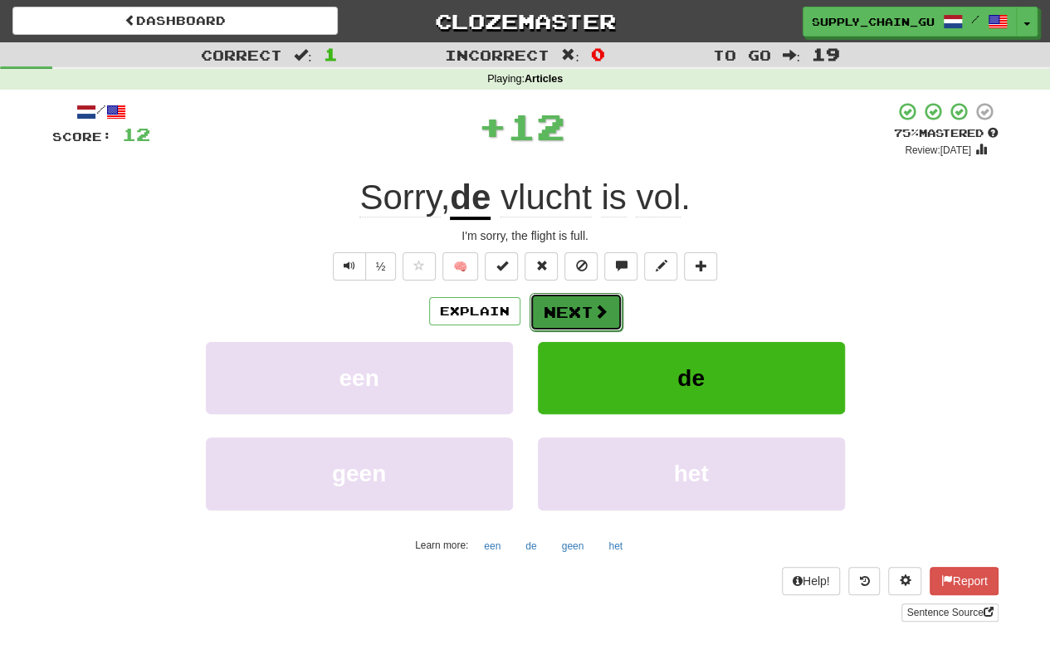
click at [573, 308] on button "Next" at bounding box center [576, 312] width 93 height 38
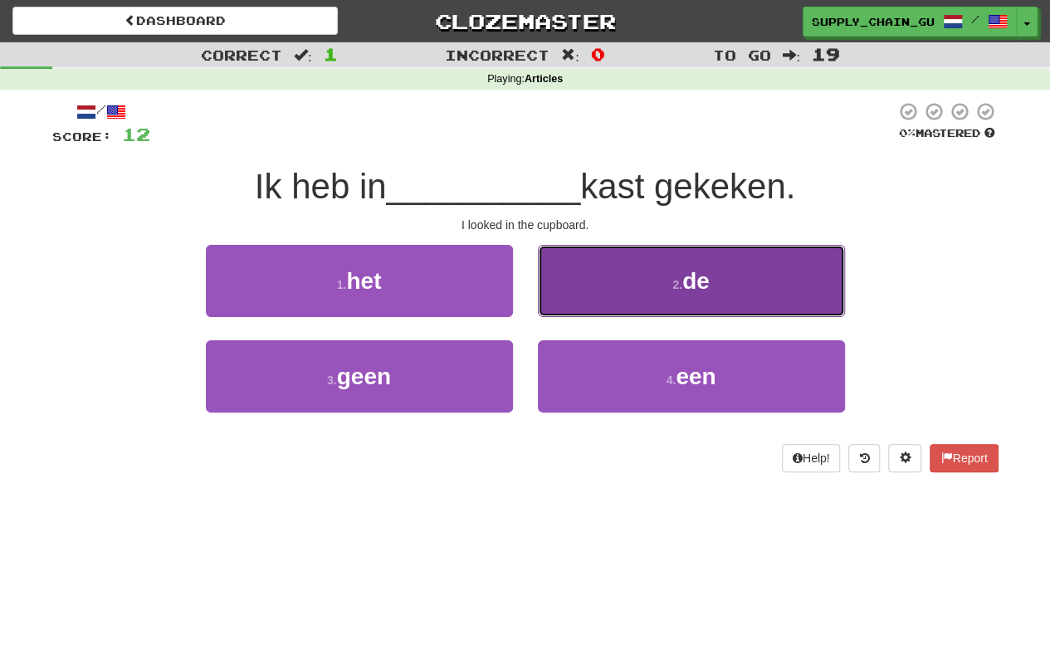
click at [644, 274] on button "2 . de" at bounding box center [691, 281] width 307 height 72
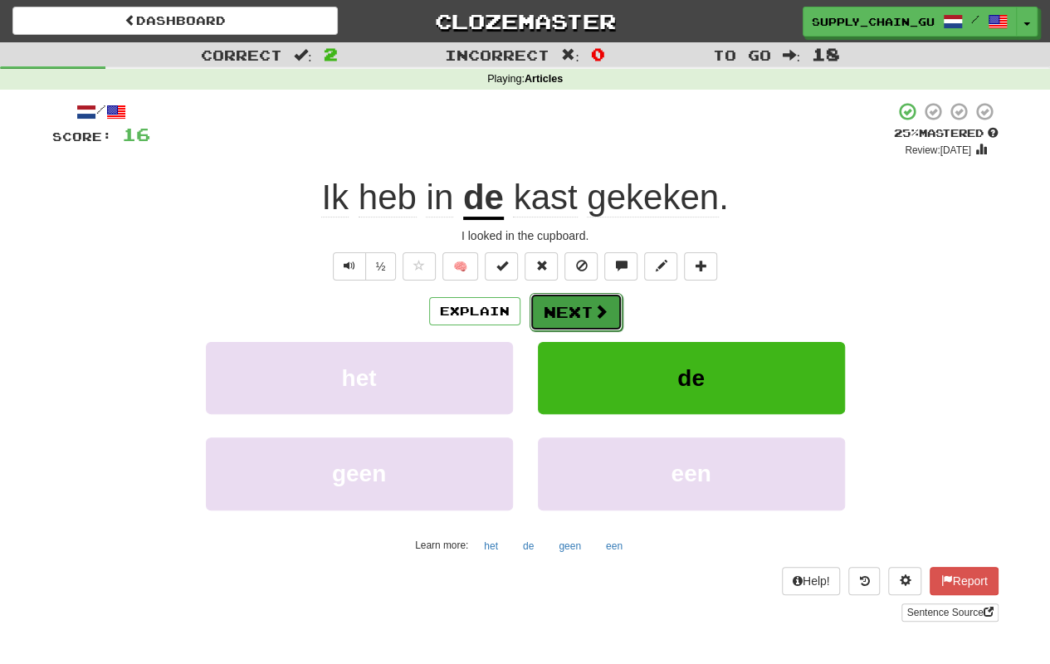
click at [579, 310] on button "Next" at bounding box center [576, 312] width 93 height 38
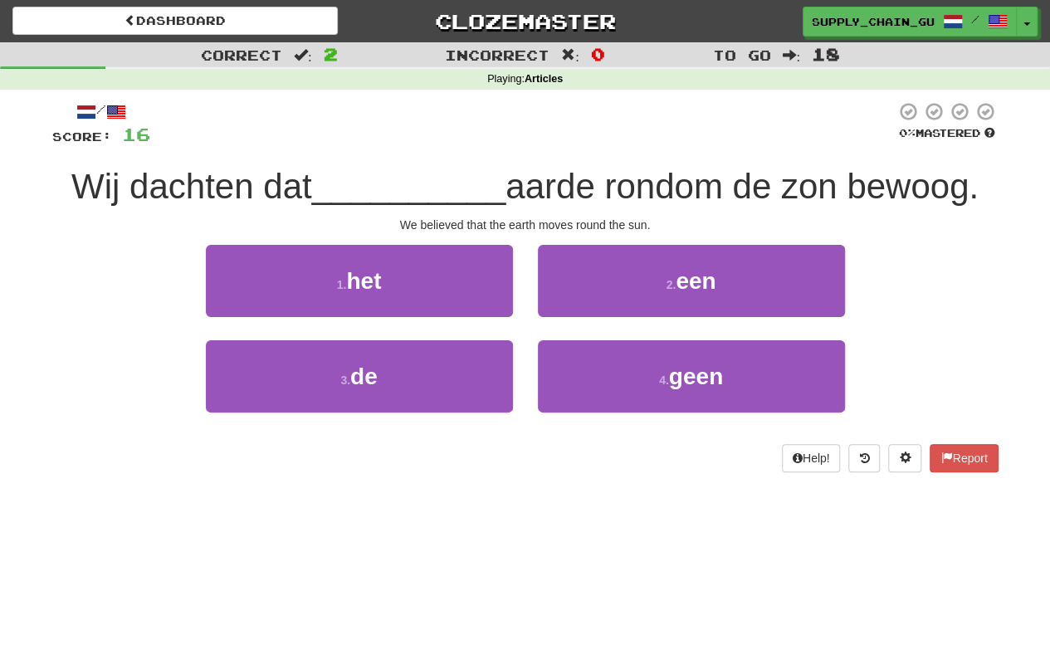
click at [325, 423] on div "3 . de" at bounding box center [359, 387] width 332 height 95
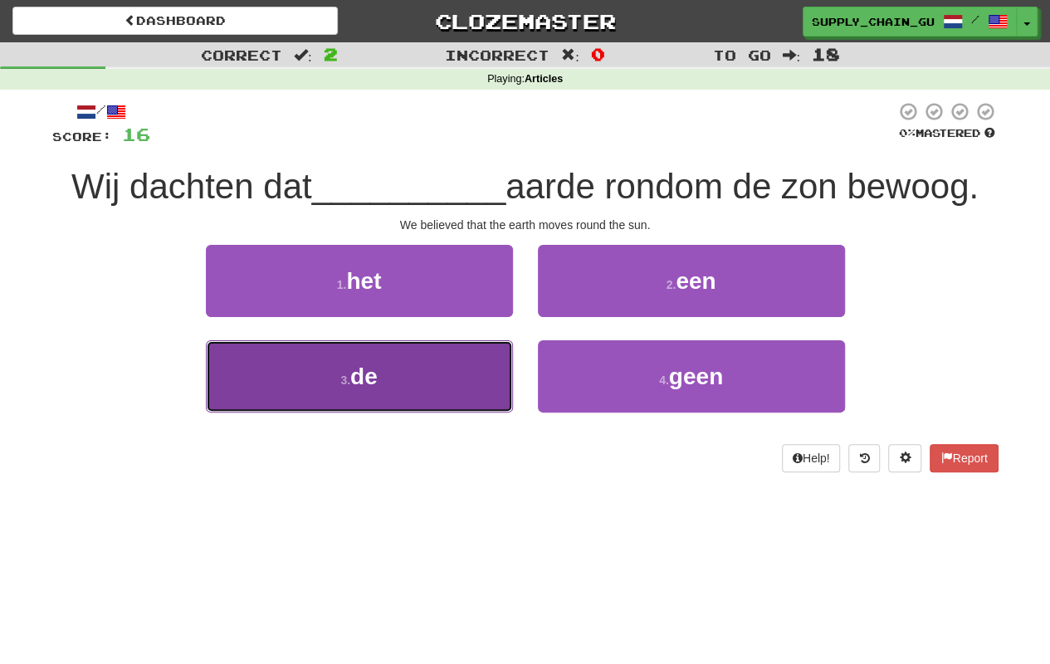
click at [326, 392] on button "3 . de" at bounding box center [359, 376] width 307 height 72
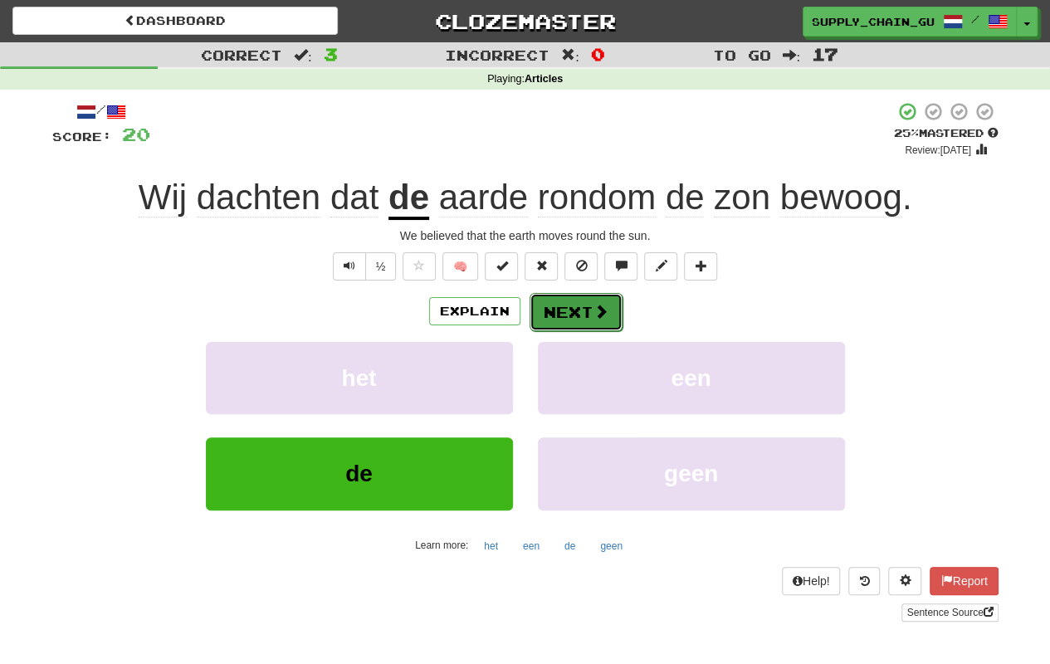
click at [571, 314] on button "Next" at bounding box center [576, 312] width 93 height 38
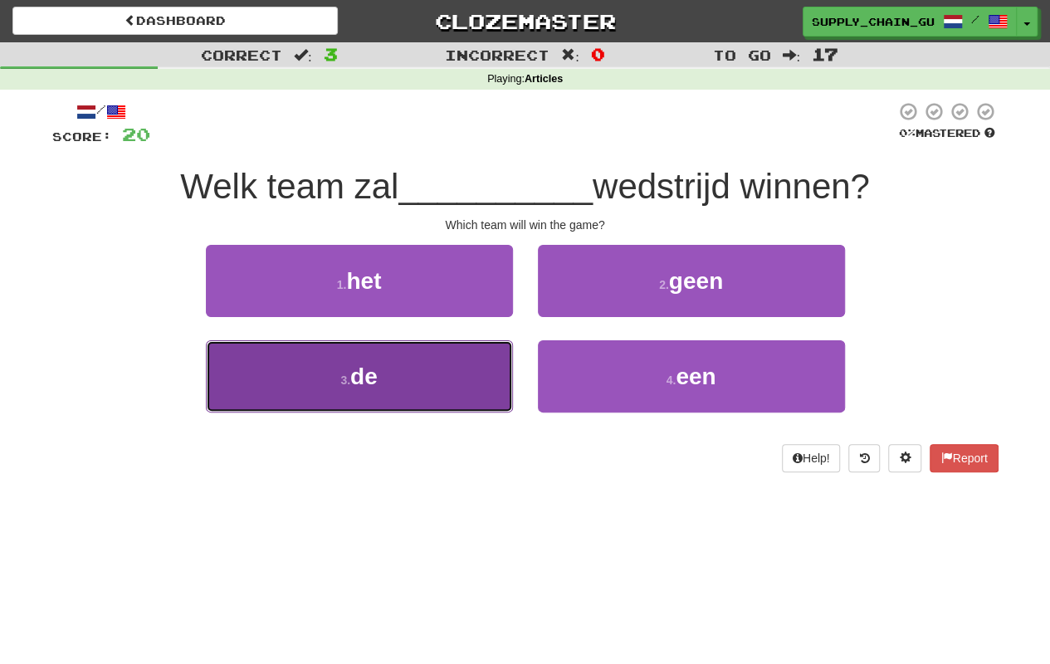
click at [470, 374] on button "3 . de" at bounding box center [359, 376] width 307 height 72
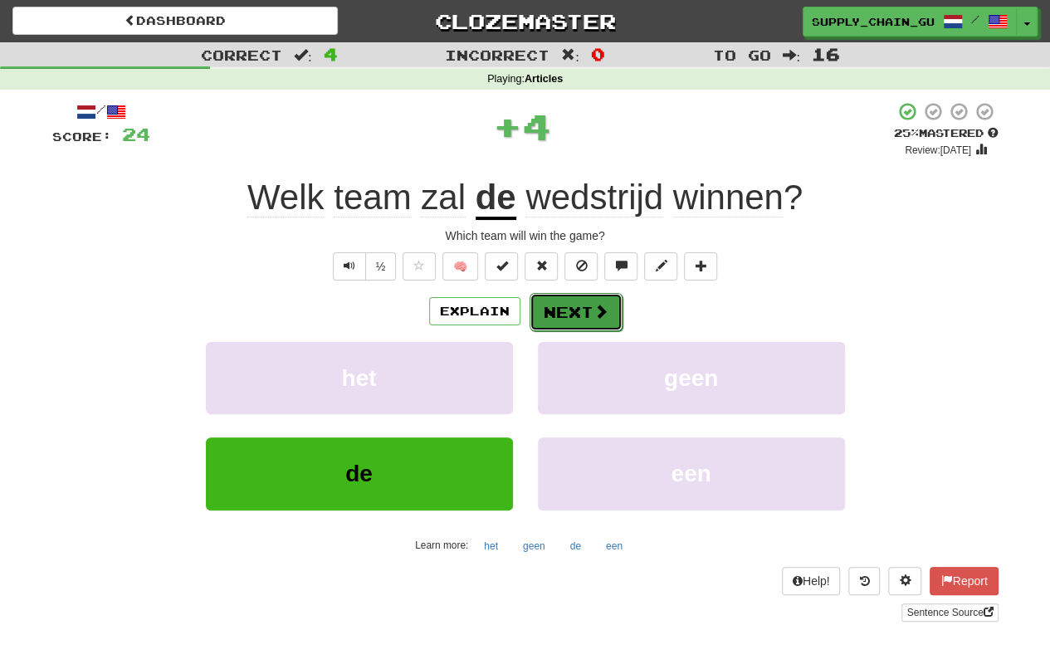
click at [573, 303] on button "Next" at bounding box center [576, 312] width 93 height 38
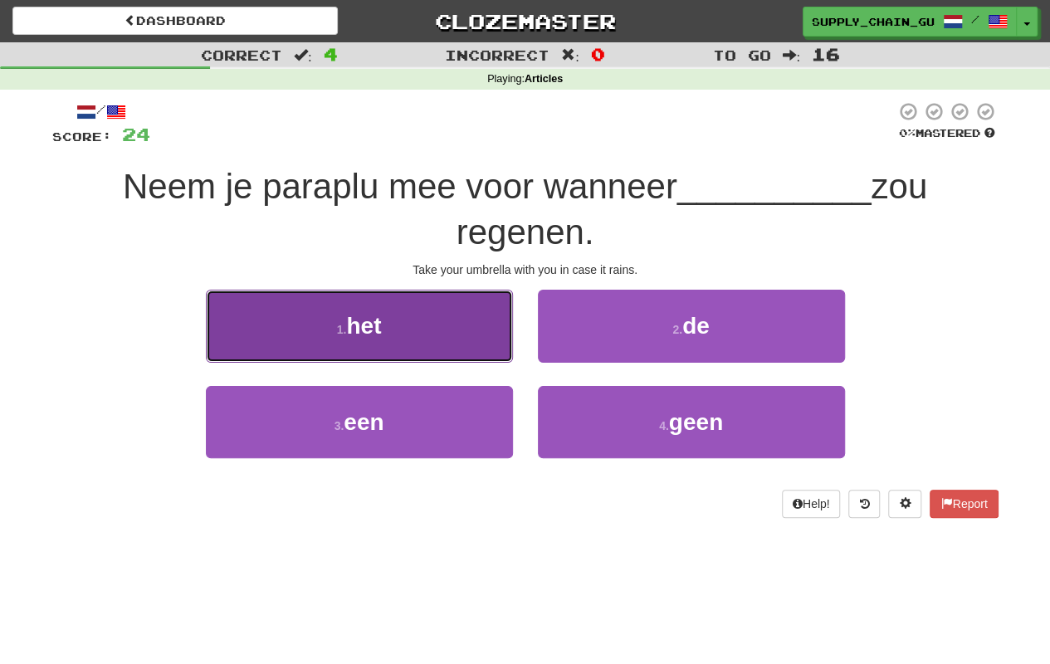
click at [473, 318] on button "1 . het" at bounding box center [359, 326] width 307 height 72
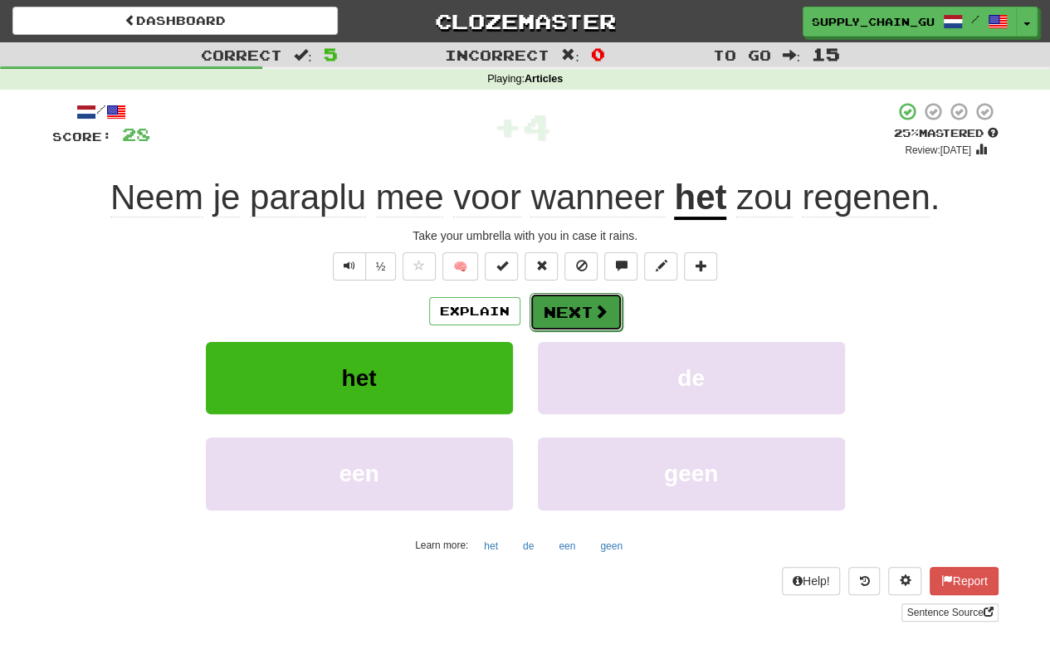
click at [594, 307] on span at bounding box center [601, 311] width 15 height 15
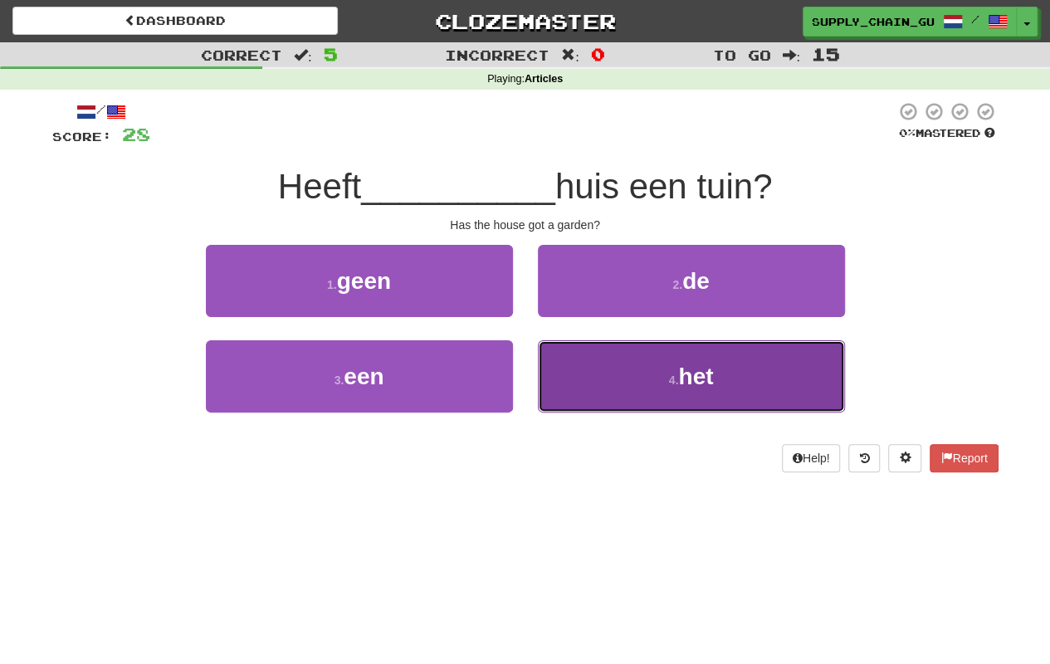
click at [618, 387] on button "4 . het" at bounding box center [691, 376] width 307 height 72
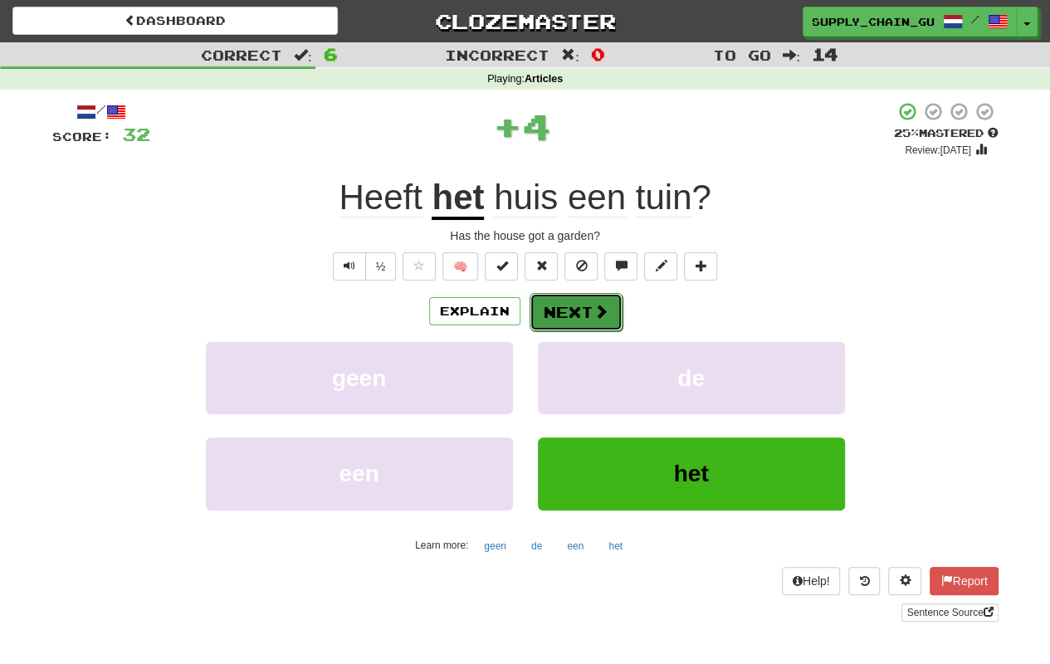
click at [574, 309] on button "Next" at bounding box center [576, 312] width 93 height 38
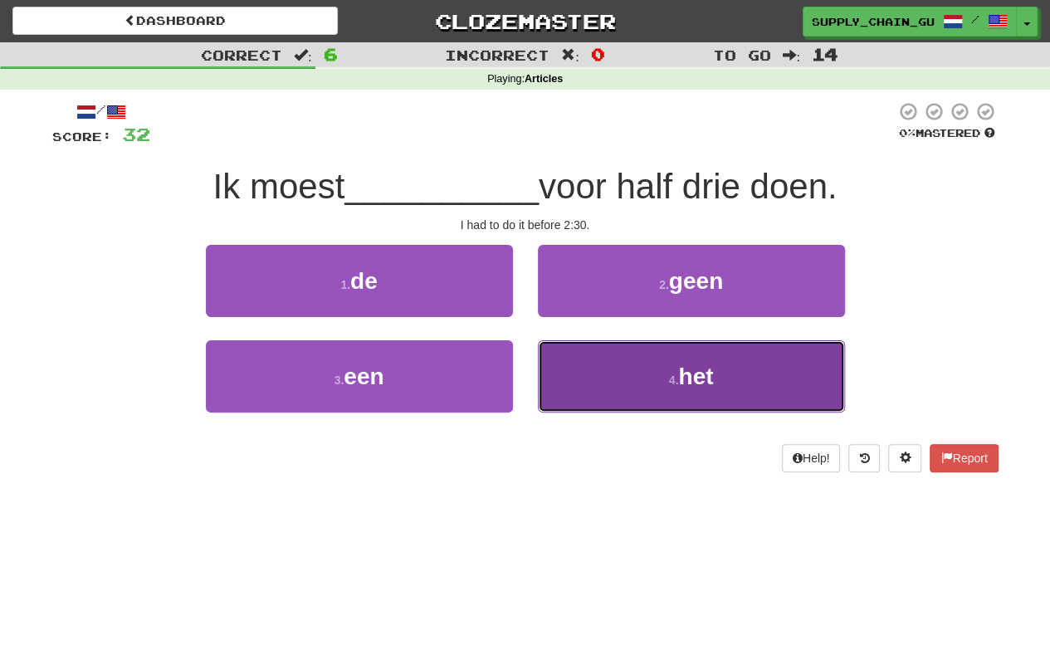
click at [615, 359] on button "4 . het" at bounding box center [691, 376] width 307 height 72
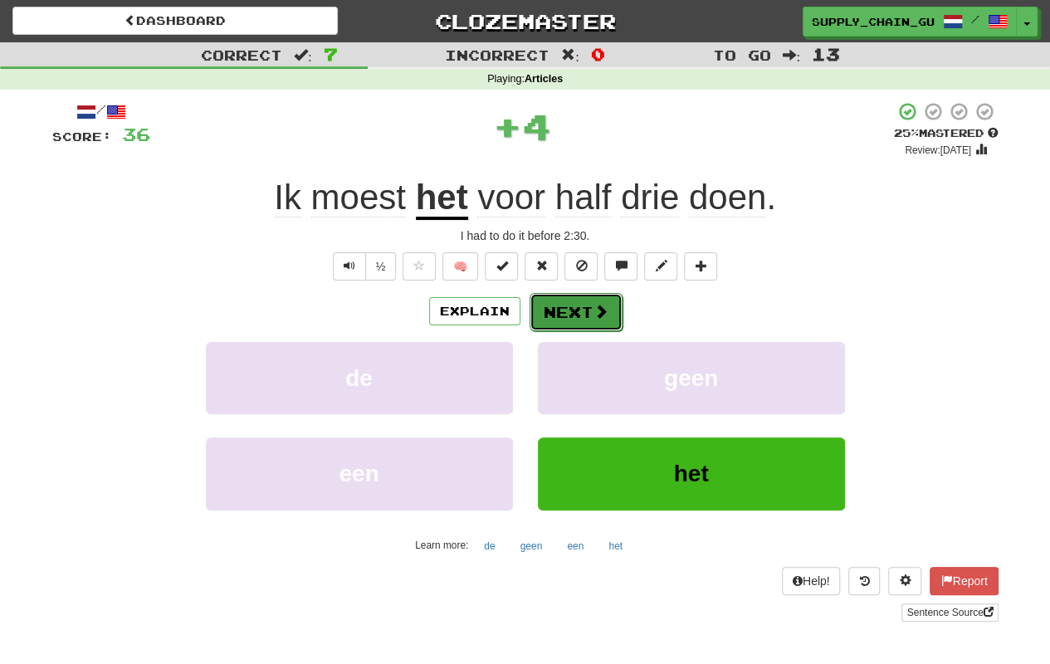
click at [577, 301] on button "Next" at bounding box center [576, 312] width 93 height 38
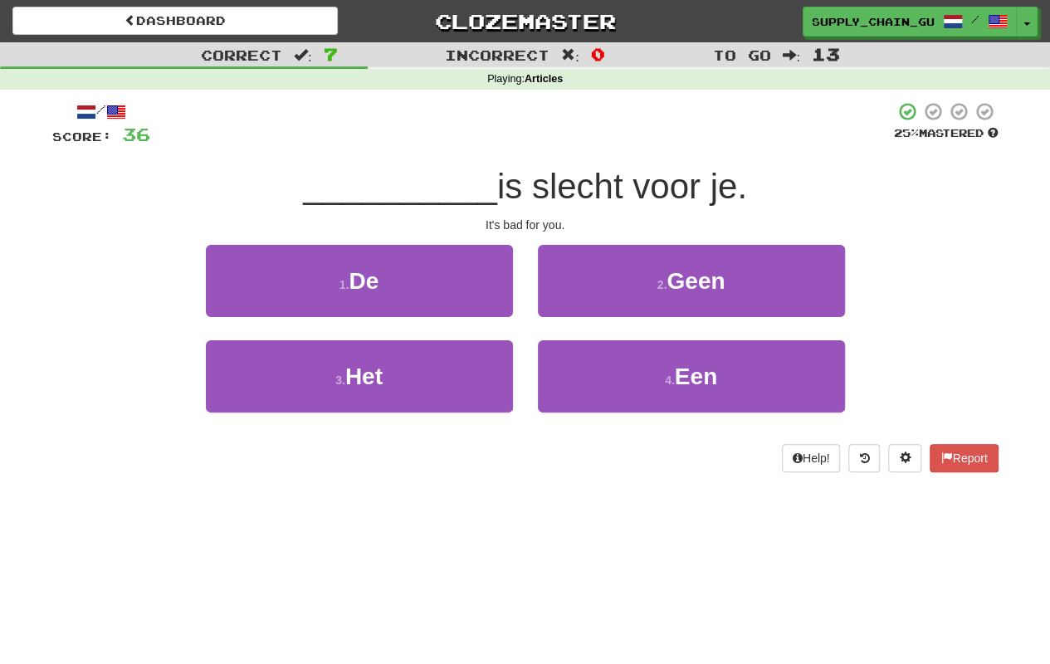
click at [402, 417] on div "3 . Het" at bounding box center [359, 387] width 332 height 95
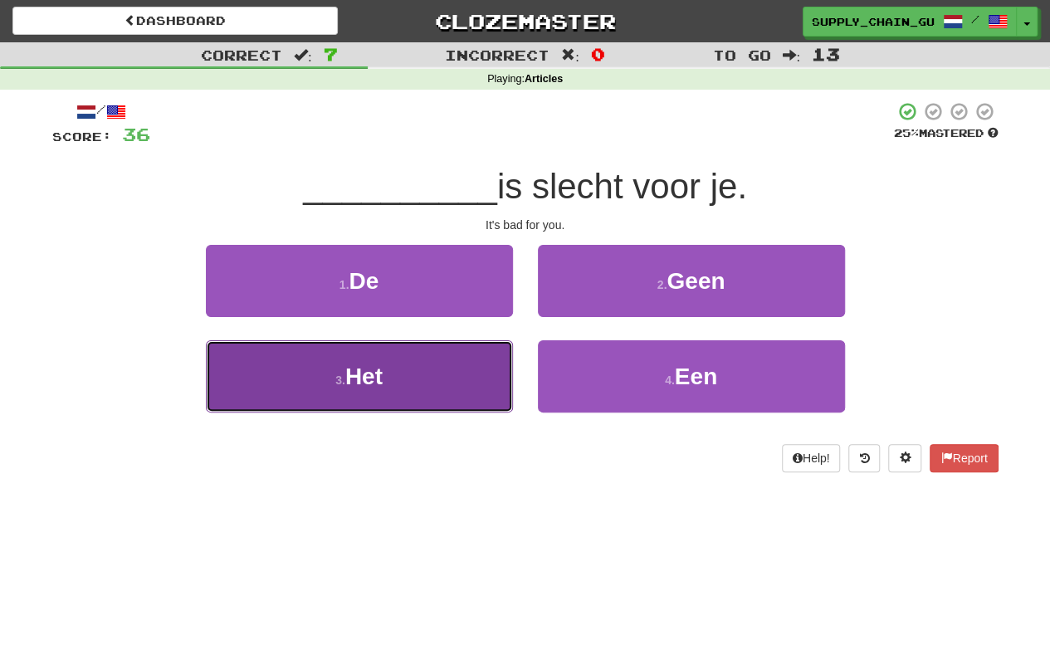
click at [417, 382] on button "3 . Het" at bounding box center [359, 376] width 307 height 72
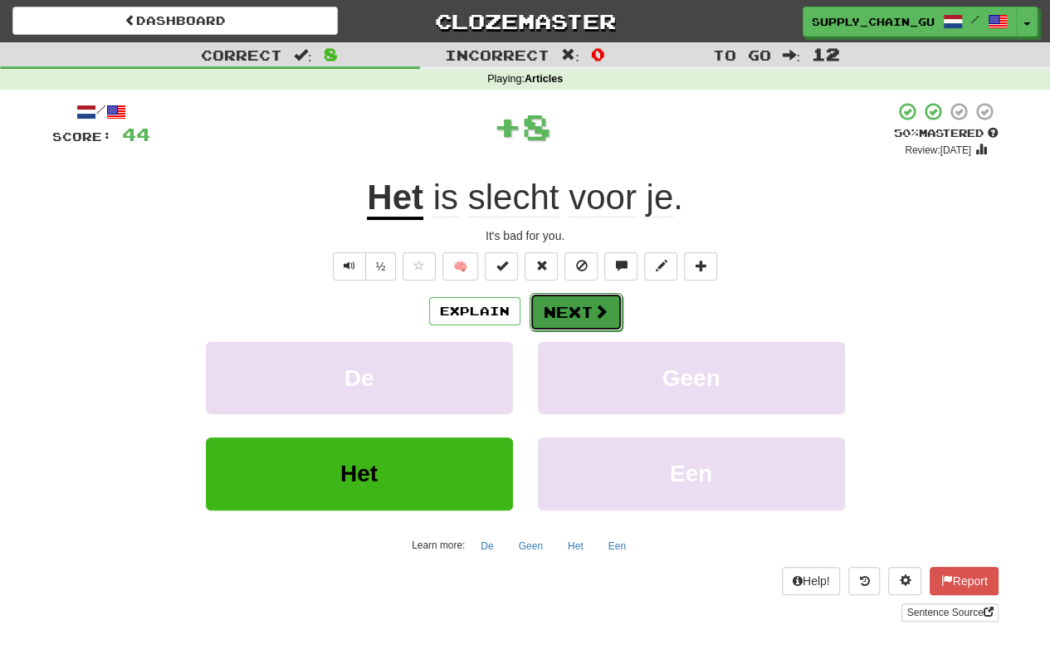
click at [608, 304] on button "Next" at bounding box center [576, 312] width 93 height 38
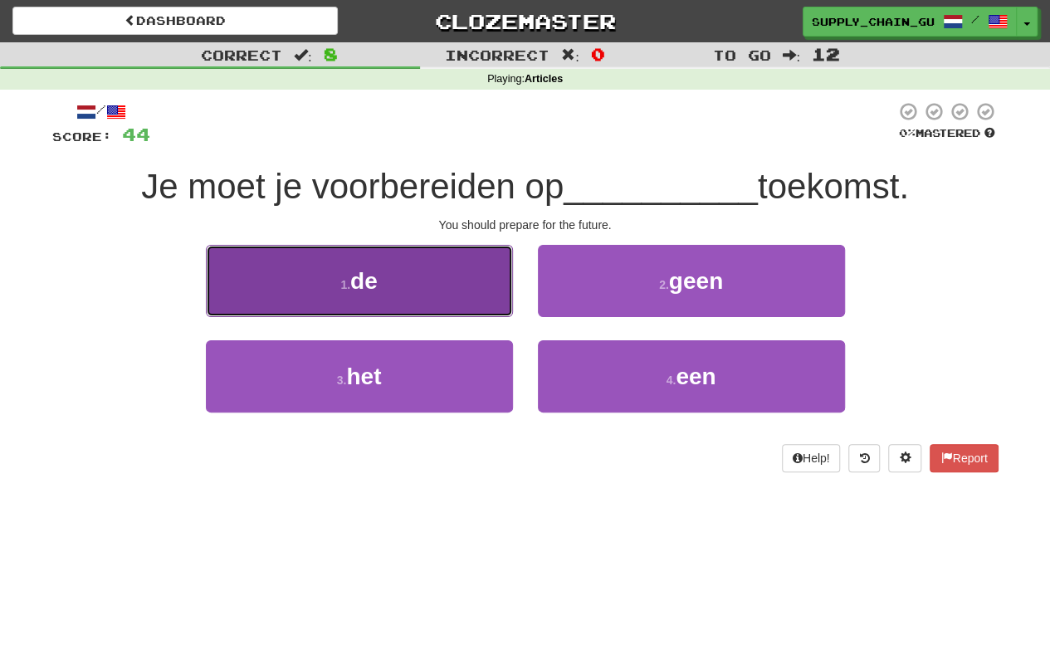
click at [429, 292] on button "1 . de" at bounding box center [359, 281] width 307 height 72
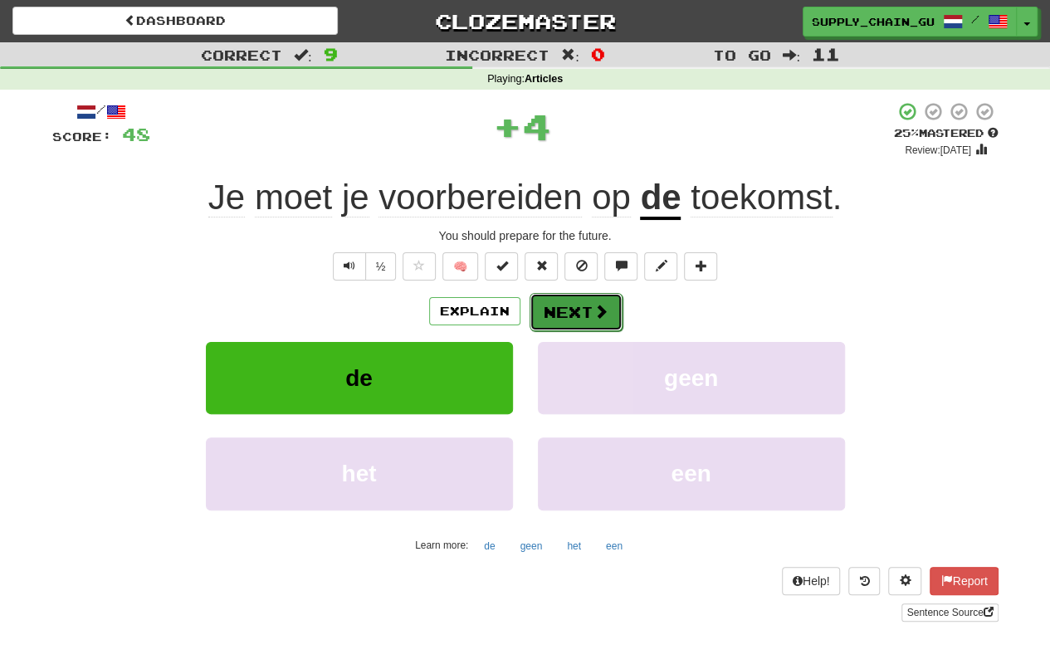
click at [583, 322] on button "Next" at bounding box center [576, 312] width 93 height 38
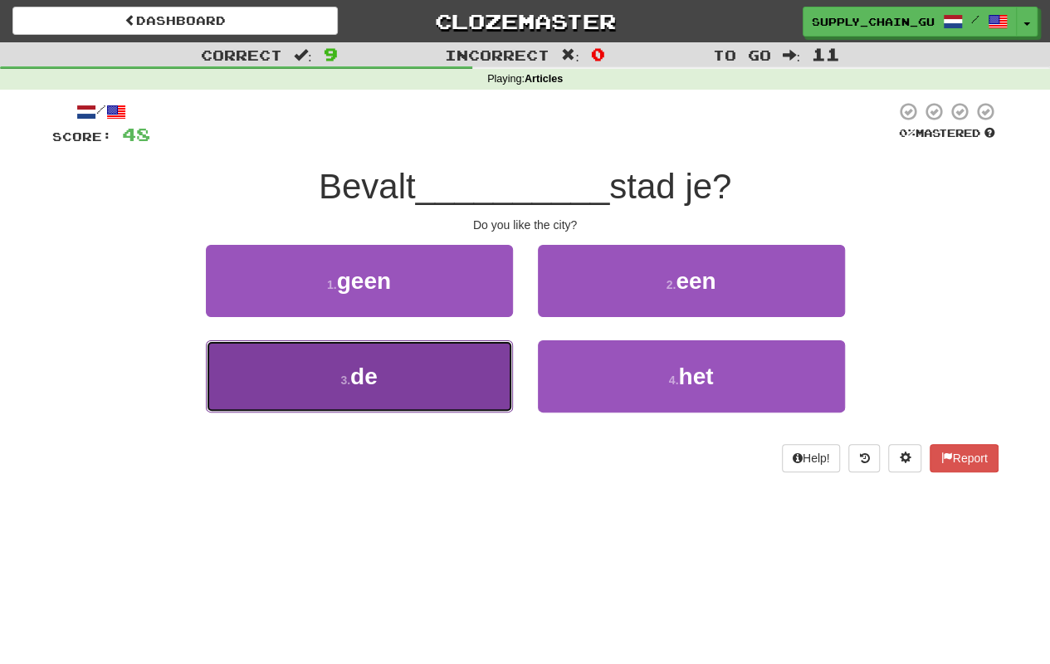
click at [450, 374] on button "3 . de" at bounding box center [359, 376] width 307 height 72
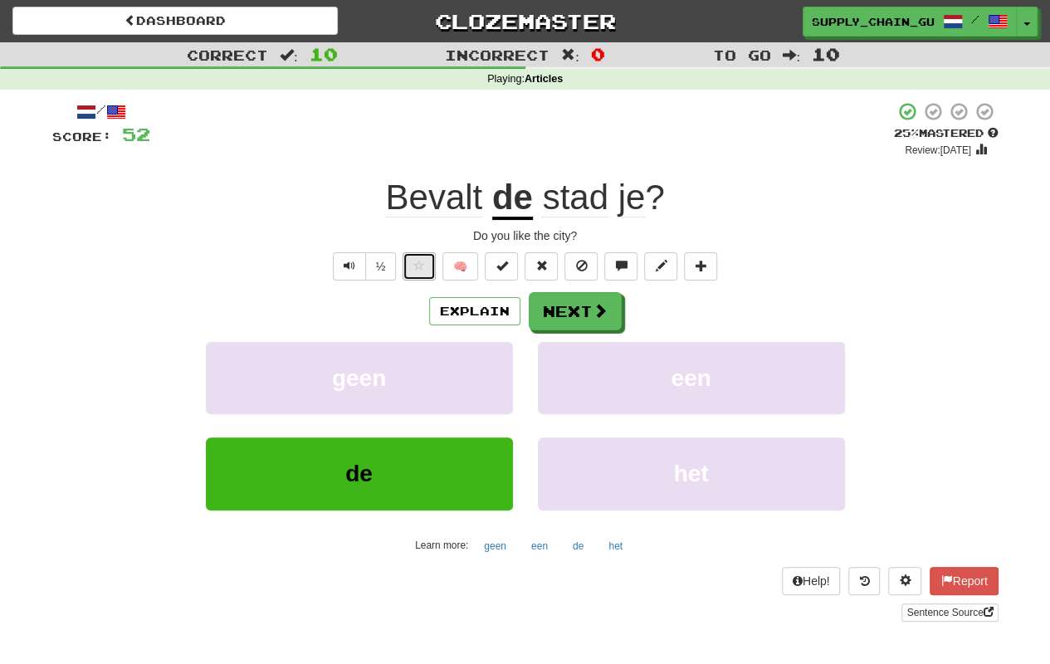
click at [425, 264] on span at bounding box center [419, 266] width 12 height 12
click at [568, 304] on button "Next" at bounding box center [576, 312] width 93 height 38
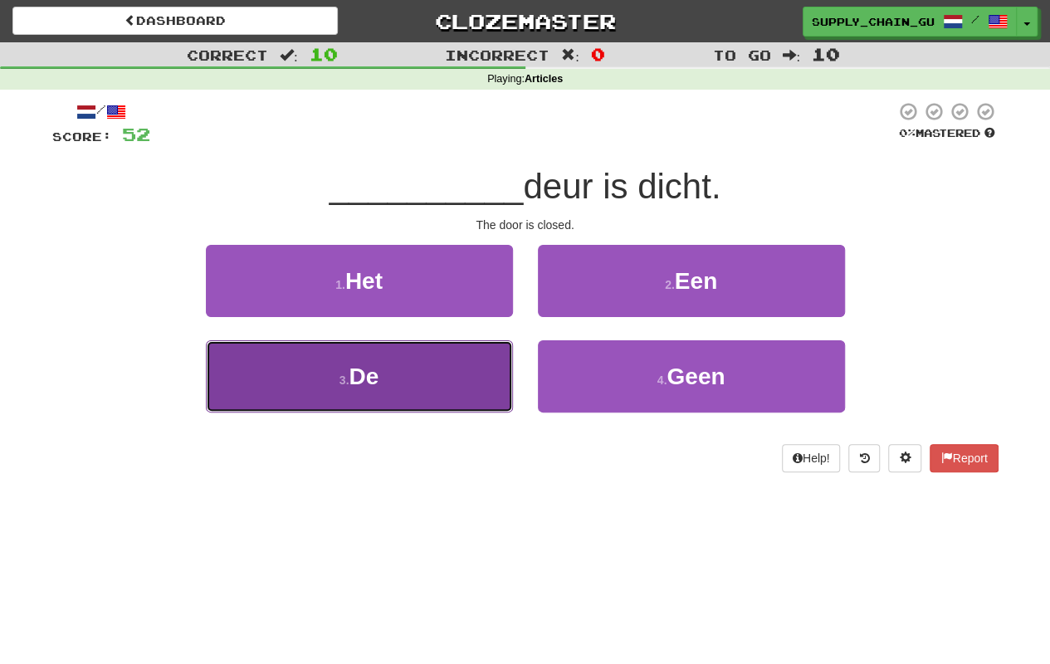
click at [430, 392] on button "3 . De" at bounding box center [359, 376] width 307 height 72
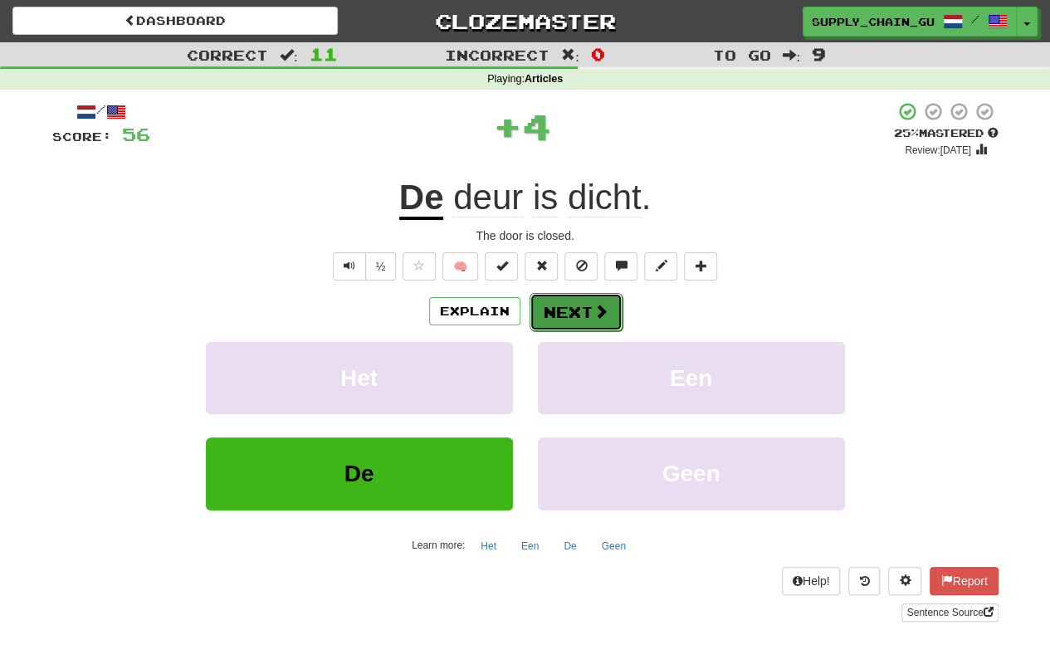
click at [574, 302] on button "Next" at bounding box center [576, 312] width 93 height 38
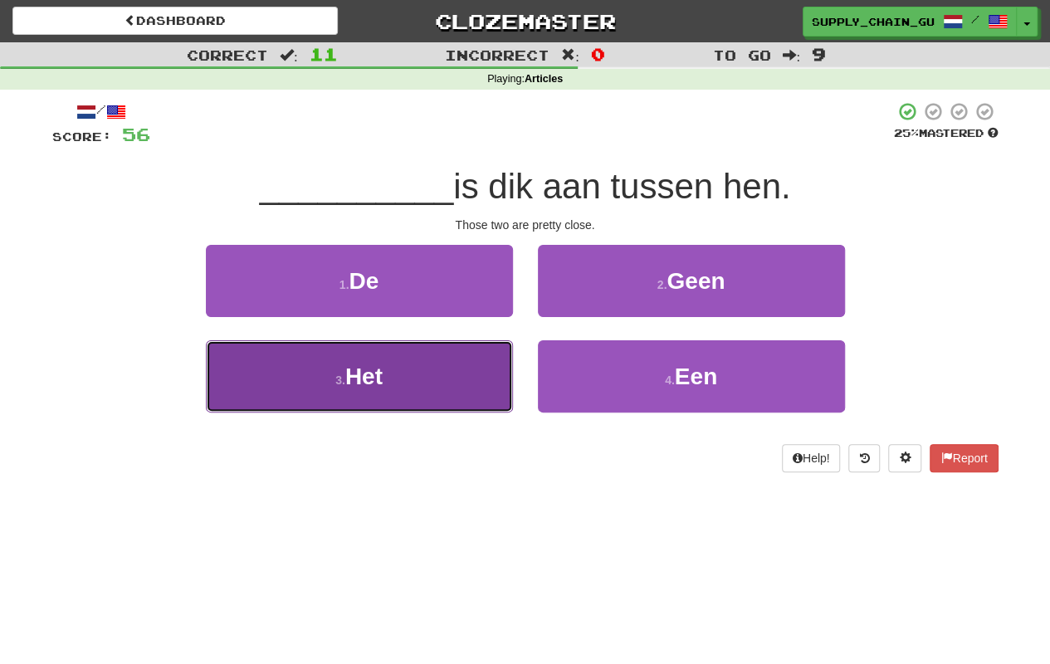
click at [388, 386] on button "3 . Het" at bounding box center [359, 376] width 307 height 72
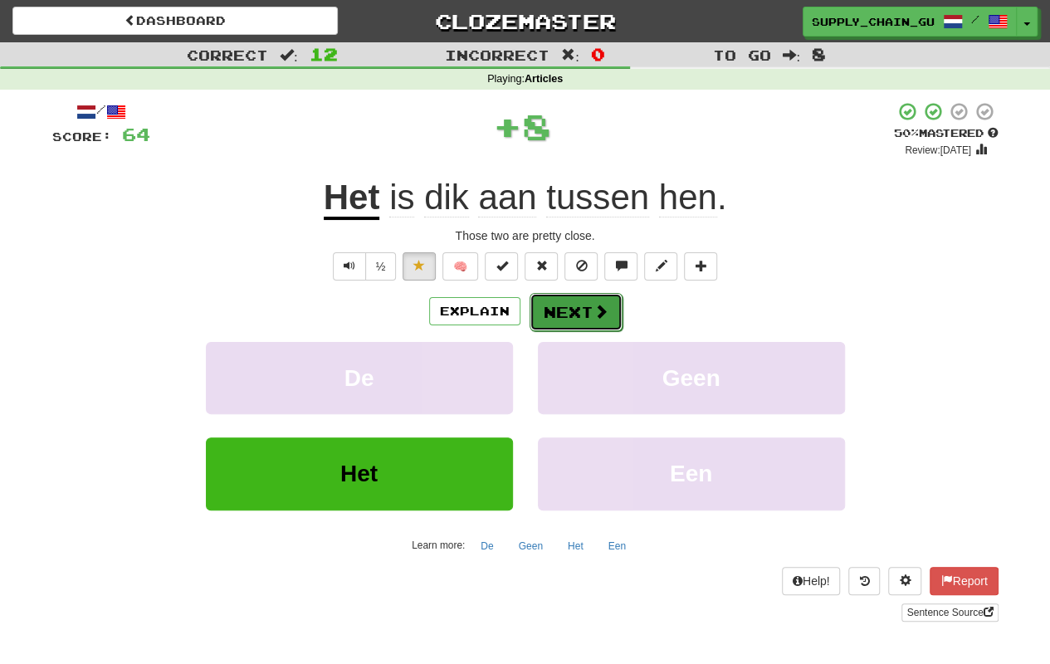
click at [583, 305] on button "Next" at bounding box center [576, 312] width 93 height 38
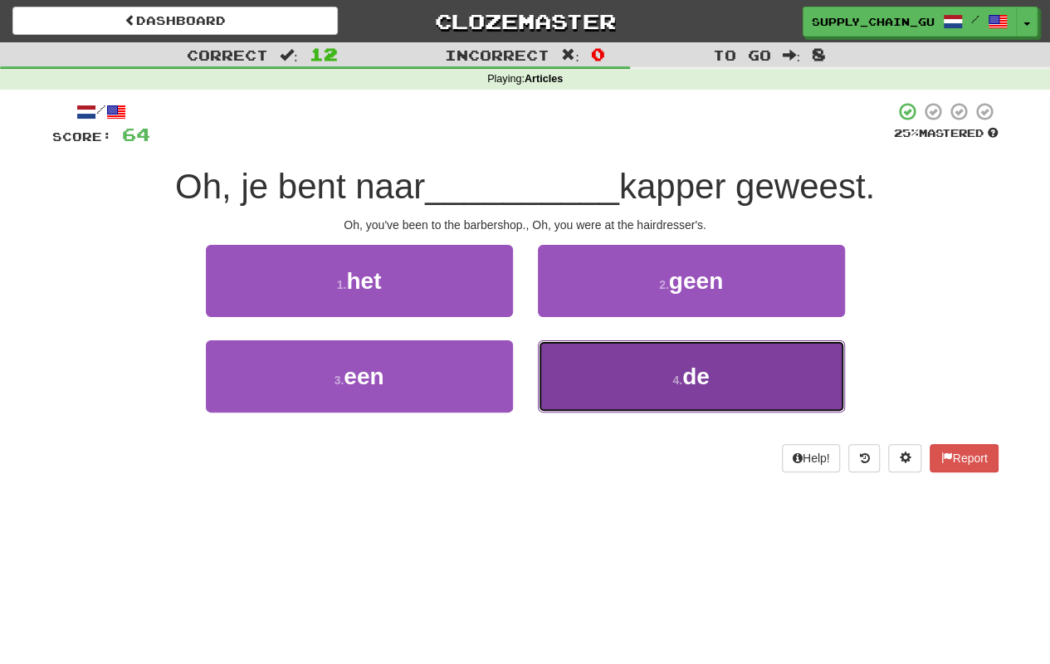
click at [572, 380] on button "4 . de" at bounding box center [691, 376] width 307 height 72
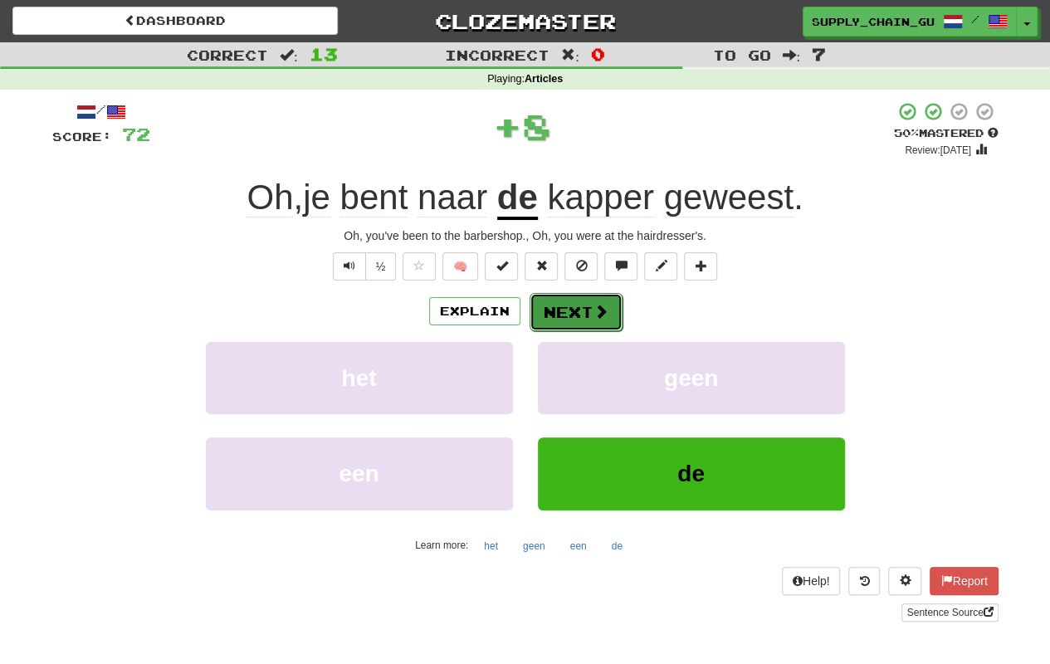
click at [557, 309] on button "Next" at bounding box center [576, 312] width 93 height 38
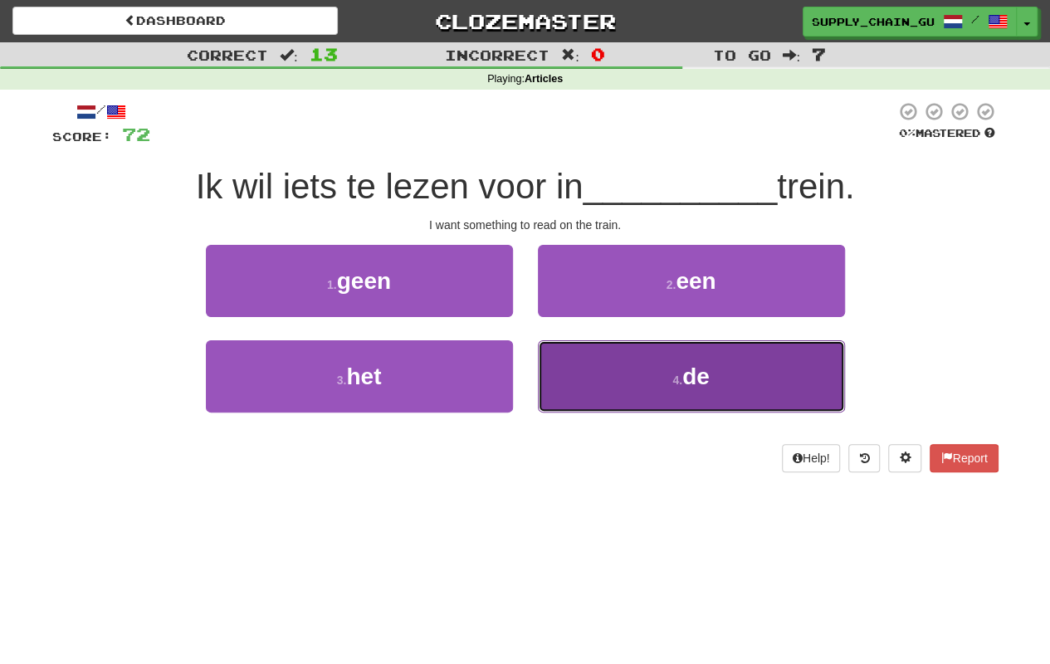
click at [581, 379] on button "4 . de" at bounding box center [691, 376] width 307 height 72
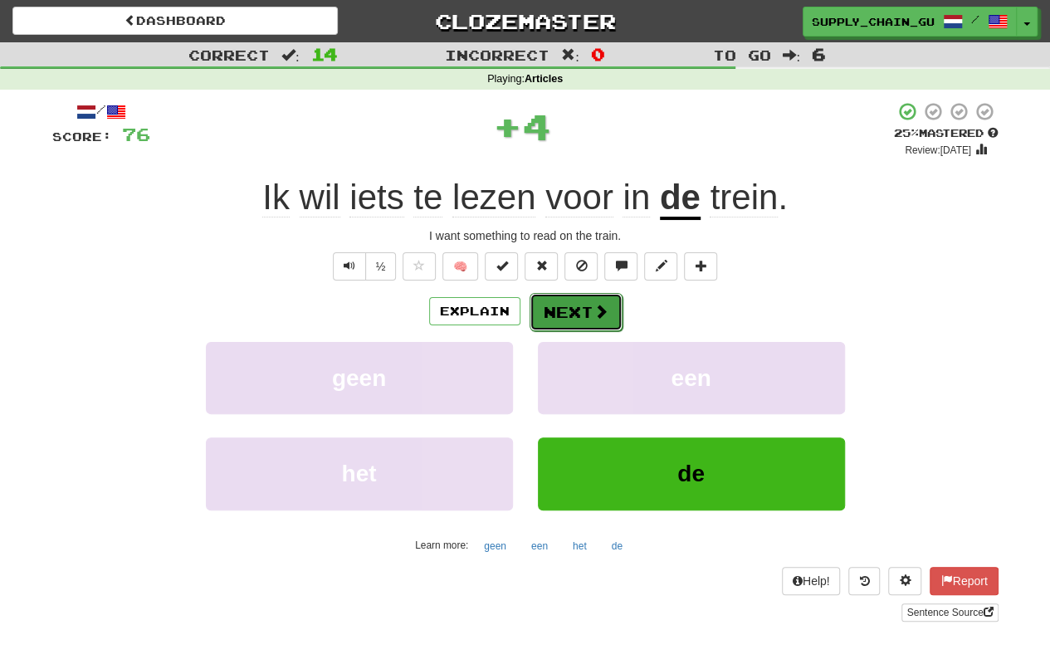
click at [550, 310] on button "Next" at bounding box center [576, 312] width 93 height 38
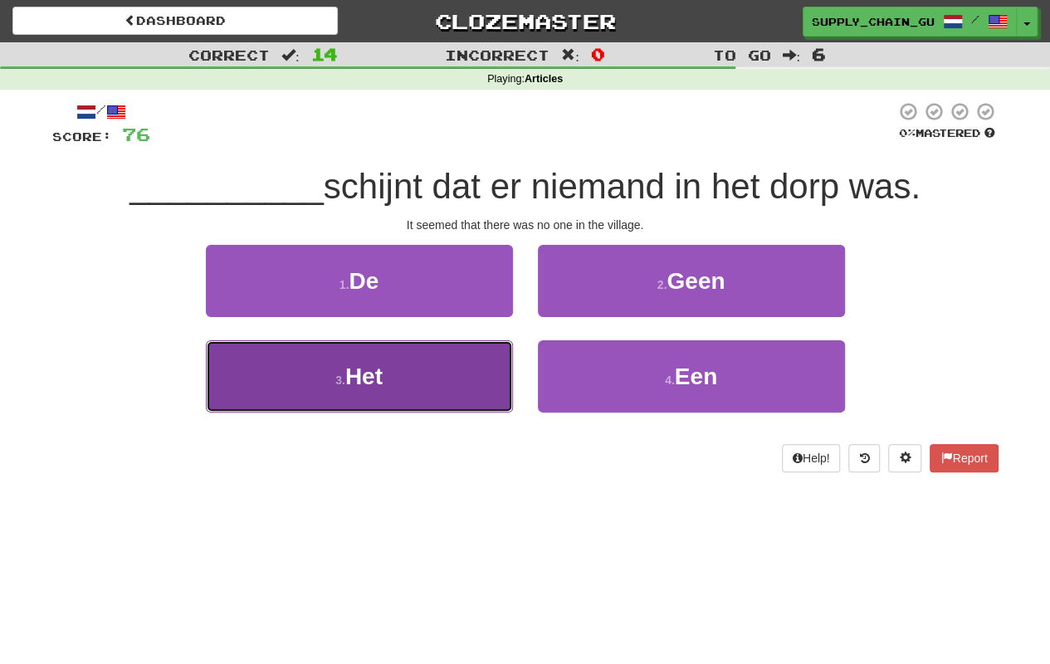
click at [477, 364] on button "3 . Het" at bounding box center [359, 376] width 307 height 72
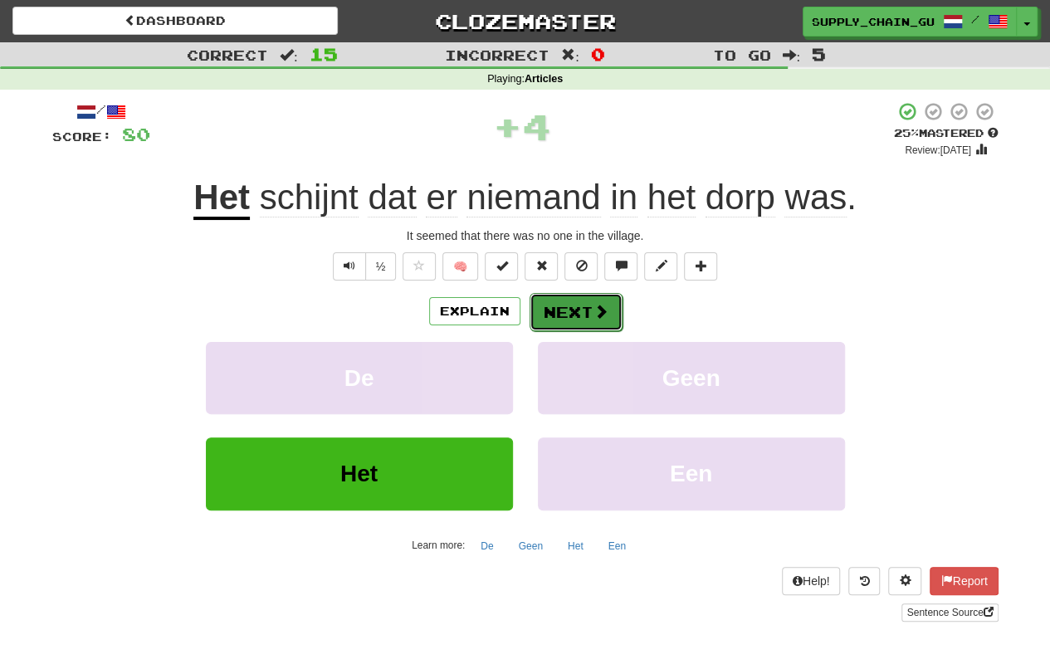
click at [589, 310] on button "Next" at bounding box center [576, 312] width 93 height 38
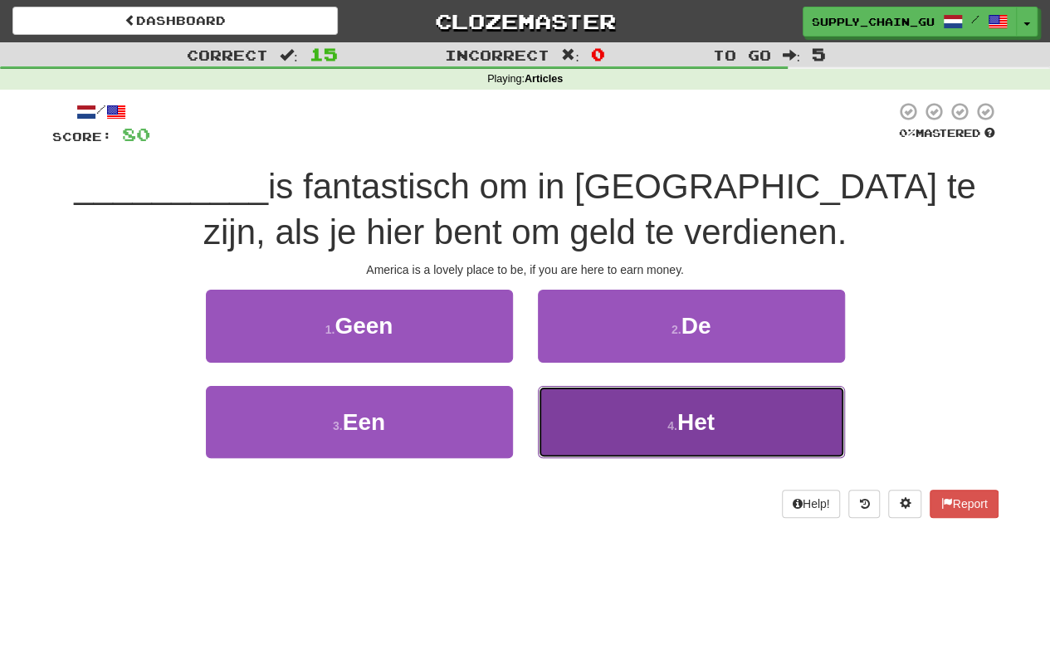
click at [643, 437] on button "4 . Het" at bounding box center [691, 422] width 307 height 72
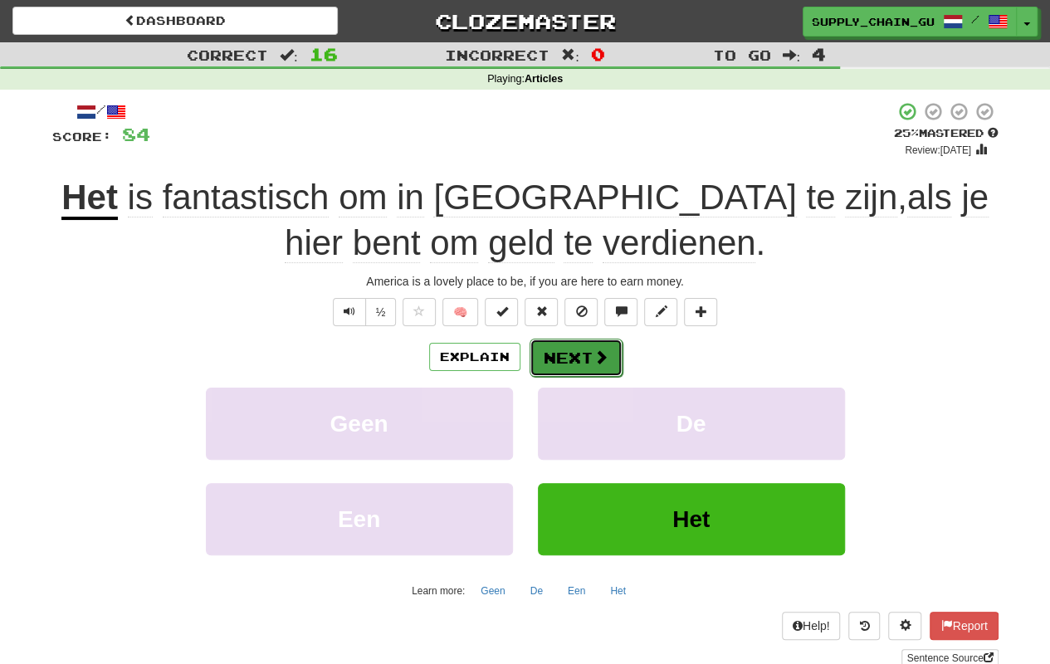
click at [589, 354] on button "Next" at bounding box center [576, 358] width 93 height 38
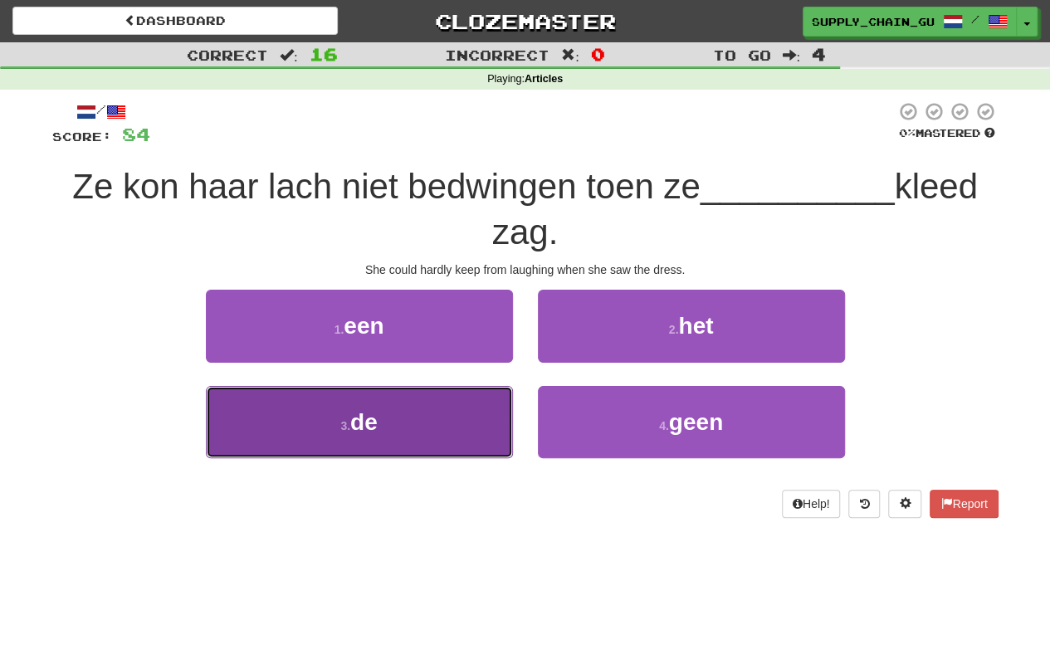
click at [450, 425] on button "3 . de" at bounding box center [359, 422] width 307 height 72
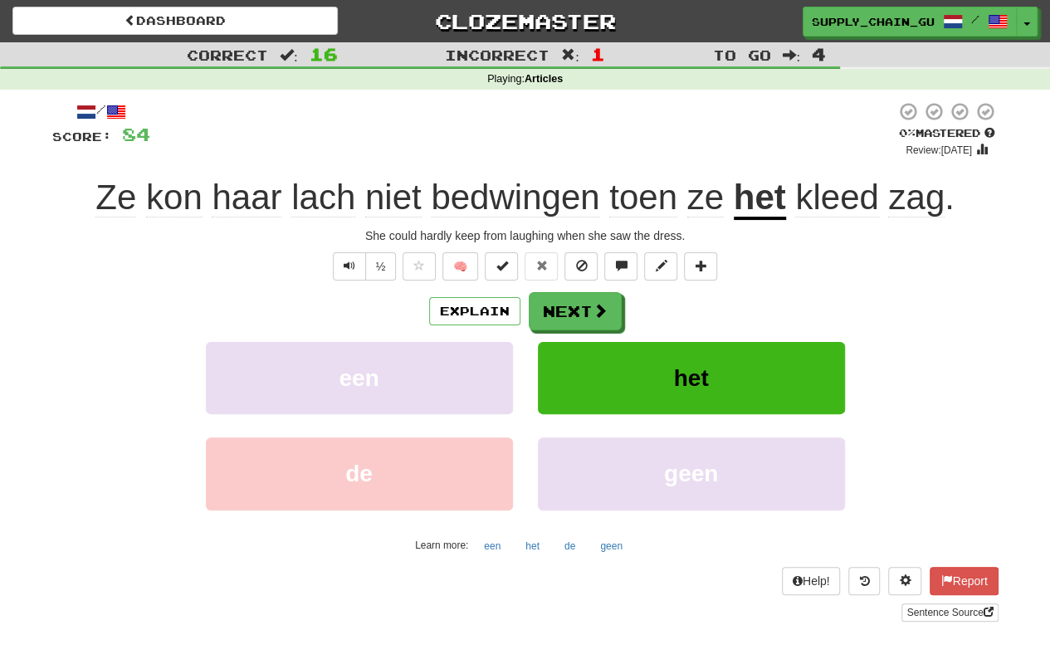
click at [541, 189] on span "bedwingen" at bounding box center [515, 198] width 169 height 40
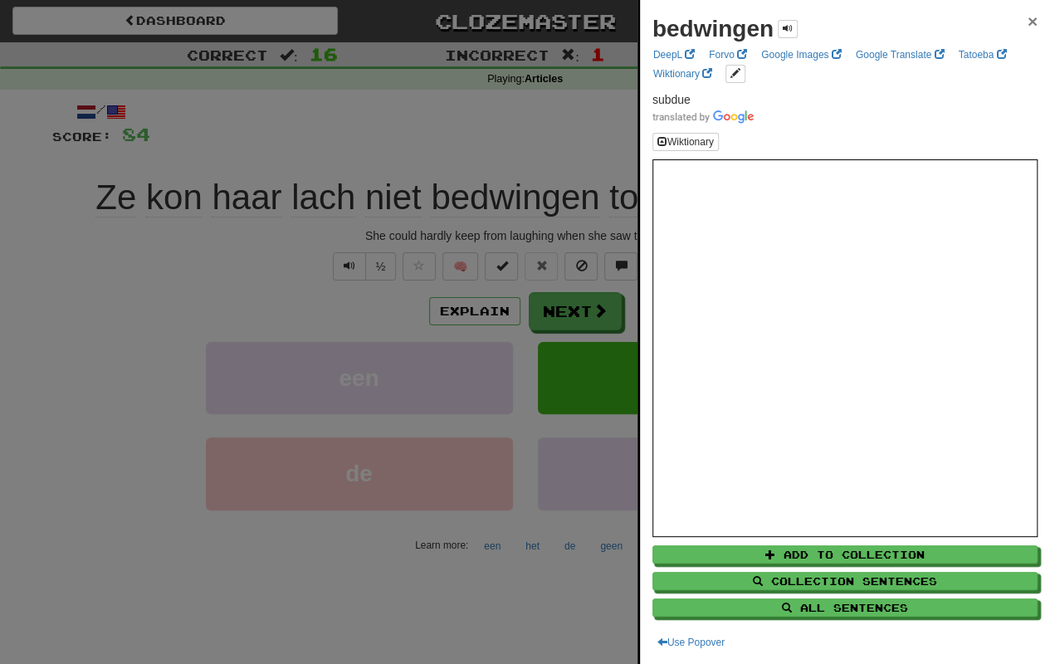
click at [1028, 16] on span "×" at bounding box center [1033, 21] width 10 height 19
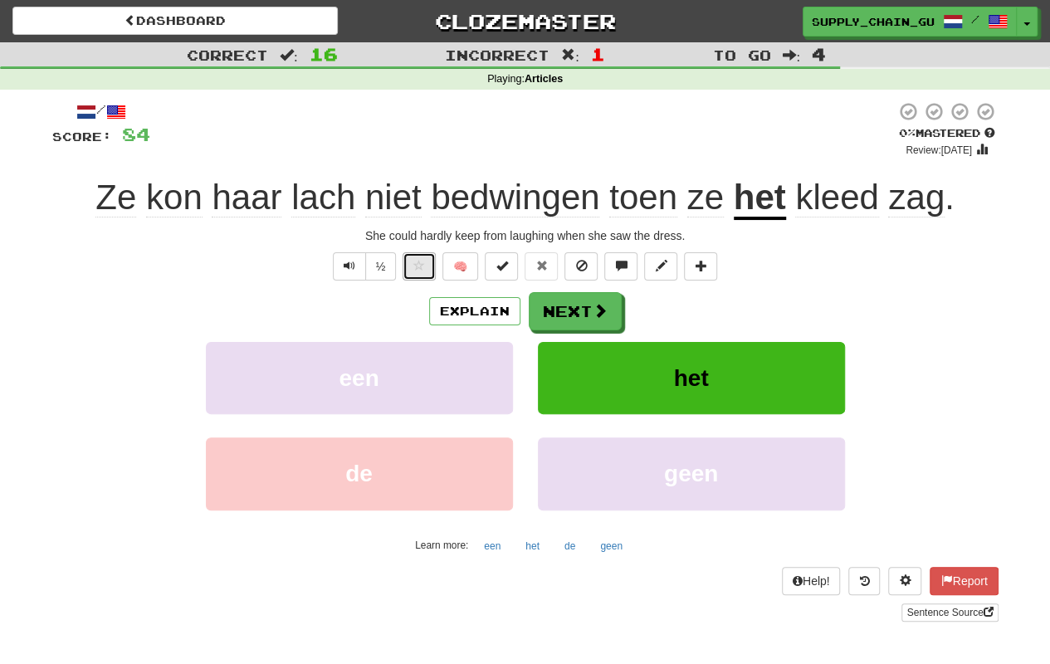
click at [420, 271] on span at bounding box center [419, 266] width 12 height 12
click at [574, 308] on button "Next" at bounding box center [576, 312] width 93 height 38
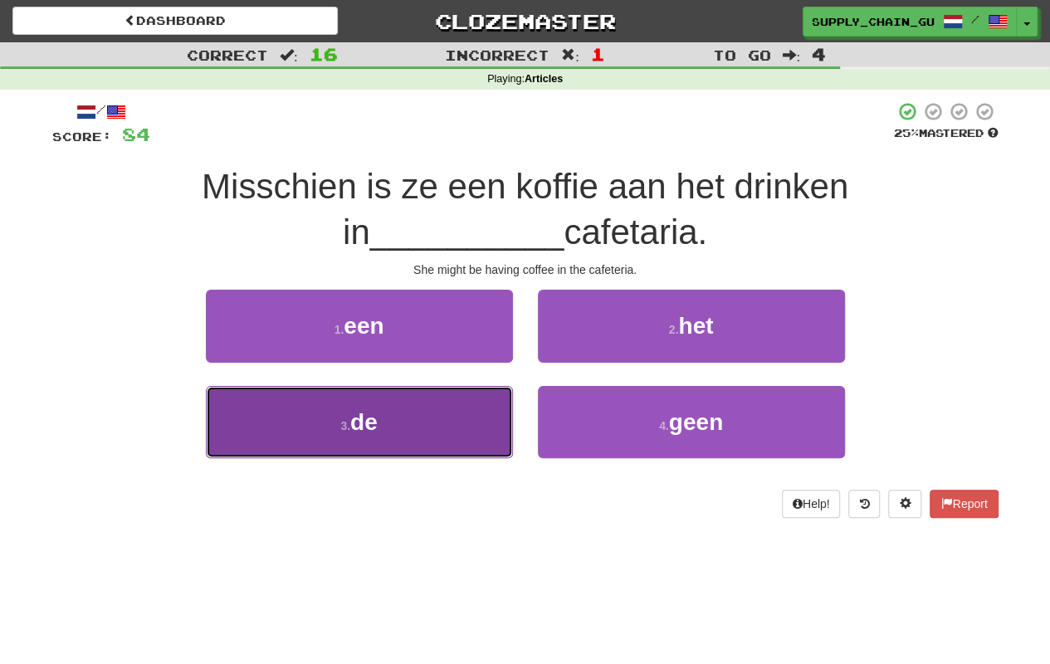
click at [481, 400] on button "3 . de" at bounding box center [359, 422] width 307 height 72
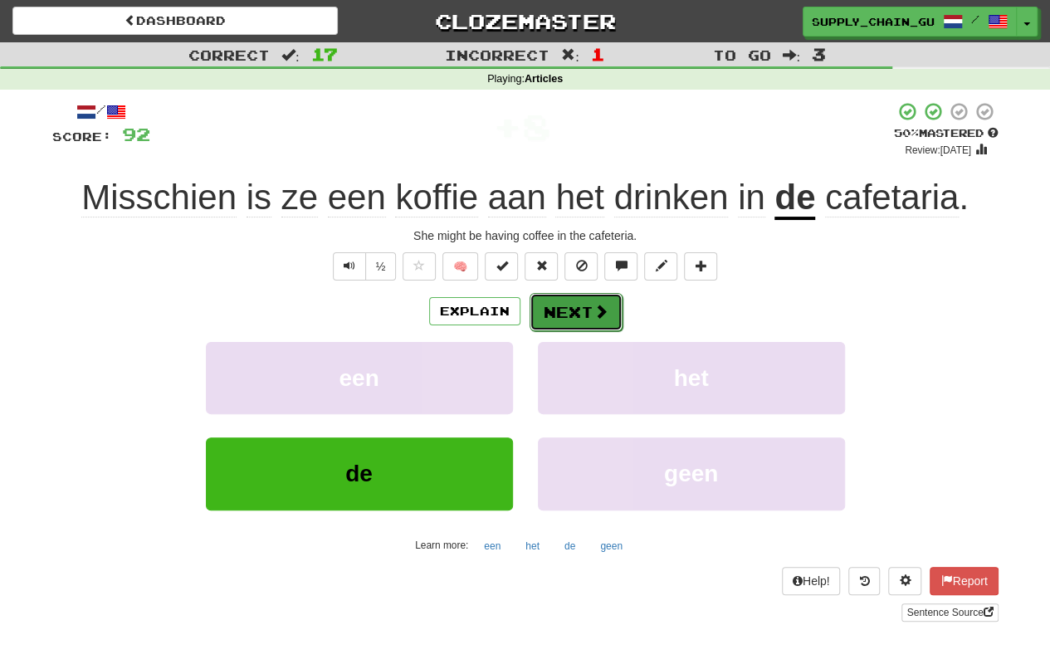
click at [604, 304] on span at bounding box center [601, 311] width 15 height 15
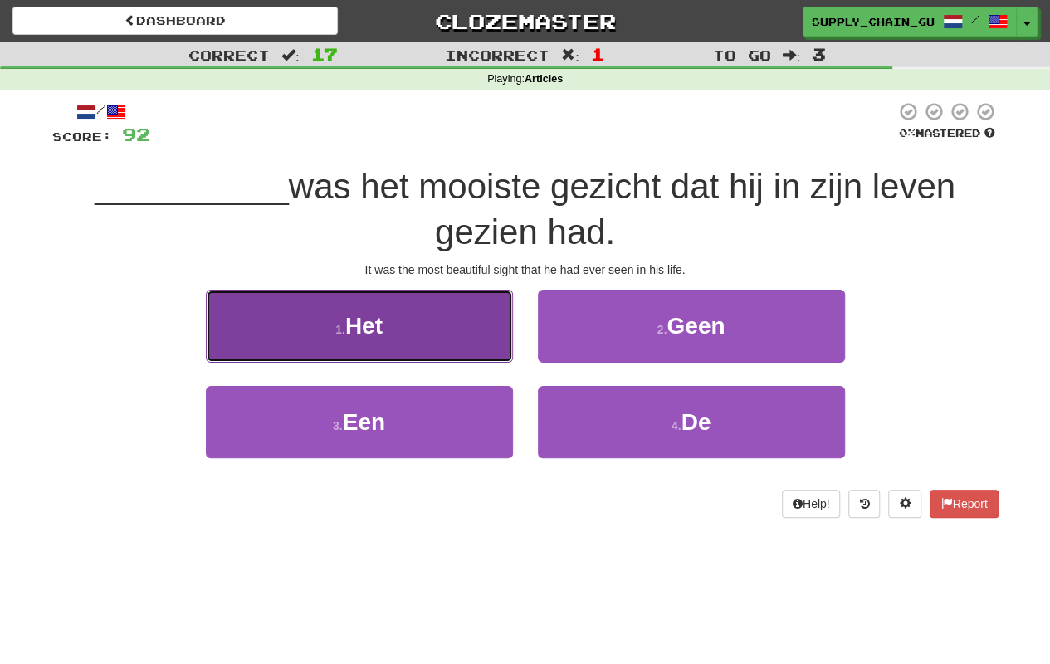
click at [402, 337] on button "1 . Het" at bounding box center [359, 326] width 307 height 72
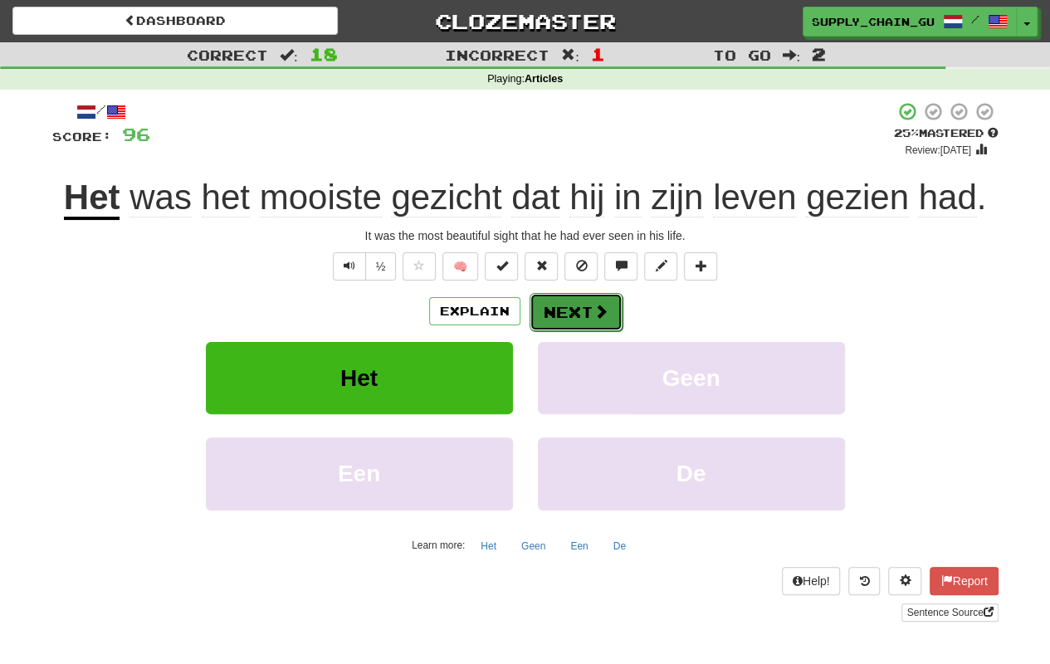
click at [588, 310] on button "Next" at bounding box center [576, 312] width 93 height 38
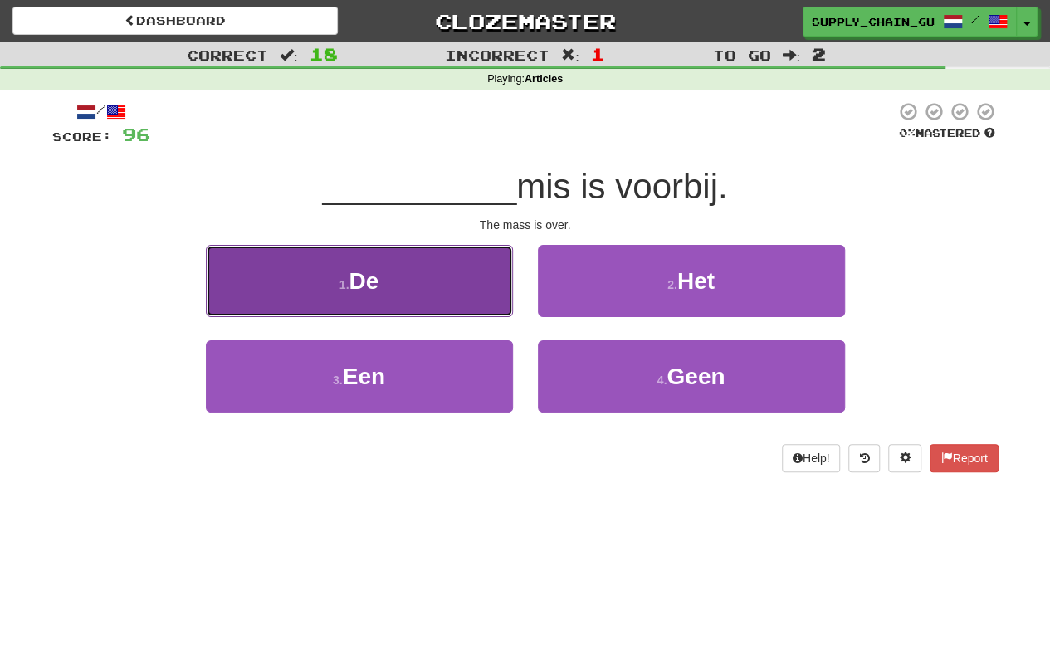
click at [397, 279] on button "1 . De" at bounding box center [359, 281] width 307 height 72
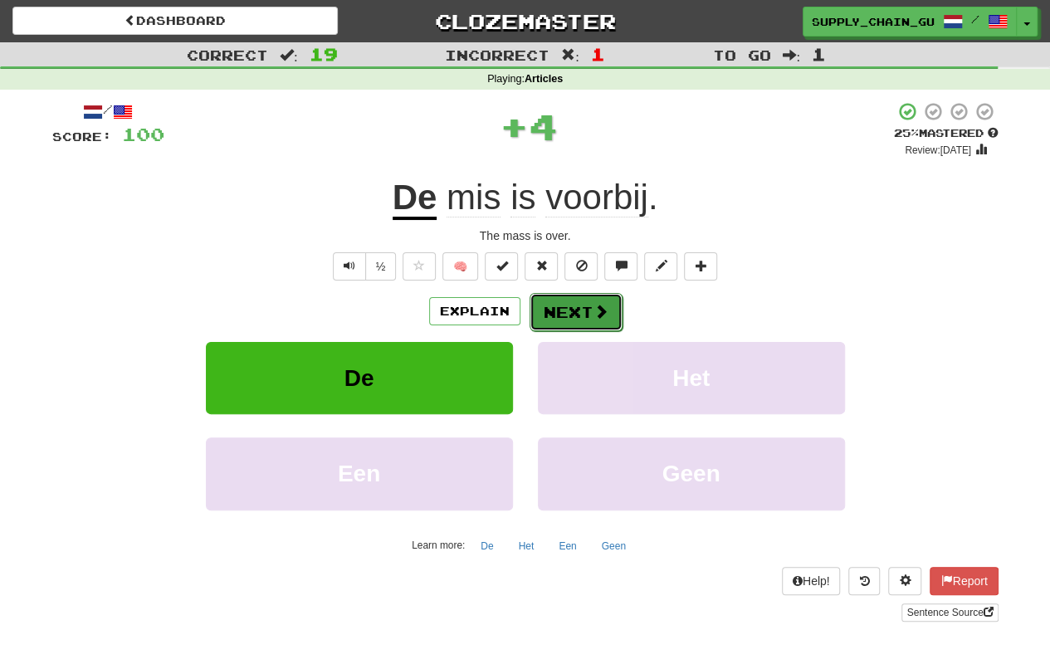
click at [579, 299] on button "Next" at bounding box center [576, 312] width 93 height 38
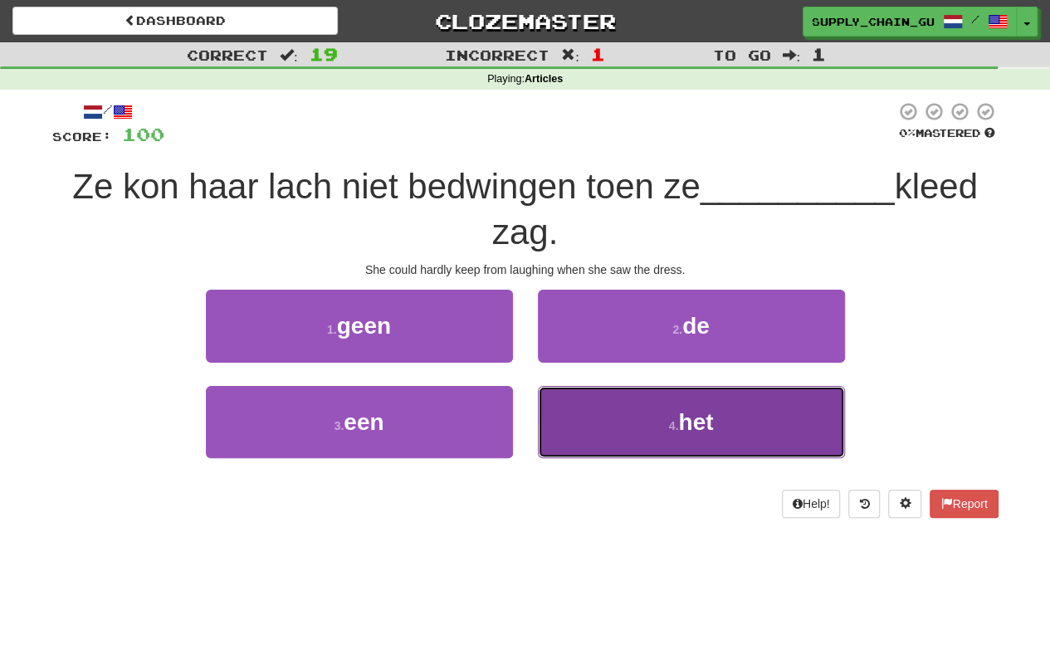
click at [616, 418] on button "4 . het" at bounding box center [691, 422] width 307 height 72
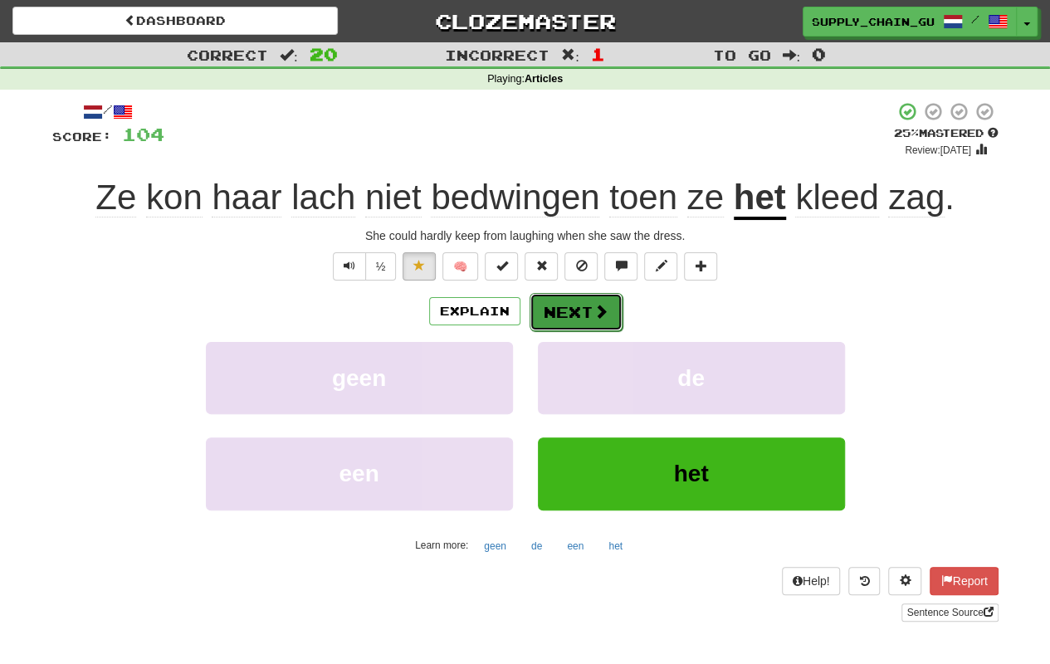
click at [594, 305] on span at bounding box center [601, 311] width 15 height 15
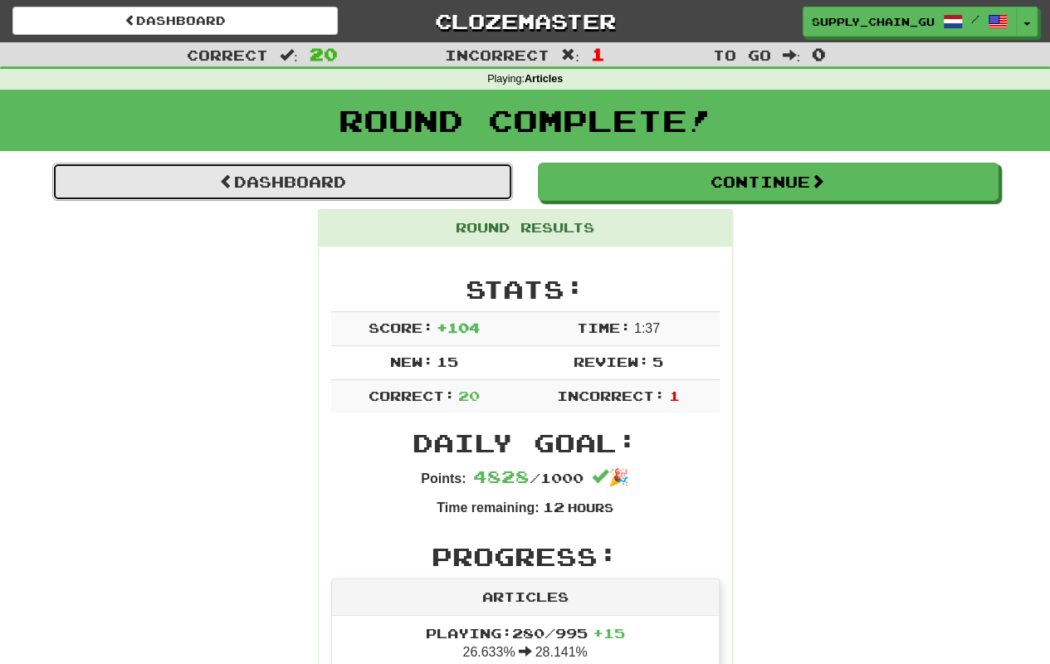
click at [359, 190] on link "Dashboard" at bounding box center [282, 182] width 461 height 38
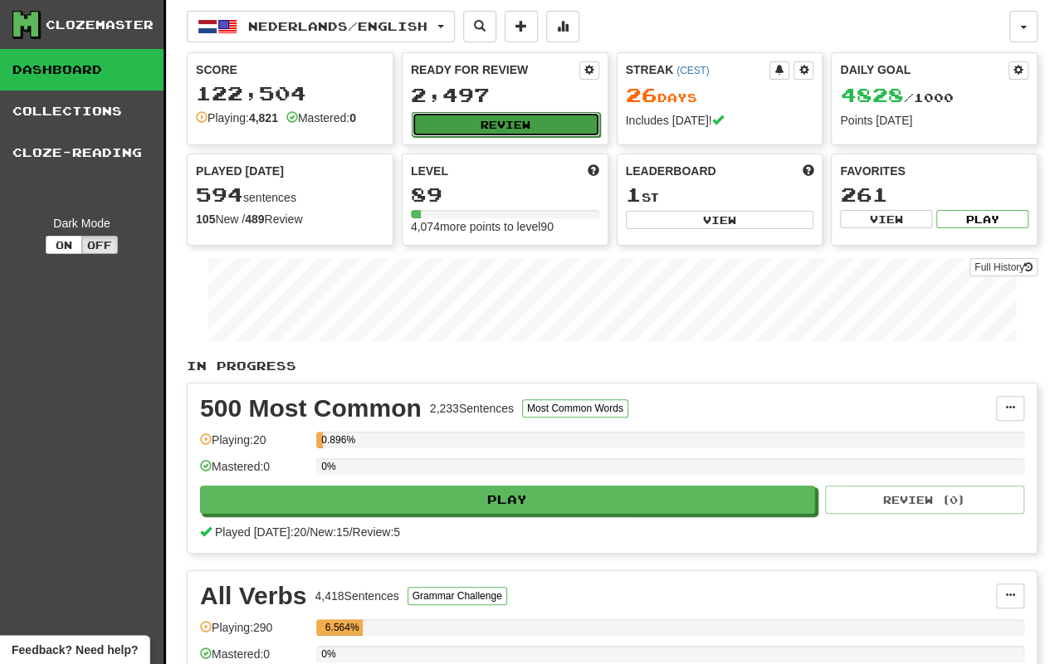
click at [524, 123] on button "Review" at bounding box center [506, 124] width 188 height 25
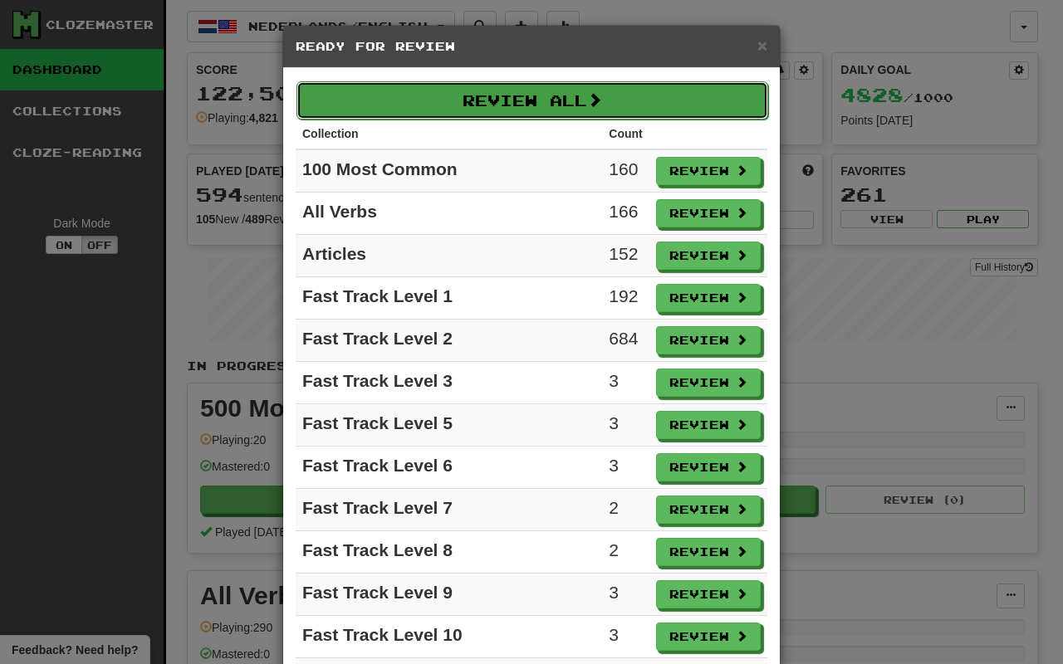
click at [520, 111] on button "Review All" at bounding box center [532, 100] width 472 height 38
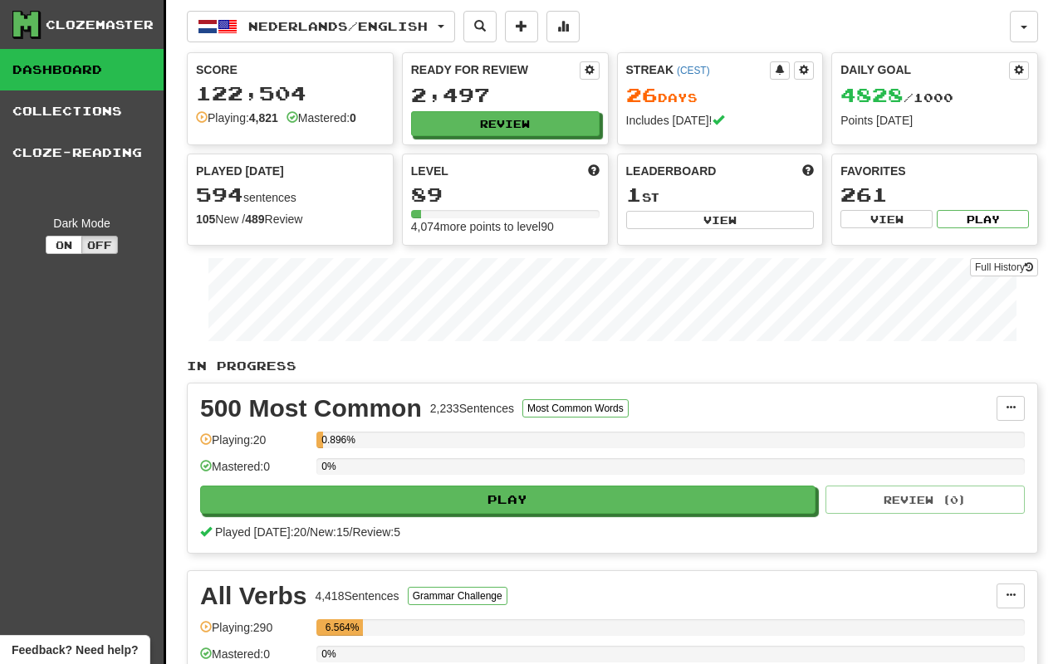
select select "**"
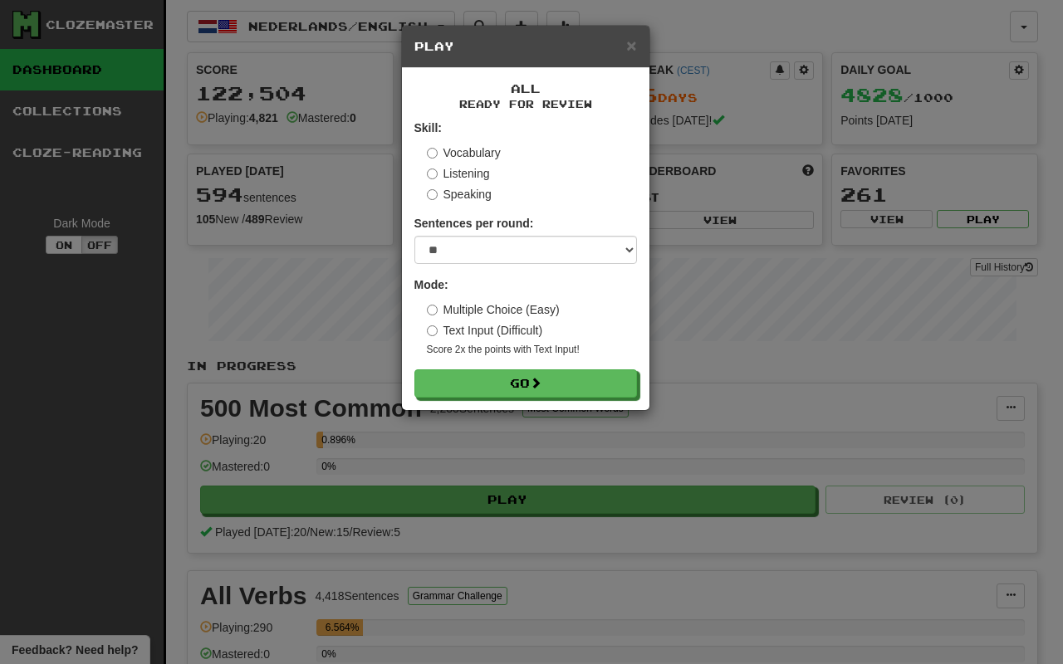
click at [523, 323] on label "Text Input (Difficult)" at bounding box center [485, 330] width 116 height 17
click at [551, 394] on button "Go" at bounding box center [526, 384] width 222 height 28
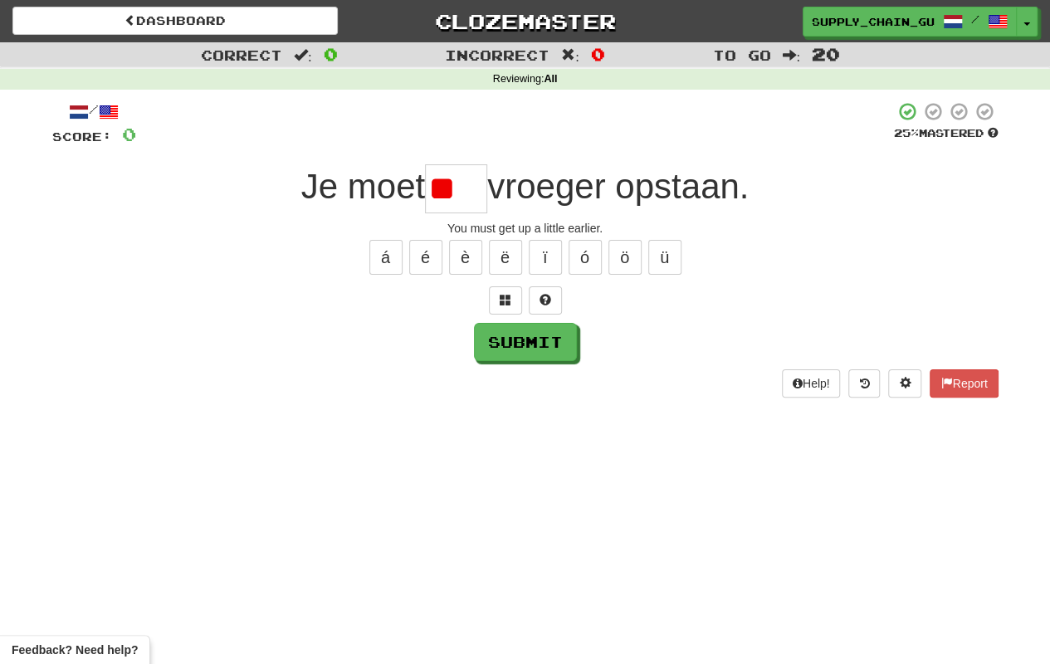
type input "*"
type input "****"
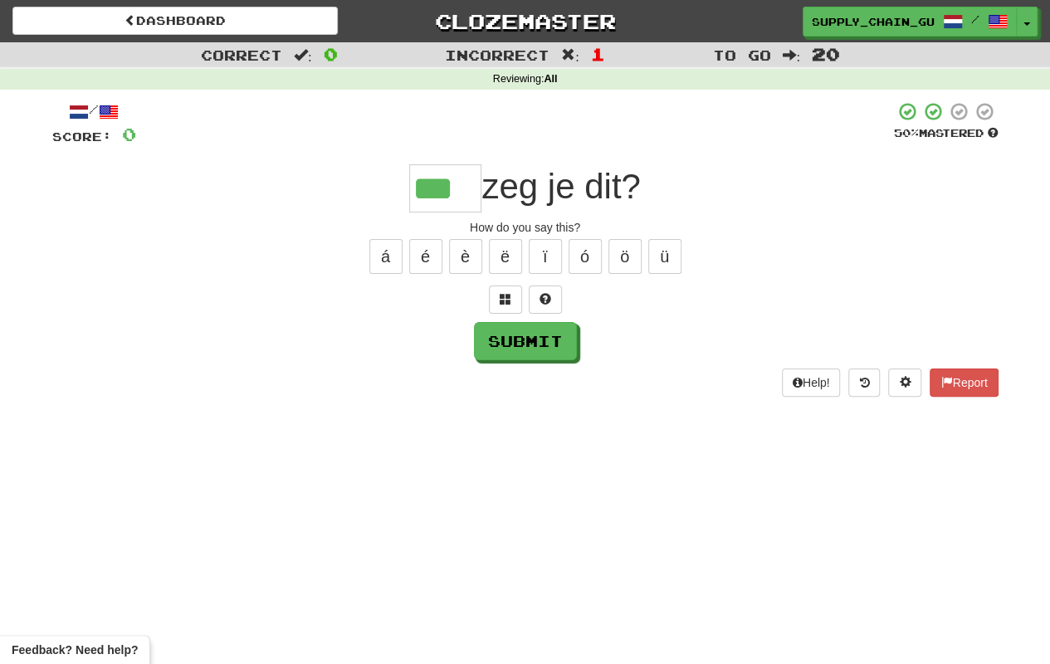
type input "***"
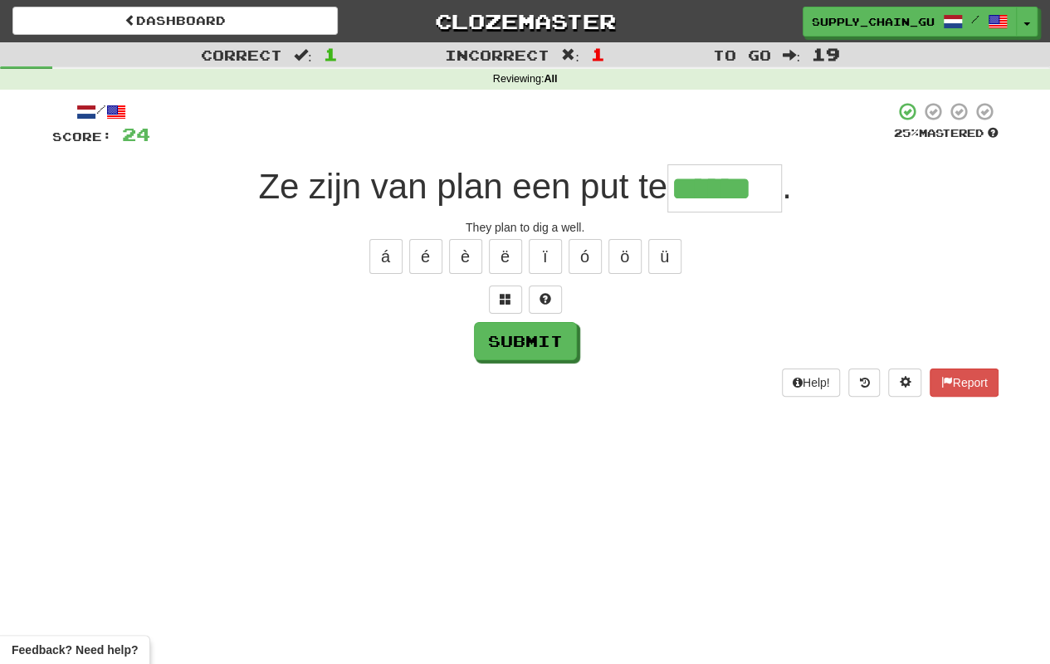
type input "******"
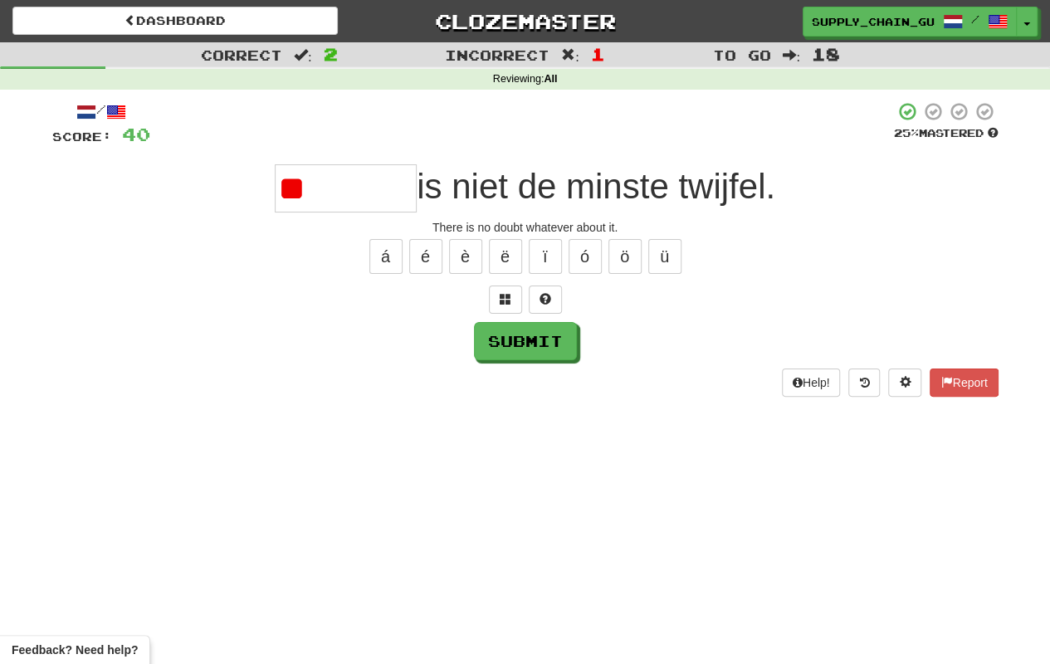
type input "*"
type input "*******"
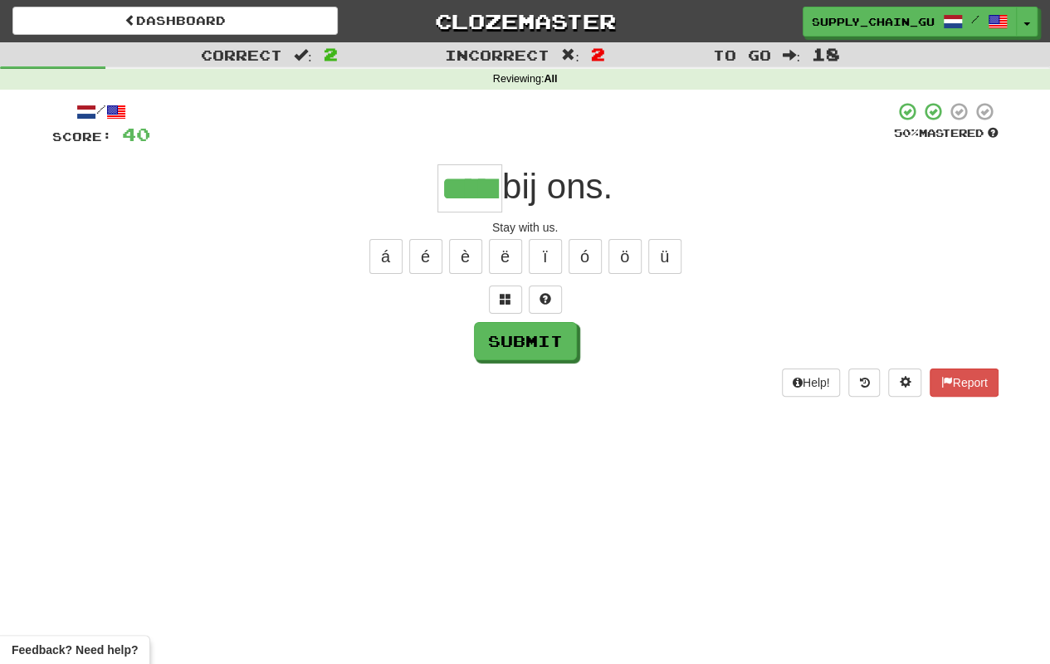
type input "*****"
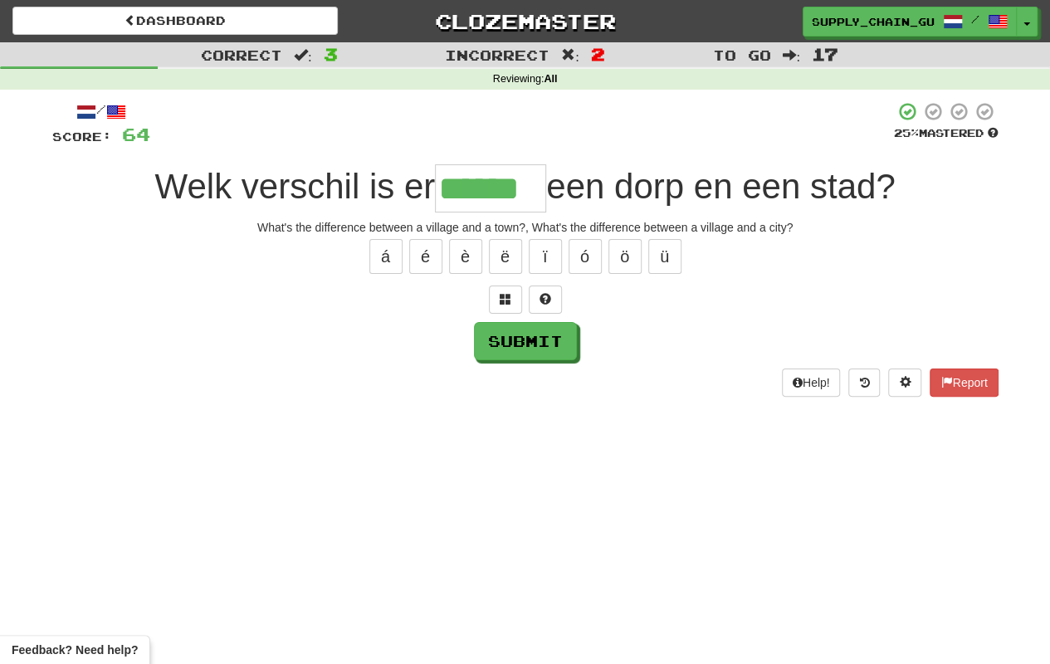
type input "******"
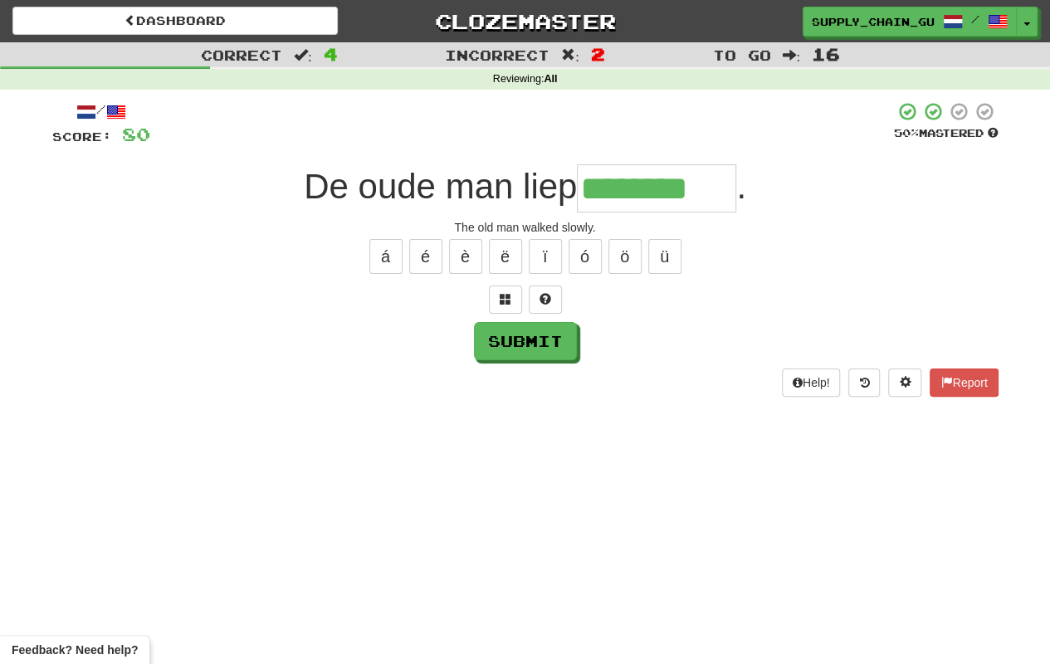
type input "********"
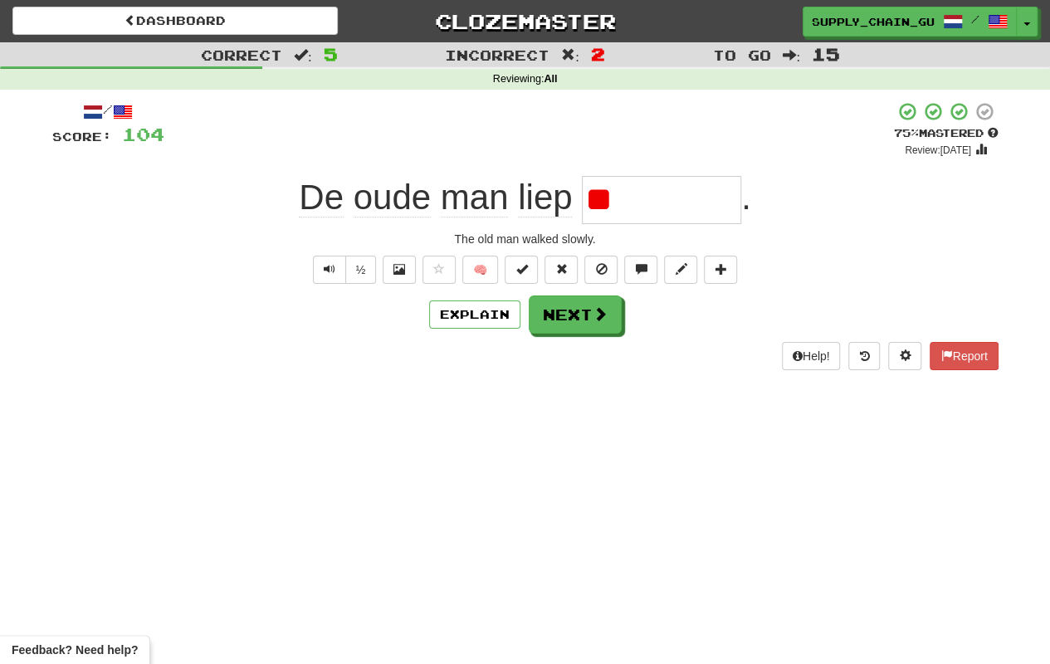
type input "*"
type input "********"
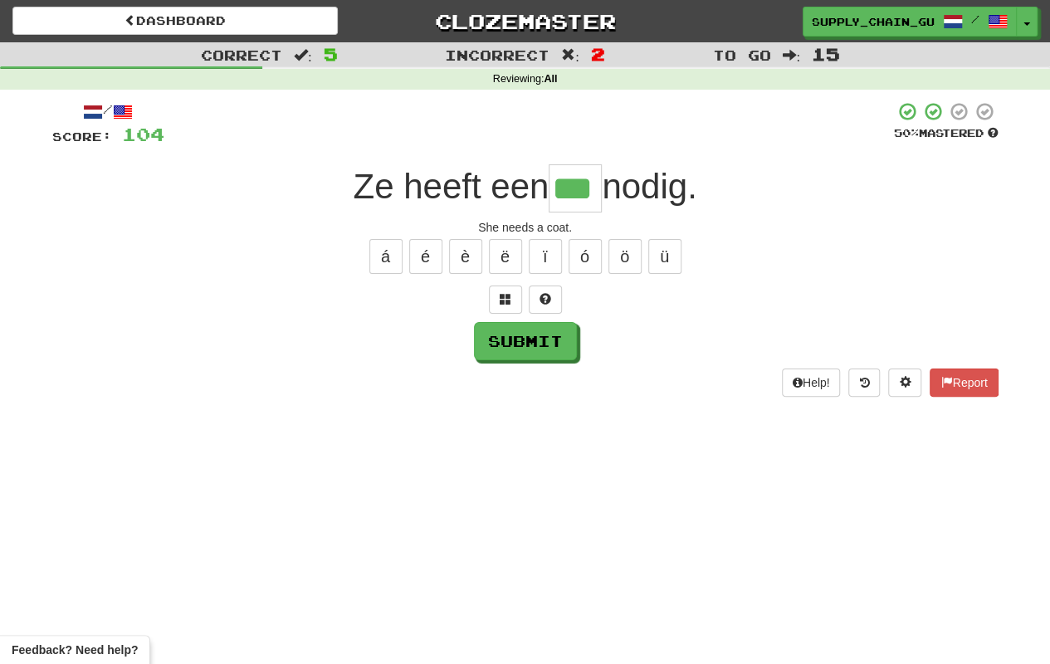
type input "***"
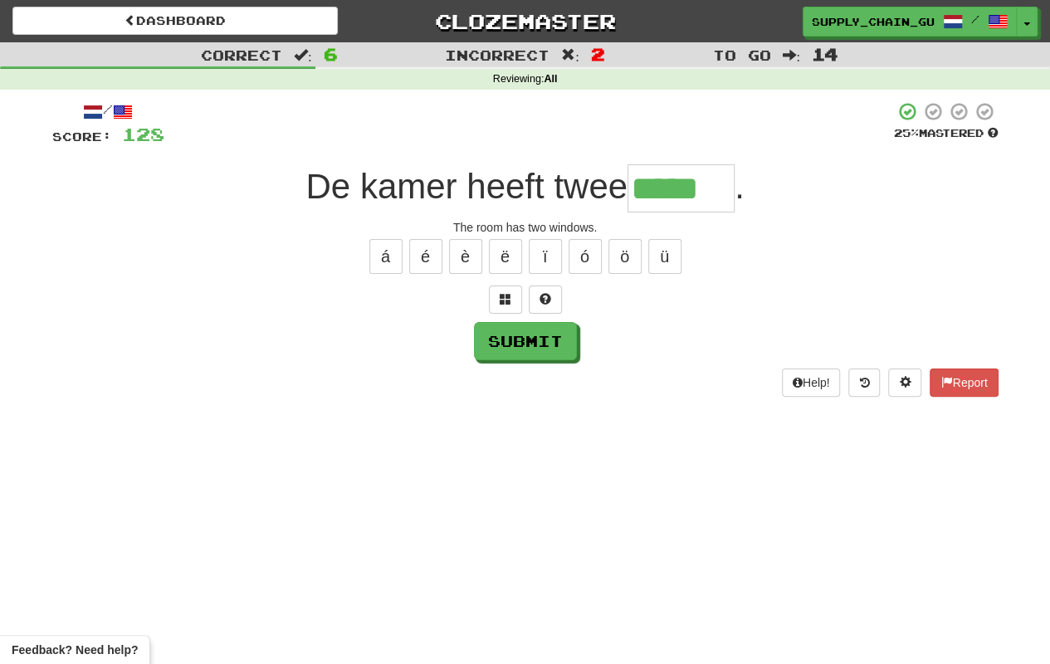
type input "*****"
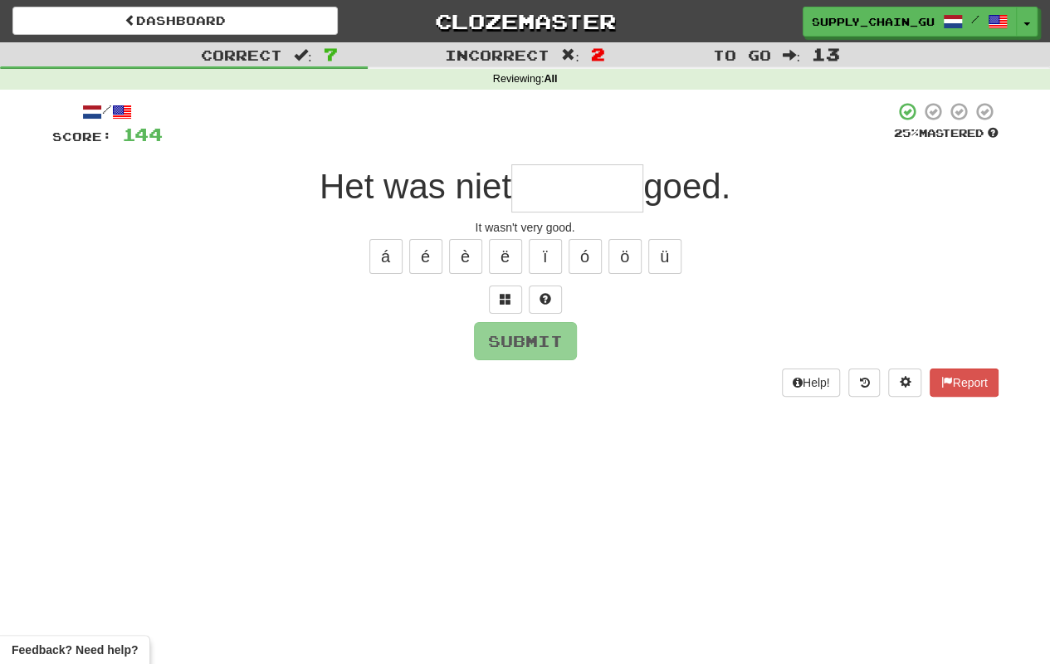
type input "*"
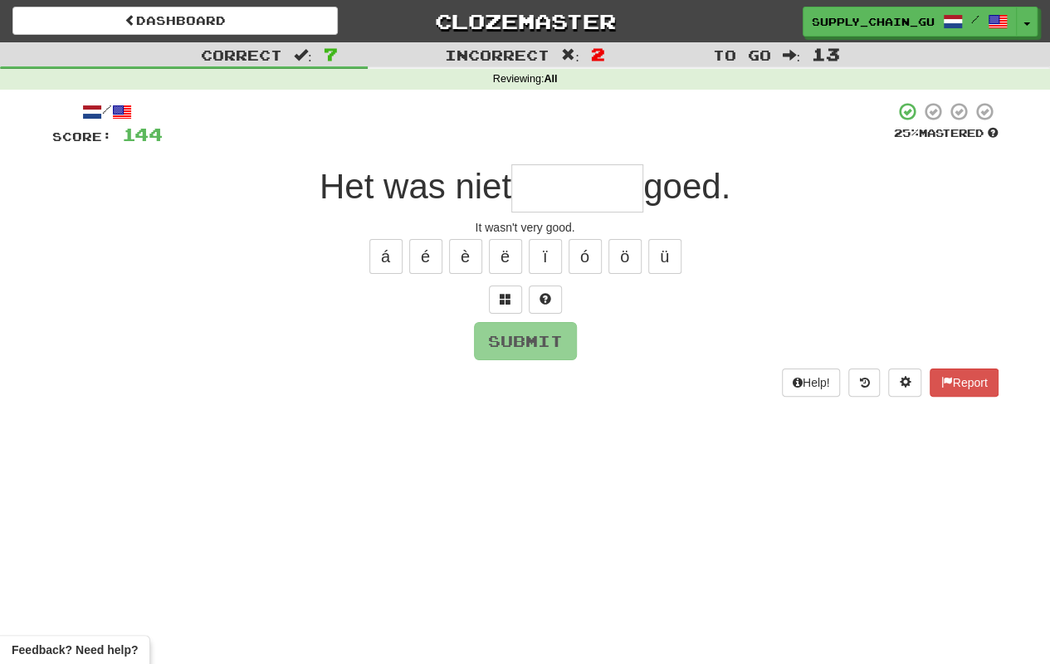
type input "*"
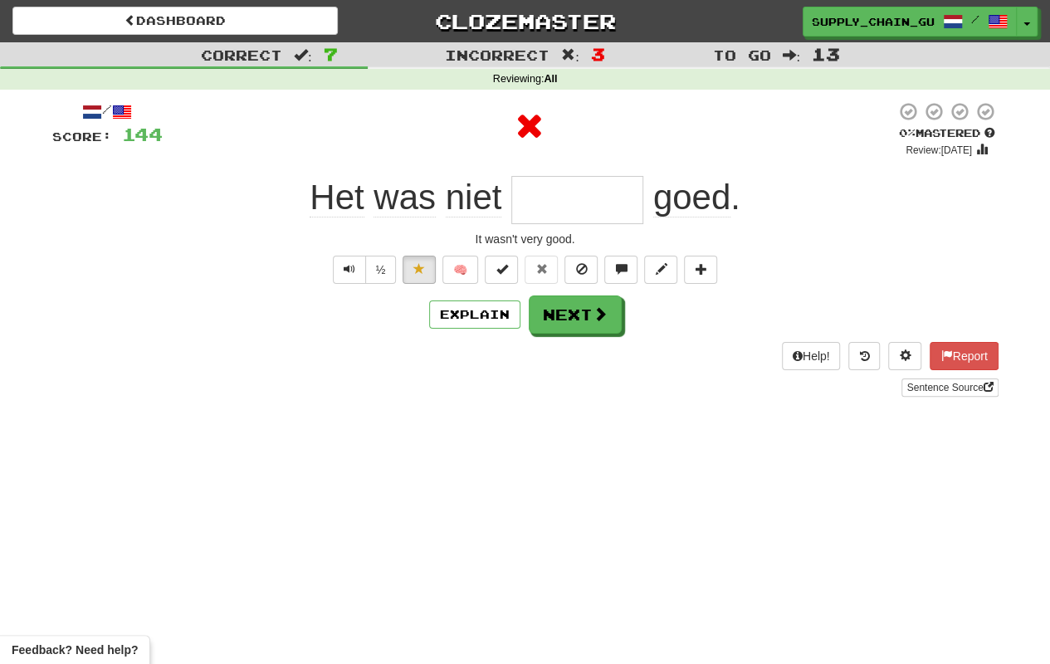
type input "*******"
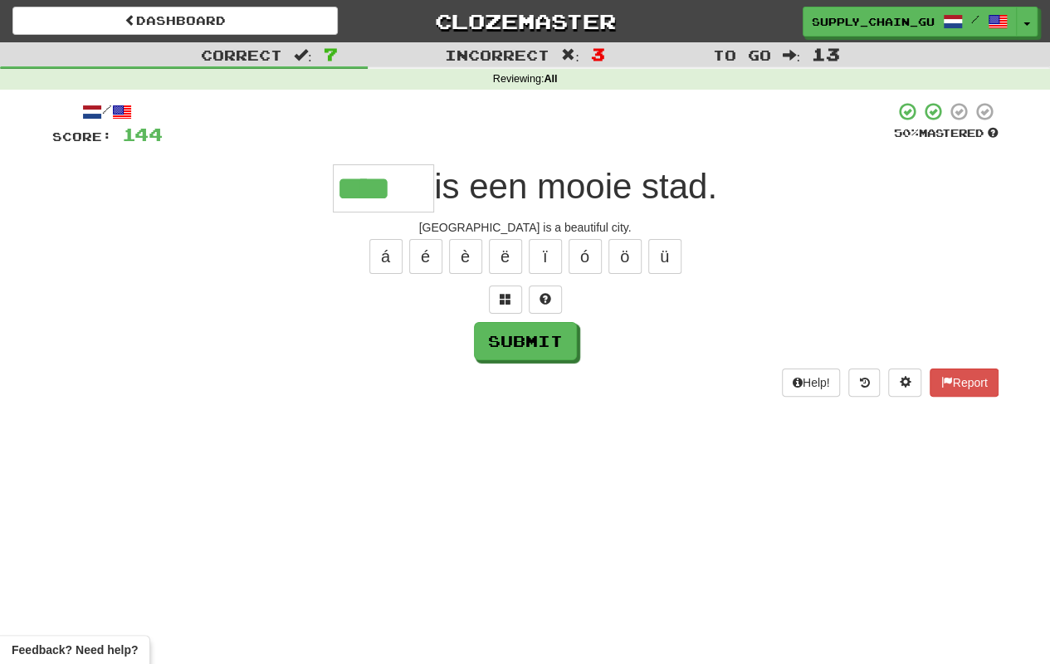
type input "****"
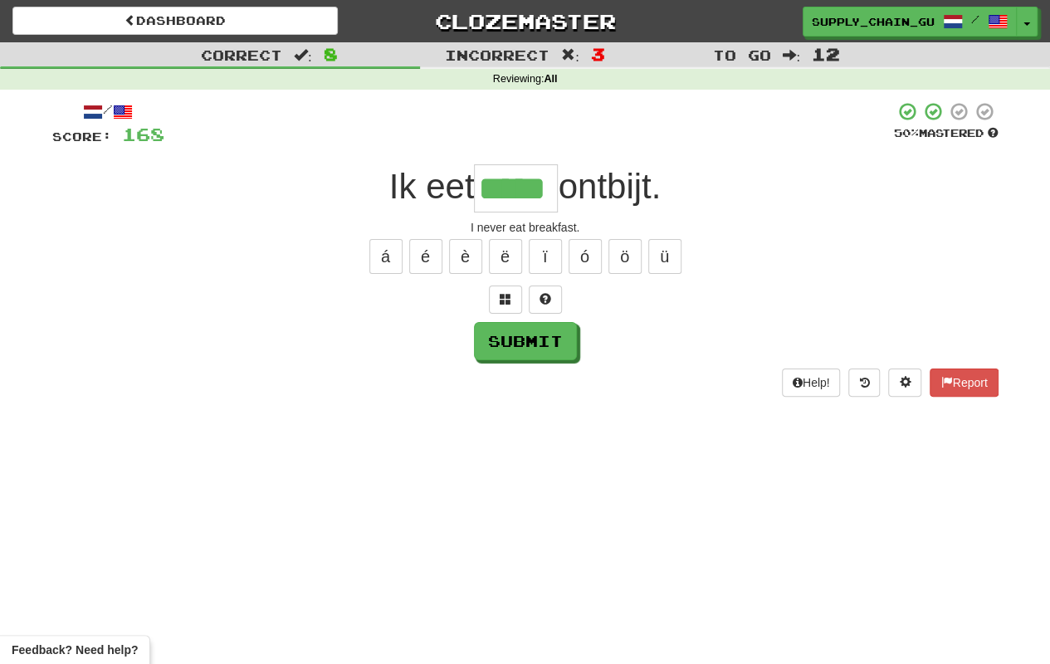
type input "*****"
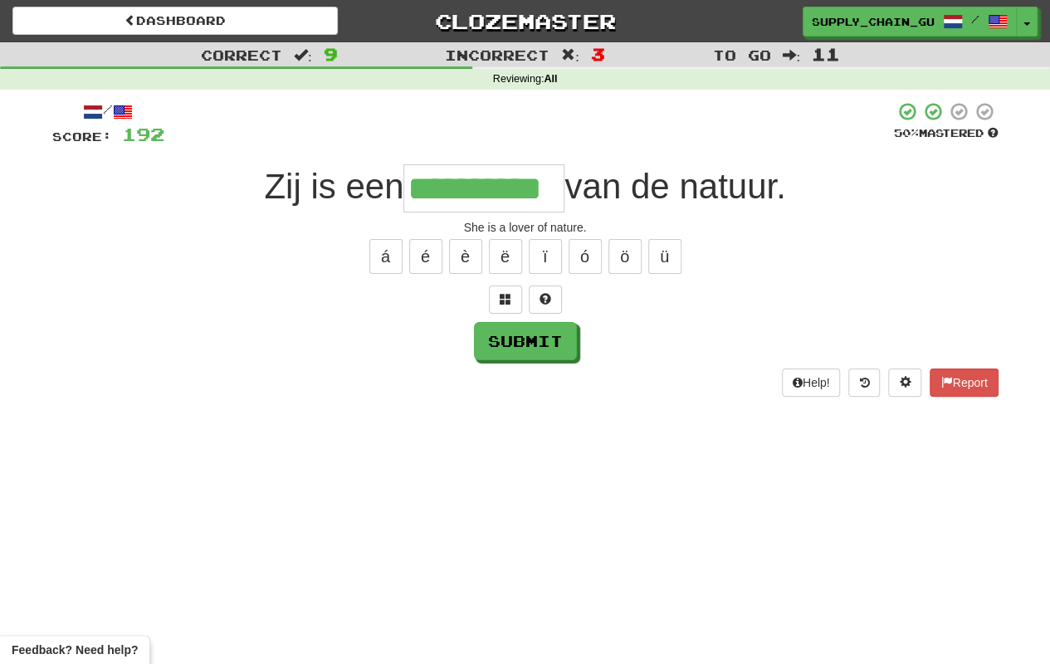
type input "**********"
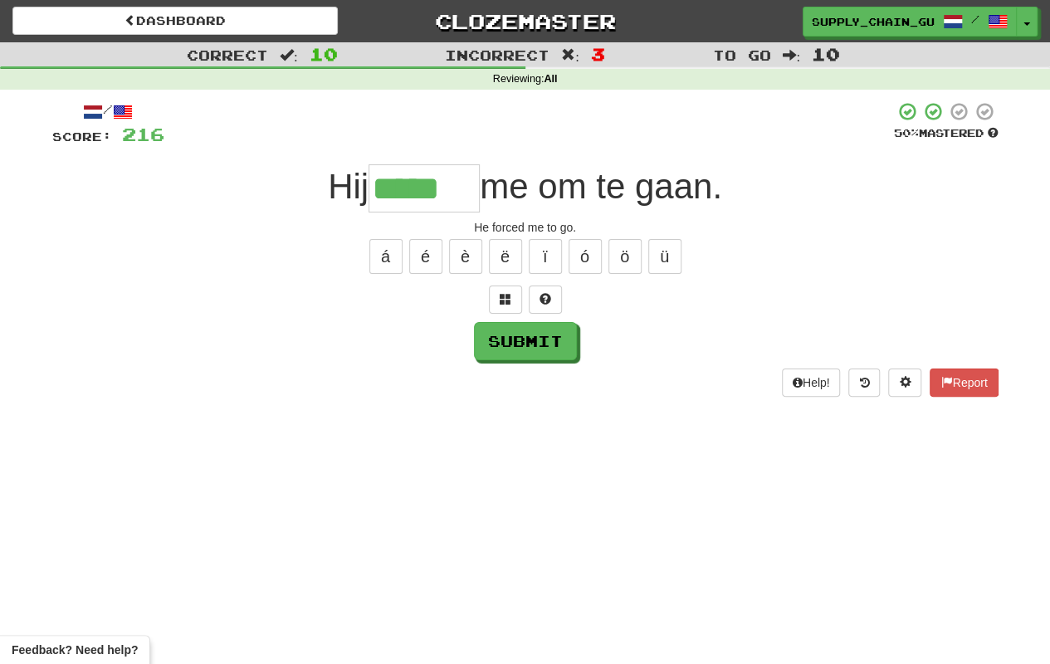
type input "*****"
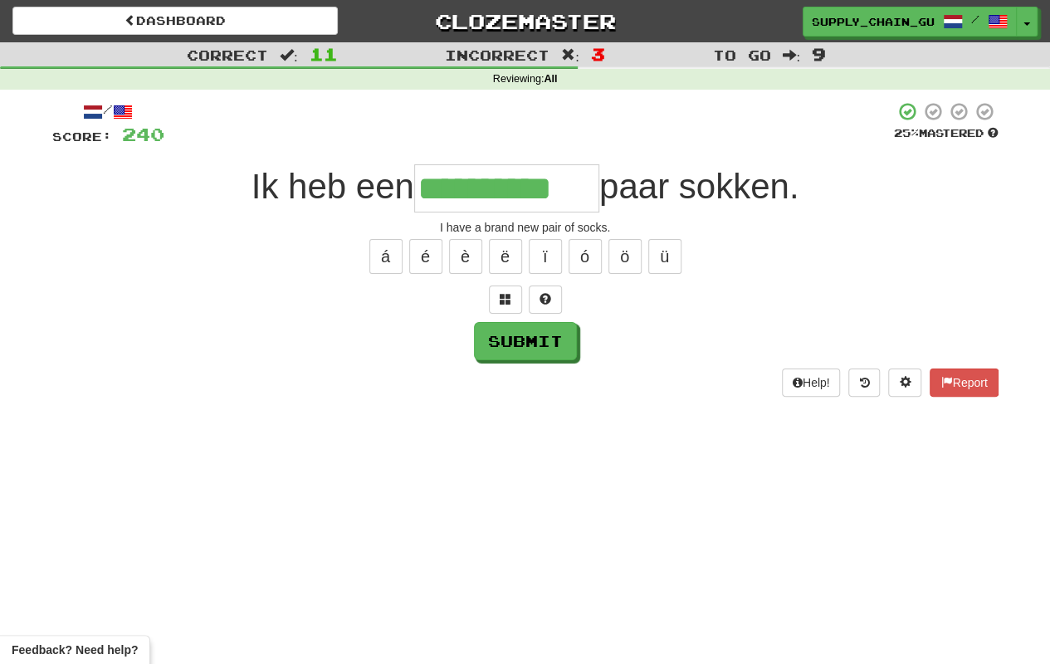
type input "**********"
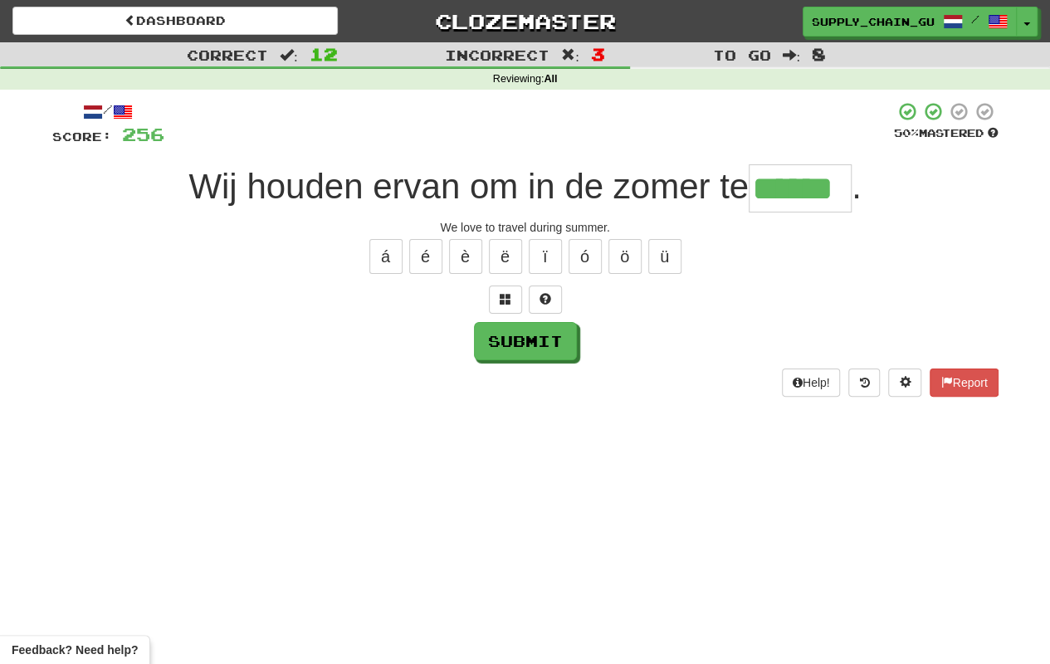
type input "******"
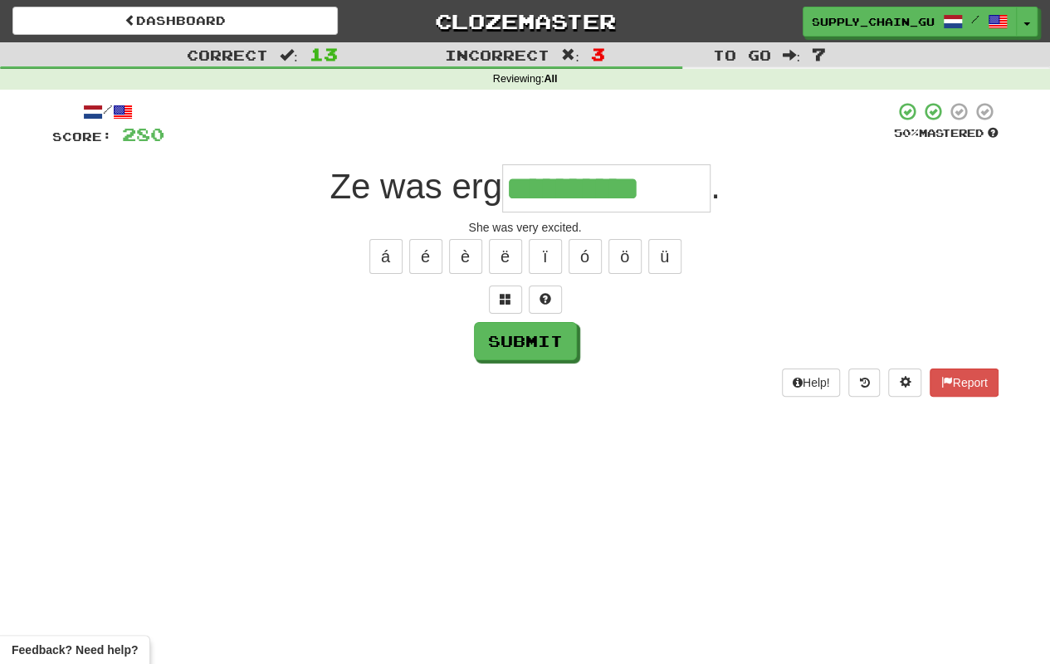
type input "**********"
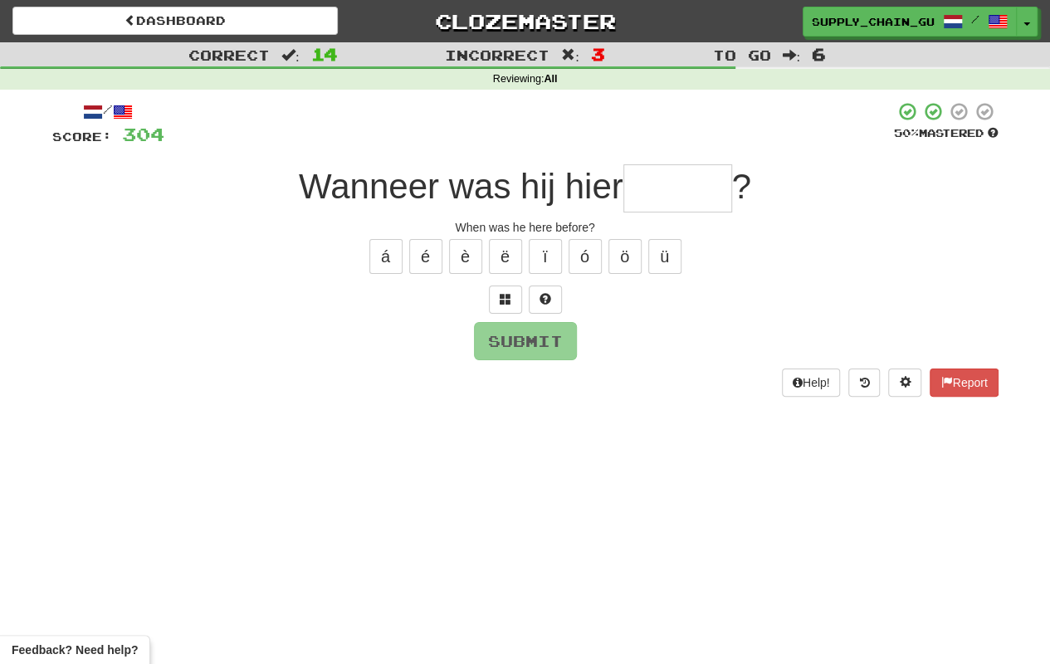
type input "*"
type input "******"
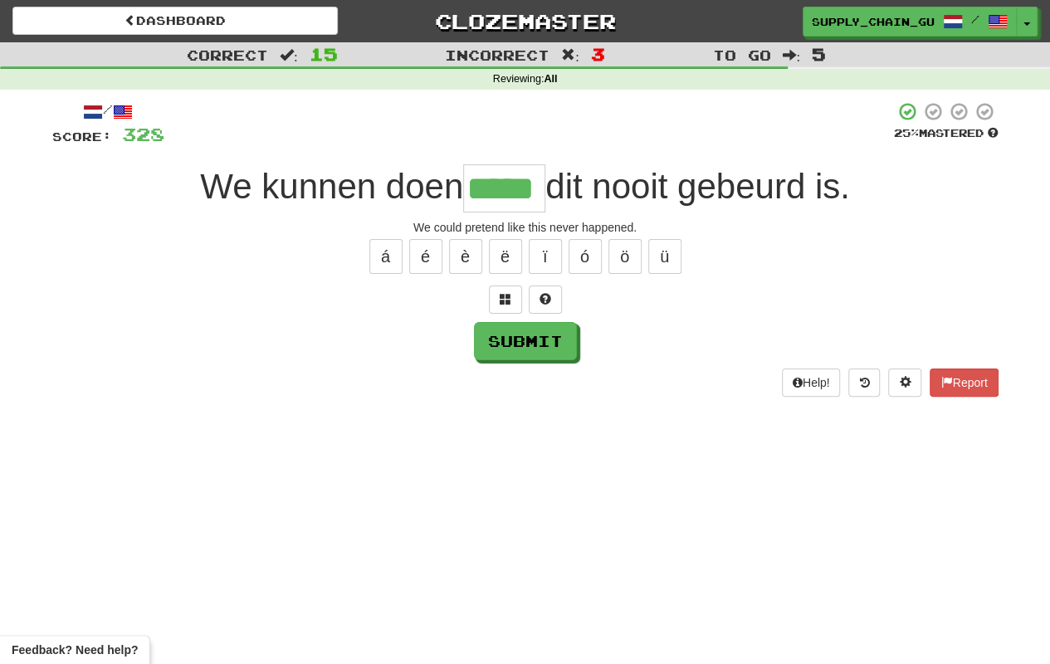
type input "*****"
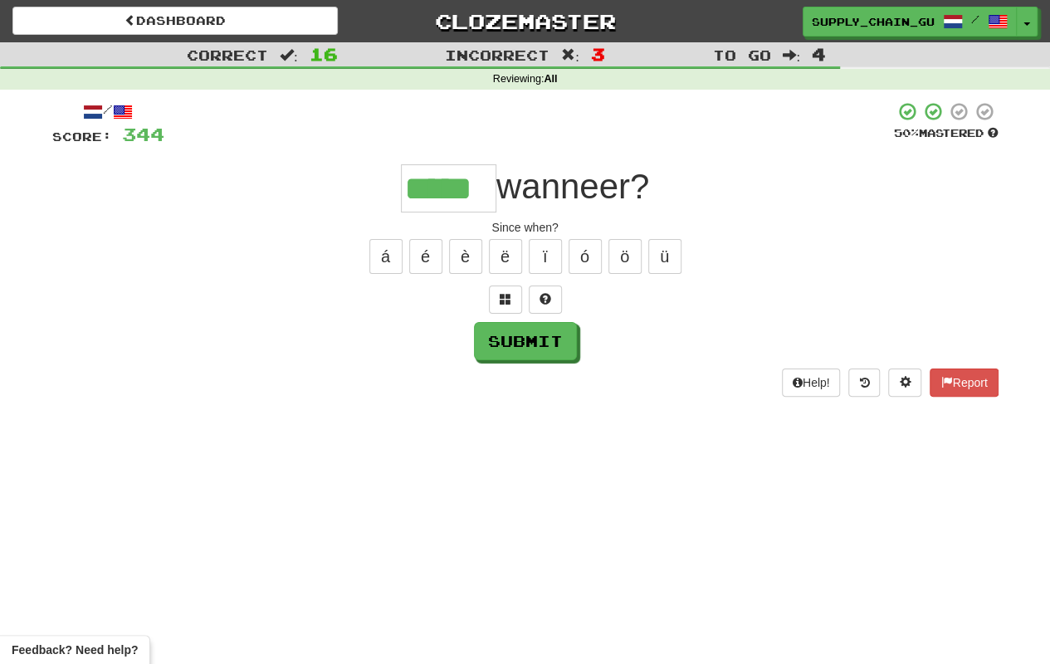
type input "*****"
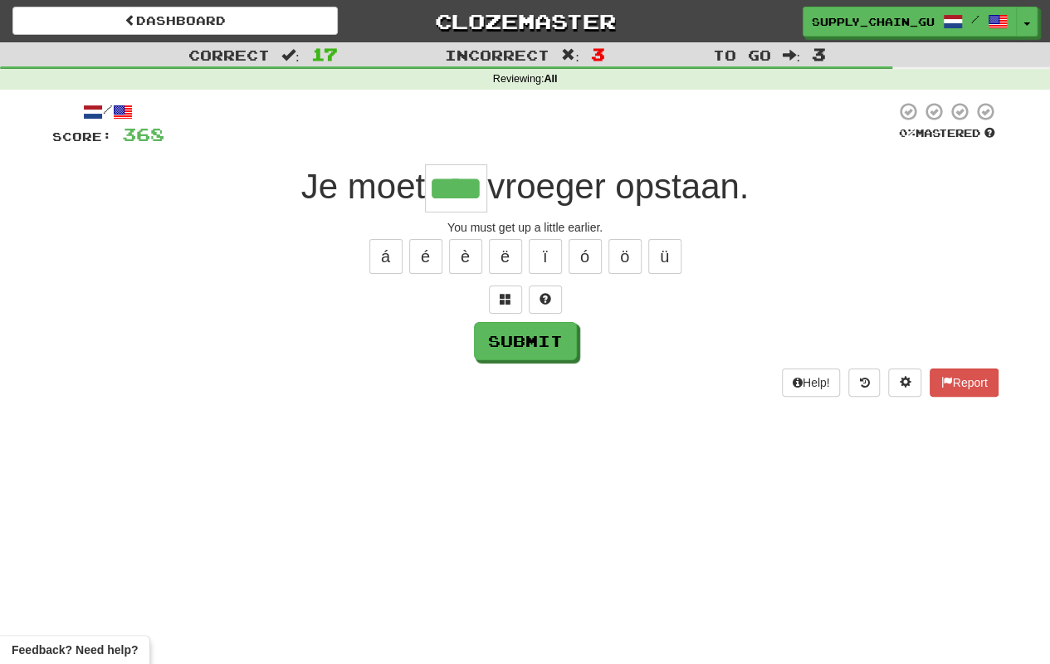
type input "****"
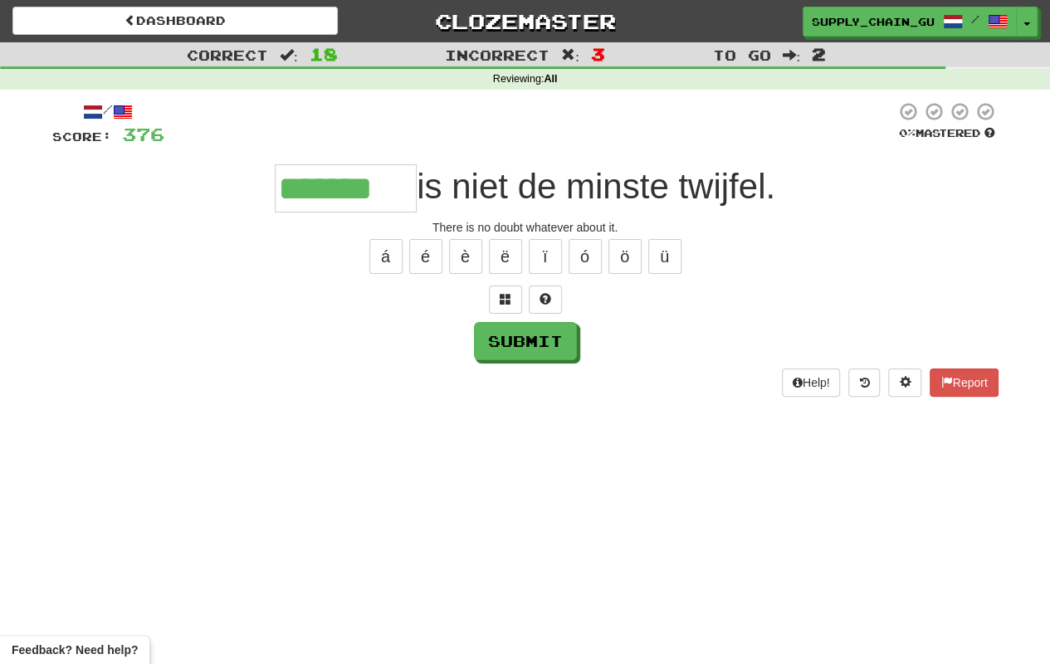
type input "*******"
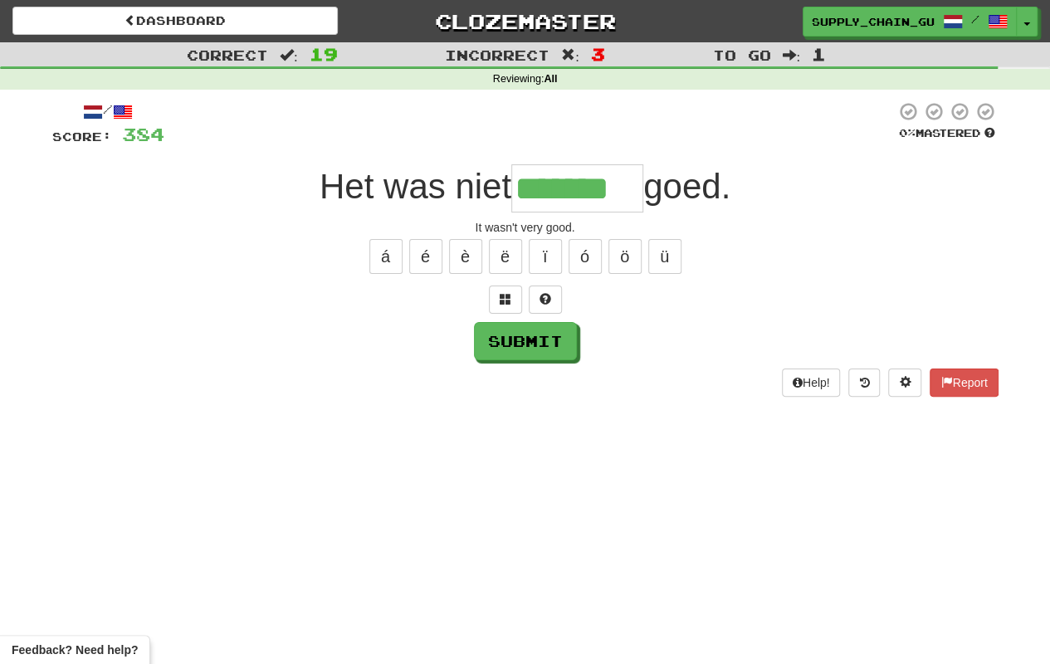
type input "*******"
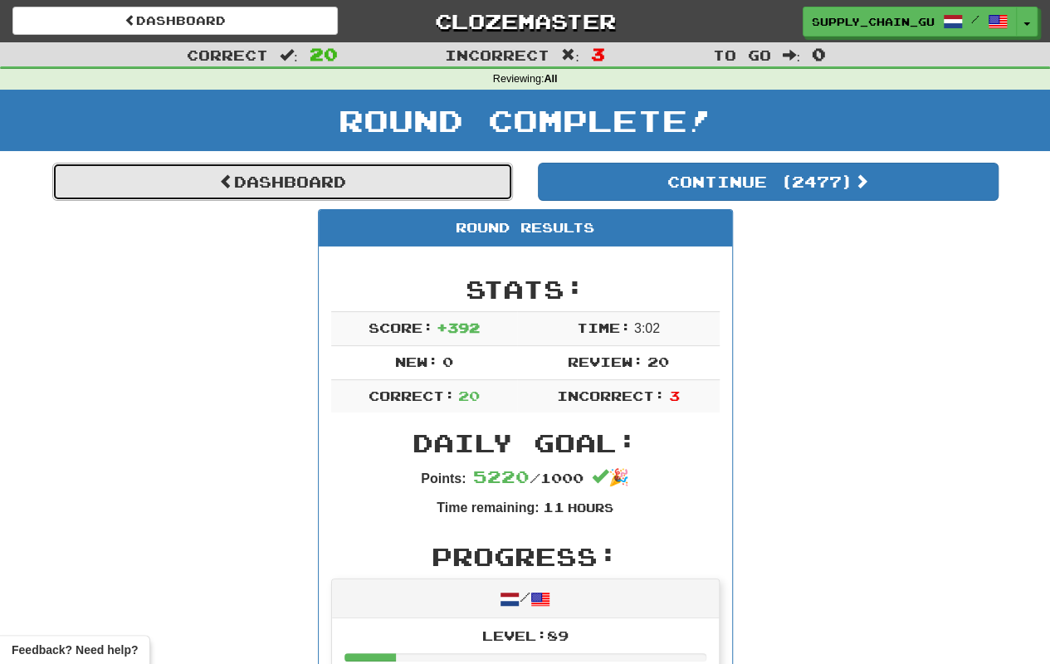
click at [393, 187] on link "Dashboard" at bounding box center [282, 182] width 461 height 38
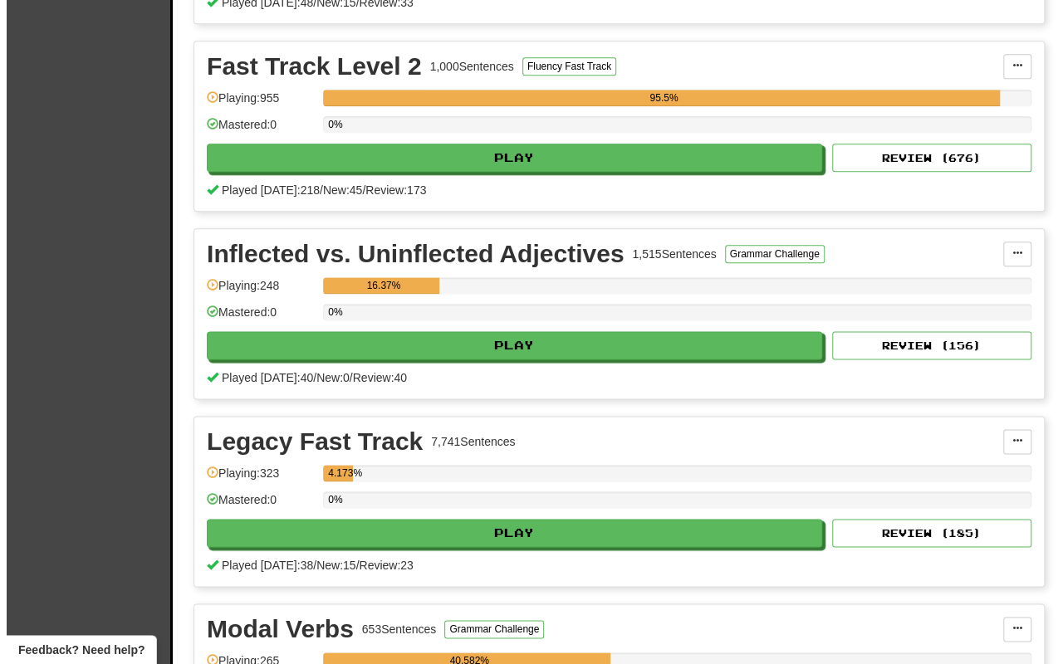
scroll to position [913, 0]
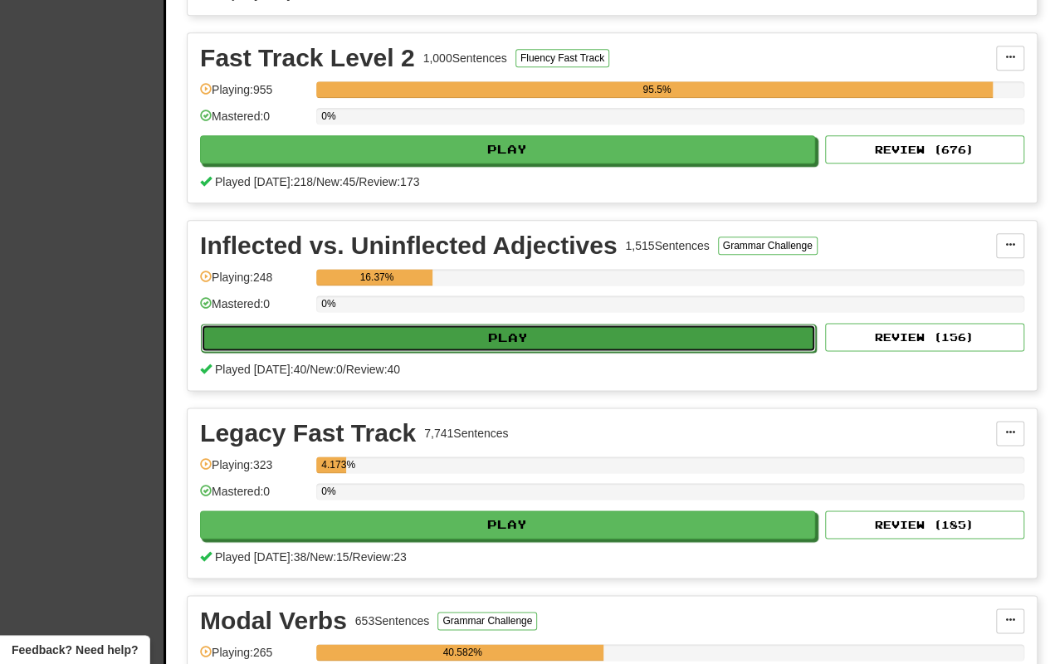
click at [520, 337] on button "Play" at bounding box center [508, 338] width 615 height 28
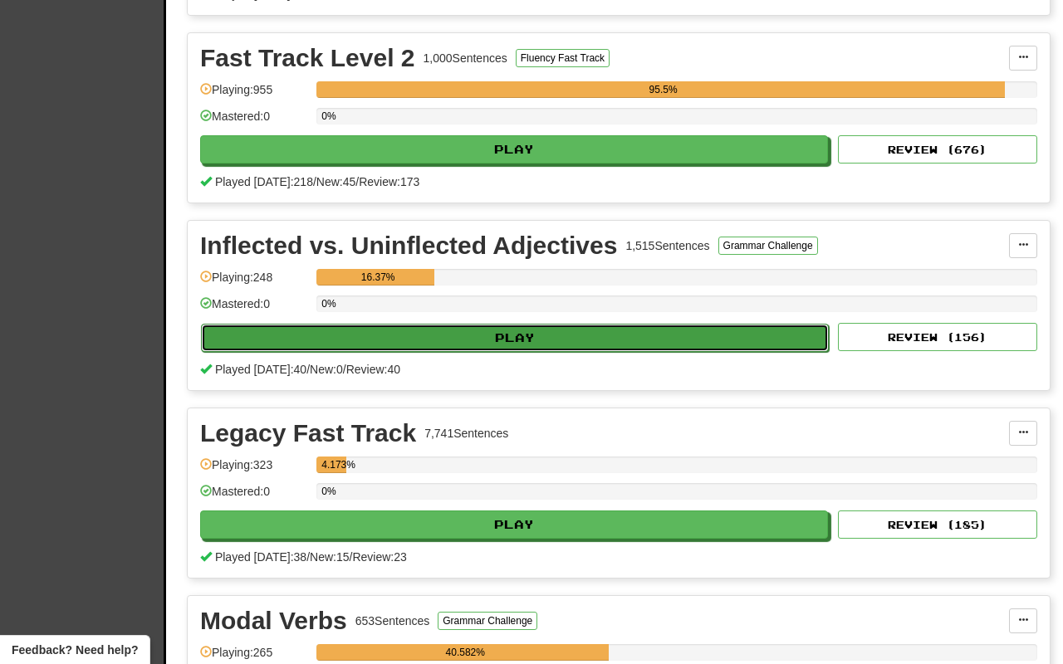
select select "**"
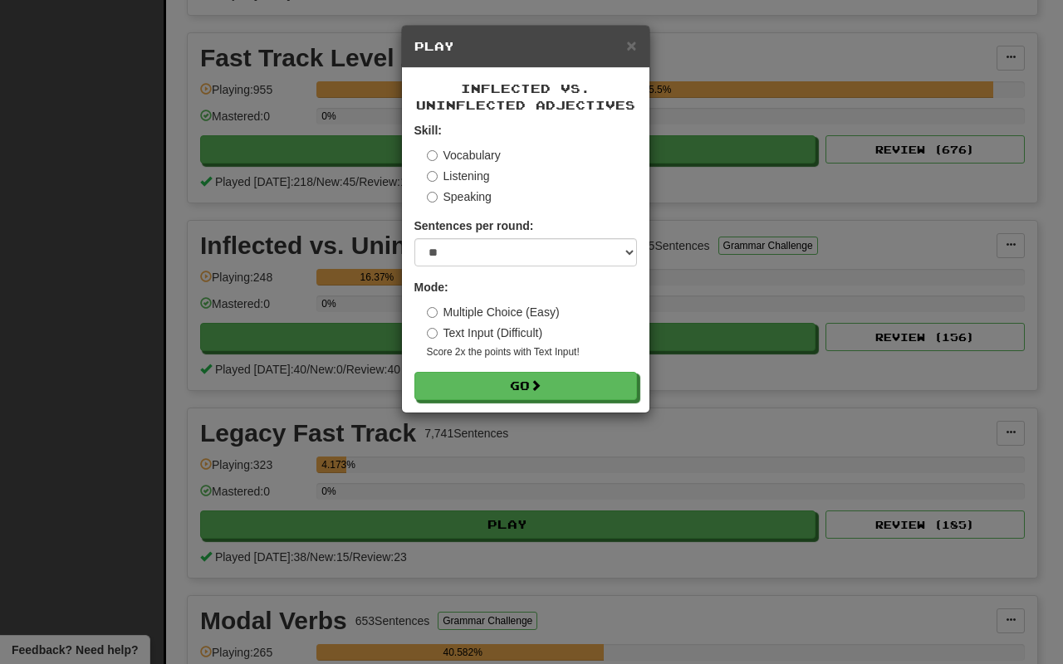
click at [506, 306] on label "Multiple Choice (Easy)" at bounding box center [493, 312] width 133 height 17
click at [511, 384] on button "Go" at bounding box center [526, 387] width 222 height 28
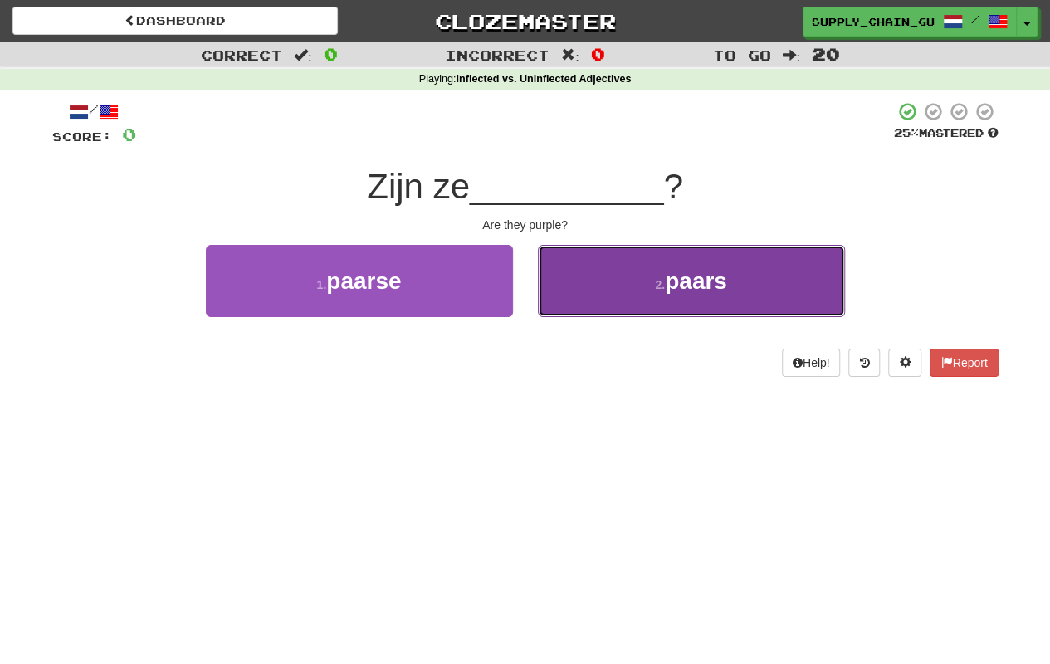
click at [645, 276] on button "2 . paars" at bounding box center [691, 281] width 307 height 72
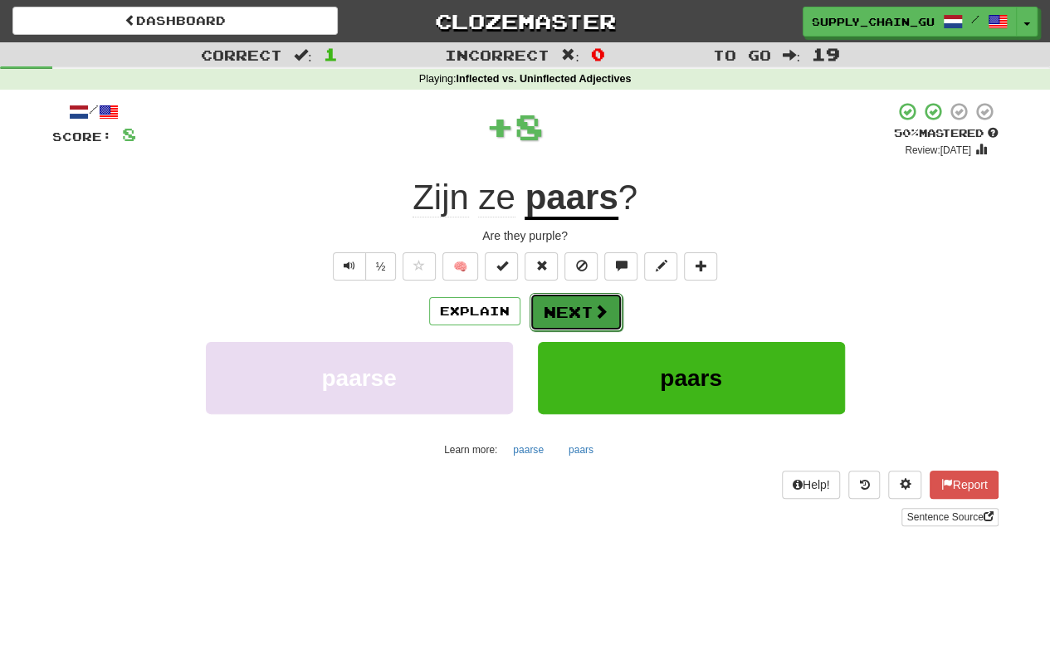
click at [588, 305] on button "Next" at bounding box center [576, 312] width 93 height 38
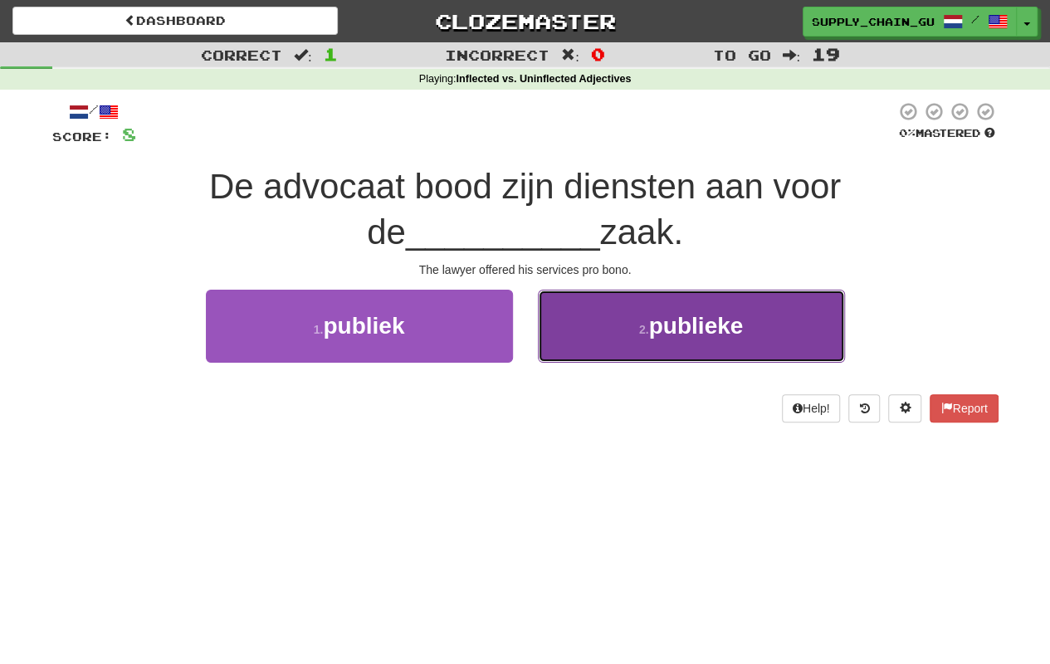
click at [646, 324] on small "2 ." at bounding box center [644, 329] width 10 height 13
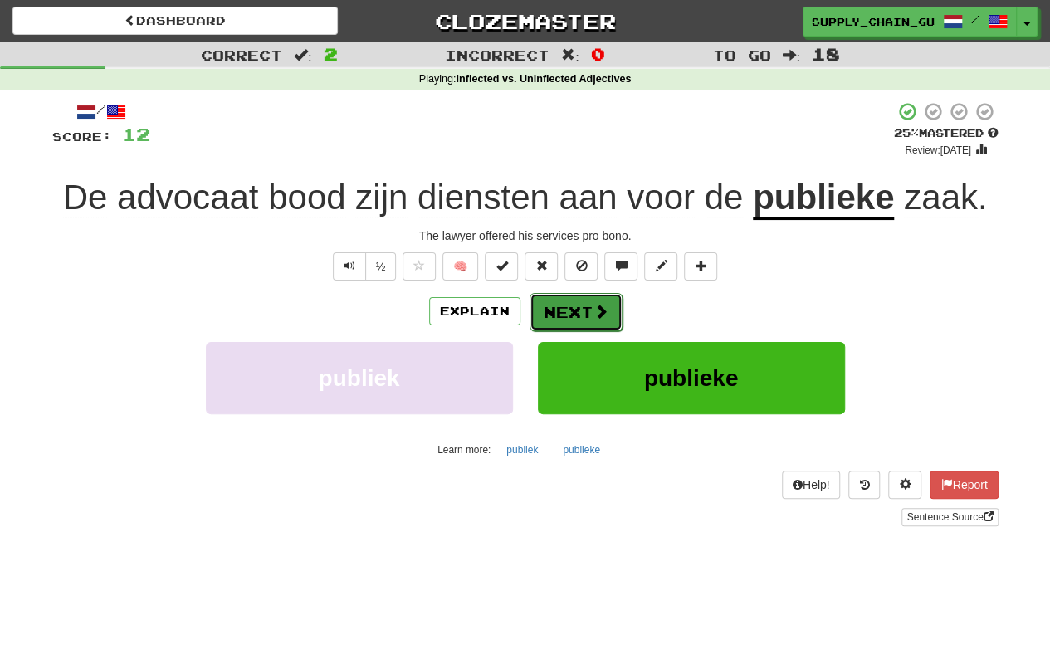
click at [594, 305] on span at bounding box center [601, 311] width 15 height 15
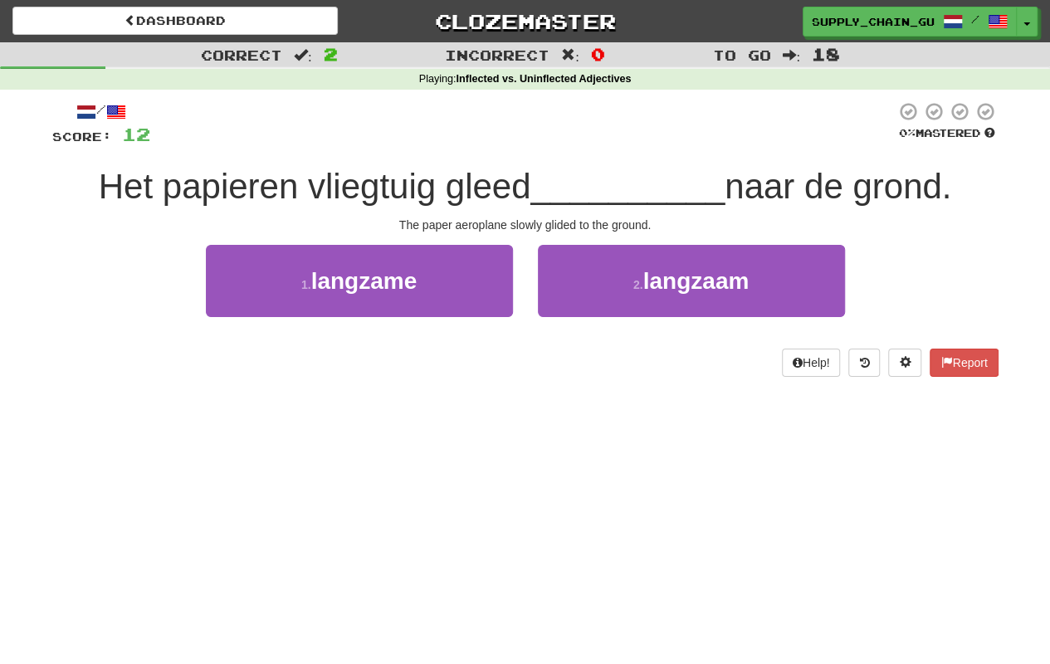
click at [525, 305] on div "2 . langzaam" at bounding box center [691, 292] width 332 height 95
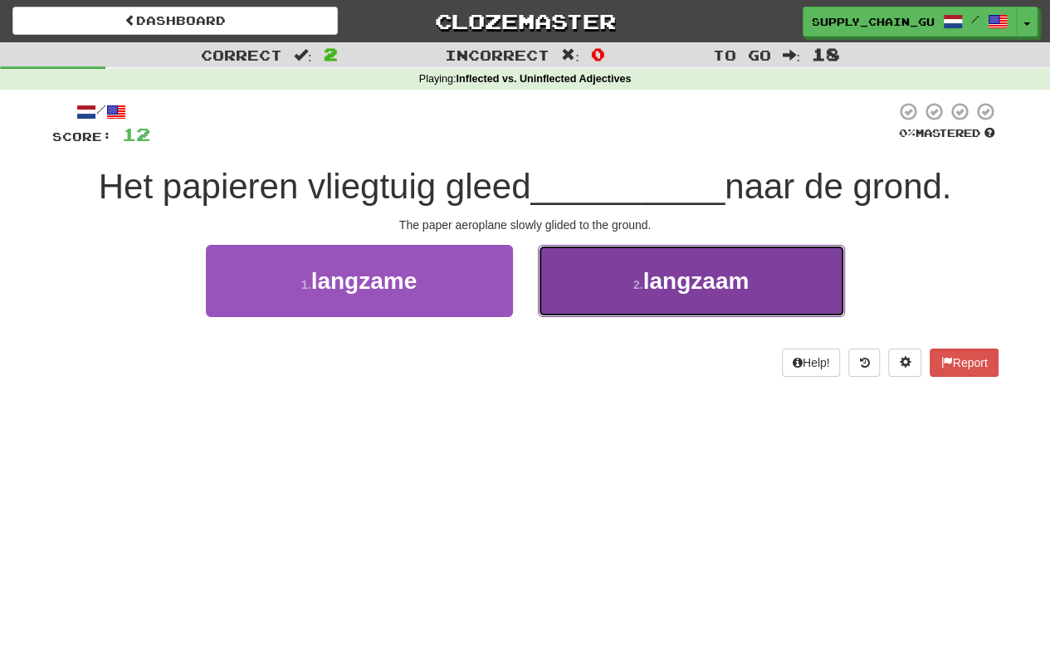
click at [591, 292] on button "2 . langzaam" at bounding box center [691, 281] width 307 height 72
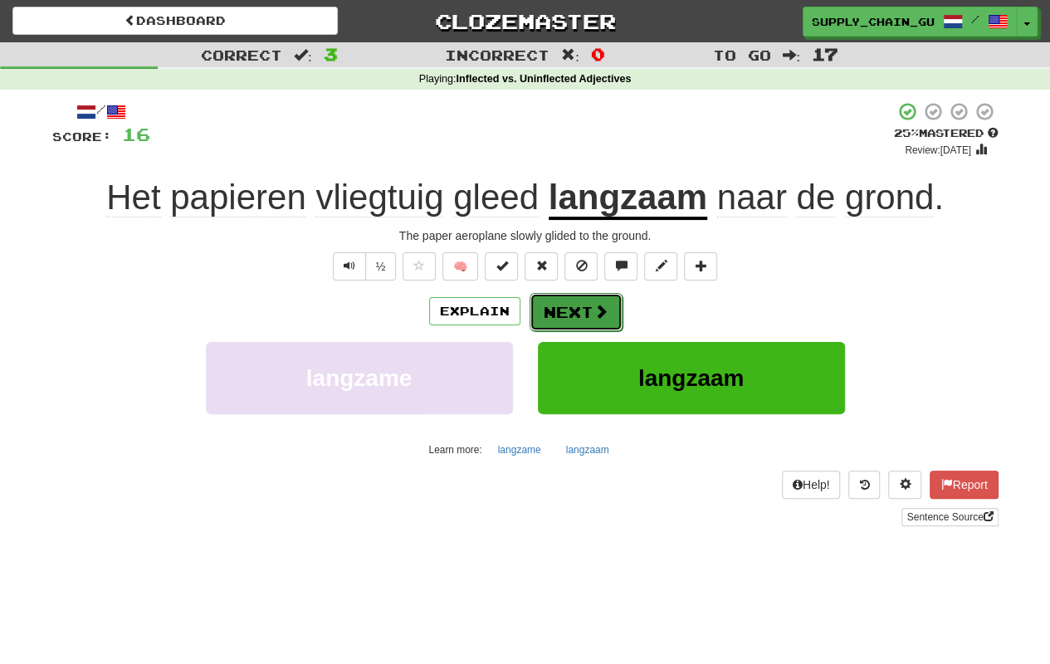
click at [556, 314] on button "Next" at bounding box center [576, 312] width 93 height 38
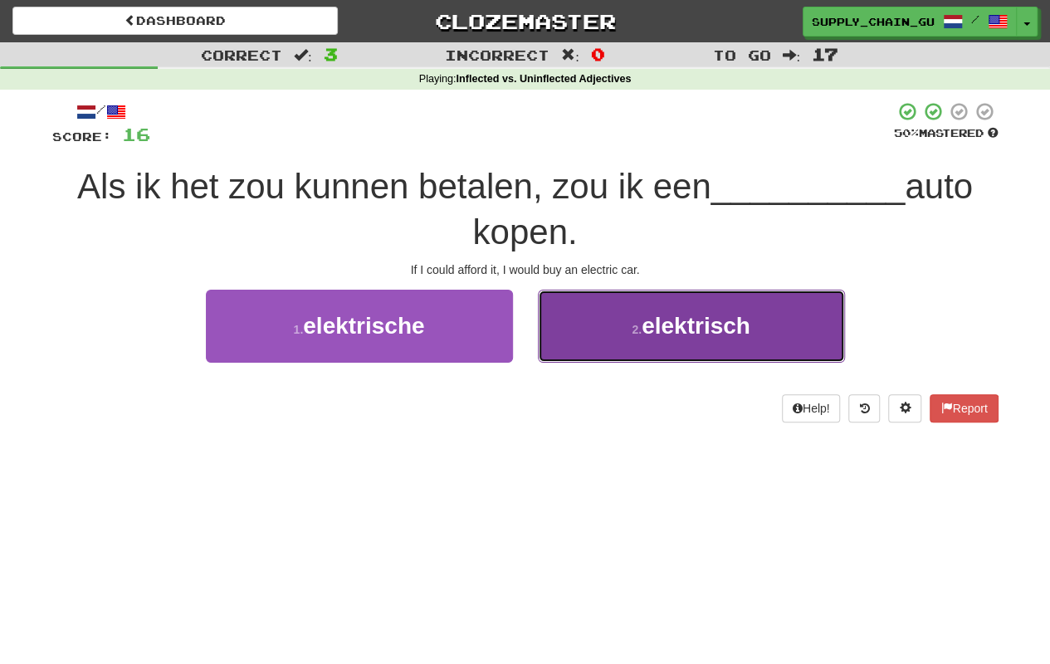
click at [588, 320] on button "2 . elektrisch" at bounding box center [691, 326] width 307 height 72
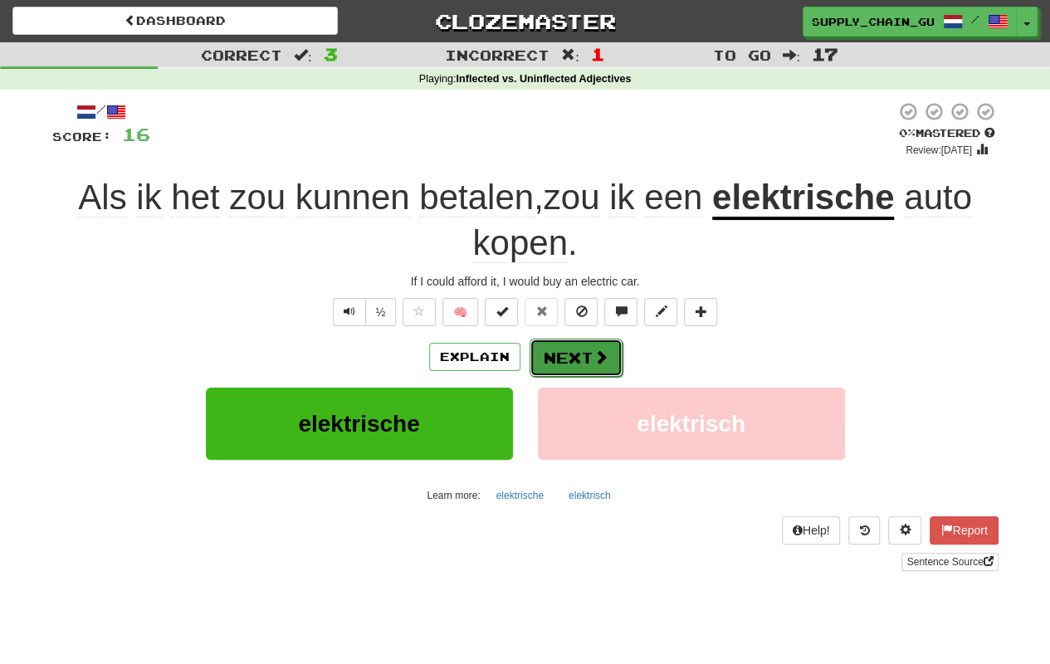
click at [581, 348] on button "Next" at bounding box center [576, 358] width 93 height 38
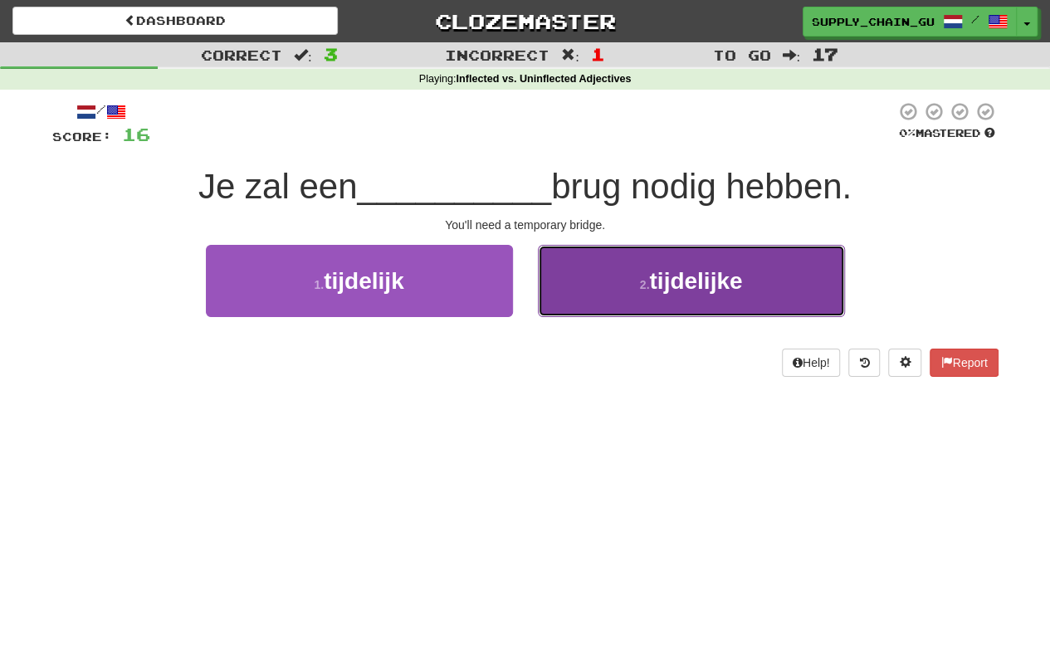
click at [614, 289] on button "2 . tijdelijke" at bounding box center [691, 281] width 307 height 72
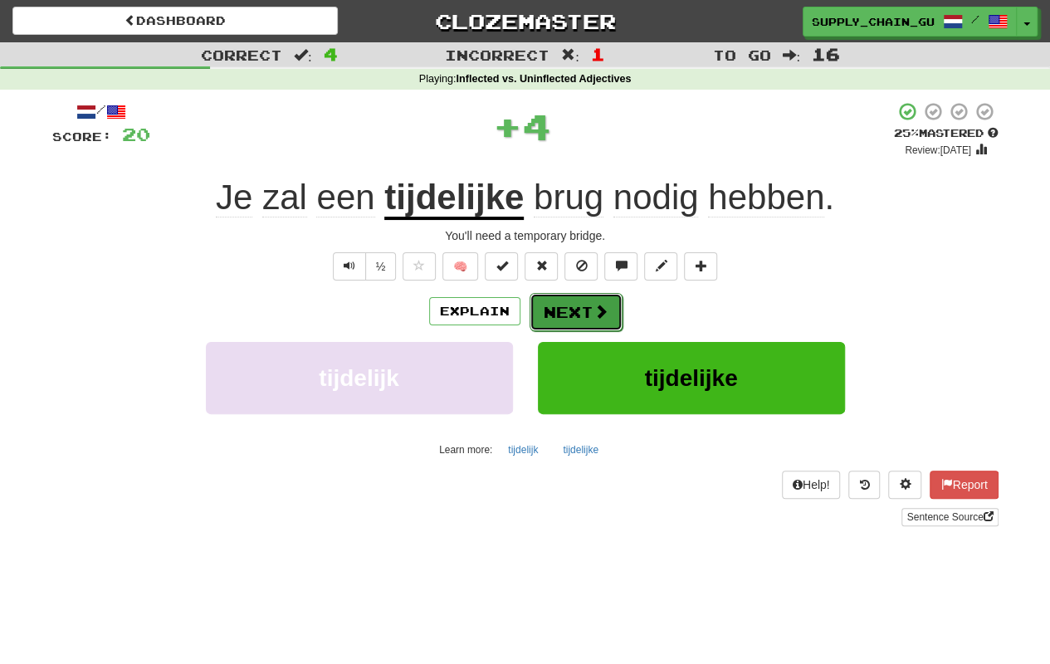
click at [568, 310] on button "Next" at bounding box center [576, 312] width 93 height 38
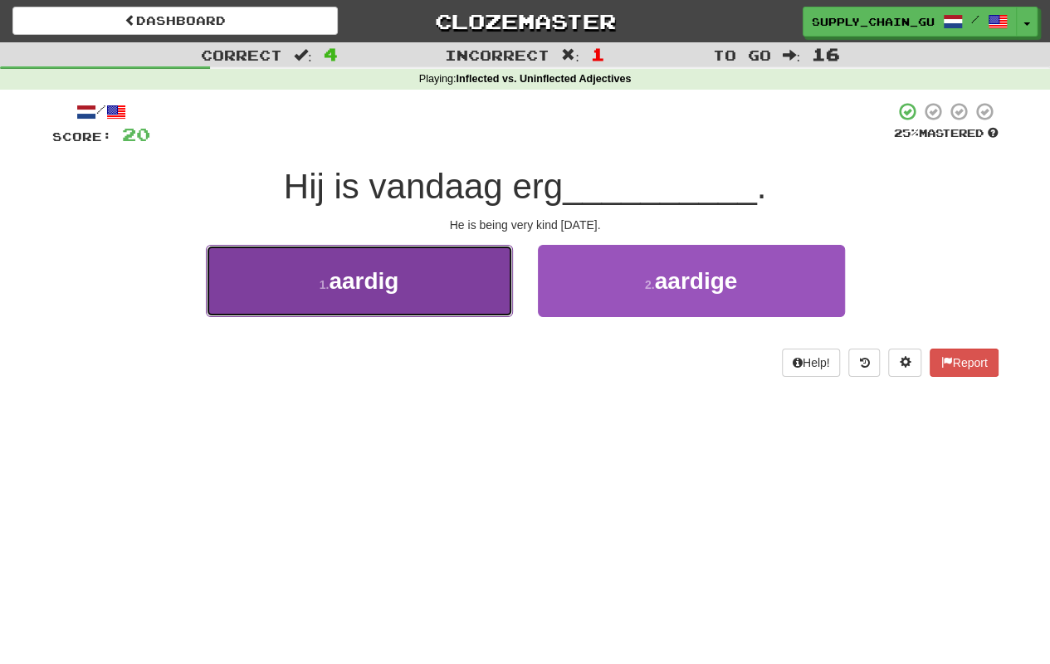
click at [418, 299] on button "1 . aardig" at bounding box center [359, 281] width 307 height 72
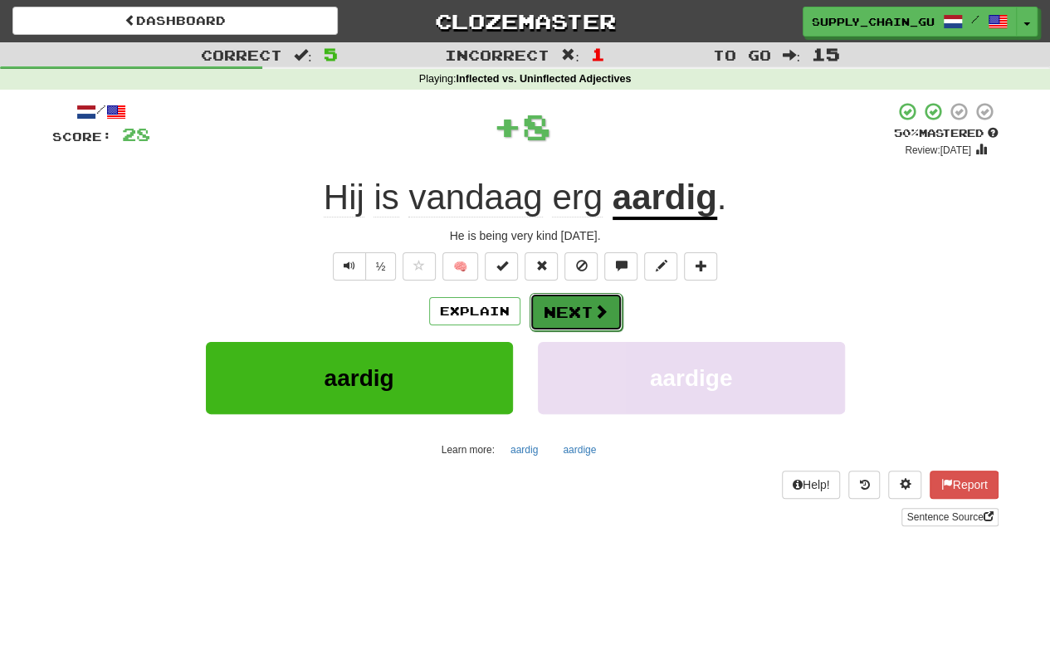
click at [586, 314] on button "Next" at bounding box center [576, 312] width 93 height 38
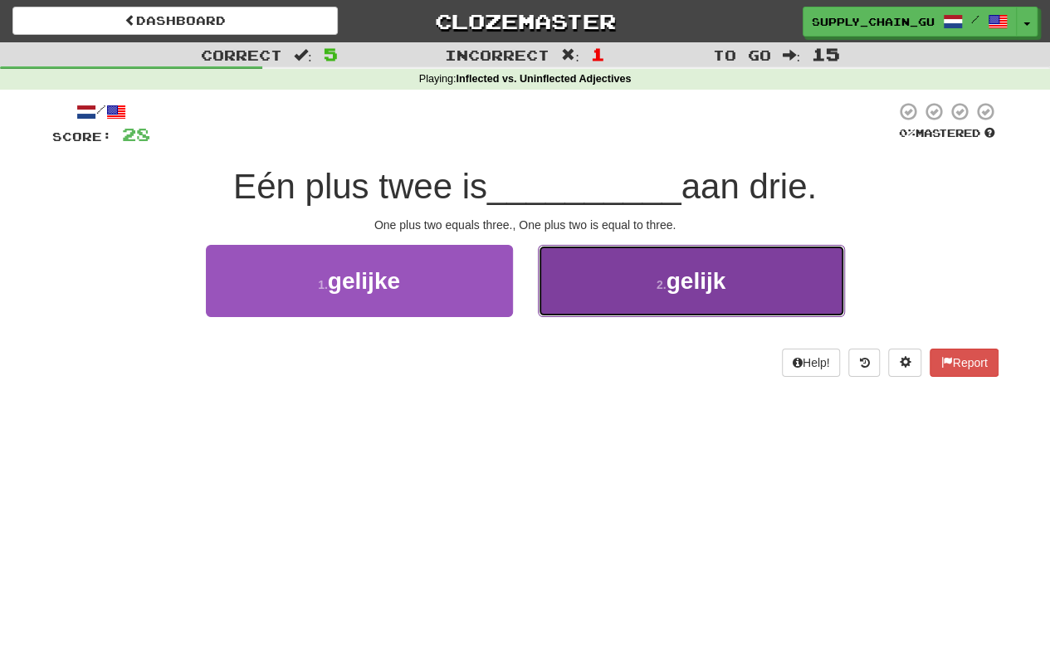
click at [588, 288] on button "2 . gelijk" at bounding box center [691, 281] width 307 height 72
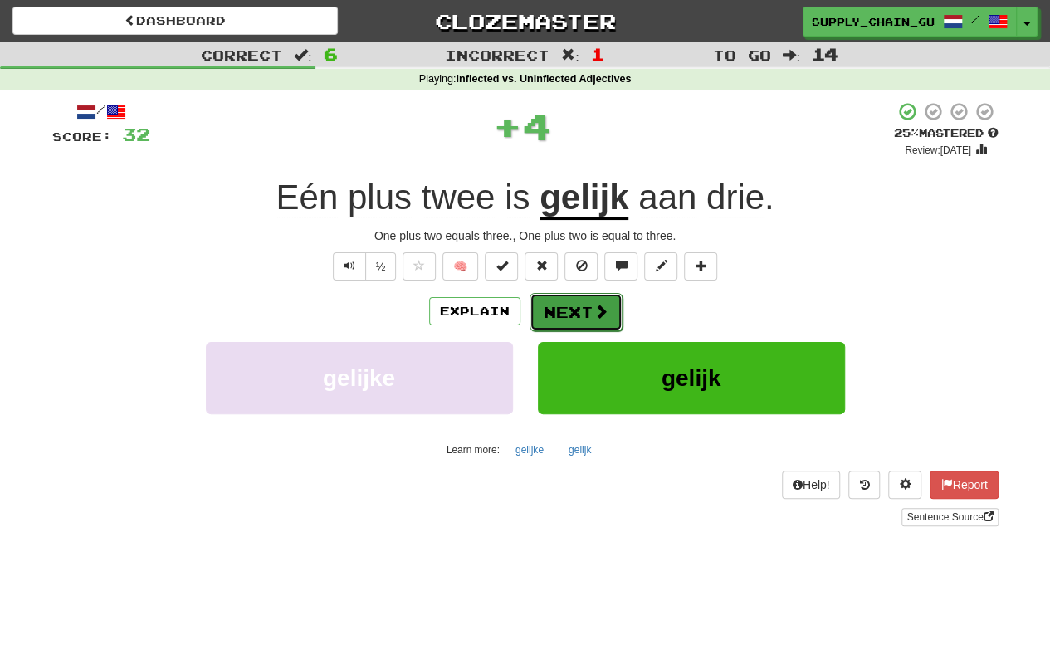
click at [588, 298] on button "Next" at bounding box center [576, 312] width 93 height 38
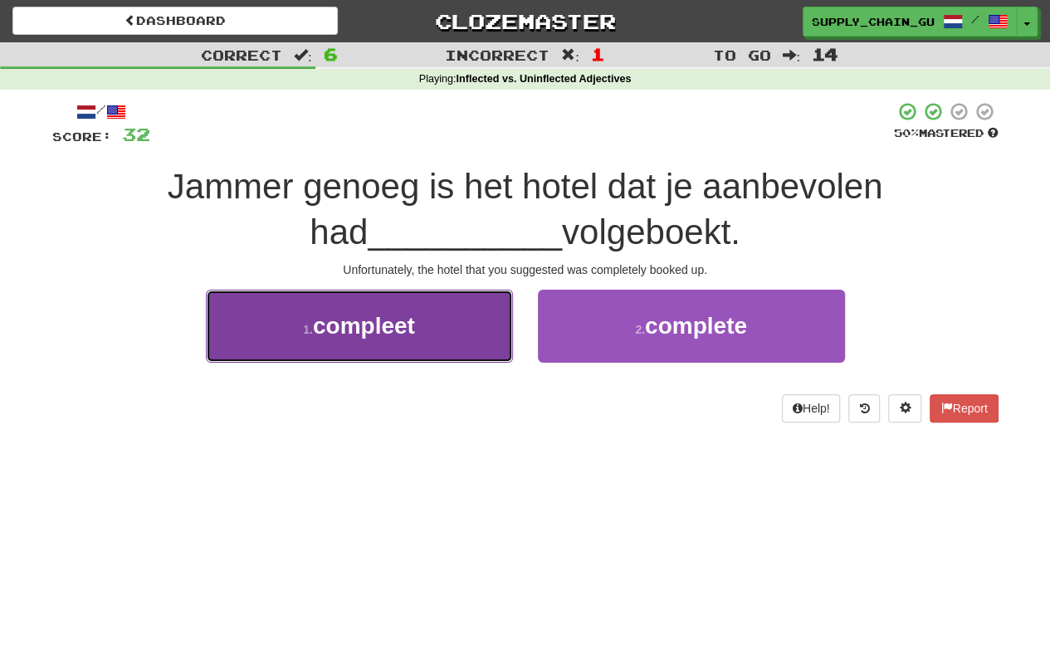
click at [363, 330] on span "compleet" at bounding box center [364, 326] width 102 height 26
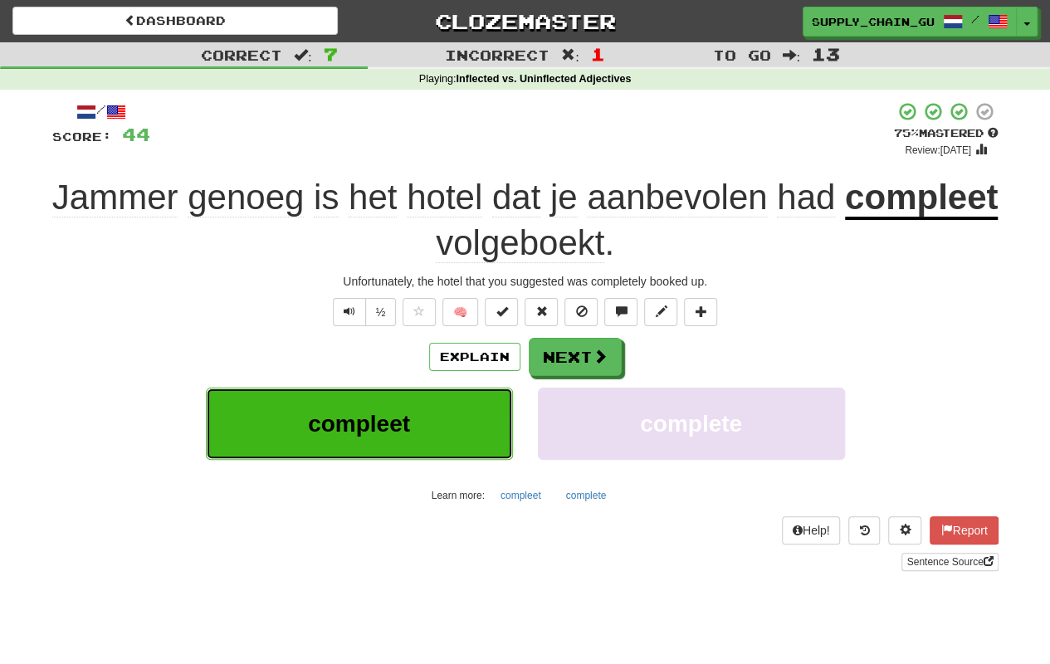
click at [375, 412] on span "compleet" at bounding box center [359, 424] width 102 height 26
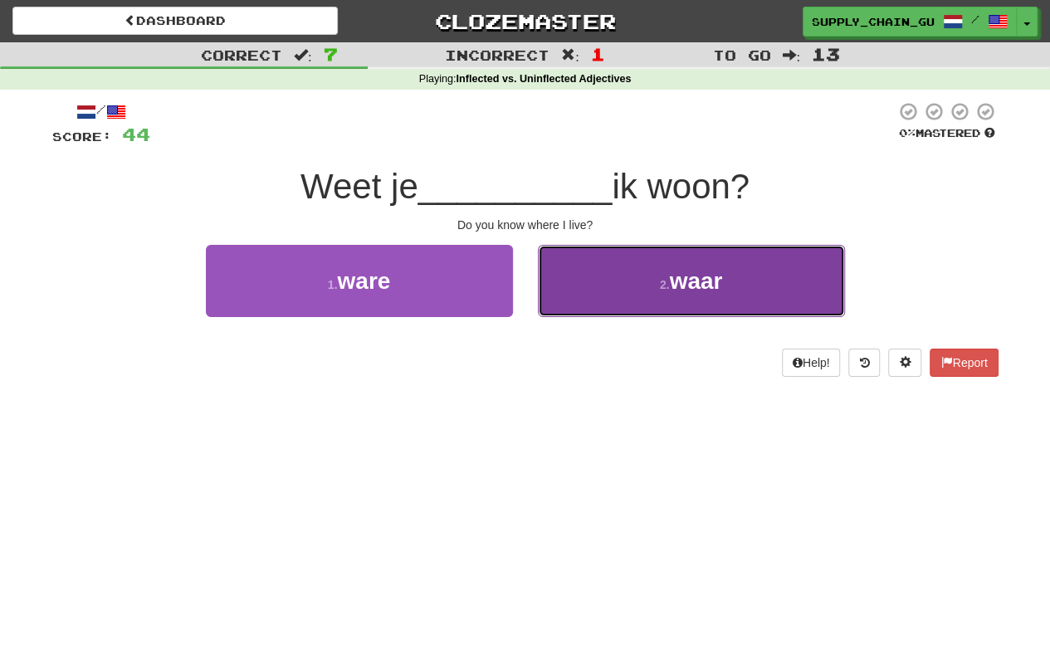
click at [604, 292] on button "2 . waar" at bounding box center [691, 281] width 307 height 72
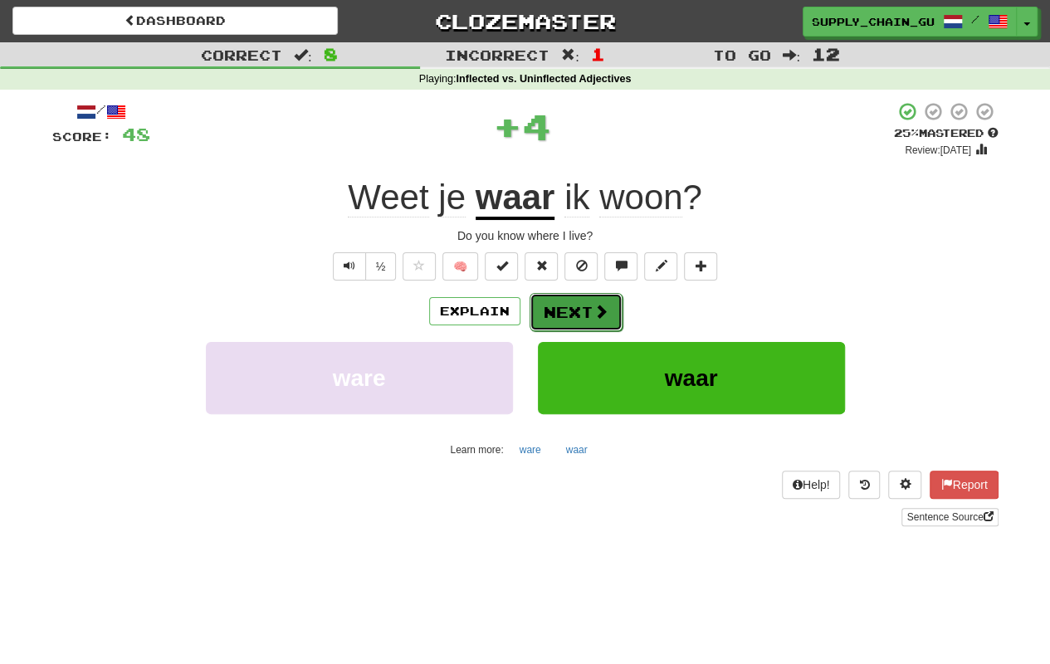
click at [586, 307] on button "Next" at bounding box center [576, 312] width 93 height 38
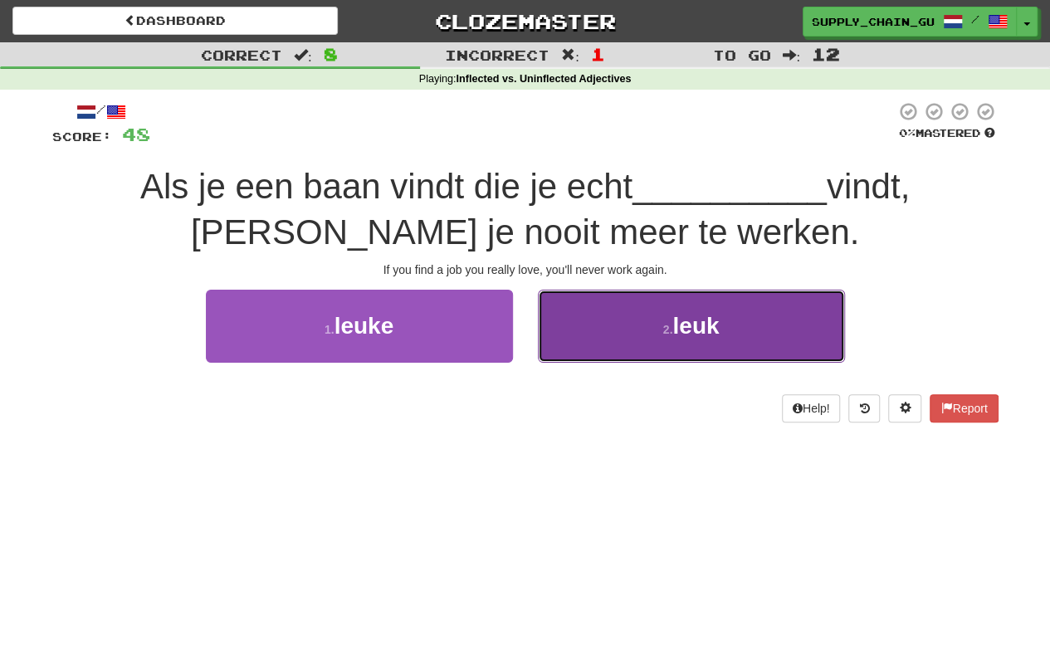
click at [606, 329] on button "2 . leuk" at bounding box center [691, 326] width 307 height 72
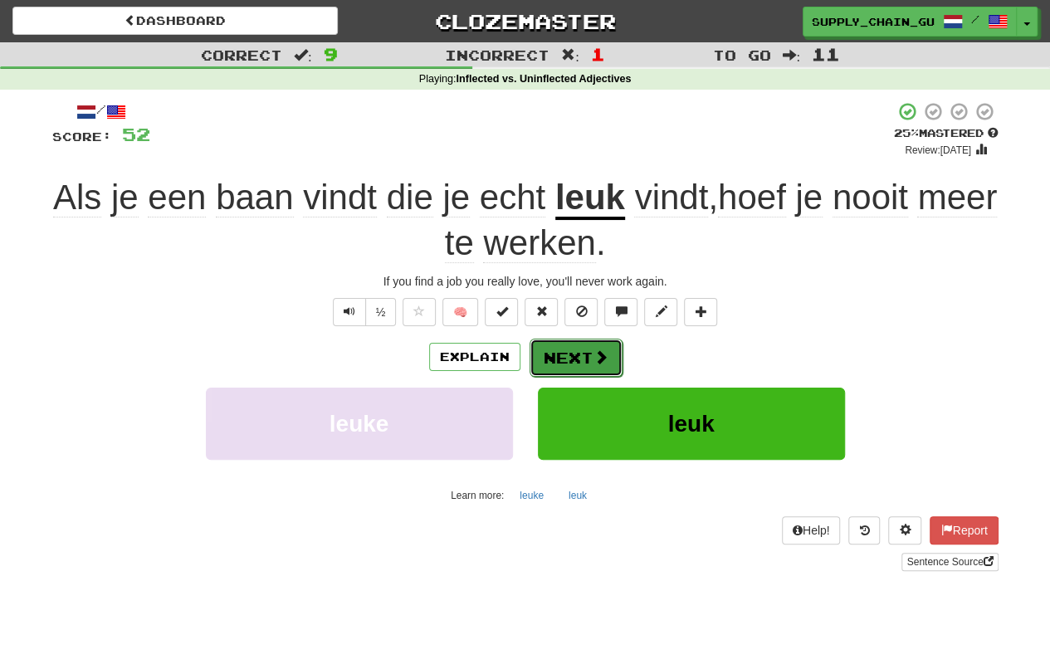
click at [563, 359] on button "Next" at bounding box center [576, 358] width 93 height 38
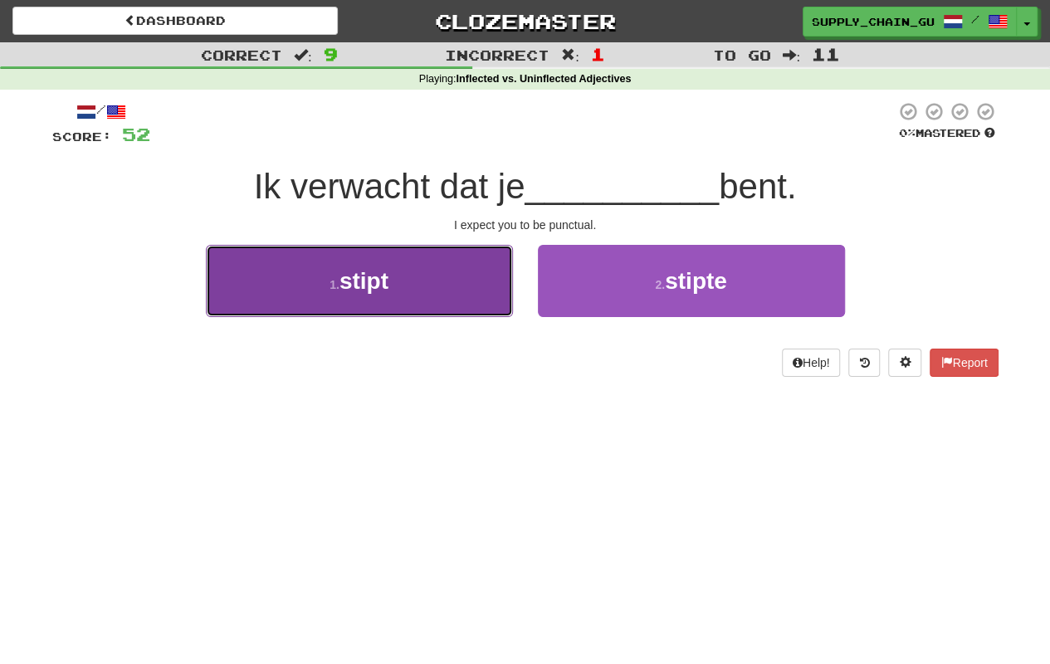
click at [482, 281] on button "1 . stipt" at bounding box center [359, 281] width 307 height 72
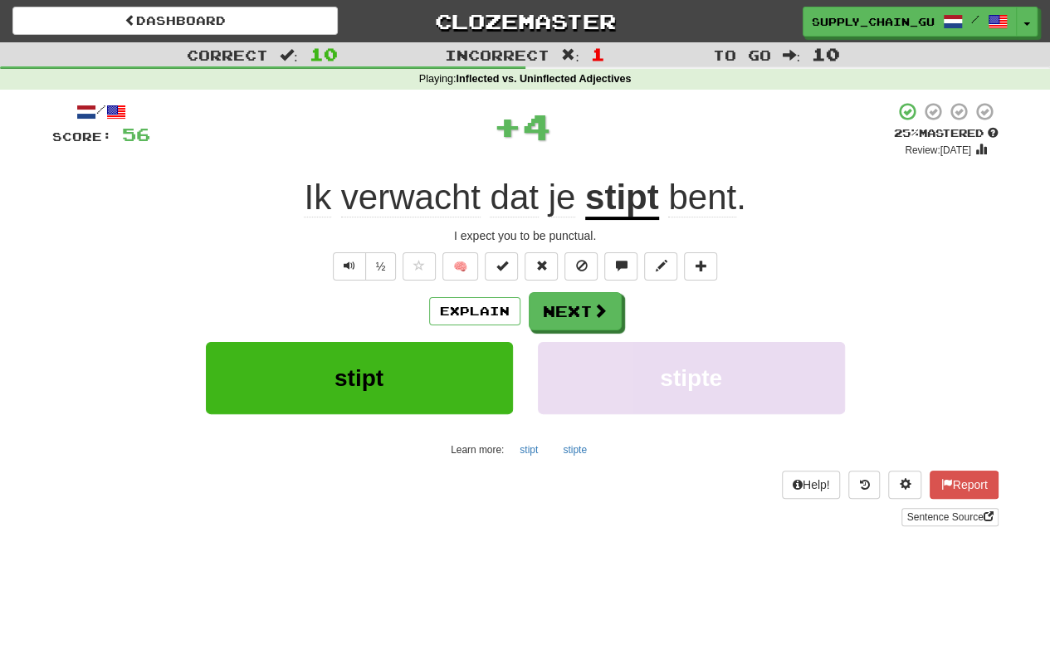
click at [625, 198] on u "stipt" at bounding box center [622, 199] width 74 height 42
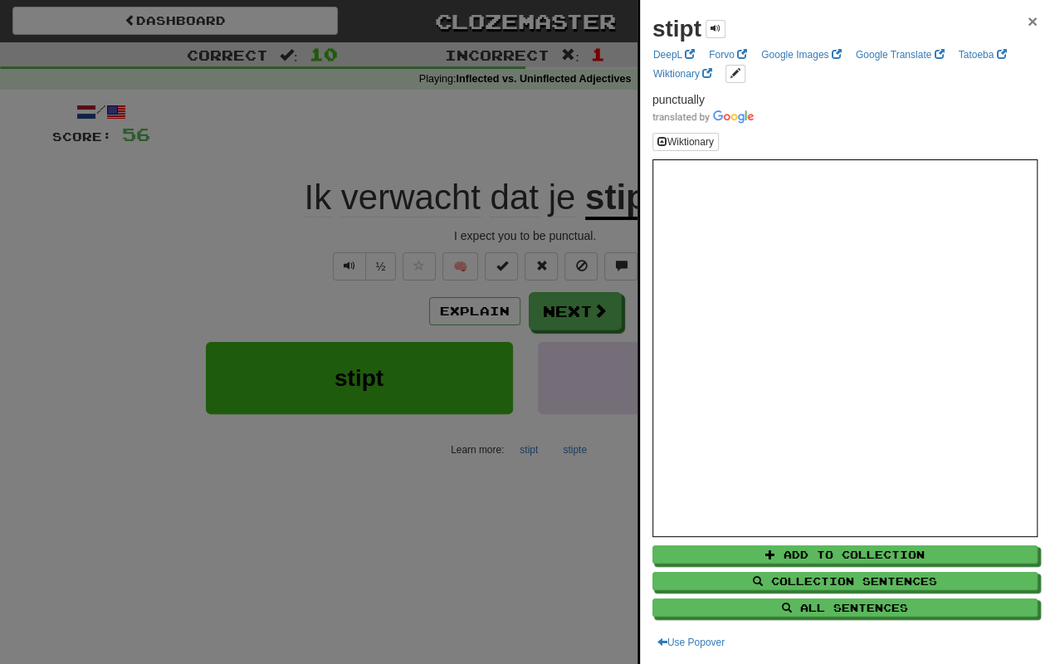
click at [1028, 23] on span "×" at bounding box center [1033, 21] width 10 height 19
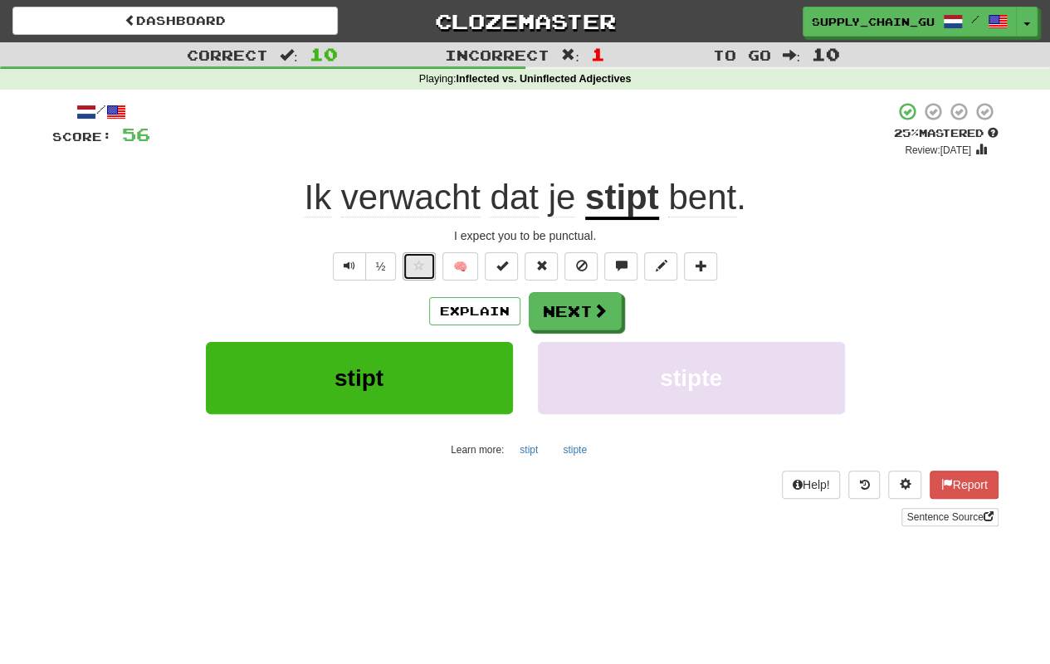
click at [413, 264] on button at bounding box center [419, 266] width 33 height 28
click at [604, 297] on button "Next" at bounding box center [576, 312] width 93 height 38
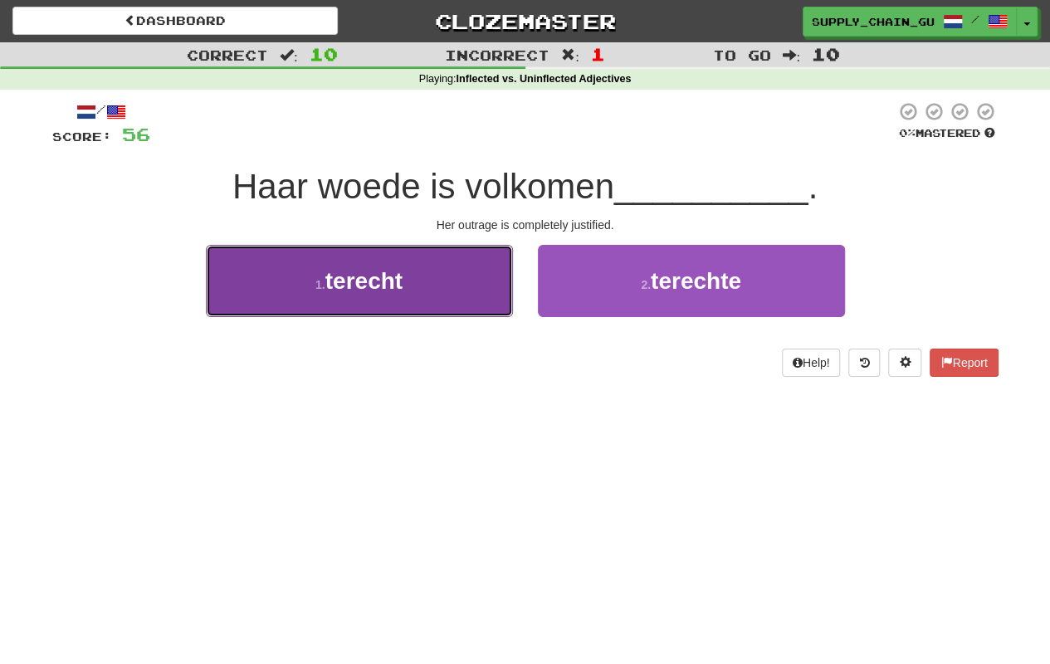
click at [421, 302] on button "1 . terecht" at bounding box center [359, 281] width 307 height 72
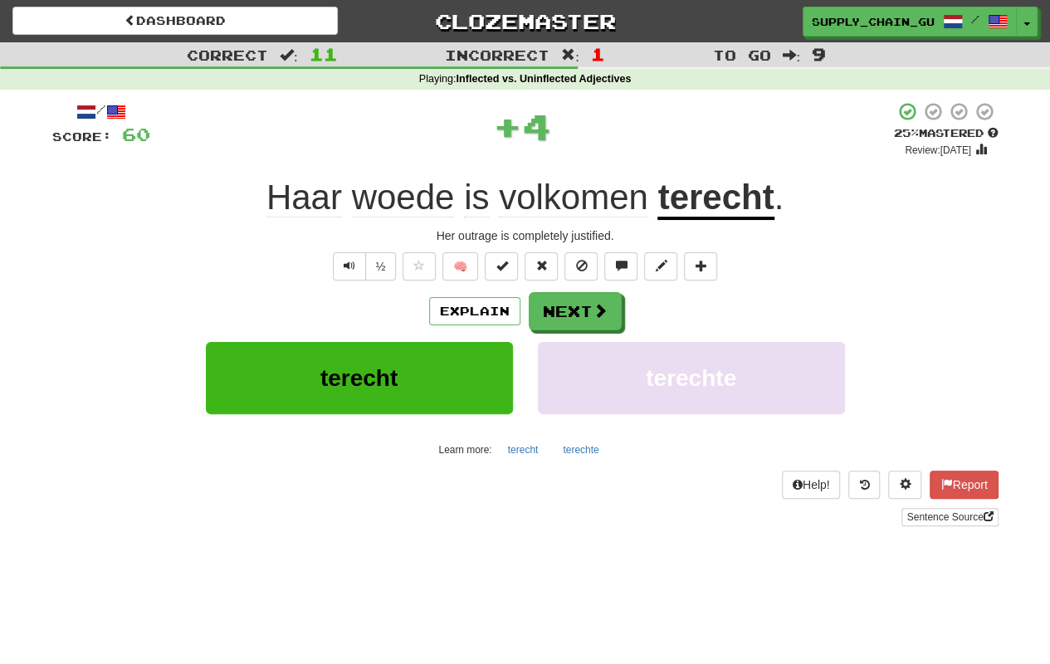
click at [593, 197] on span "volkomen" at bounding box center [573, 198] width 149 height 40
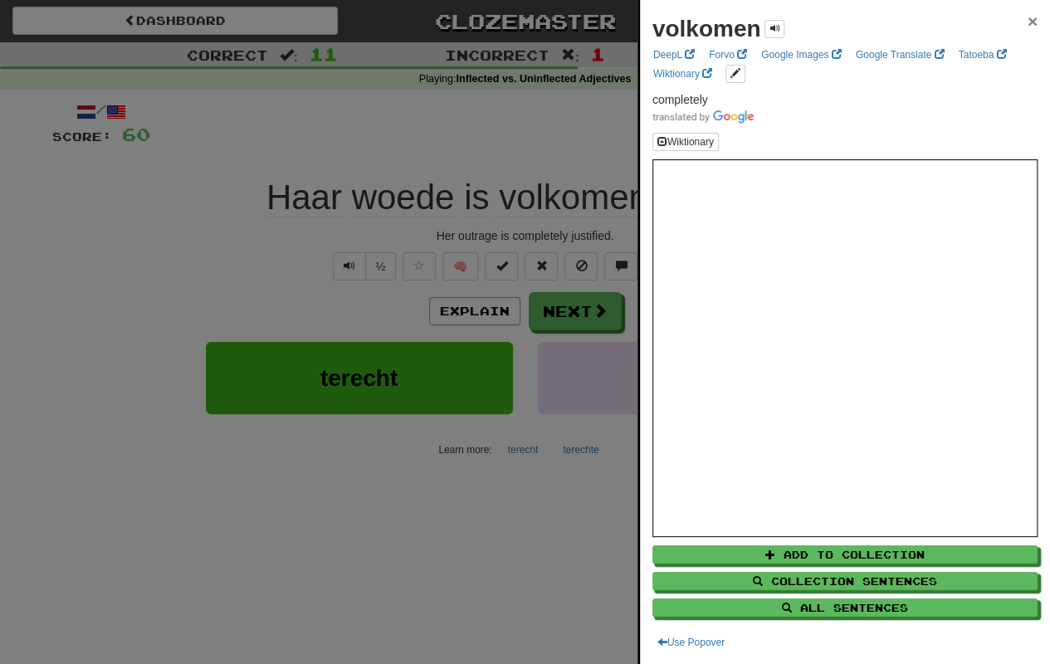
click at [1028, 17] on span "×" at bounding box center [1033, 21] width 10 height 19
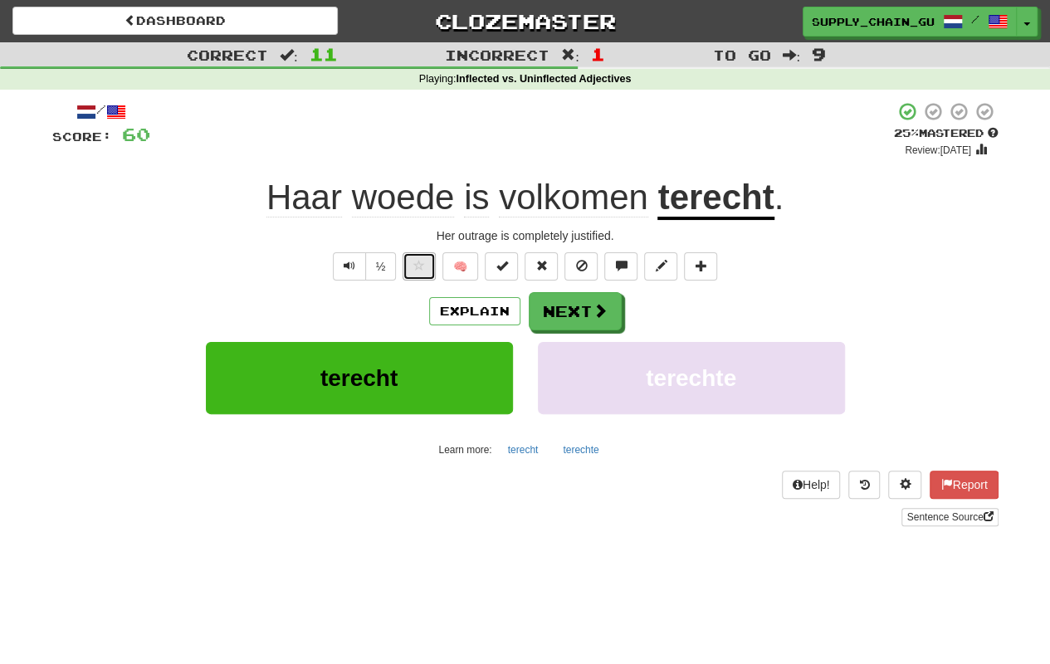
click at [422, 262] on span at bounding box center [419, 266] width 12 height 12
click at [573, 322] on button "Next" at bounding box center [576, 312] width 93 height 38
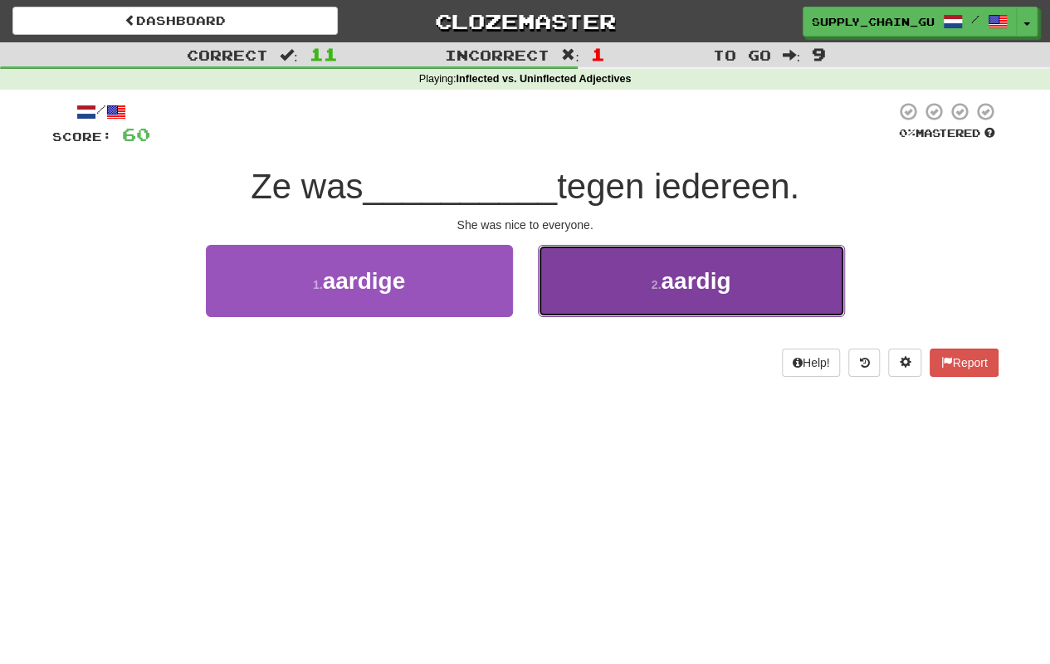
click at [616, 271] on button "2 . aardig" at bounding box center [691, 281] width 307 height 72
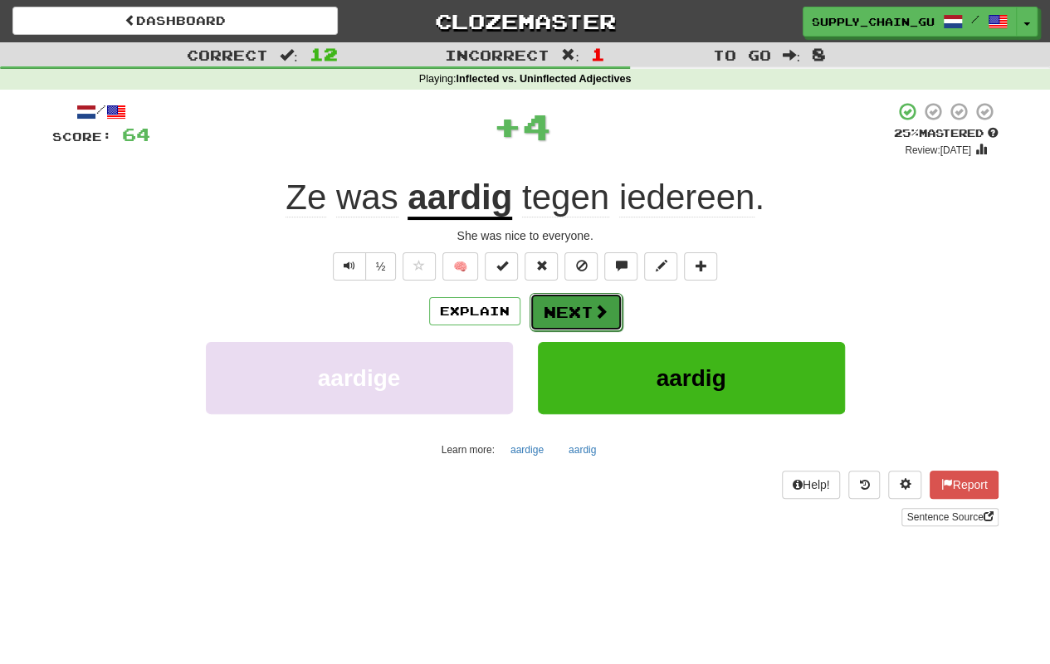
click at [579, 301] on button "Next" at bounding box center [576, 312] width 93 height 38
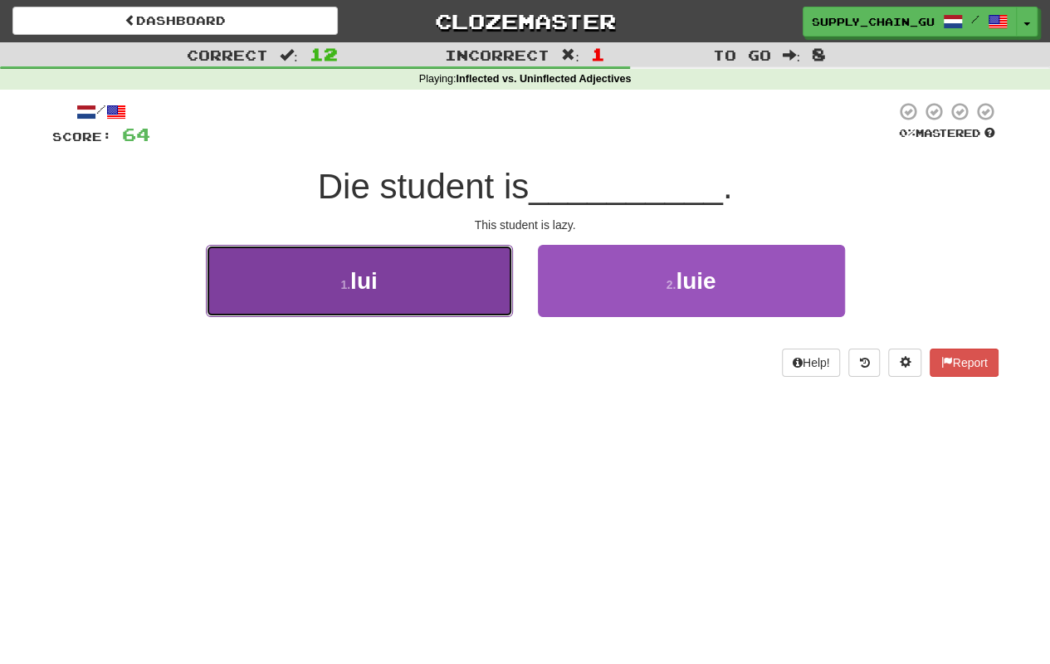
click at [340, 278] on small "1 ." at bounding box center [345, 284] width 10 height 13
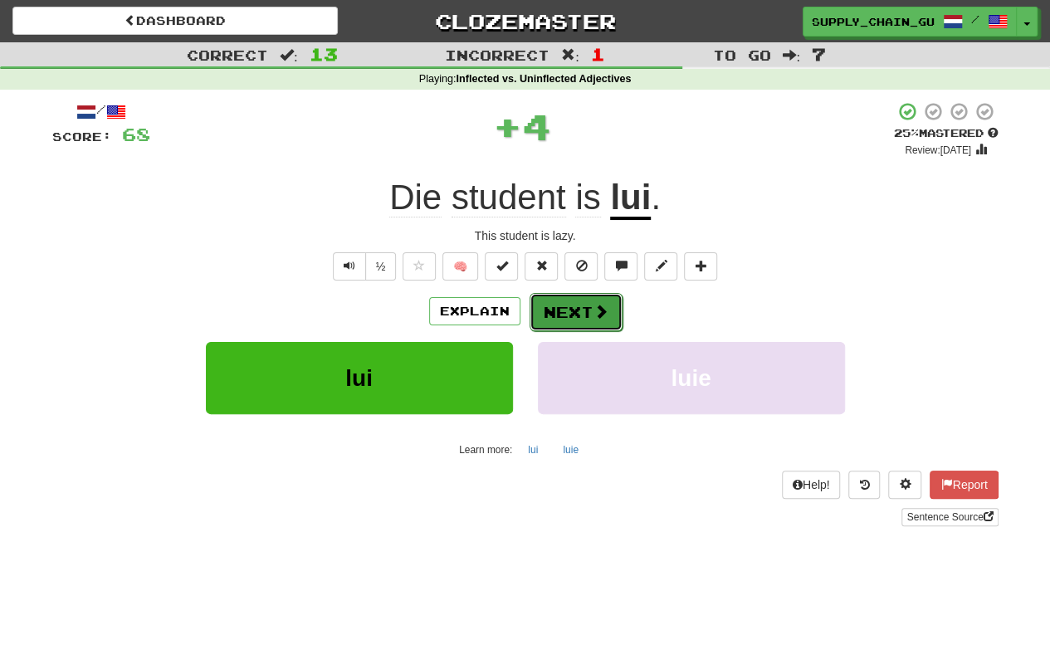
click at [578, 307] on button "Next" at bounding box center [576, 312] width 93 height 38
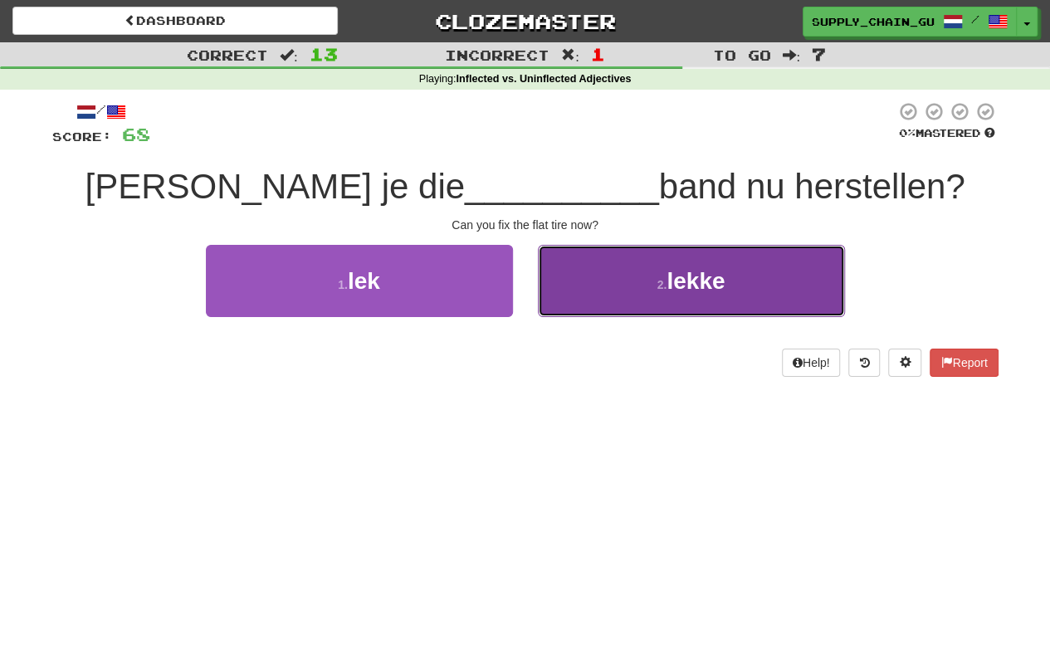
click at [686, 287] on span "lekke" at bounding box center [696, 281] width 58 height 26
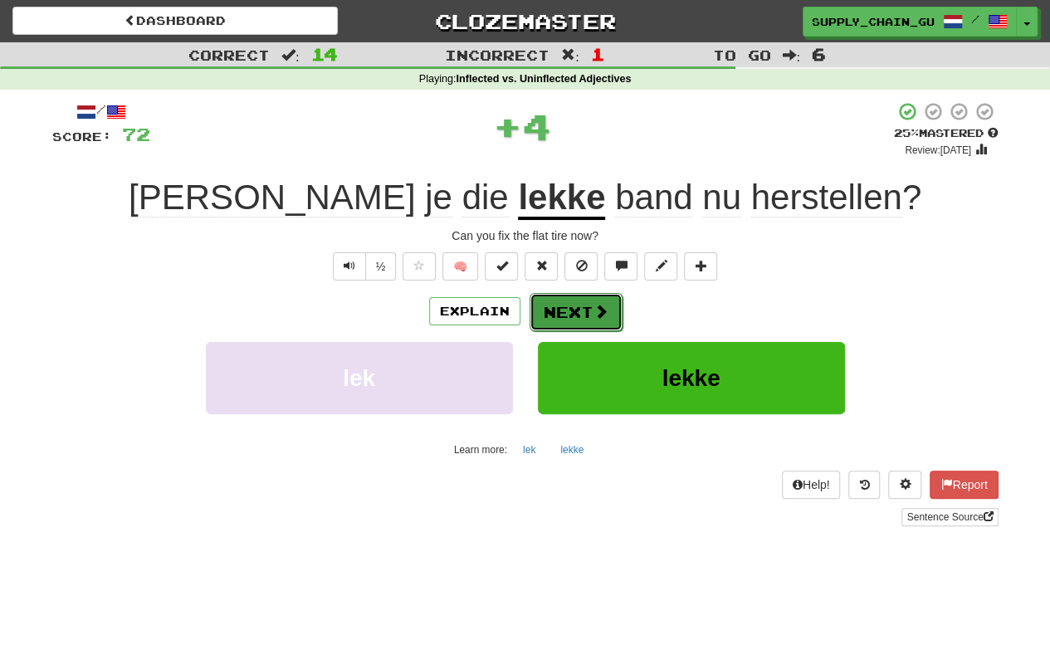
click at [543, 310] on button "Next" at bounding box center [576, 312] width 93 height 38
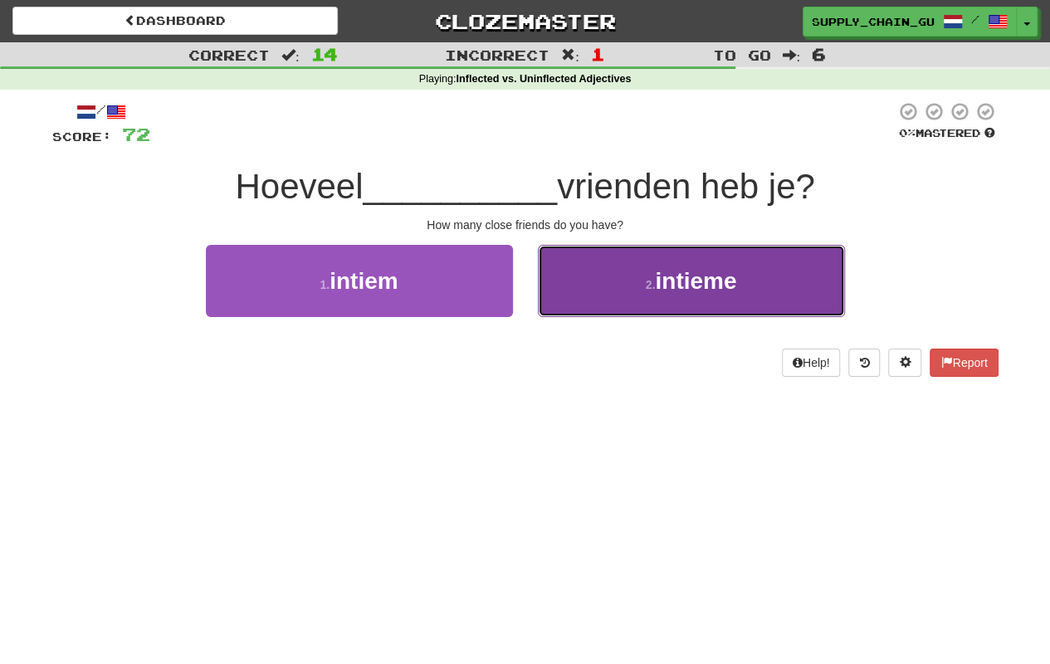
click at [707, 279] on span "intieme" at bounding box center [695, 281] width 81 height 26
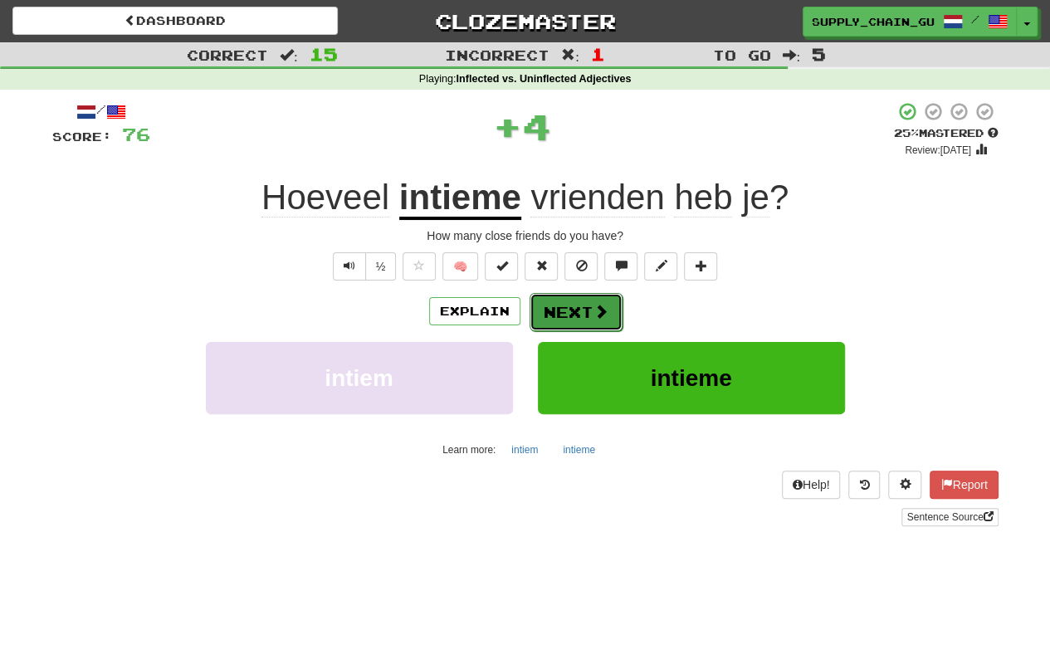
click at [541, 320] on button "Next" at bounding box center [576, 312] width 93 height 38
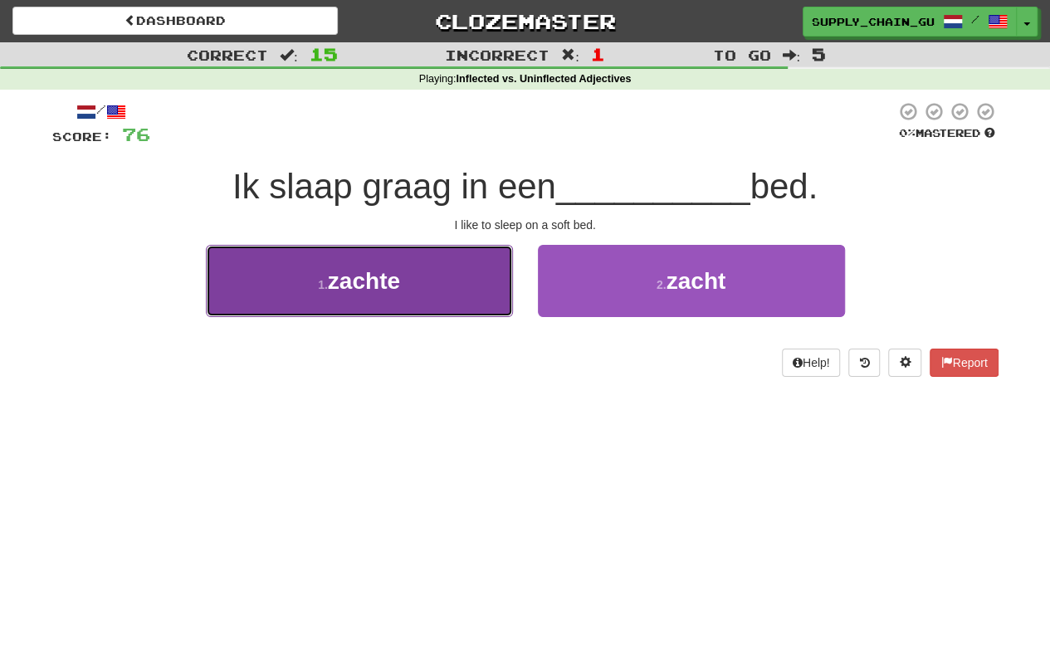
click at [450, 276] on button "1 . zachte" at bounding box center [359, 281] width 307 height 72
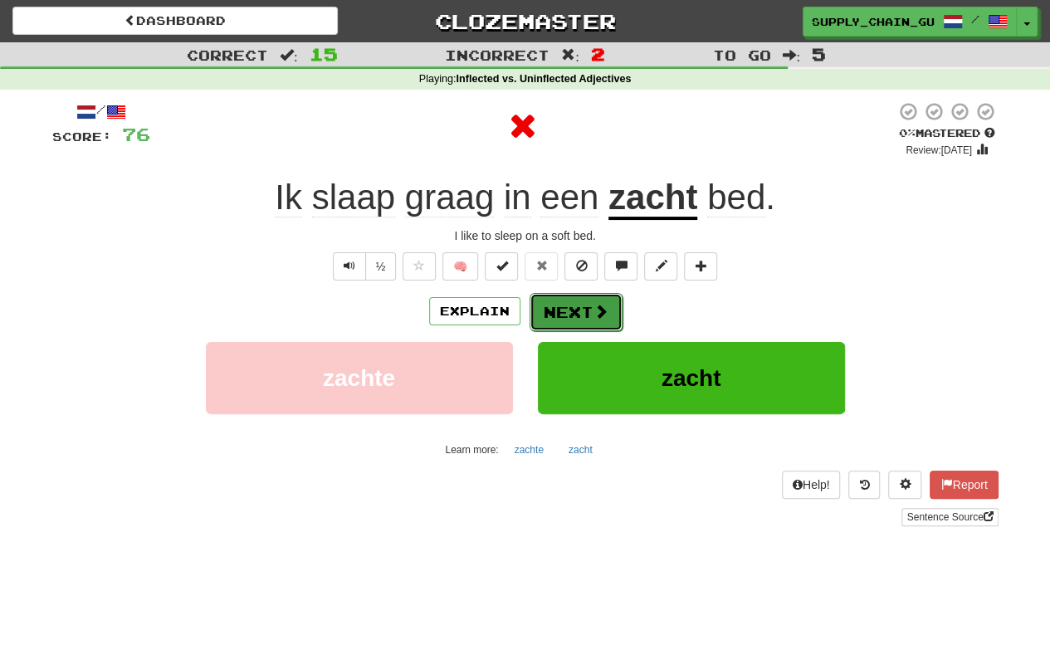
click at [584, 299] on button "Next" at bounding box center [576, 312] width 93 height 38
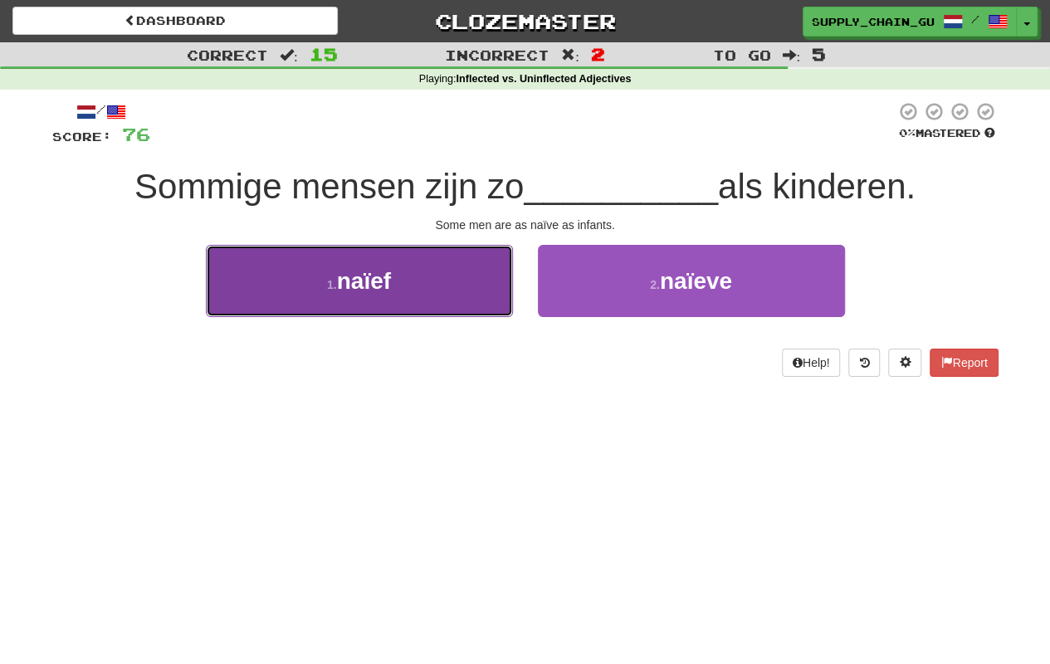
click at [468, 274] on button "1 . naïef" at bounding box center [359, 281] width 307 height 72
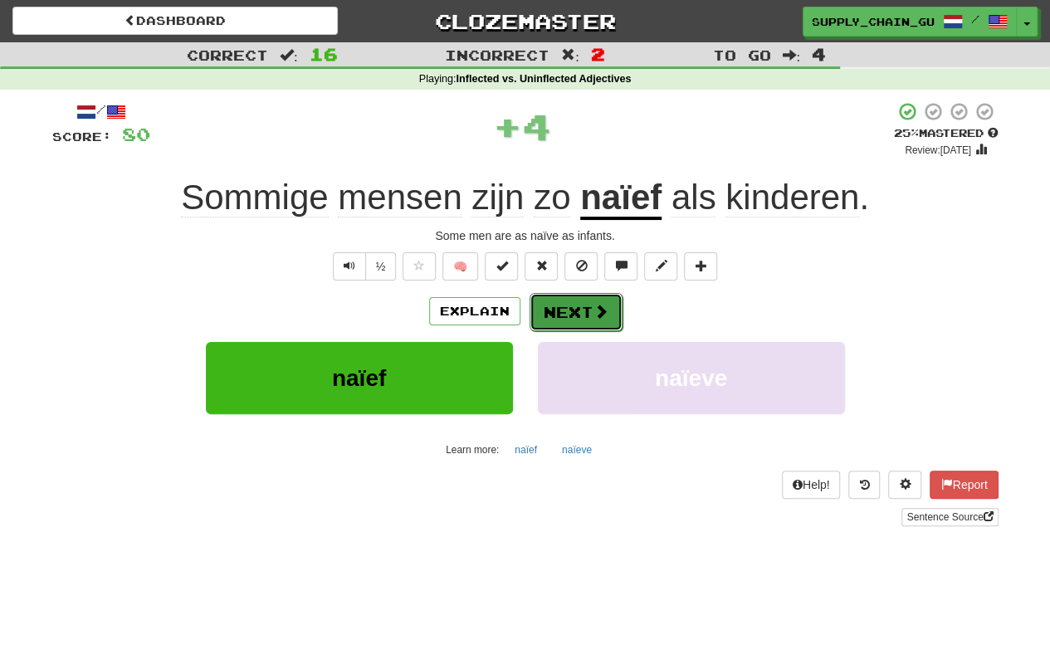
click at [571, 313] on button "Next" at bounding box center [576, 312] width 93 height 38
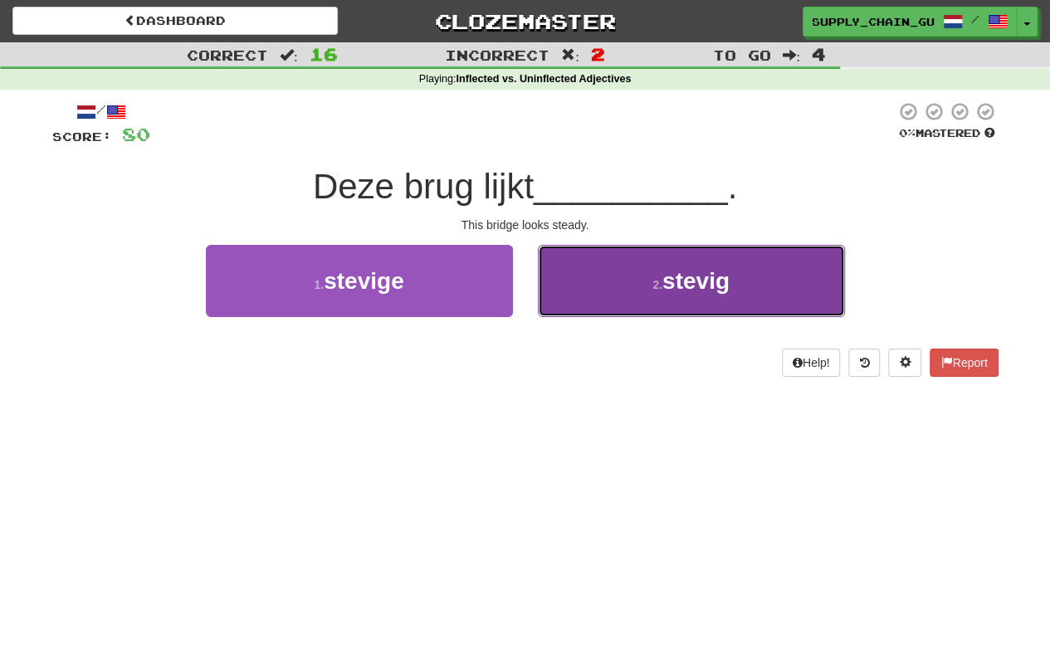
click at [734, 269] on button "2 . stevig" at bounding box center [691, 281] width 307 height 72
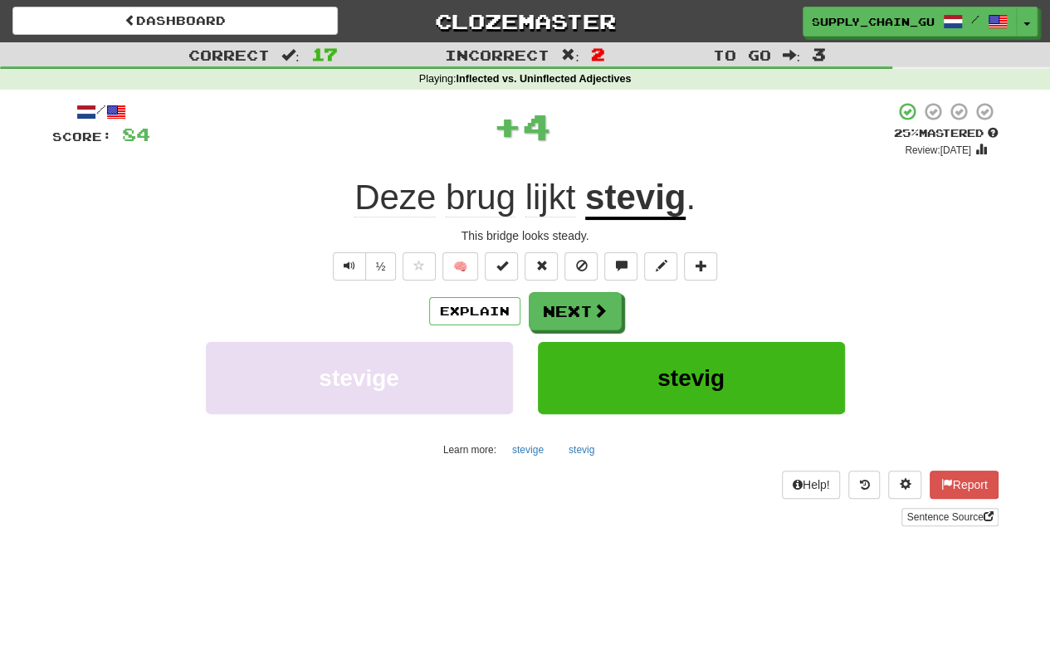
click at [637, 203] on u "stevig" at bounding box center [635, 199] width 100 height 42
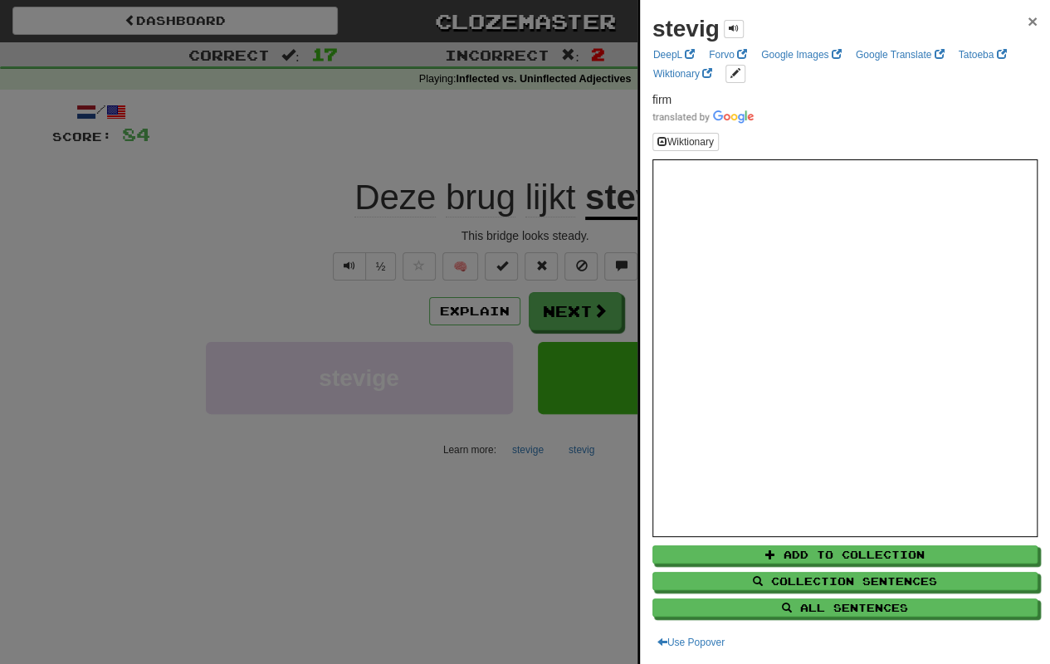
click at [1028, 18] on span "×" at bounding box center [1033, 21] width 10 height 19
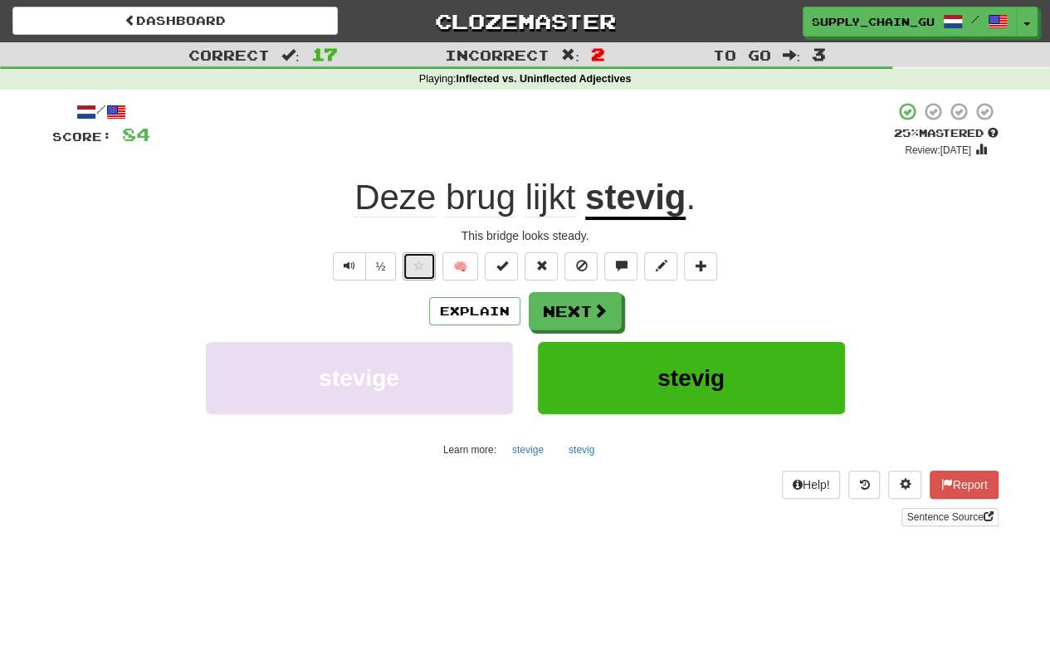
click at [409, 271] on button at bounding box center [419, 266] width 33 height 28
click at [575, 304] on button "Next" at bounding box center [576, 312] width 93 height 38
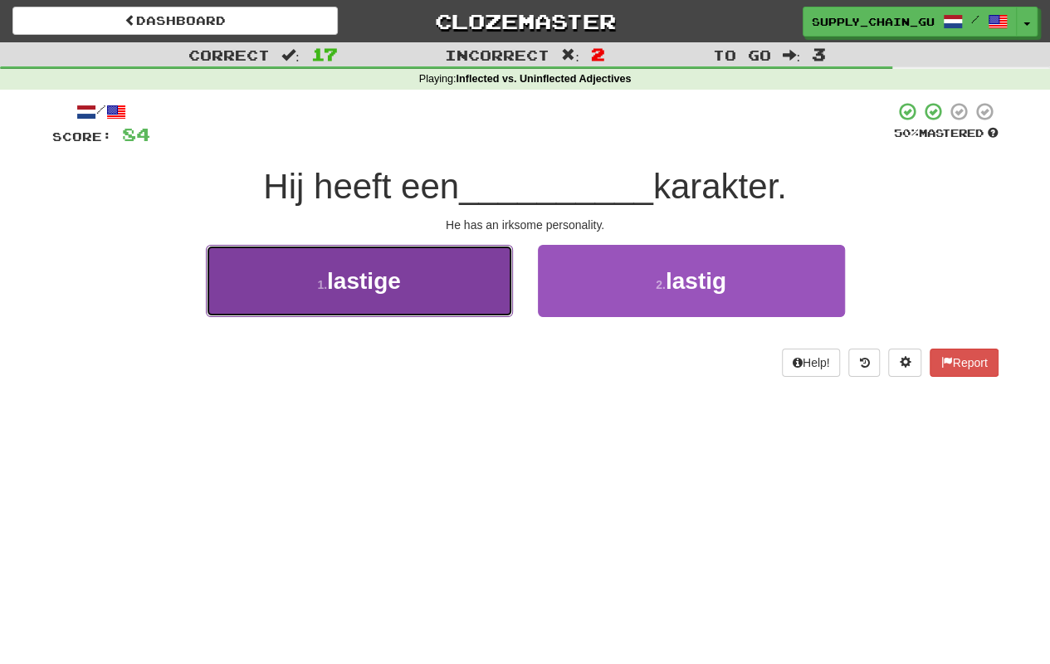
click at [458, 296] on button "1 . lastige" at bounding box center [359, 281] width 307 height 72
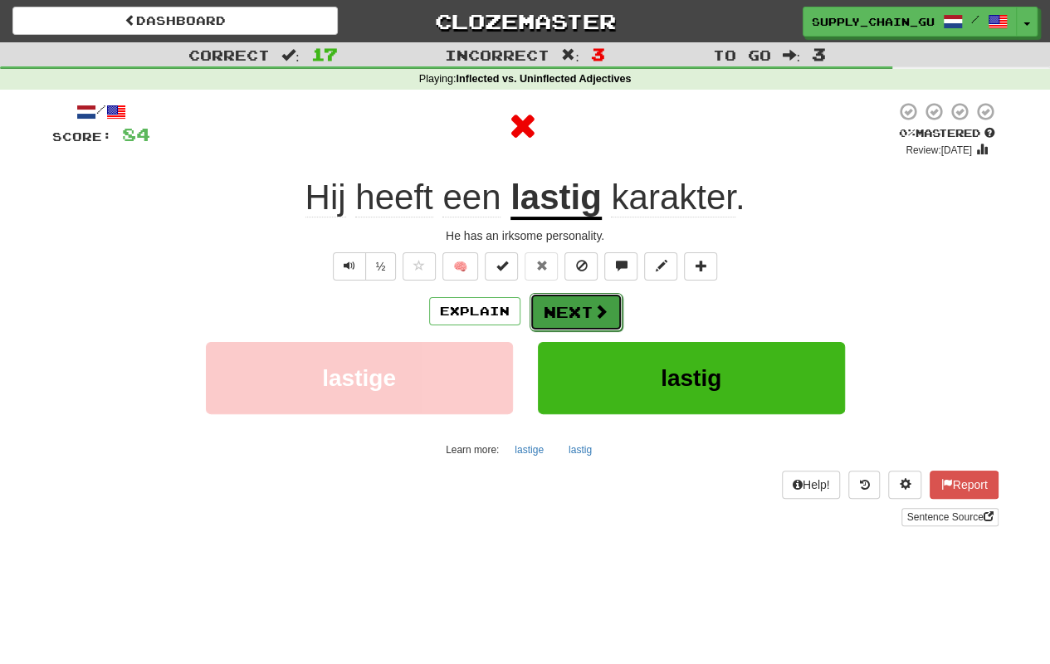
click at [584, 310] on button "Next" at bounding box center [576, 312] width 93 height 38
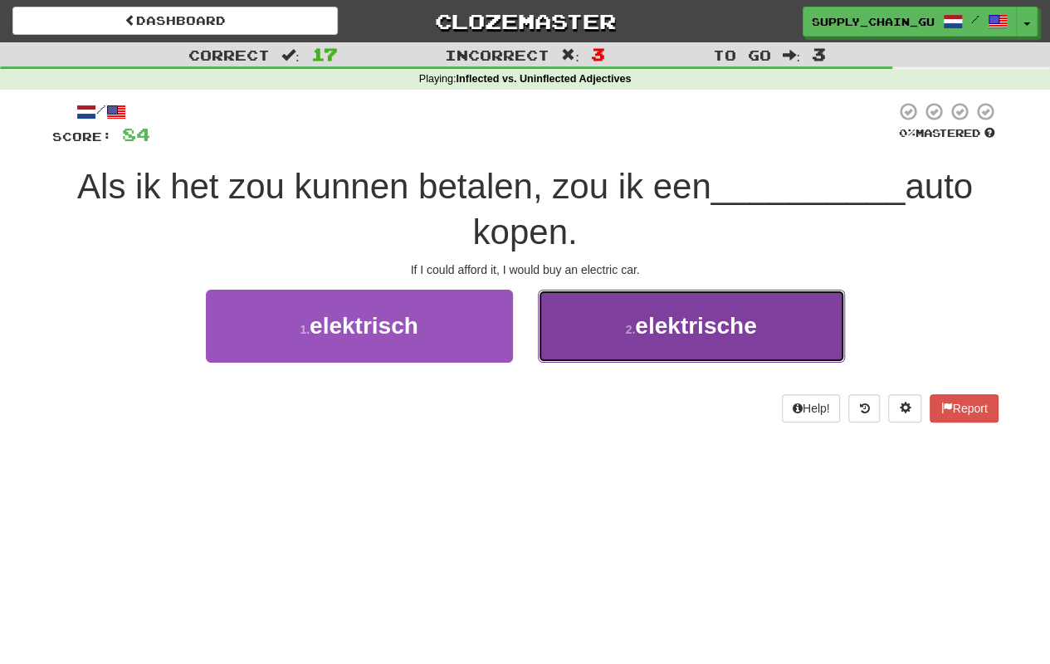
click at [573, 325] on button "2 . elektrische" at bounding box center [691, 326] width 307 height 72
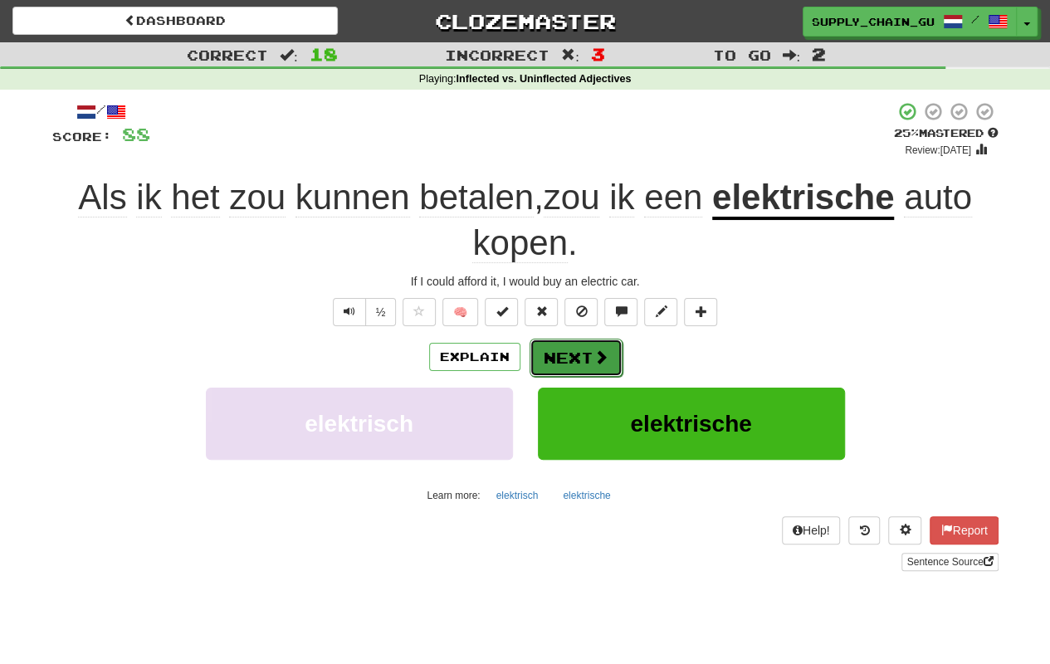
click at [575, 353] on button "Next" at bounding box center [576, 358] width 93 height 38
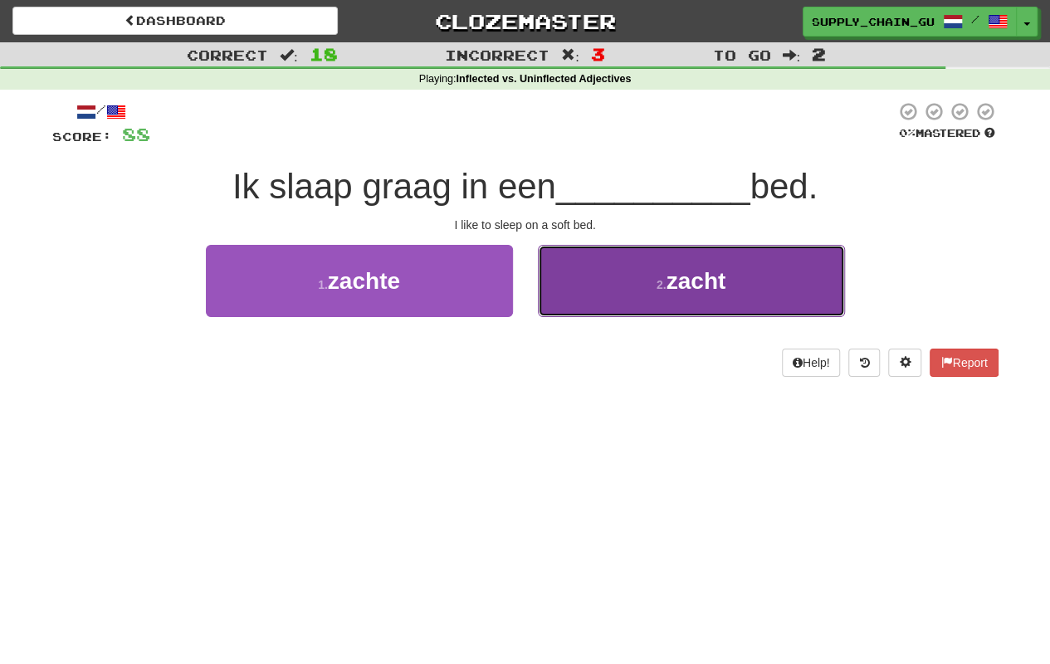
click at [652, 285] on button "2 . zacht" at bounding box center [691, 281] width 307 height 72
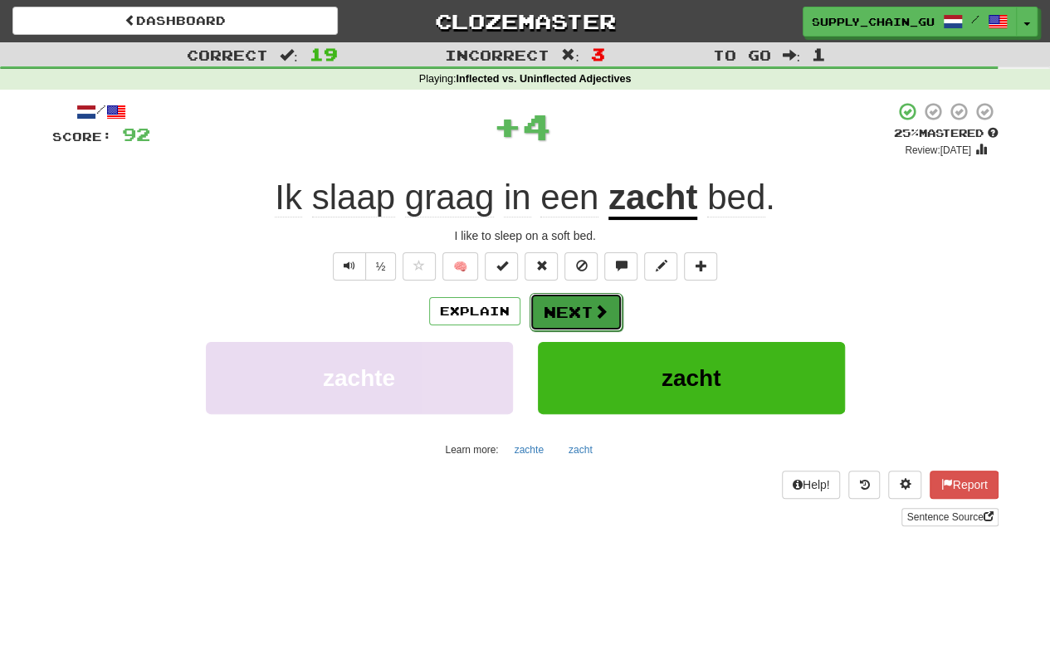
click at [589, 305] on button "Next" at bounding box center [576, 312] width 93 height 38
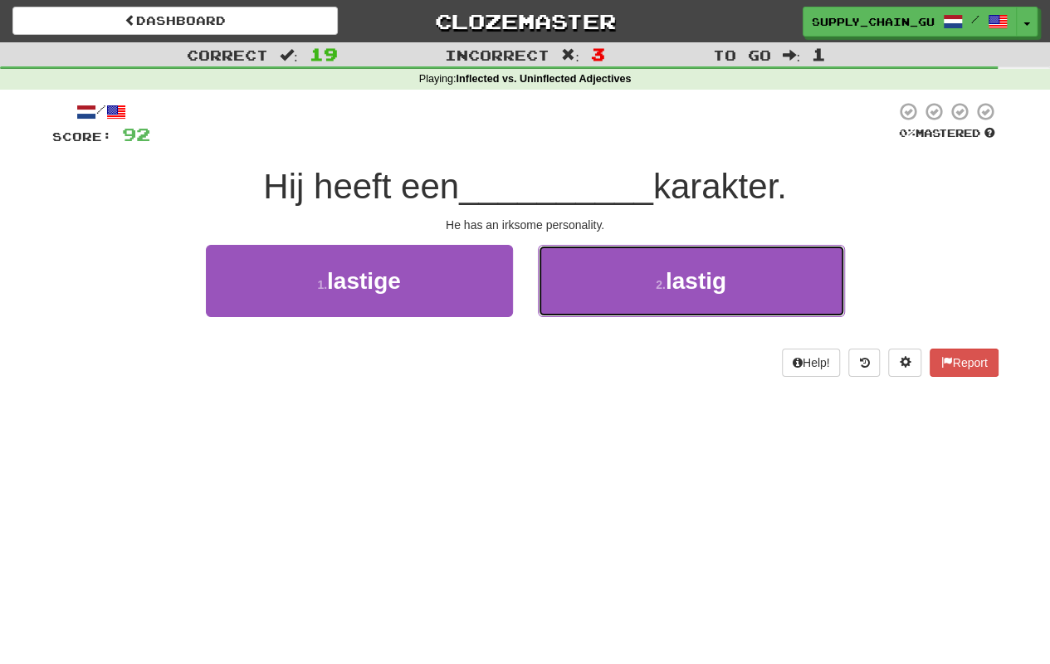
click at [589, 305] on button "2 . lastig" at bounding box center [691, 281] width 307 height 72
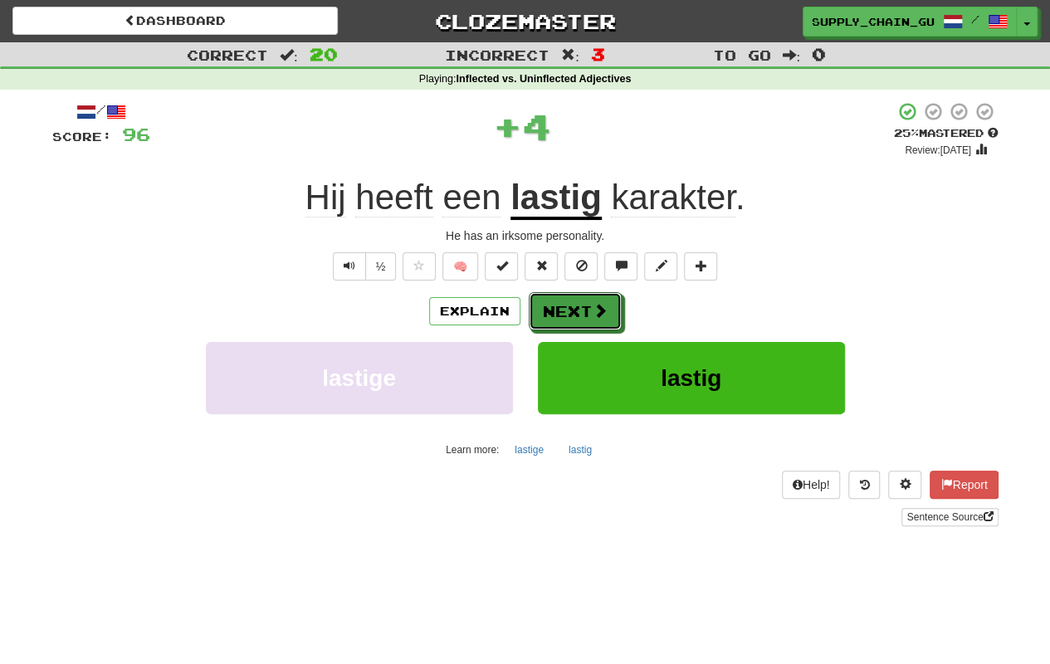
click at [589, 305] on button "Next" at bounding box center [575, 311] width 93 height 38
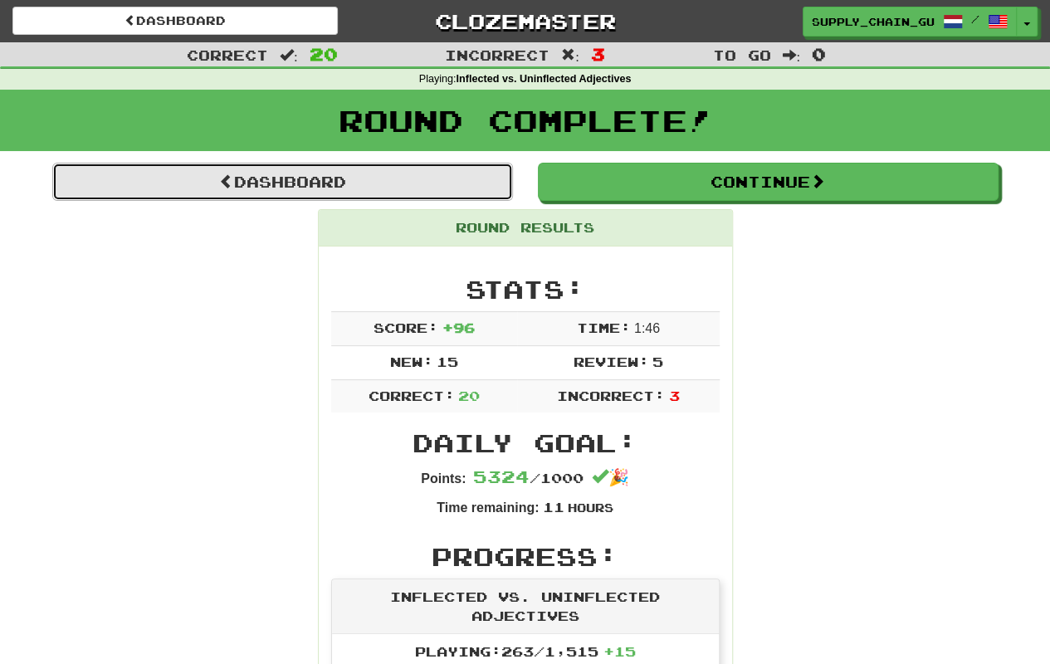
click at [357, 179] on link "Dashboard" at bounding box center [282, 182] width 461 height 38
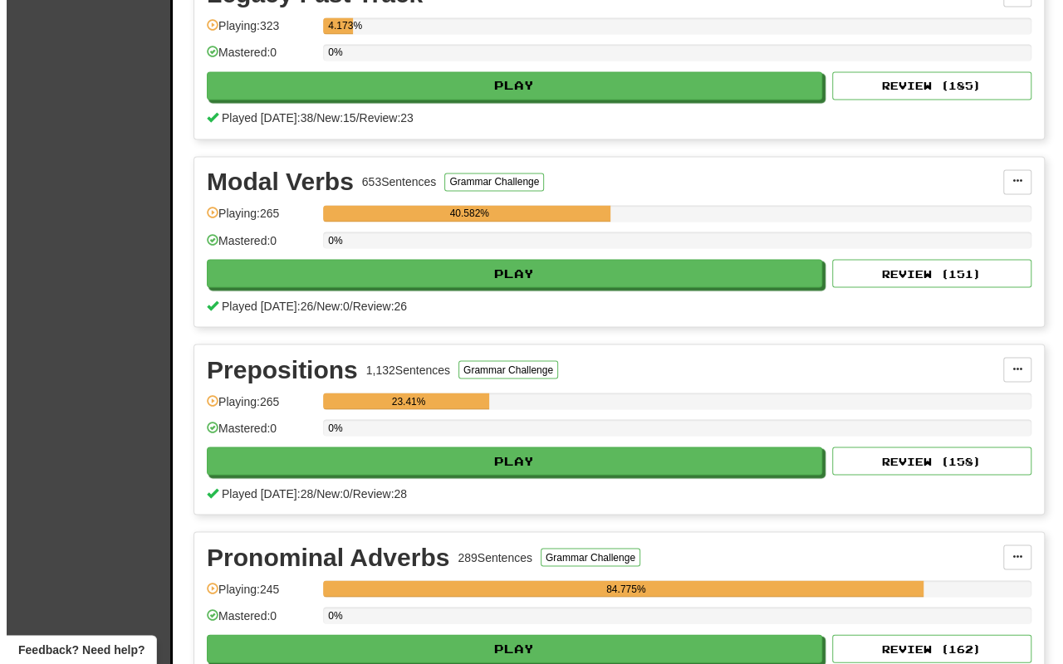
scroll to position [1328, 0]
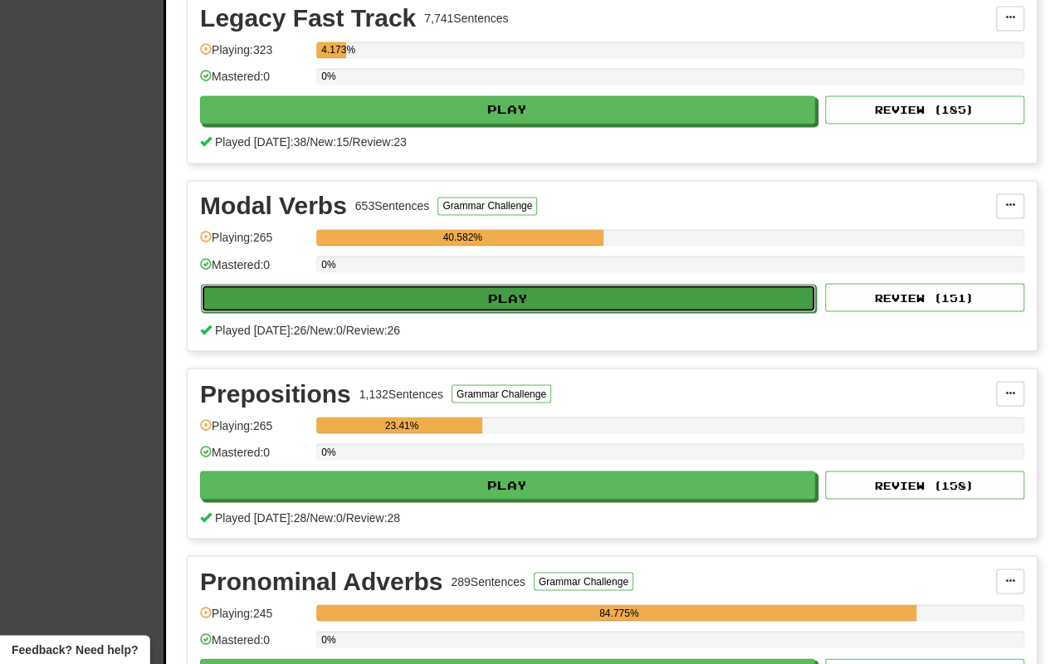
click at [600, 285] on button "Play" at bounding box center [508, 298] width 615 height 28
select select "**"
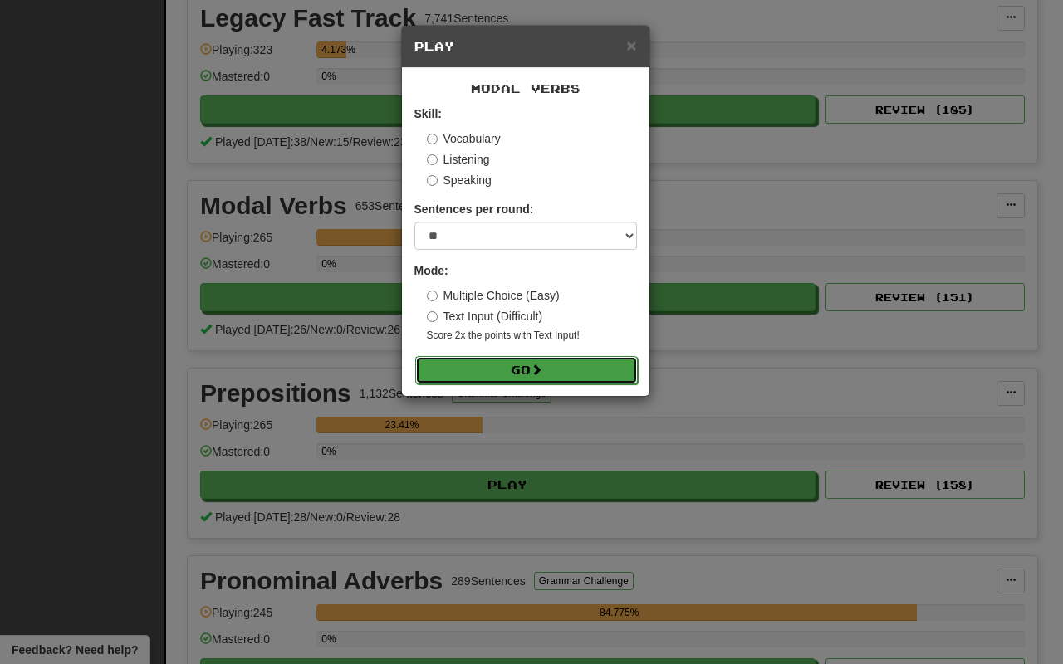
click at [564, 374] on button "Go" at bounding box center [526, 370] width 222 height 28
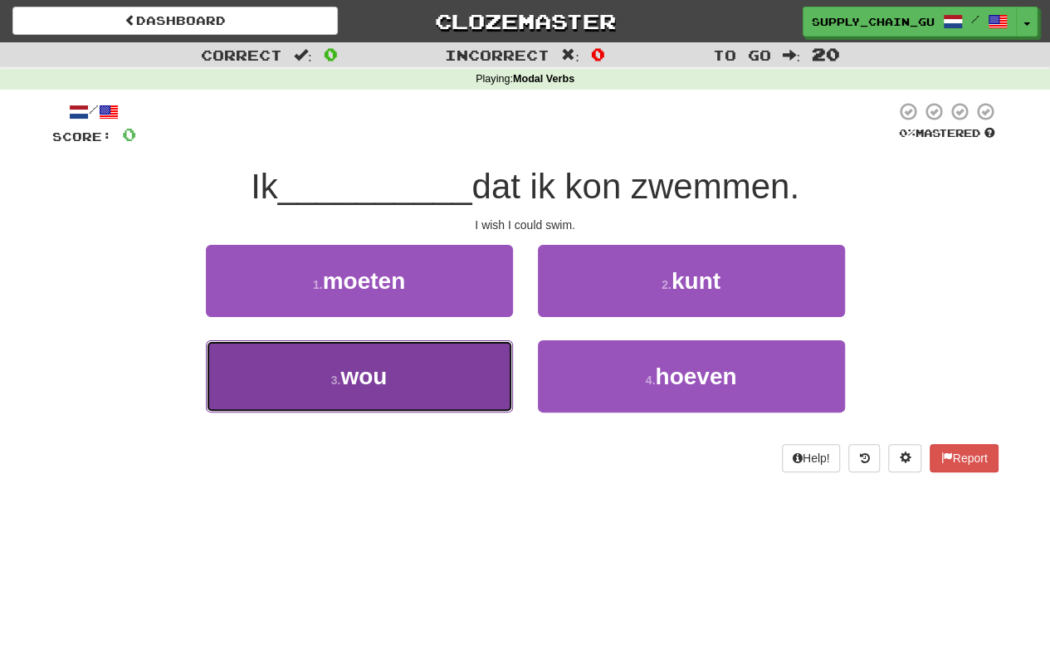
click at [395, 379] on button "3 . wou" at bounding box center [359, 376] width 307 height 72
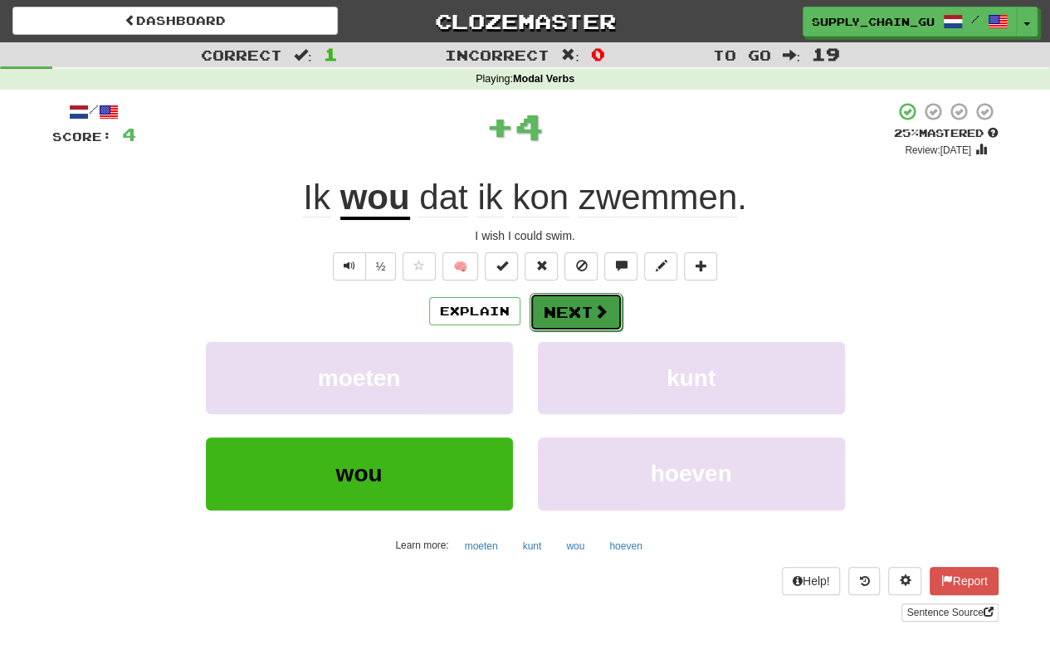
click at [566, 312] on button "Next" at bounding box center [576, 312] width 93 height 38
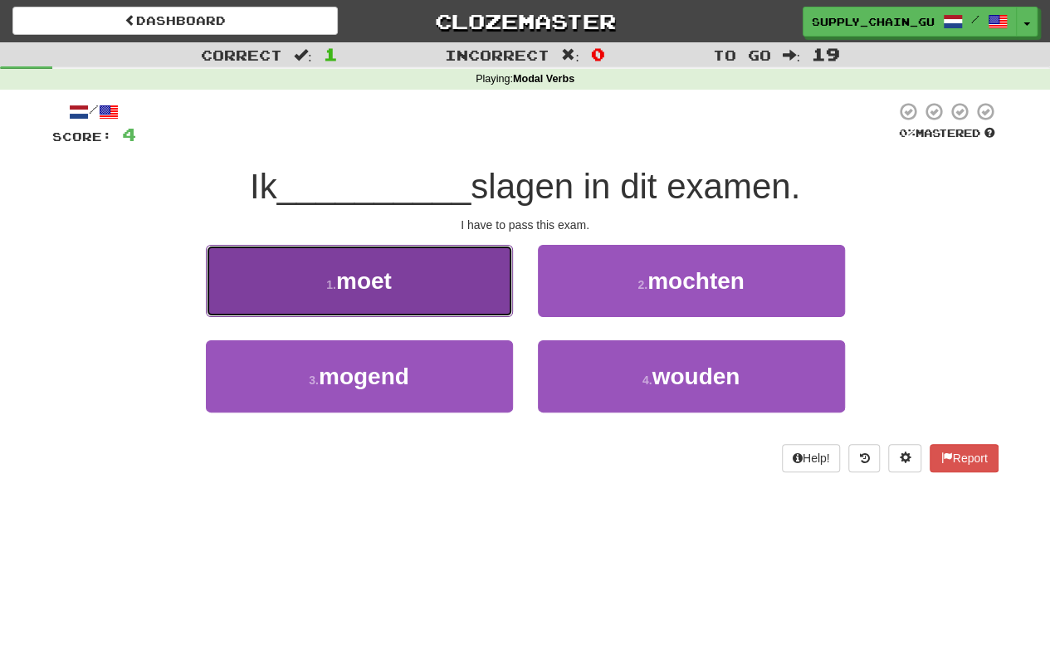
click at [488, 301] on button "1 . moet" at bounding box center [359, 281] width 307 height 72
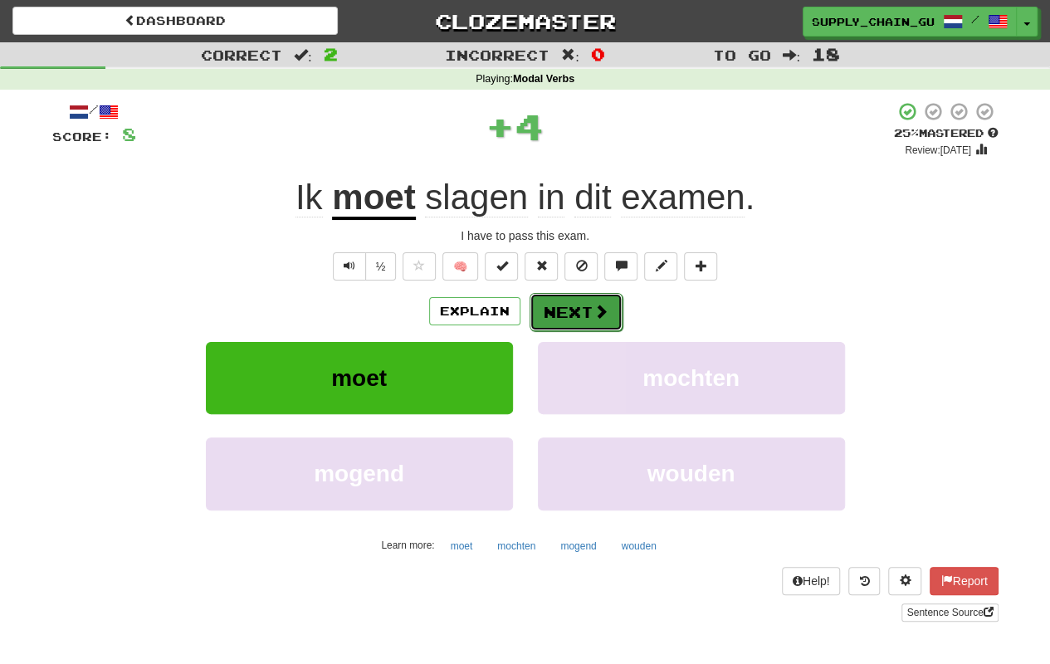
click at [584, 305] on button "Next" at bounding box center [576, 312] width 93 height 38
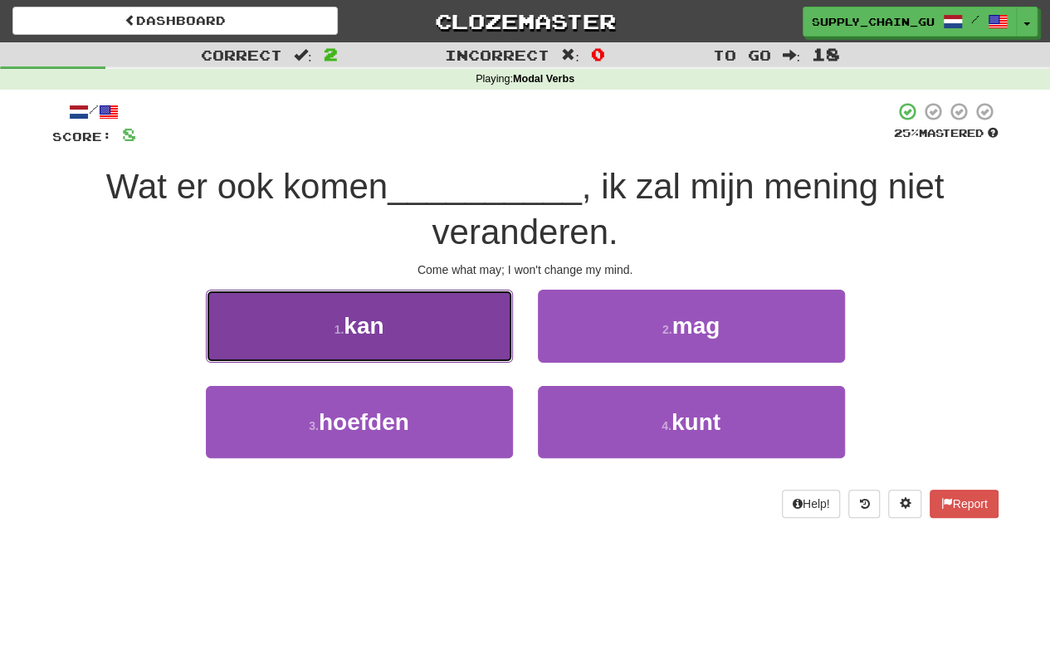
click at [369, 329] on span "kan" at bounding box center [364, 326] width 40 height 26
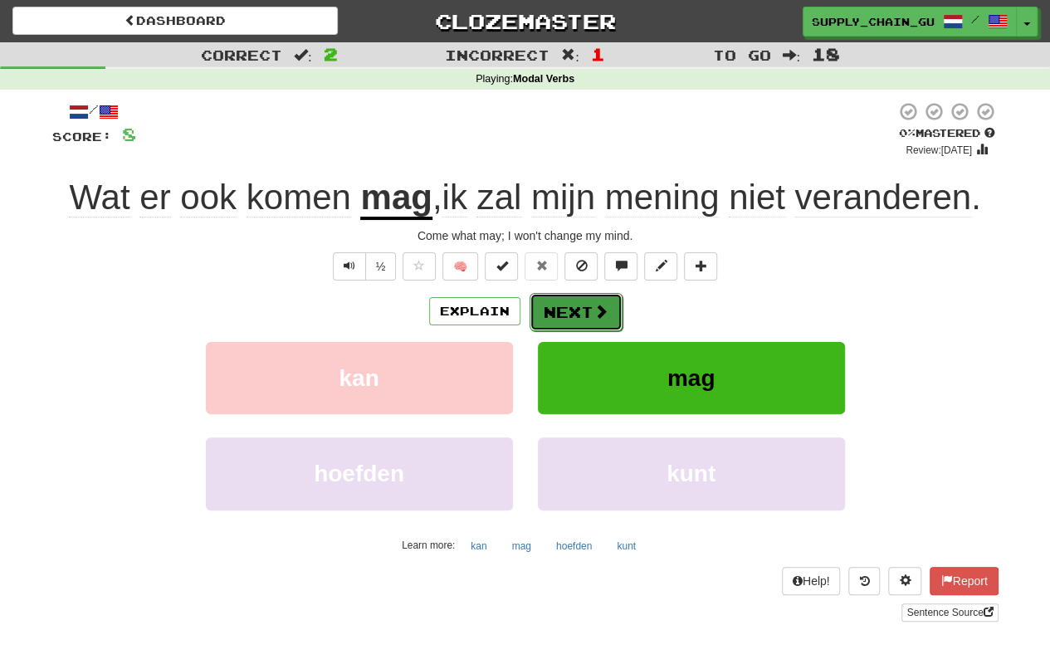
click at [574, 312] on button "Next" at bounding box center [576, 312] width 93 height 38
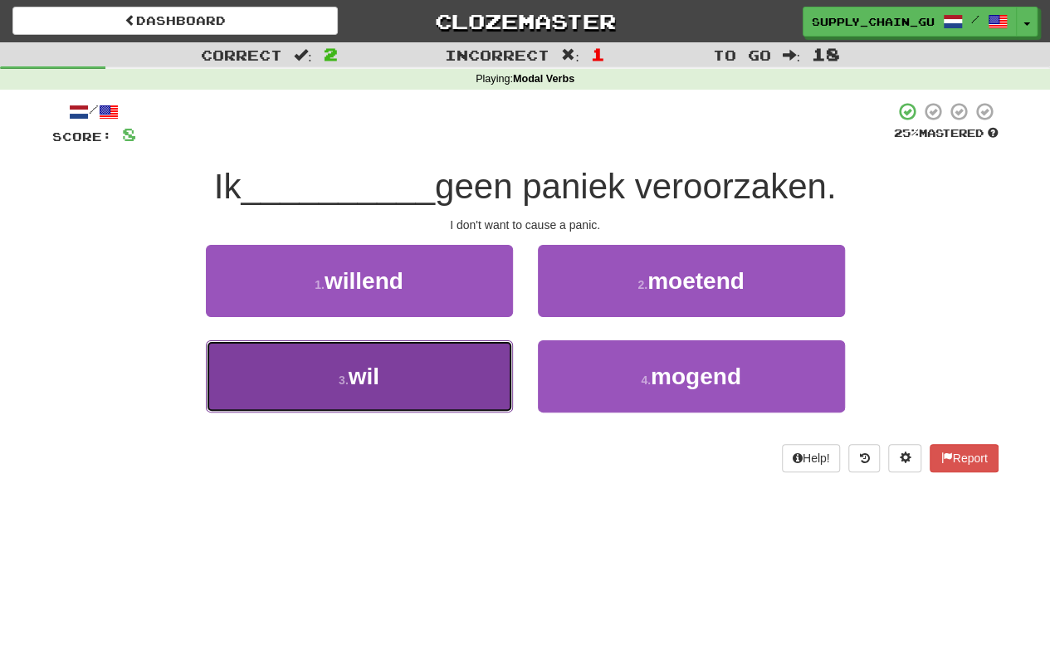
click at [480, 368] on button "3 . wil" at bounding box center [359, 376] width 307 height 72
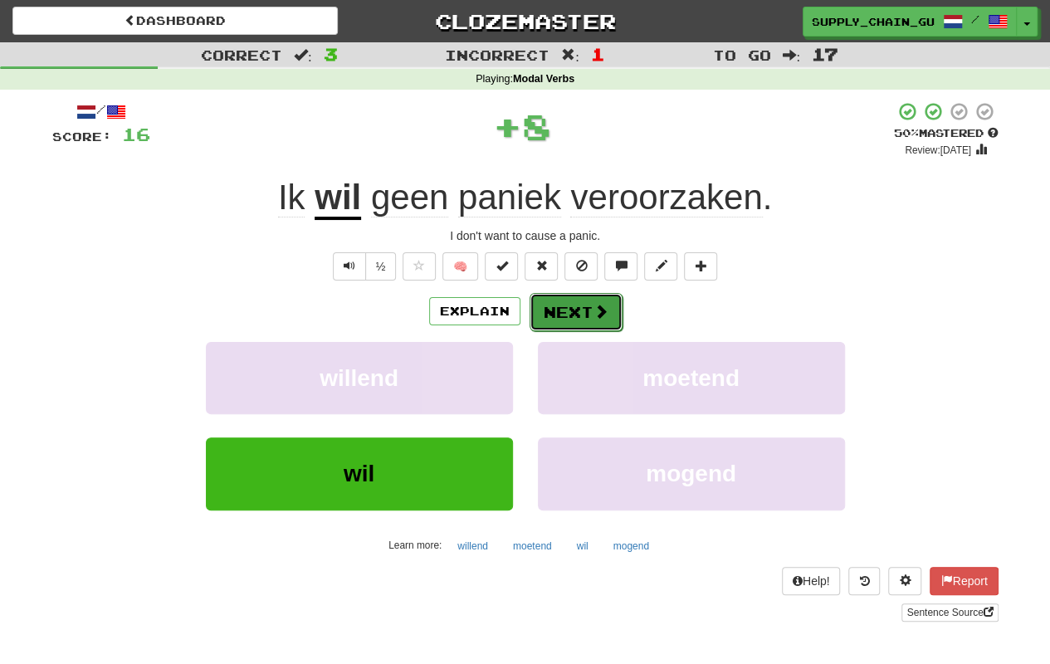
click at [576, 320] on button "Next" at bounding box center [576, 312] width 93 height 38
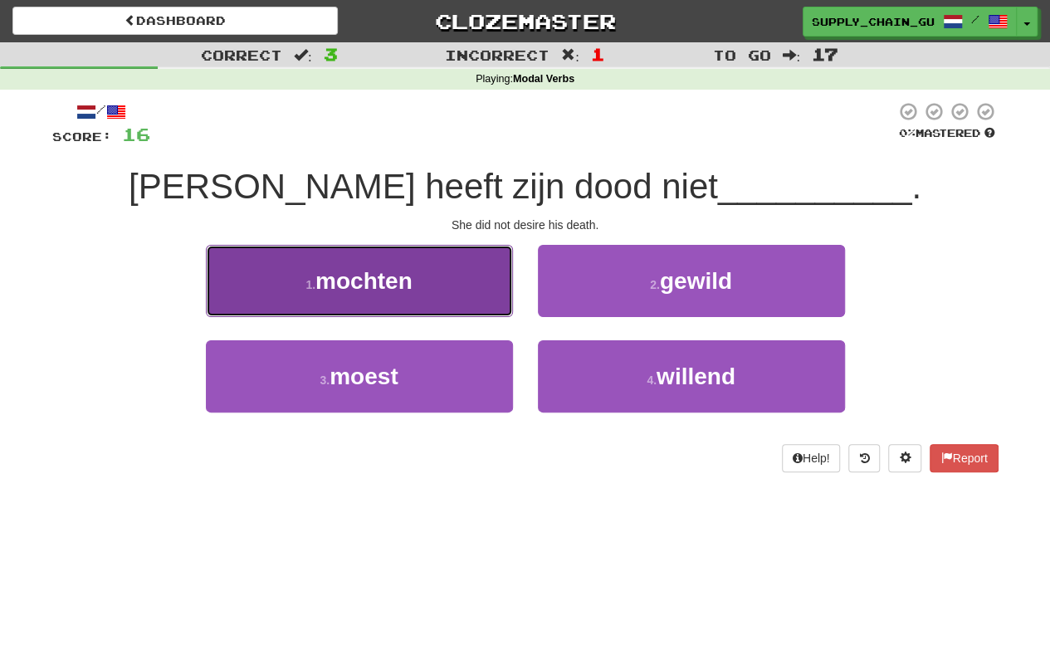
click at [462, 296] on button "1 . mochten" at bounding box center [359, 281] width 307 height 72
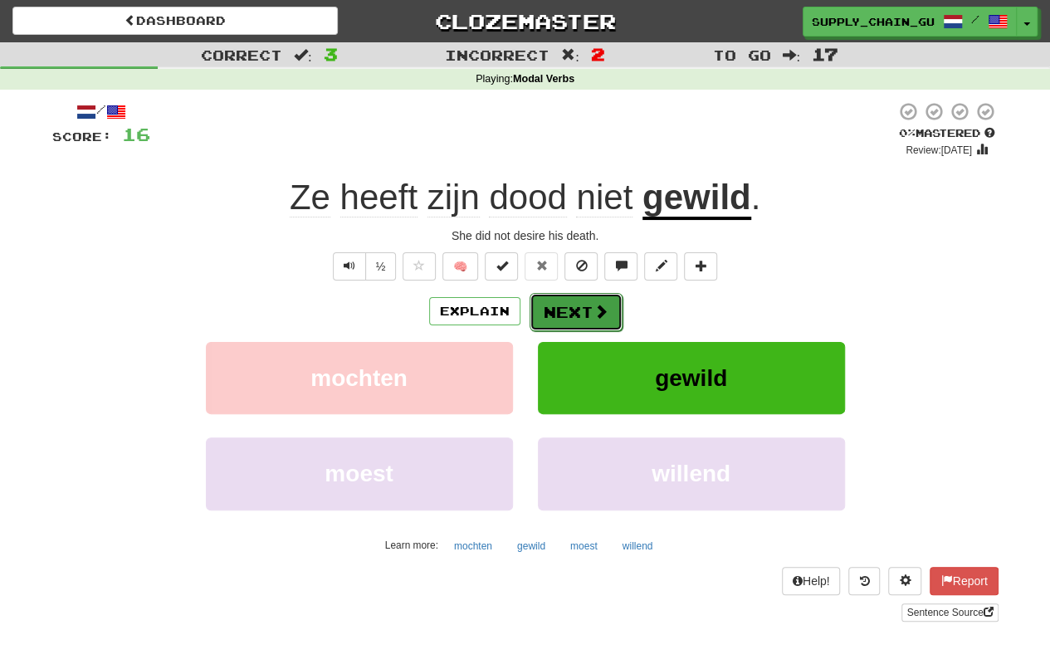
click at [596, 301] on button "Next" at bounding box center [576, 312] width 93 height 38
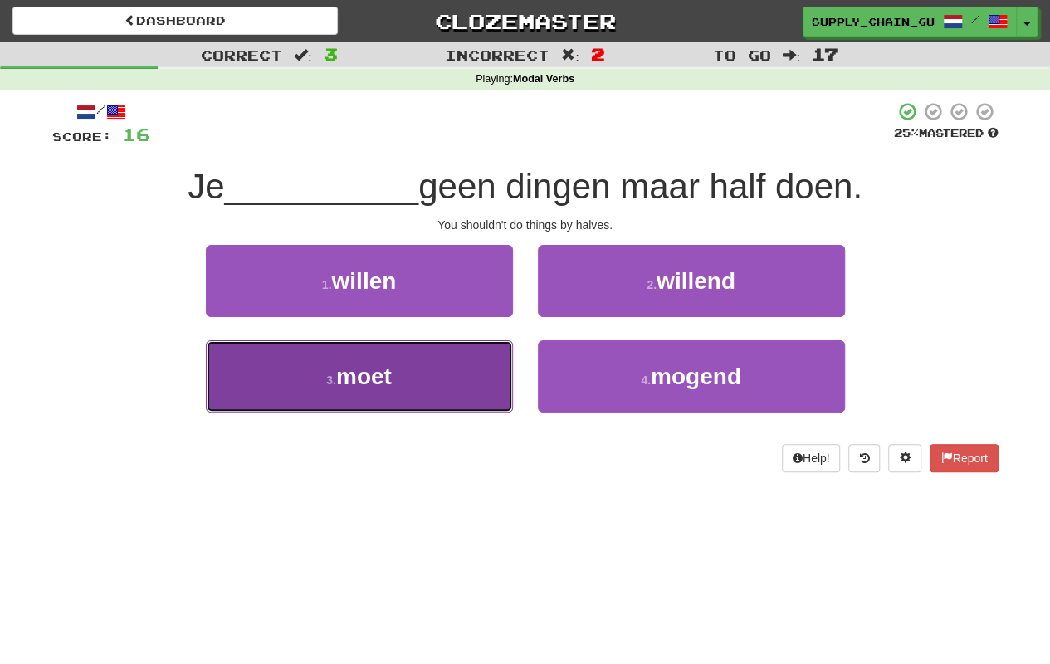
click at [402, 354] on button "3 . moet" at bounding box center [359, 376] width 307 height 72
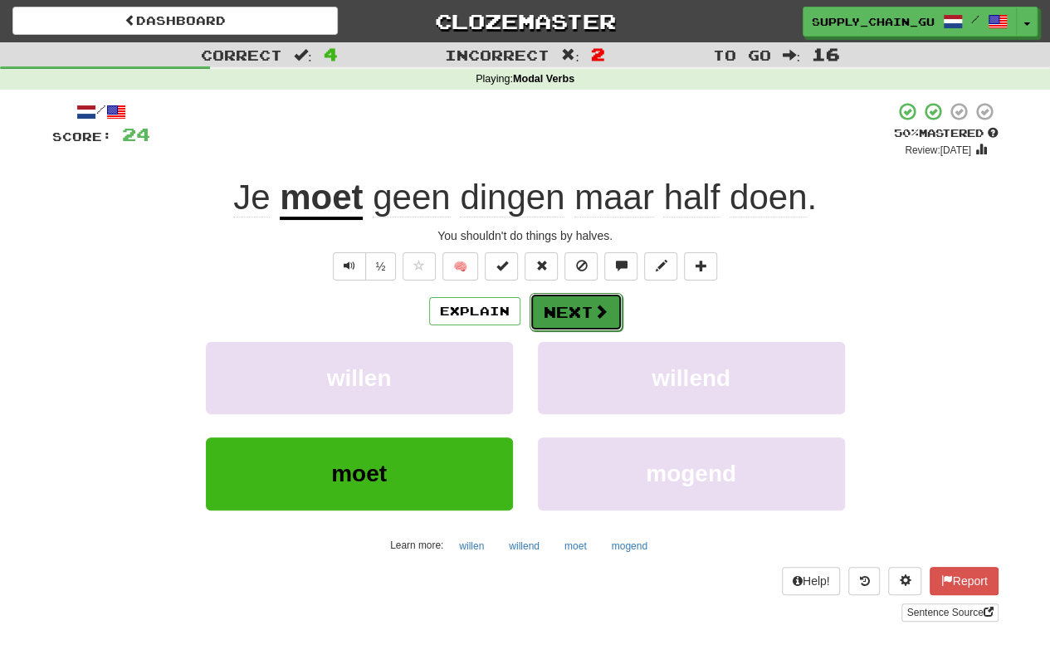
click at [569, 304] on button "Next" at bounding box center [576, 312] width 93 height 38
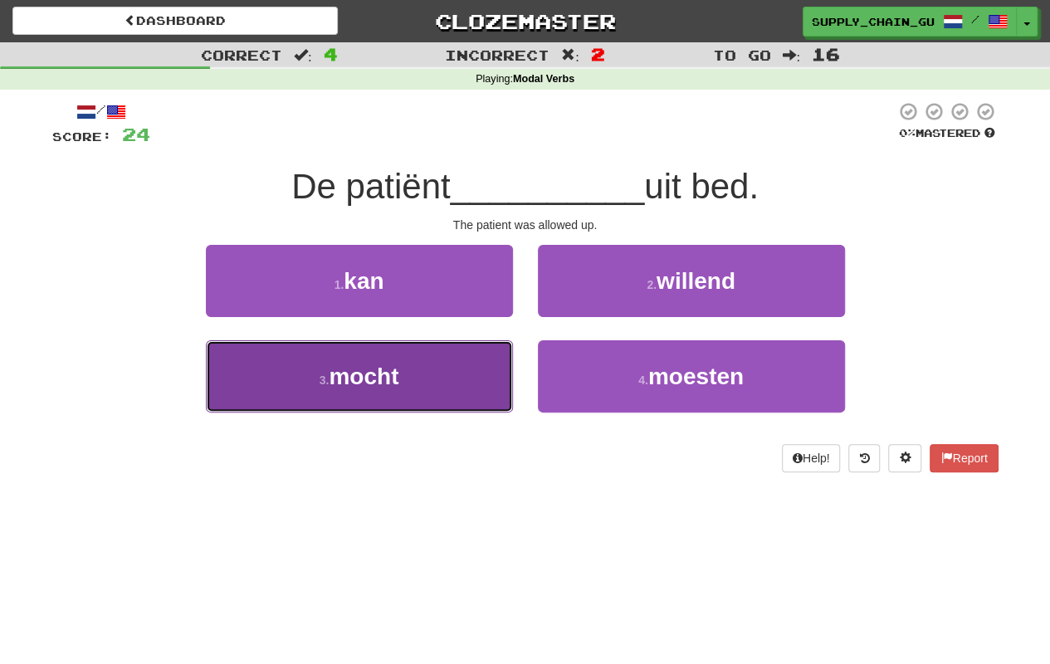
click at [377, 388] on span "mocht" at bounding box center [364, 377] width 70 height 26
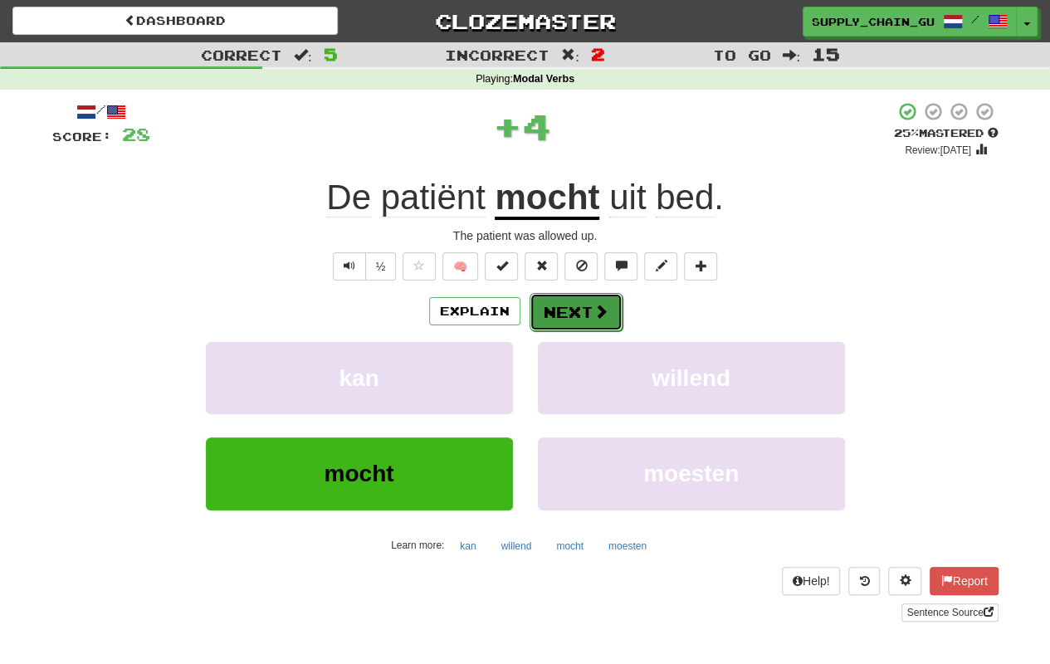
click at [582, 305] on button "Next" at bounding box center [576, 312] width 93 height 38
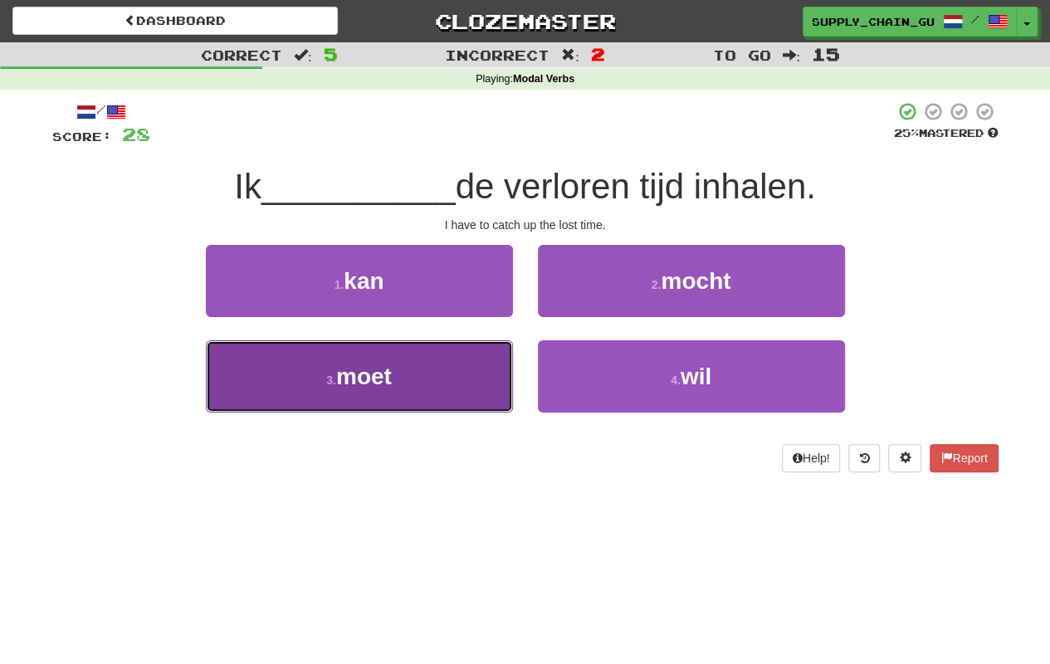
click at [470, 363] on button "3 . moet" at bounding box center [359, 376] width 307 height 72
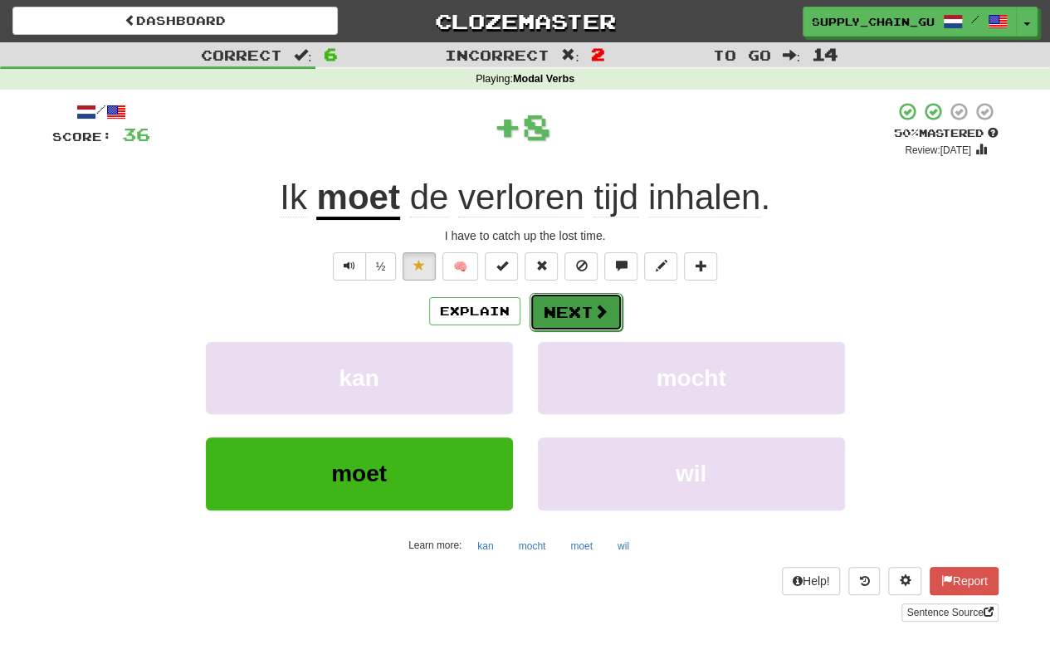
click at [563, 317] on button "Next" at bounding box center [576, 312] width 93 height 38
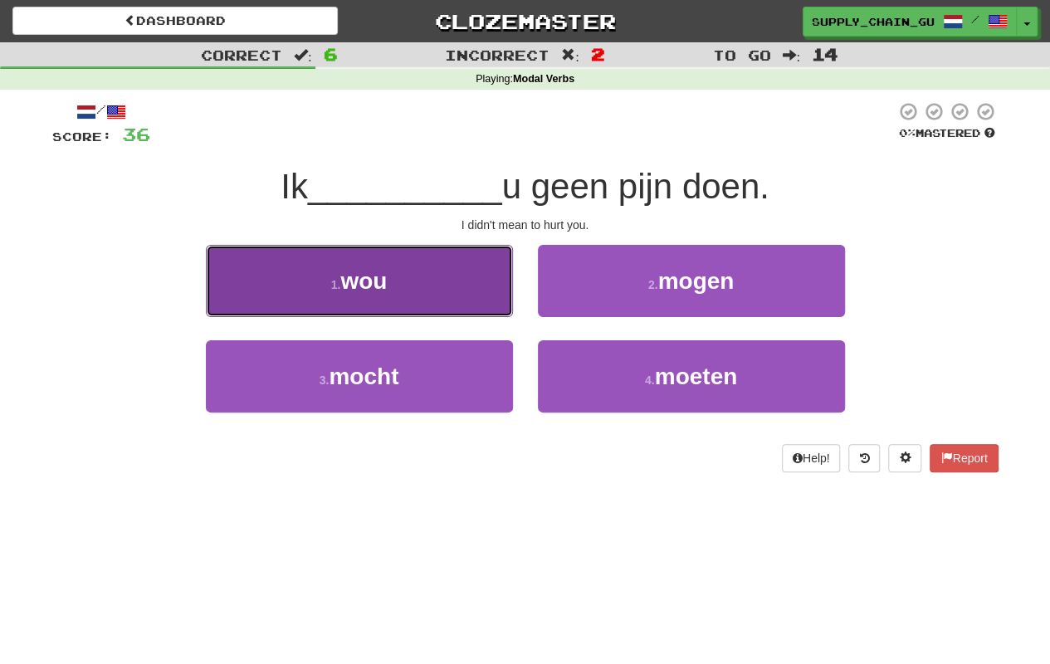
click at [400, 301] on button "1 . wou" at bounding box center [359, 281] width 307 height 72
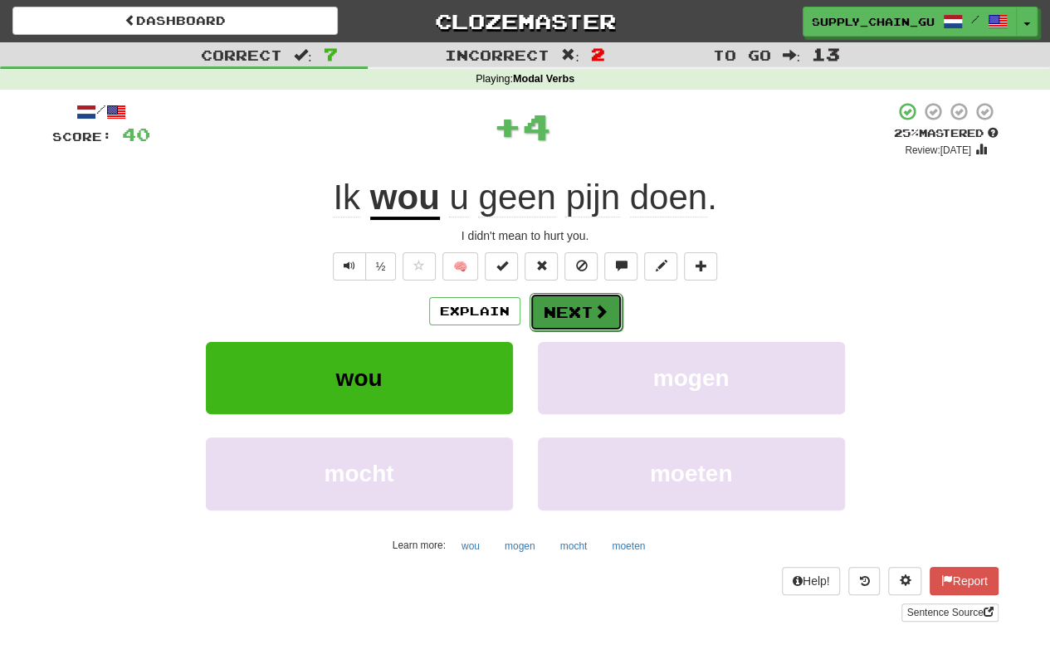
click at [587, 305] on button "Next" at bounding box center [576, 312] width 93 height 38
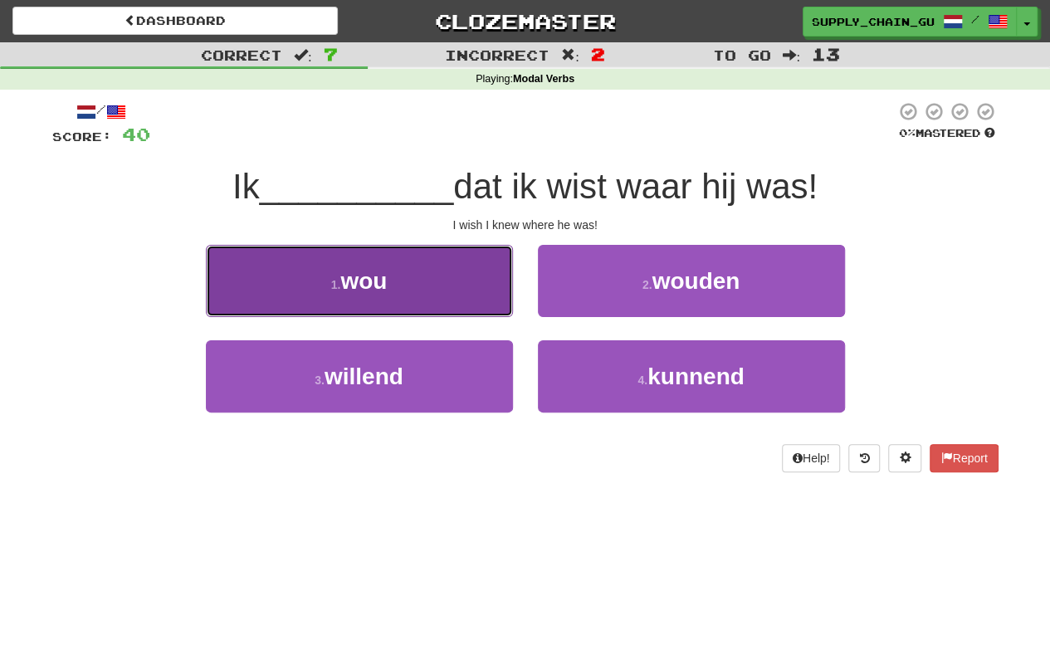
click at [438, 262] on button "1 . wou" at bounding box center [359, 281] width 307 height 72
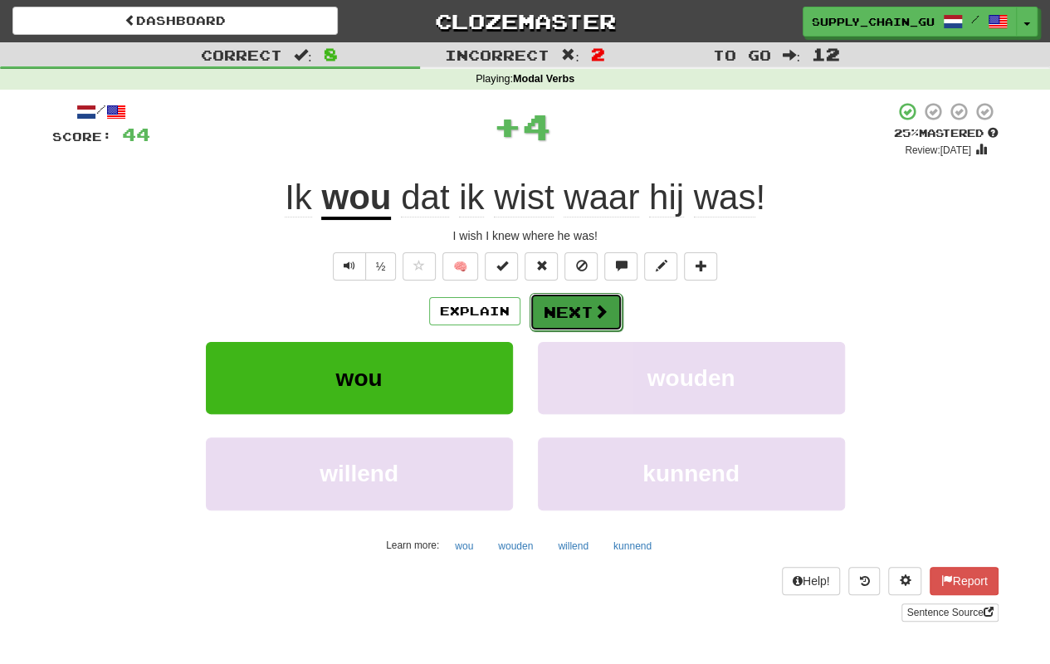
click at [579, 304] on button "Next" at bounding box center [576, 312] width 93 height 38
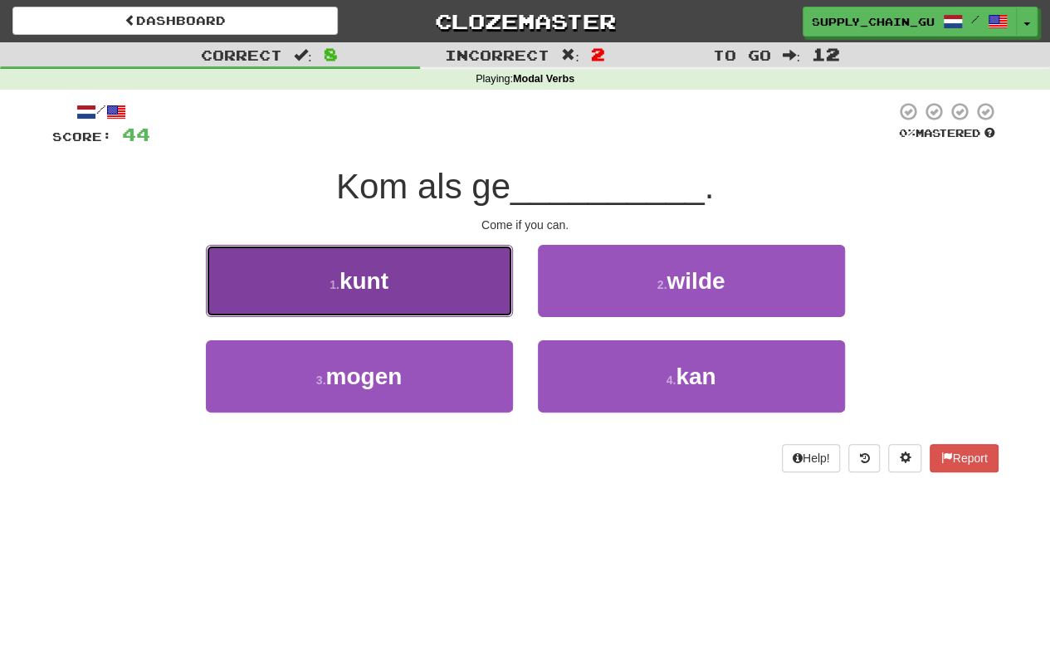
click at [452, 269] on button "1 . kunt" at bounding box center [359, 281] width 307 height 72
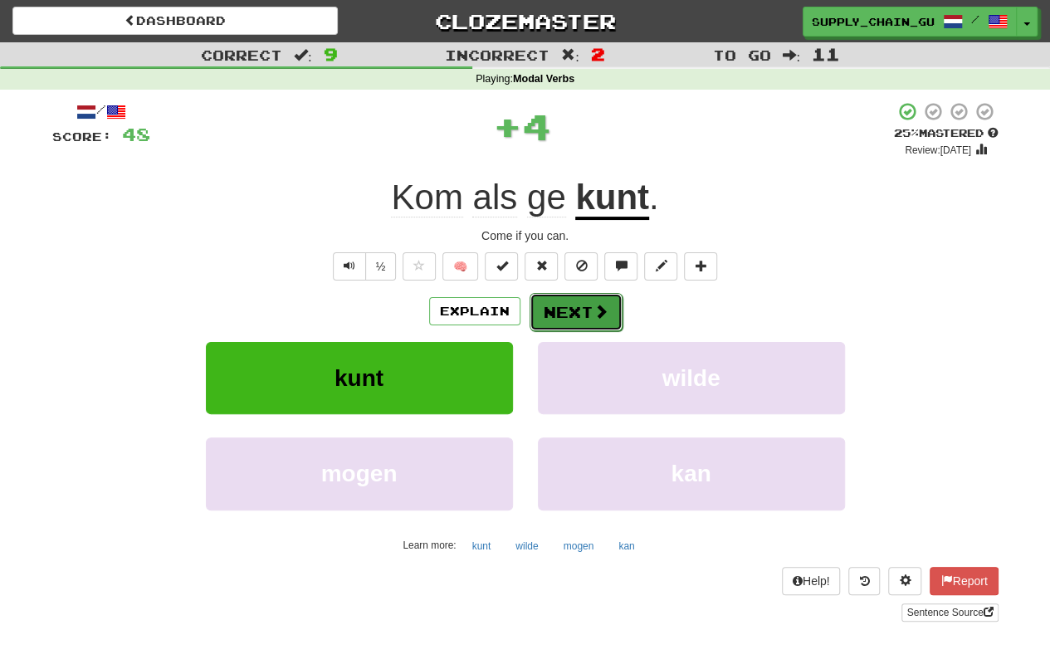
click at [564, 309] on button "Next" at bounding box center [576, 312] width 93 height 38
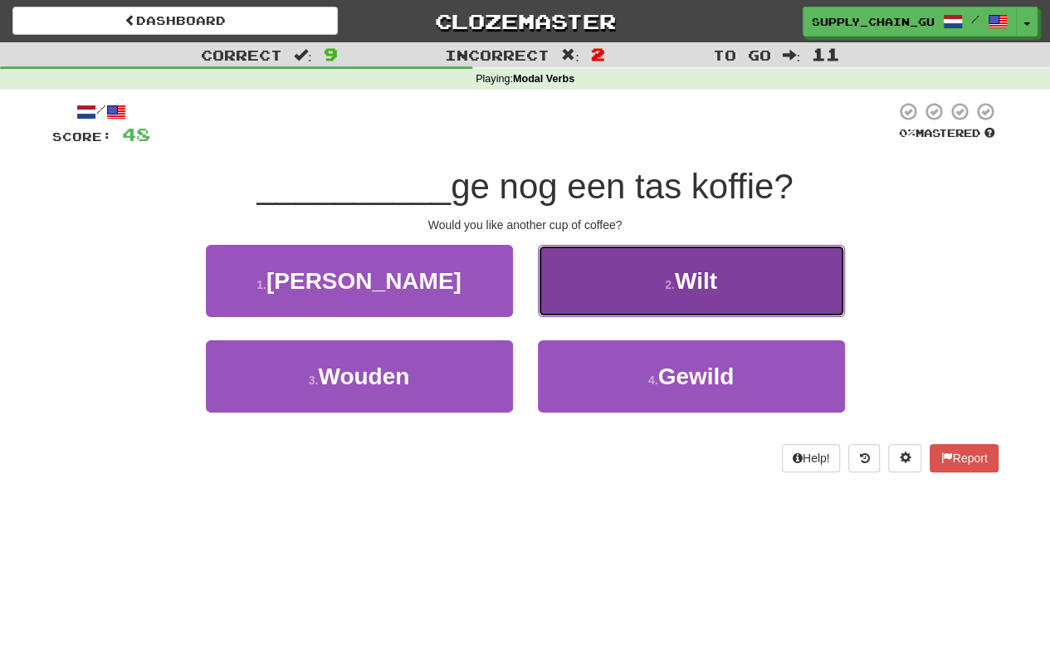
click at [653, 284] on button "2 . Wilt" at bounding box center [691, 281] width 307 height 72
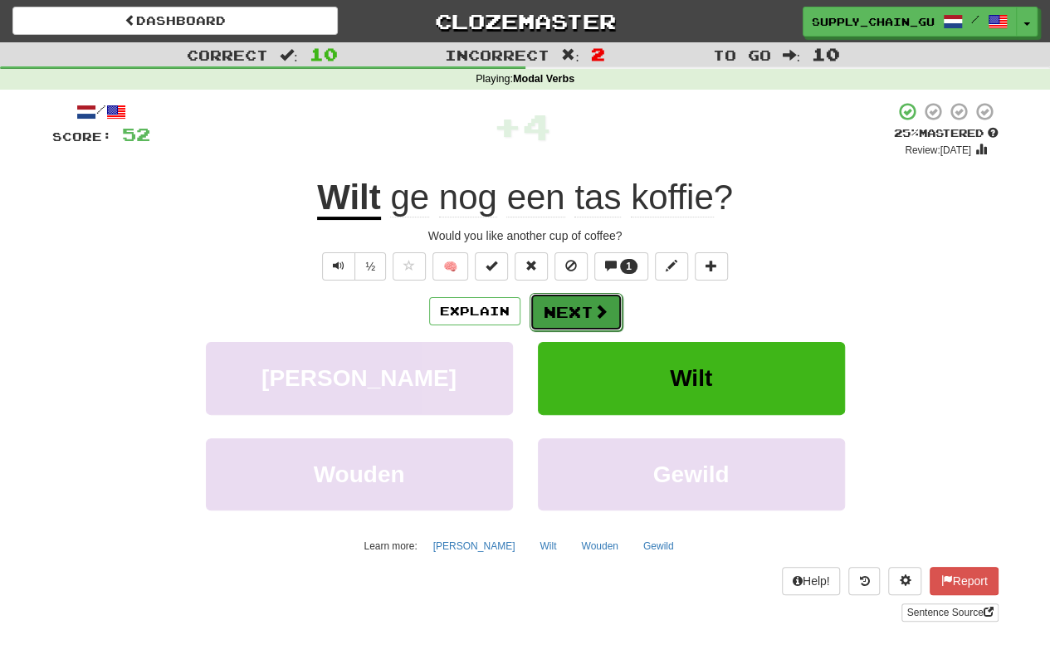
click at [598, 299] on button "Next" at bounding box center [576, 312] width 93 height 38
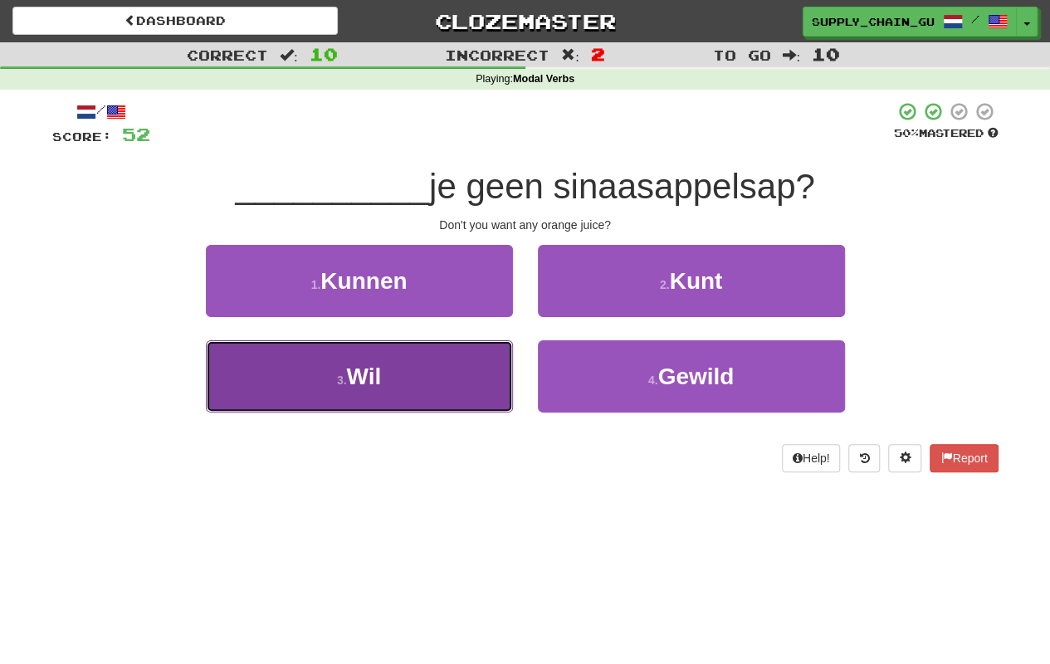
click at [457, 367] on button "3 . Wil" at bounding box center [359, 376] width 307 height 72
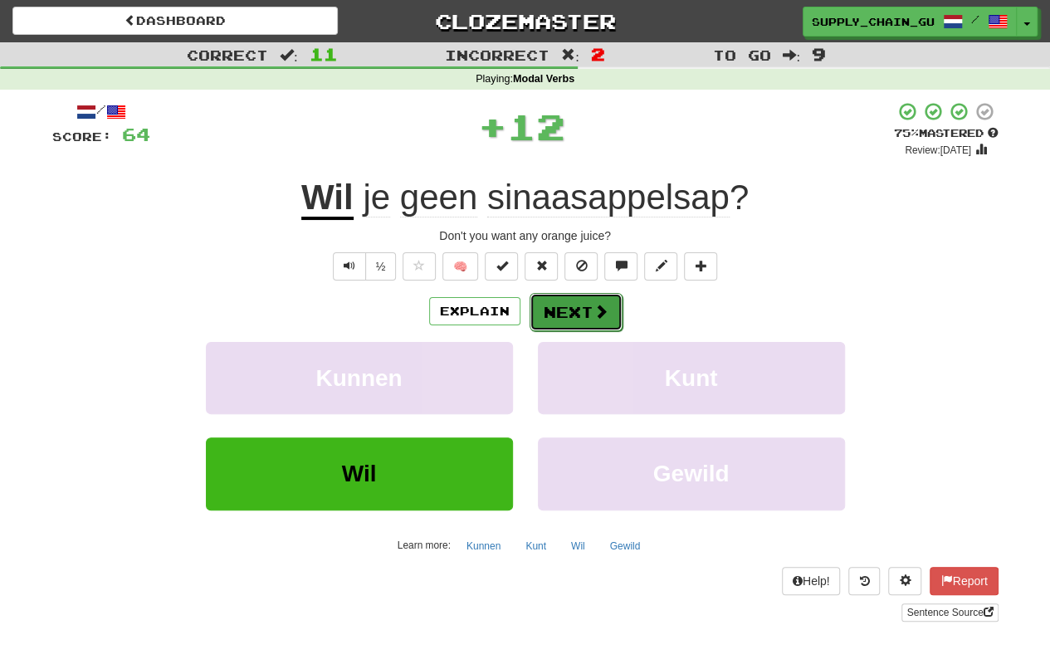
click at [565, 315] on button "Next" at bounding box center [576, 312] width 93 height 38
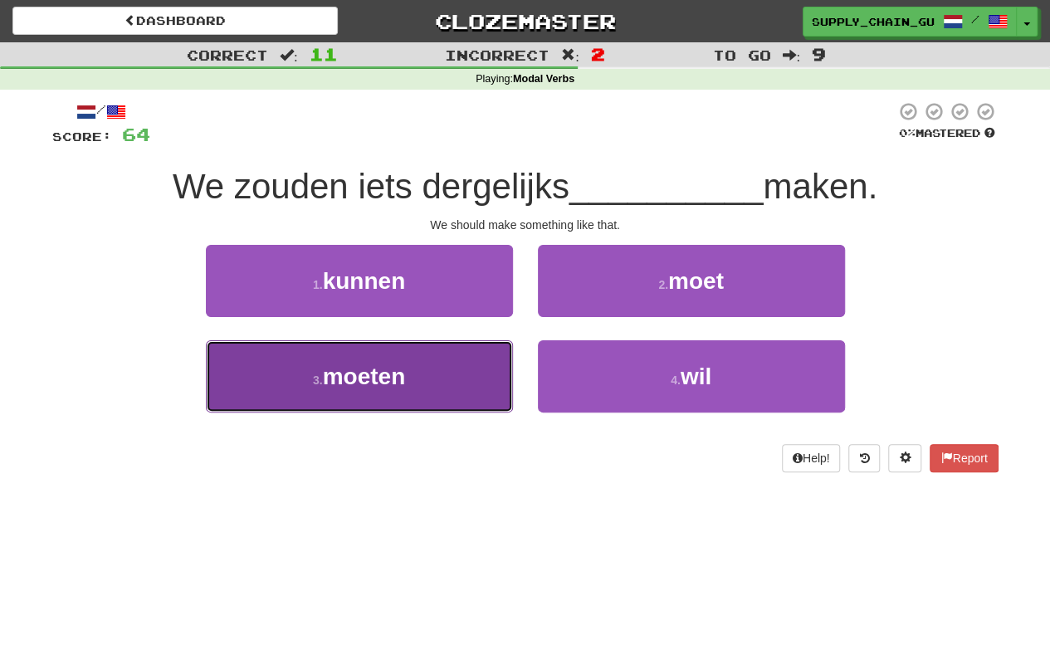
click at [450, 374] on button "3 . moeten" at bounding box center [359, 376] width 307 height 72
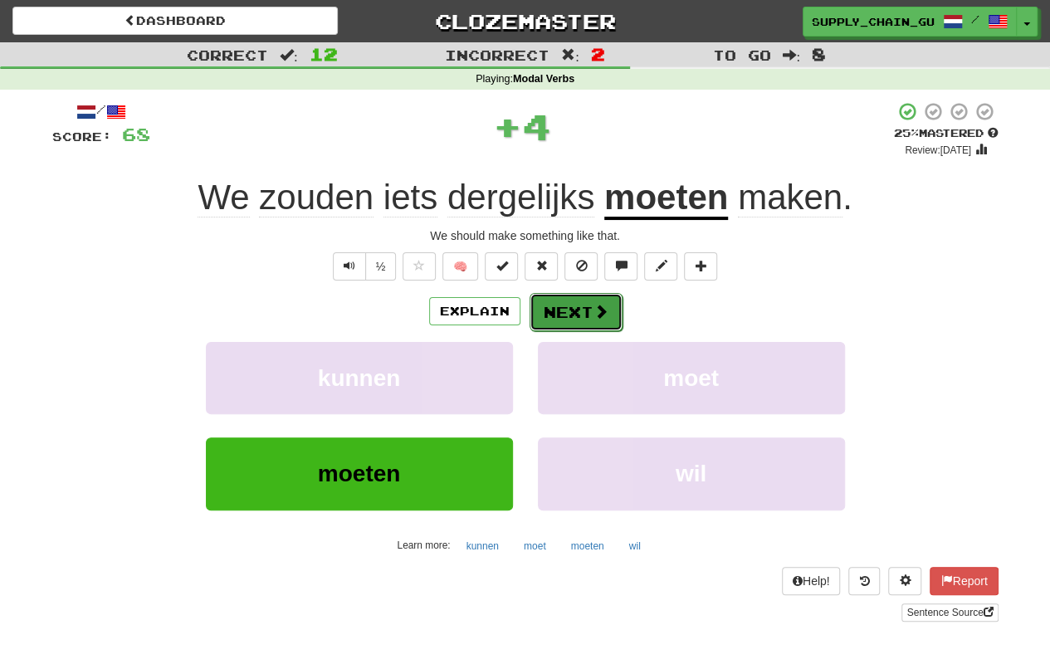
click at [594, 313] on span at bounding box center [601, 311] width 15 height 15
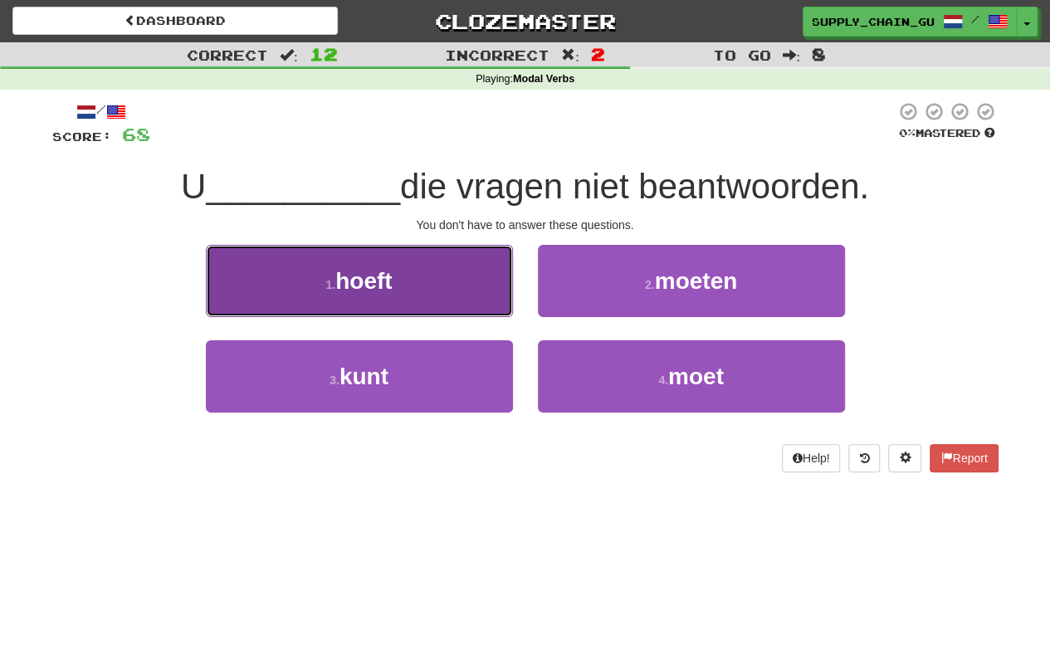
click at [387, 295] on button "1 . hoeft" at bounding box center [359, 281] width 307 height 72
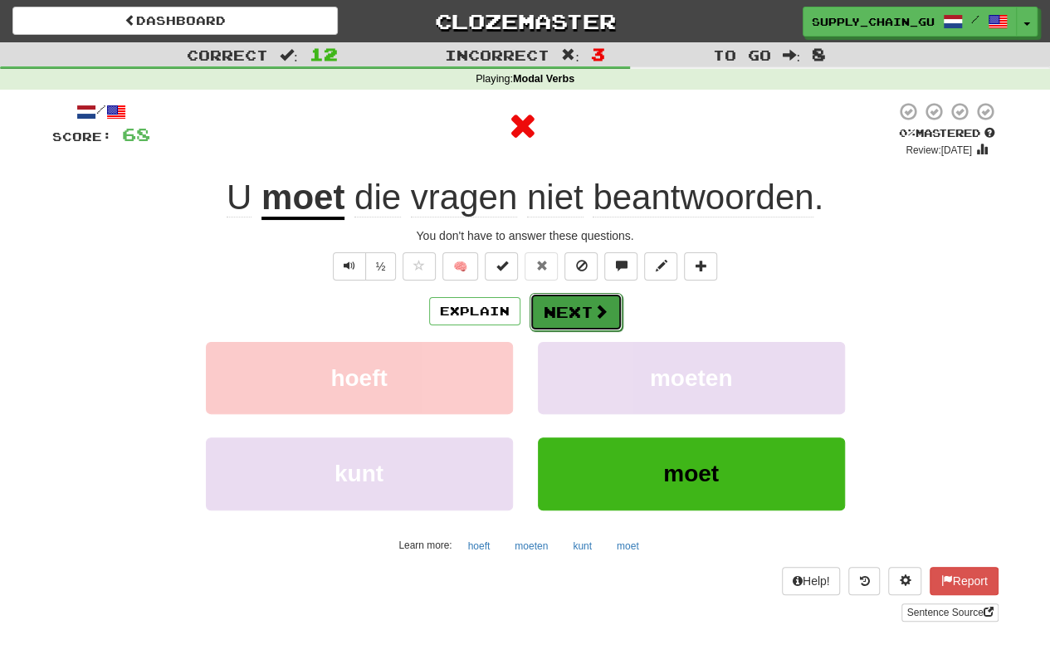
click at [586, 304] on button "Next" at bounding box center [576, 312] width 93 height 38
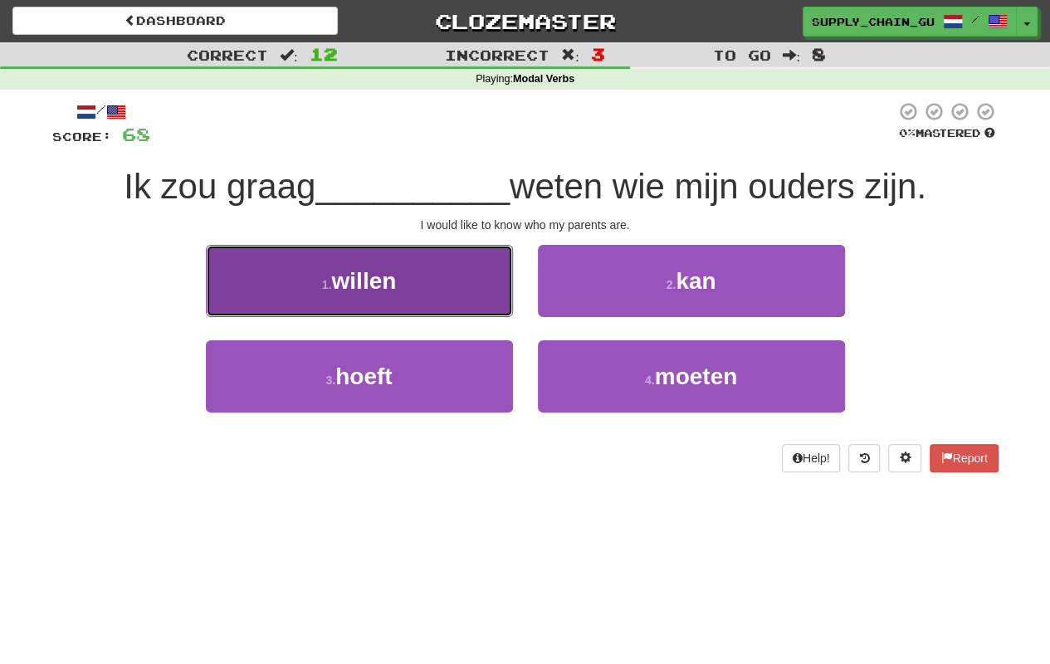
click at [449, 281] on button "1 . willen" at bounding box center [359, 281] width 307 height 72
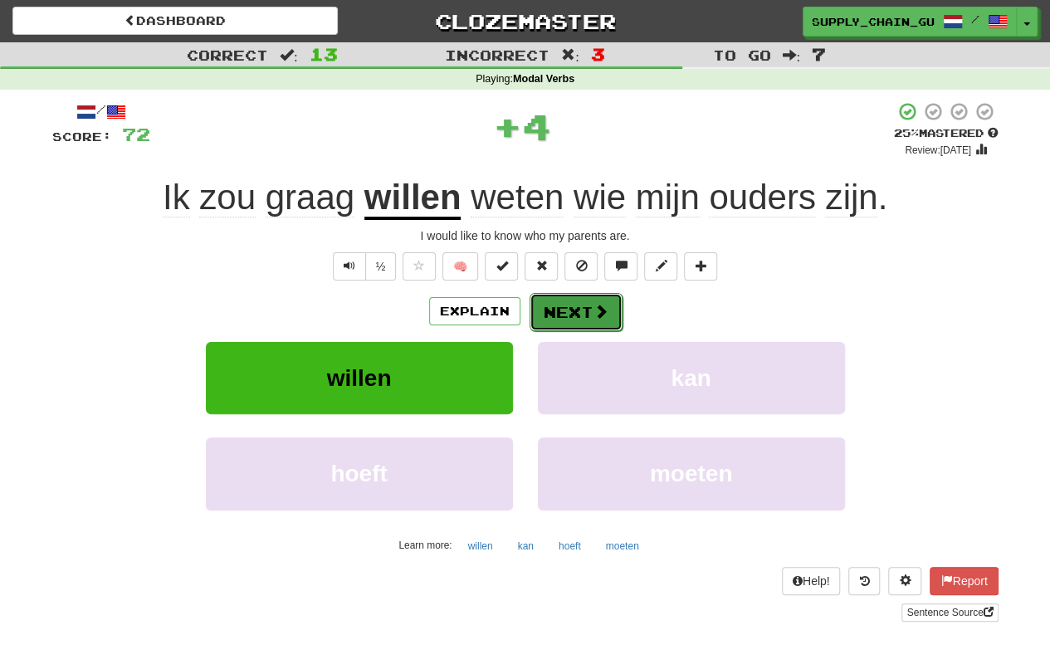
click at [582, 305] on button "Next" at bounding box center [576, 312] width 93 height 38
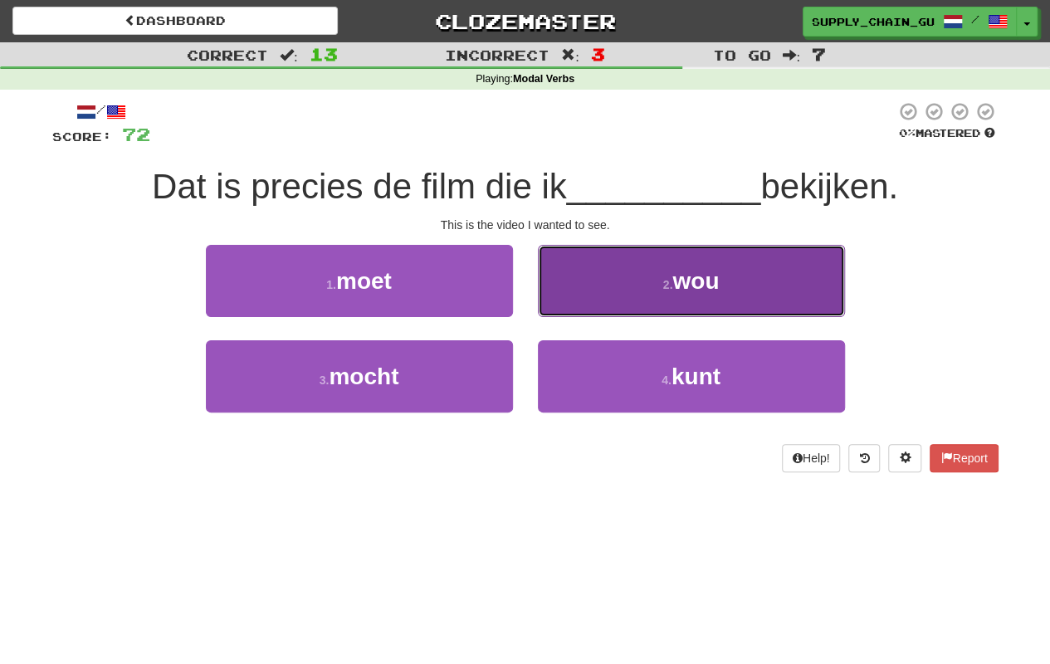
click at [618, 291] on button "2 . wou" at bounding box center [691, 281] width 307 height 72
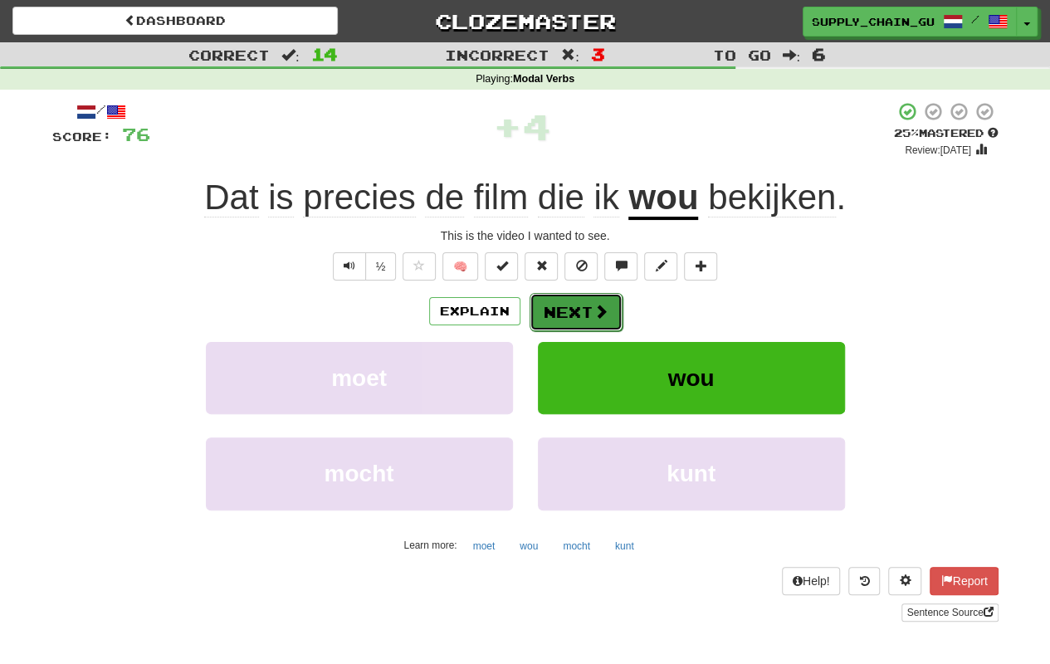
click at [555, 307] on button "Next" at bounding box center [576, 312] width 93 height 38
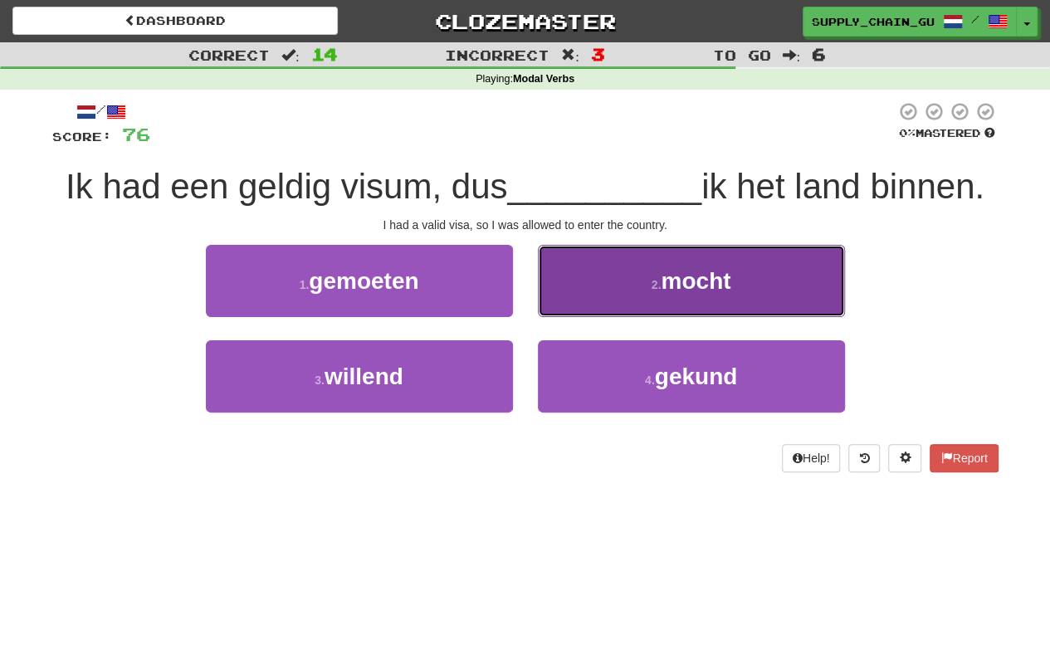
click at [775, 257] on button "2 . mocht" at bounding box center [691, 281] width 307 height 72
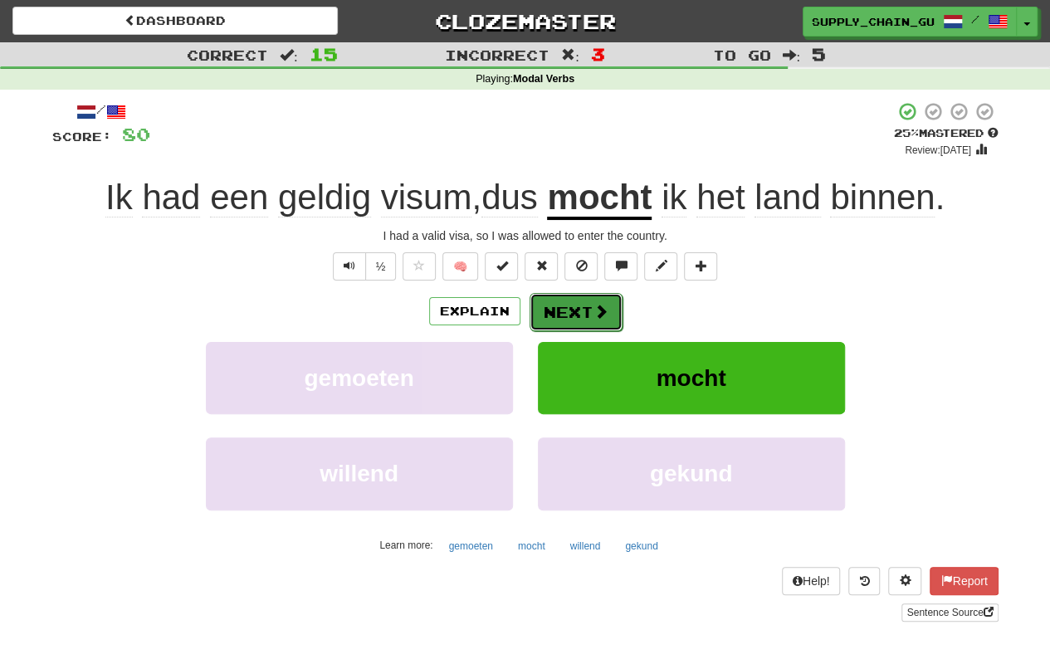
click at [592, 322] on button "Next" at bounding box center [576, 312] width 93 height 38
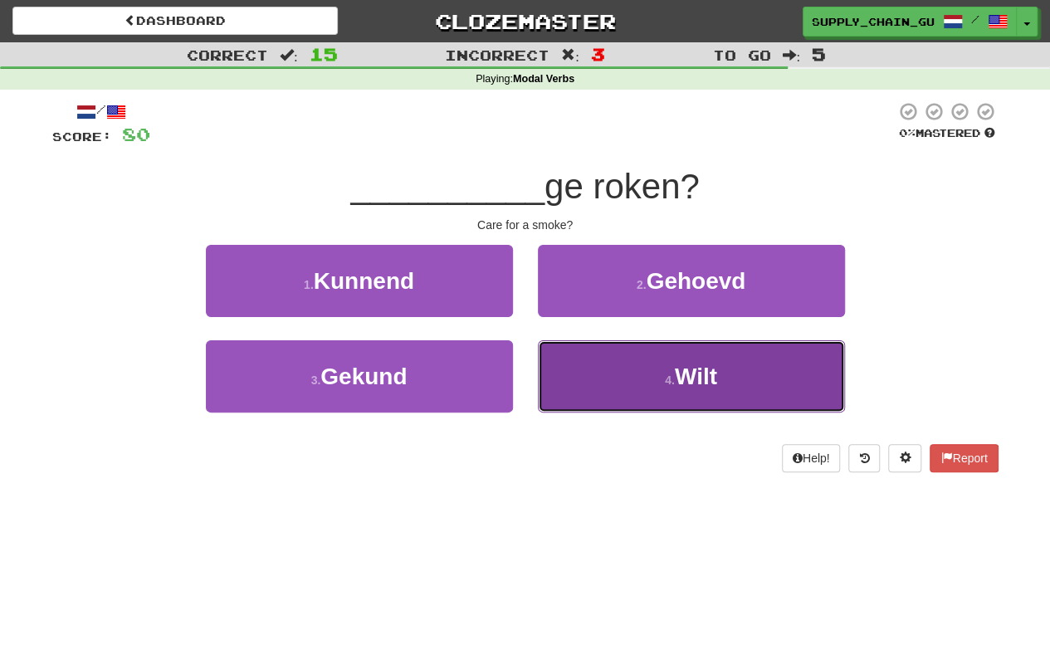
click at [583, 376] on button "4 . Wilt" at bounding box center [691, 376] width 307 height 72
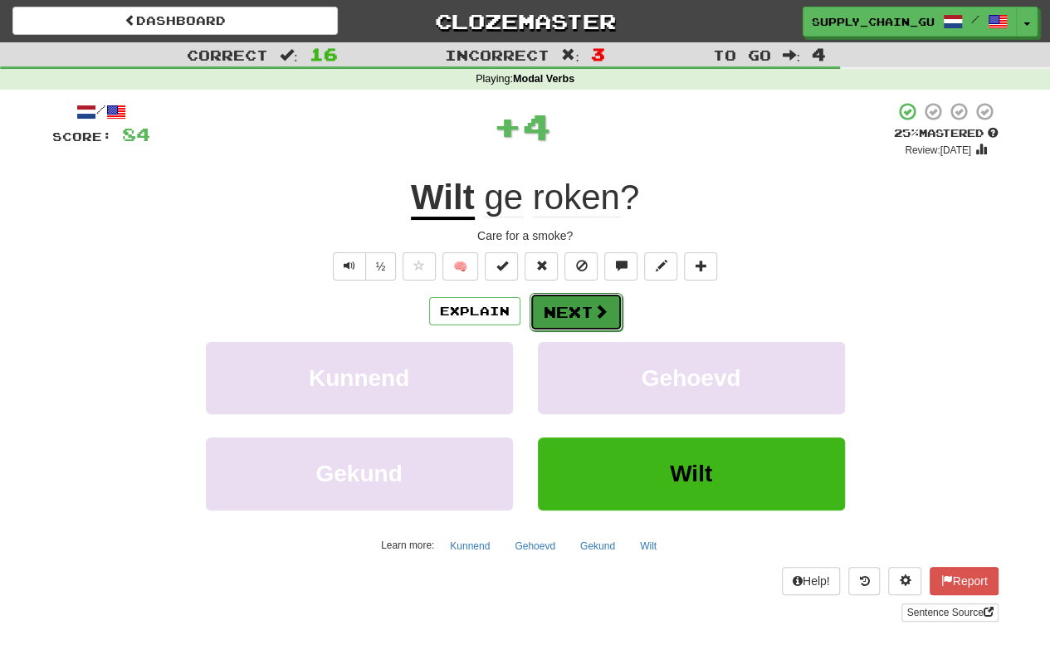
click at [579, 308] on button "Next" at bounding box center [576, 312] width 93 height 38
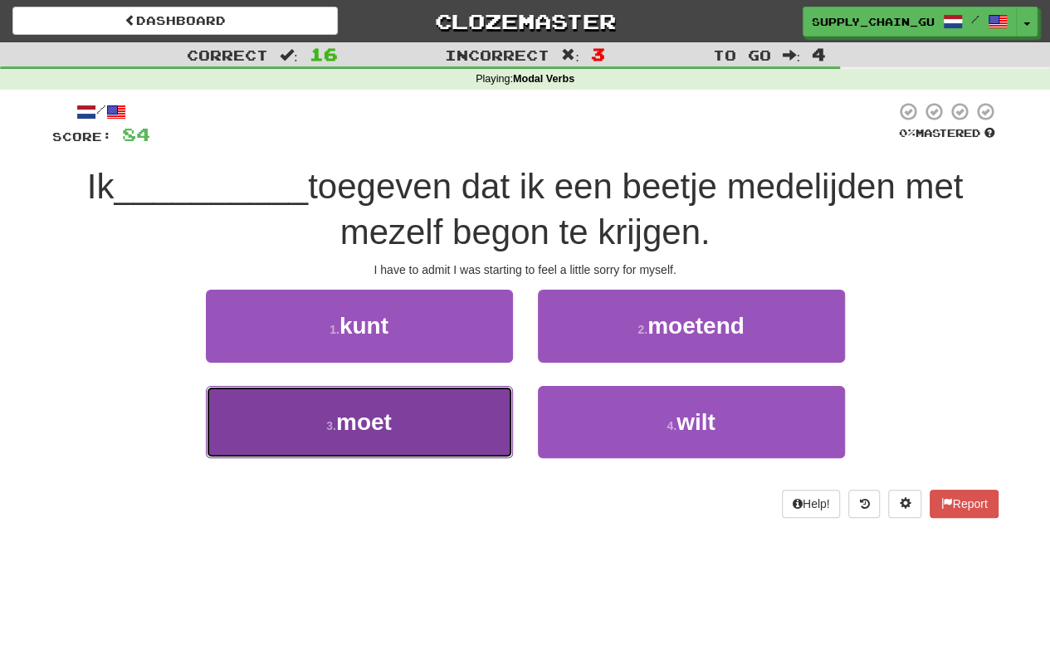
click at [485, 417] on button "3 . moet" at bounding box center [359, 422] width 307 height 72
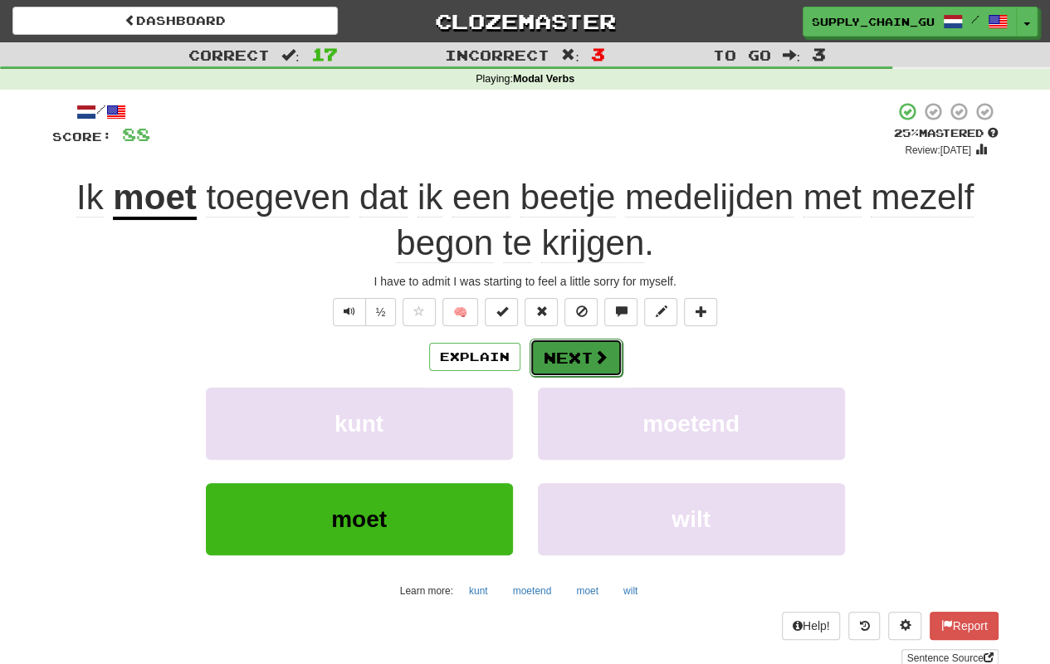
click at [590, 352] on button "Next" at bounding box center [576, 358] width 93 height 38
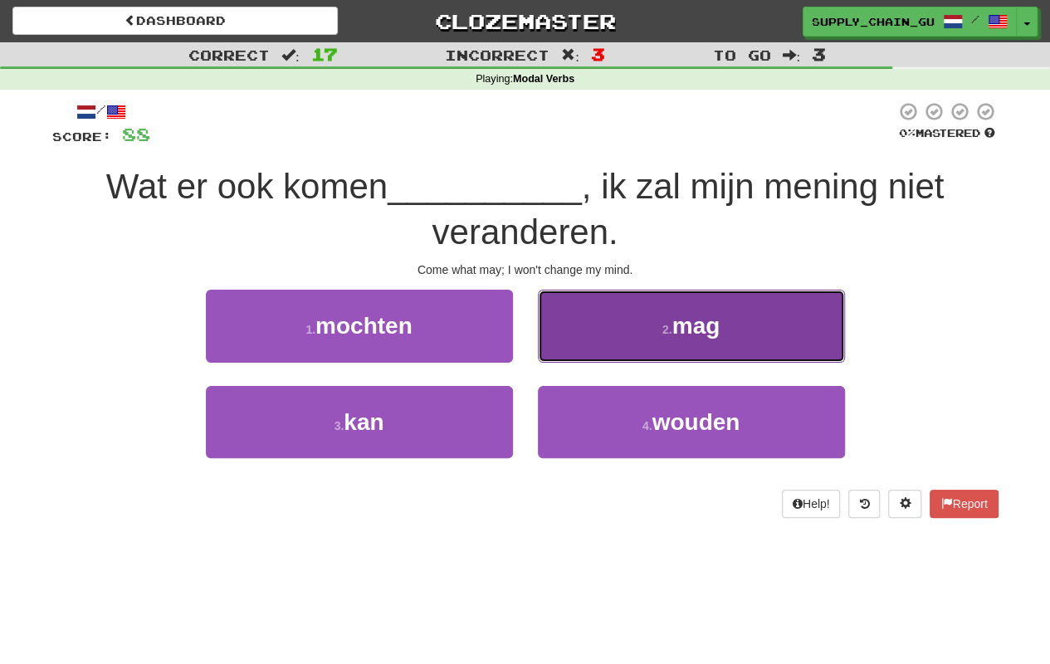
click at [641, 318] on button "2 . mag" at bounding box center [691, 326] width 307 height 72
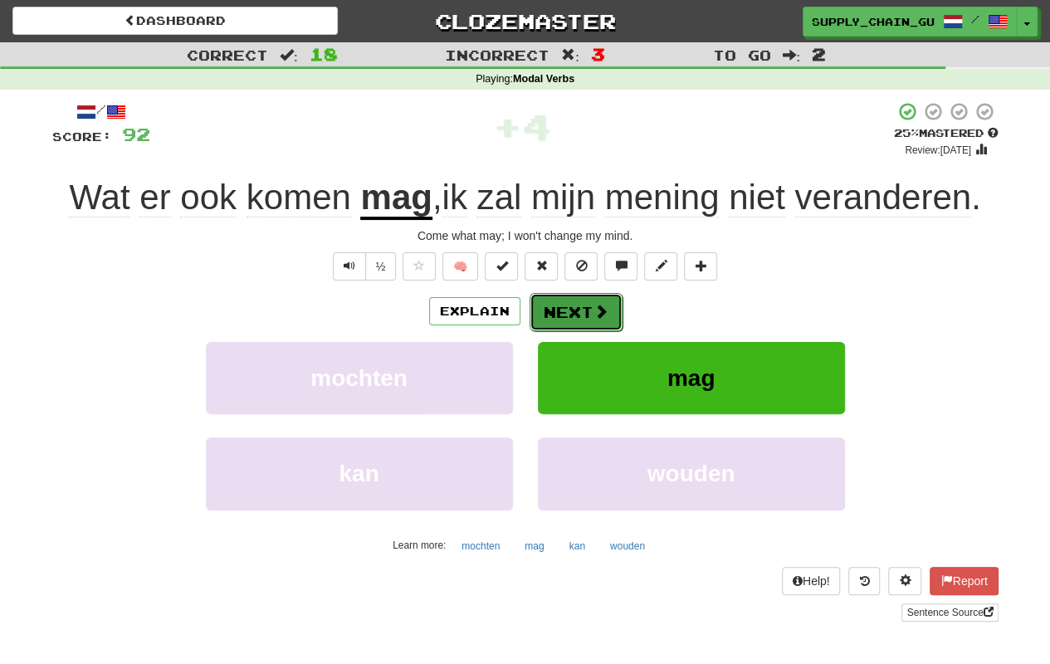
click at [579, 309] on button "Next" at bounding box center [576, 312] width 93 height 38
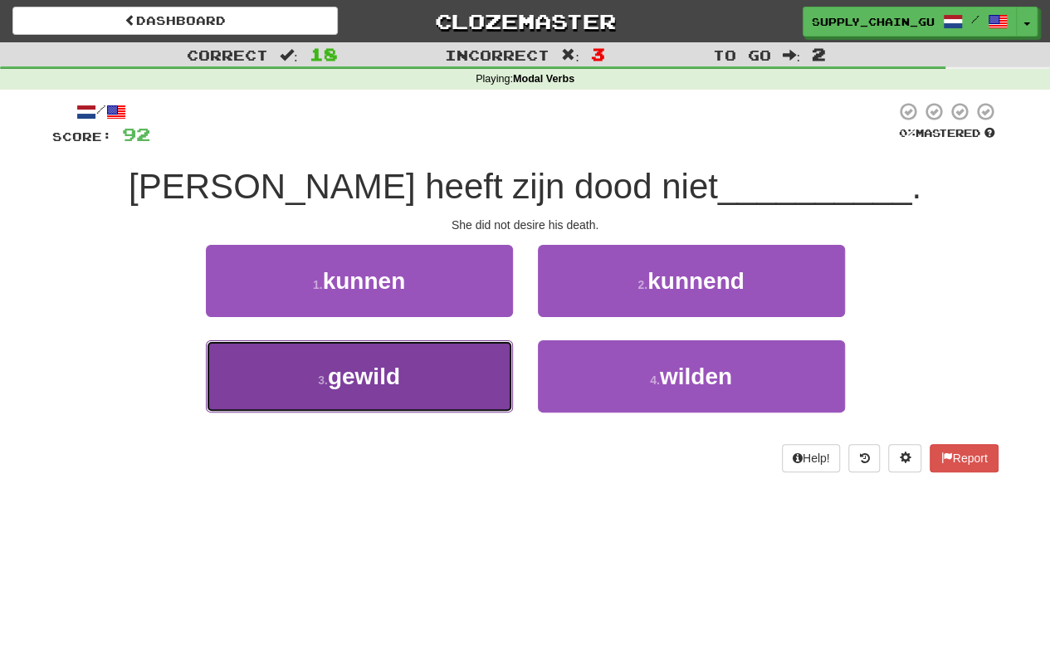
click at [437, 374] on button "3 . gewild" at bounding box center [359, 376] width 307 height 72
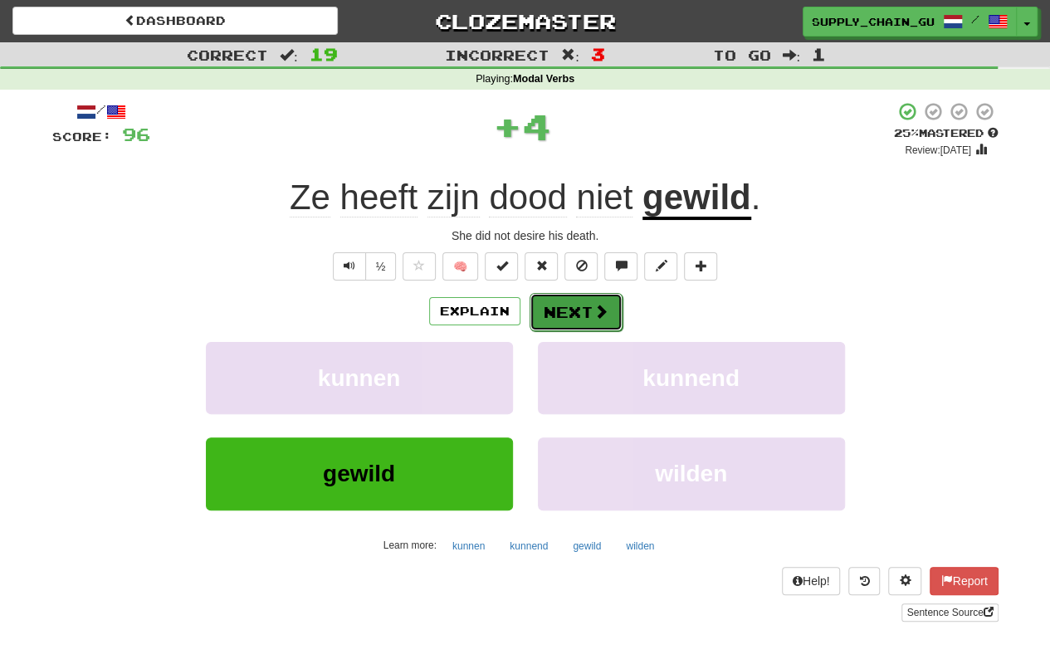
click at [574, 312] on button "Next" at bounding box center [576, 312] width 93 height 38
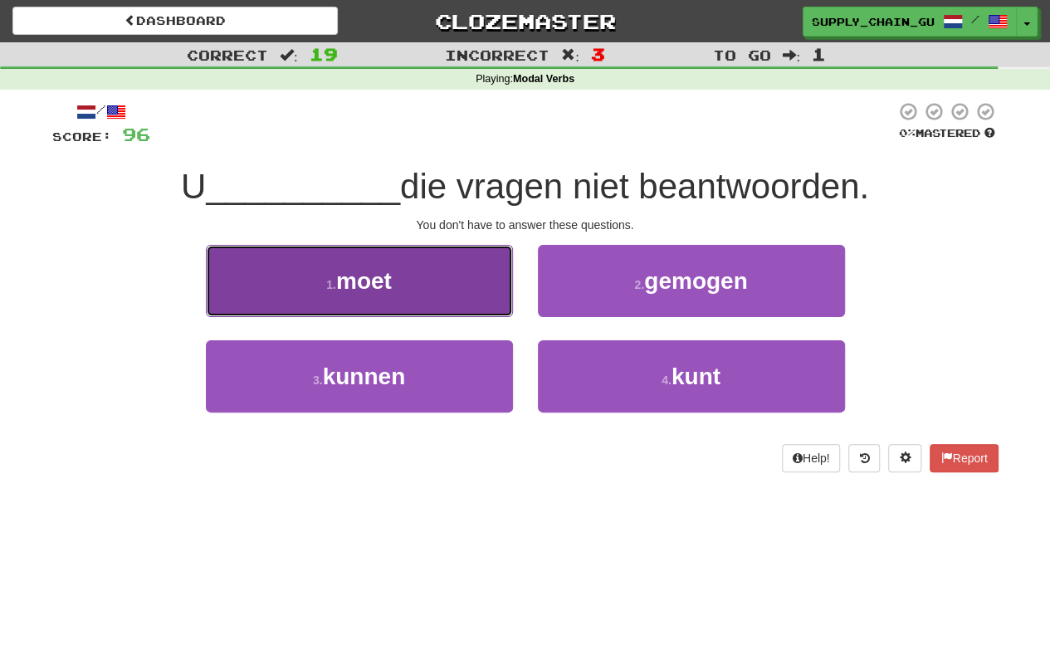
click at [425, 295] on button "1 . moet" at bounding box center [359, 281] width 307 height 72
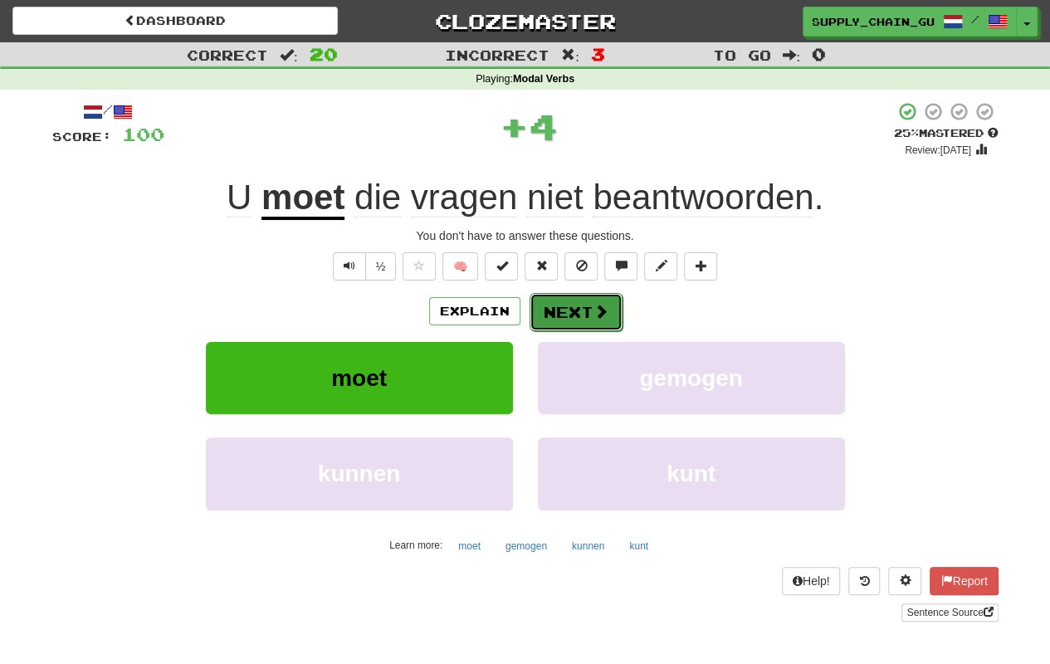
click at [594, 310] on span at bounding box center [601, 311] width 15 height 15
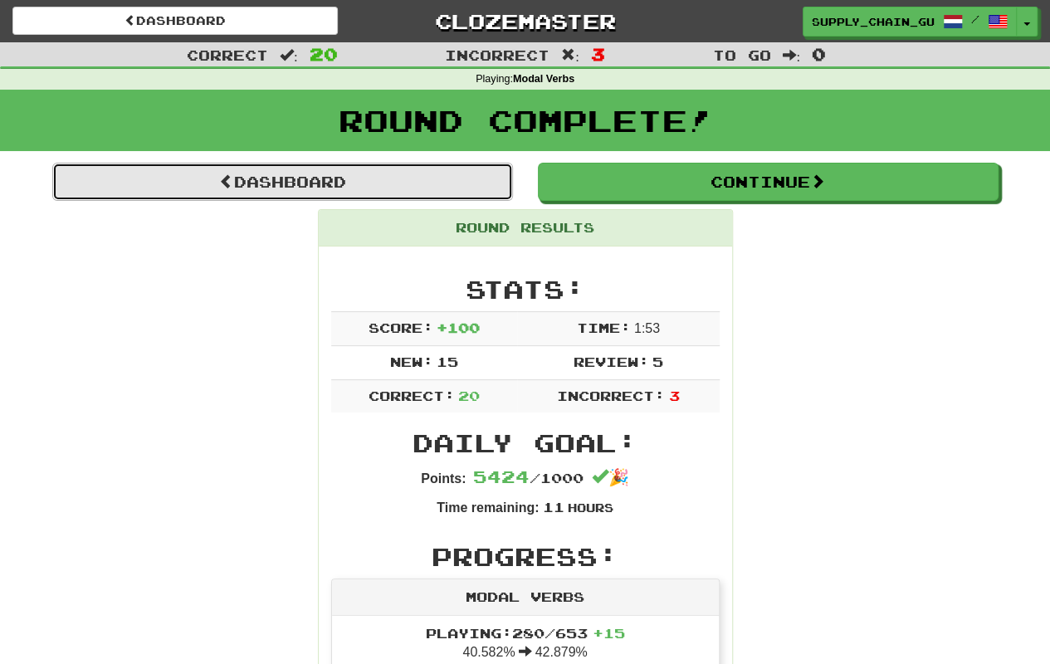
click at [329, 178] on link "Dashboard" at bounding box center [282, 182] width 461 height 38
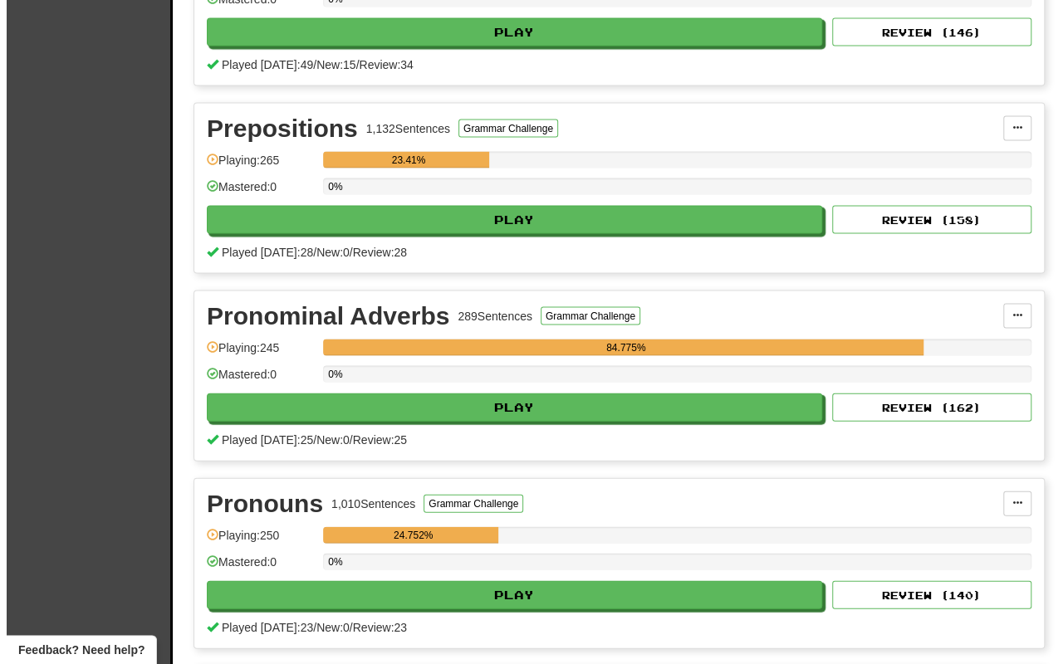
scroll to position [1577, 0]
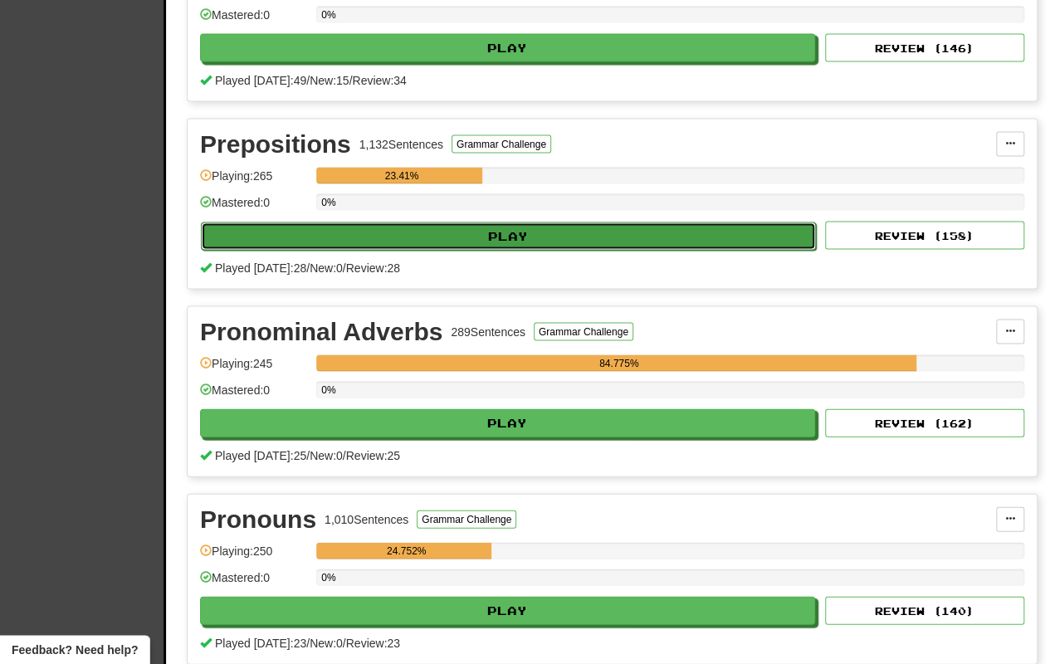
click at [561, 231] on button "Play" at bounding box center [508, 236] width 615 height 28
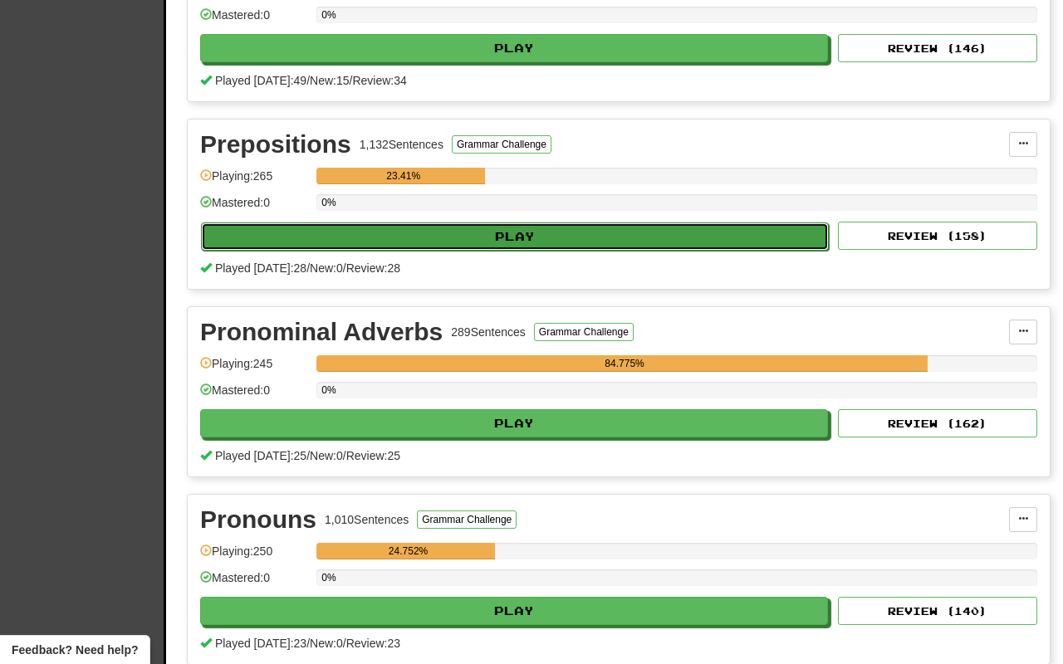
select select "**"
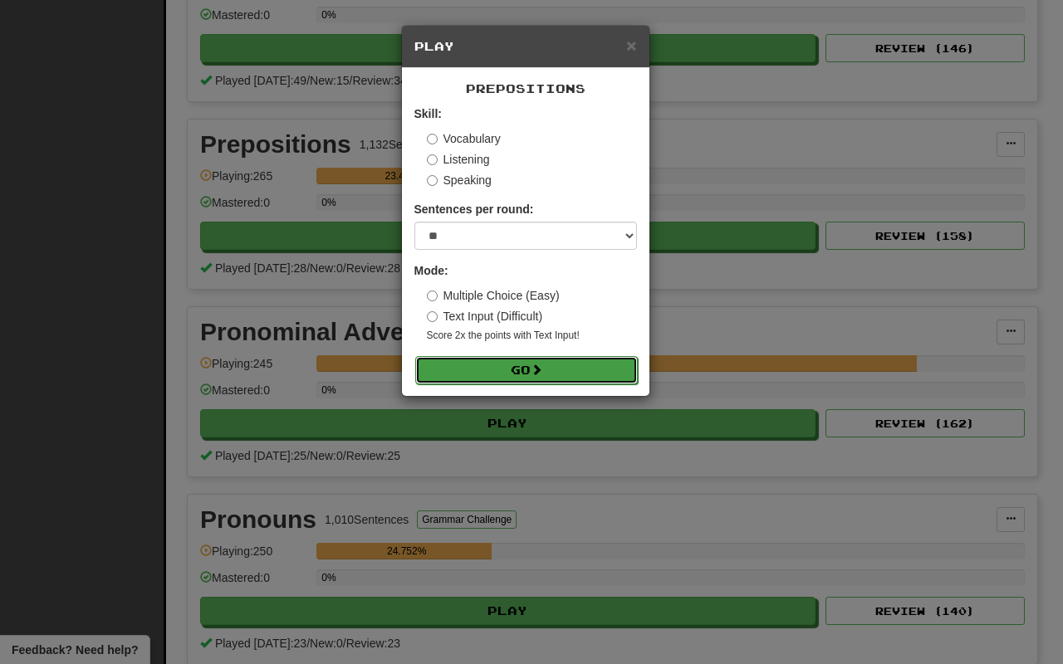
click at [551, 370] on button "Go" at bounding box center [526, 370] width 222 height 28
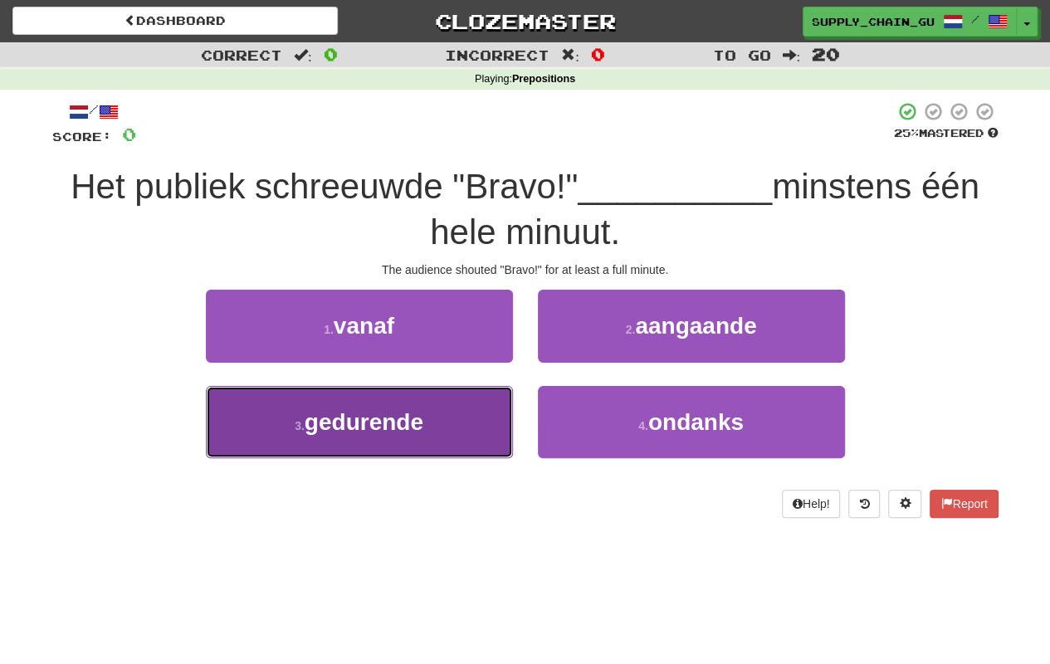
click at [434, 415] on button "3 . gedurende" at bounding box center [359, 422] width 307 height 72
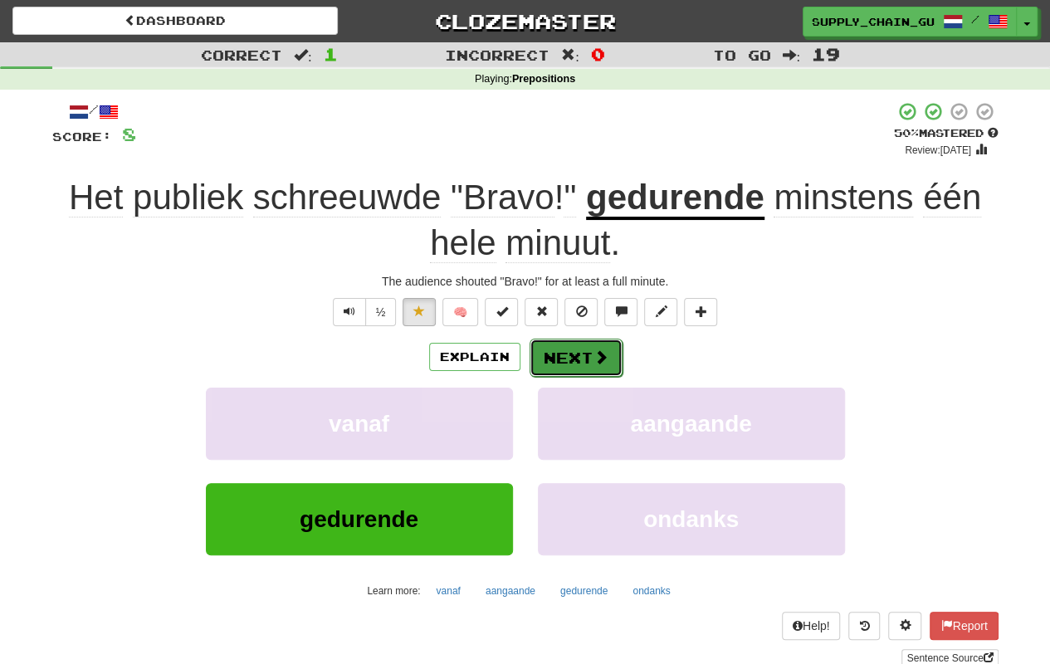
click at [563, 354] on button "Next" at bounding box center [576, 358] width 93 height 38
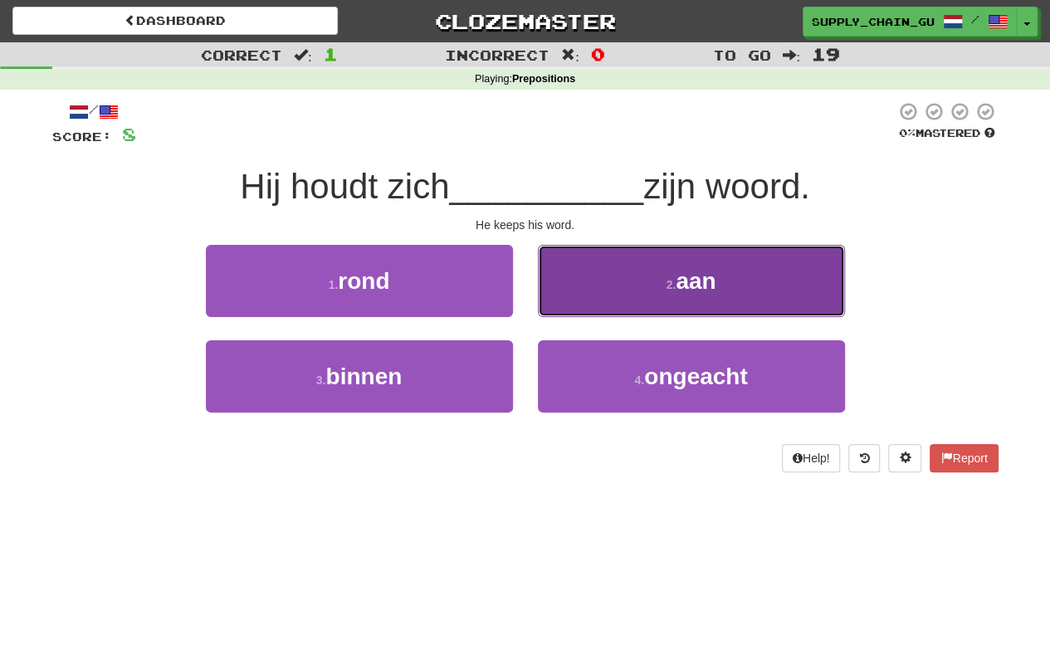
click at [621, 293] on button "2 . aan" at bounding box center [691, 281] width 307 height 72
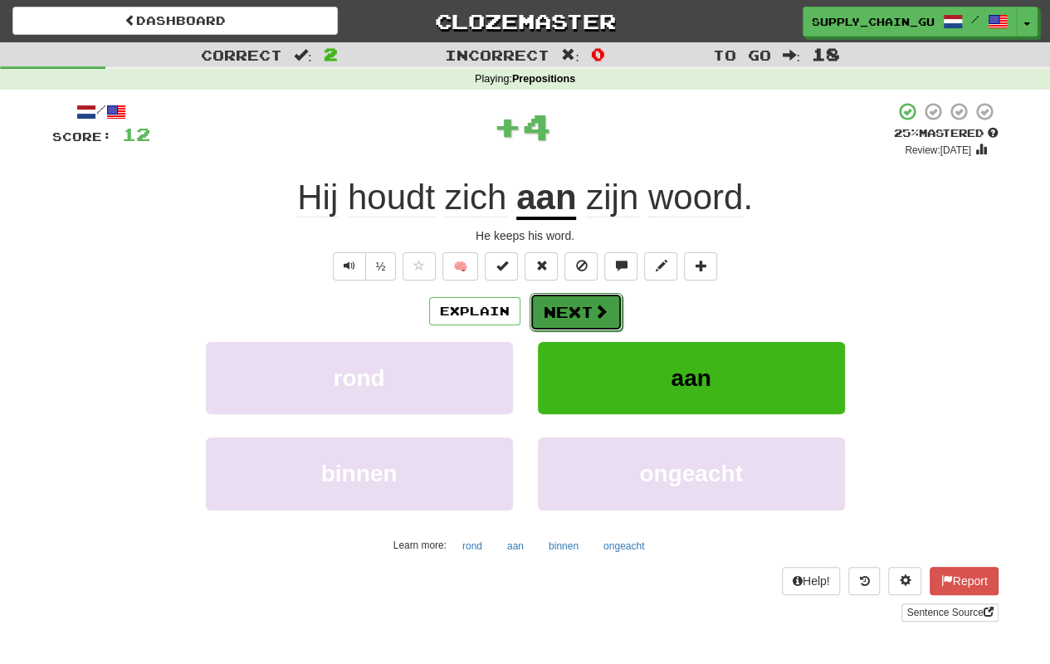
click at [579, 314] on button "Next" at bounding box center [576, 312] width 93 height 38
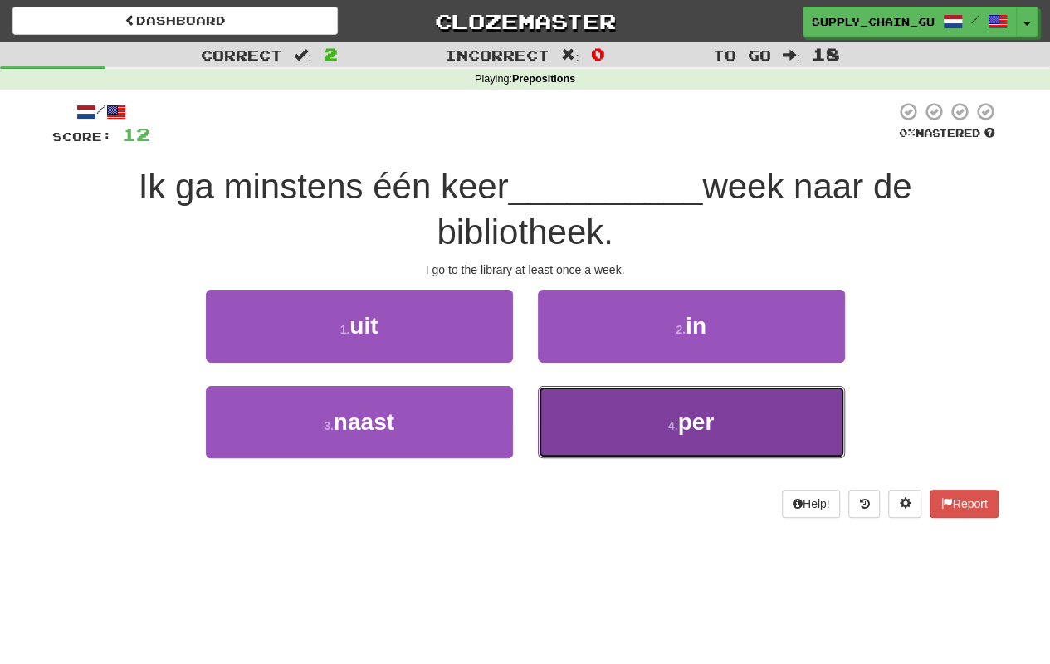
click at [644, 408] on button "4 . per" at bounding box center [691, 422] width 307 height 72
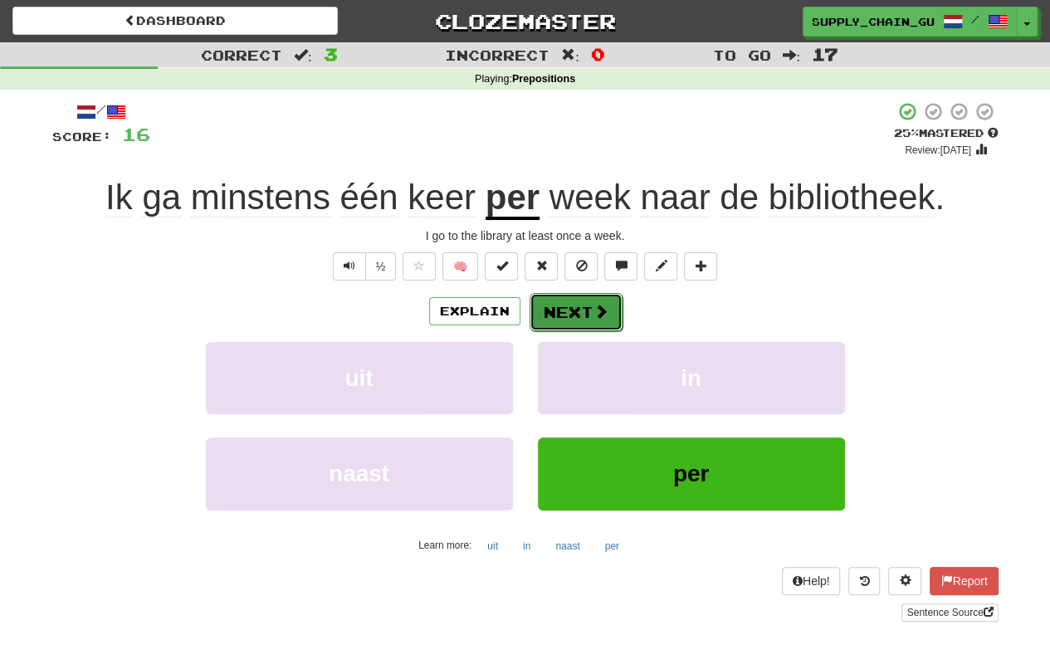
click at [588, 309] on button "Next" at bounding box center [576, 312] width 93 height 38
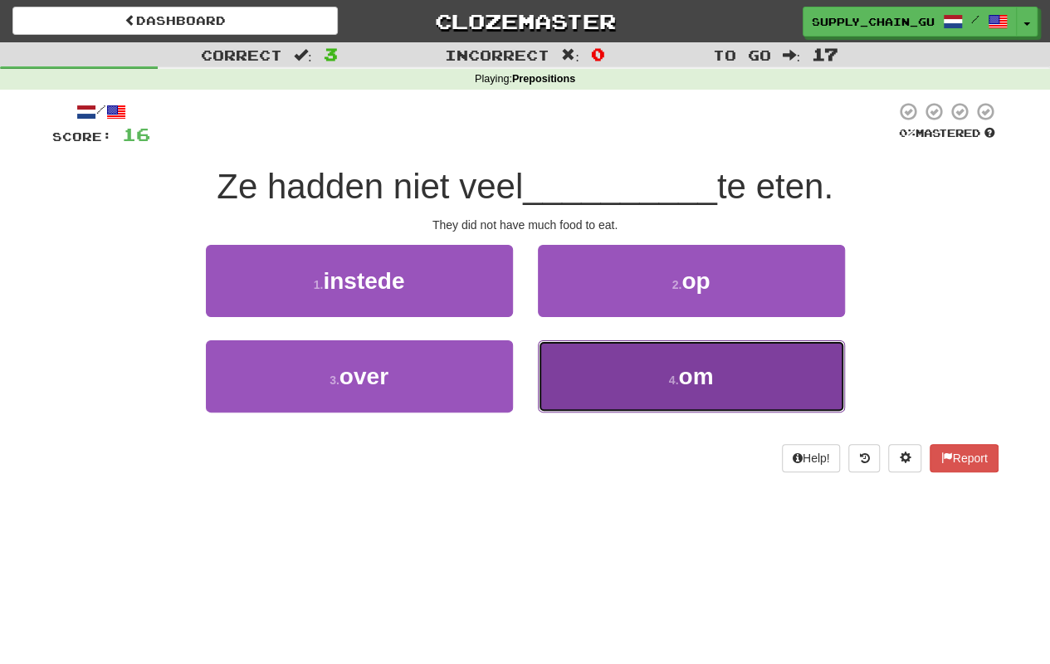
click at [682, 379] on span "om" at bounding box center [695, 377] width 35 height 26
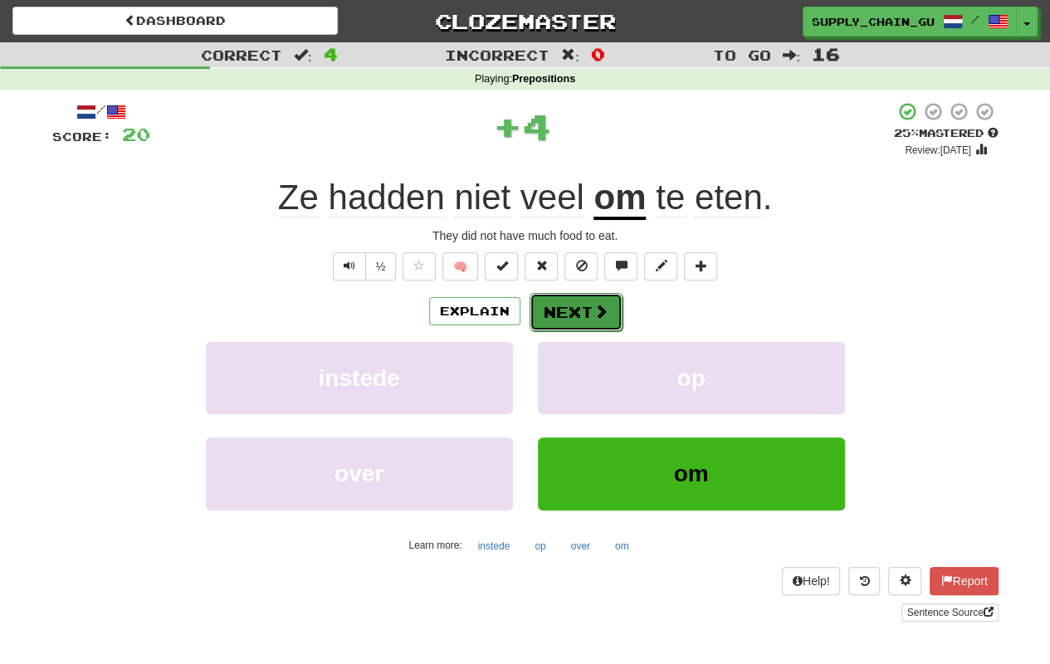
click at [582, 302] on button "Next" at bounding box center [576, 312] width 93 height 38
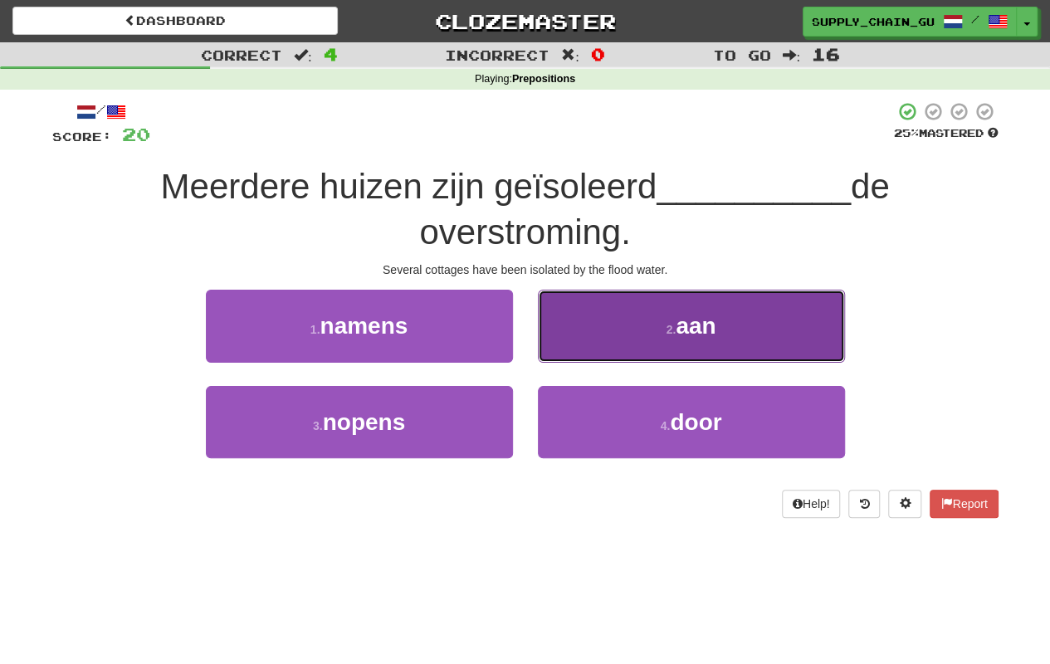
click at [652, 327] on button "2 . aan" at bounding box center [691, 326] width 307 height 72
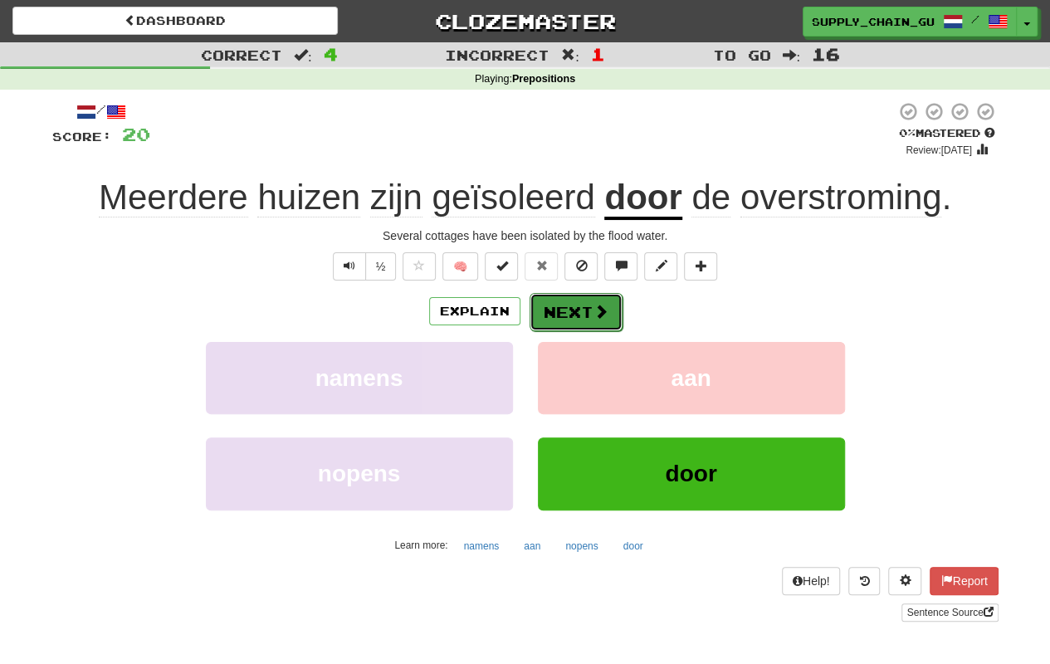
click at [594, 306] on span at bounding box center [601, 311] width 15 height 15
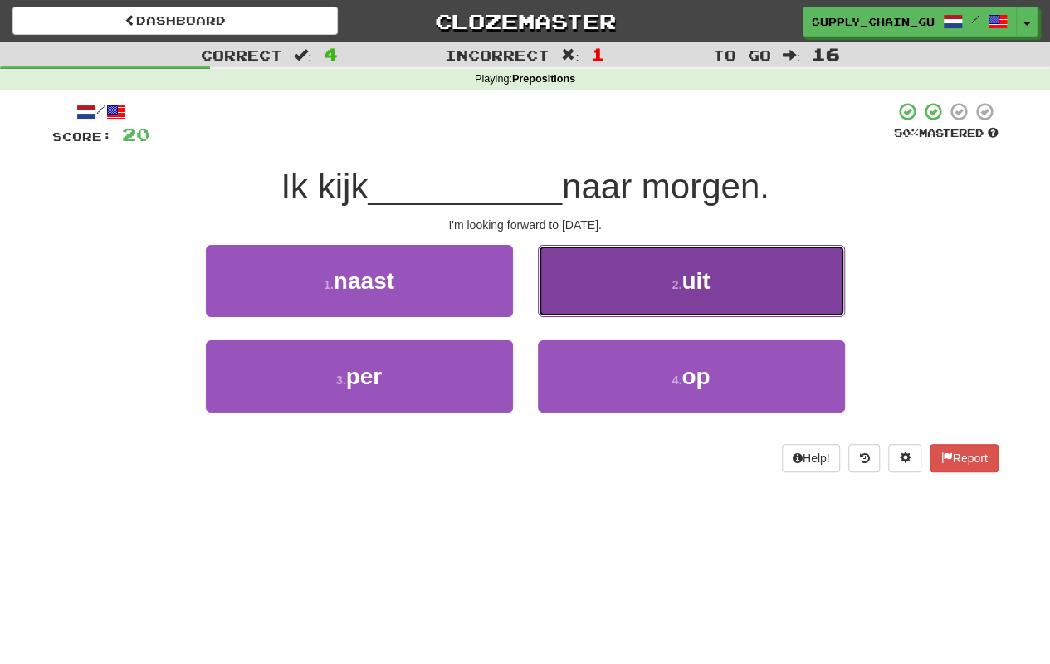
click at [726, 277] on button "2 . uit" at bounding box center [691, 281] width 307 height 72
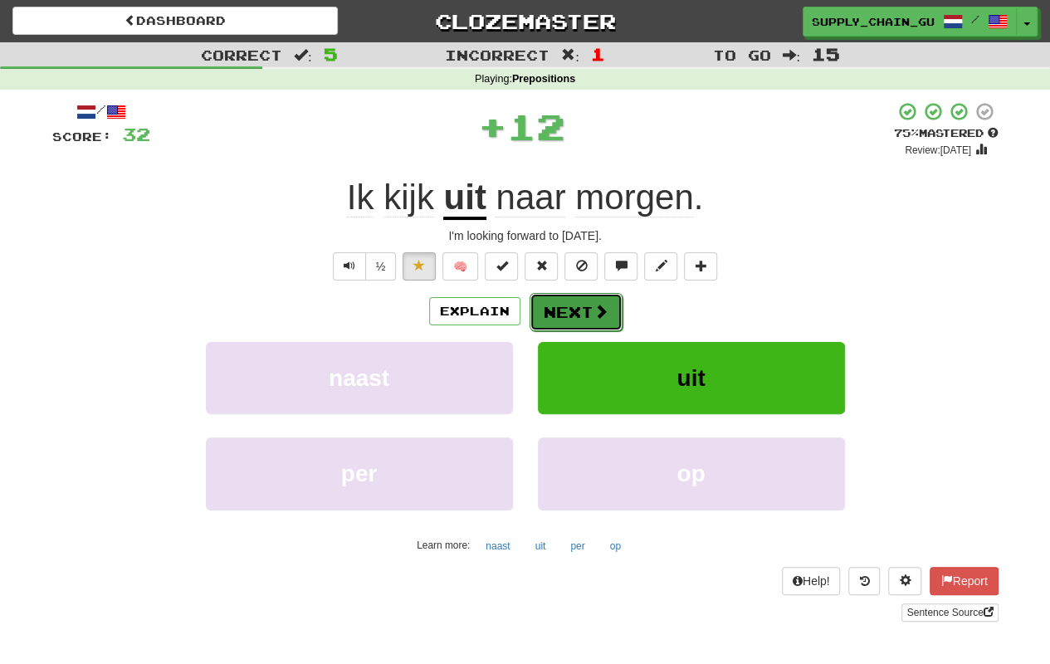
click at [594, 304] on span at bounding box center [601, 311] width 15 height 15
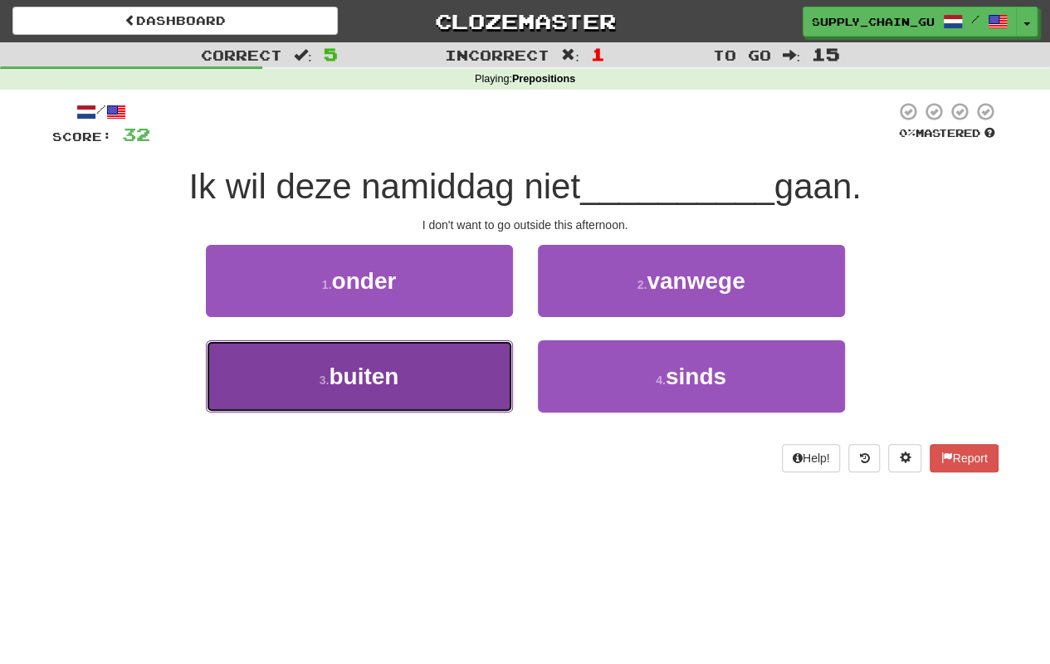
click at [452, 359] on button "3 . buiten" at bounding box center [359, 376] width 307 height 72
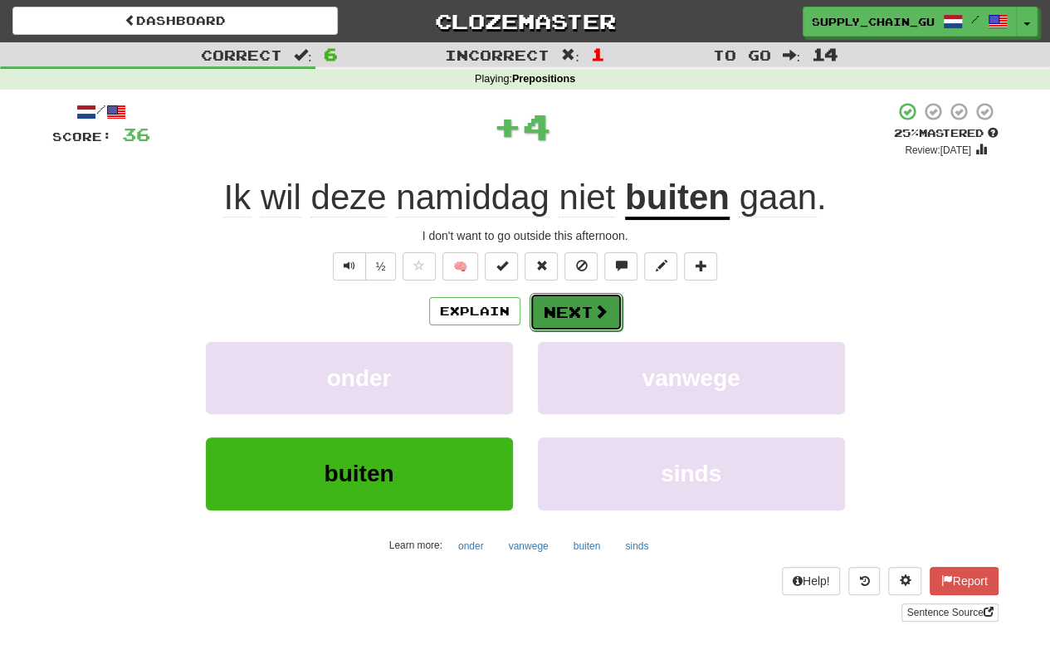
click at [579, 309] on button "Next" at bounding box center [576, 312] width 93 height 38
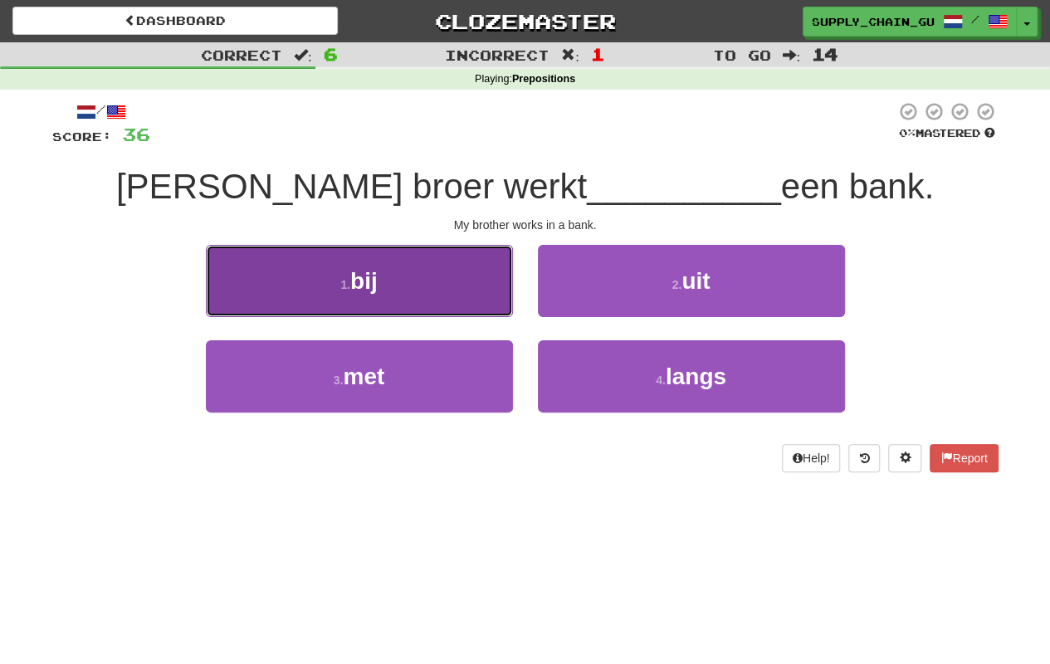
click at [413, 279] on button "1 . bij" at bounding box center [359, 281] width 307 height 72
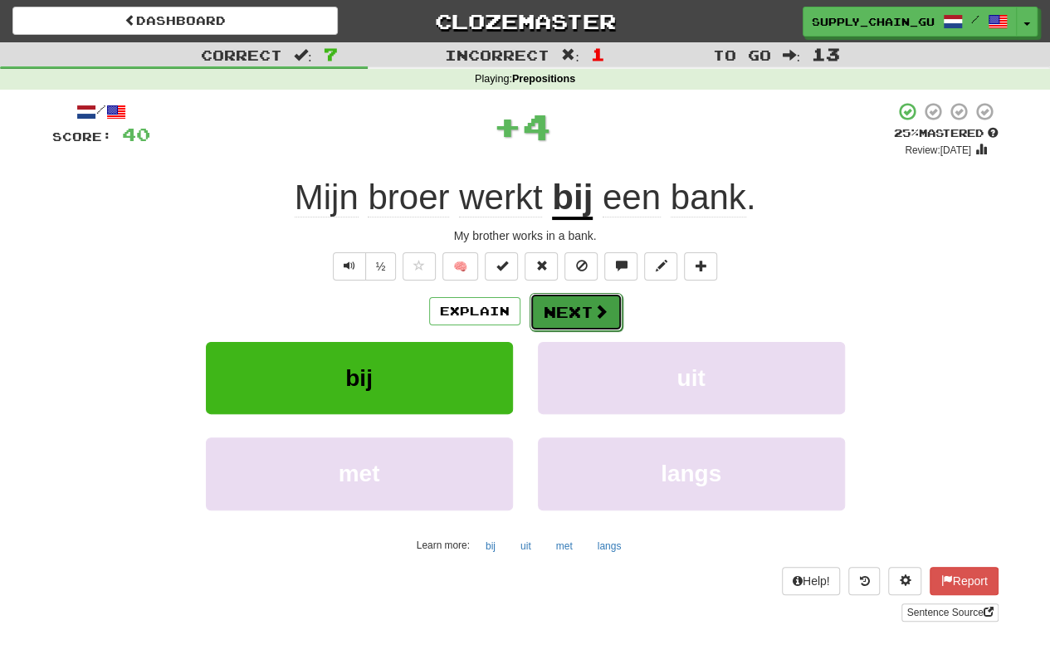
click at [569, 303] on button "Next" at bounding box center [576, 312] width 93 height 38
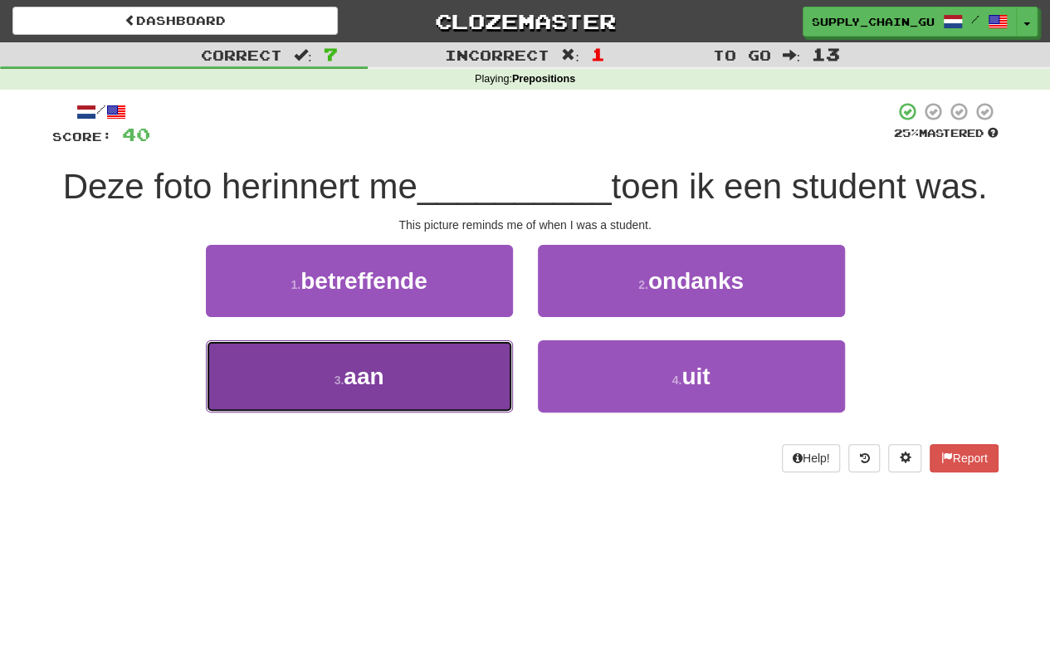
click at [403, 375] on button "3 . aan" at bounding box center [359, 376] width 307 height 72
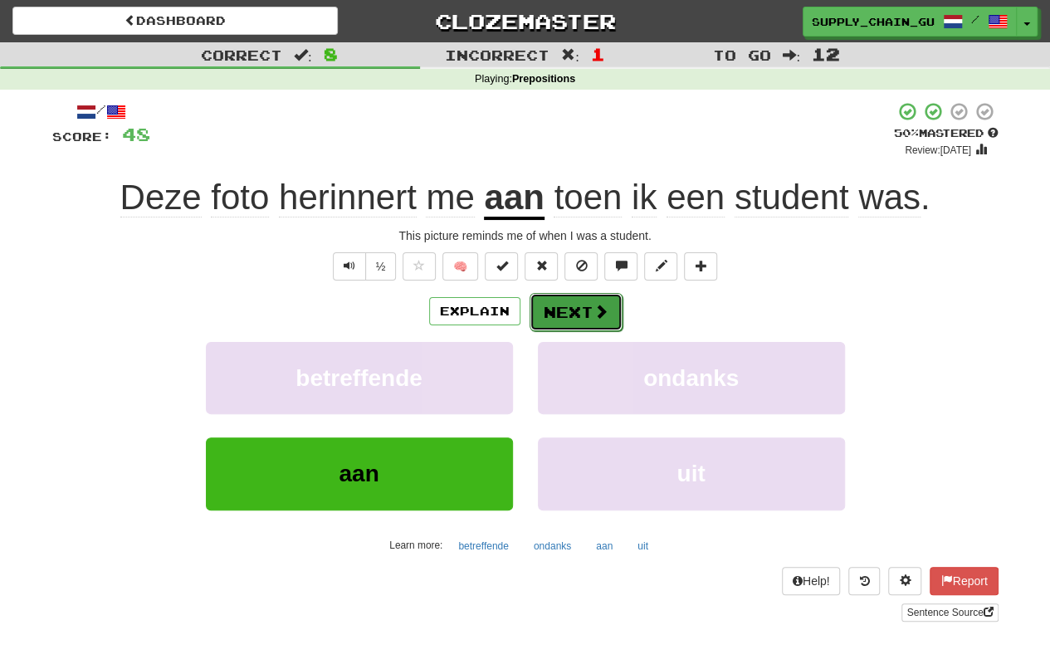
click at [573, 304] on button "Next" at bounding box center [576, 312] width 93 height 38
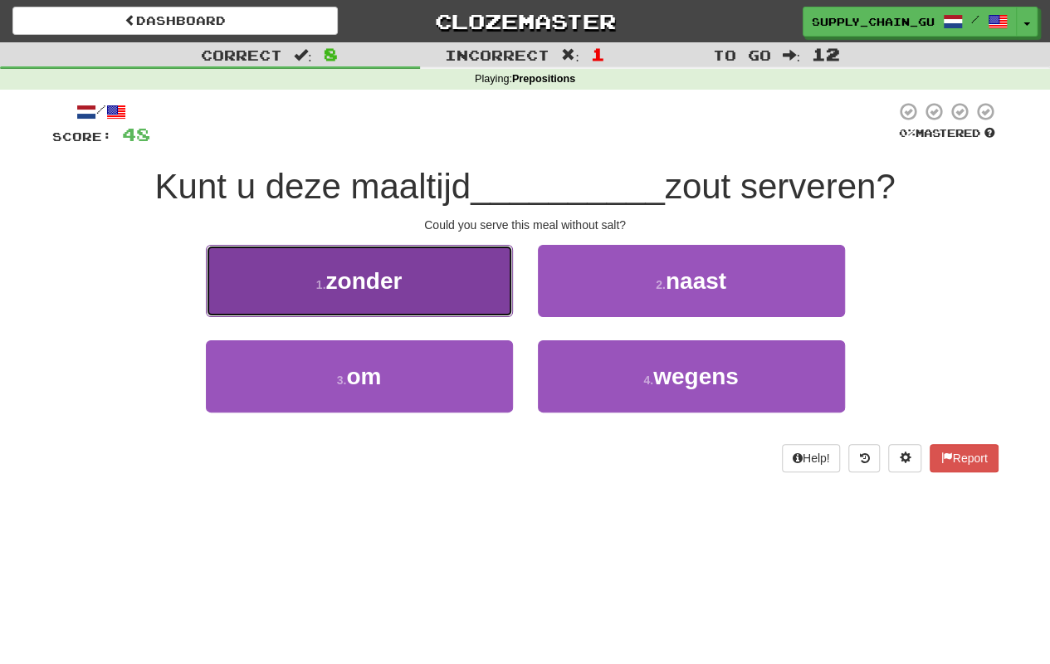
click at [413, 302] on button "1 . zonder" at bounding box center [359, 281] width 307 height 72
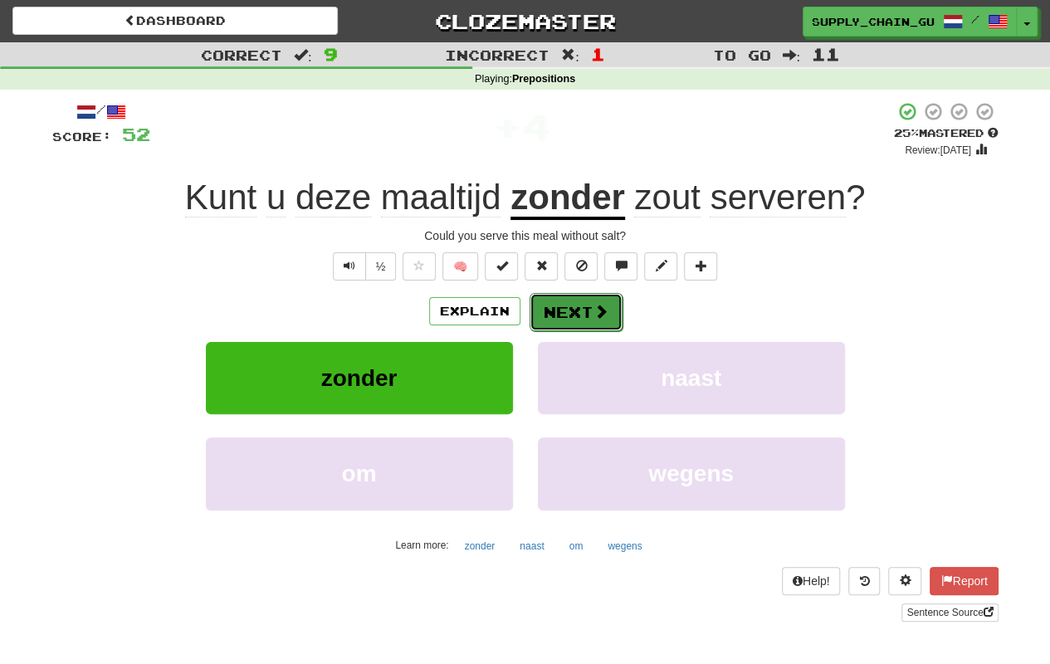
click at [591, 296] on button "Next" at bounding box center [576, 312] width 93 height 38
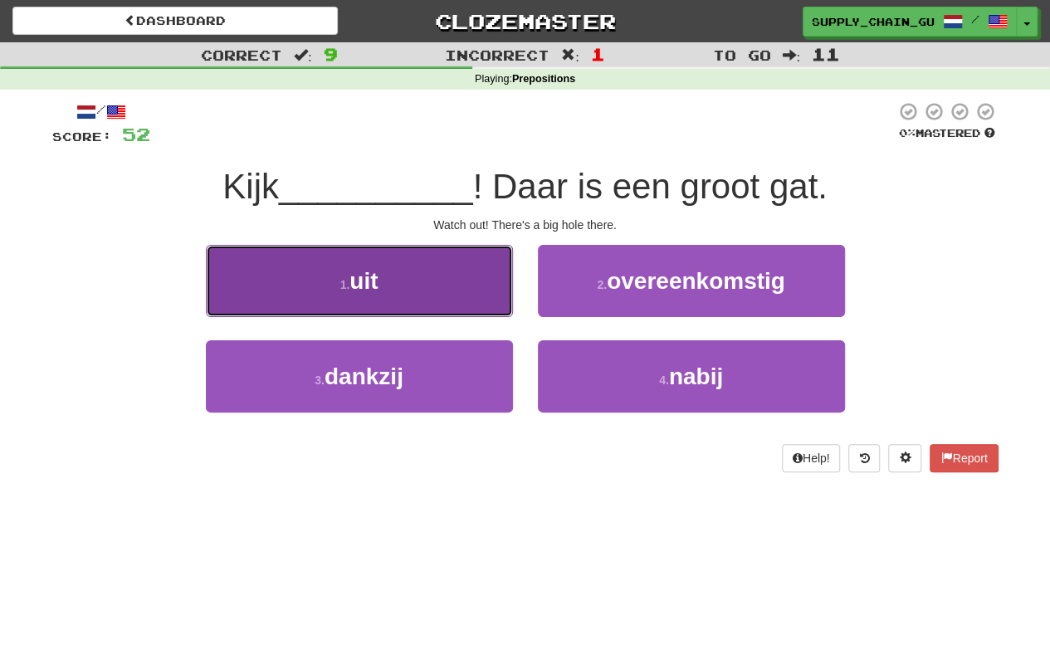
click at [458, 305] on button "1 . uit" at bounding box center [359, 281] width 307 height 72
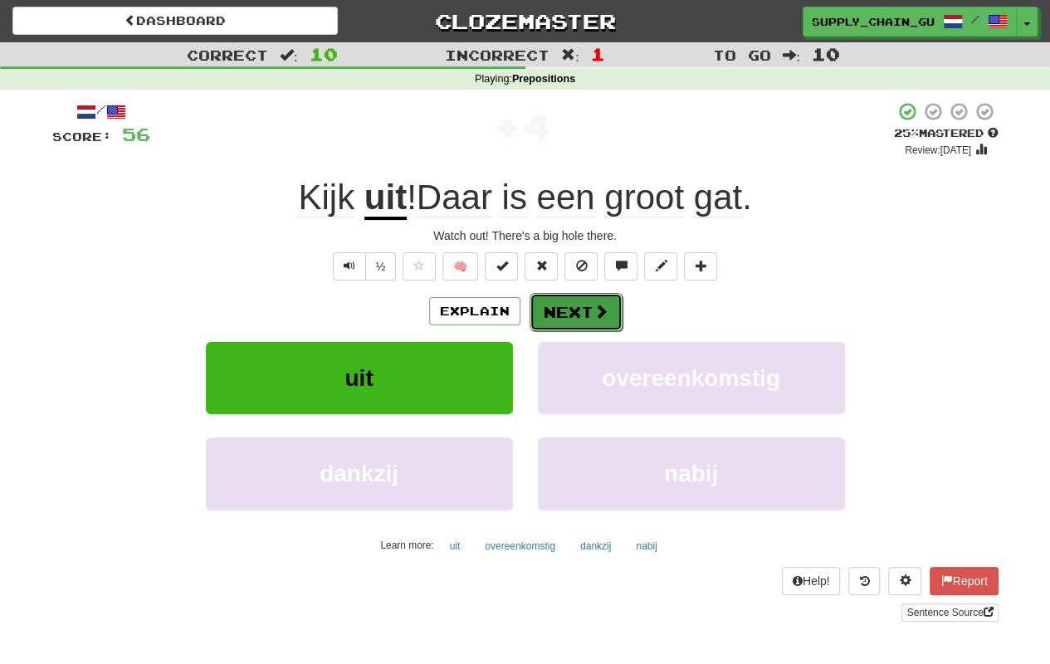
click at [587, 306] on button "Next" at bounding box center [576, 312] width 93 height 38
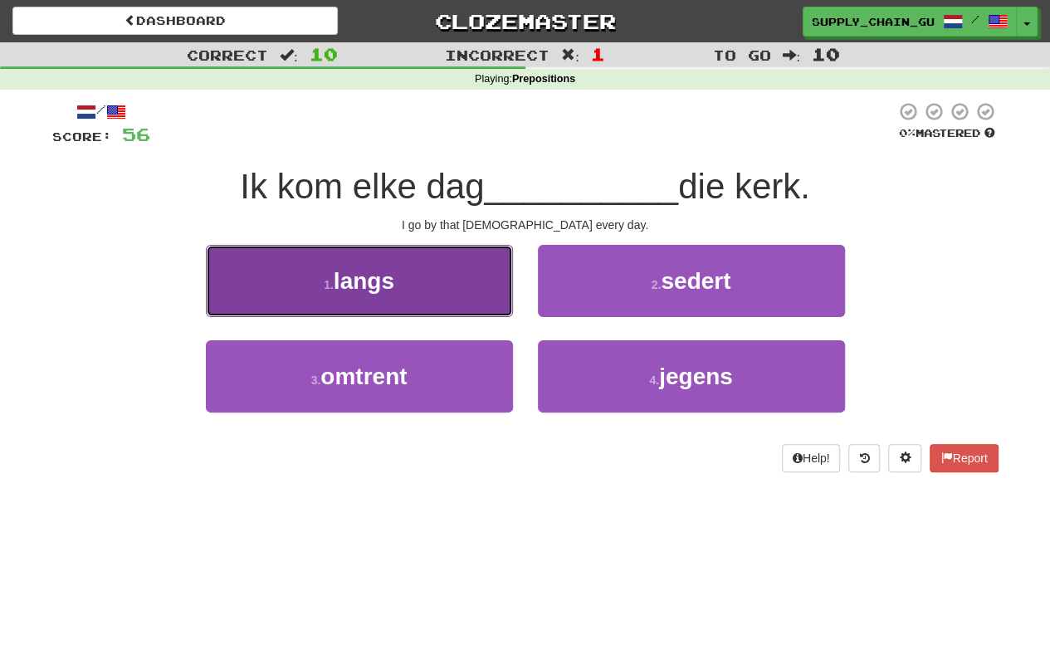
click at [390, 264] on button "1 . langs" at bounding box center [359, 281] width 307 height 72
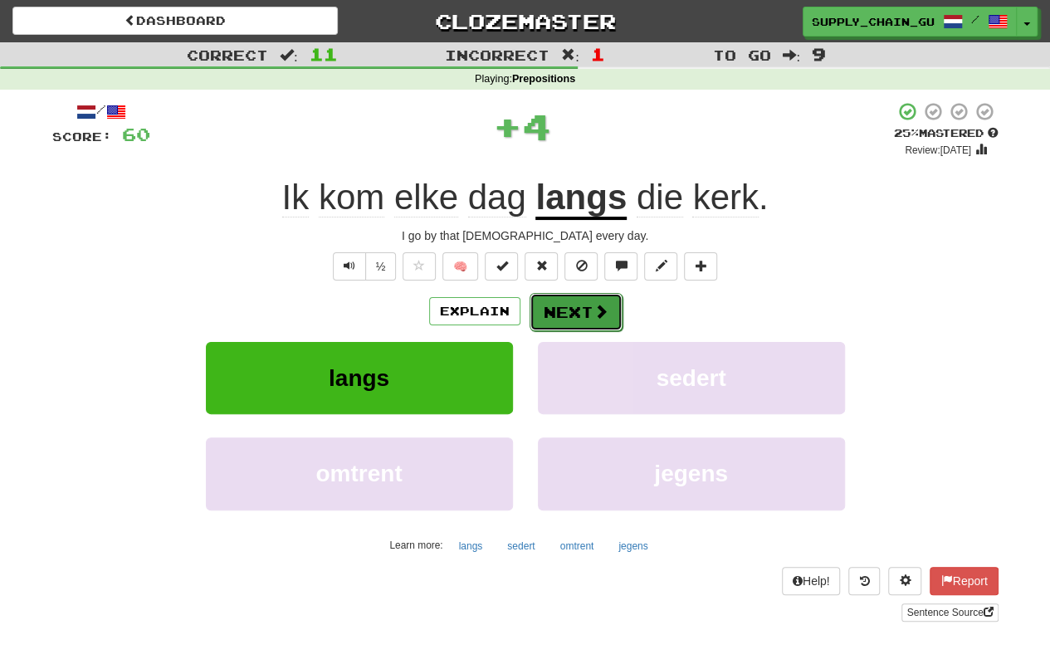
click at [594, 318] on span at bounding box center [601, 311] width 15 height 15
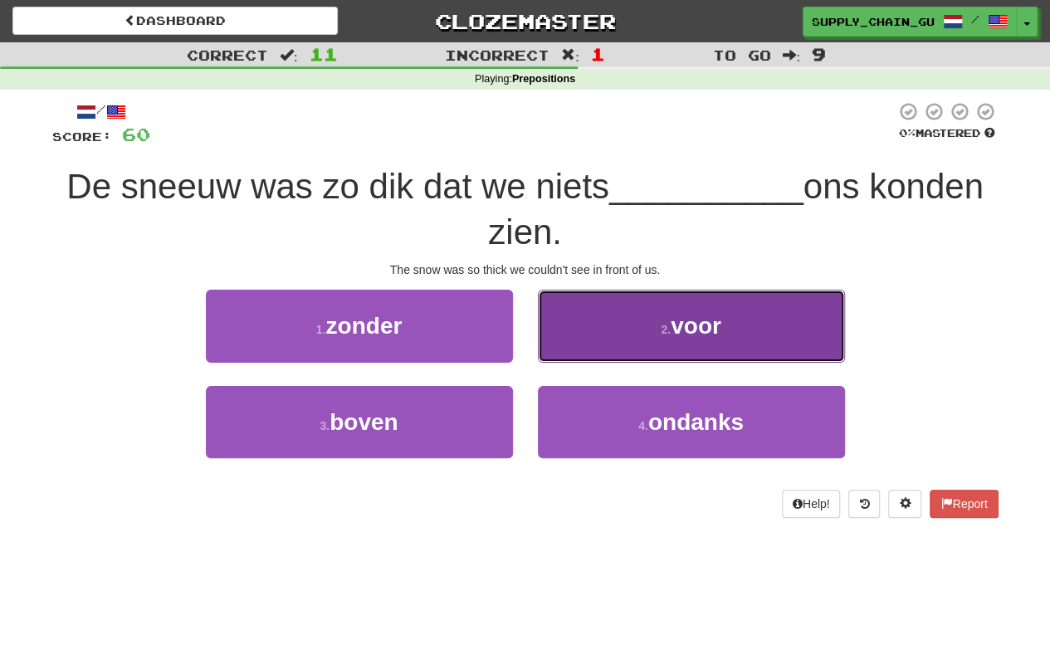
click at [657, 335] on button "2 . voor" at bounding box center [691, 326] width 307 height 72
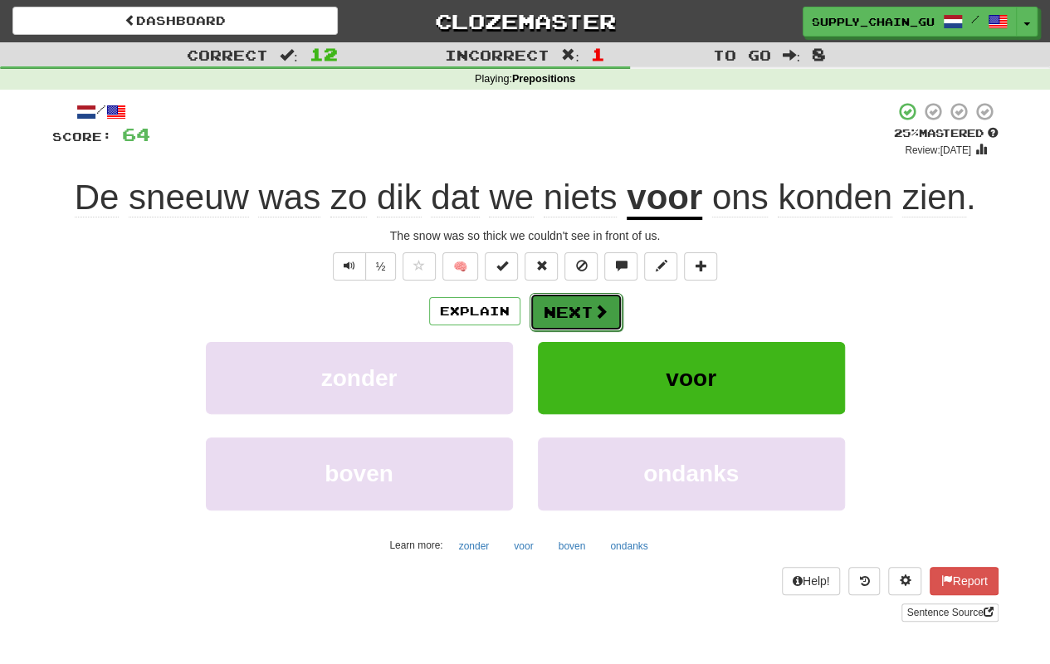
click at [584, 310] on button "Next" at bounding box center [576, 312] width 93 height 38
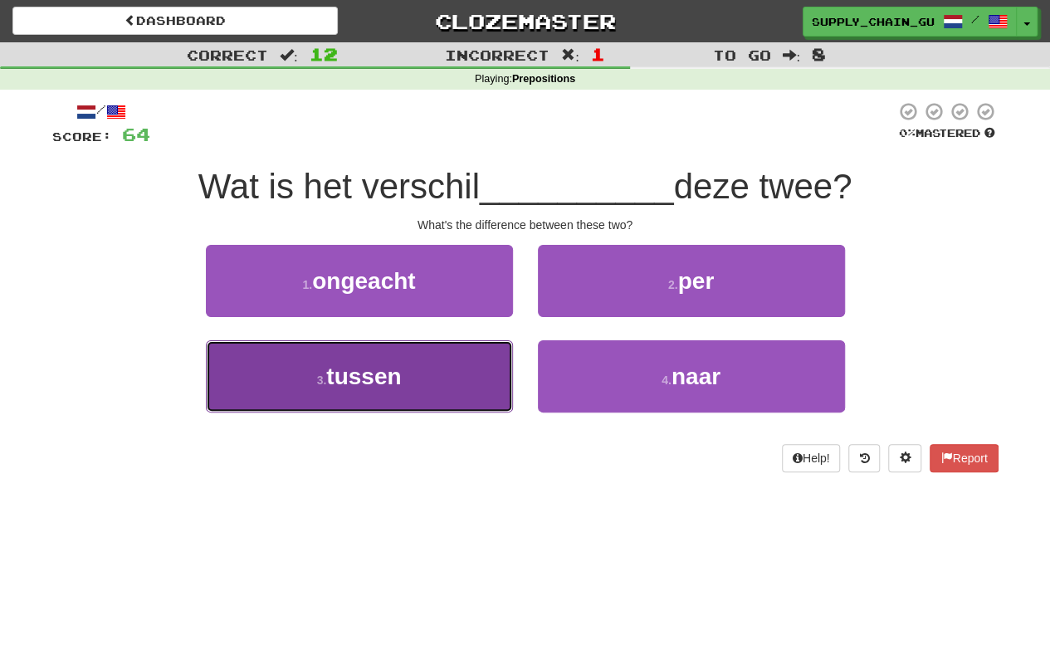
click at [410, 369] on button "3 . tussen" at bounding box center [359, 376] width 307 height 72
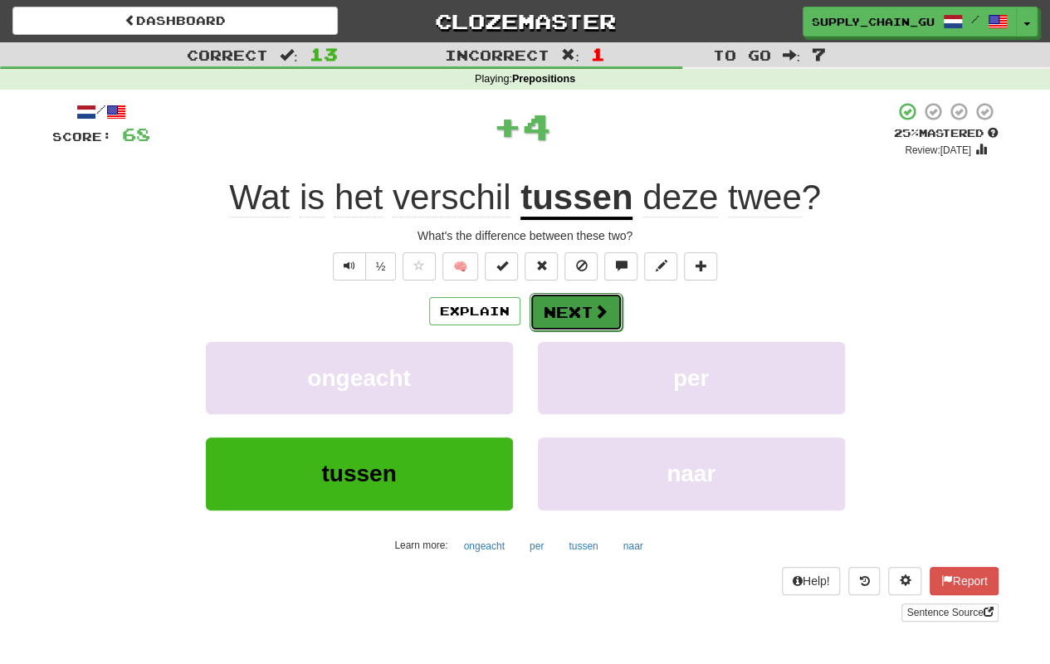
click at [583, 305] on button "Next" at bounding box center [576, 312] width 93 height 38
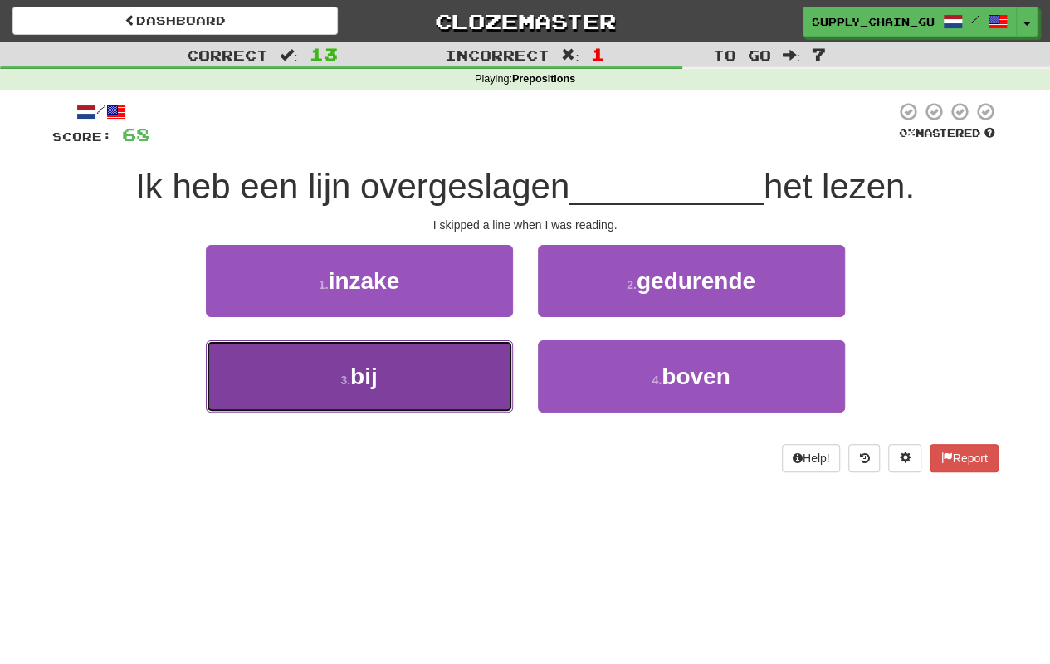
click at [413, 369] on button "3 . bij" at bounding box center [359, 376] width 307 height 72
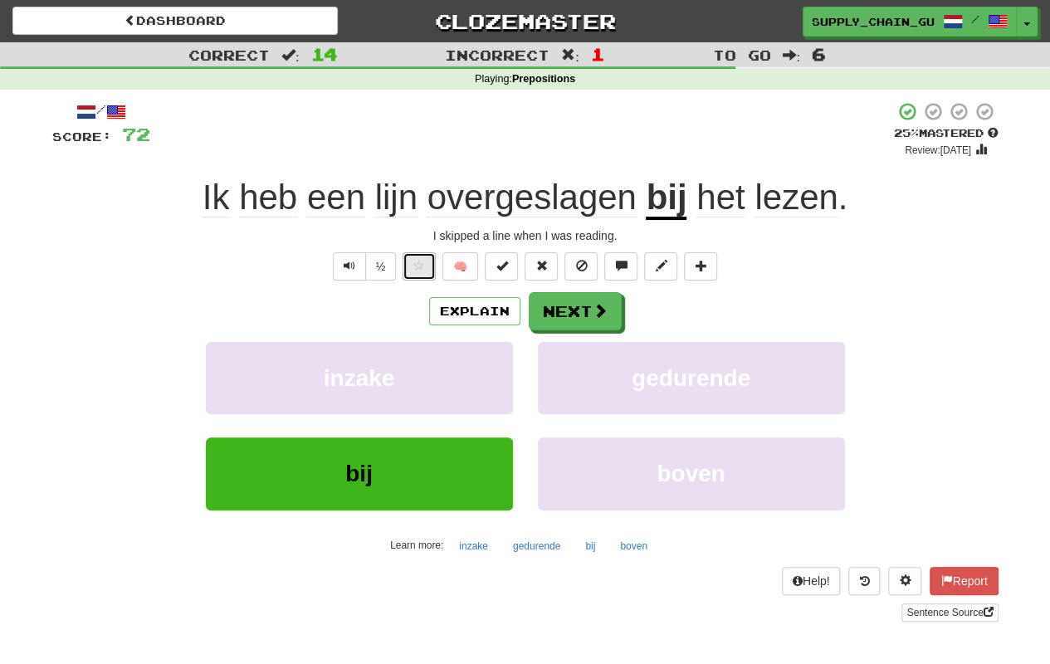
click at [426, 267] on button at bounding box center [419, 266] width 33 height 28
click at [520, 212] on span "overgeslagen" at bounding box center [532, 198] width 209 height 40
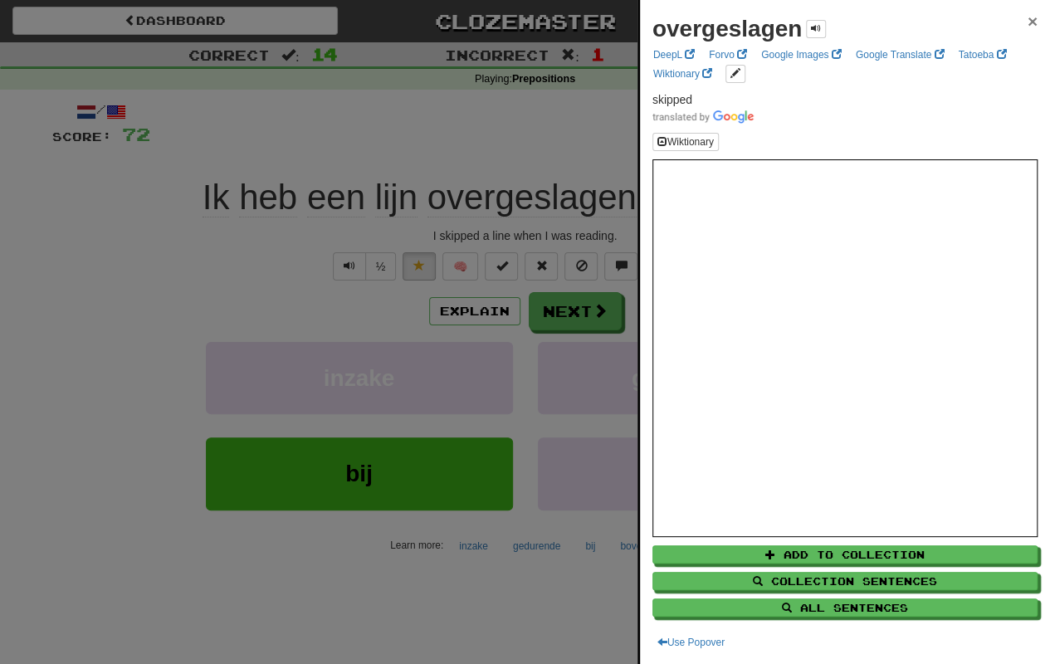
click at [1028, 18] on span "×" at bounding box center [1033, 21] width 10 height 19
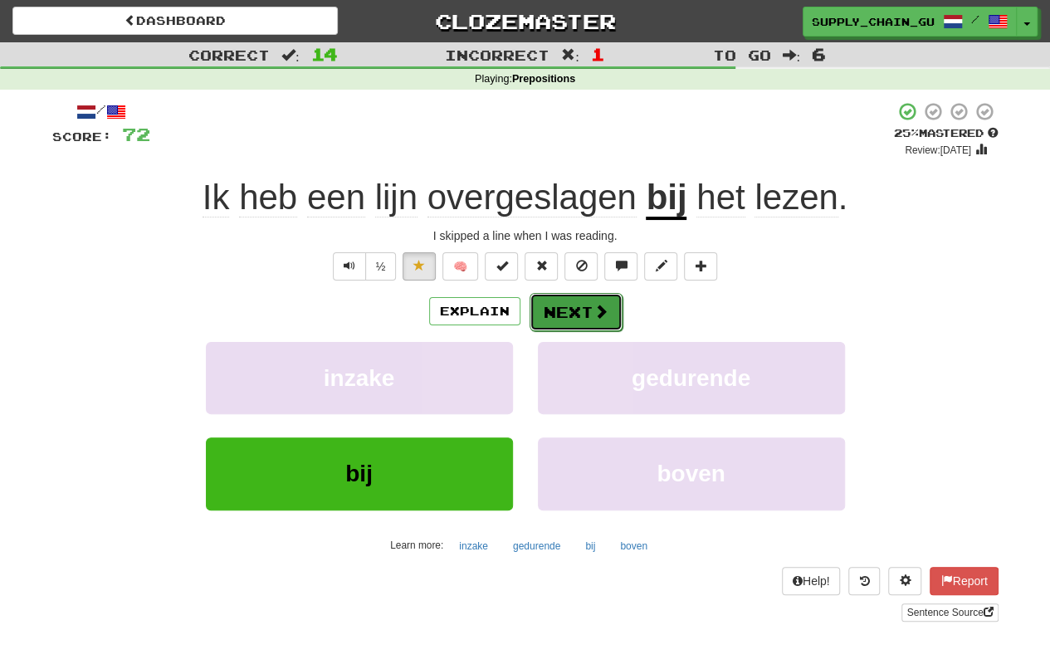
click at [606, 301] on button "Next" at bounding box center [576, 312] width 93 height 38
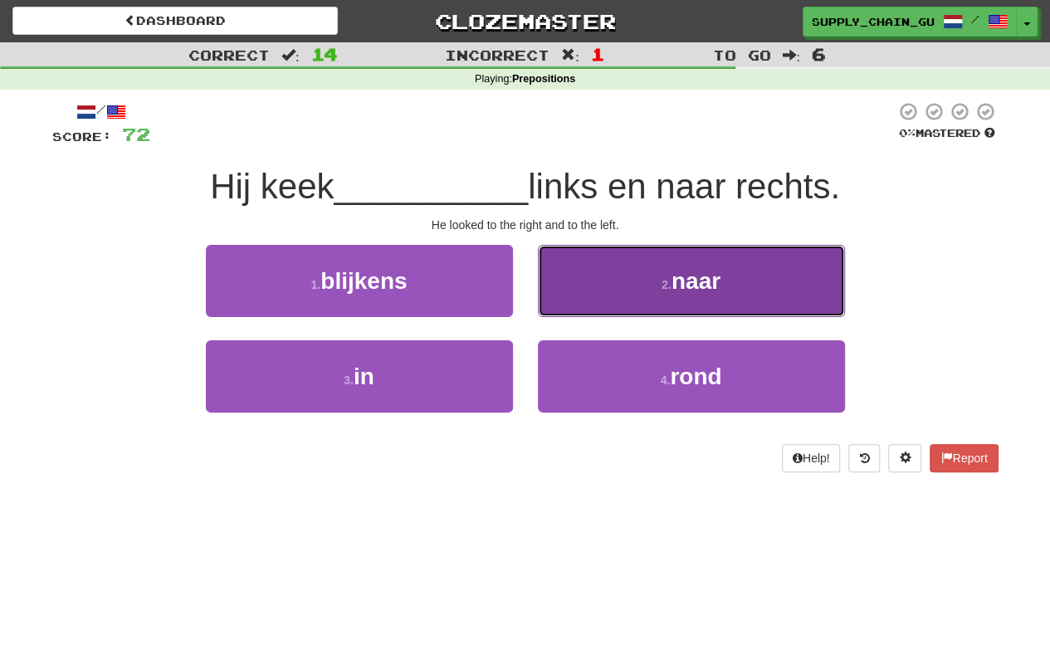
click at [639, 296] on button "2 . naar" at bounding box center [691, 281] width 307 height 72
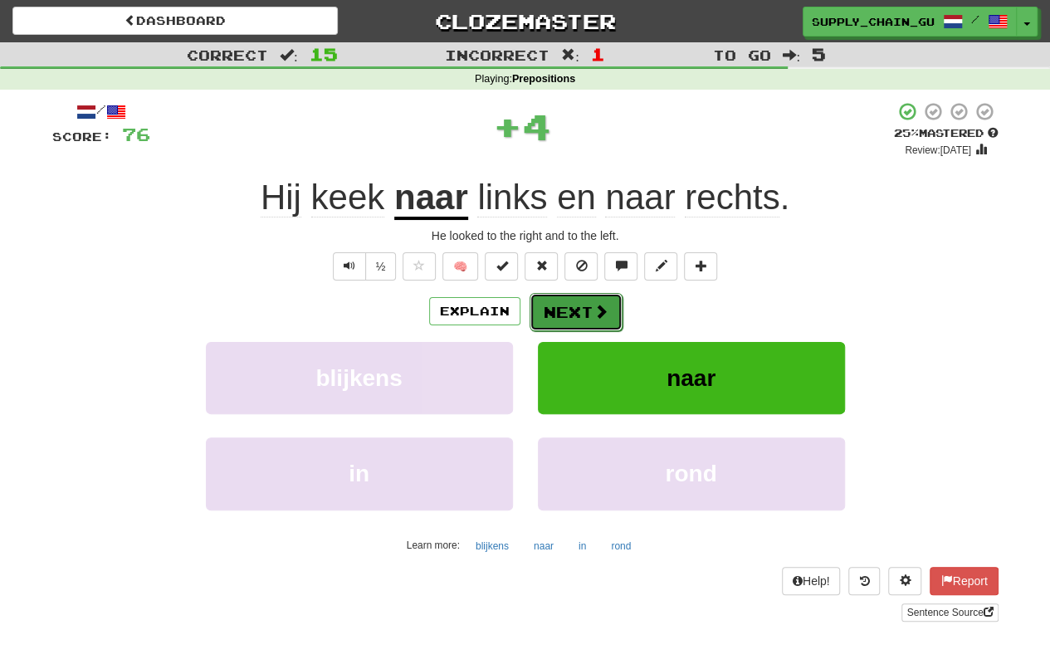
click at [591, 301] on button "Next" at bounding box center [576, 312] width 93 height 38
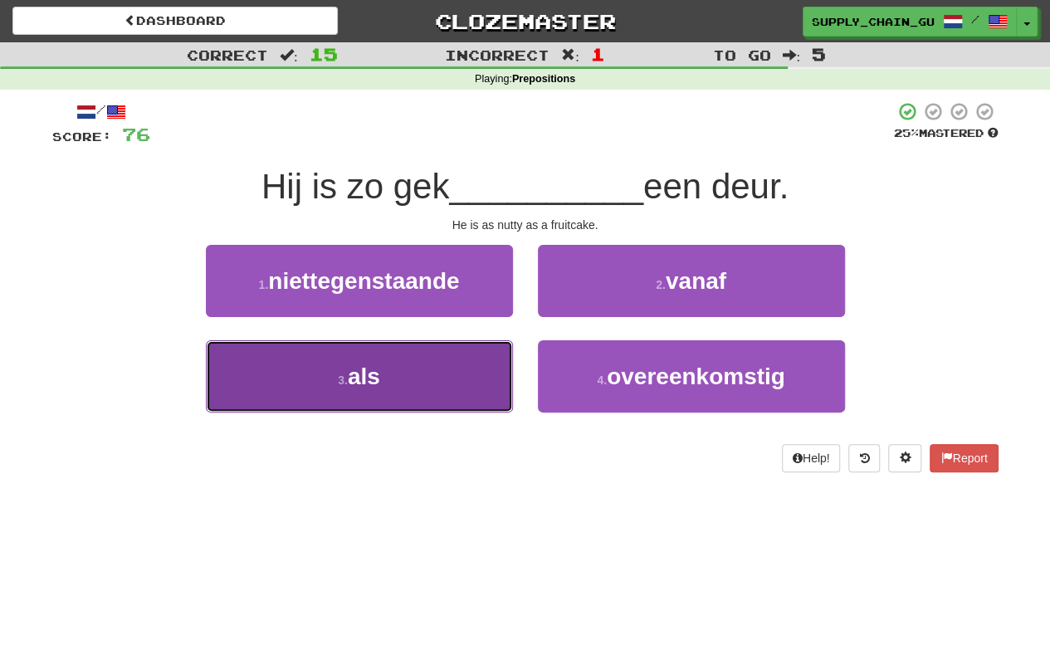
click at [461, 380] on button "3 . als" at bounding box center [359, 376] width 307 height 72
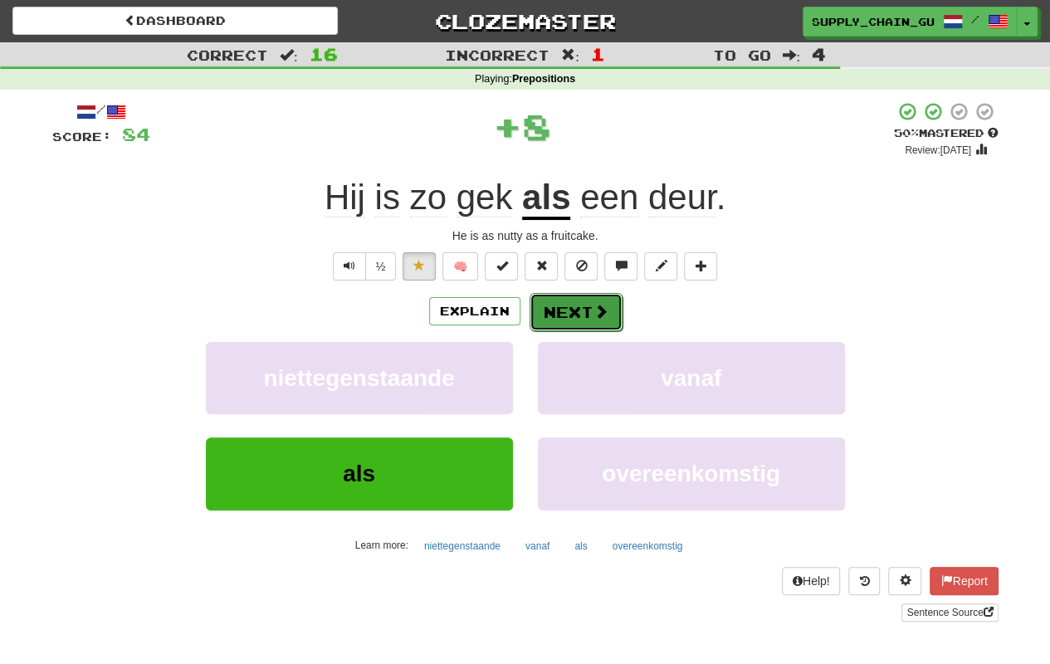
click at [577, 309] on button "Next" at bounding box center [576, 312] width 93 height 38
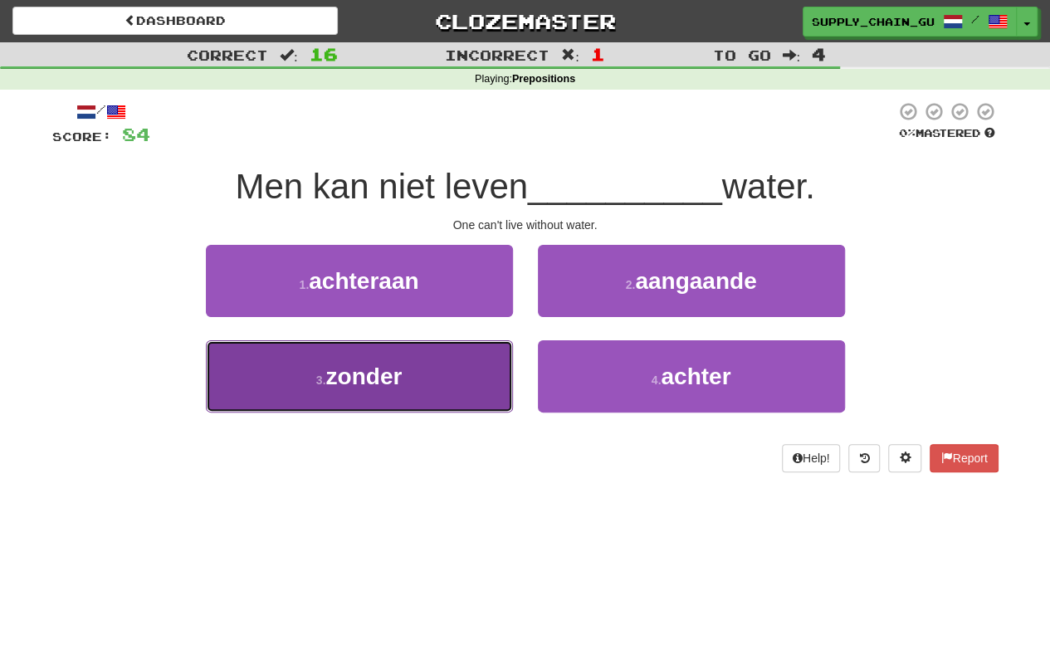
click at [431, 396] on button "3 . zonder" at bounding box center [359, 376] width 307 height 72
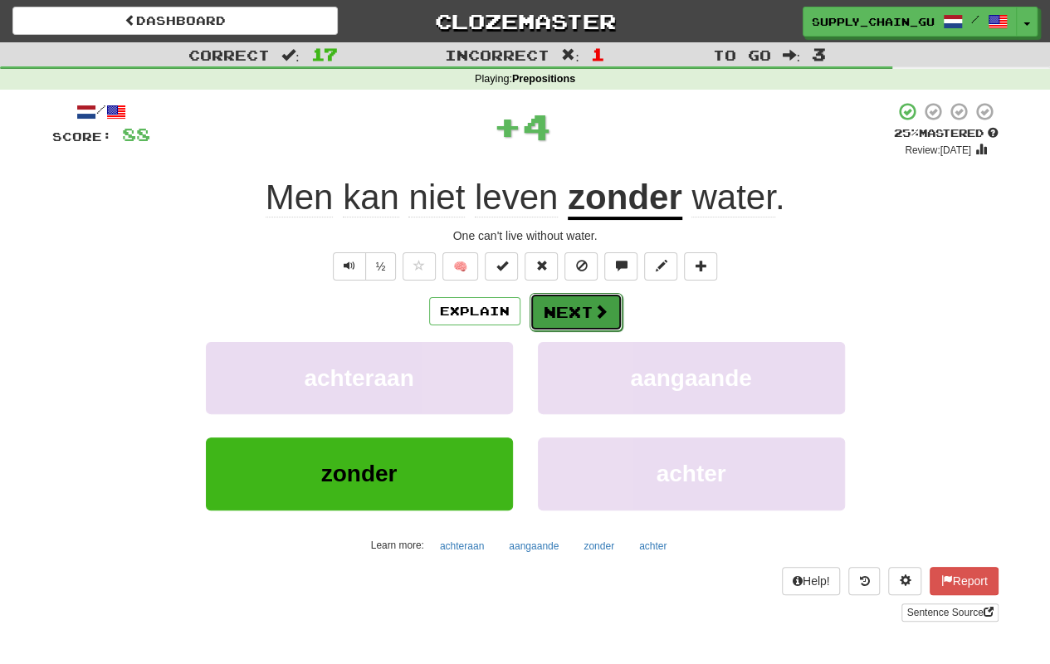
click at [584, 318] on button "Next" at bounding box center [576, 312] width 93 height 38
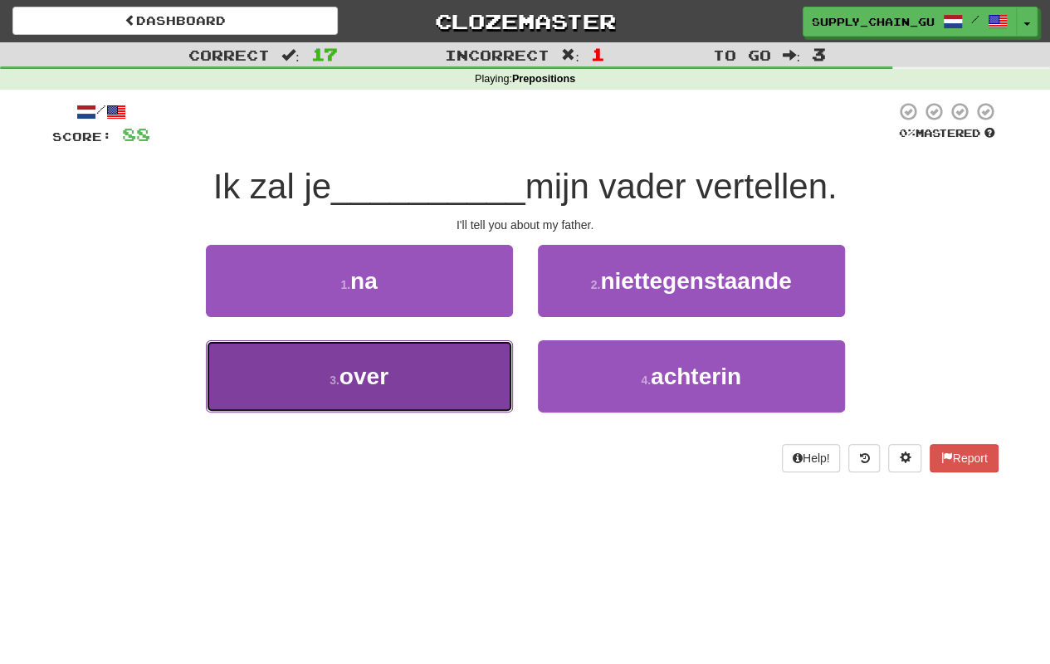
click at [380, 372] on span "over" at bounding box center [364, 377] width 49 height 26
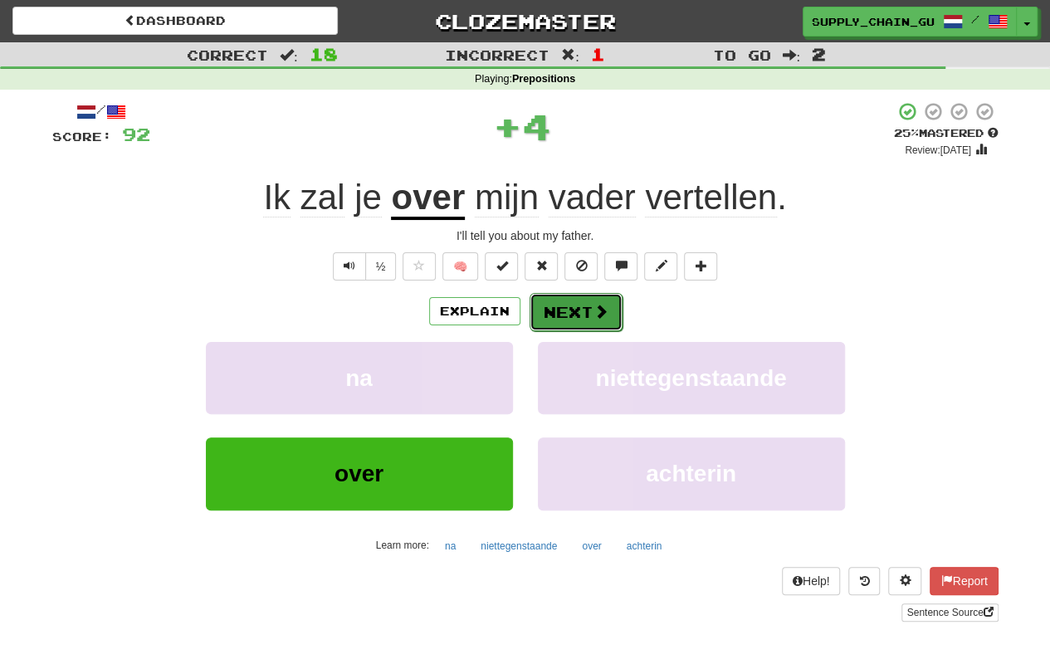
click at [564, 317] on button "Next" at bounding box center [576, 312] width 93 height 38
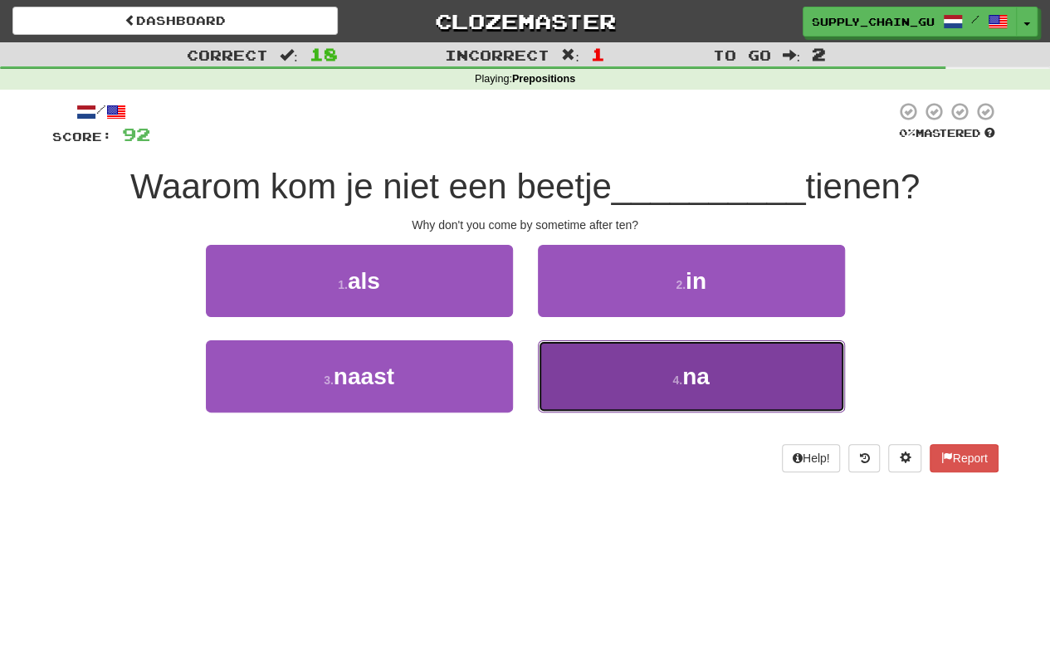
click at [643, 395] on button "4 . na" at bounding box center [691, 376] width 307 height 72
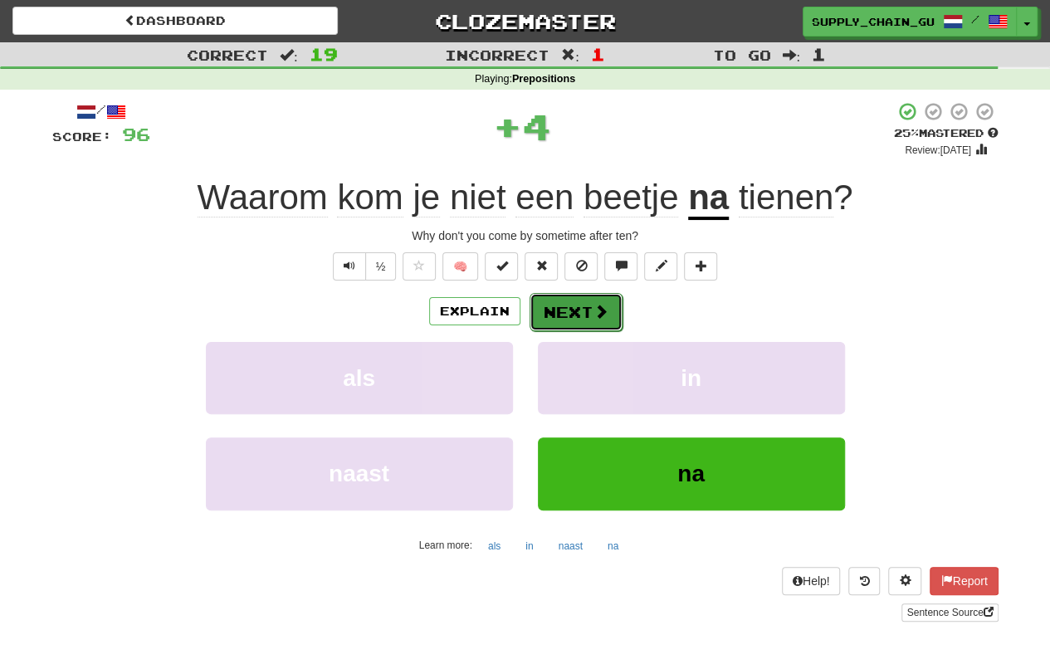
click at [588, 308] on button "Next" at bounding box center [576, 312] width 93 height 38
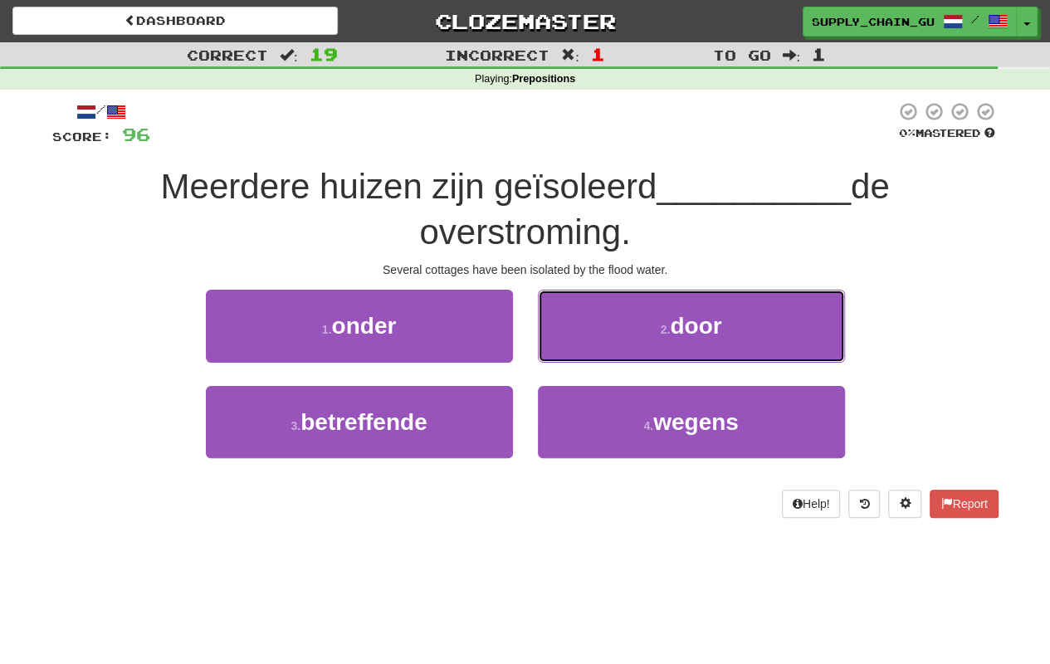
click at [588, 308] on button "2 . door" at bounding box center [691, 326] width 307 height 72
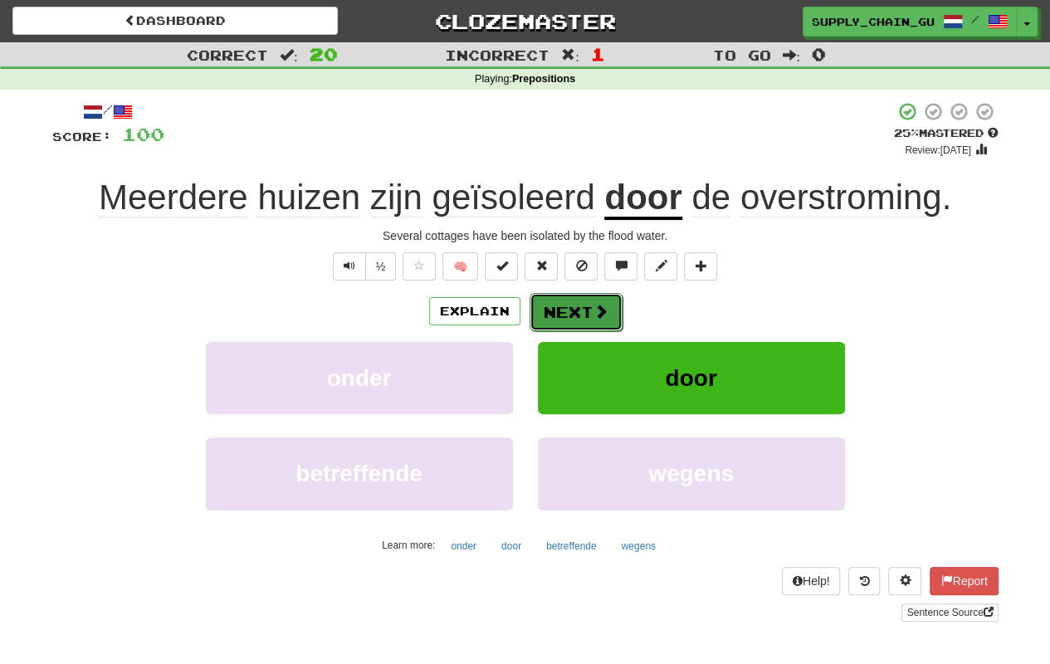
click at [568, 304] on button "Next" at bounding box center [576, 312] width 93 height 38
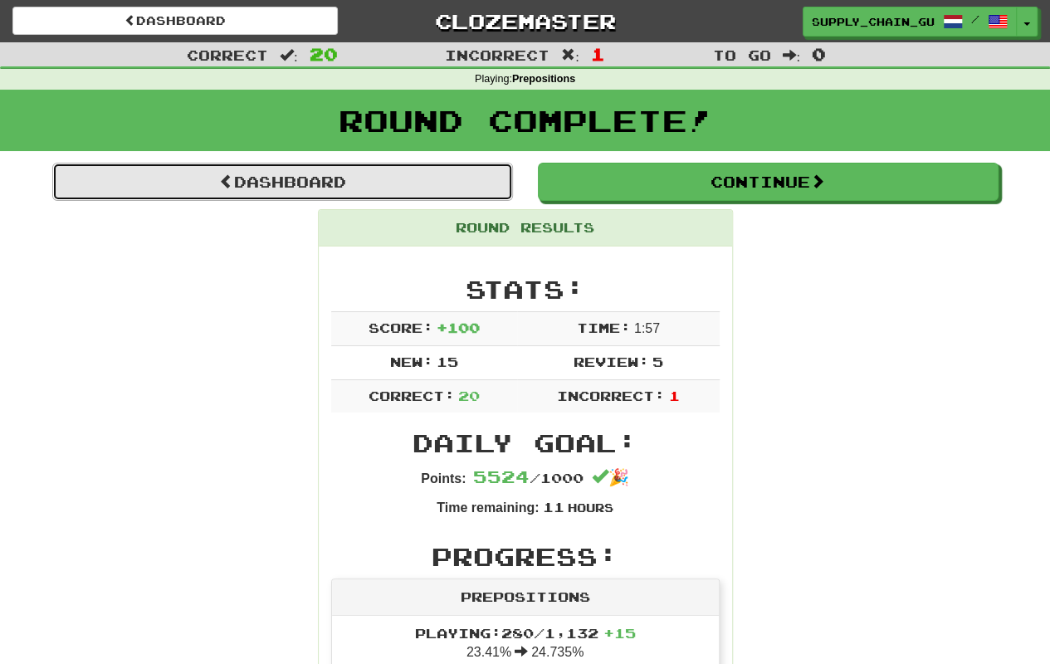
click at [286, 179] on link "Dashboard" at bounding box center [282, 182] width 461 height 38
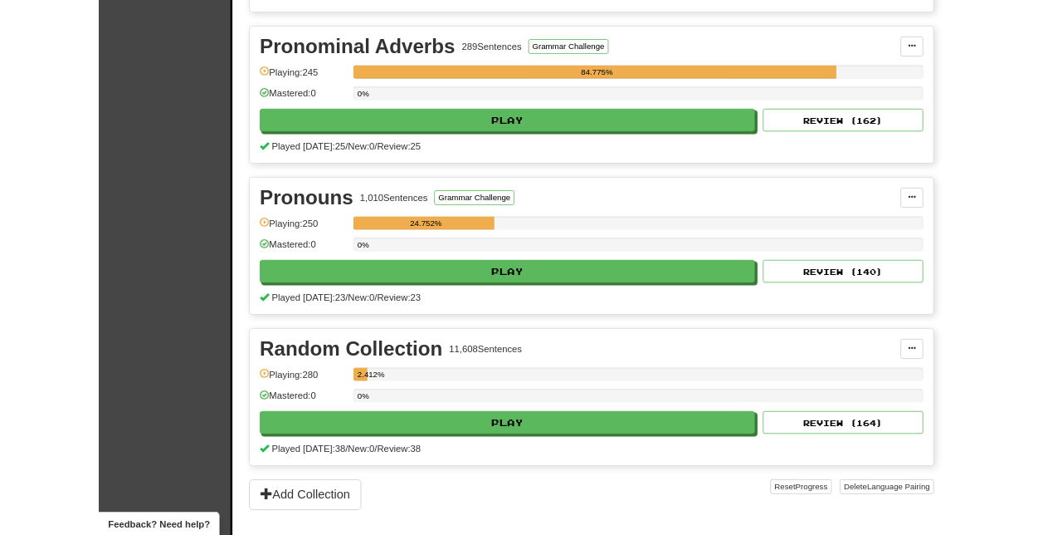
scroll to position [1826, 0]
